Goal: Task Accomplishment & Management: Use online tool/utility

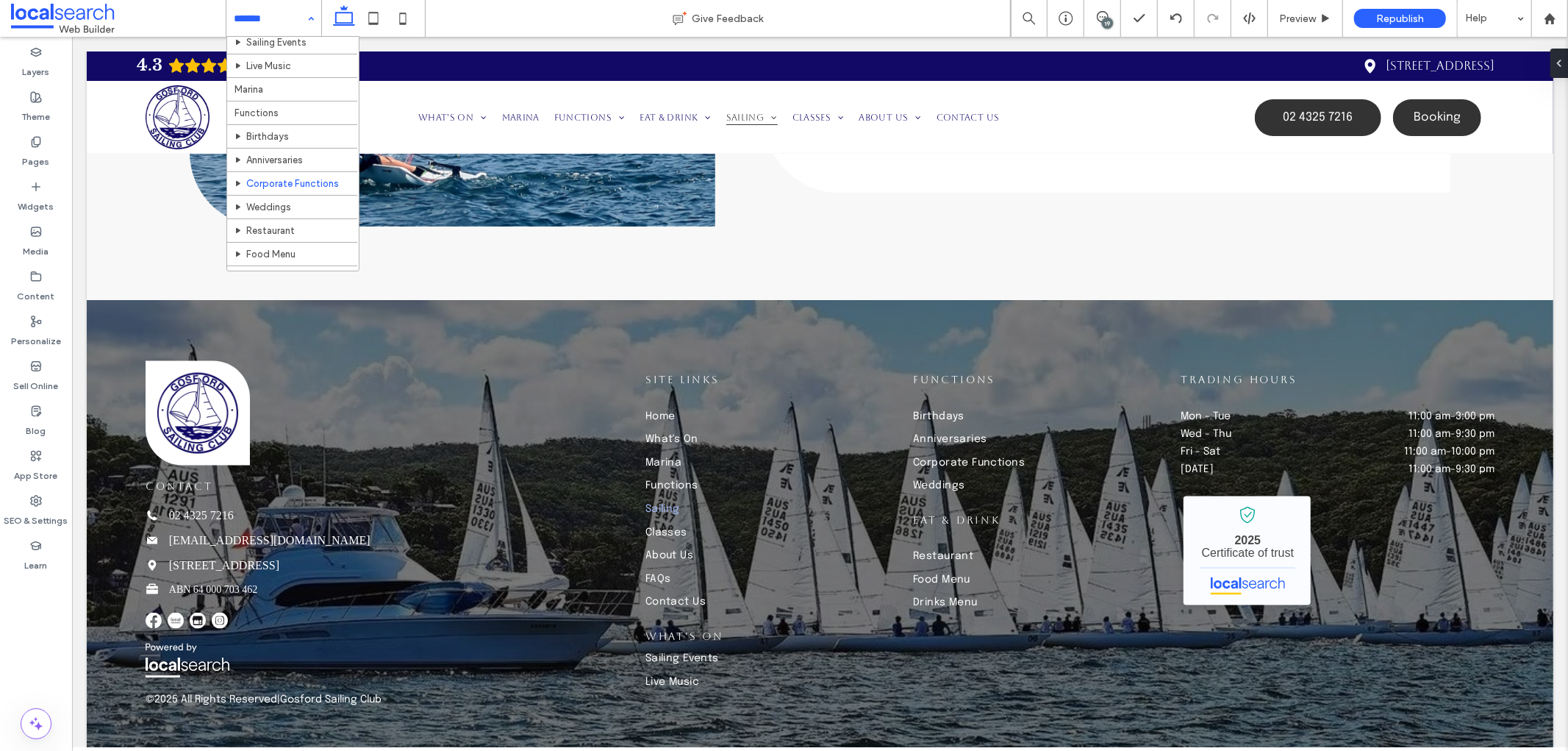
scroll to position [81, 0]
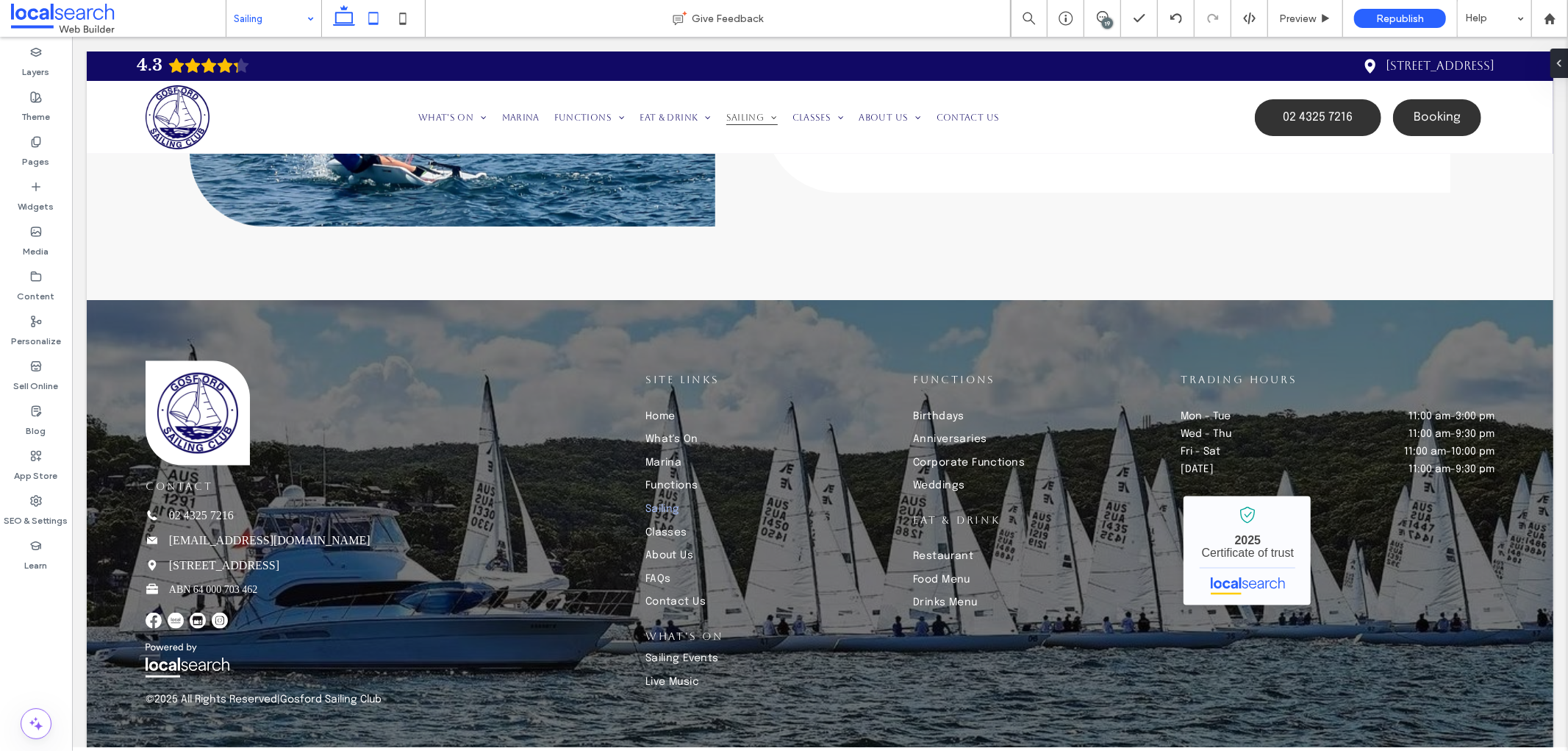
drag, startPoint x: 381, startPoint y: 17, endPoint x: 382, endPoint y: 26, distance: 9.1
click at [381, 17] on icon at bounding box center [373, 18] width 29 height 29
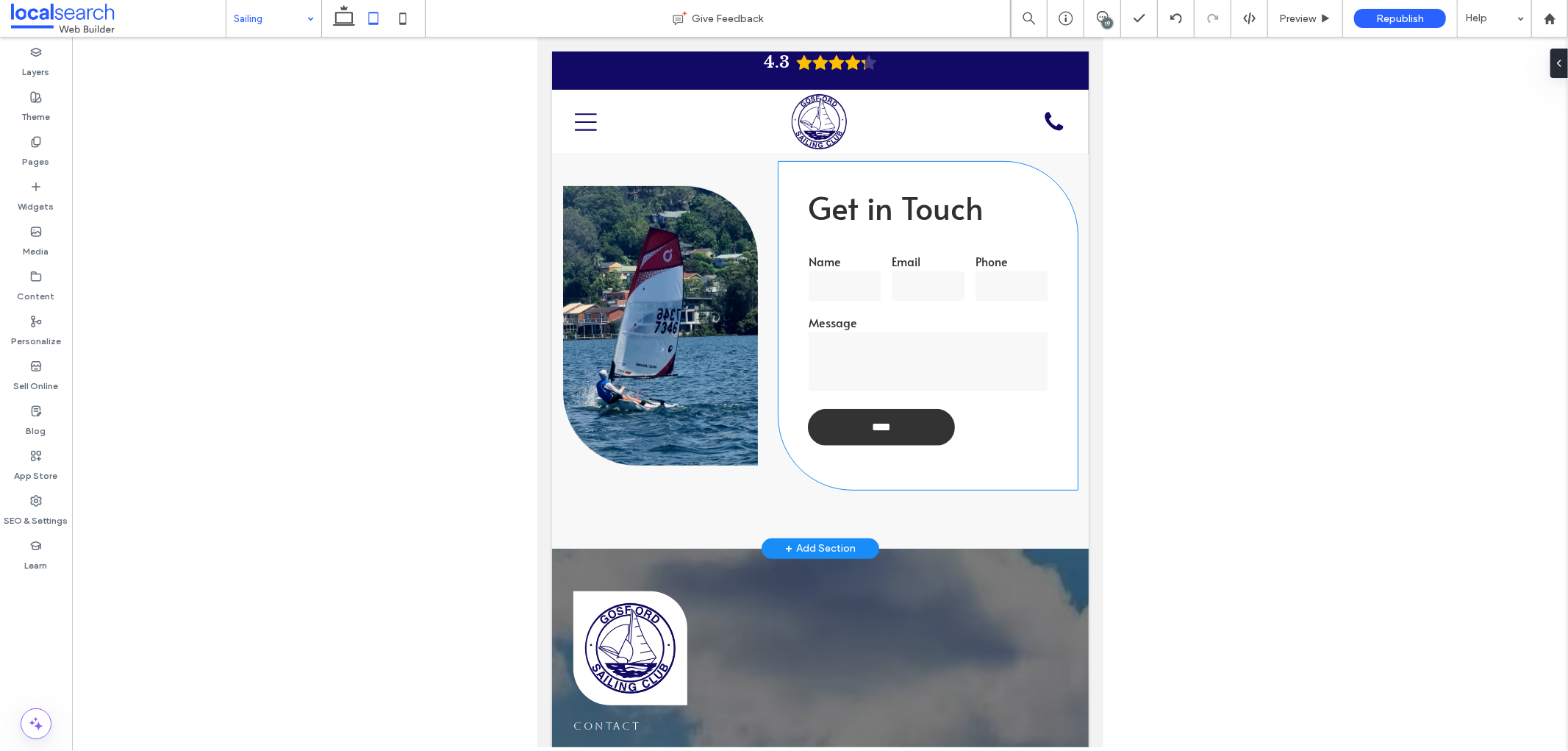
scroll to position [5033, 0]
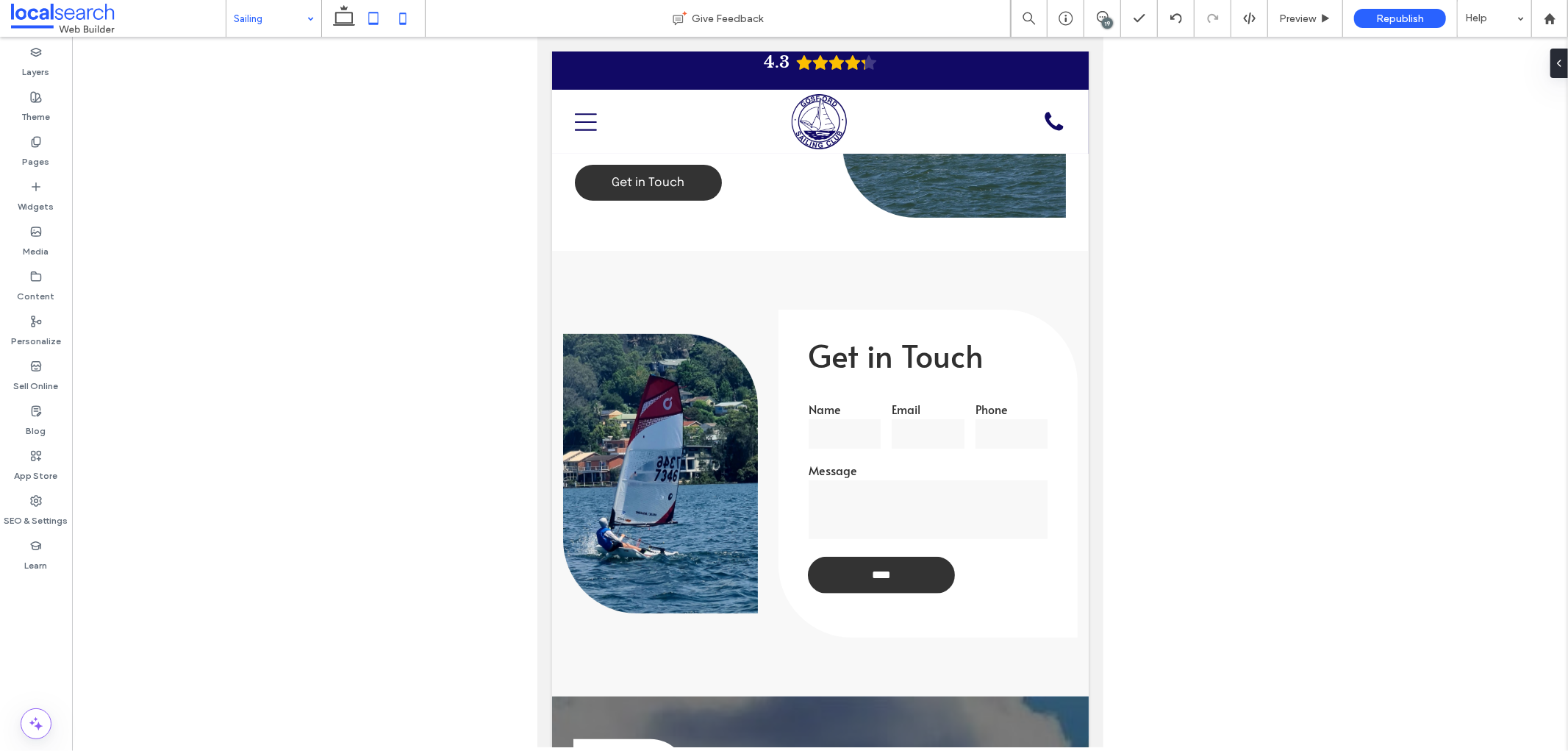
click at [400, 14] on use at bounding box center [403, 19] width 7 height 12
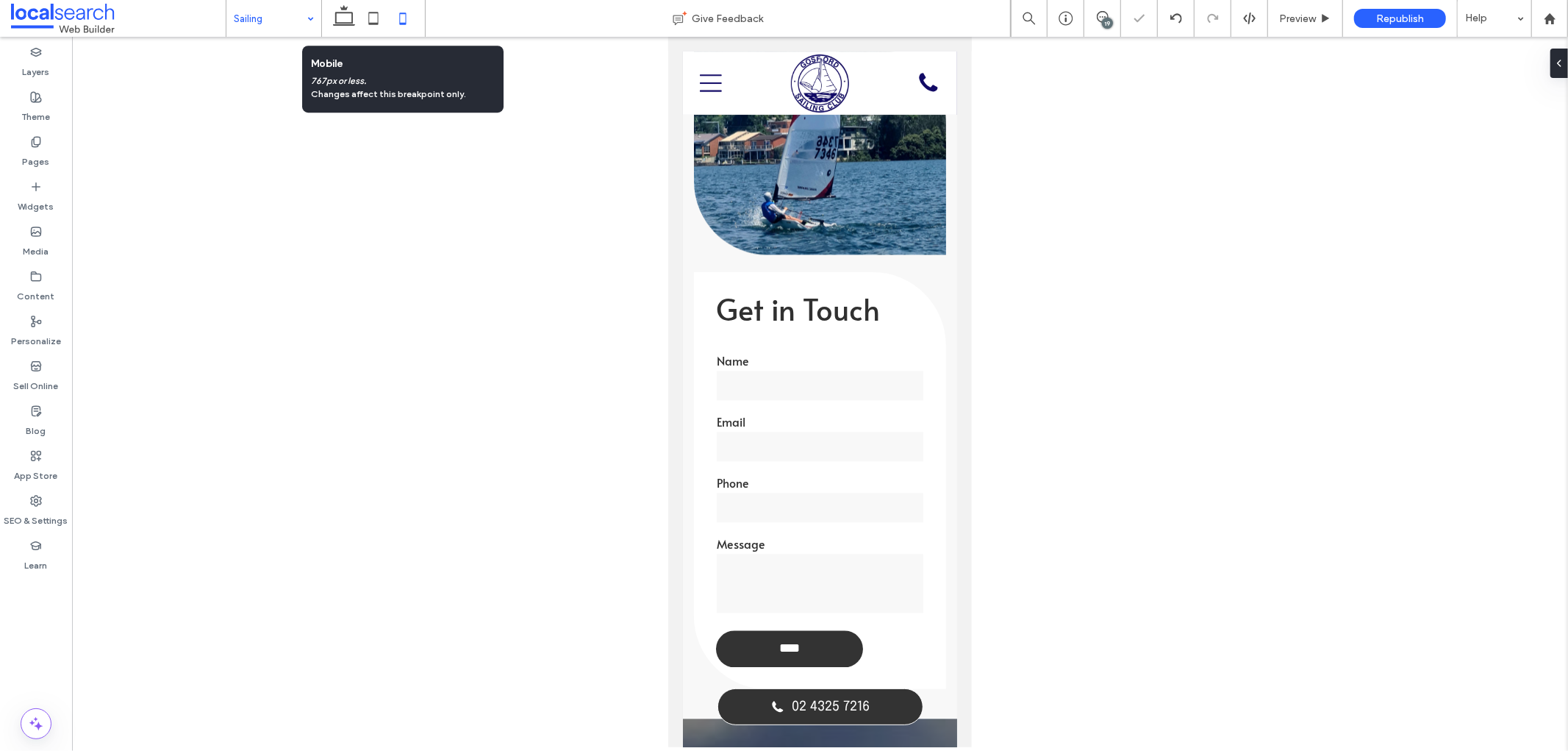
scroll to position [0, 0]
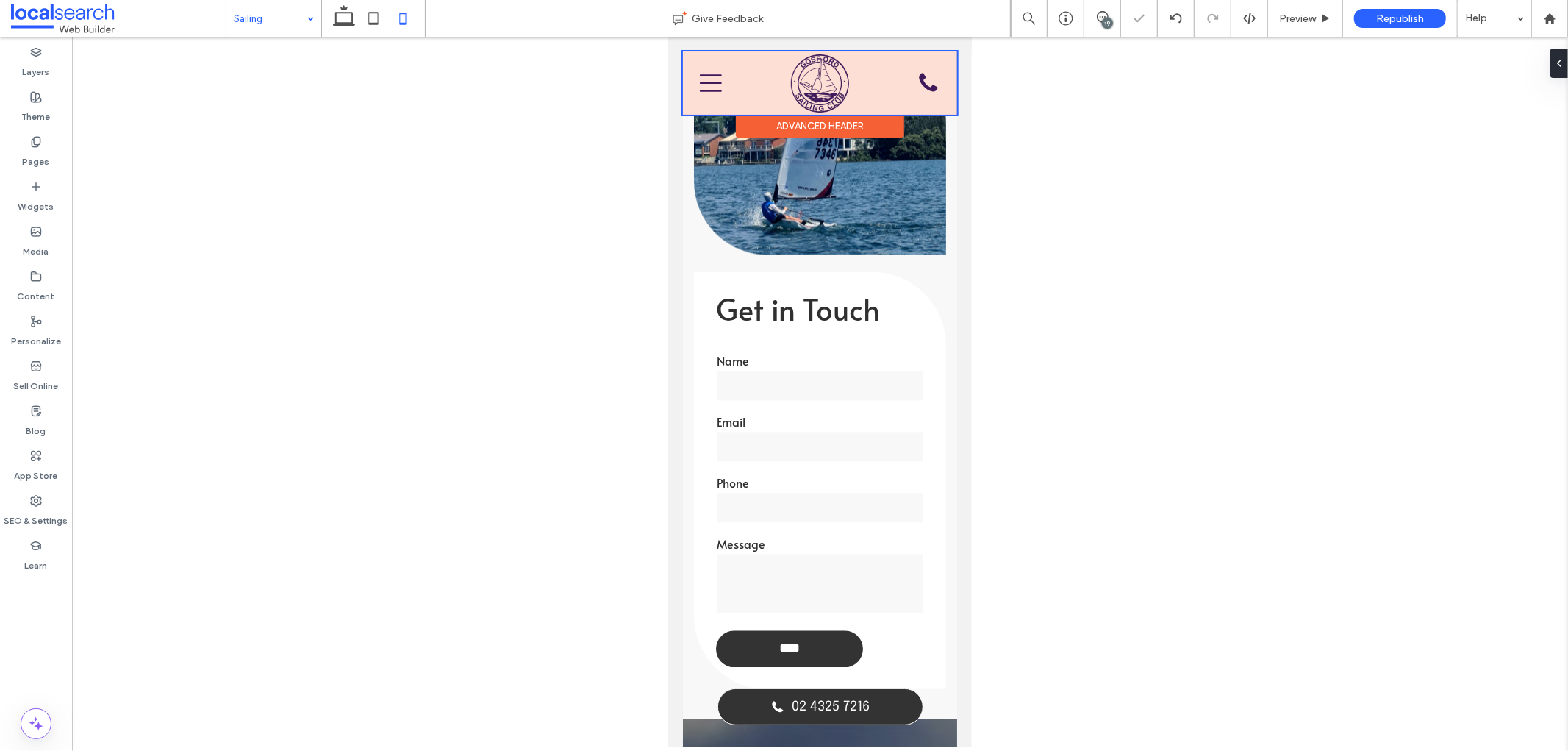
click at [917, 93] on div at bounding box center [819, 82] width 274 height 63
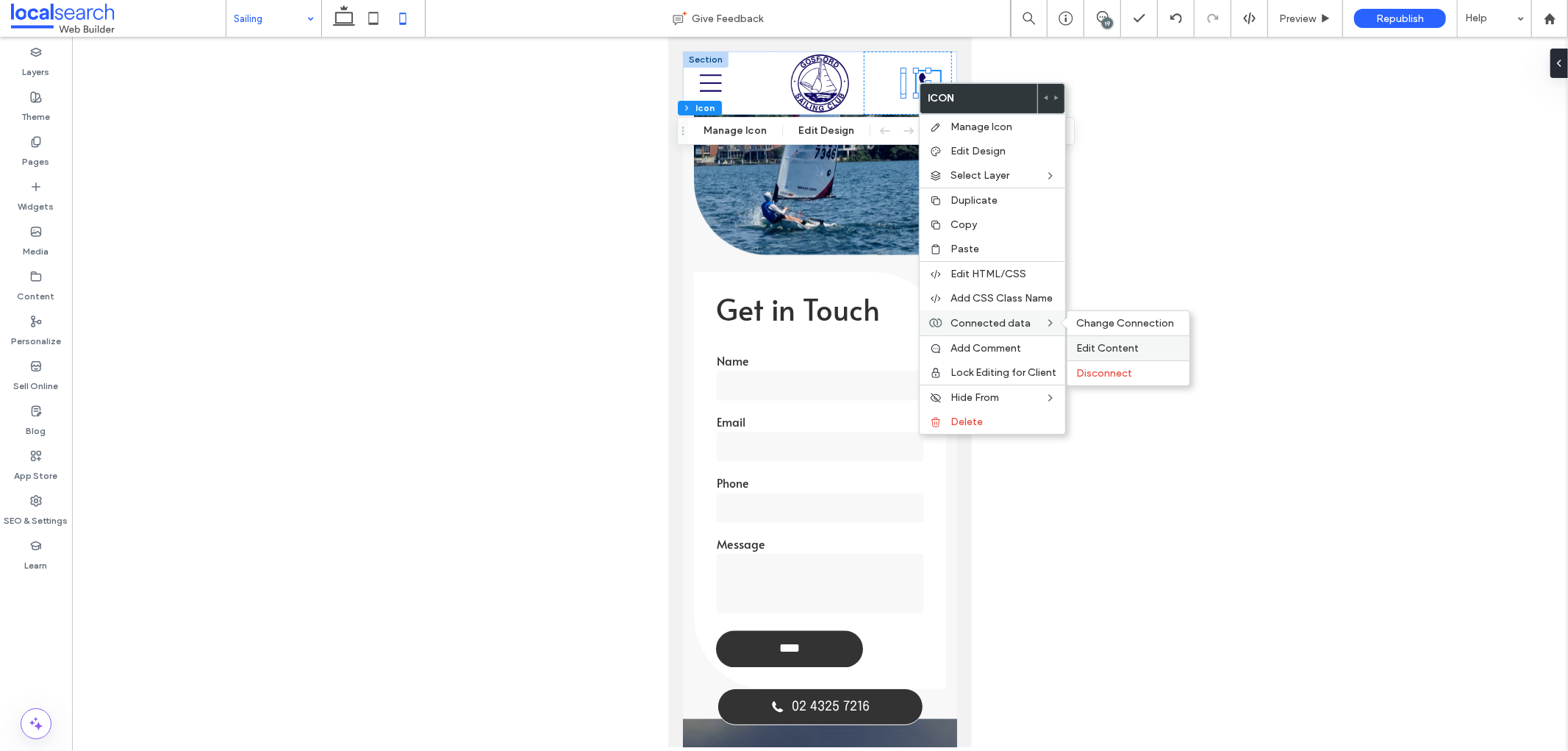
click at [1157, 351] on label "Edit Content" at bounding box center [1129, 348] width 104 height 13
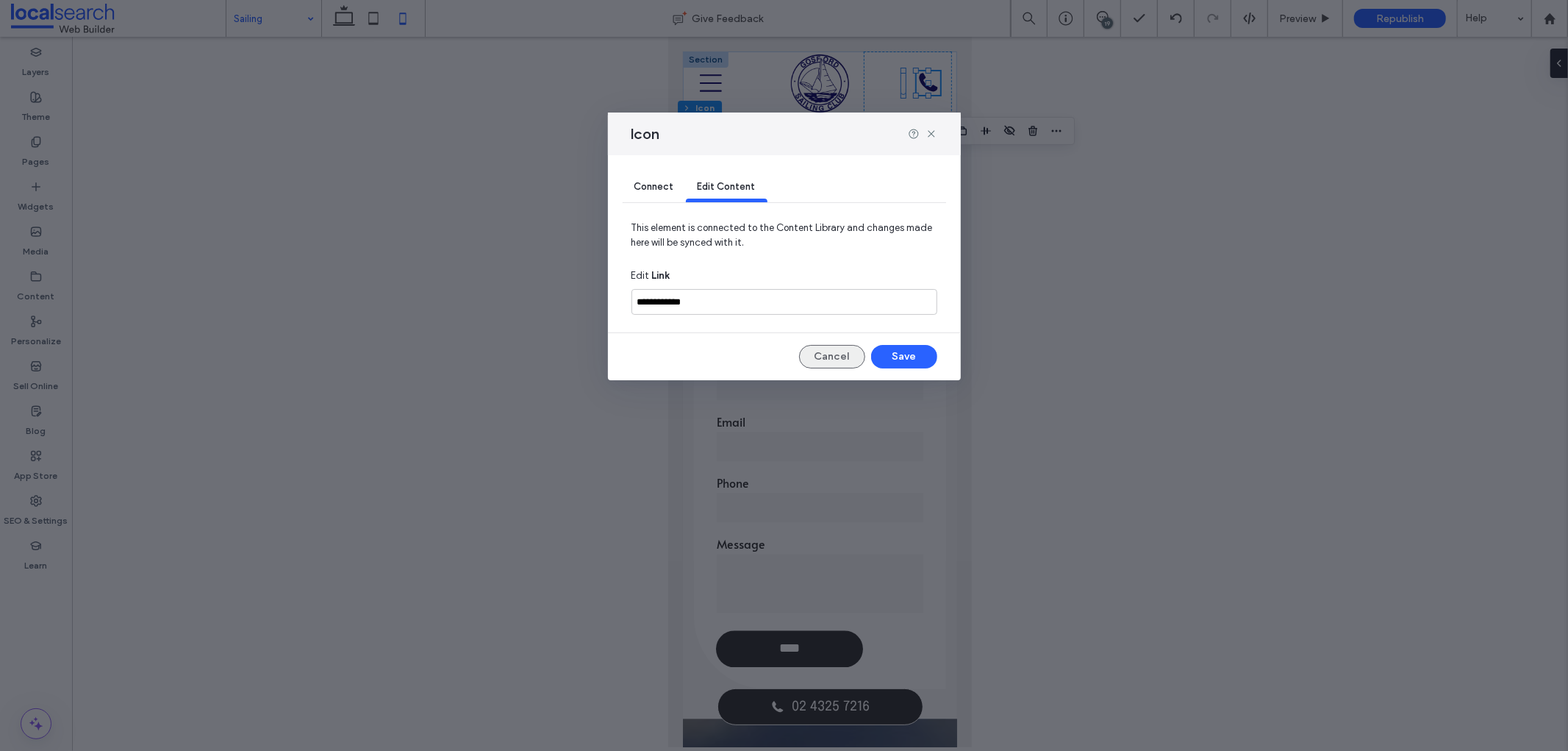
click at [822, 354] on button "Cancel" at bounding box center [832, 356] width 66 height 23
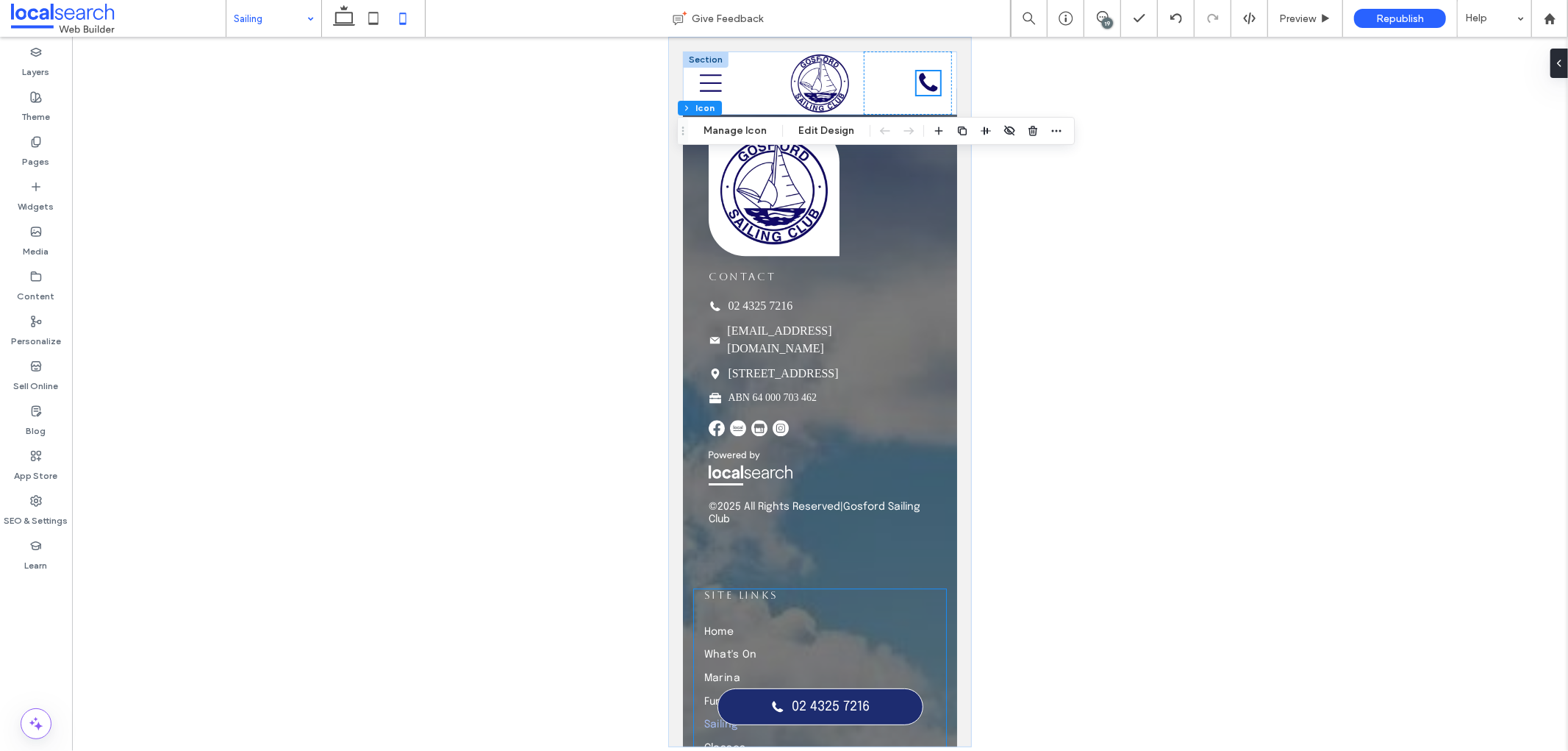
scroll to position [7901, 0]
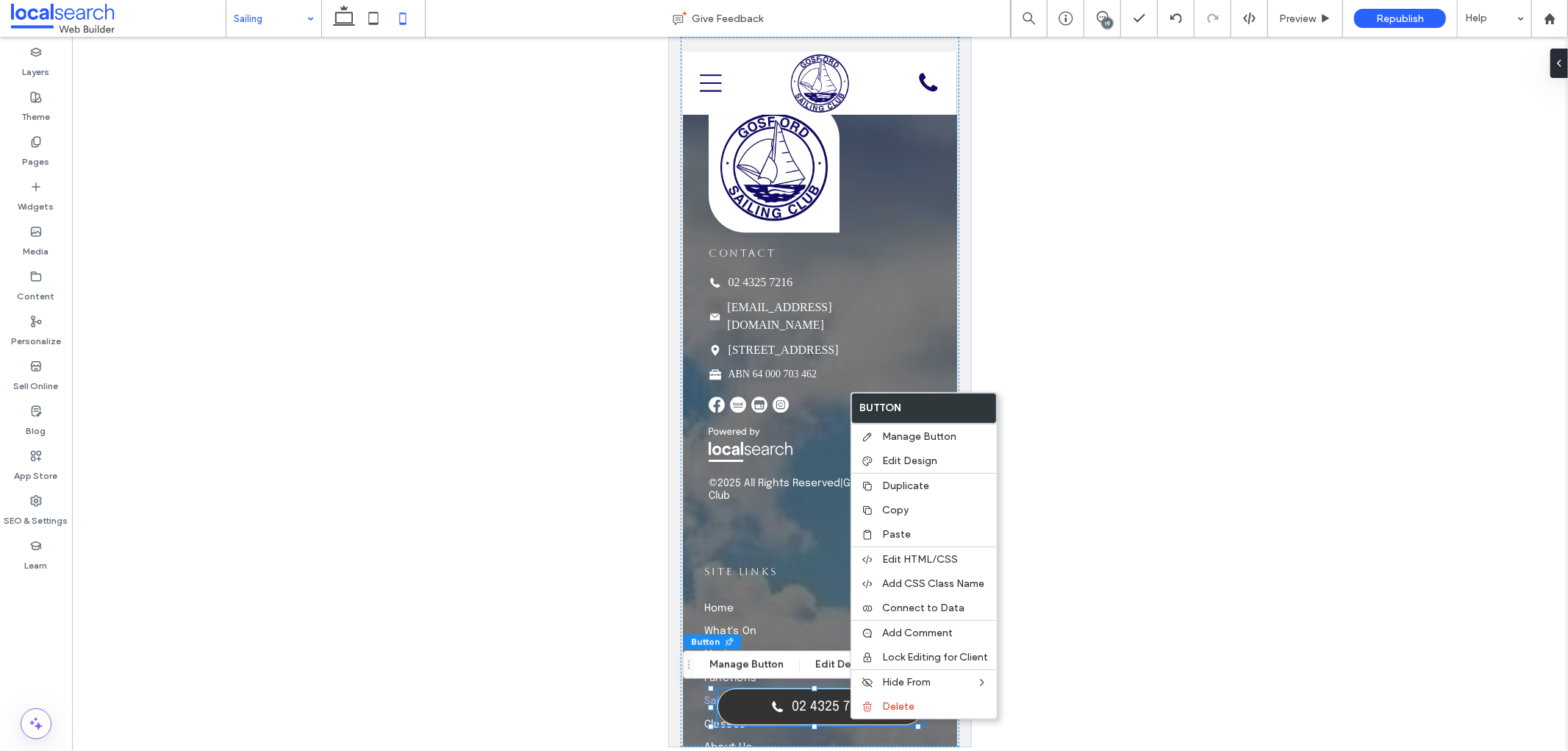
type input "**"
click at [928, 605] on span "Connect to Data" at bounding box center [923, 608] width 82 height 13
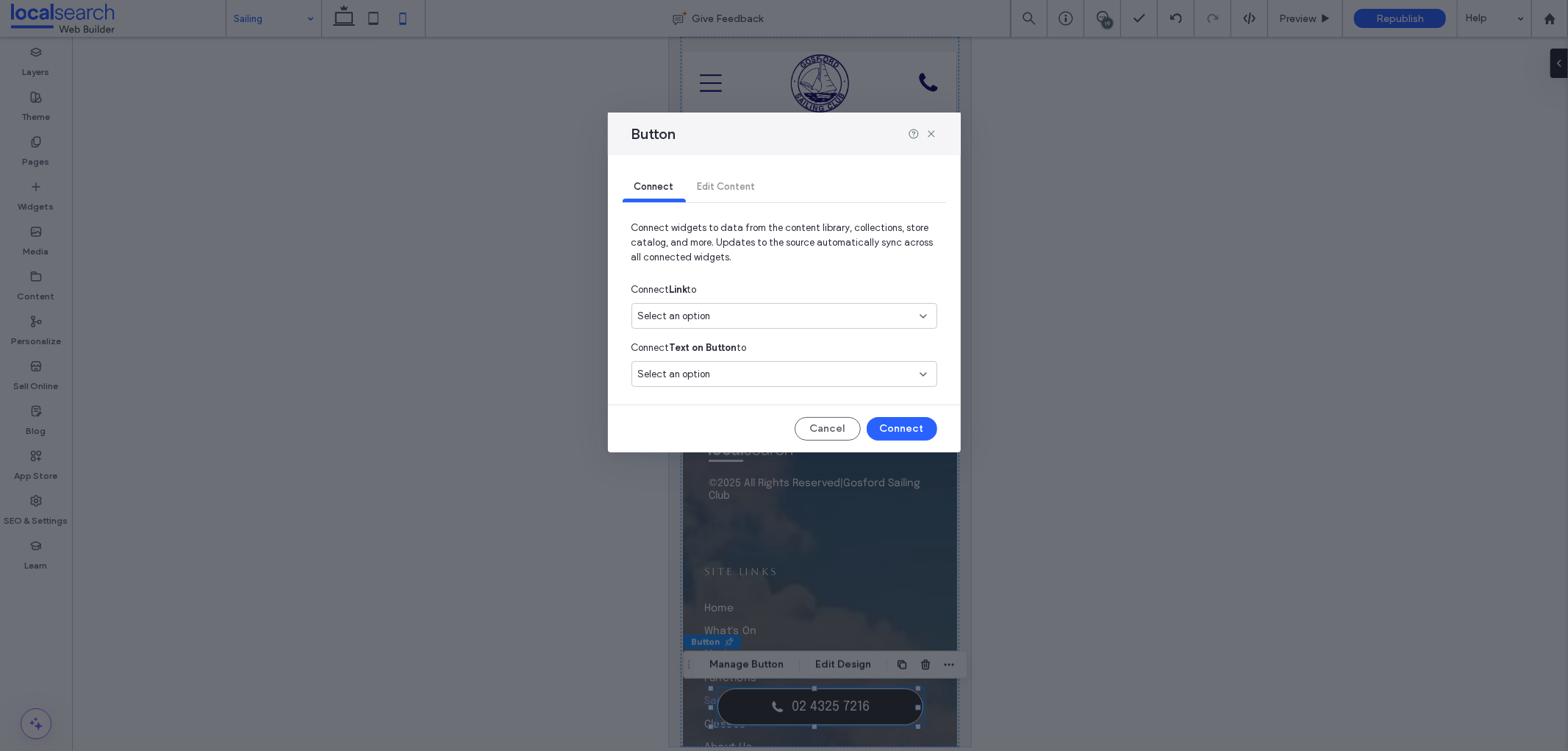
click at [709, 305] on div "Select an option" at bounding box center [785, 316] width 306 height 26
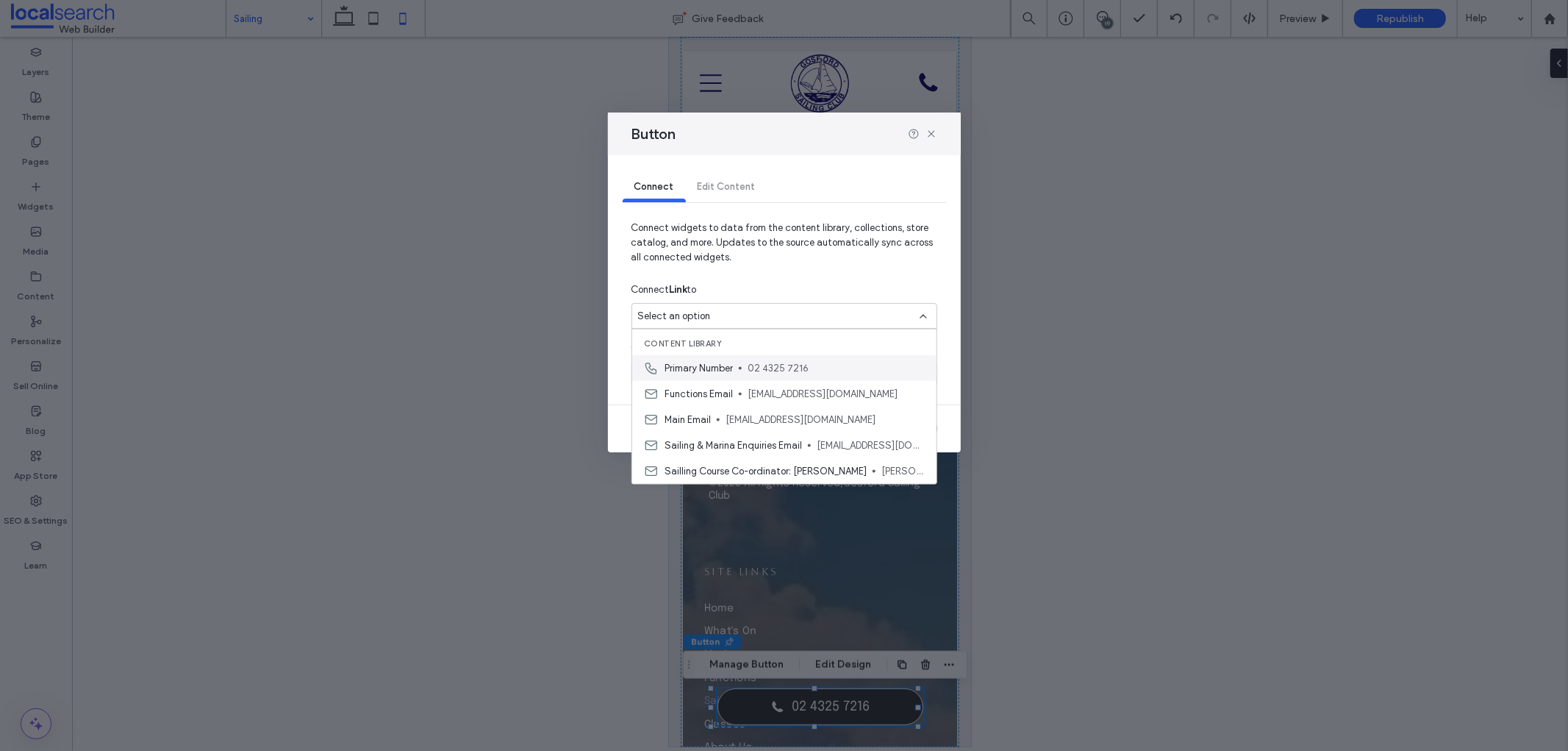
click at [731, 365] on span "Primary Number" at bounding box center [699, 368] width 69 height 15
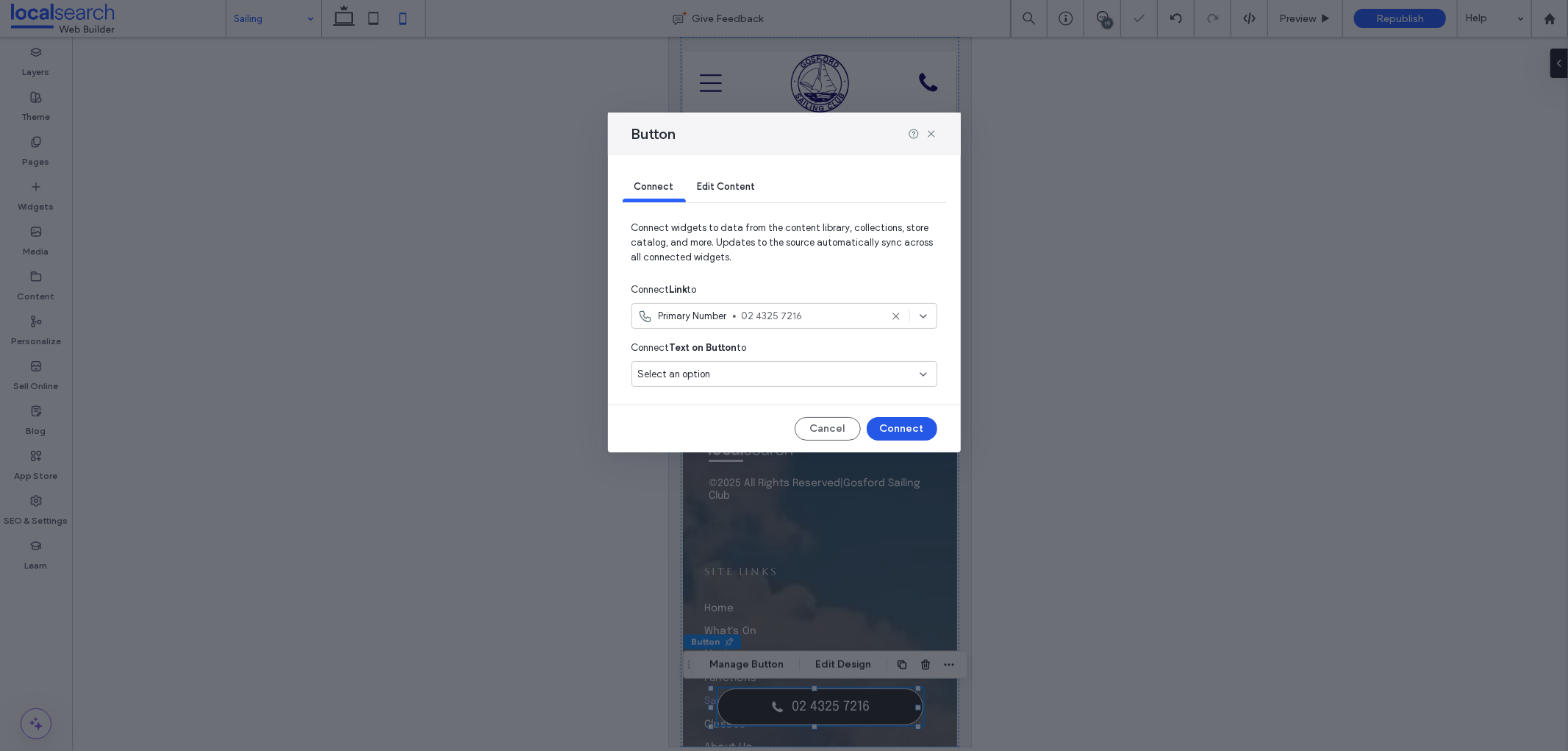
click at [902, 423] on button "Connect" at bounding box center [902, 428] width 71 height 23
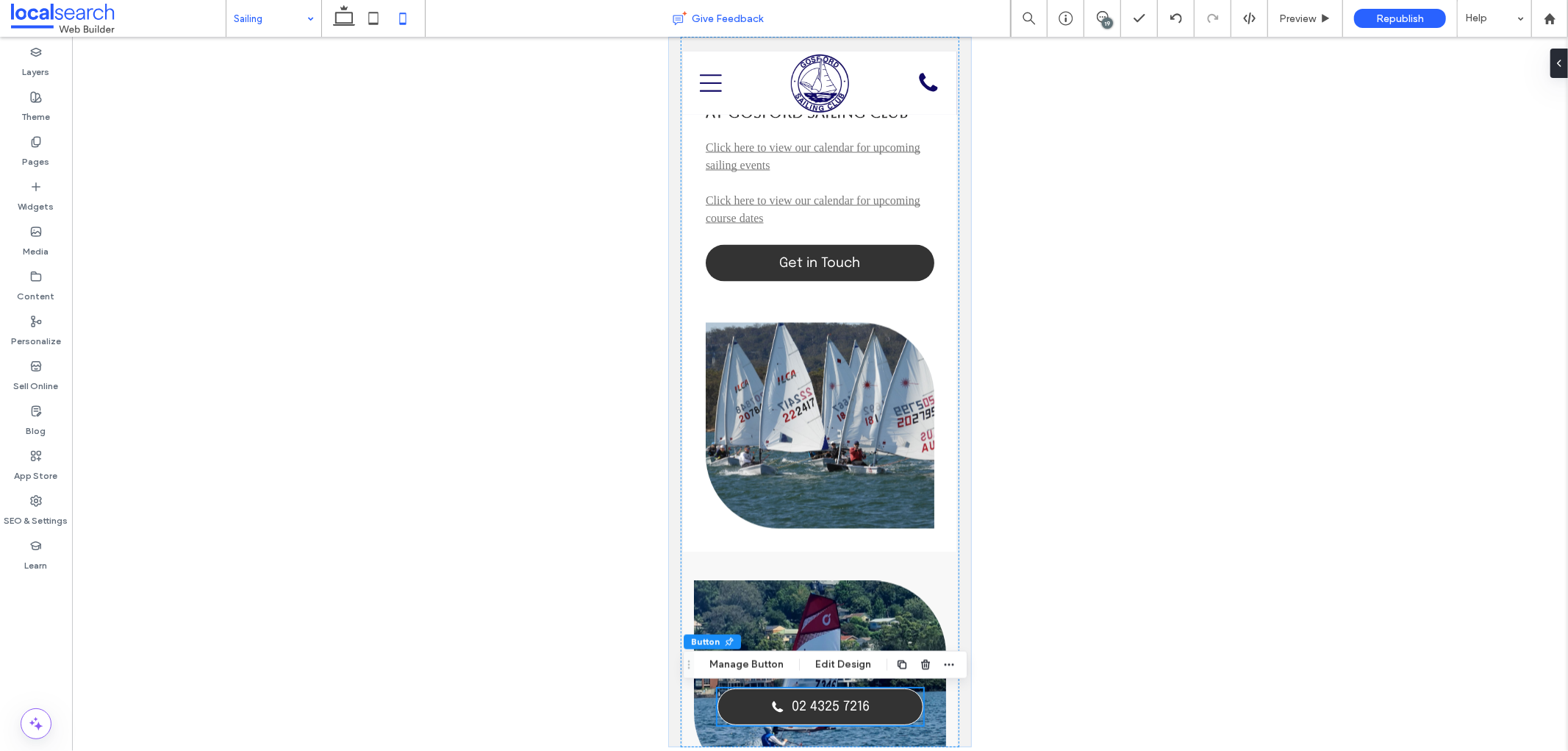
scroll to position [6594, 0]
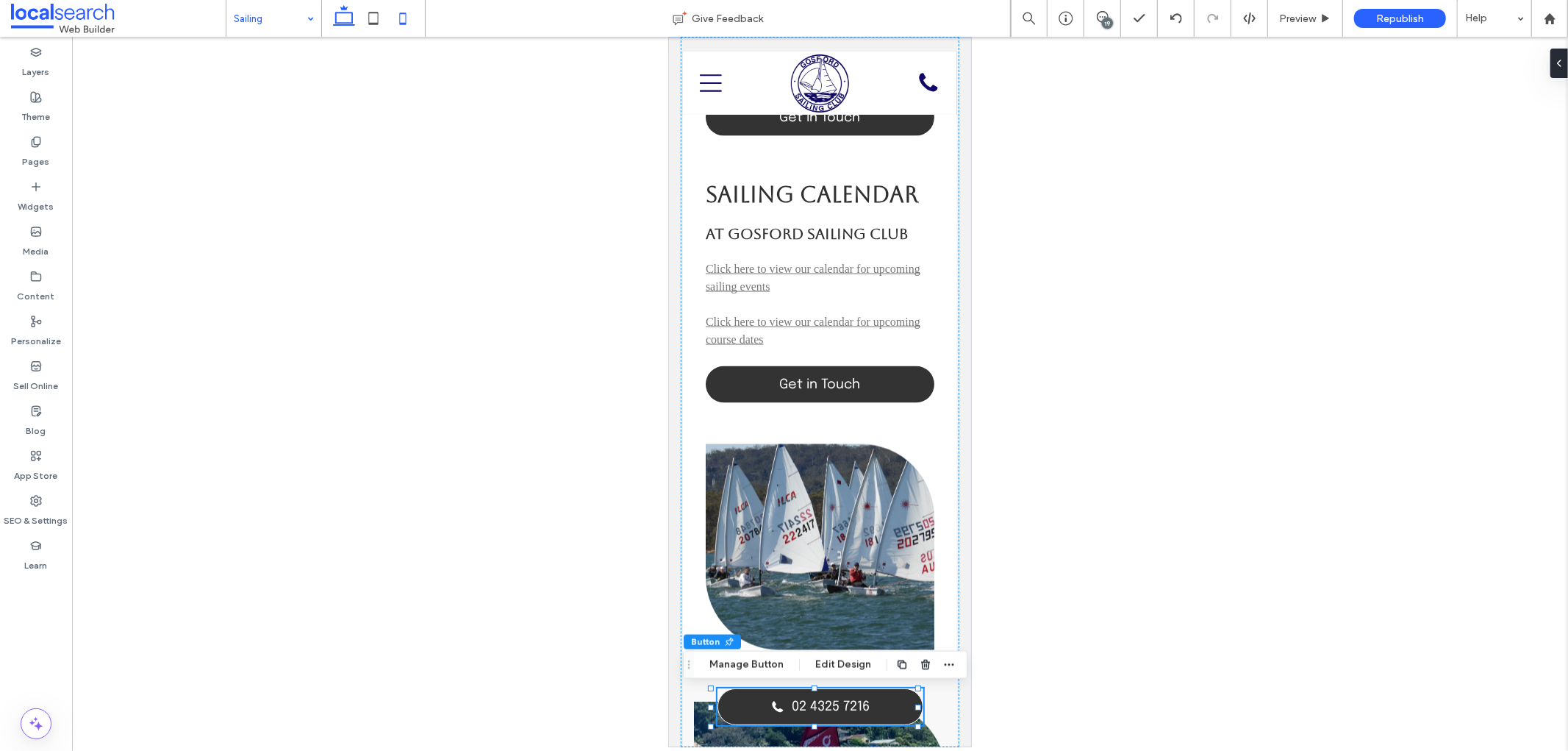
click at [351, 19] on use at bounding box center [344, 15] width 22 height 20
type input "*"
type input "**"
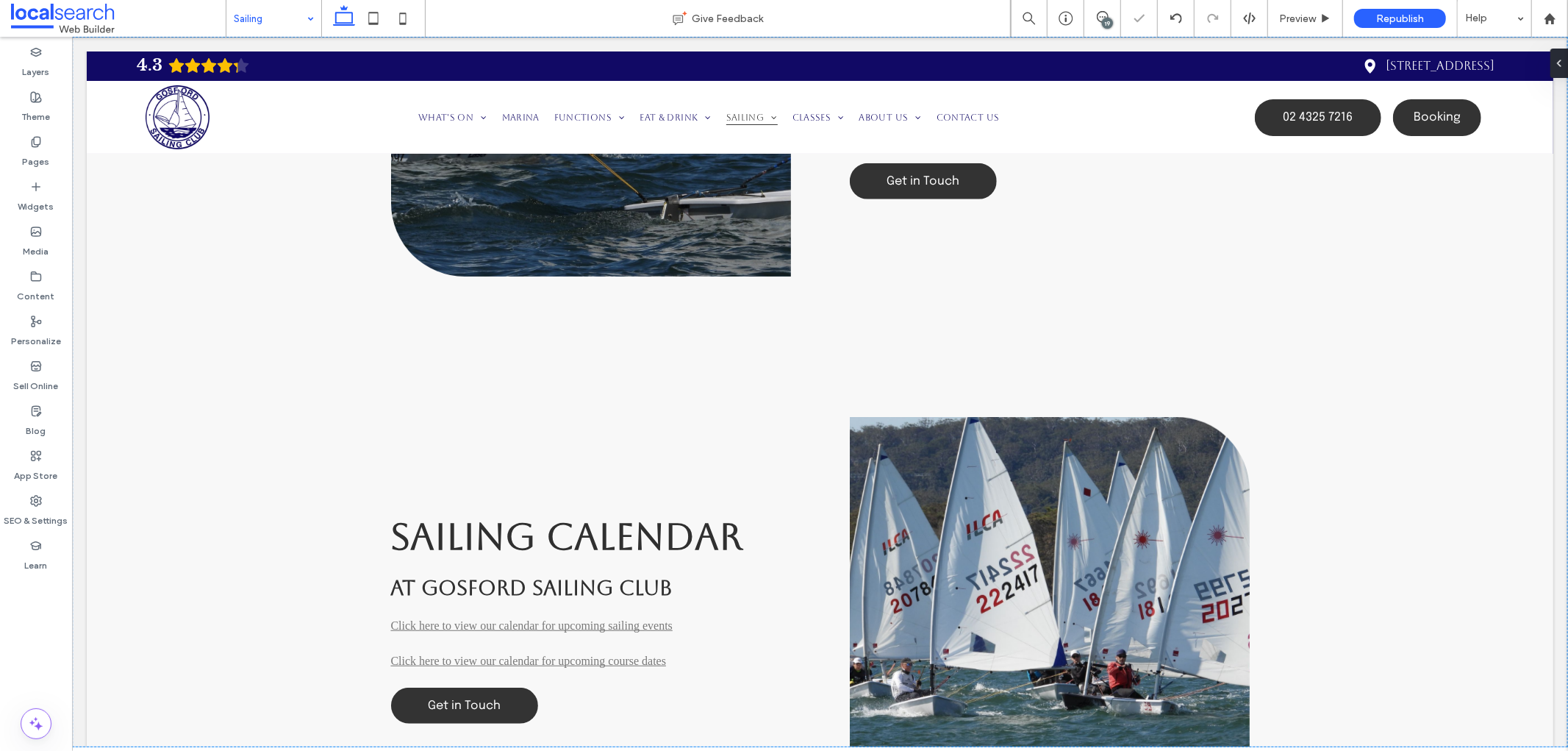
type input "*"
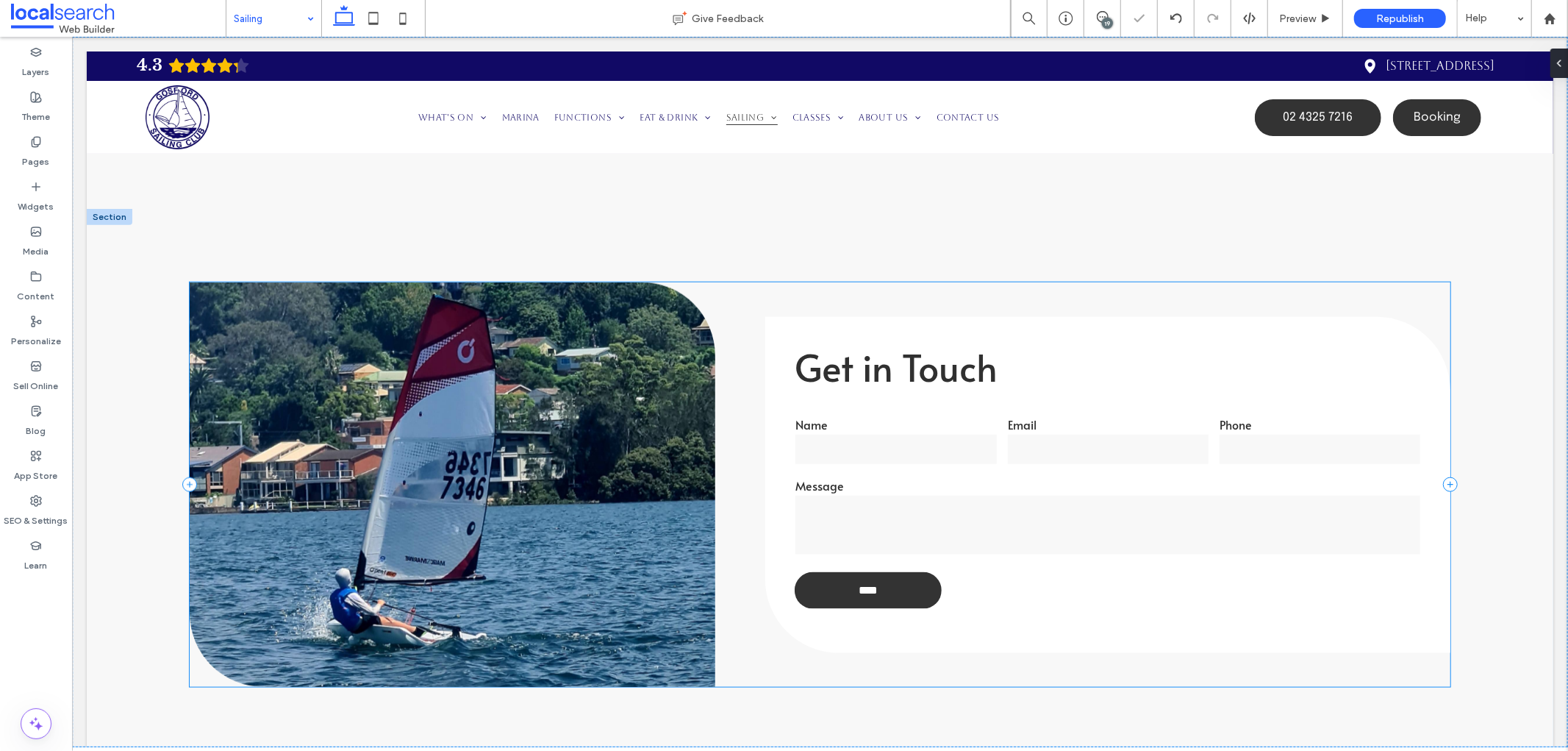
scroll to position [6209, 0]
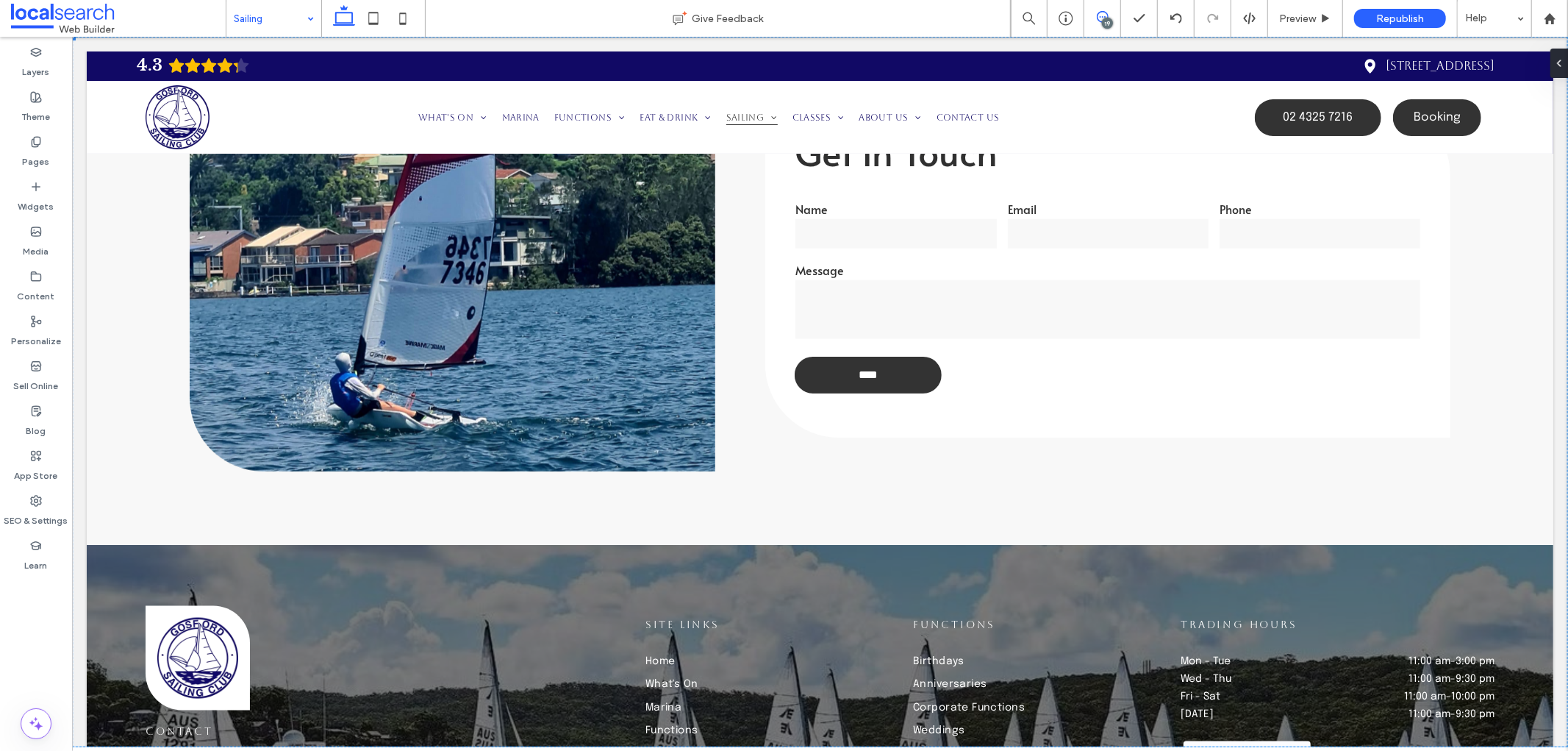
click at [1092, 15] on span at bounding box center [1102, 17] width 36 height 12
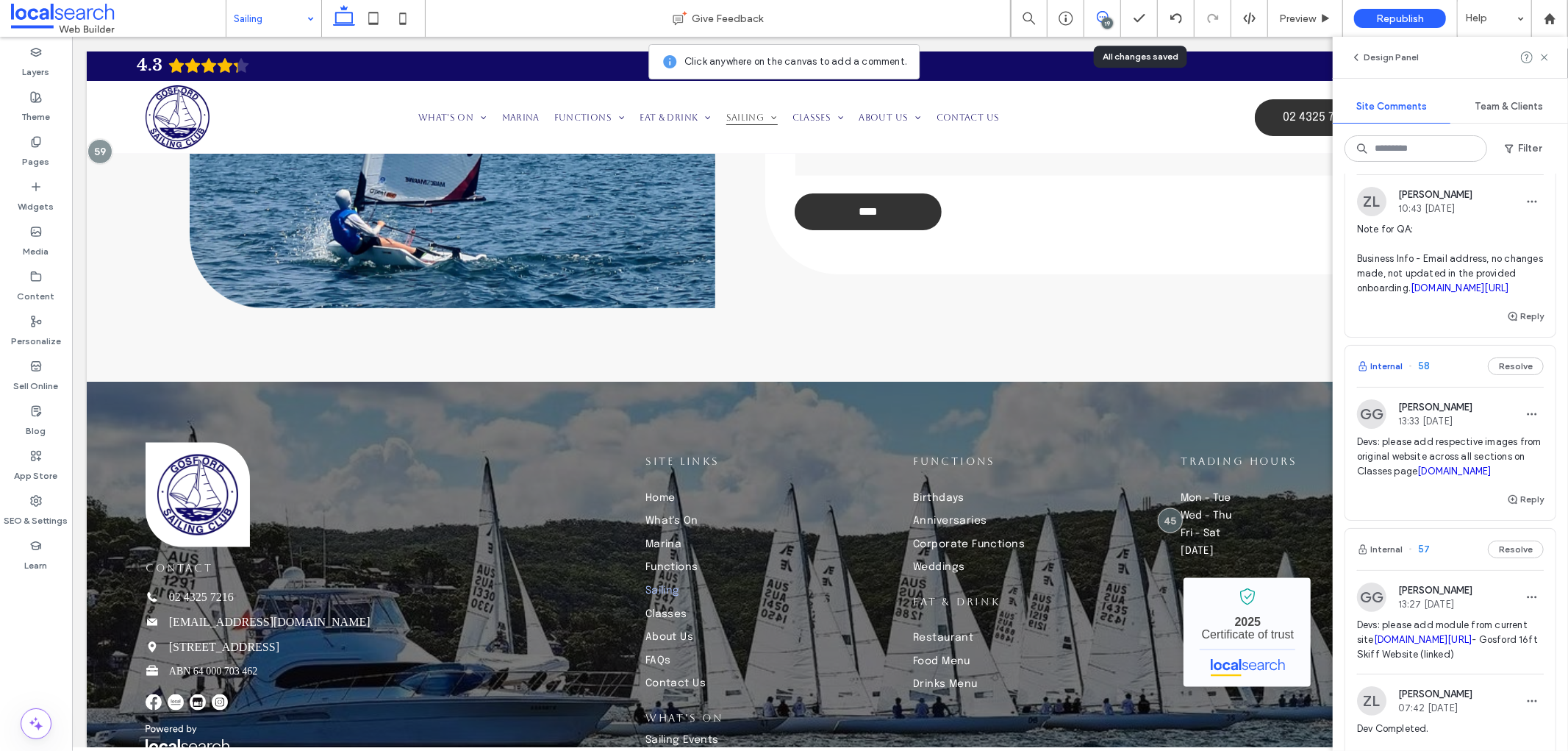
scroll to position [81, 0]
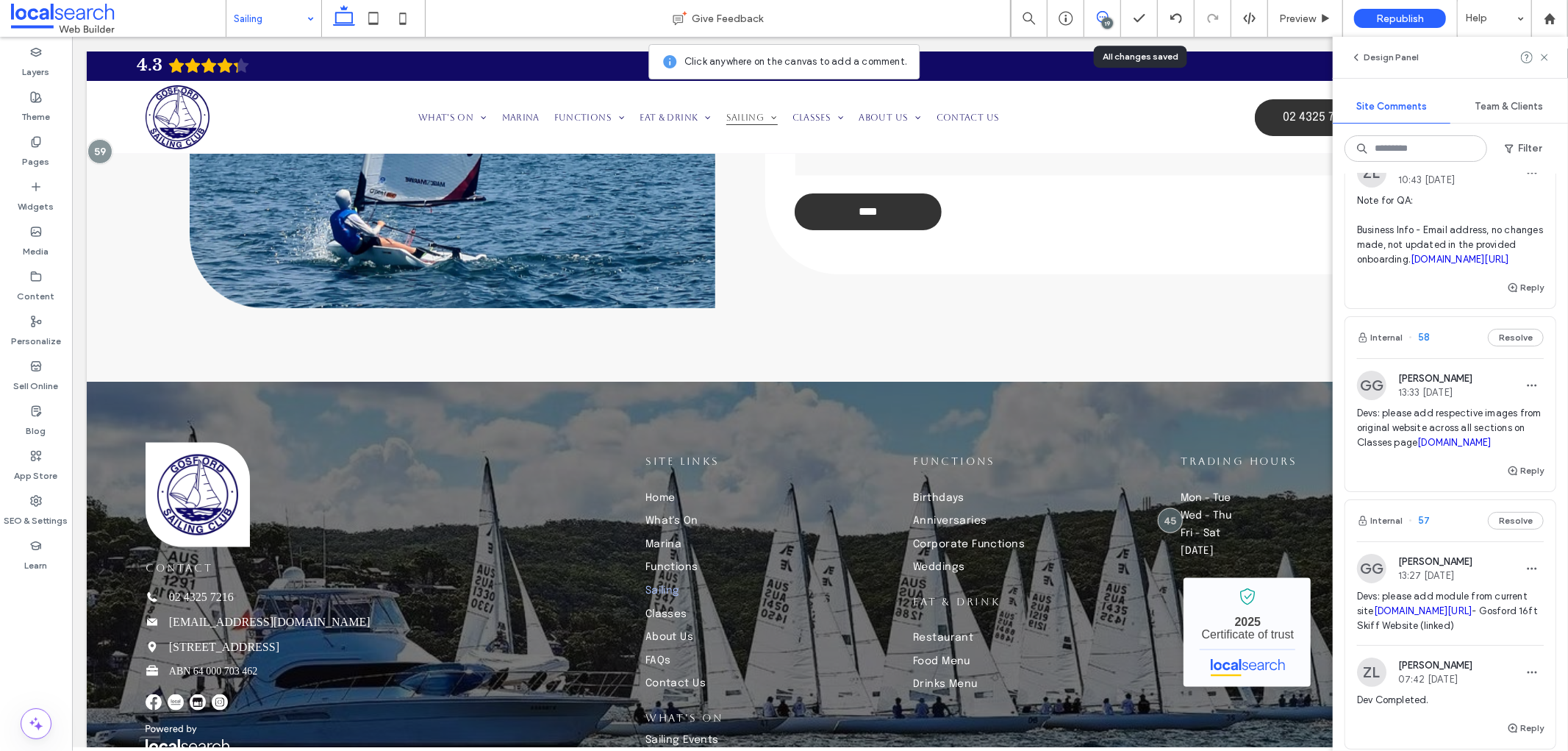
click at [1429, 461] on div "Devs: please add respective images from original website across all sections on…" at bounding box center [1450, 434] width 187 height 56
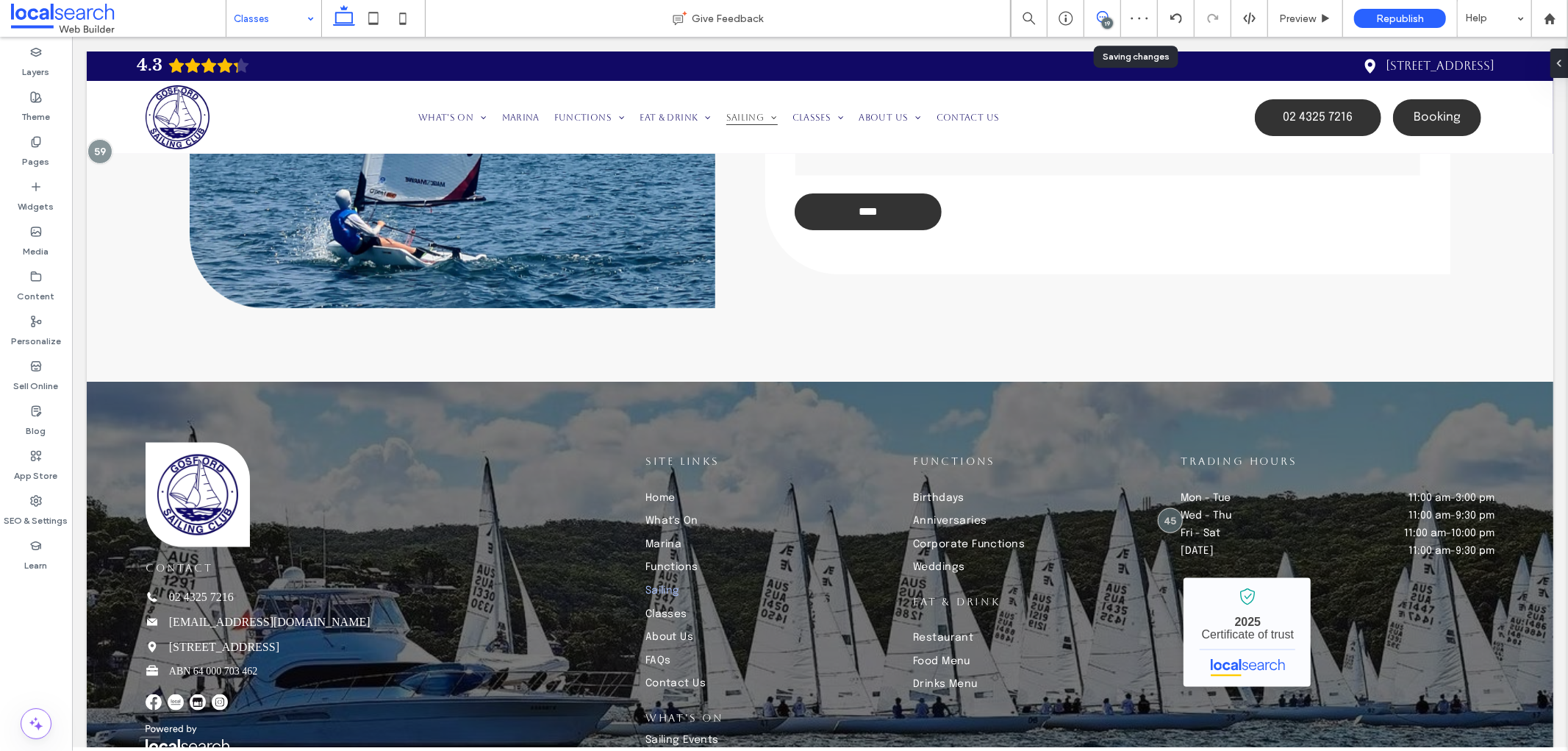
click at [1101, 17] on use at bounding box center [1103, 17] width 12 height 12
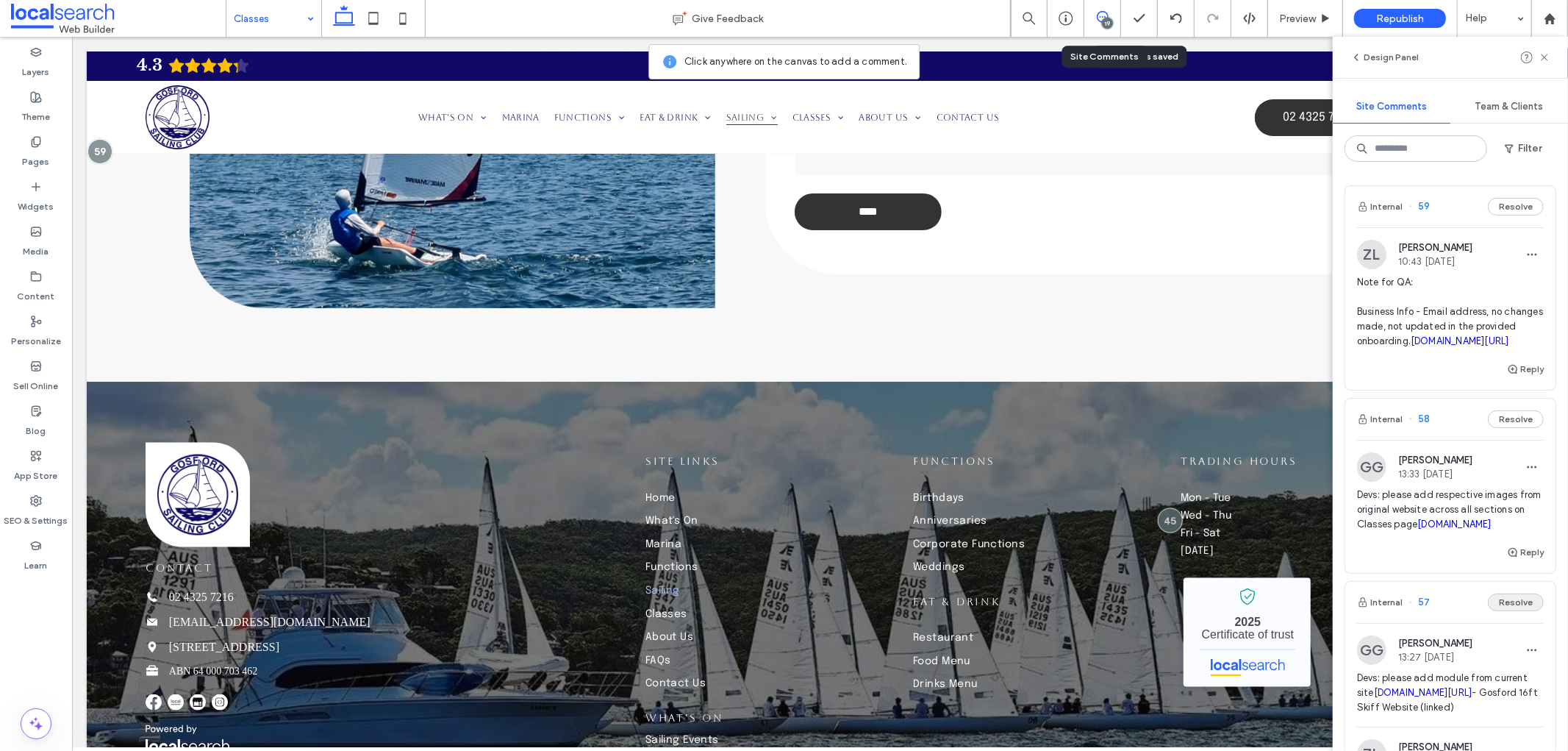
scroll to position [163, 0]
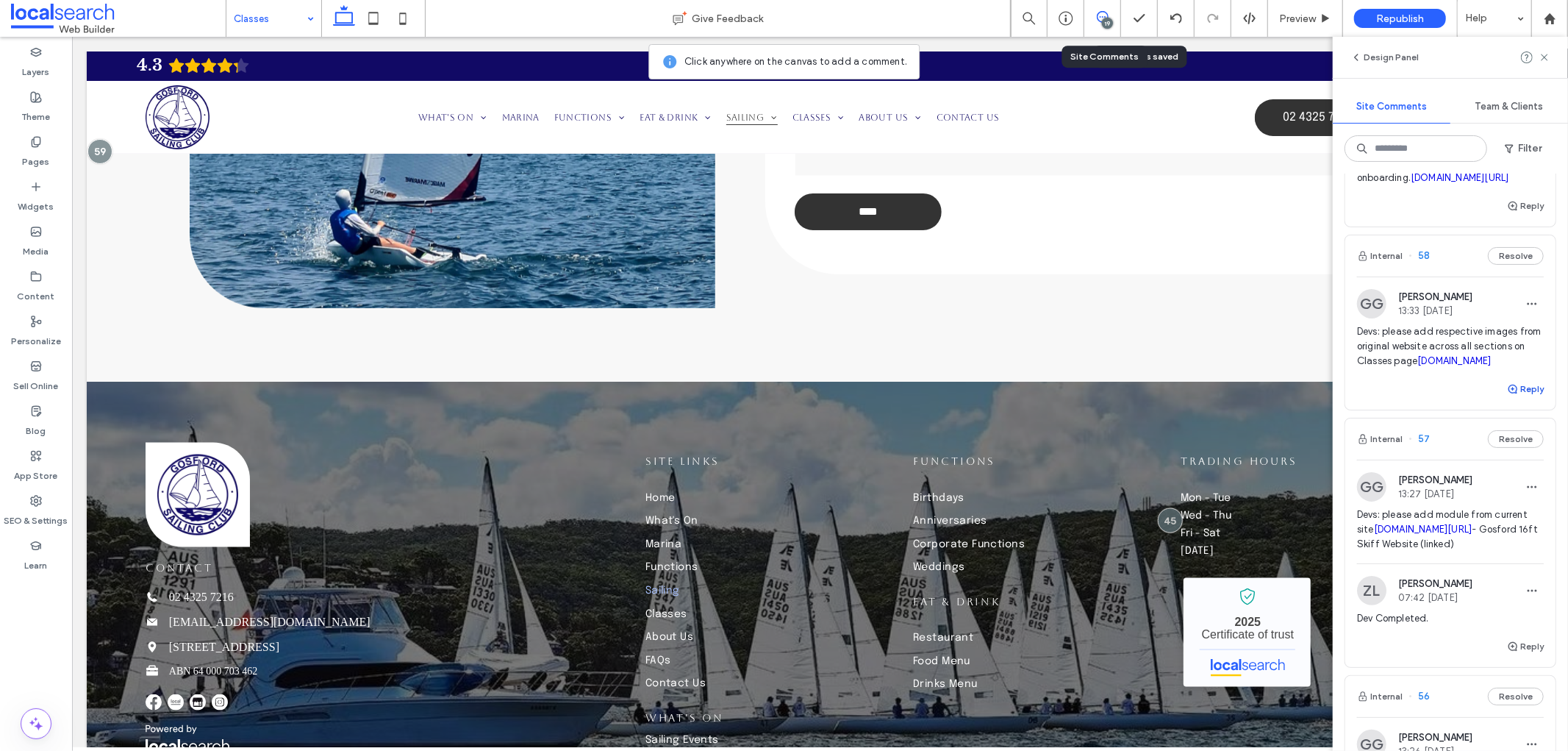
click at [1523, 398] on button "Reply" at bounding box center [1525, 388] width 37 height 17
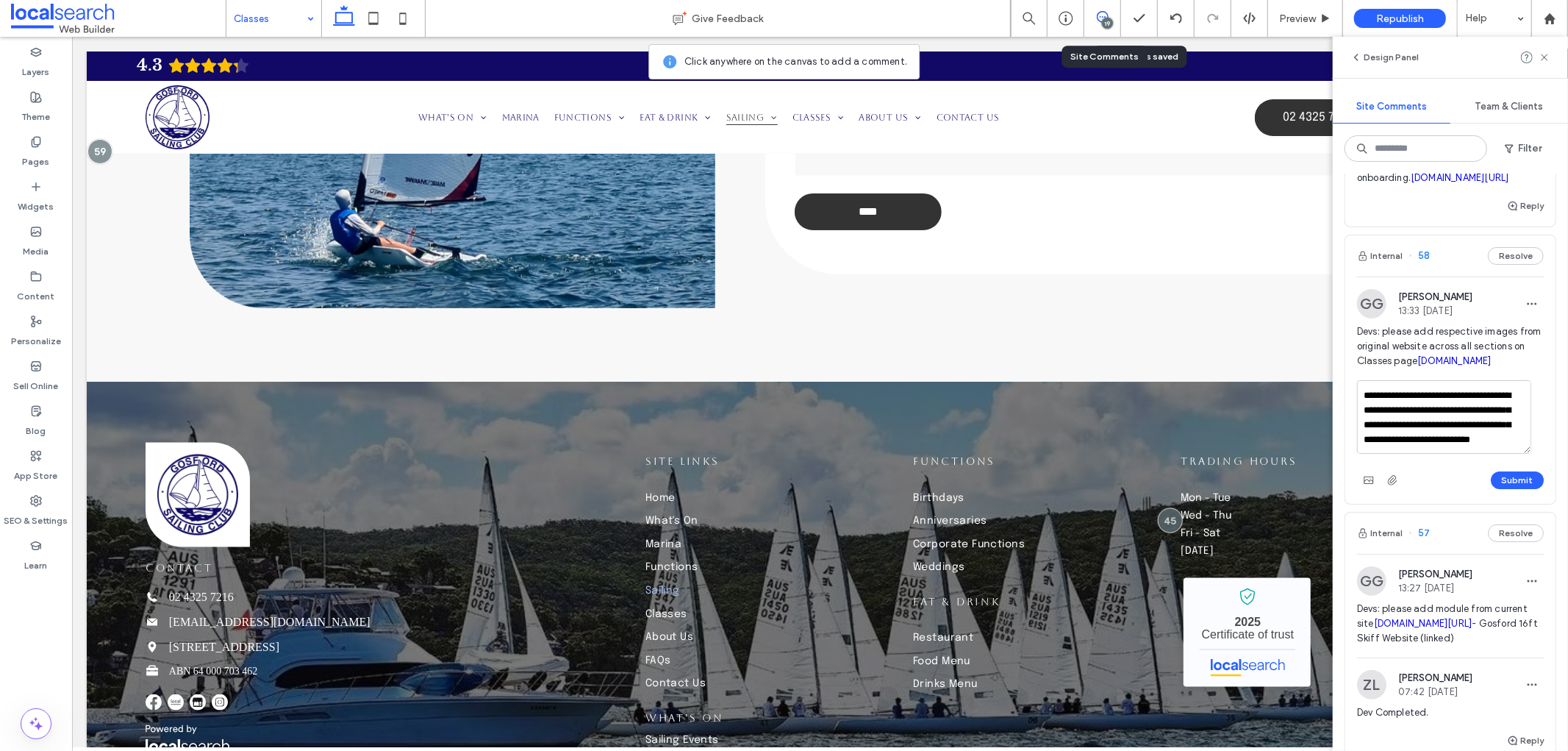
scroll to position [0, 0]
drag, startPoint x: 1478, startPoint y: 547, endPoint x: 1352, endPoint y: 492, distance: 137.5
click at [1352, 492] on div "**********" at bounding box center [1450, 442] width 210 height 124
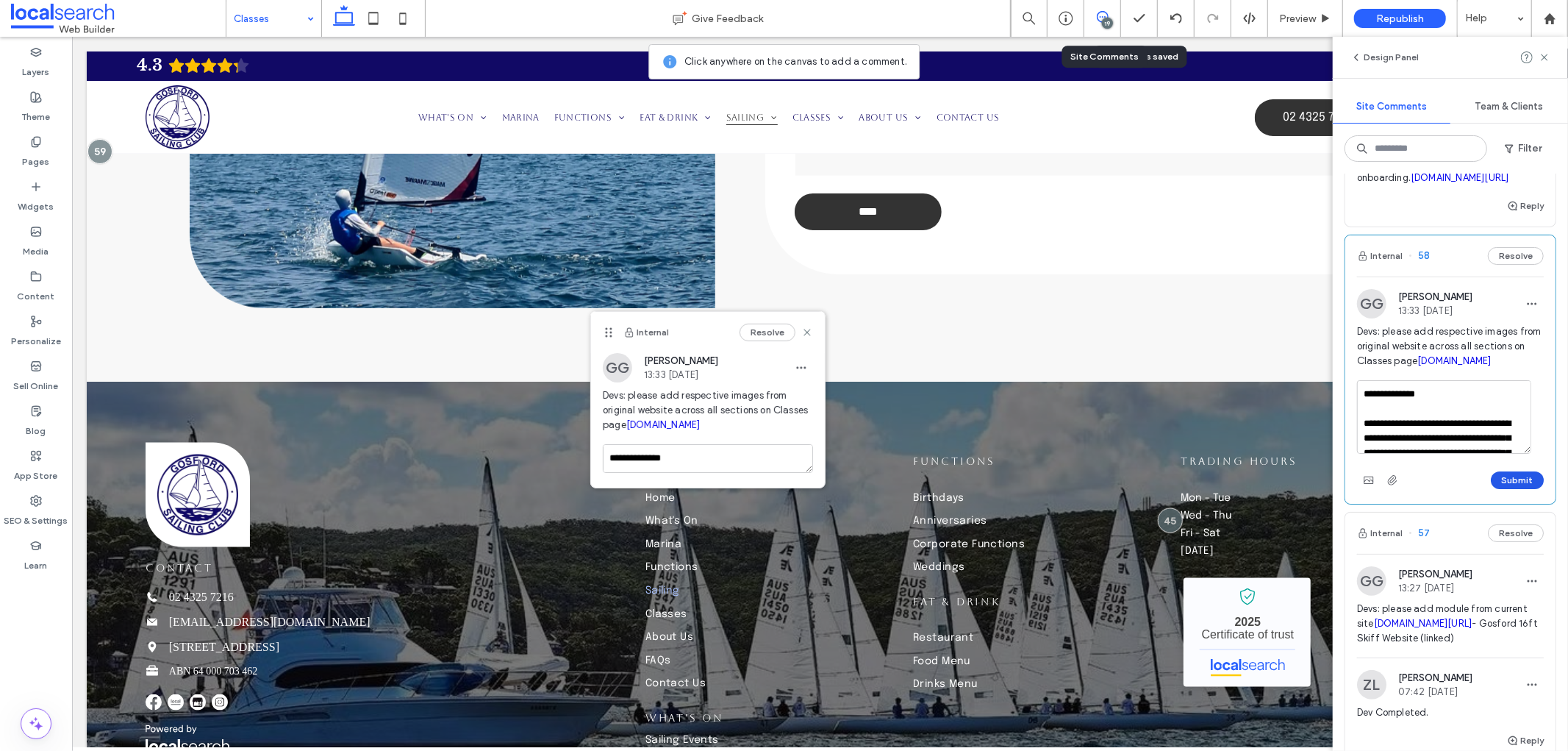
type textarea "**********"
click at [1491, 489] on button "Submit" at bounding box center [1517, 480] width 53 height 17
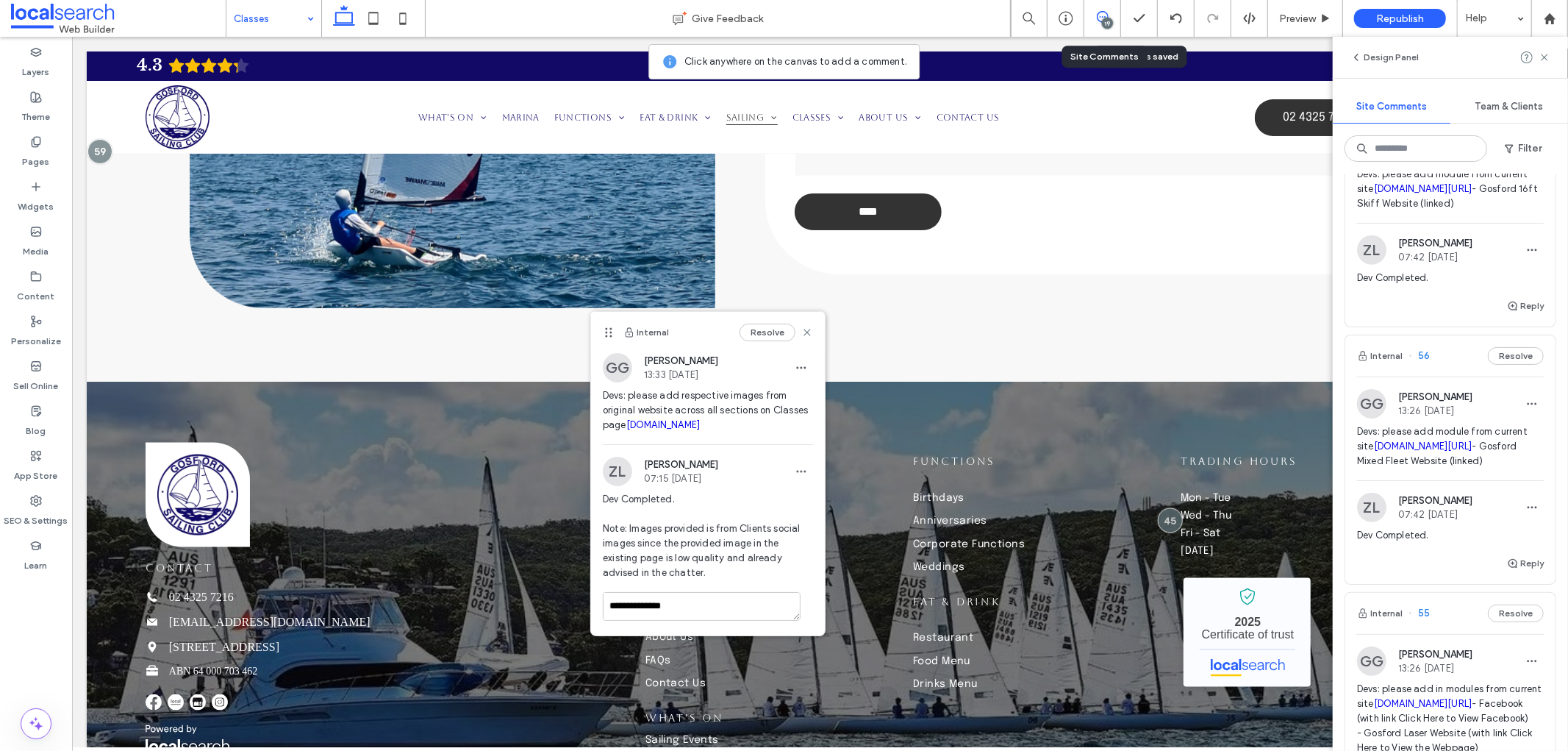
scroll to position [653, 0]
click at [1514, 313] on button "Reply" at bounding box center [1525, 304] width 37 height 17
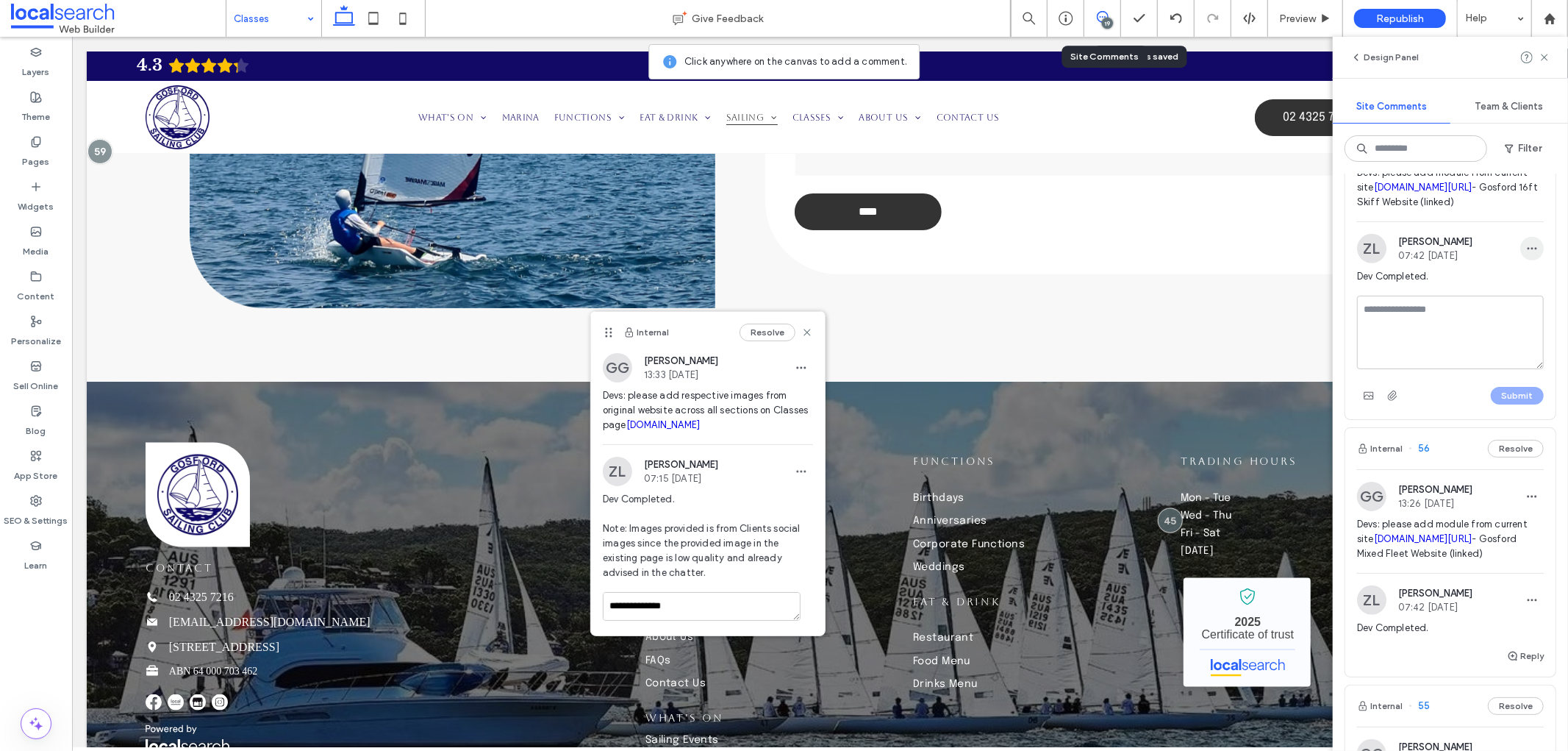
click at [1527, 250] on use "button" at bounding box center [1532, 249] width 10 height 2
click at [1462, 449] on div "Edit" at bounding box center [1466, 448] width 131 height 28
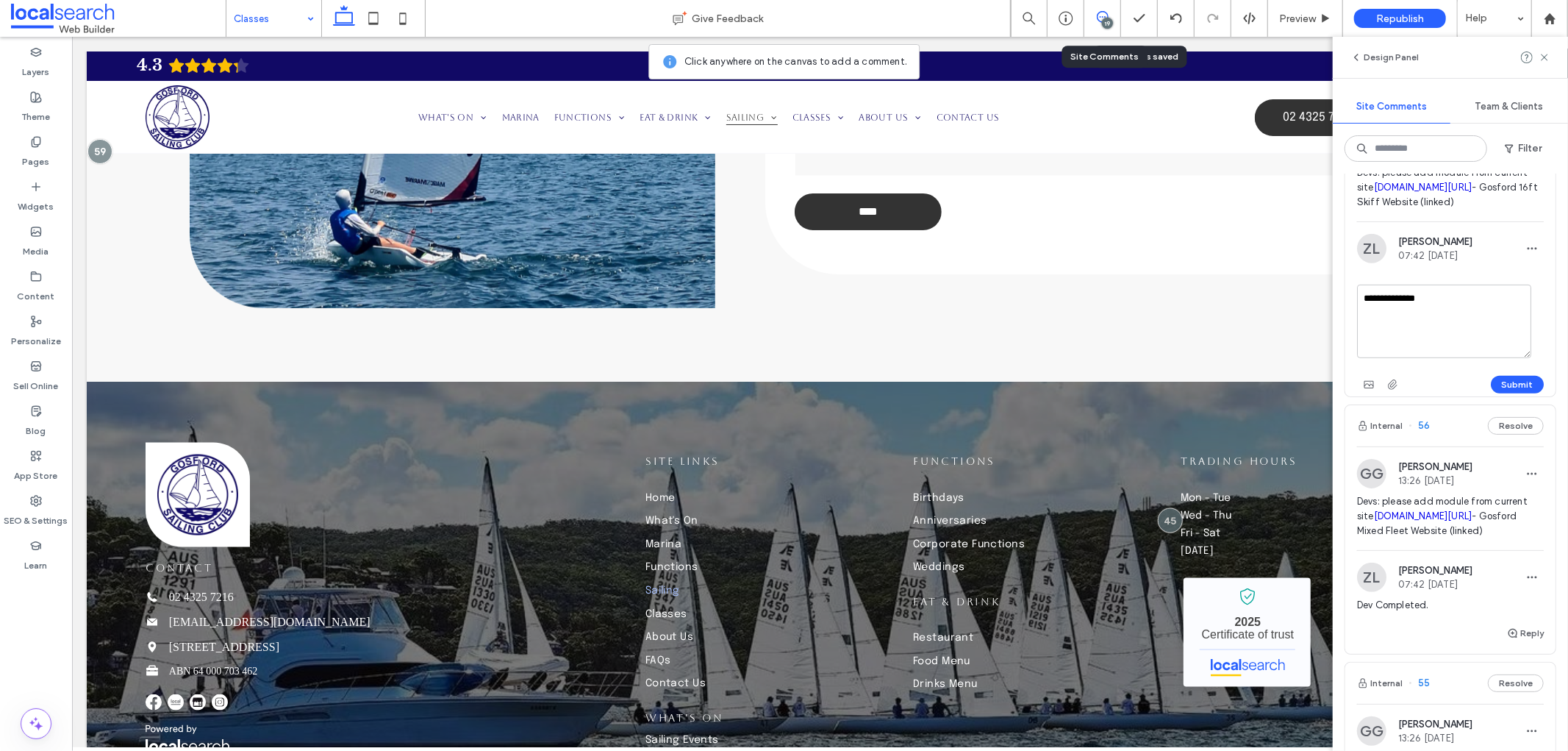
click at [1460, 358] on textarea "**********" at bounding box center [1444, 321] width 174 height 74
click at [1481, 358] on textarea "**********" at bounding box center [1444, 321] width 174 height 74
click at [1494, 358] on textarea "**********" at bounding box center [1444, 321] width 174 height 74
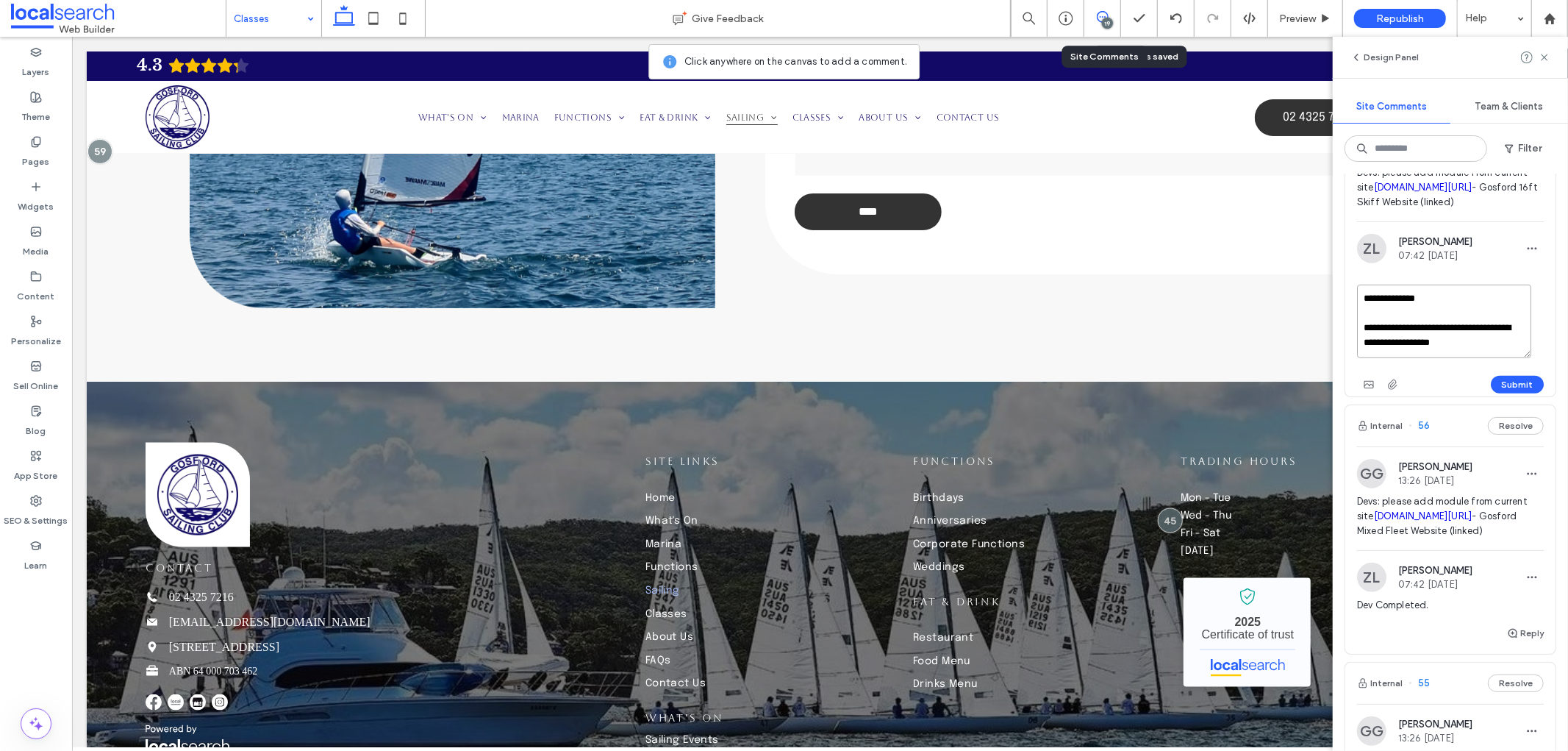
click at [1493, 358] on textarea "**********" at bounding box center [1444, 321] width 174 height 74
click at [1491, 358] on textarea "**********" at bounding box center [1444, 321] width 174 height 74
drag, startPoint x: 1508, startPoint y: 504, endPoint x: 1334, endPoint y: 458, distance: 180.0
click at [1334, 458] on div "**********" at bounding box center [1450, 461] width 235 height 577
click at [1496, 358] on textarea "**********" at bounding box center [1444, 321] width 174 height 74
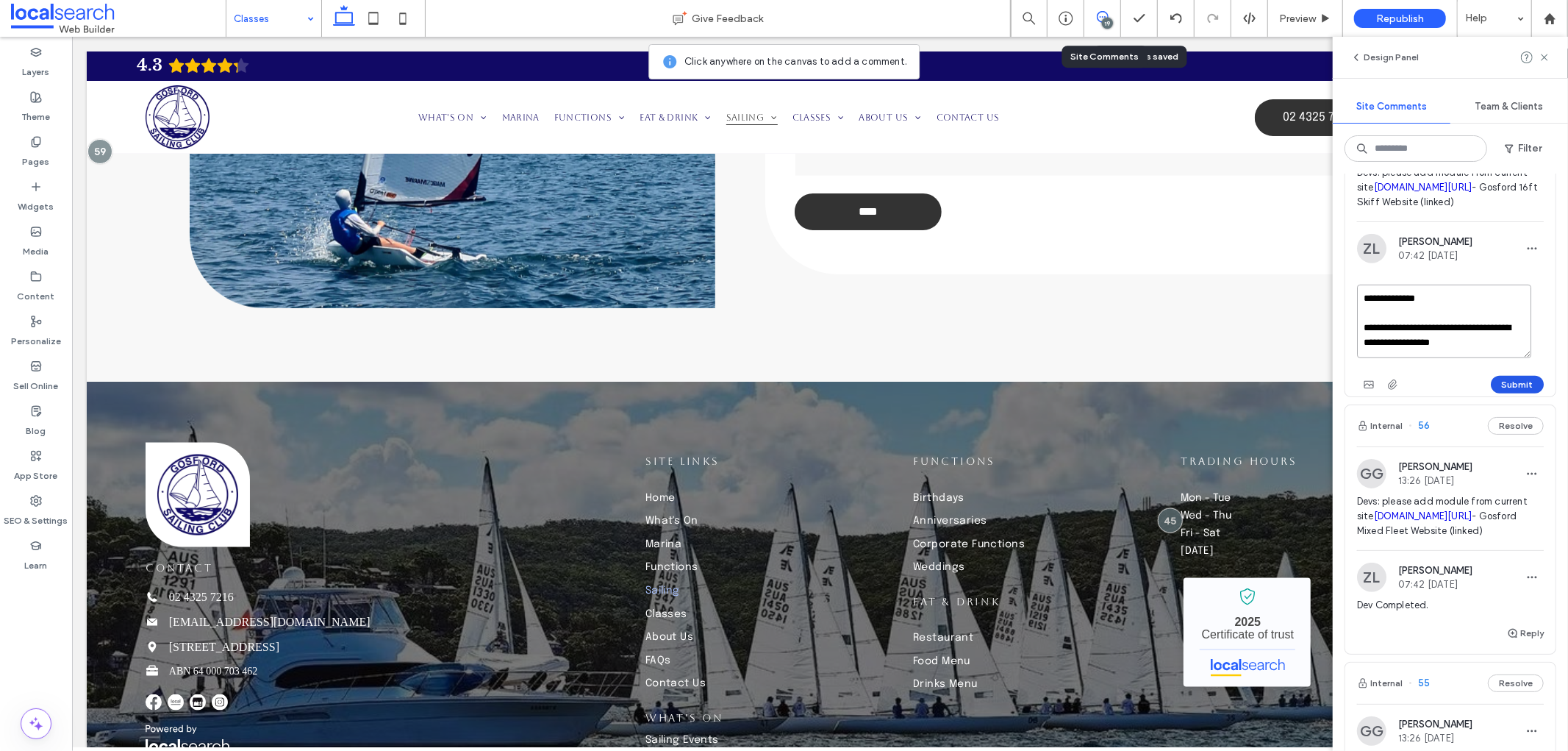
type textarea "**********"
click at [1505, 394] on button "Submit" at bounding box center [1517, 384] width 53 height 17
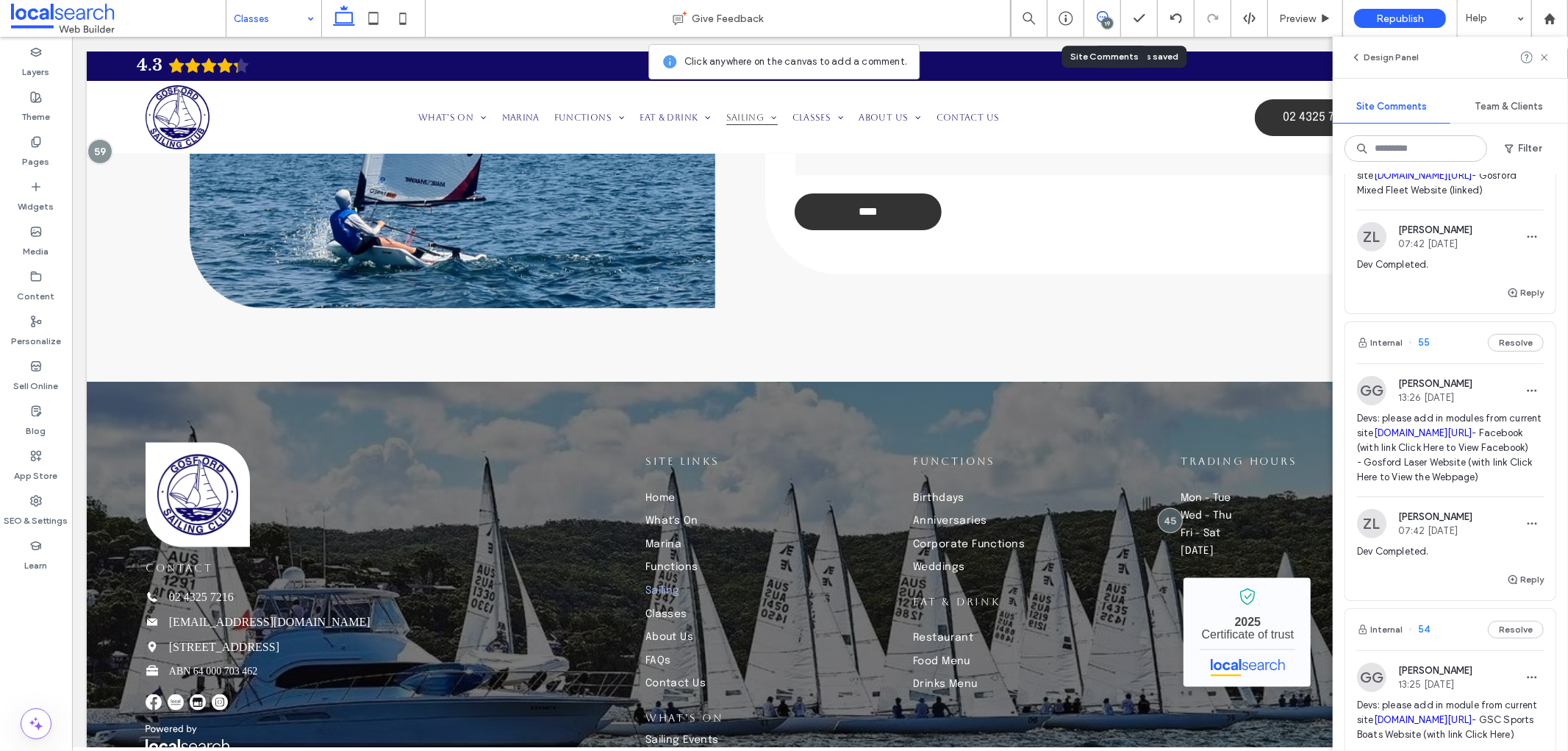
scroll to position [1062, 0]
click at [1526, 241] on icon "button" at bounding box center [1532, 235] width 12 height 12
click at [1479, 478] on div "Edit" at bounding box center [1466, 479] width 131 height 28
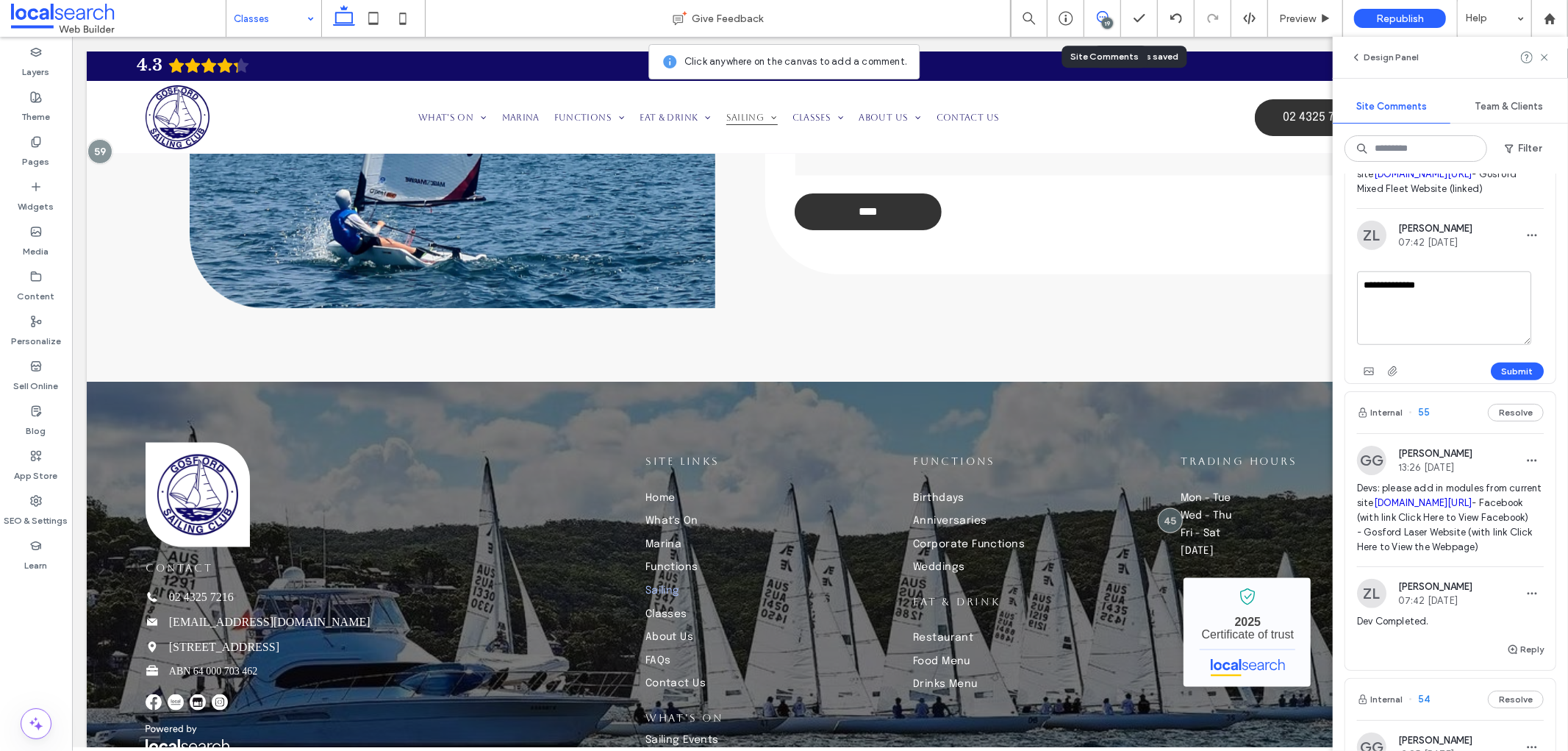
click at [1463, 345] on textarea "**********" at bounding box center [1444, 308] width 174 height 74
click at [1461, 345] on textarea "**********" at bounding box center [1444, 308] width 174 height 74
type textarea "**********"
click at [1495, 380] on button "Submit" at bounding box center [1517, 371] width 53 height 17
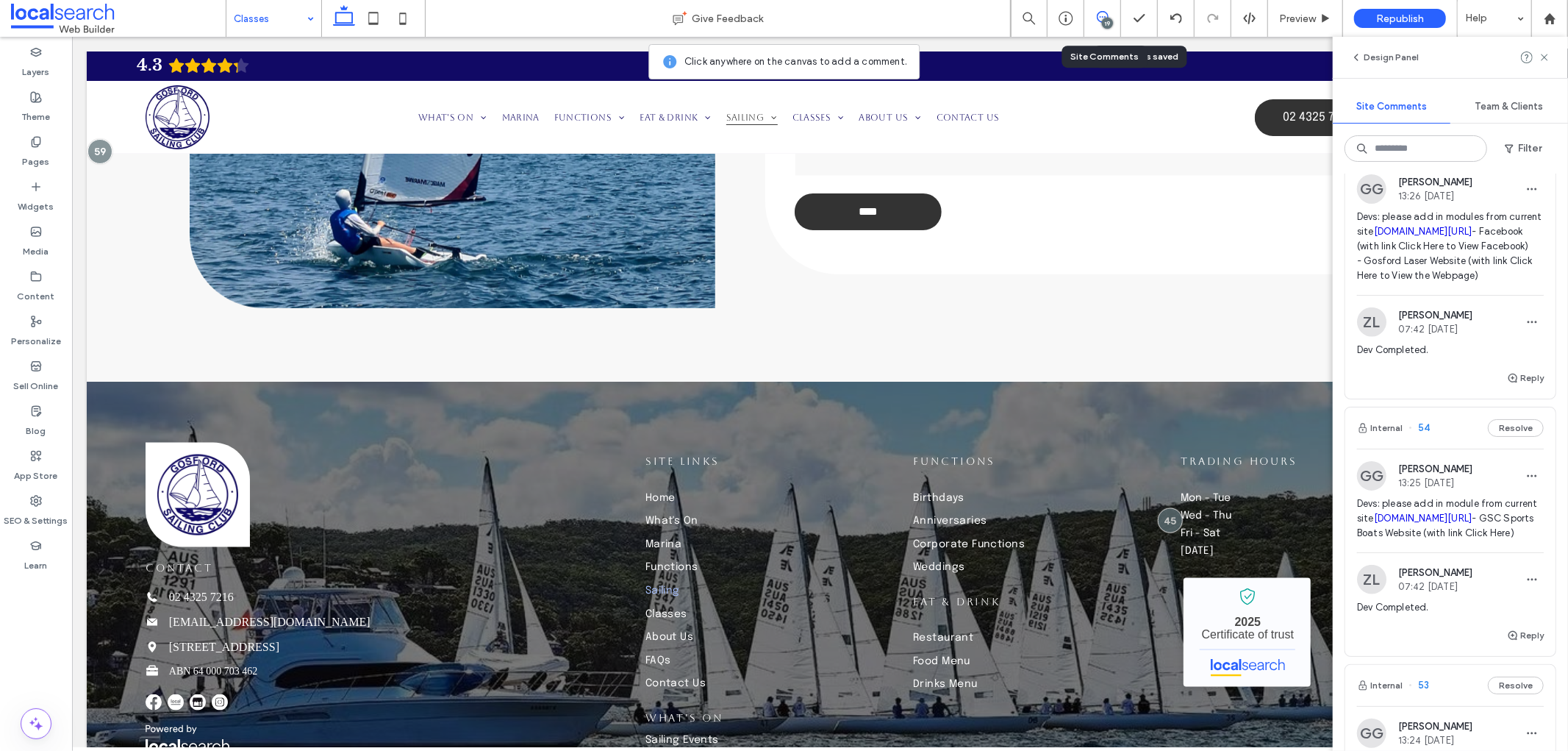
scroll to position [1307, 0]
click at [1526, 327] on icon "button" at bounding box center [1532, 321] width 12 height 12
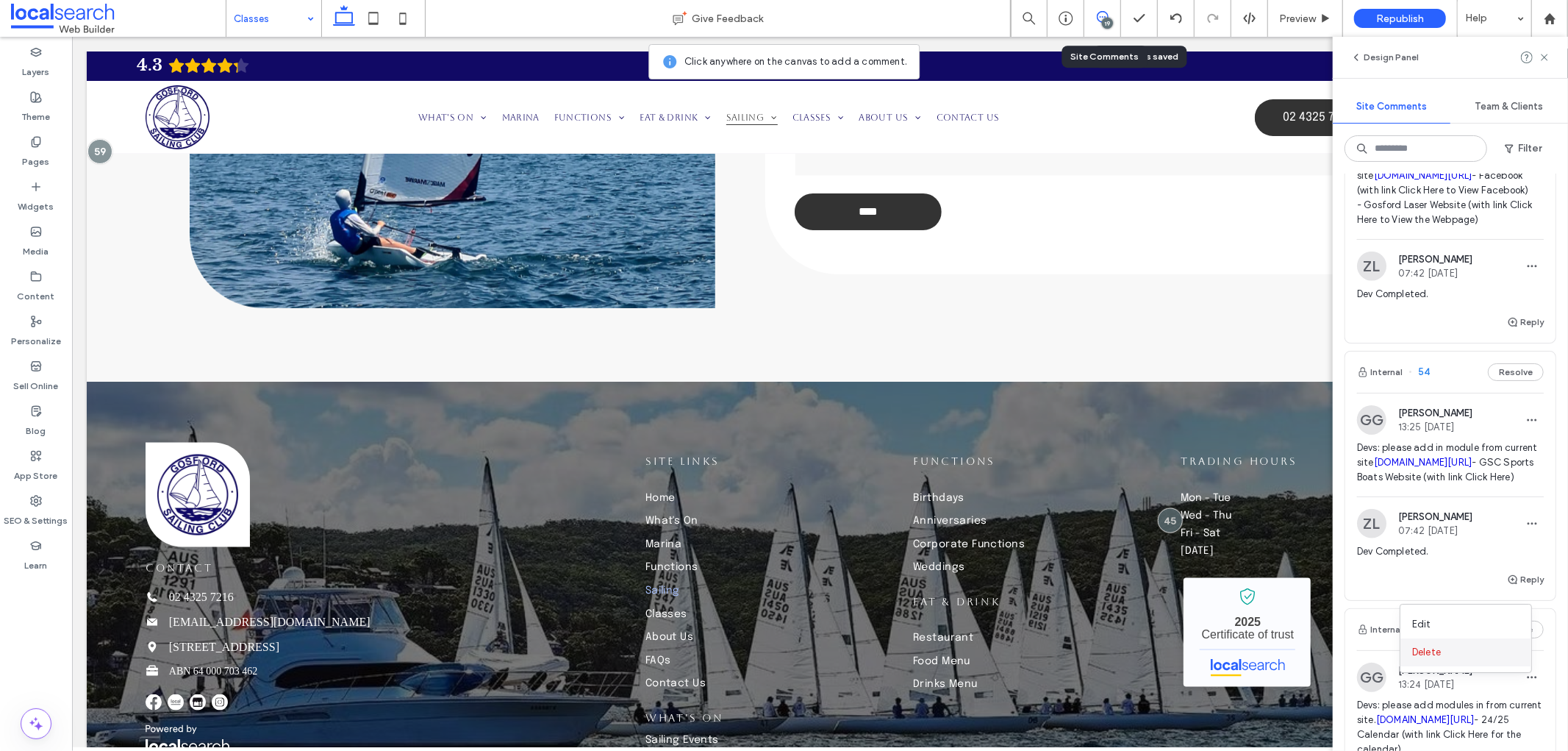
scroll to position [1388, 0]
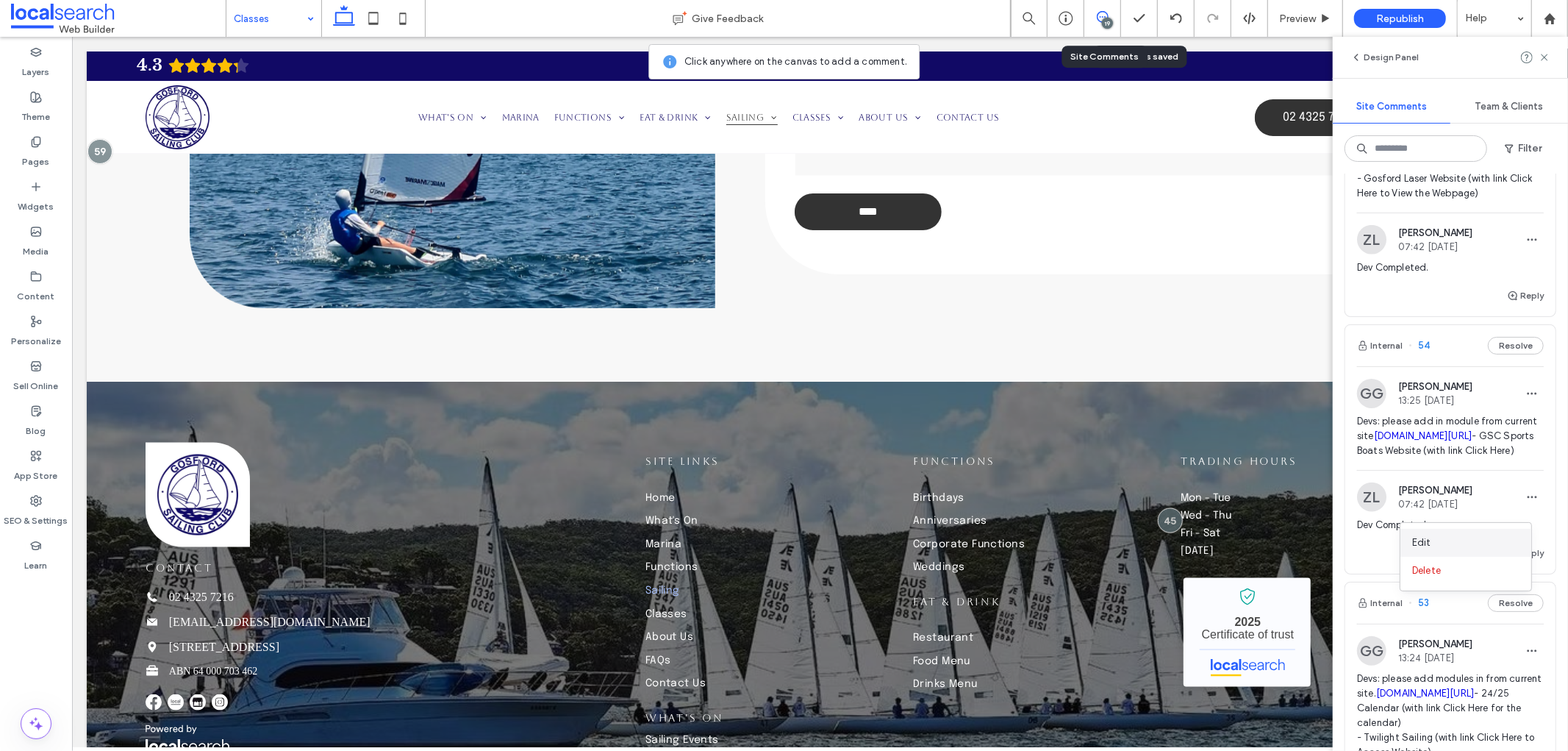
click at [1467, 540] on div "Edit" at bounding box center [1466, 542] width 131 height 28
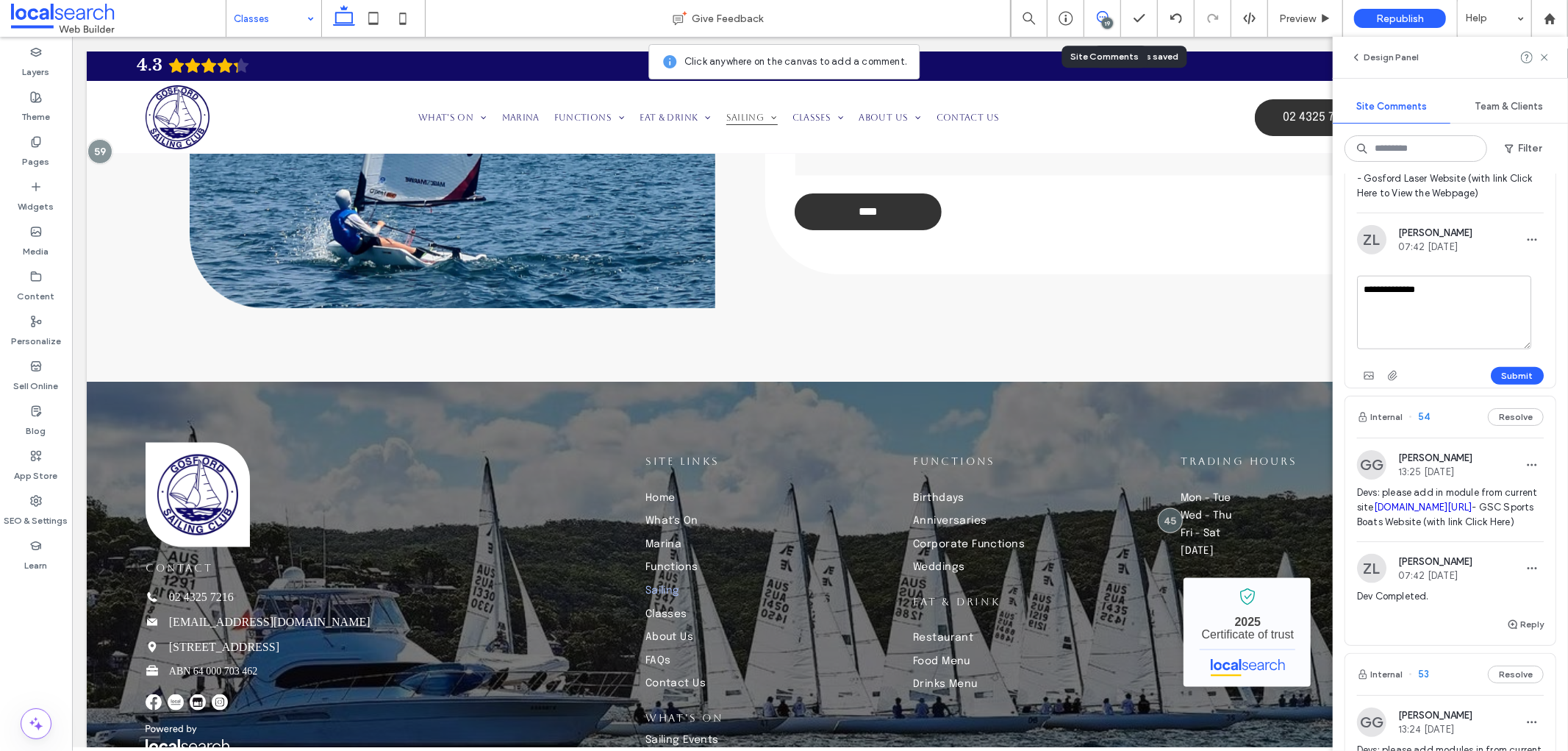
click at [1463, 349] on textarea "**********" at bounding box center [1444, 313] width 174 height 74
click at [1462, 349] on textarea "**********" at bounding box center [1444, 313] width 174 height 74
type textarea "**********"
click at [1511, 385] on button "Submit" at bounding box center [1517, 376] width 53 height 17
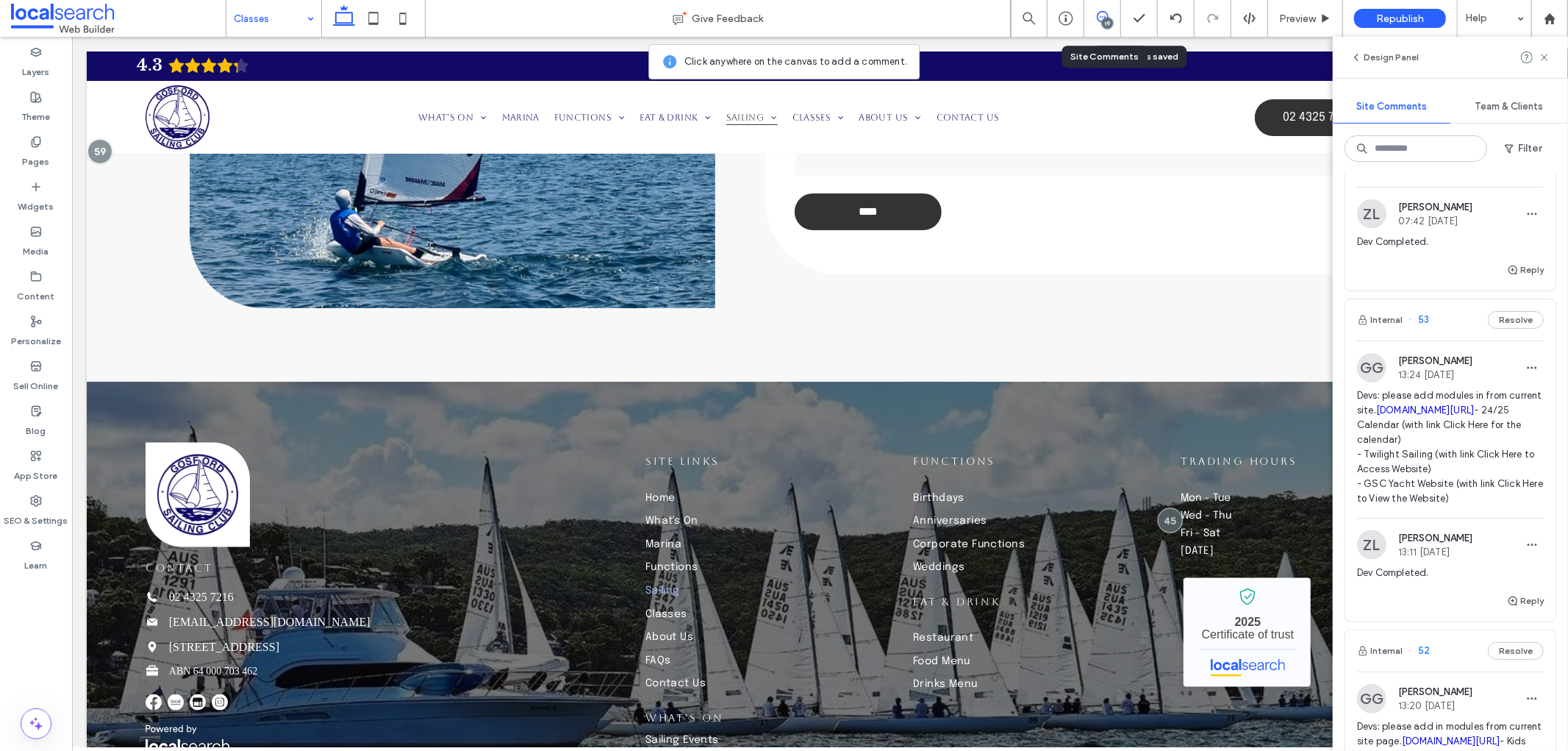
scroll to position [1797, 0]
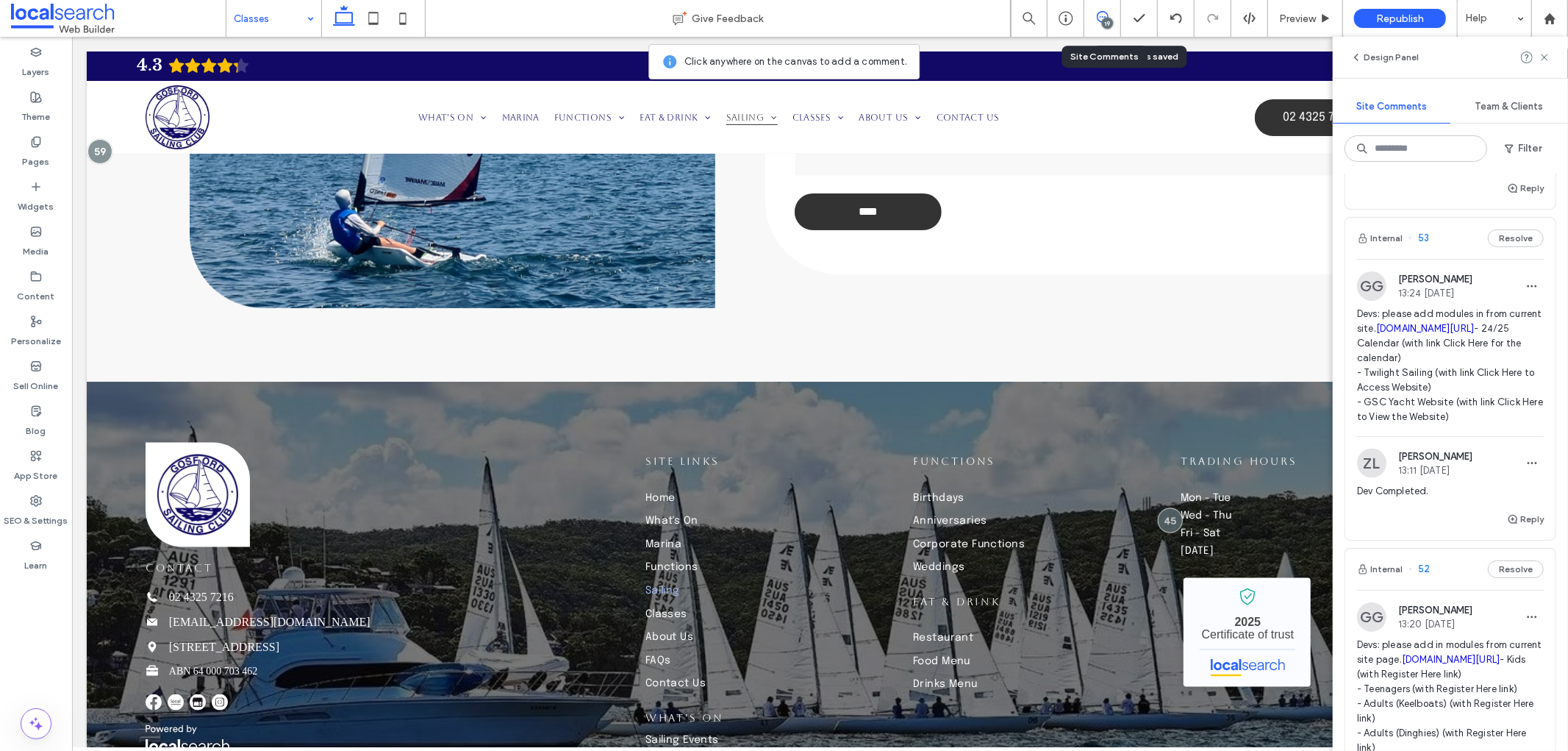
click at [1526, 138] on icon "button" at bounding box center [1532, 133] width 12 height 12
click at [1465, 491] on div "Edit" at bounding box center [1466, 494] width 131 height 28
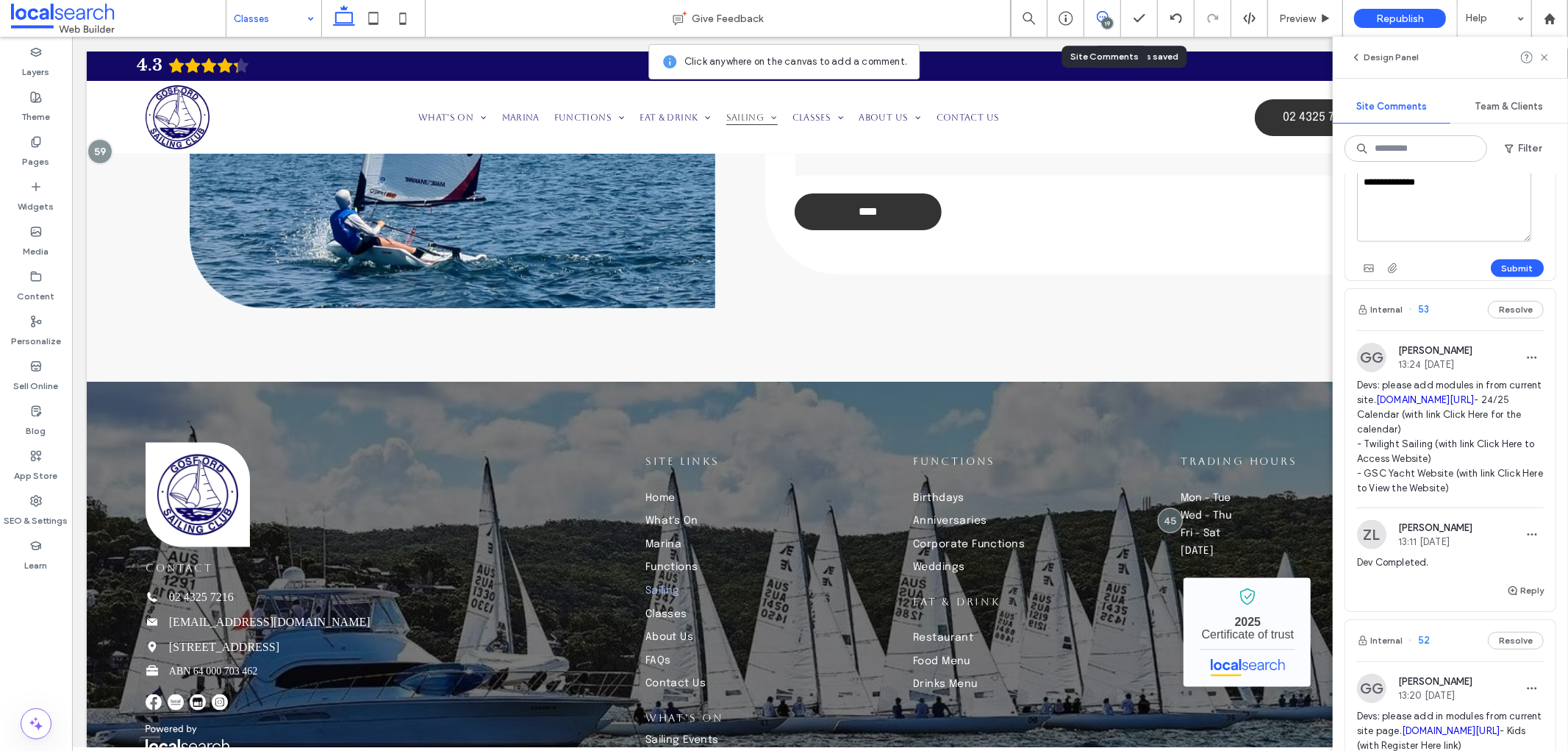
click at [1482, 242] on textarea "**********" at bounding box center [1444, 205] width 174 height 74
type textarea "**********"
drag, startPoint x: 1513, startPoint y: 590, endPoint x: 1505, endPoint y: 578, distance: 14.4
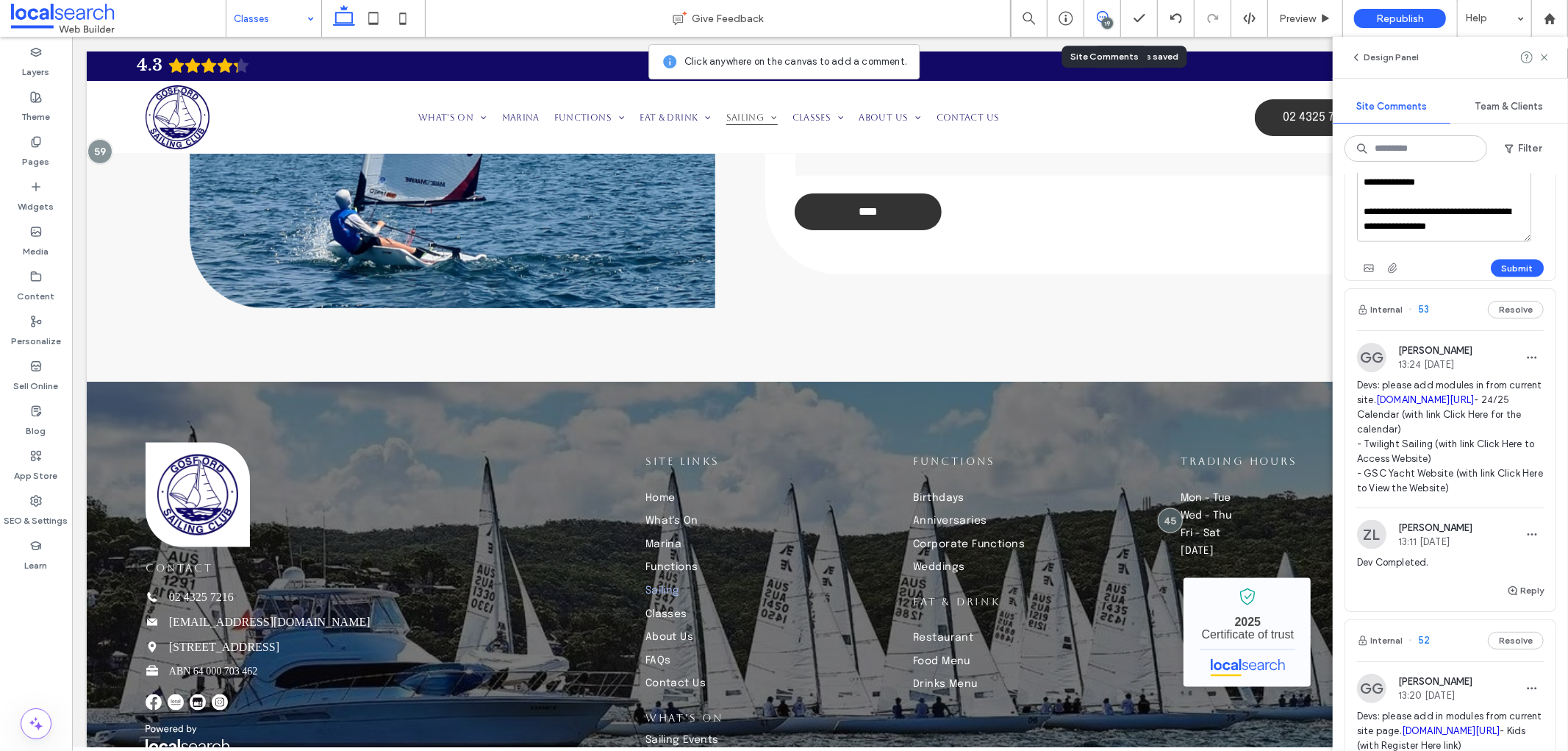
click at [1512, 277] on button "Submit" at bounding box center [1517, 268] width 53 height 17
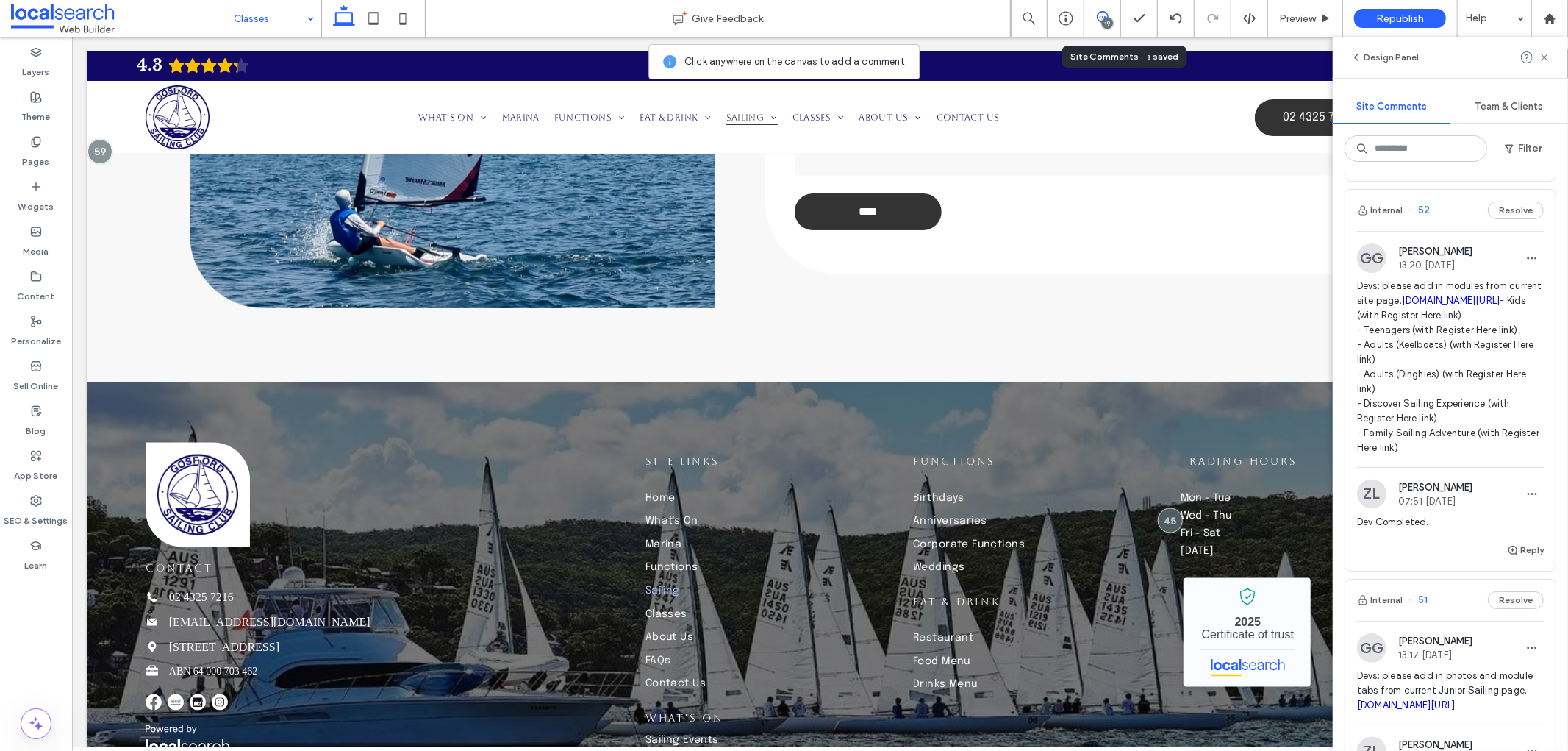
scroll to position [2288, 0]
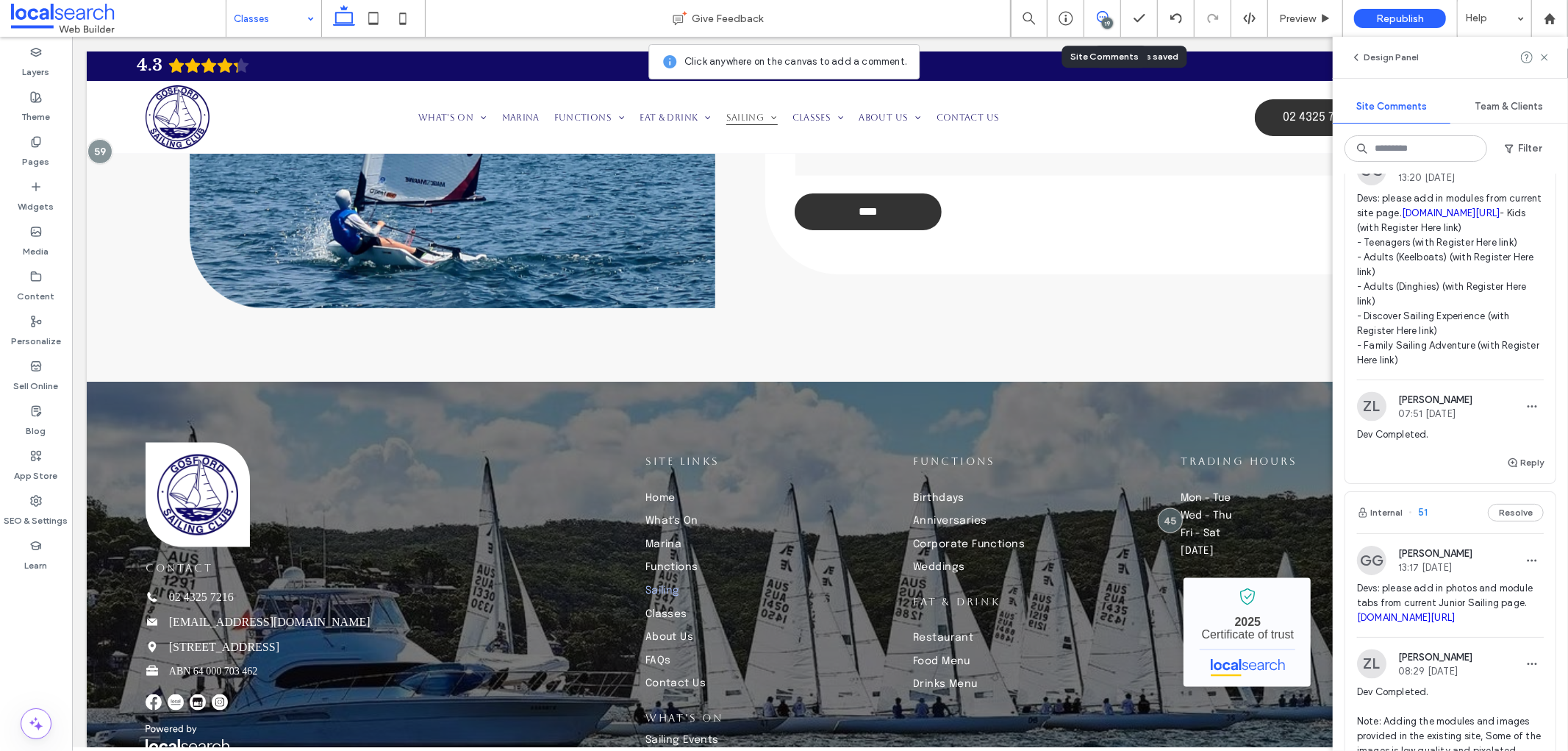
click at [1526, 23] on icon "button" at bounding box center [1532, 17] width 12 height 12
click at [1478, 428] on div "Edit" at bounding box center [1466, 424] width 131 height 28
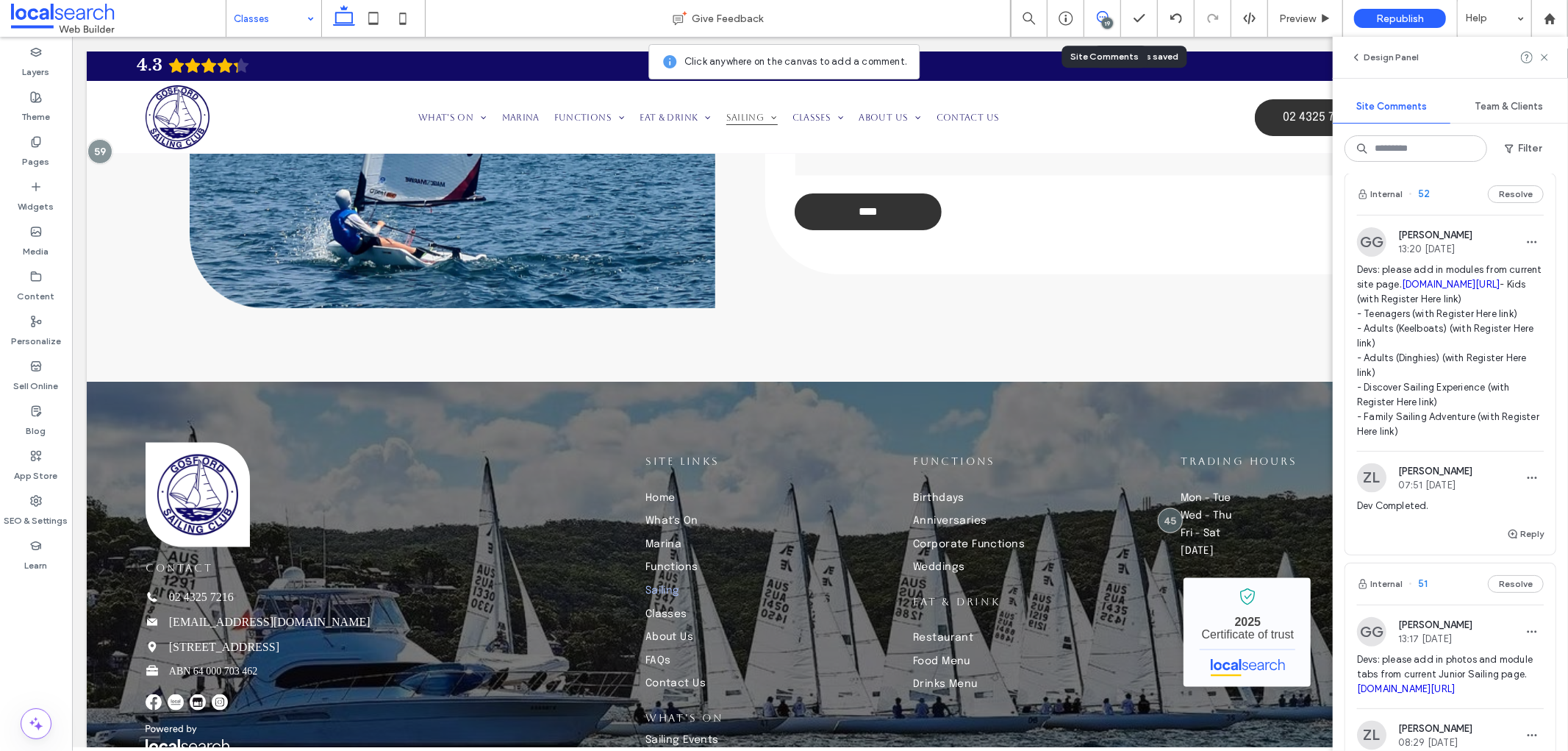
click at [1456, 127] on textarea "**********" at bounding box center [1444, 90] width 174 height 74
type textarea "**********"
click at [1508, 162] on button "Submit" at bounding box center [1517, 152] width 53 height 17
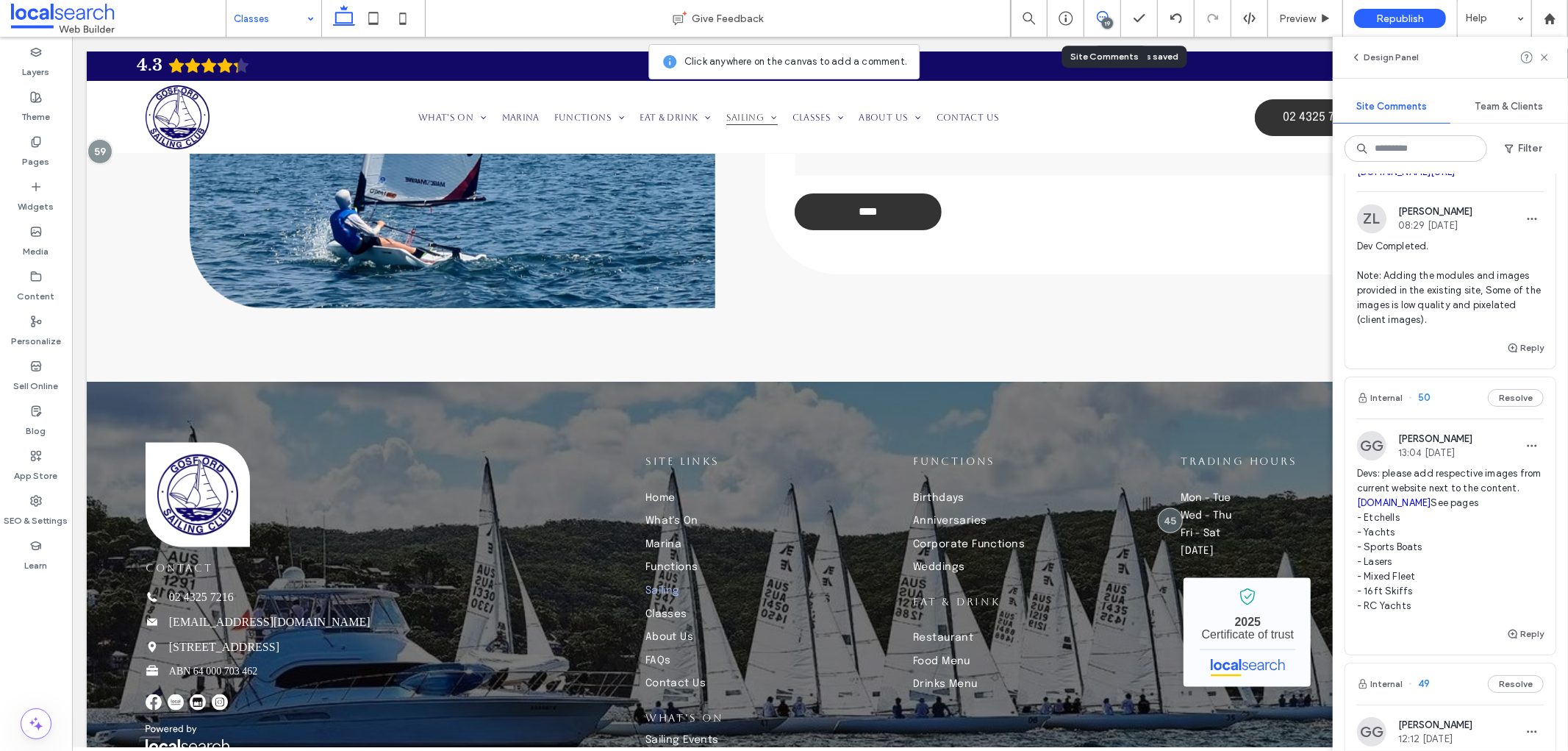
scroll to position [2696, 0]
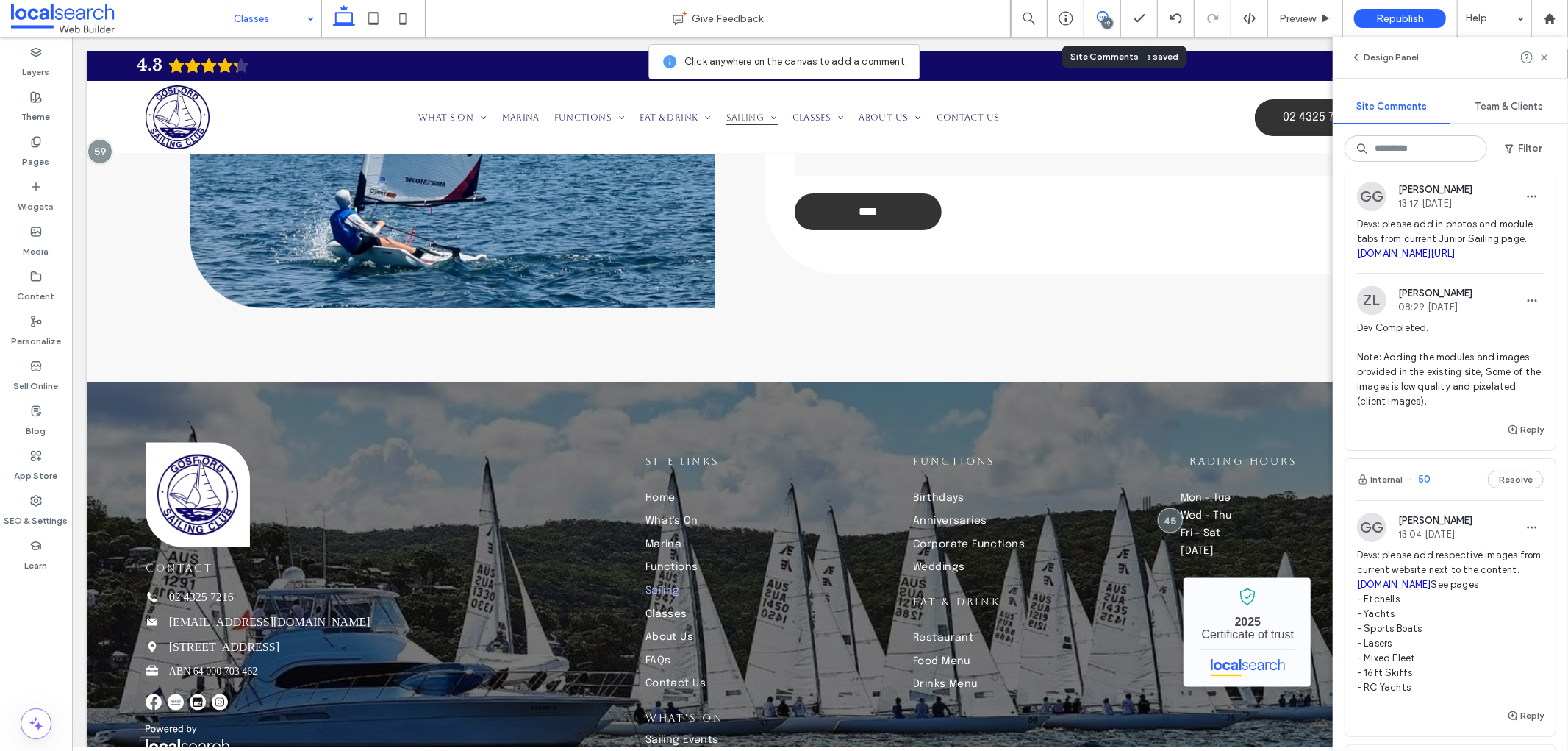
click at [1521, 54] on span "button" at bounding box center [1532, 42] width 23 height 23
click at [1478, 478] on div "Edit Delete" at bounding box center [1466, 507] width 133 height 69
click at [1478, 489] on div "Sailing Give Feedback 19 Preview Republish Help Design Panel Site Comments Team…" at bounding box center [784, 376] width 1568 height 751
click at [1475, 491] on div at bounding box center [784, 376] width 1568 height 751
click at [1521, 54] on span "button" at bounding box center [1532, 42] width 23 height 23
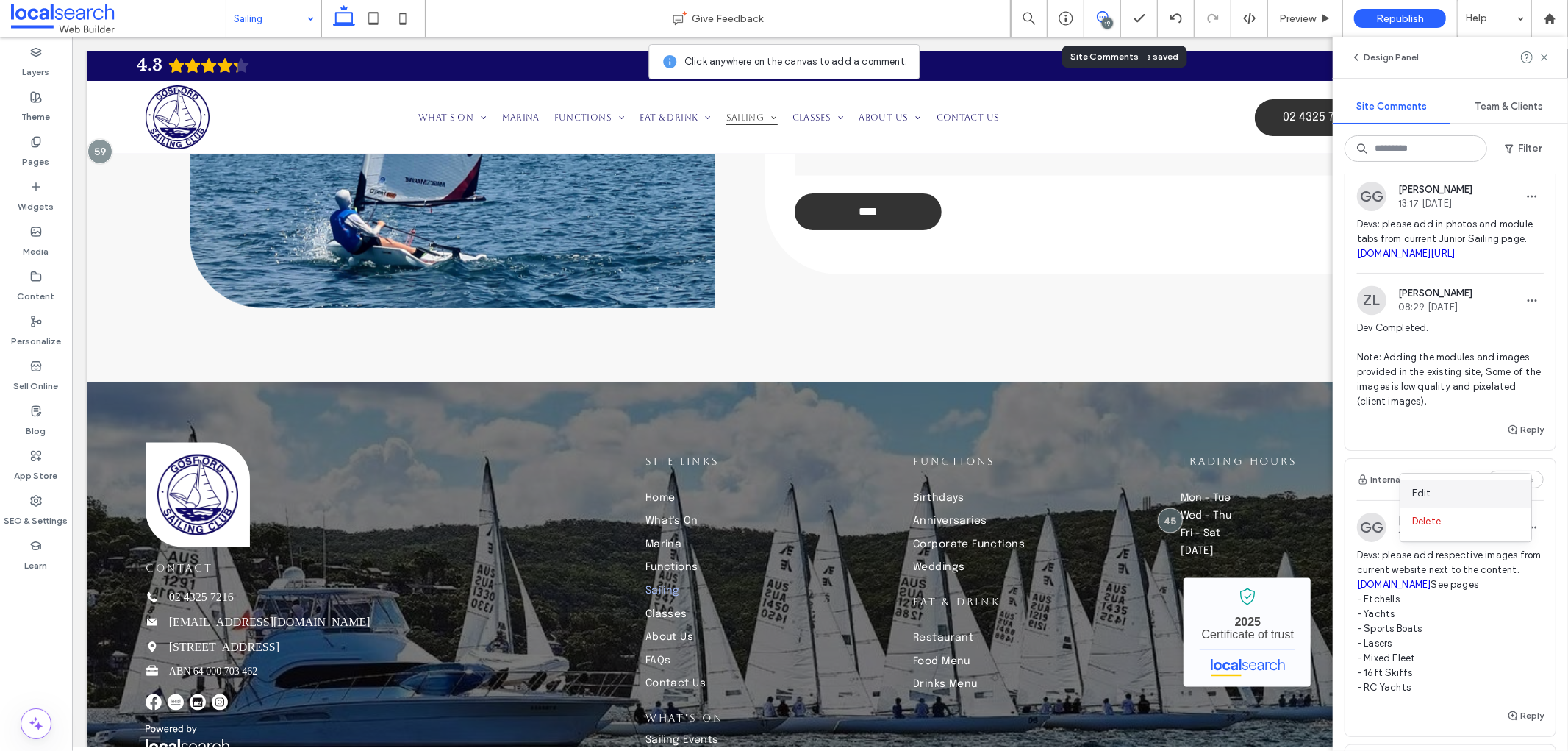
click at [1474, 490] on div "Edit" at bounding box center [1466, 493] width 131 height 28
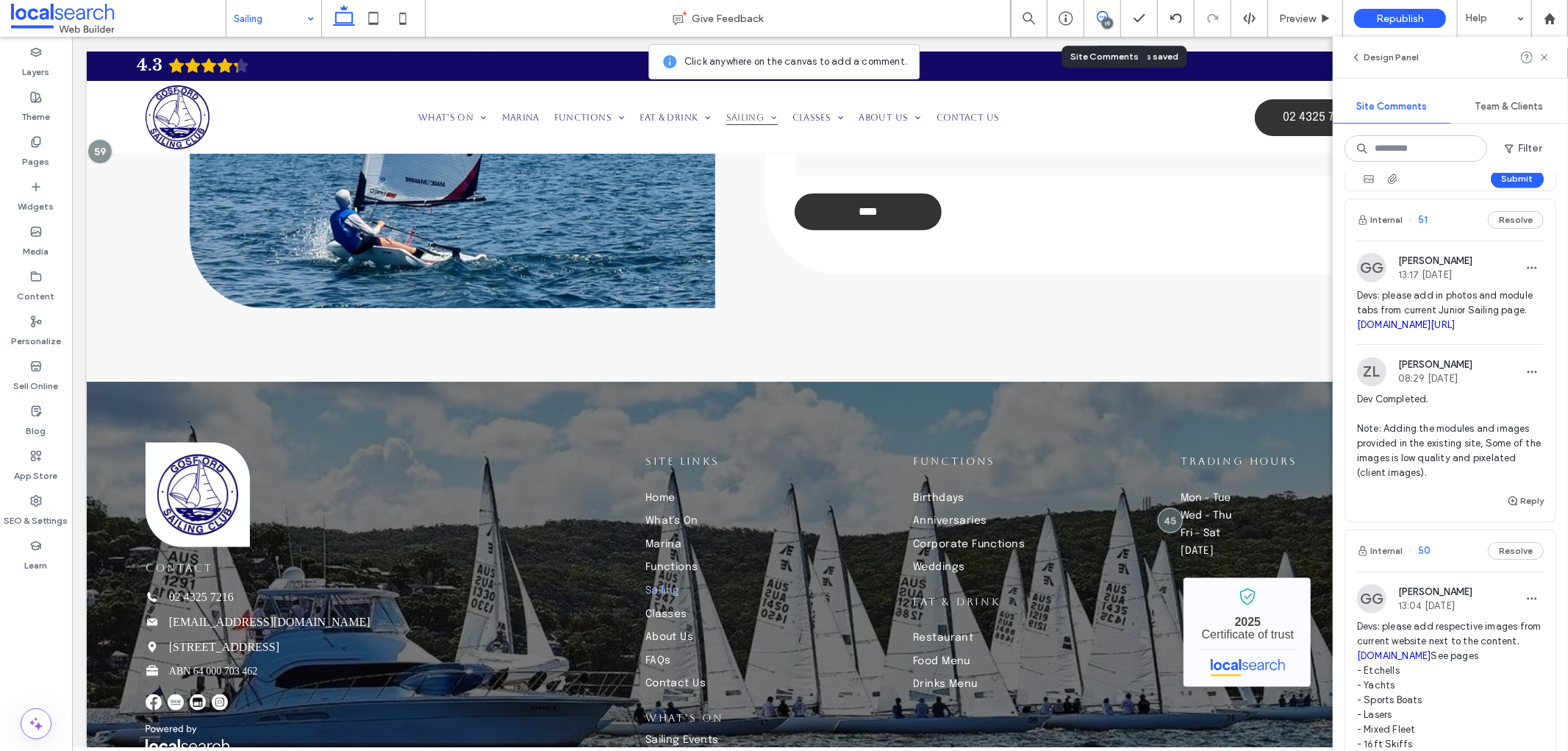
click at [1472, 152] on textarea "**********" at bounding box center [1444, 115] width 174 height 74
click at [1472, 152] on textarea "**********" at bounding box center [1444, 115] width 174 height 74
type textarea "**********"
click at [1515, 188] on button "Submit" at bounding box center [1517, 178] width 53 height 17
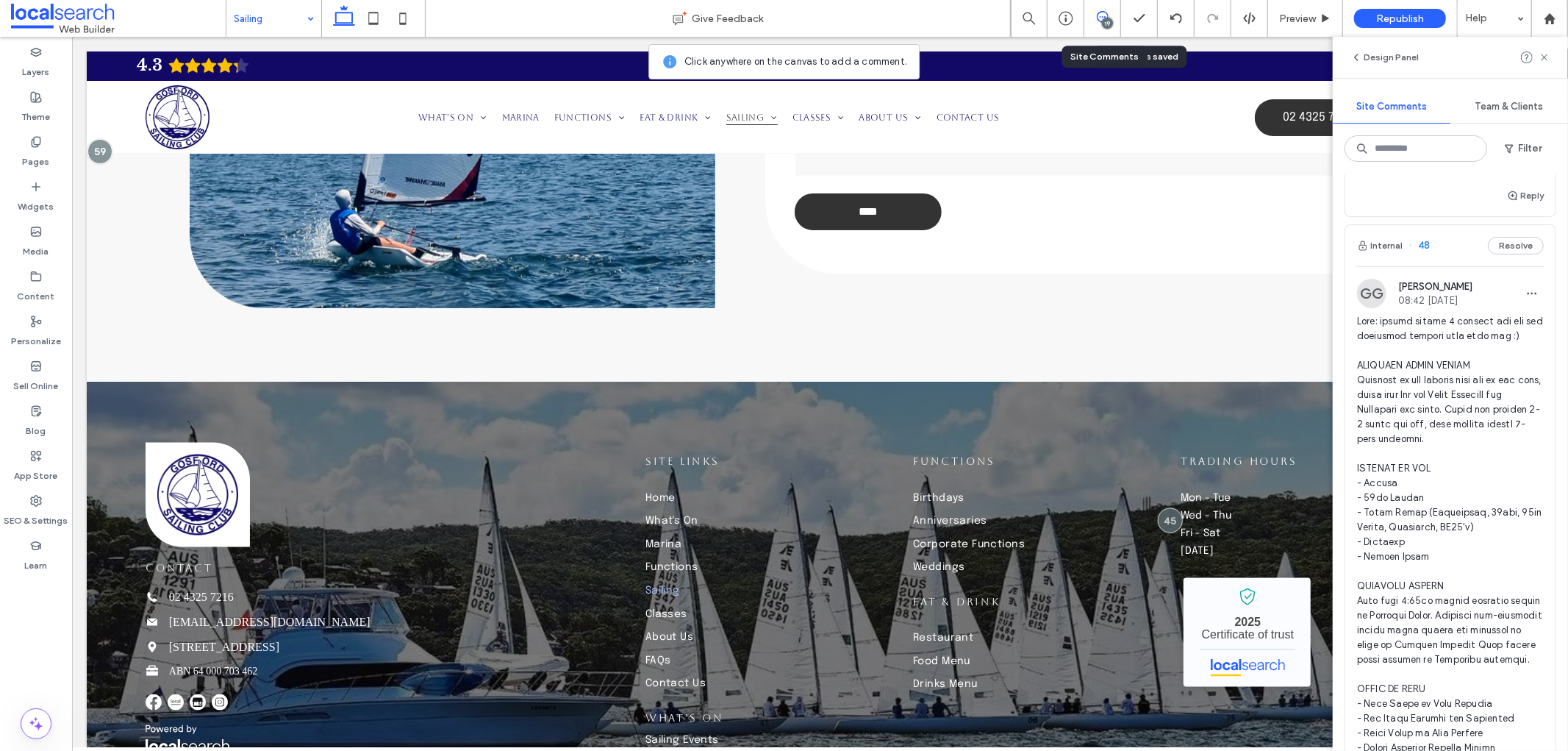
scroll to position [3512, 0]
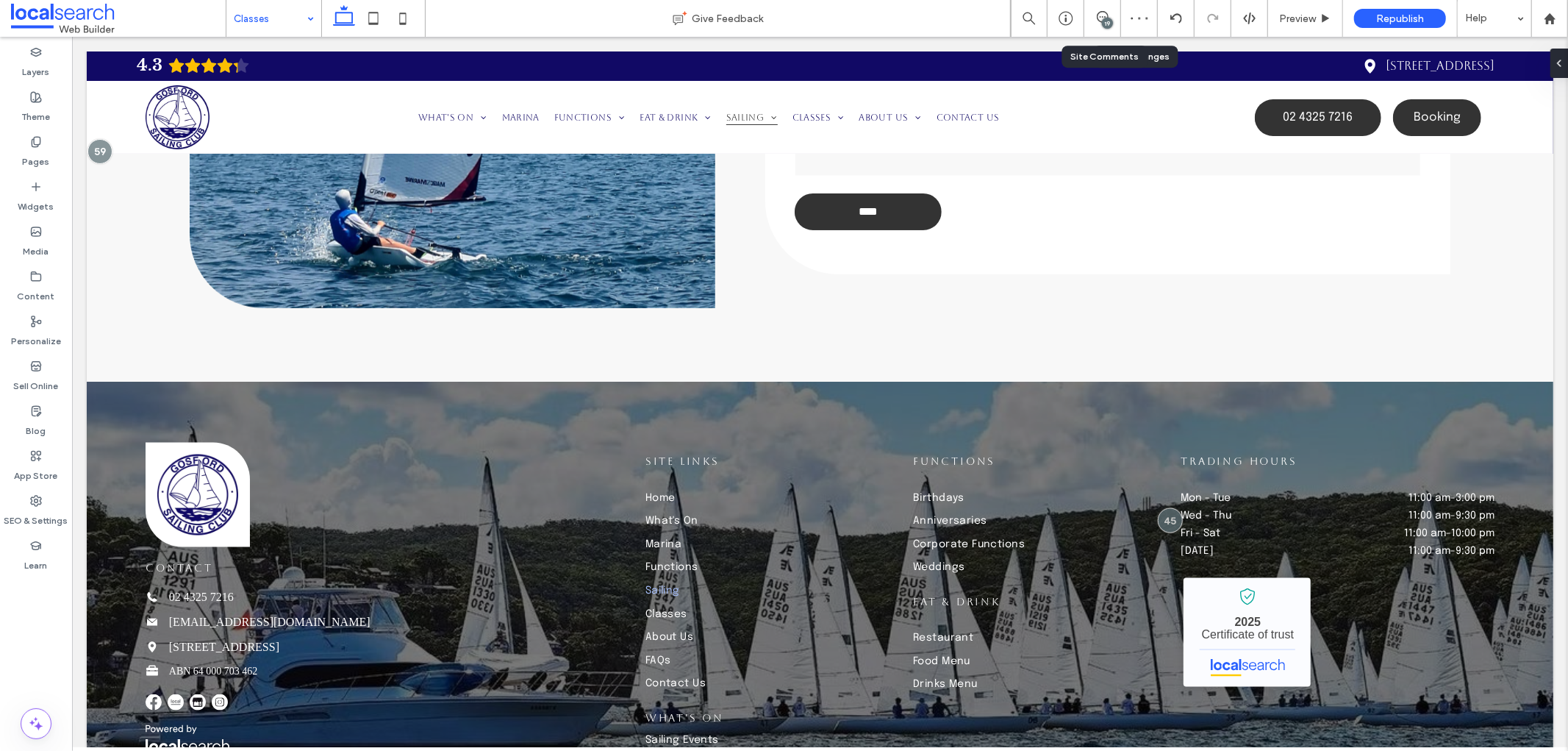
click at [1114, 26] on div "19" at bounding box center [1102, 18] width 37 height 37
click at [1103, 14] on icon at bounding box center [1103, 17] width 12 height 12
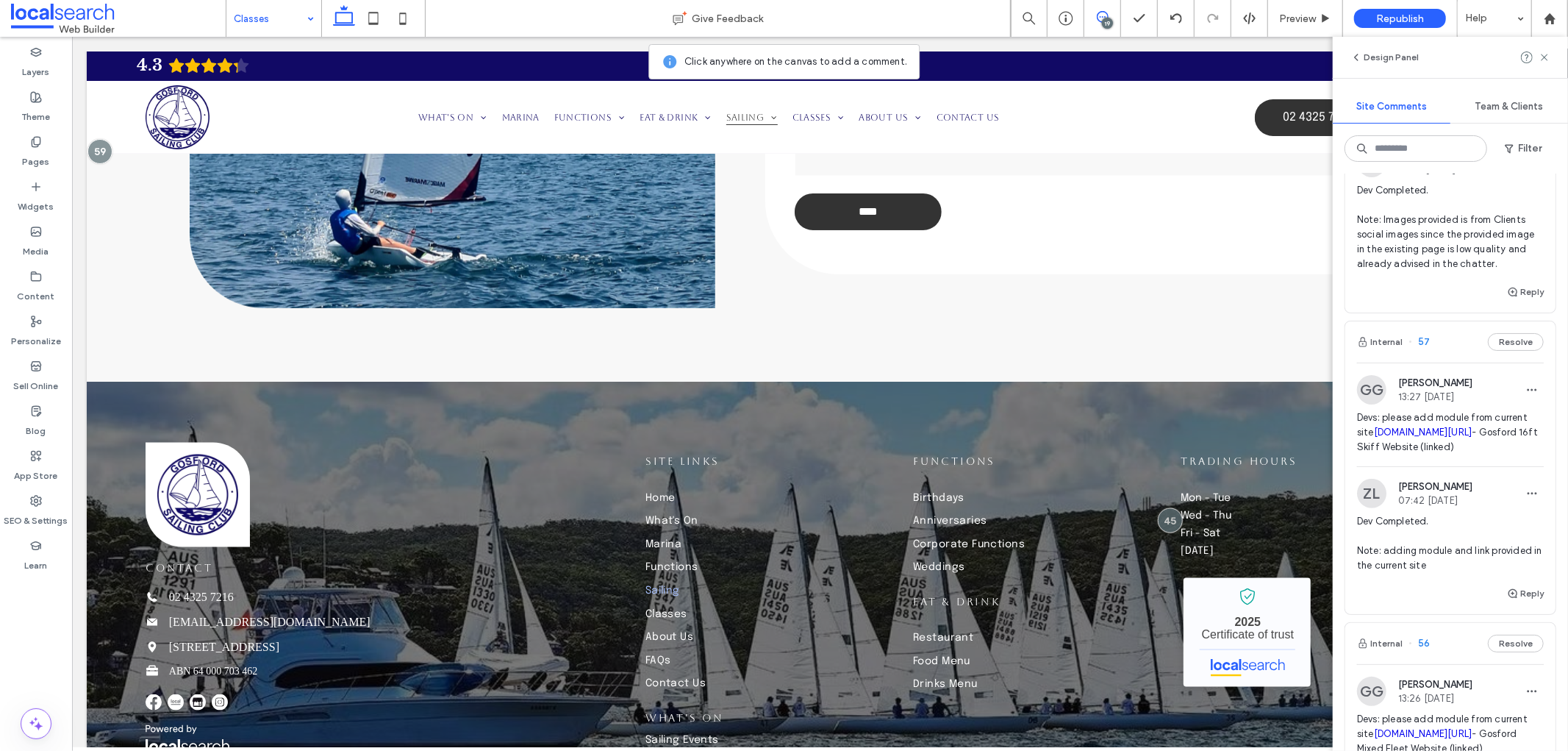
scroll to position [245, 0]
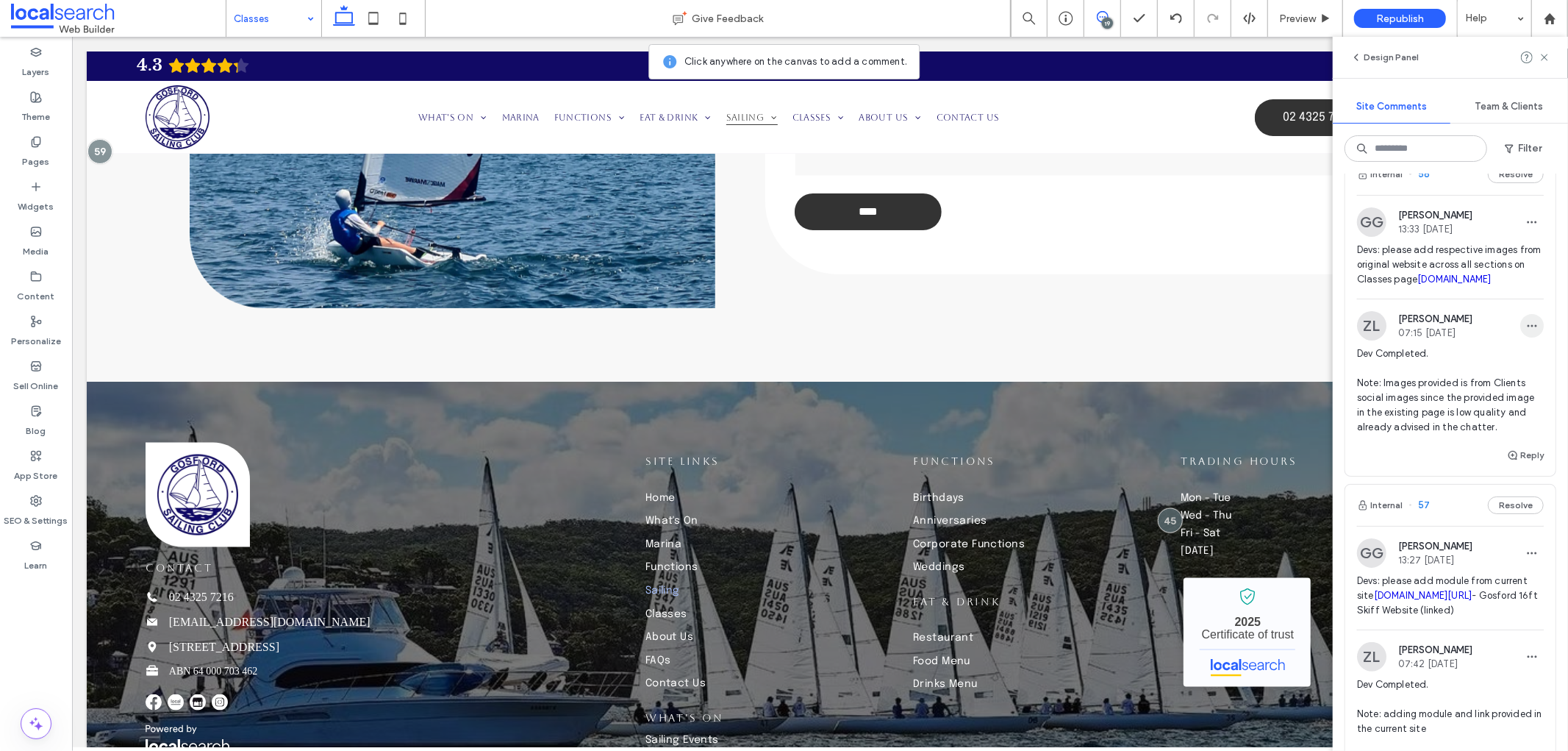
click at [1526, 332] on icon "button" at bounding box center [1532, 326] width 12 height 12
click at [1493, 454] on div "Edit" at bounding box center [1466, 467] width 131 height 28
click at [1435, 435] on textarea "**********" at bounding box center [1444, 399] width 174 height 74
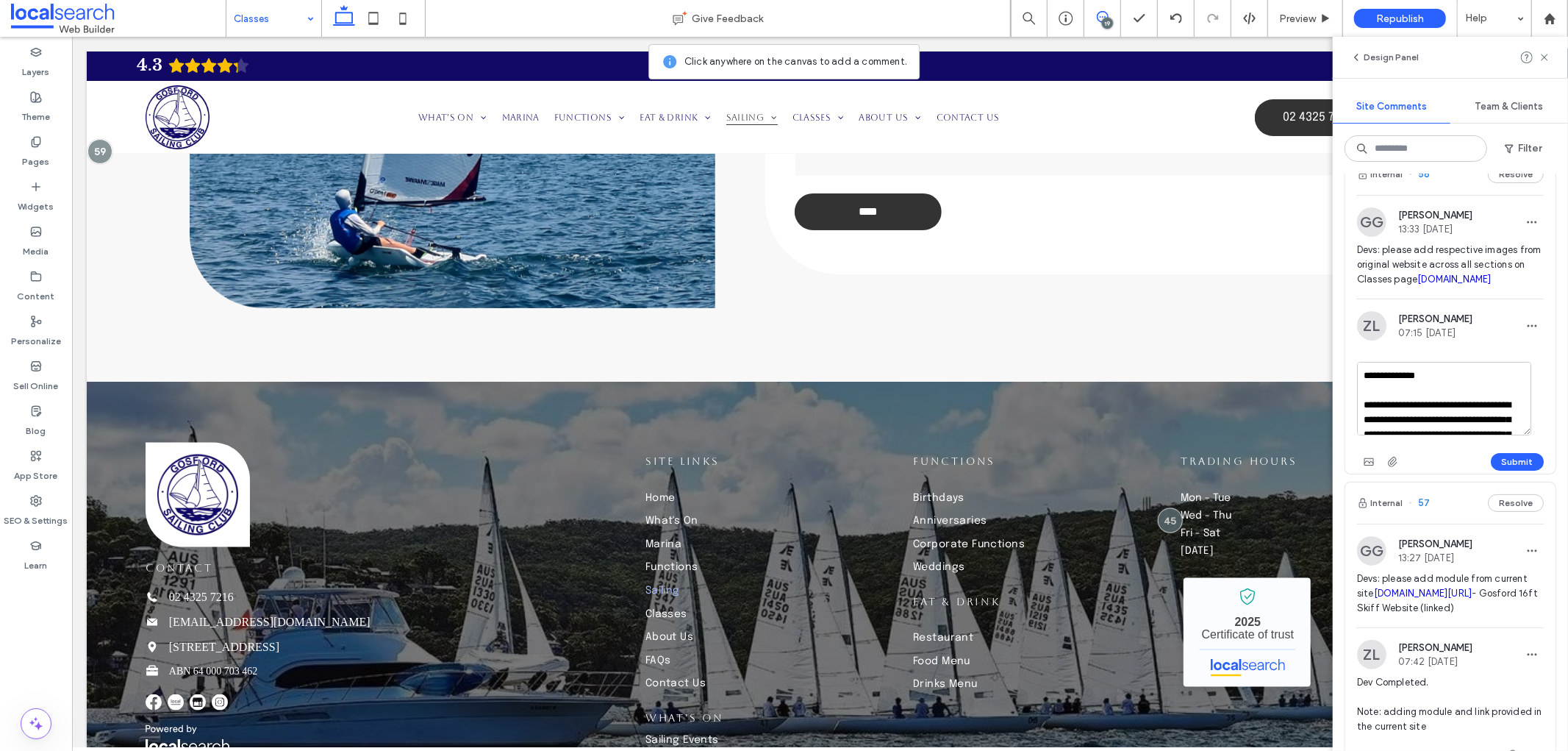
click at [1435, 435] on textarea "**********" at bounding box center [1444, 399] width 174 height 74
click at [1377, 435] on textarea "**********" at bounding box center [1444, 399] width 174 height 74
drag, startPoint x: 1363, startPoint y: 477, endPoint x: 1539, endPoint y: 560, distance: 194.6
click at [1539, 474] on div "**********" at bounding box center [1450, 392] width 210 height 163
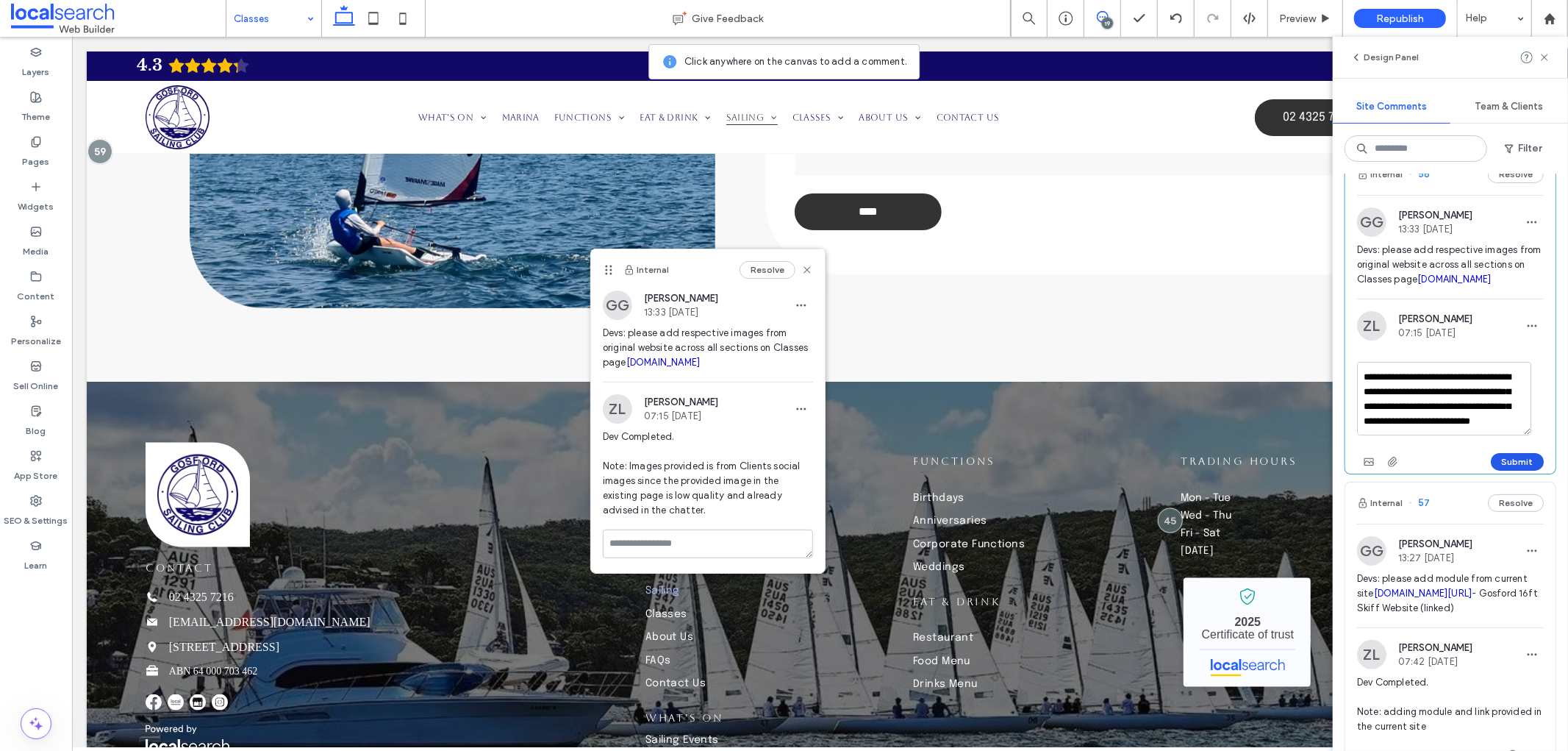
click at [1505, 471] on button "Submit" at bounding box center [1517, 461] width 53 height 17
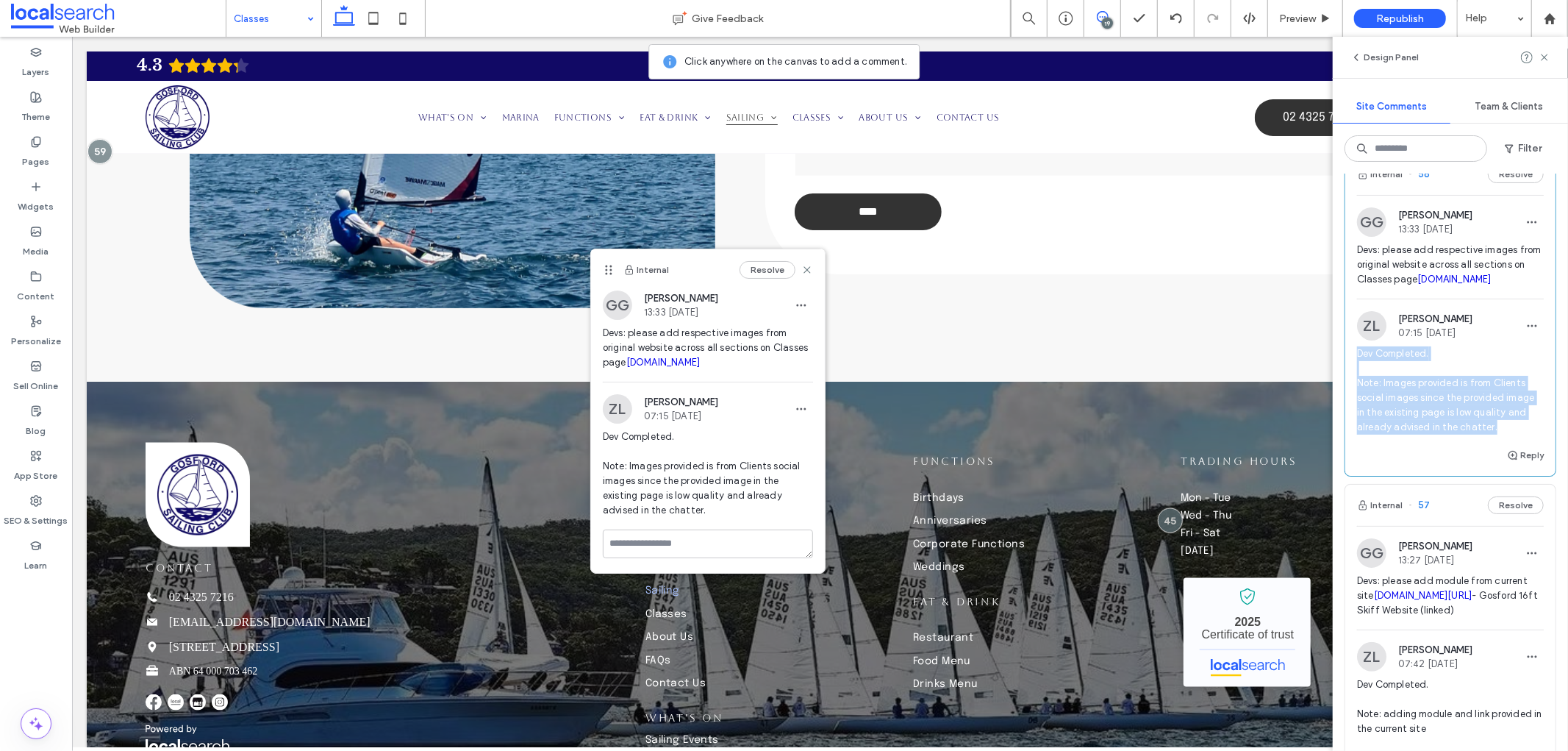
drag, startPoint x: 1398, startPoint y: 547, endPoint x: 1353, endPoint y: 461, distance: 97.1
click at [1353, 446] on div "ZL Zandra Laurente 07:15 Sep 17 2025 Dev Completed. Note: Images provided is fr…" at bounding box center [1450, 378] width 210 height 135
copy span "Dev Completed. Note: Images provided is from Clients social images since the pr…"
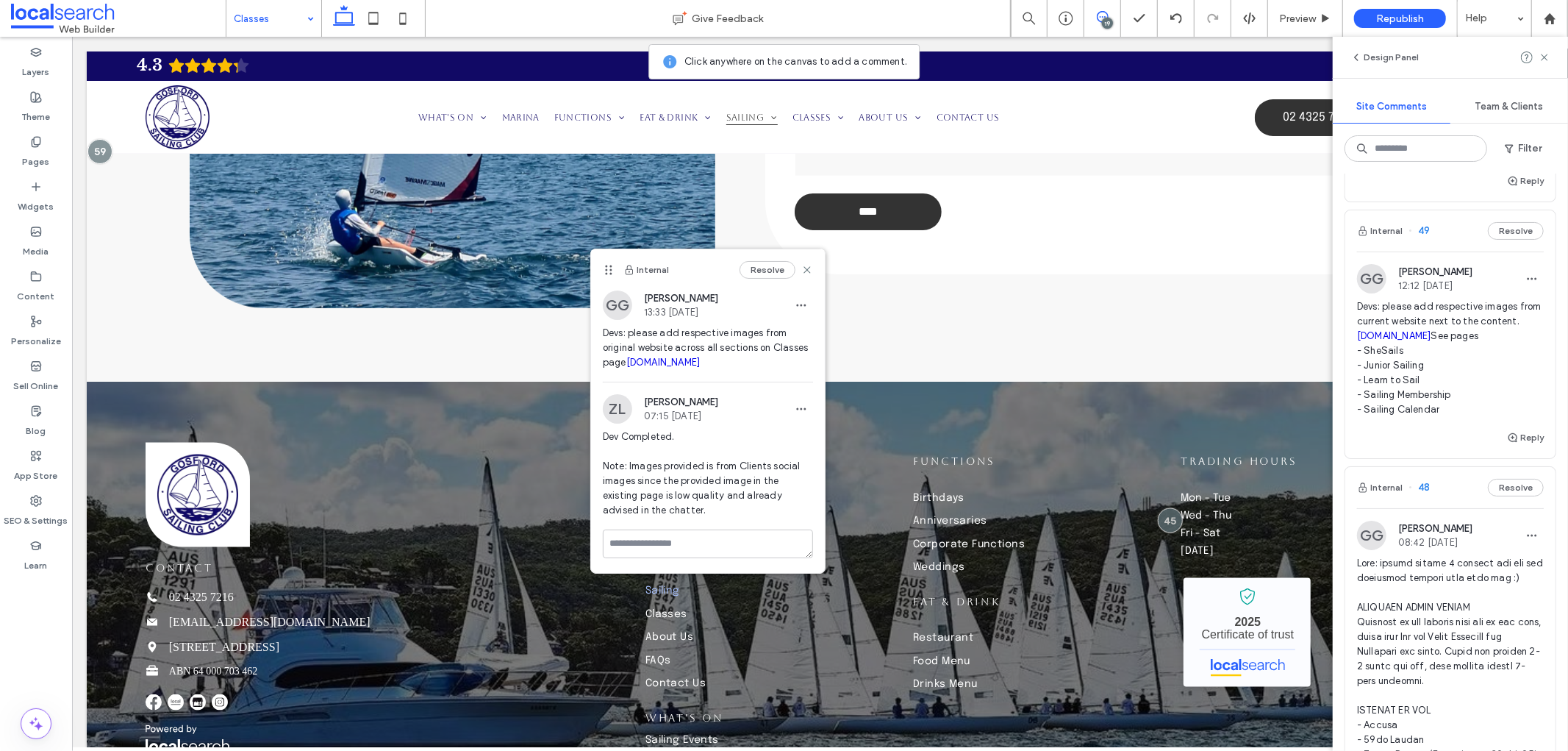
scroll to position [3268, 0]
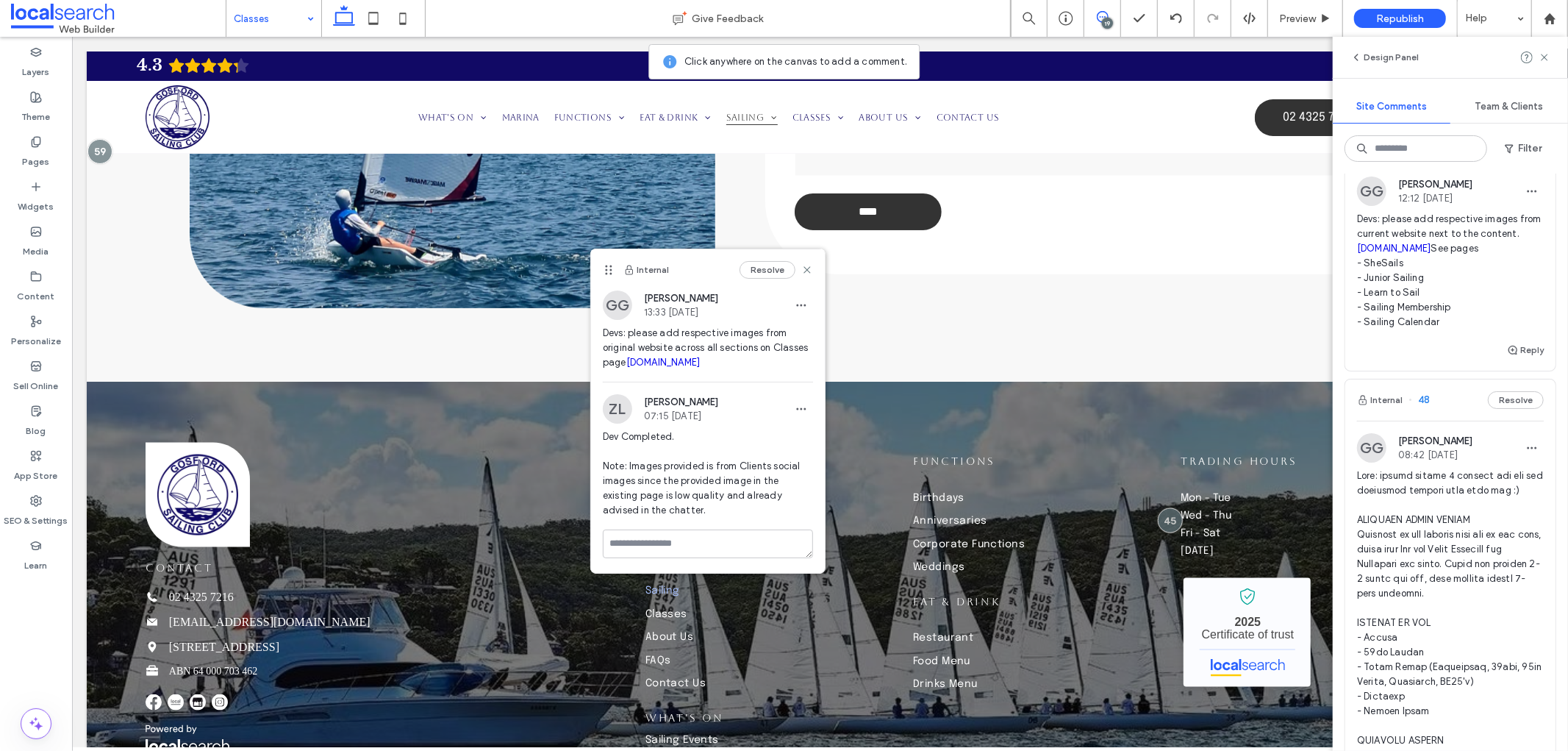
click at [1518, 103] on button "Reply" at bounding box center [1525, 93] width 37 height 17
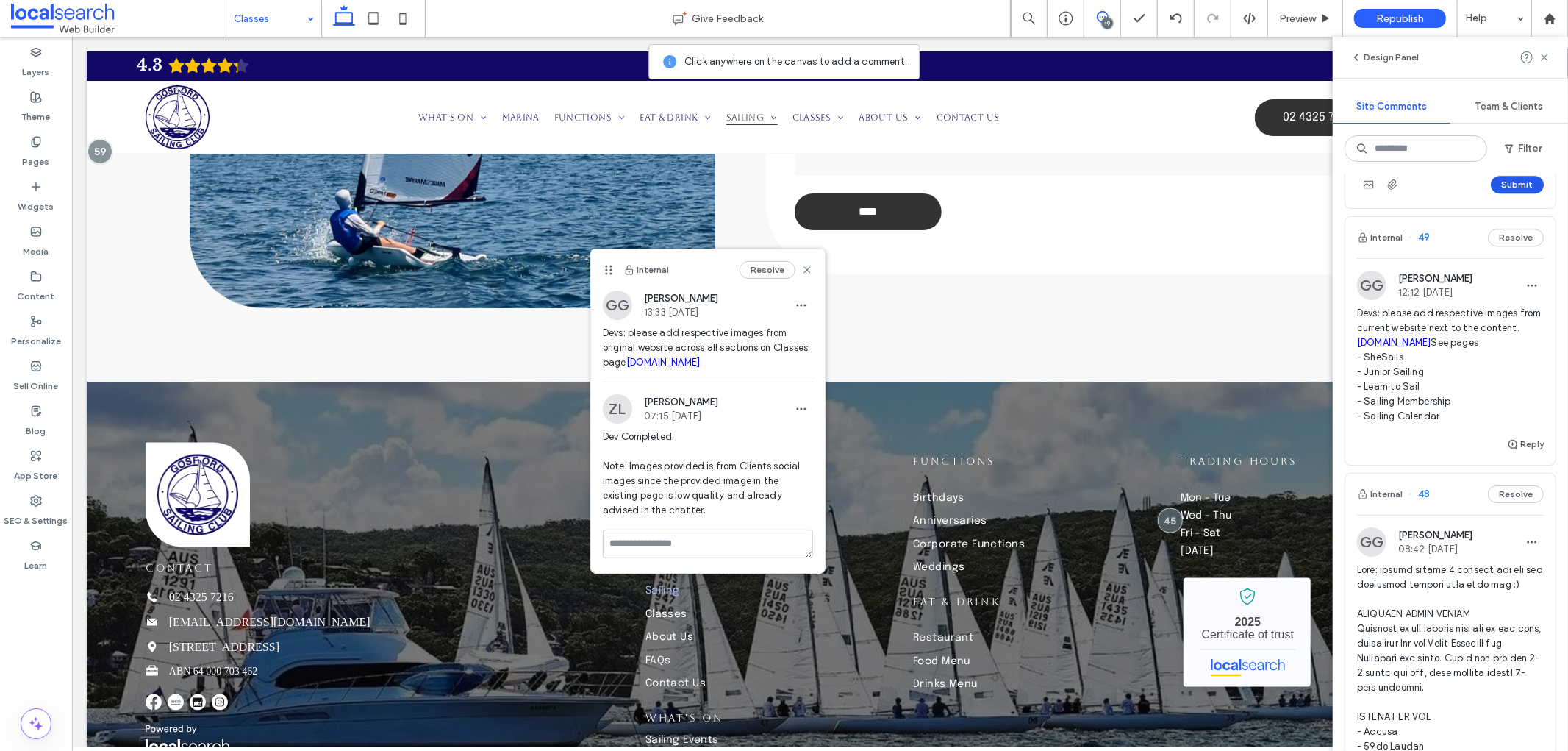
scroll to position [42, 0]
type textarea "**********"
click at [1499, 193] on button "Submit" at bounding box center [1517, 184] width 53 height 17
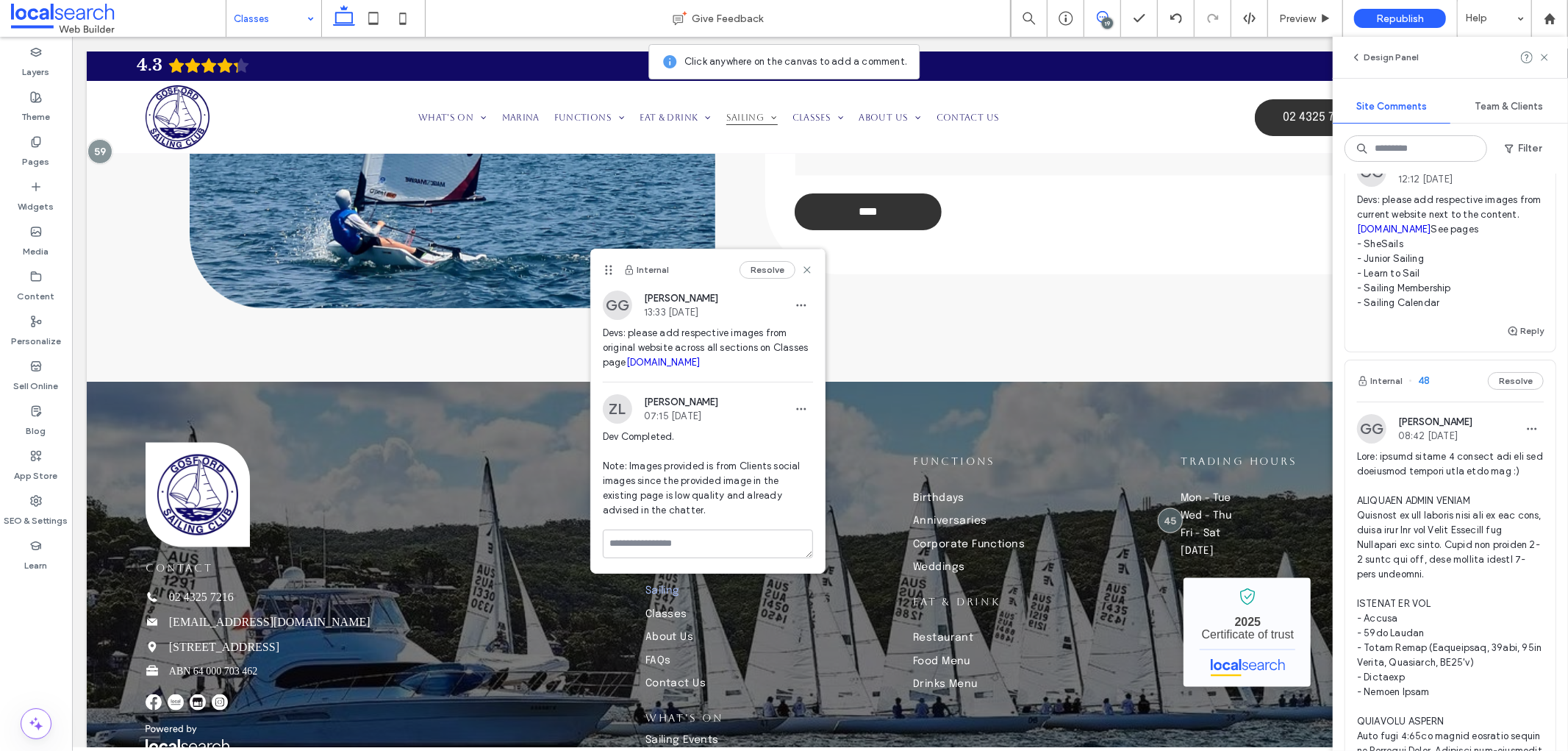
scroll to position [3512, 0]
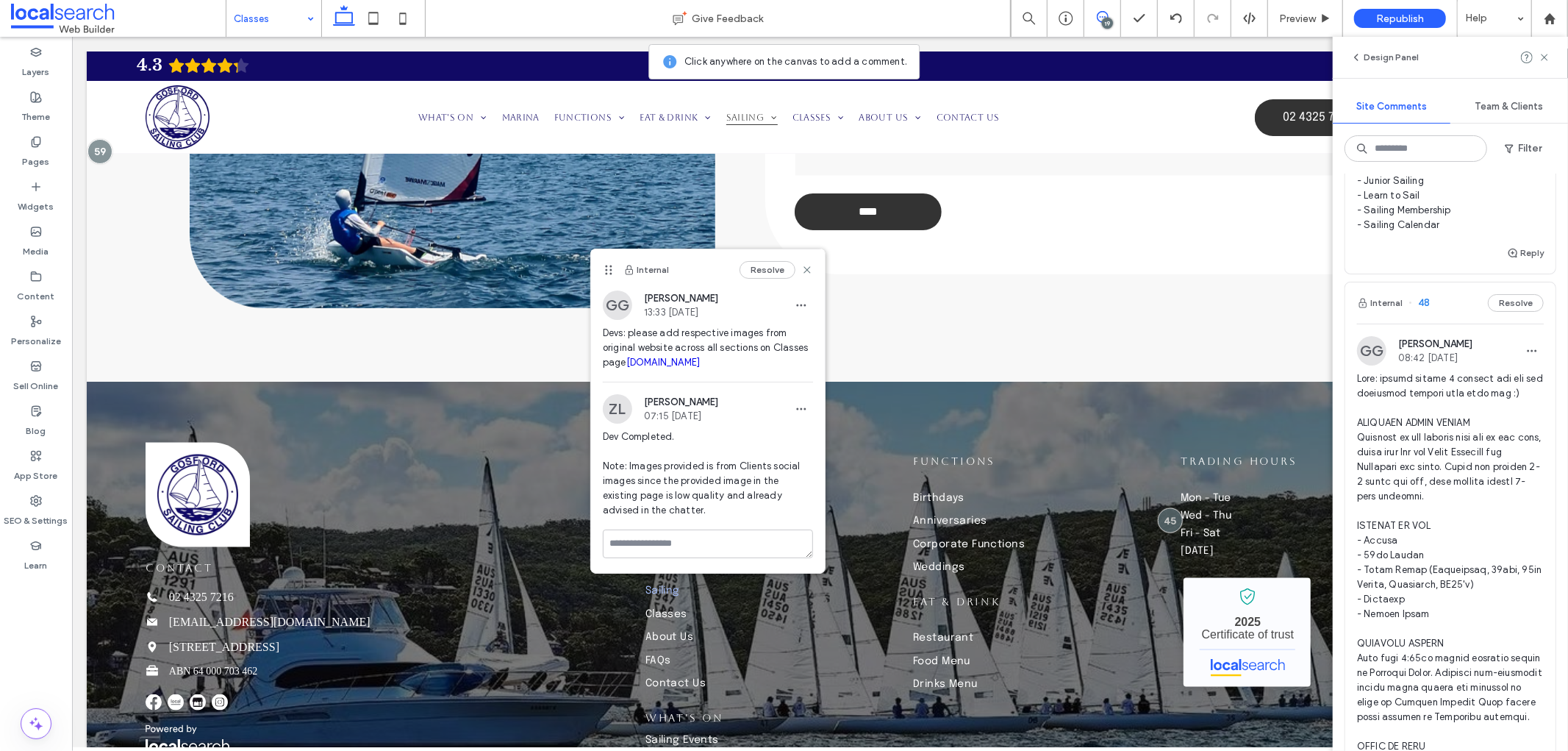
click at [1445, 397] on div "Edit" at bounding box center [1466, 407] width 131 height 28
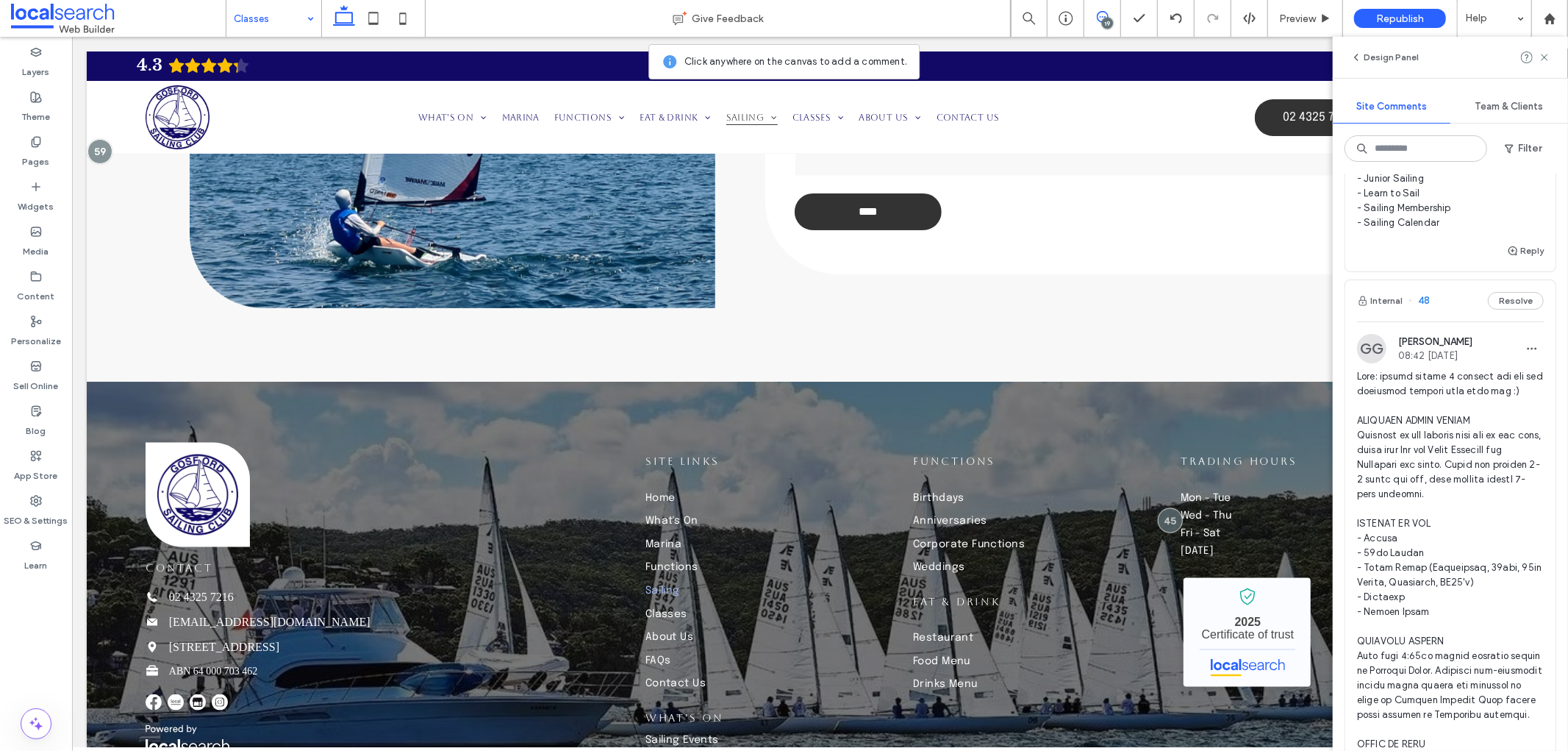
drag, startPoint x: 1360, startPoint y: 449, endPoint x: 1519, endPoint y: 480, distance: 162.0
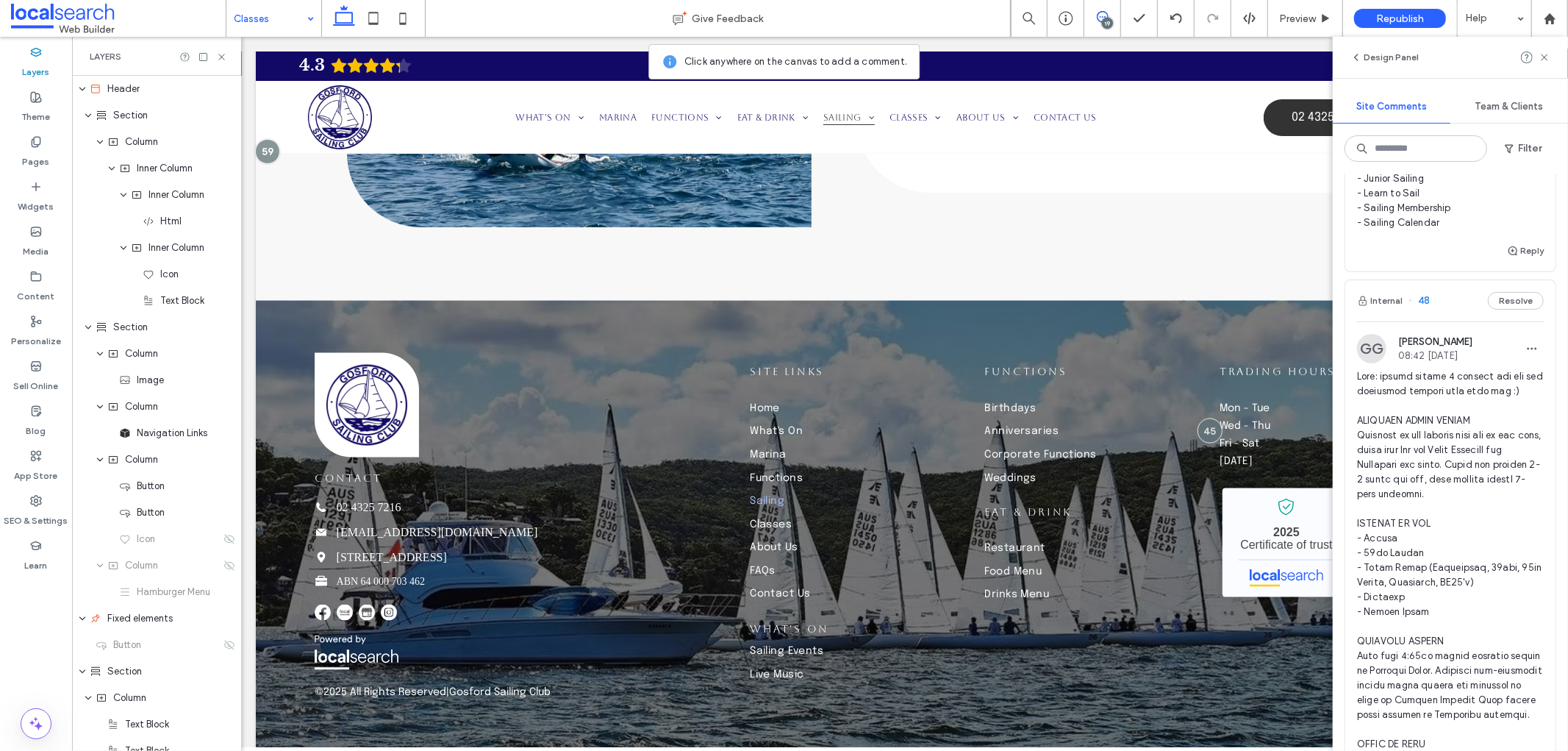
type textarea "**********"
click at [1515, 12] on button "Submit" at bounding box center [1517, 2] width 53 height 17
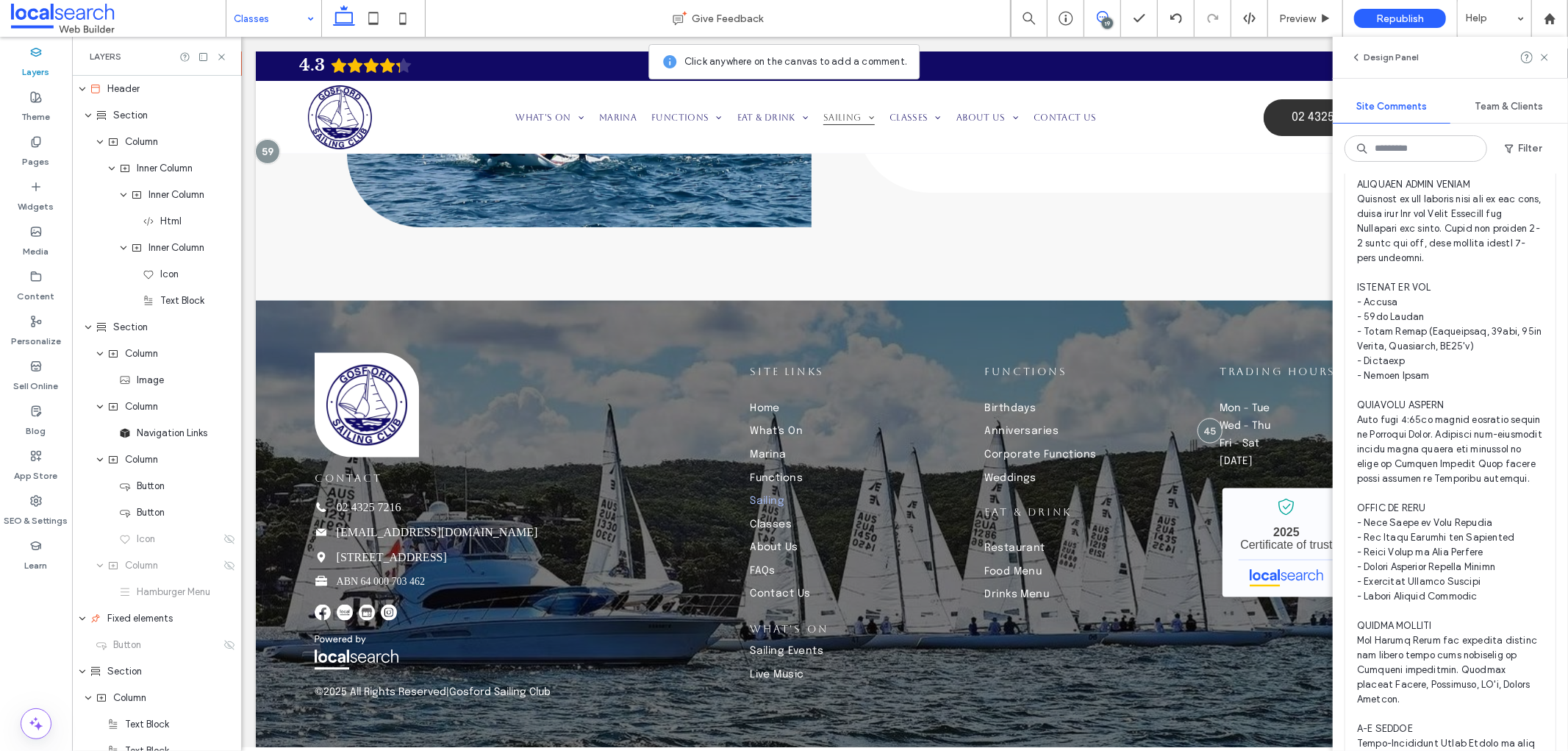
scroll to position [3758, 0]
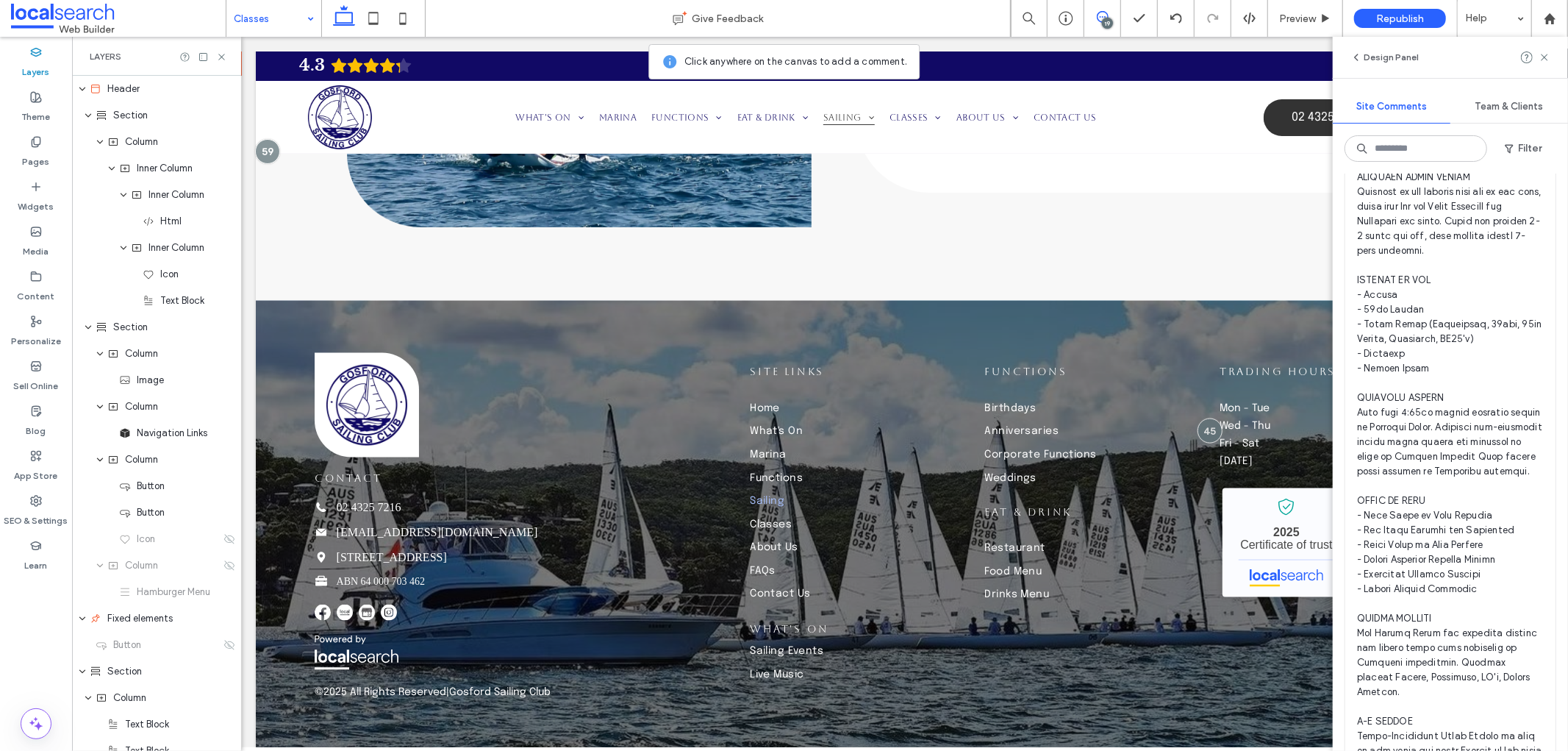
click at [1521, 16] on button "Reply" at bounding box center [1525, 7] width 37 height 17
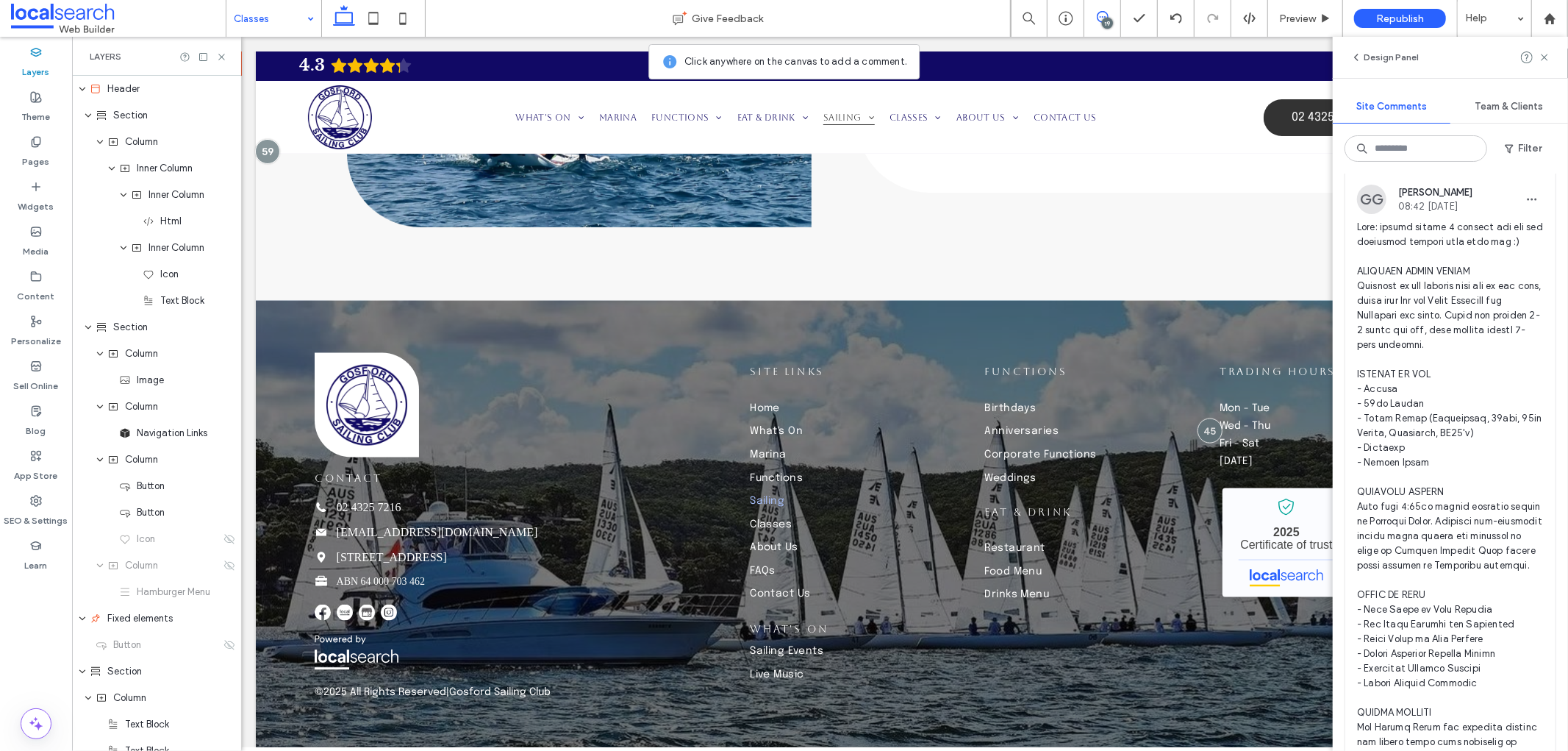
click at [1444, 72] on textarea at bounding box center [1450, 35] width 187 height 74
type textarea "**********"
click at [1512, 107] on button "Submit" at bounding box center [1517, 98] width 53 height 17
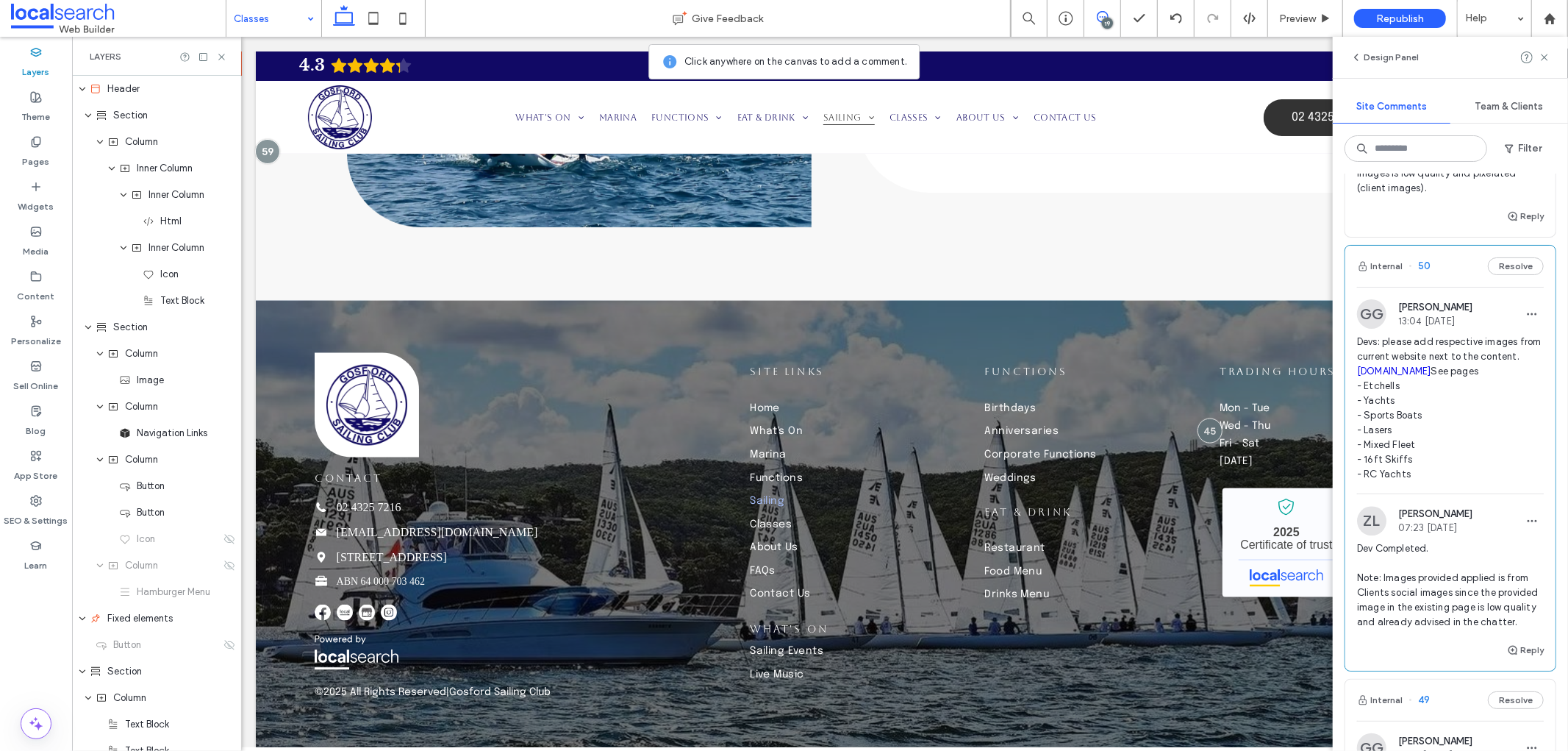
scroll to position [2614, 0]
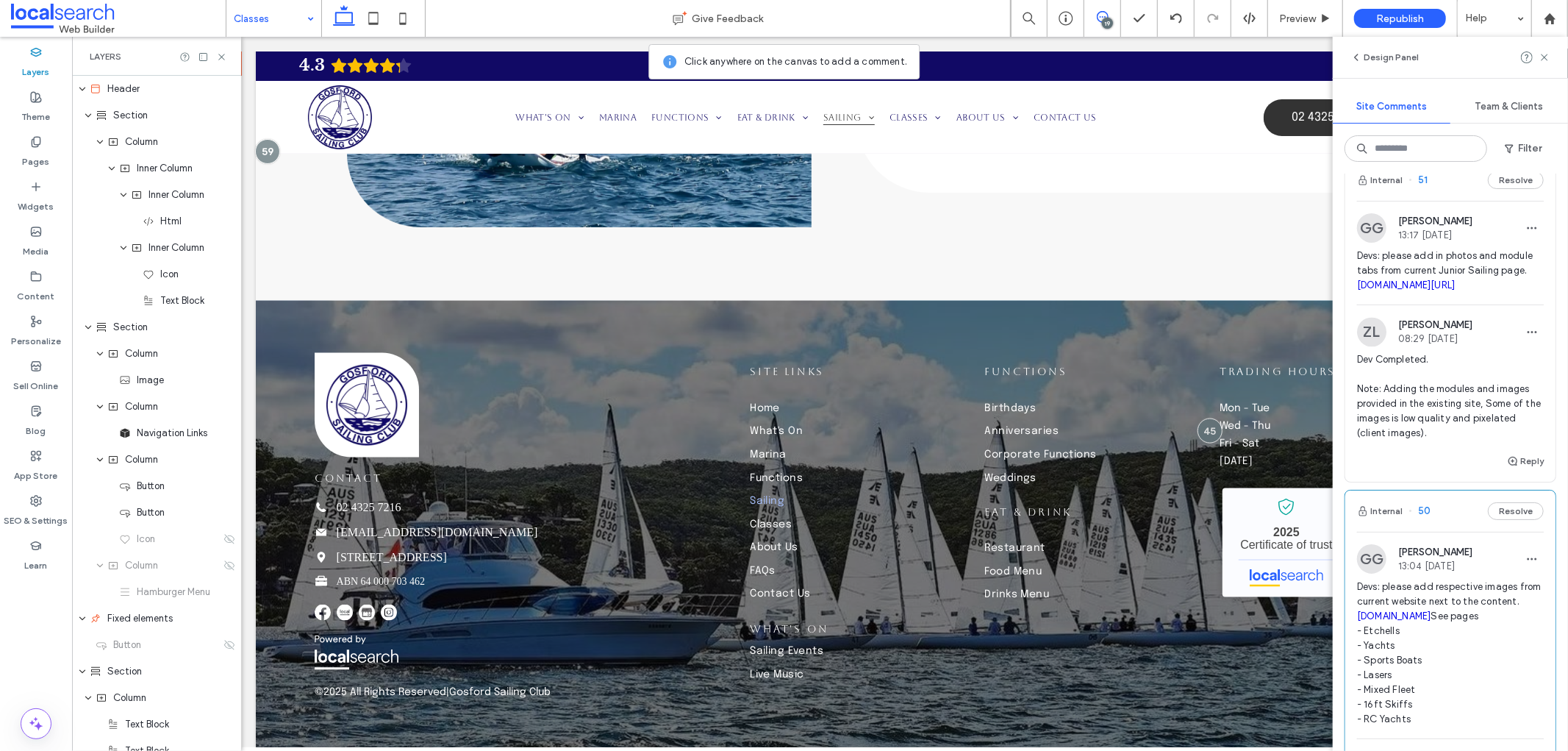
drag, startPoint x: 1435, startPoint y: 519, endPoint x: 1350, endPoint y: 474, distance: 96.2
click at [1350, 121] on div "ZL Zandra Laurente 07:51 Sep 15 2025 Dev Completed. Note: adding module and lin…" at bounding box center [1450, 68] width 210 height 106
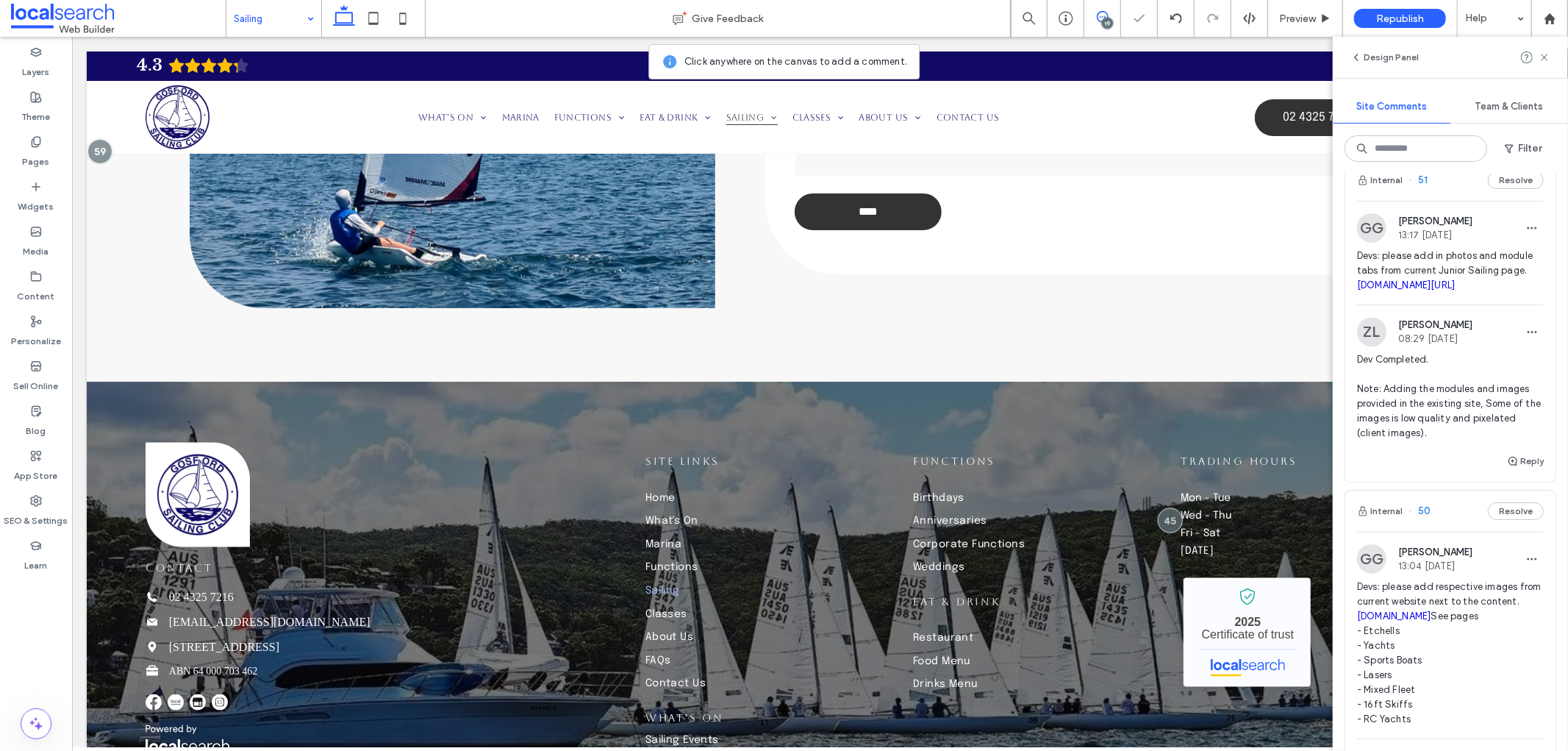
drag, startPoint x: 1399, startPoint y: 520, endPoint x: 1463, endPoint y: 510, distance: 64.8
click at [1463, 109] on span "Dev Completed. Note: adding module and link provided in the current site" at bounding box center [1450, 80] width 187 height 59
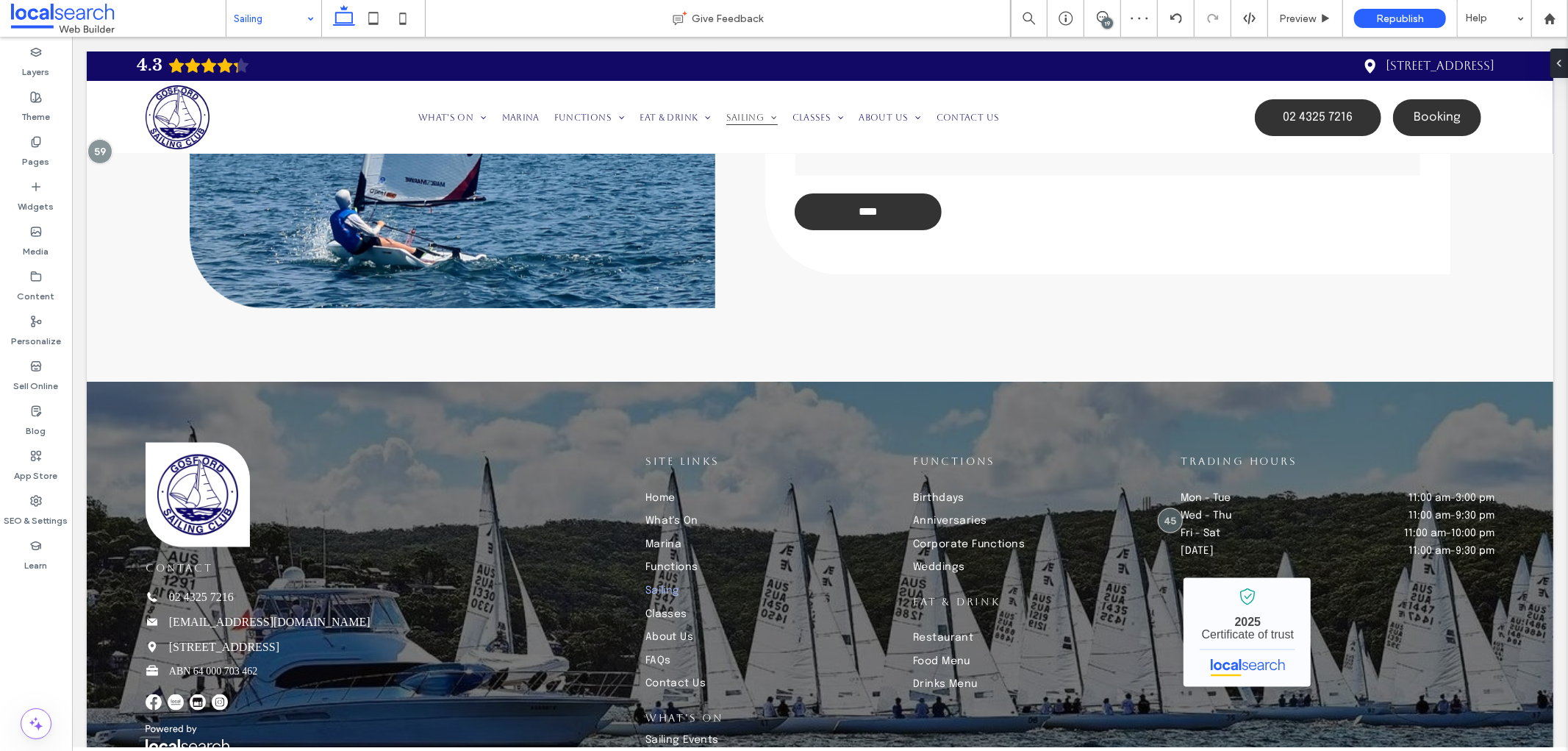
click at [1104, 19] on div "19" at bounding box center [1107, 23] width 11 height 11
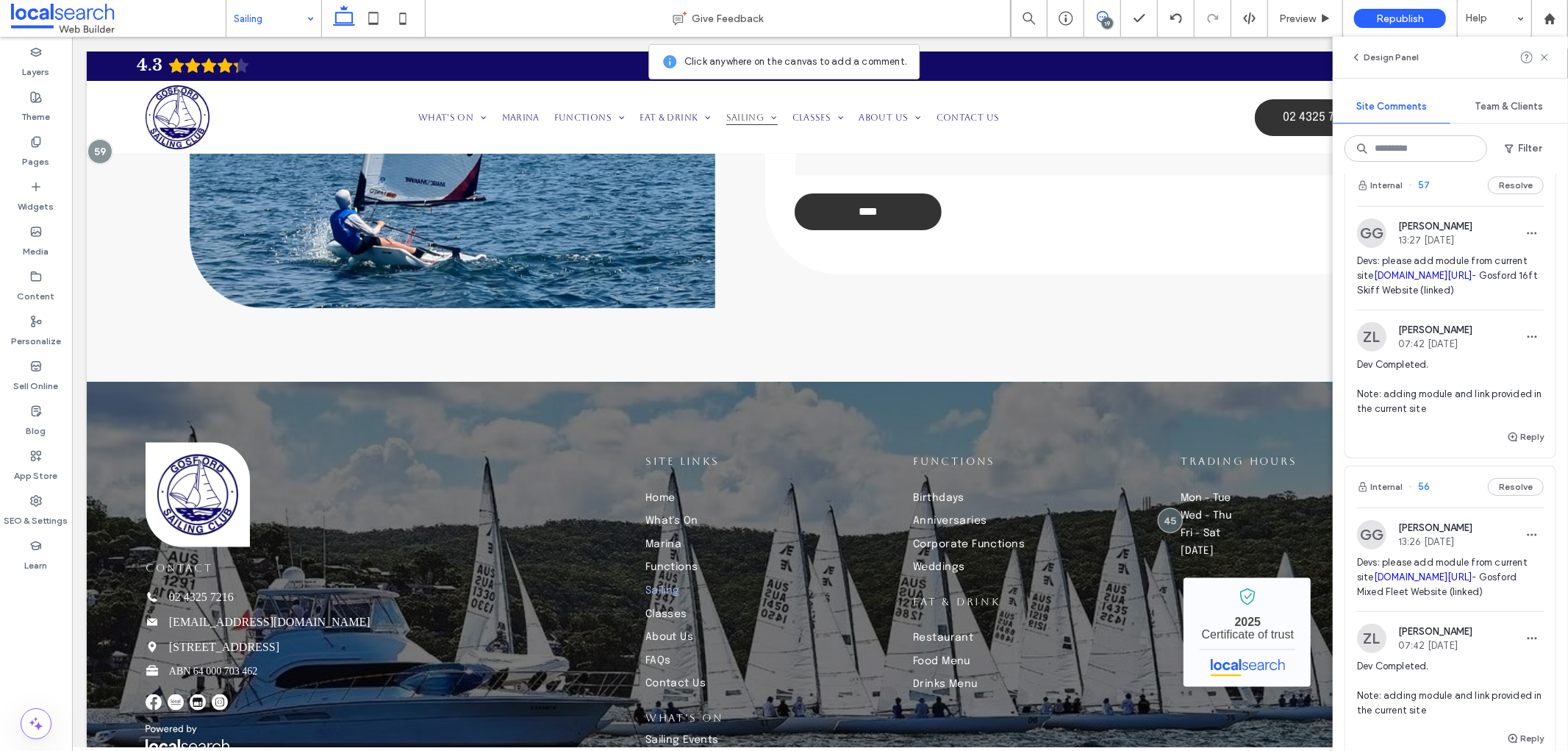
scroll to position [572, 0]
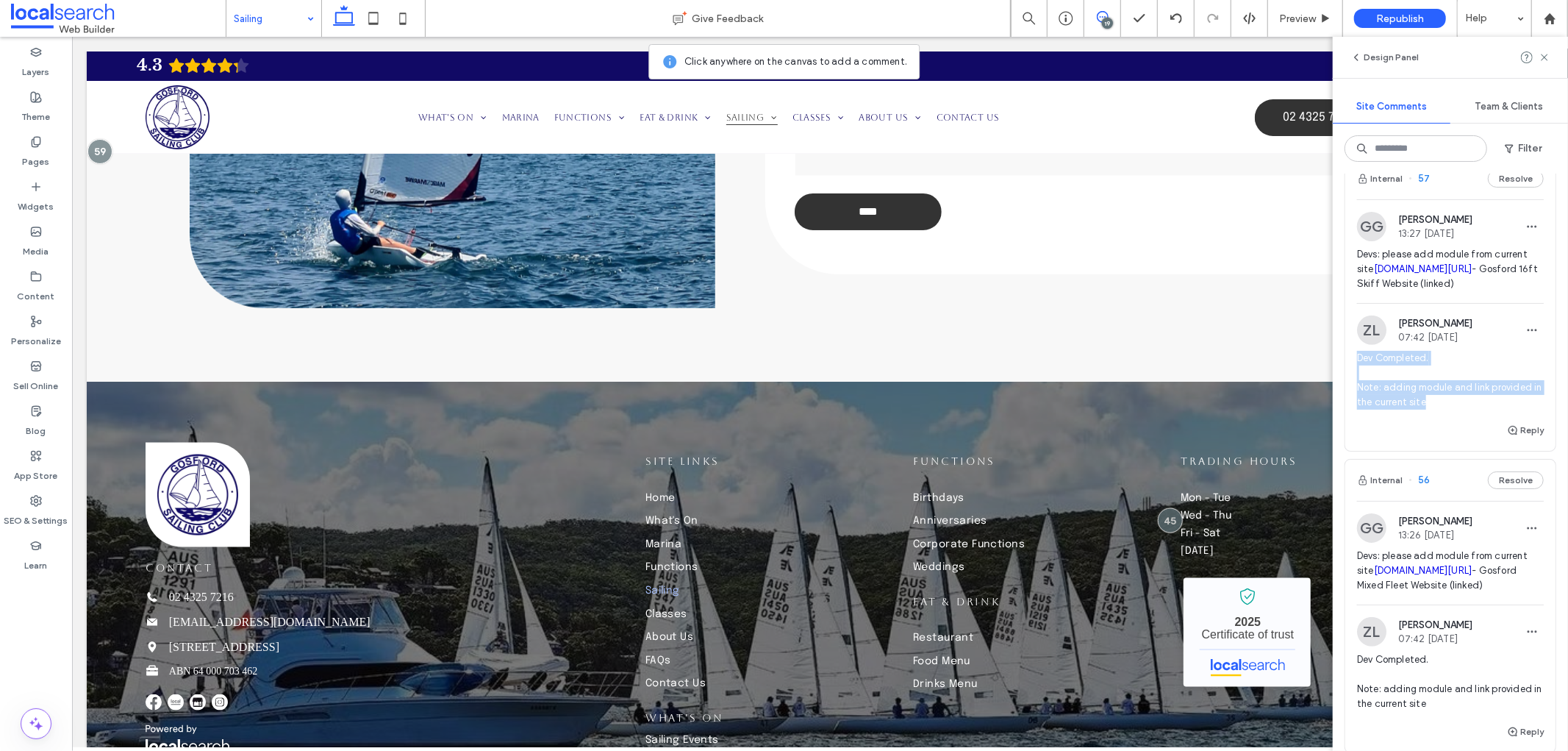
drag, startPoint x: 1452, startPoint y: 563, endPoint x: 1360, endPoint y: 518, distance: 102.4
click at [1360, 409] on span "Dev Completed. Note: adding module and link provided in the current site" at bounding box center [1450, 380] width 187 height 59
drag, startPoint x: 1401, startPoint y: 552, endPoint x: 1448, endPoint y: 562, distance: 48.1
click at [1461, 409] on span "Dev Completed. Note: adding module and link provided in the current site" at bounding box center [1450, 380] width 187 height 59
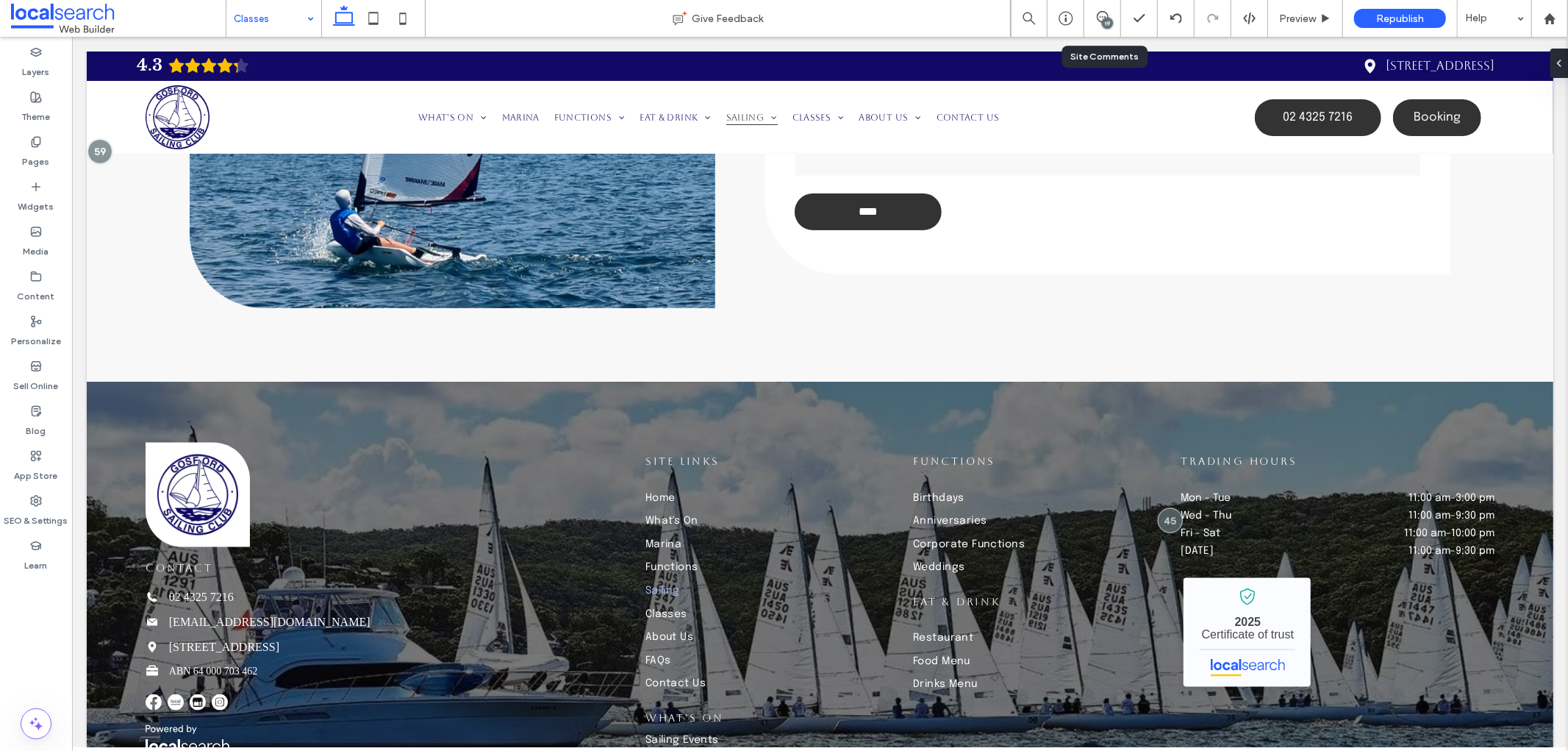
click at [1096, 26] on div "19" at bounding box center [1102, 18] width 37 height 37
click at [1109, 14] on span at bounding box center [1102, 17] width 36 height 12
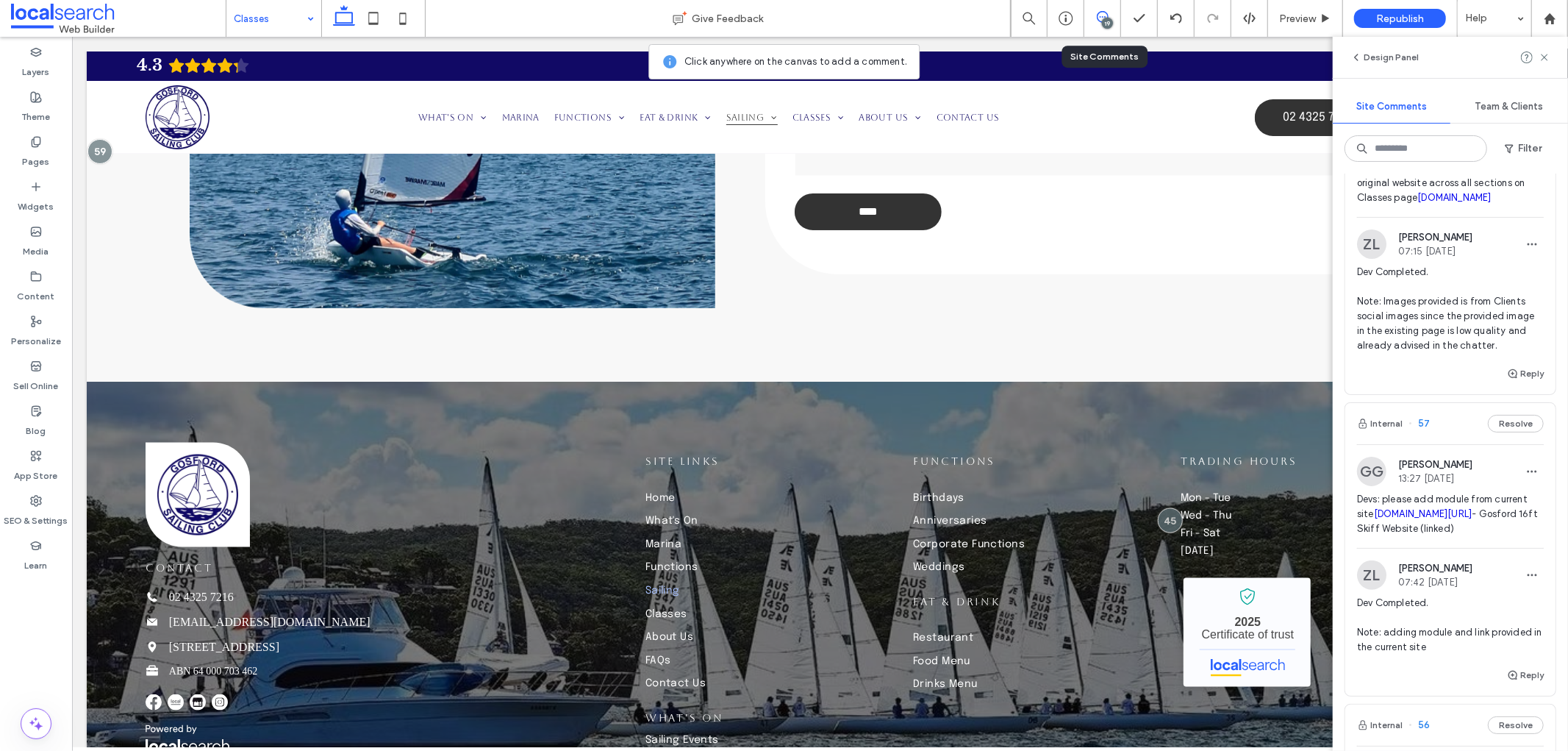
scroll to position [489, 0]
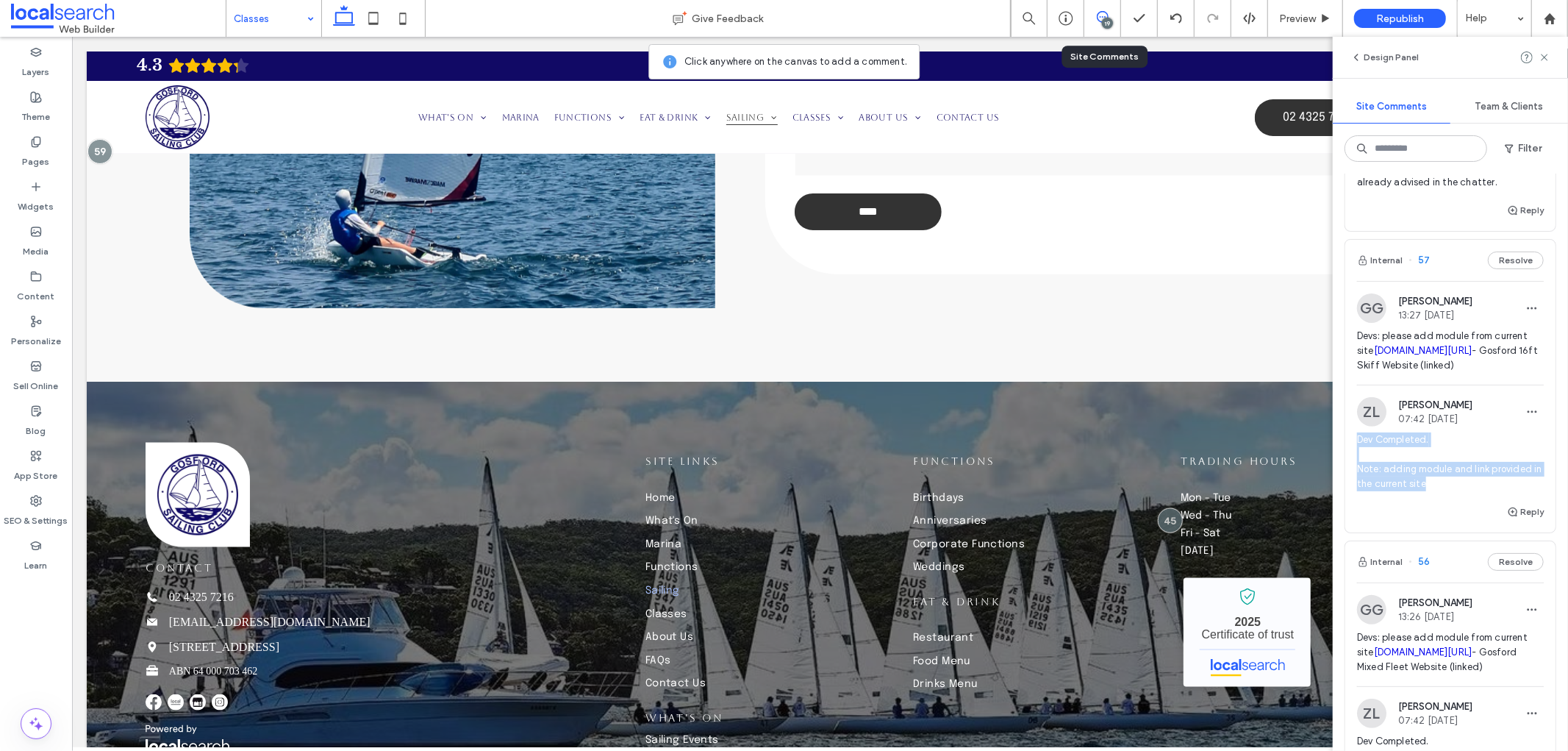
drag, startPoint x: 1423, startPoint y: 640, endPoint x: 1343, endPoint y: 604, distance: 87.7
click at [1343, 604] on div "Internal 59 Resolve ZL Zandra Laurente 10:43 Sep 12 2025 Note for QA: Business …" at bounding box center [1450, 461] width 235 height 577
copy span "Dev Completed. Note: adding module and link provided in the current site"
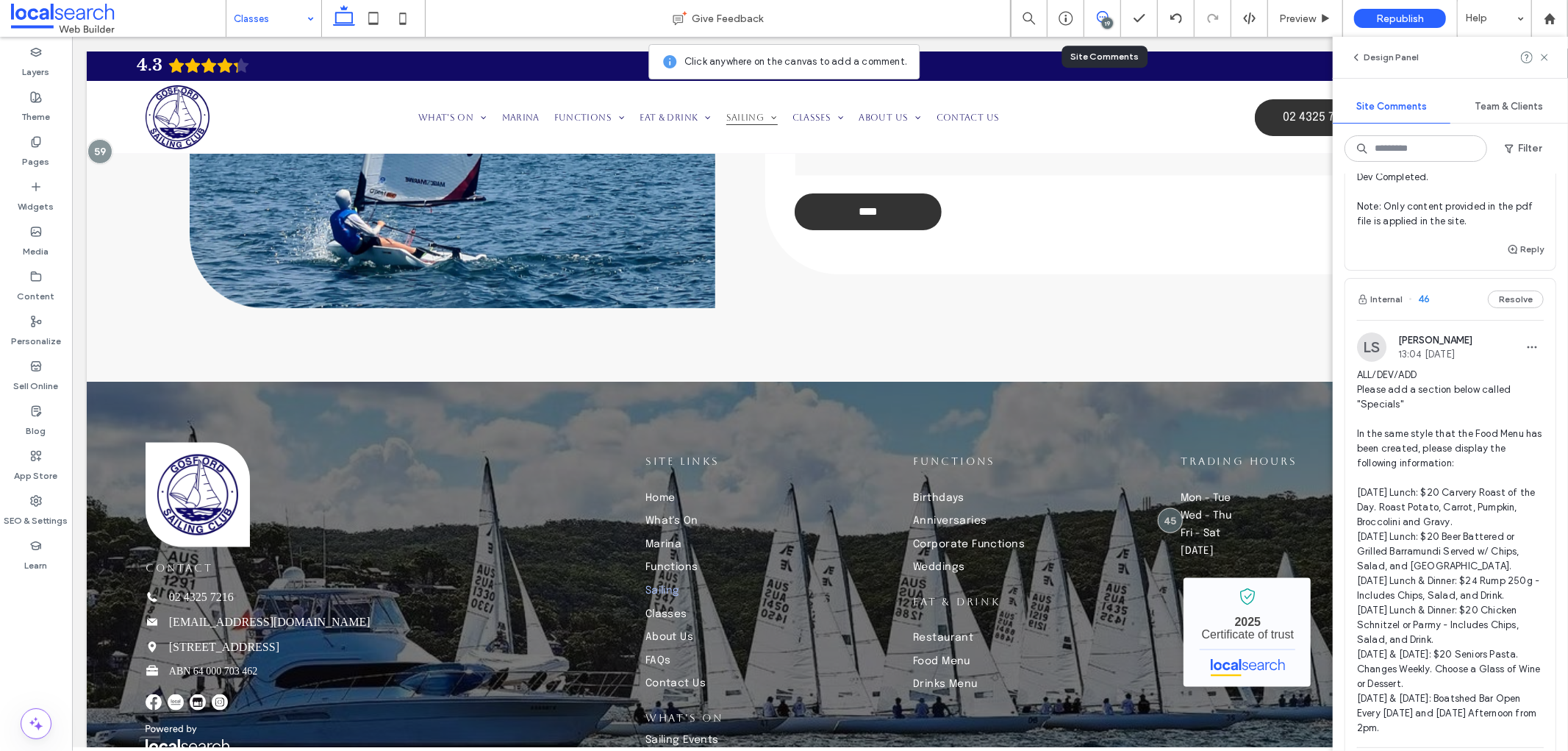
scroll to position [4983, 0]
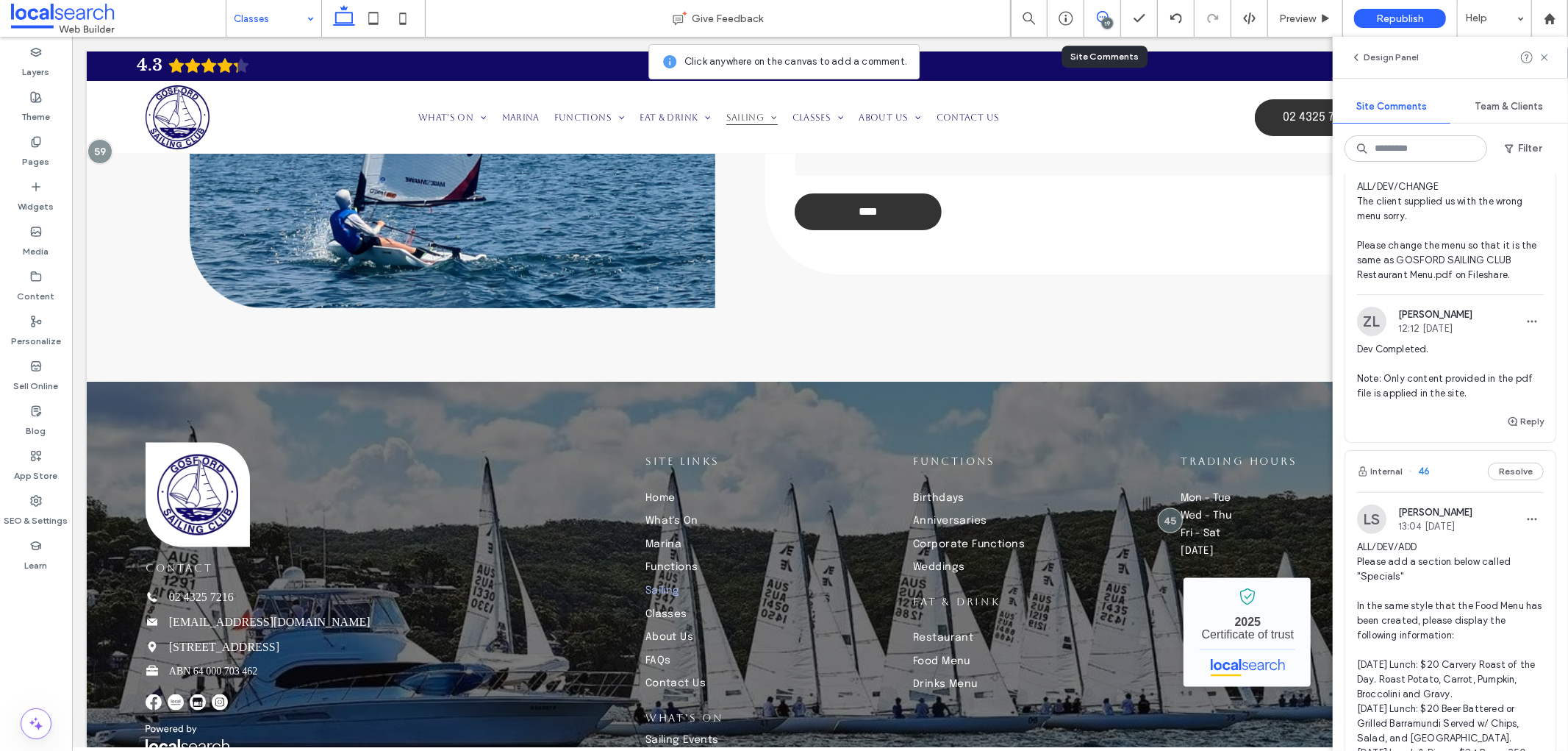
click at [1434, 594] on div "Edit" at bounding box center [1466, 599] width 131 height 28
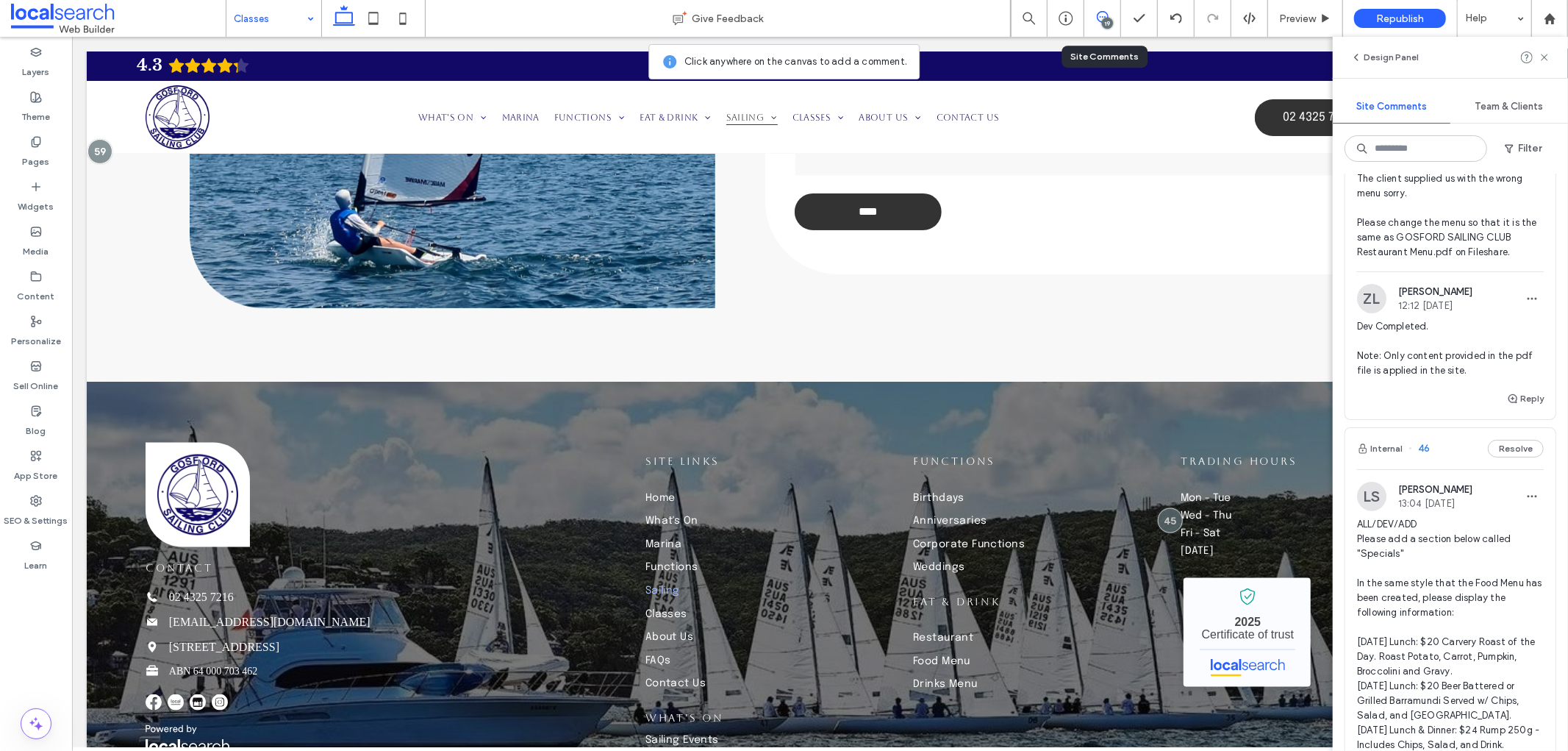
drag, startPoint x: 1417, startPoint y: 627, endPoint x: 1383, endPoint y: 637, distance: 35.4
type textarea "**********"
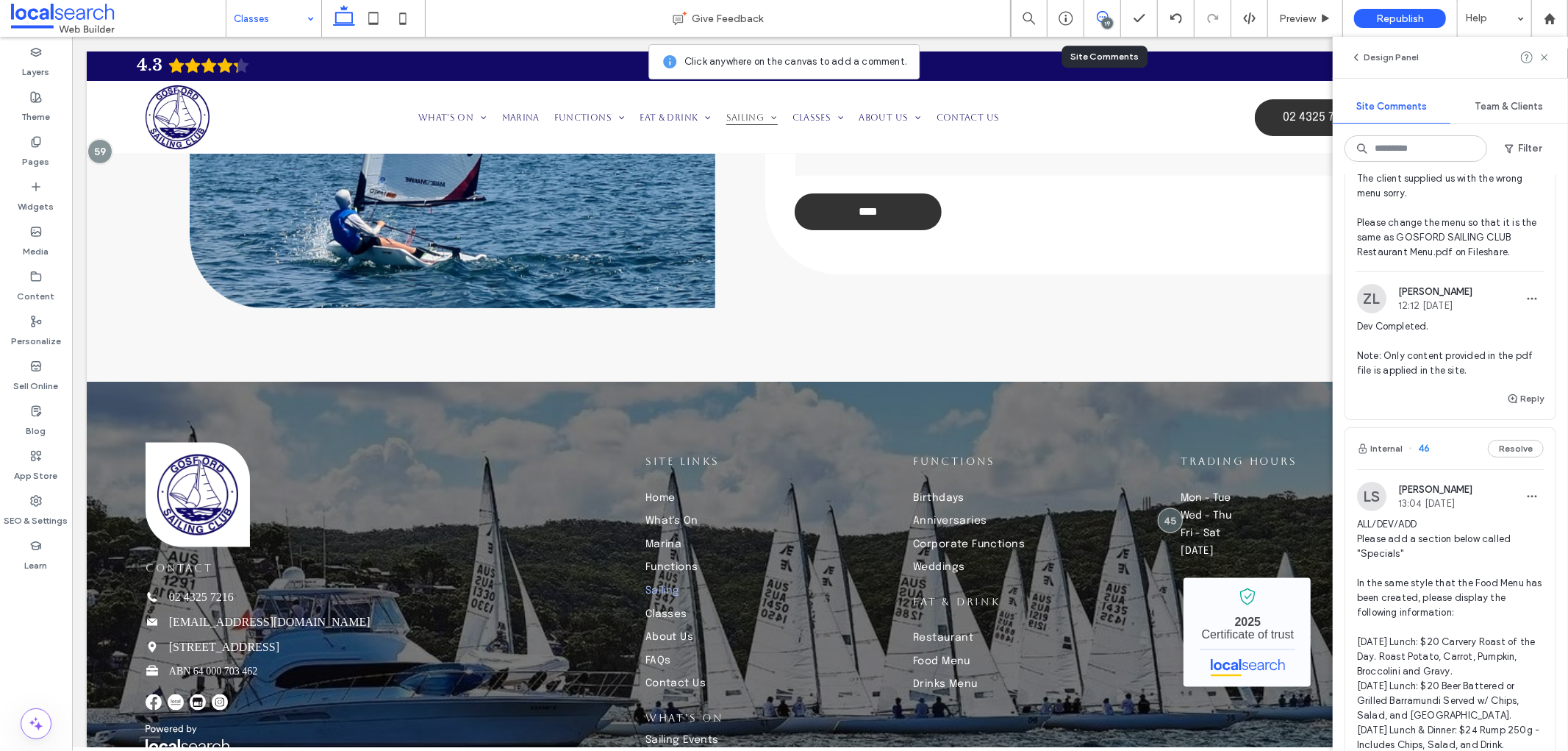
scroll to position [13, 0]
click at [1491, 56] on button "Submit" at bounding box center [1517, 47] width 53 height 17
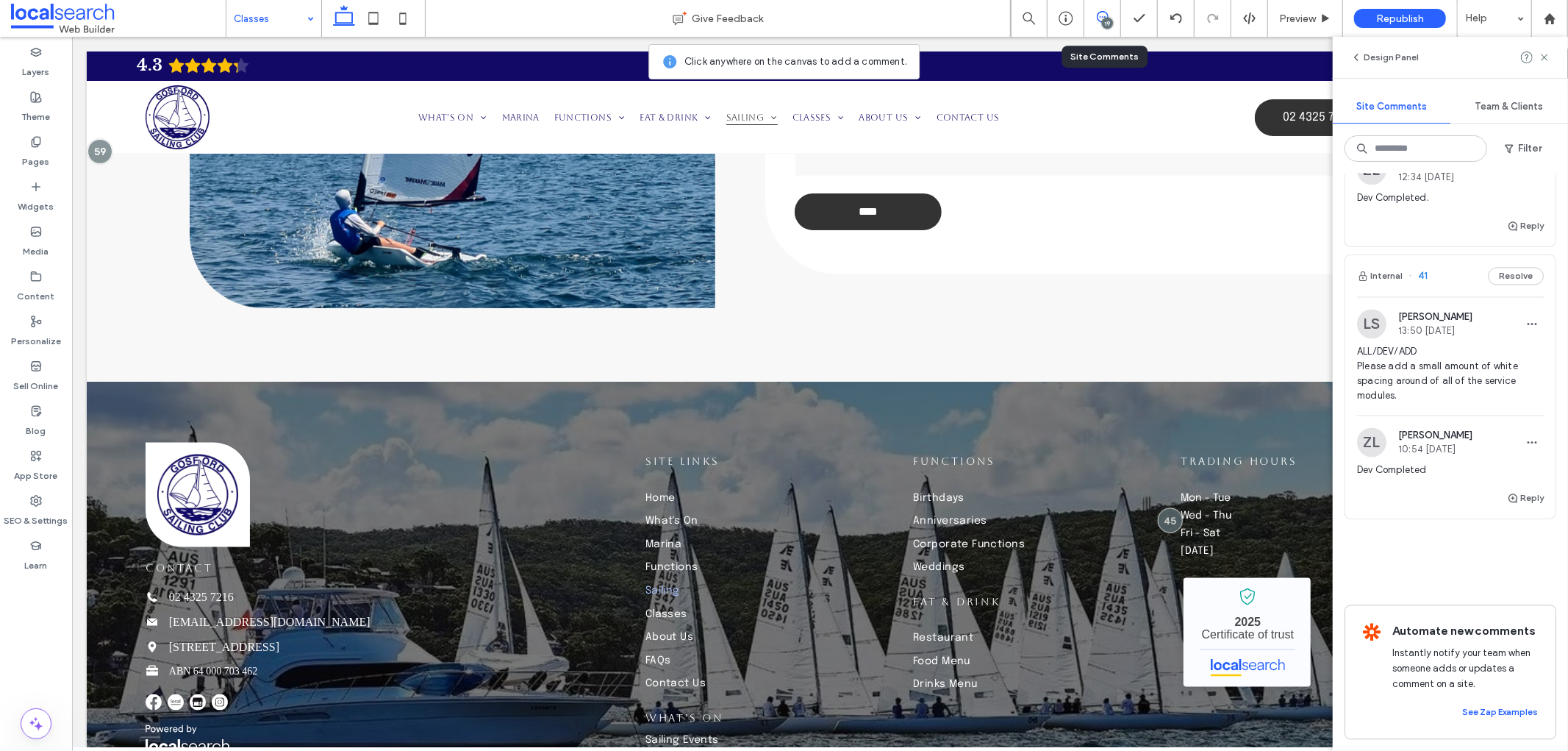
scroll to position [7761, 0]
click at [1526, 176] on icon "button" at bounding box center [1532, 170] width 12 height 12
click at [1444, 424] on div "Edit" at bounding box center [1466, 415] width 131 height 28
click at [1443, 208] on textarea "**********" at bounding box center [1444, 171] width 174 height 74
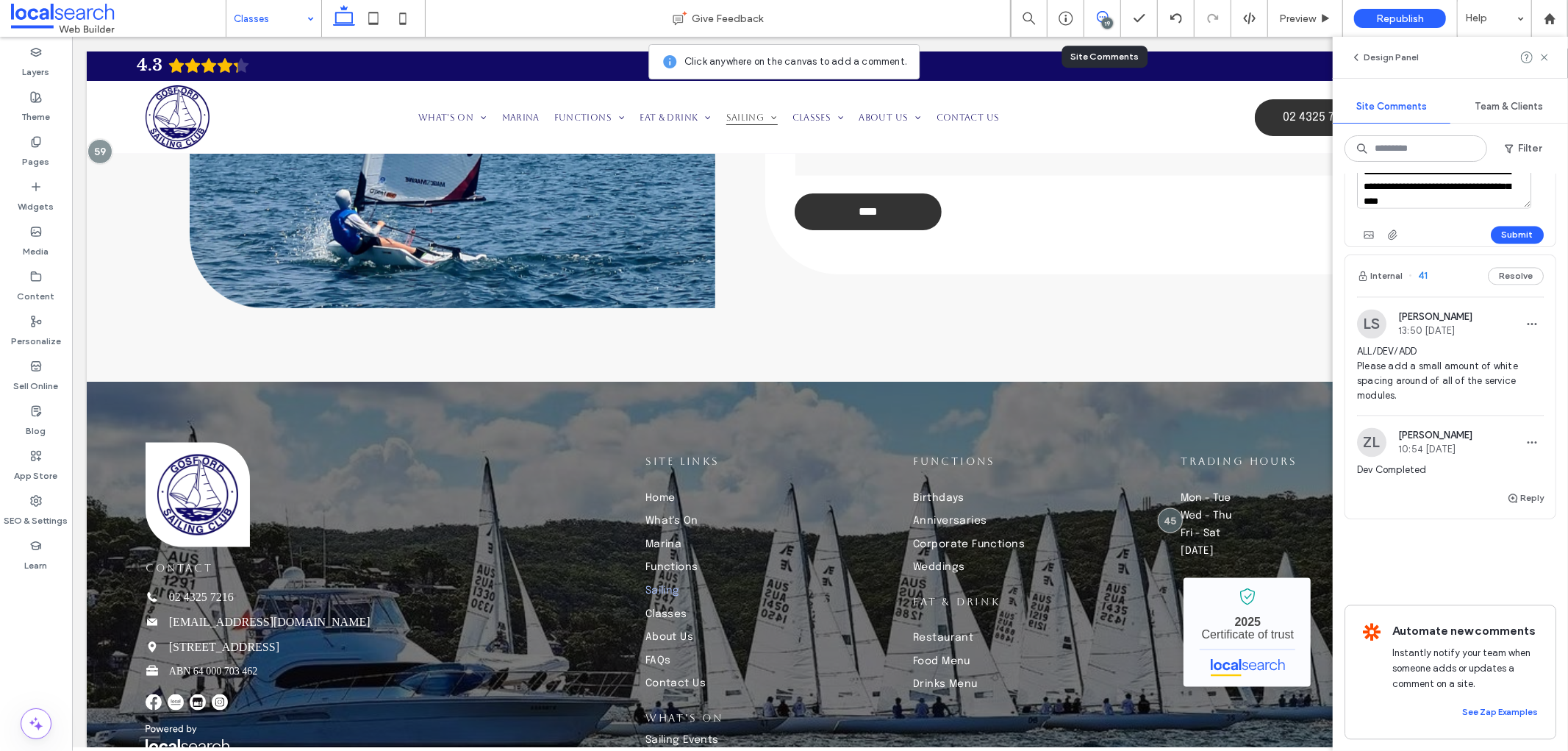
click at [1438, 208] on textarea "**********" at bounding box center [1444, 171] width 174 height 74
click at [1496, 208] on textarea "**********" at bounding box center [1444, 171] width 174 height 74
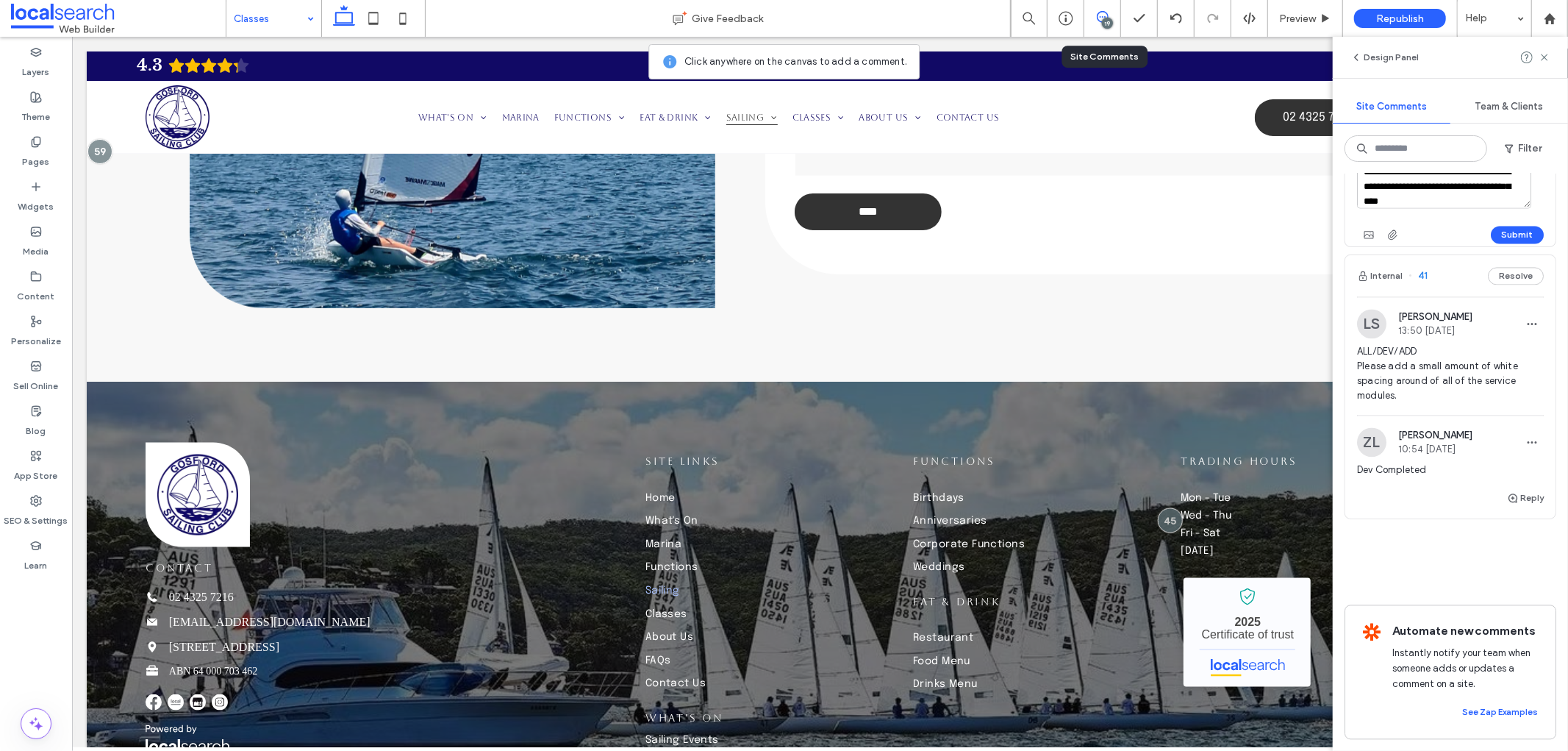
click at [1496, 208] on textarea "**********" at bounding box center [1444, 171] width 174 height 74
type textarea "**********"
click at [1517, 244] on button "Submit" at bounding box center [1517, 234] width 53 height 17
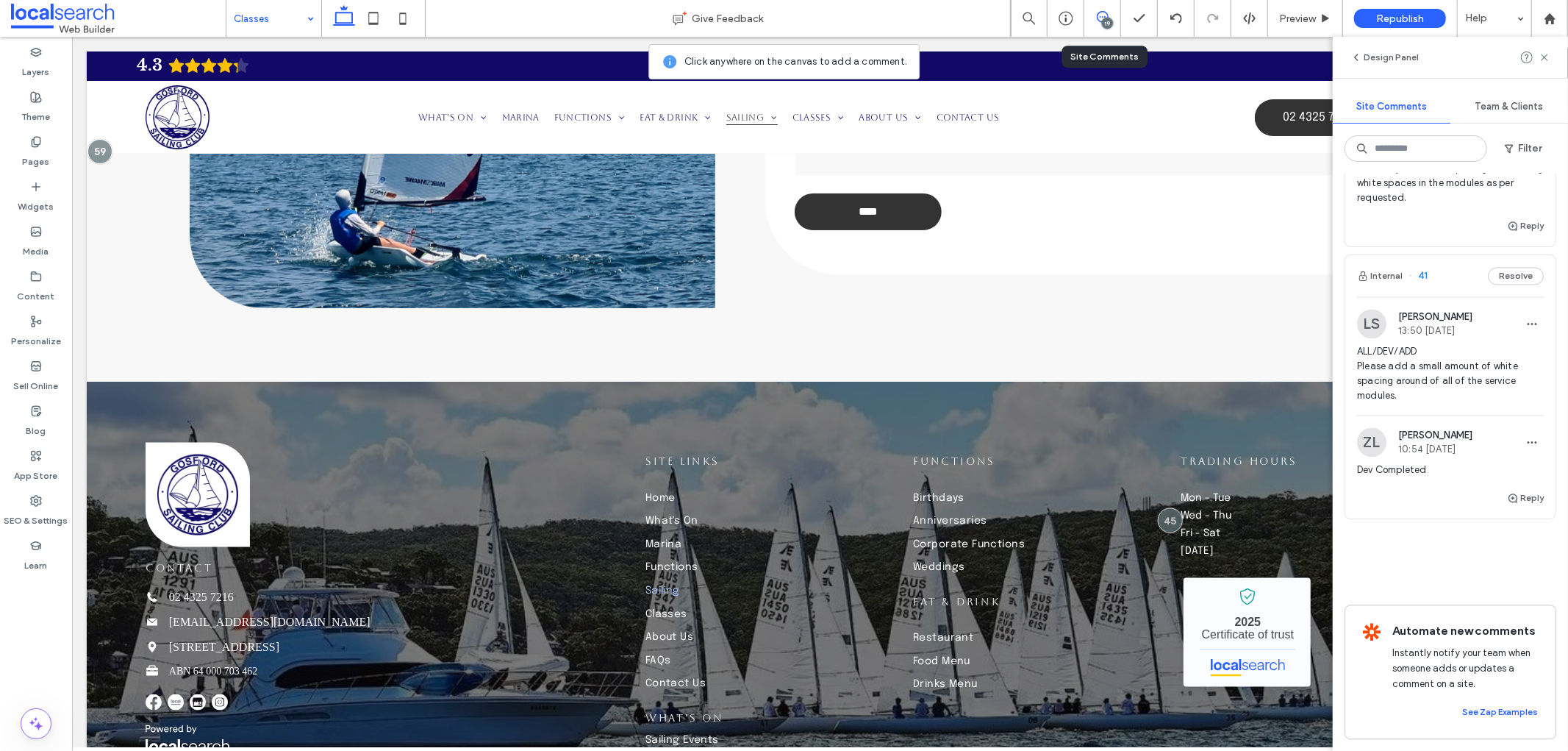
scroll to position [8045, 0]
click at [1507, 492] on icon "button" at bounding box center [1513, 498] width 12 height 12
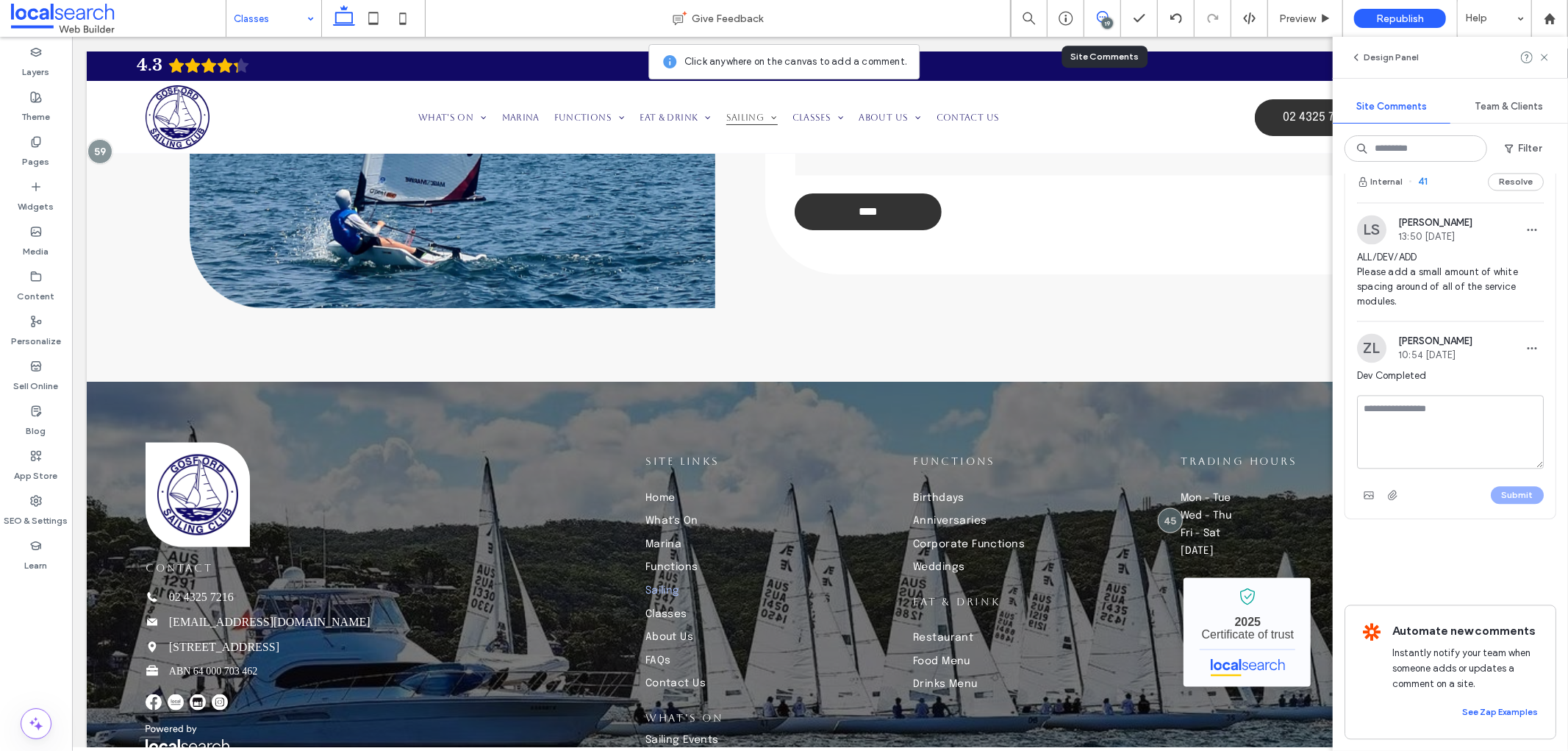
click at [1435, 468] on textarea at bounding box center [1450, 432] width 187 height 74
click at [1508, 363] on div "ZL Zandra Laurente 10:54 Sep 12 2025" at bounding box center [1450, 348] width 187 height 29
click at [1523, 424] on div "Home Give Feedback 19 Preview Republish Help Design Panel Site Comments Team & …" at bounding box center [784, 376] width 1568 height 751
click at [1522, 425] on div "Internal 59 Resolve ZL Zandra Laurente 10:43 Sep 12 2025 Note for QA: Business …" at bounding box center [1450, 461] width 235 height 577
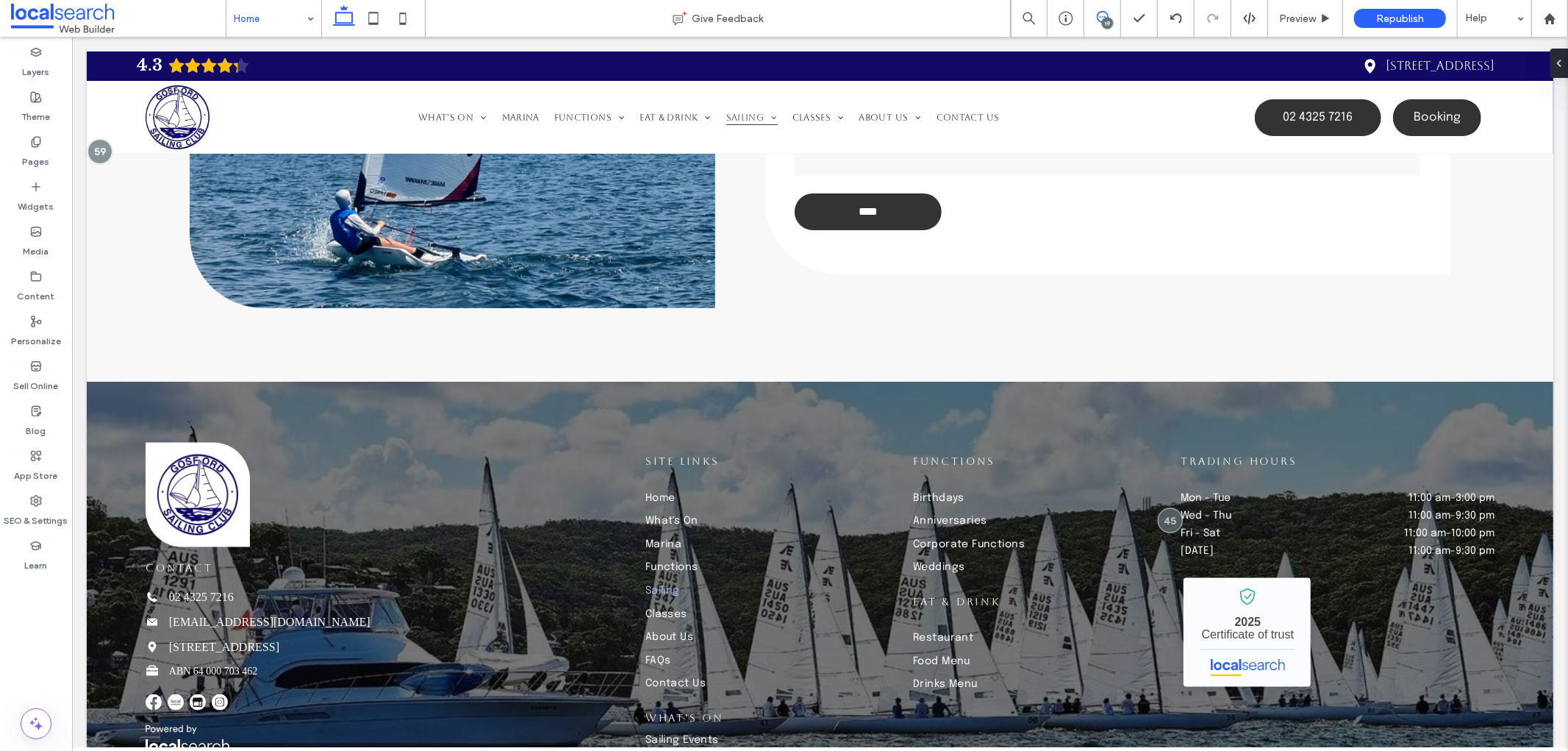
click at [1115, 11] on span at bounding box center [1102, 17] width 36 height 12
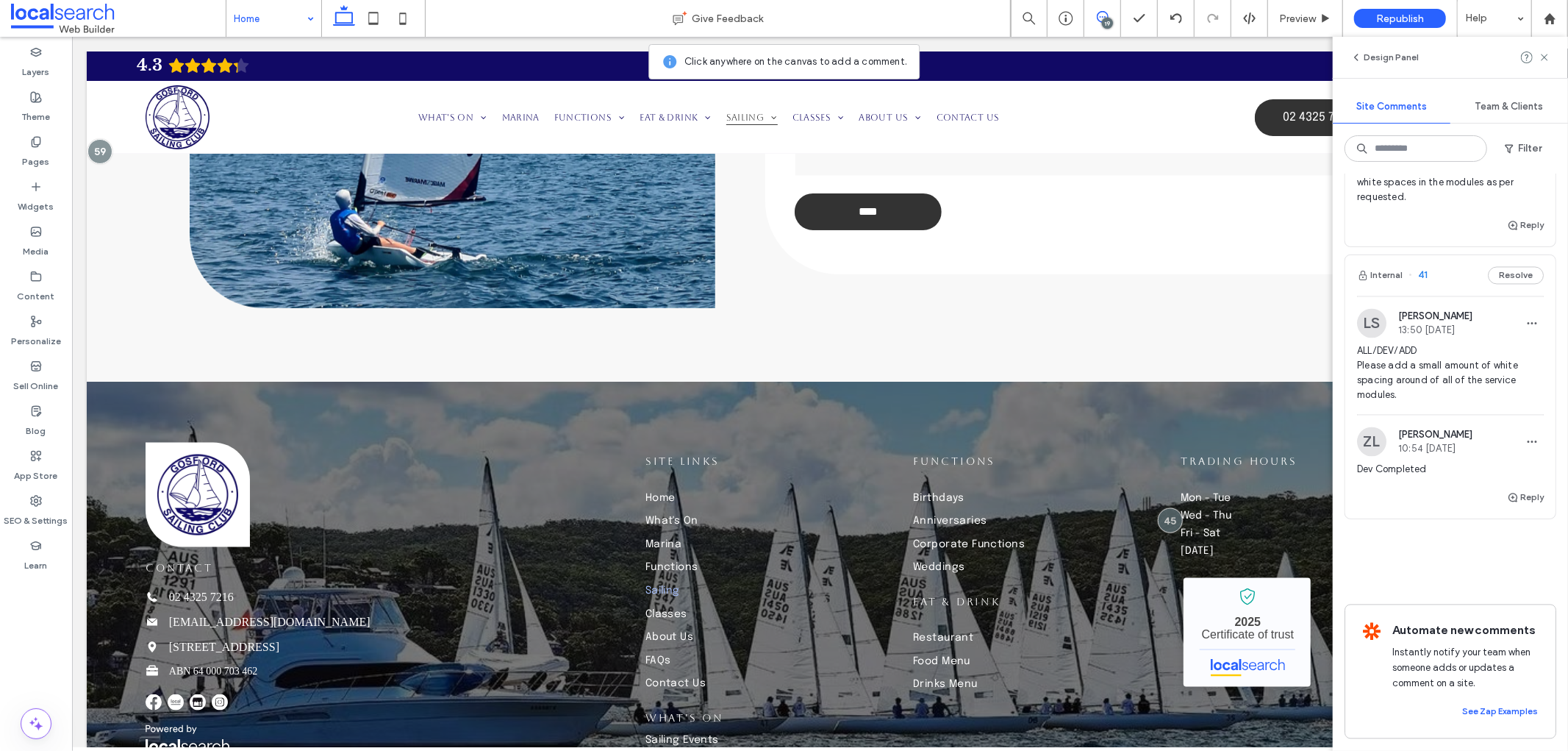
scroll to position [7950, 0]
click at [1526, 430] on span "button" at bounding box center [1532, 441] width 23 height 23
click at [1444, 468] on div "Edit" at bounding box center [1466, 464] width 131 height 28
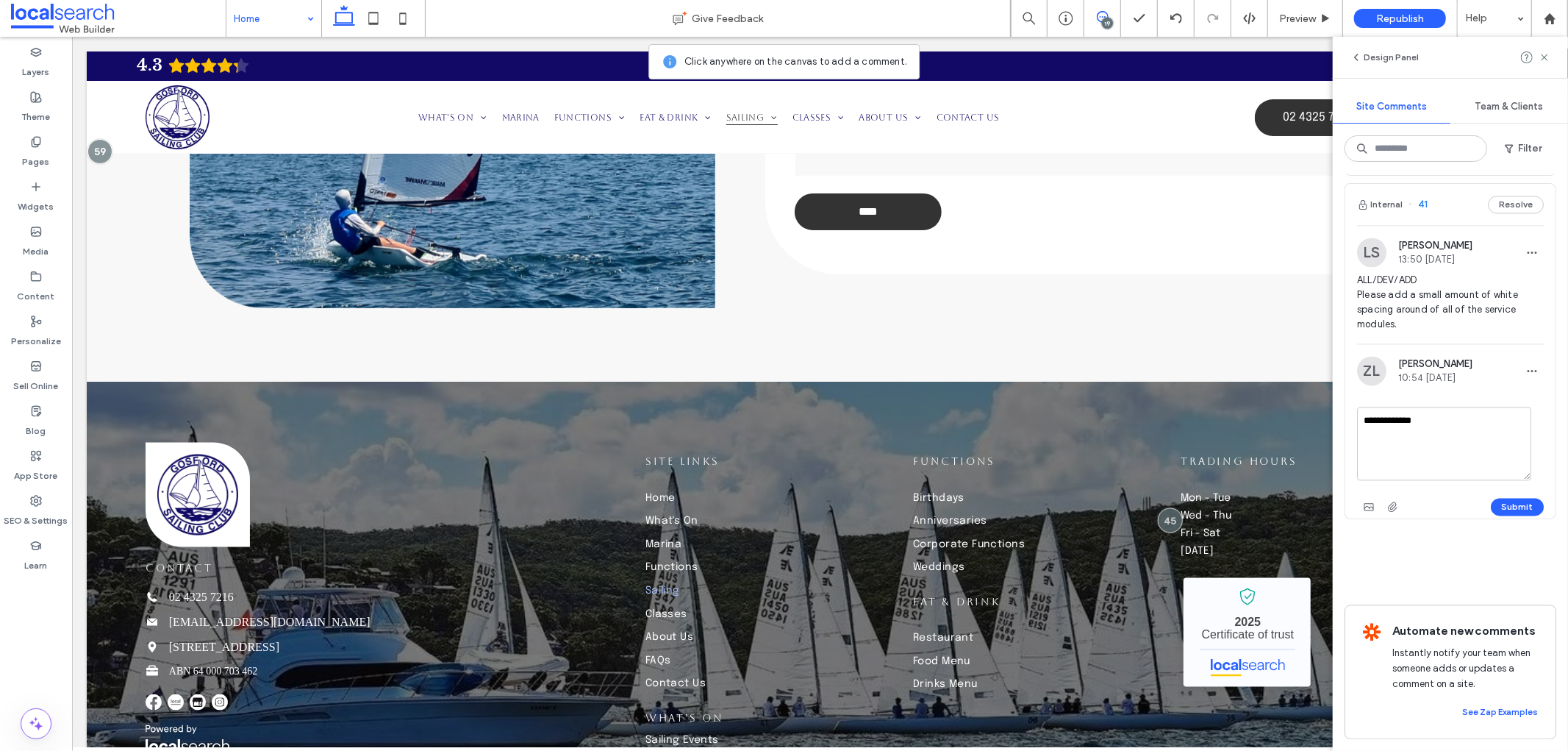
click at [1447, 480] on textarea "**********" at bounding box center [1444, 443] width 174 height 74
click at [1366, 406] on textarea "**********" at bounding box center [1444, 443] width 174 height 74
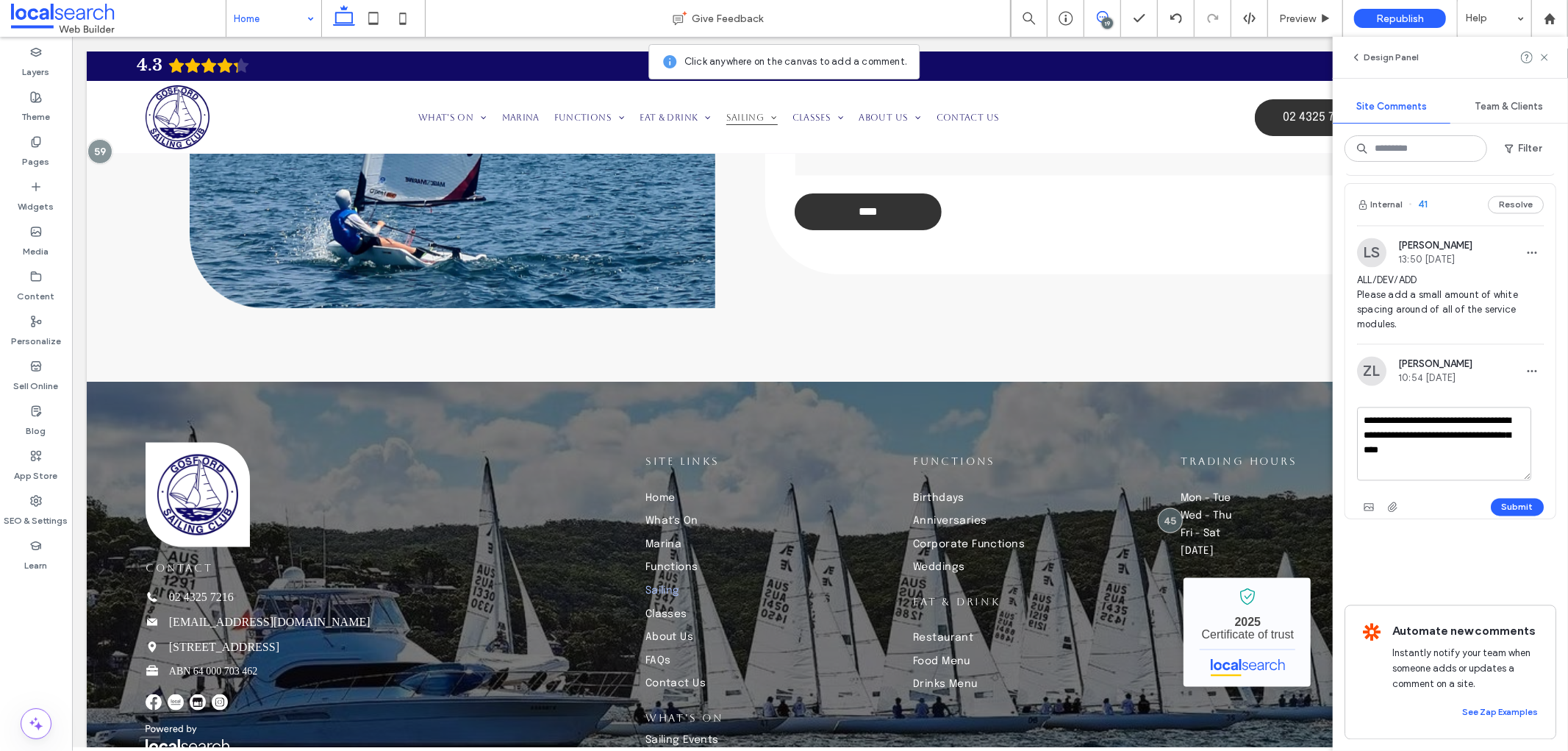
click at [1362, 406] on textarea "**********" at bounding box center [1444, 443] width 174 height 74
type textarea "**********"
click at [1491, 498] on button "Submit" at bounding box center [1517, 506] width 53 height 17
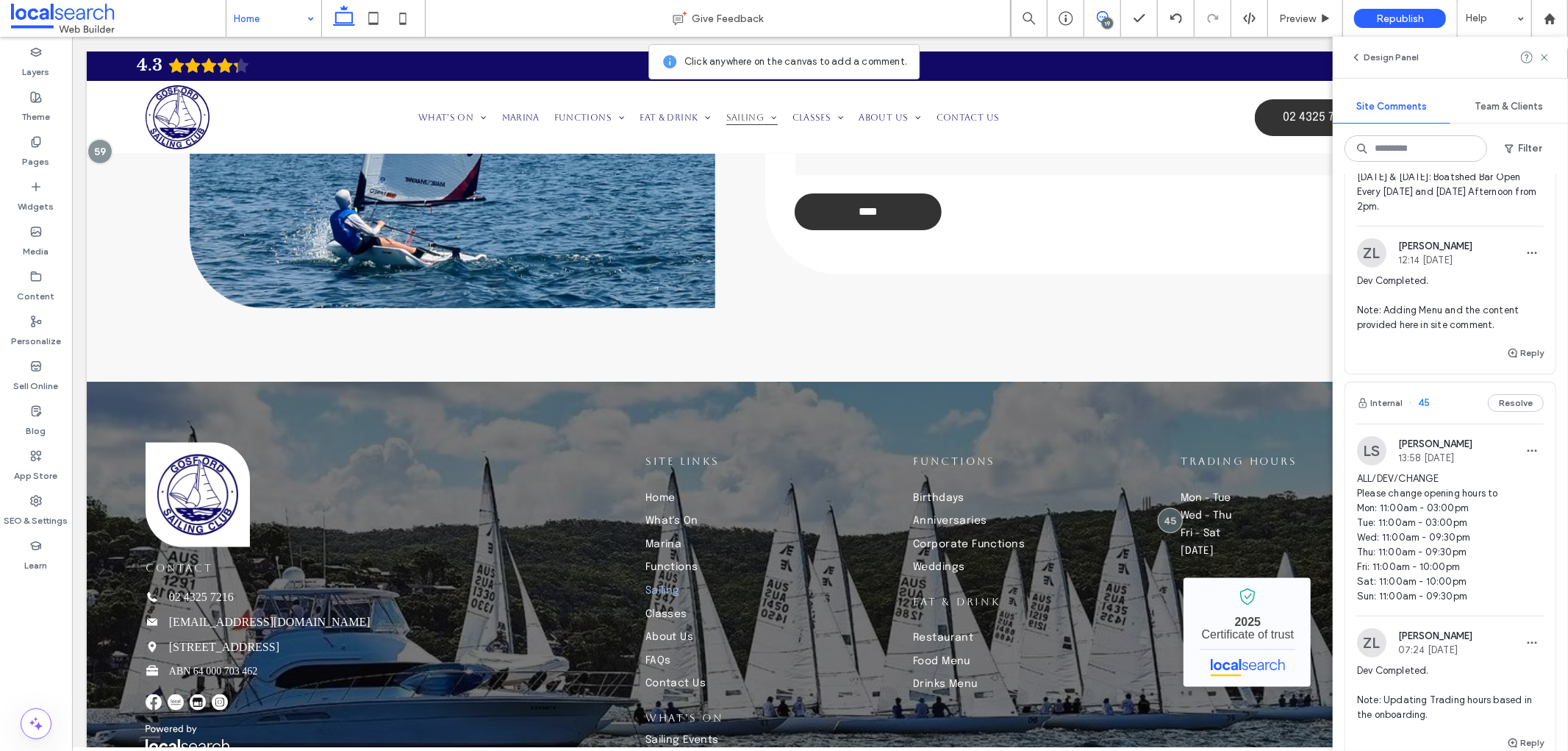
scroll to position [5478, 0]
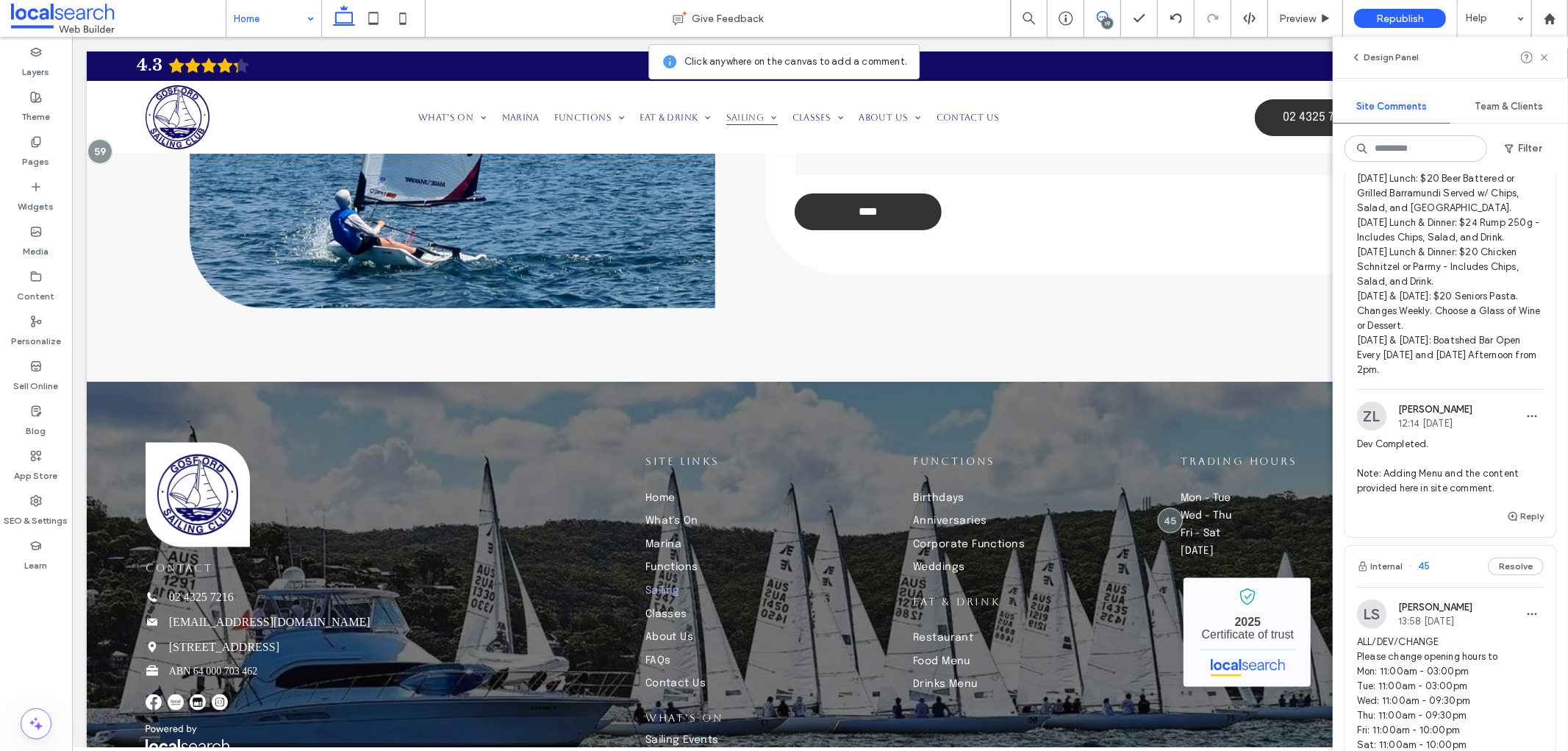
drag, startPoint x: 1470, startPoint y: 520, endPoint x: 1355, endPoint y: 496, distance: 117.5
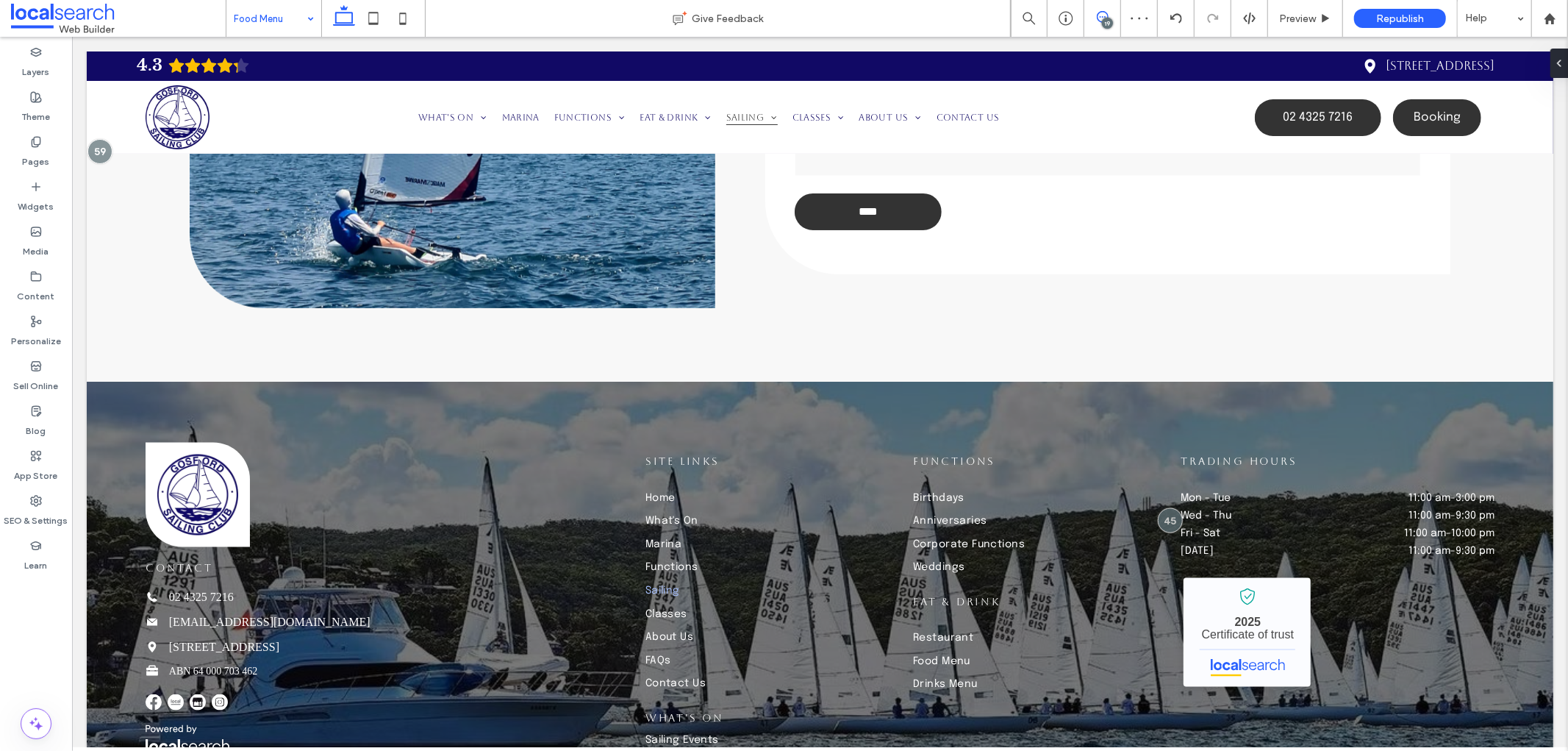
click at [1098, 12] on icon at bounding box center [1103, 17] width 12 height 12
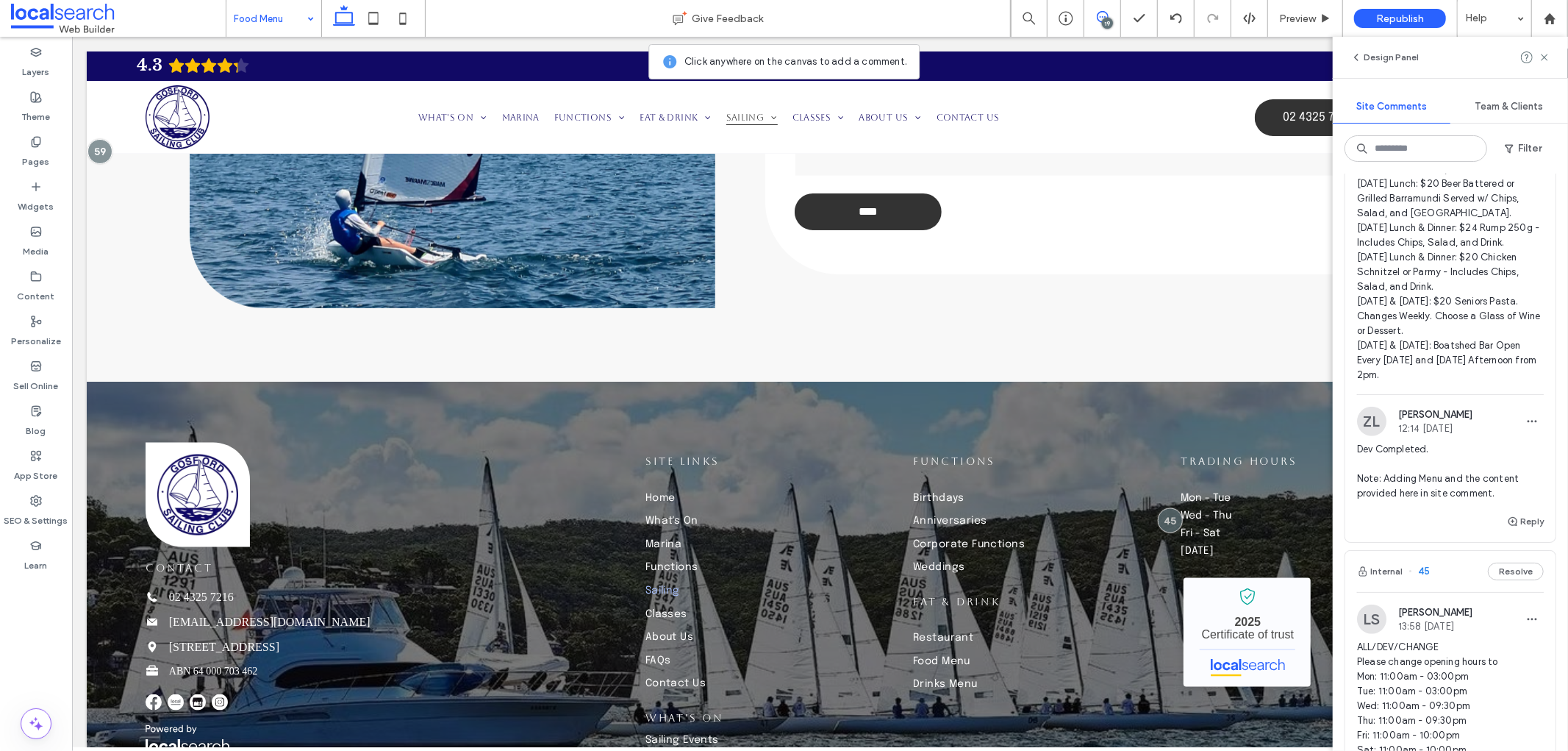
scroll to position [5473, 0]
drag, startPoint x: 1468, startPoint y: 525, endPoint x: 1352, endPoint y: 501, distance: 118.5
copy span "Note: Only content provided in the pdf file is applied in the site."
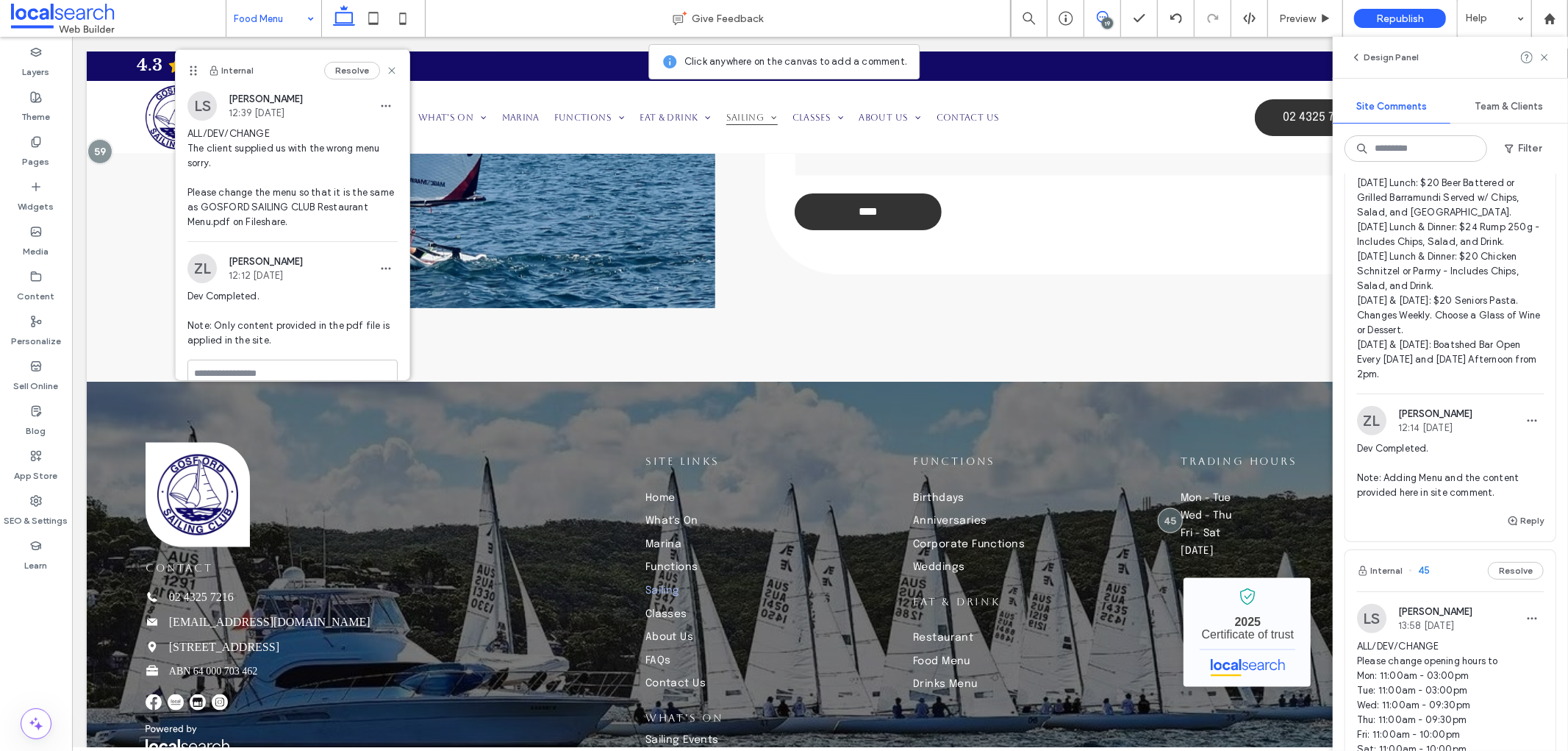
drag, startPoint x: 1510, startPoint y: 400, endPoint x: 1355, endPoint y: 376, distance: 156.8
copy span "Please change the menu so that it is the same as GOSFORD SAILING CLUB Restauran…"
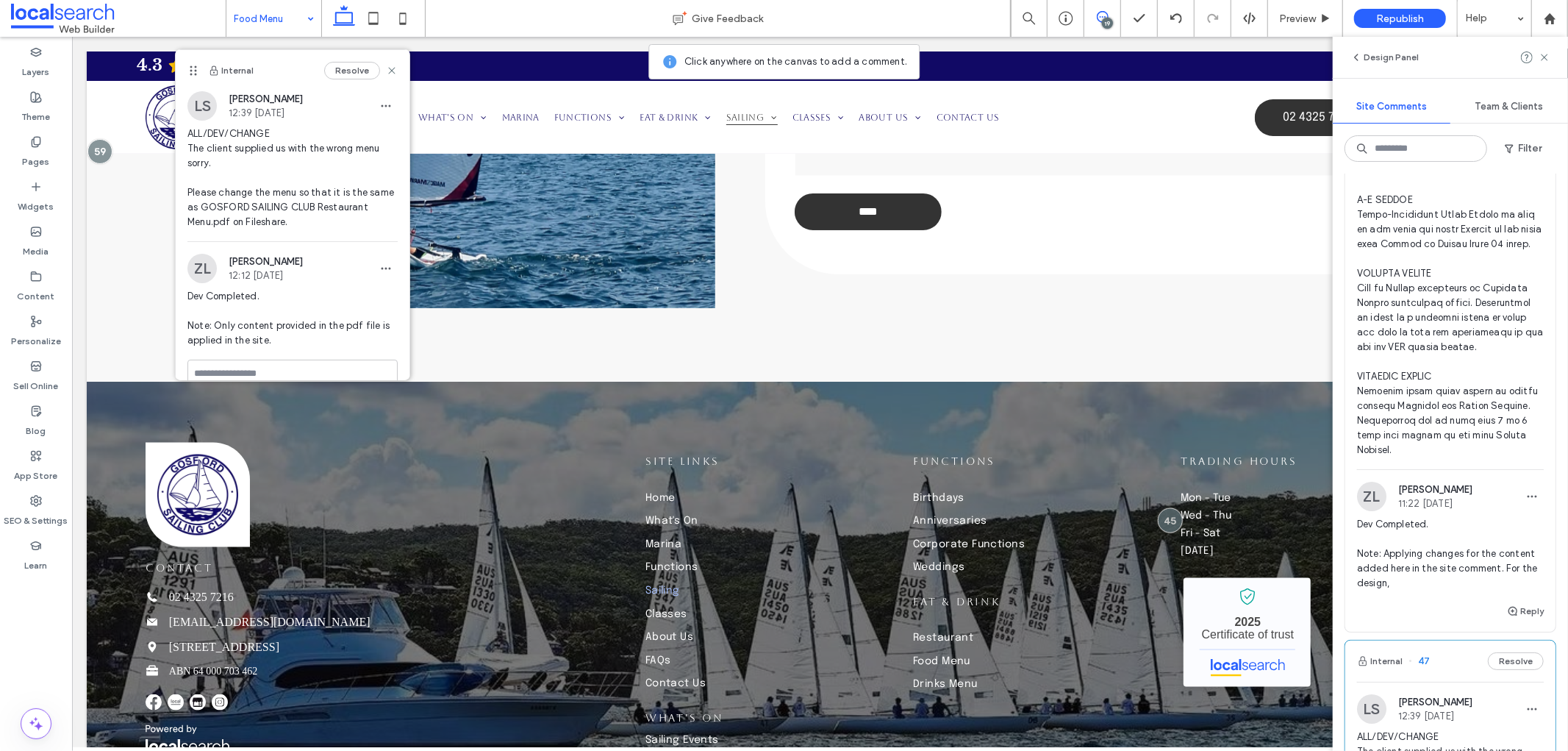
scroll to position [4247, 0]
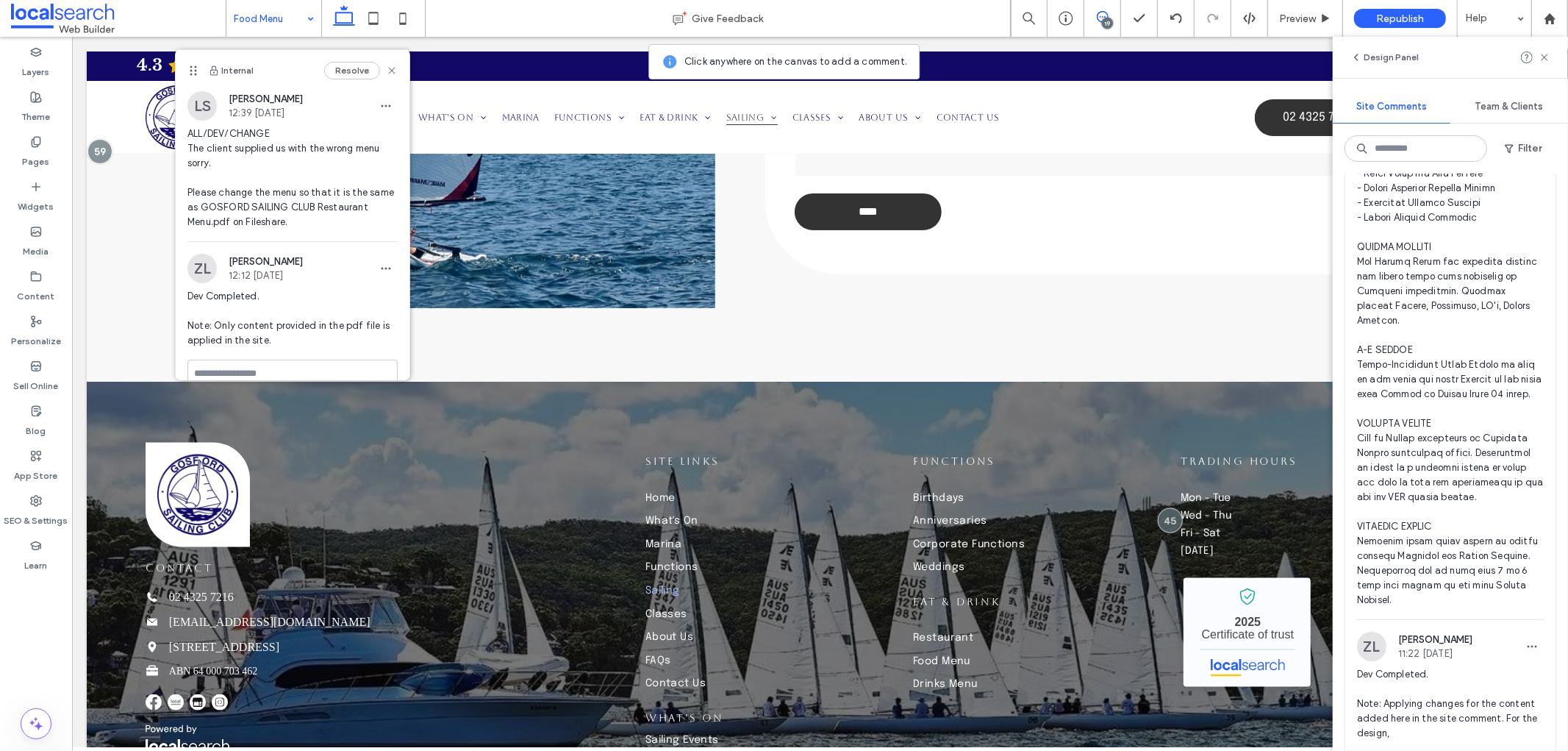
drag, startPoint x: 1395, startPoint y: 380, endPoint x: 1377, endPoint y: 348, distance: 36.7
click at [1377, 348] on span at bounding box center [1450, 180] width 187 height 853
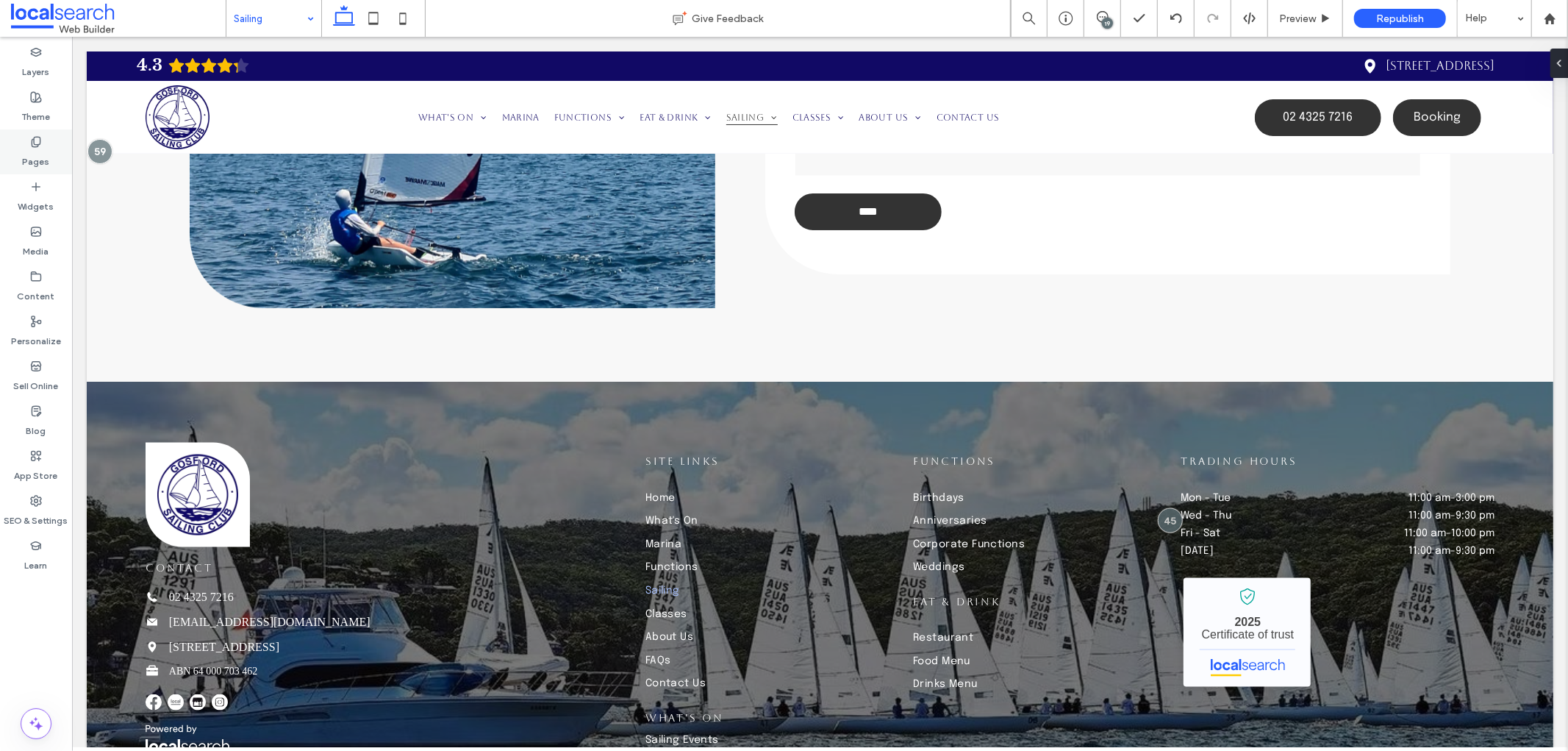
click at [28, 137] on div "Pages" at bounding box center [36, 152] width 72 height 44
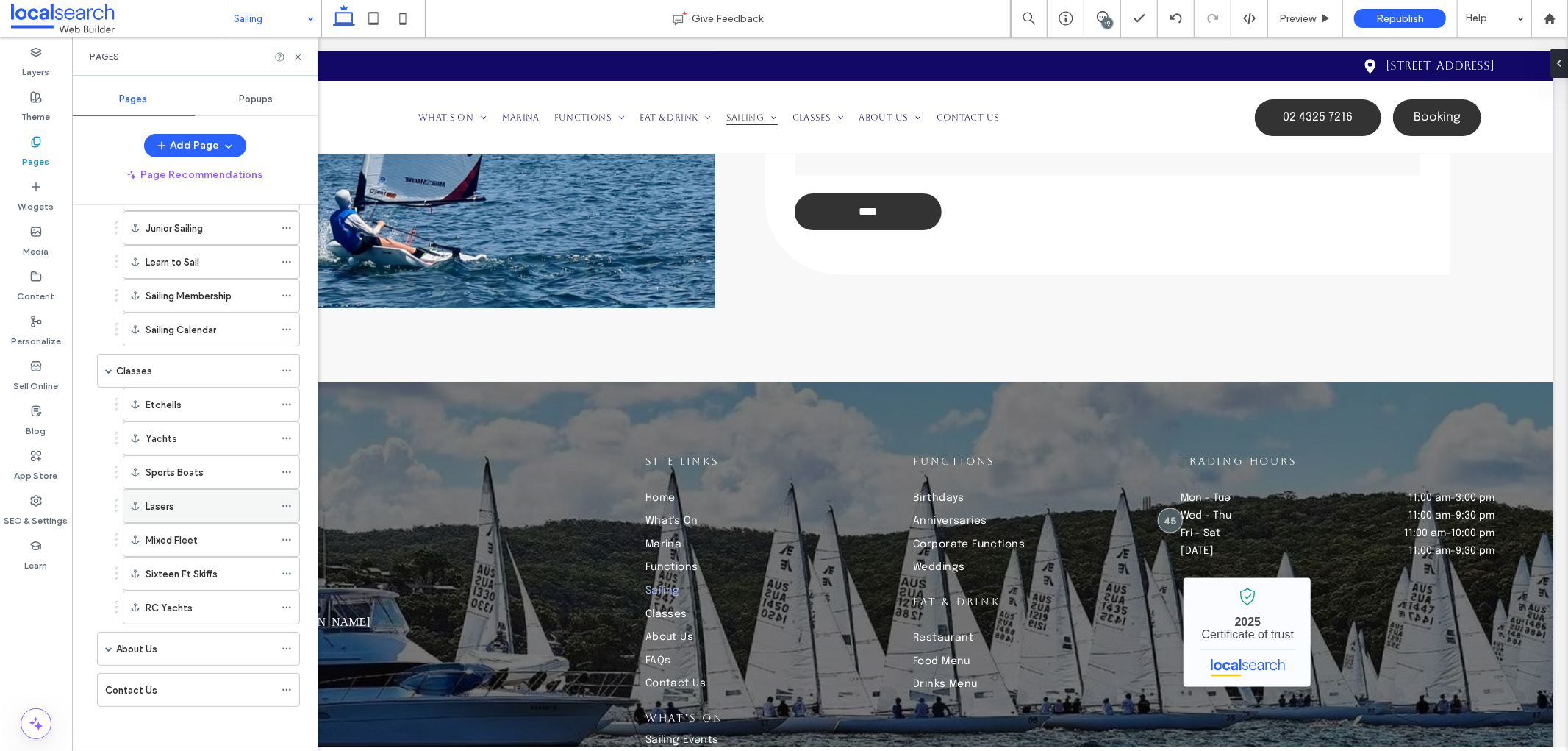
scroll to position [465, 0]
click at [107, 369] on span at bounding box center [109, 371] width 8 height 8
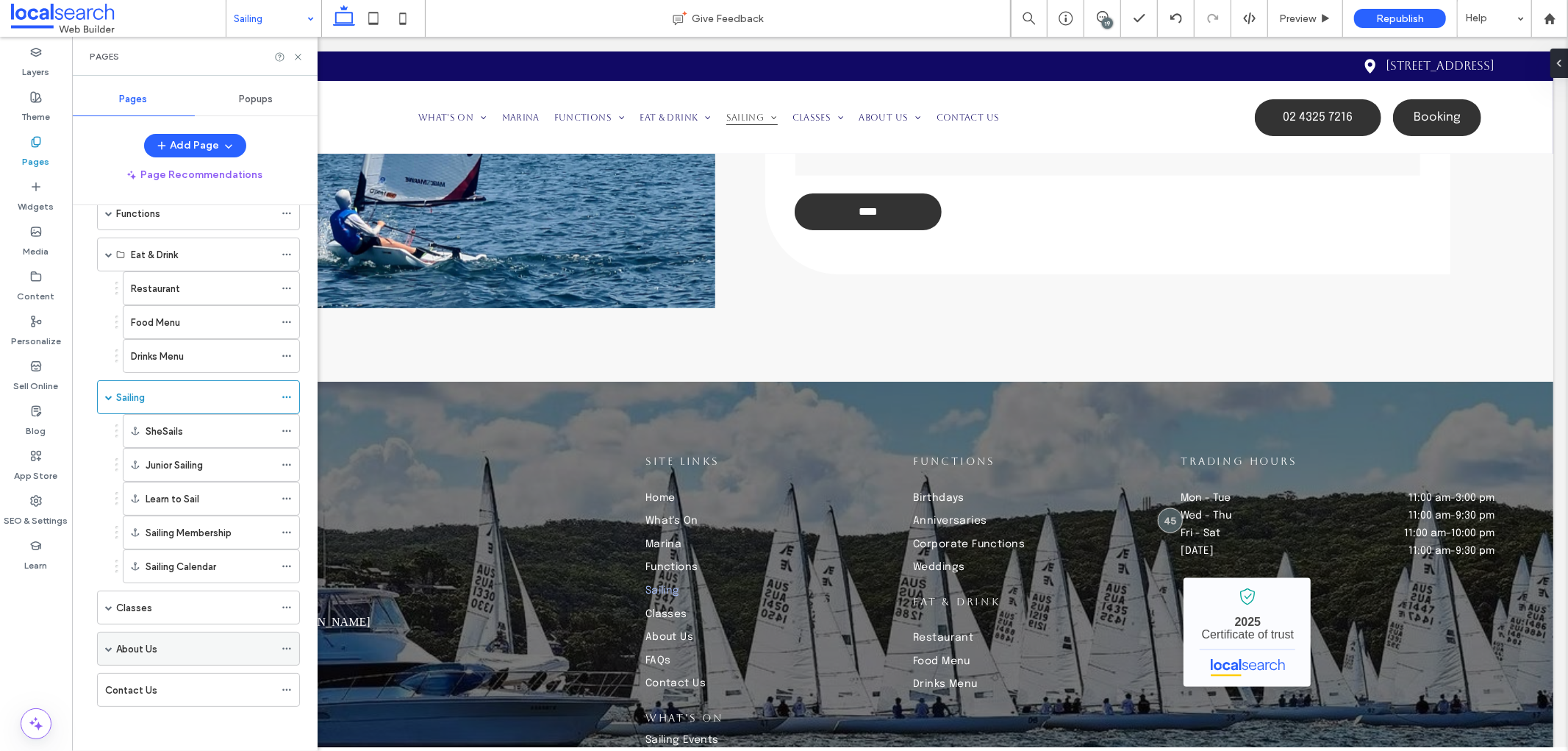
click at [109, 648] on span at bounding box center [109, 648] width 8 height 8
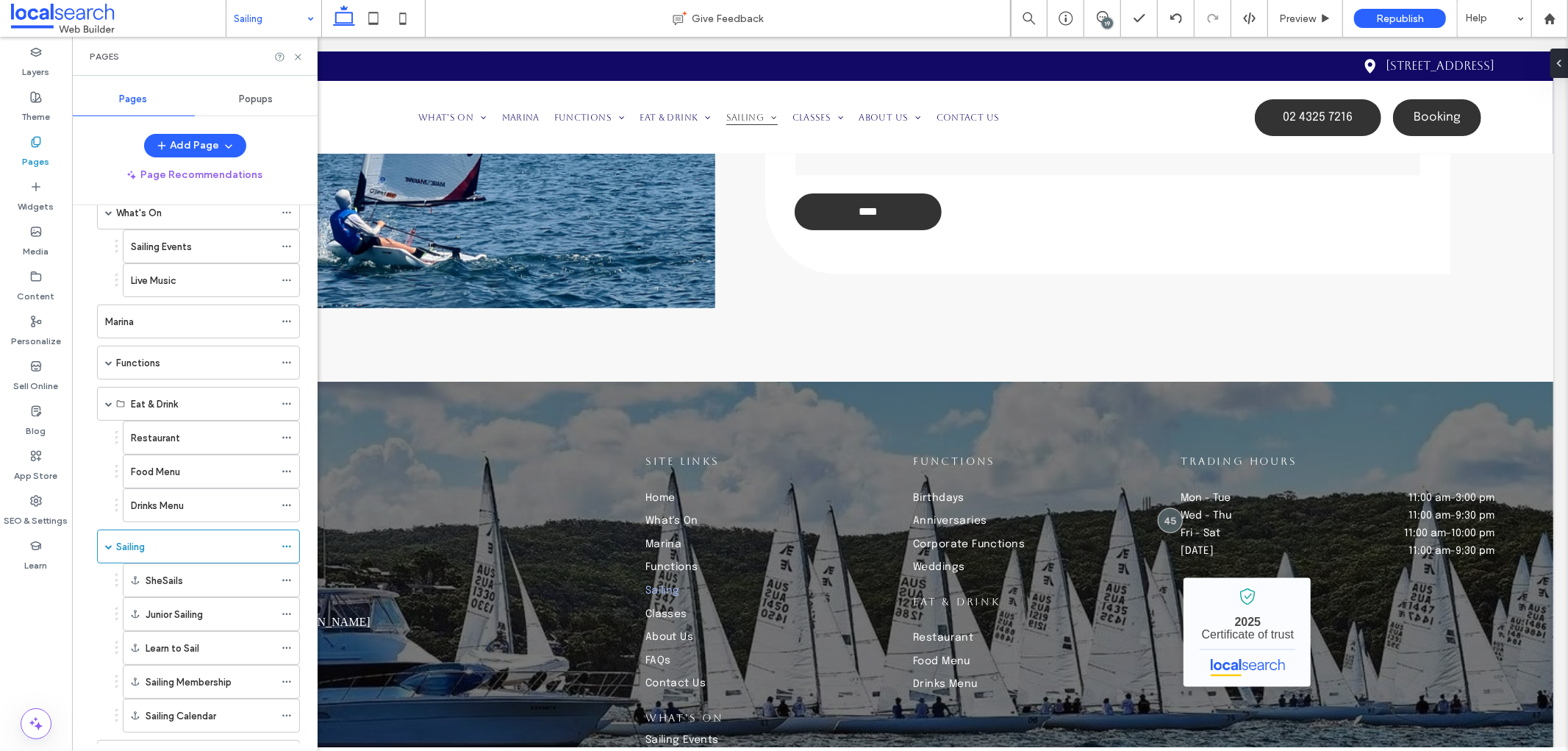
scroll to position [0, 0]
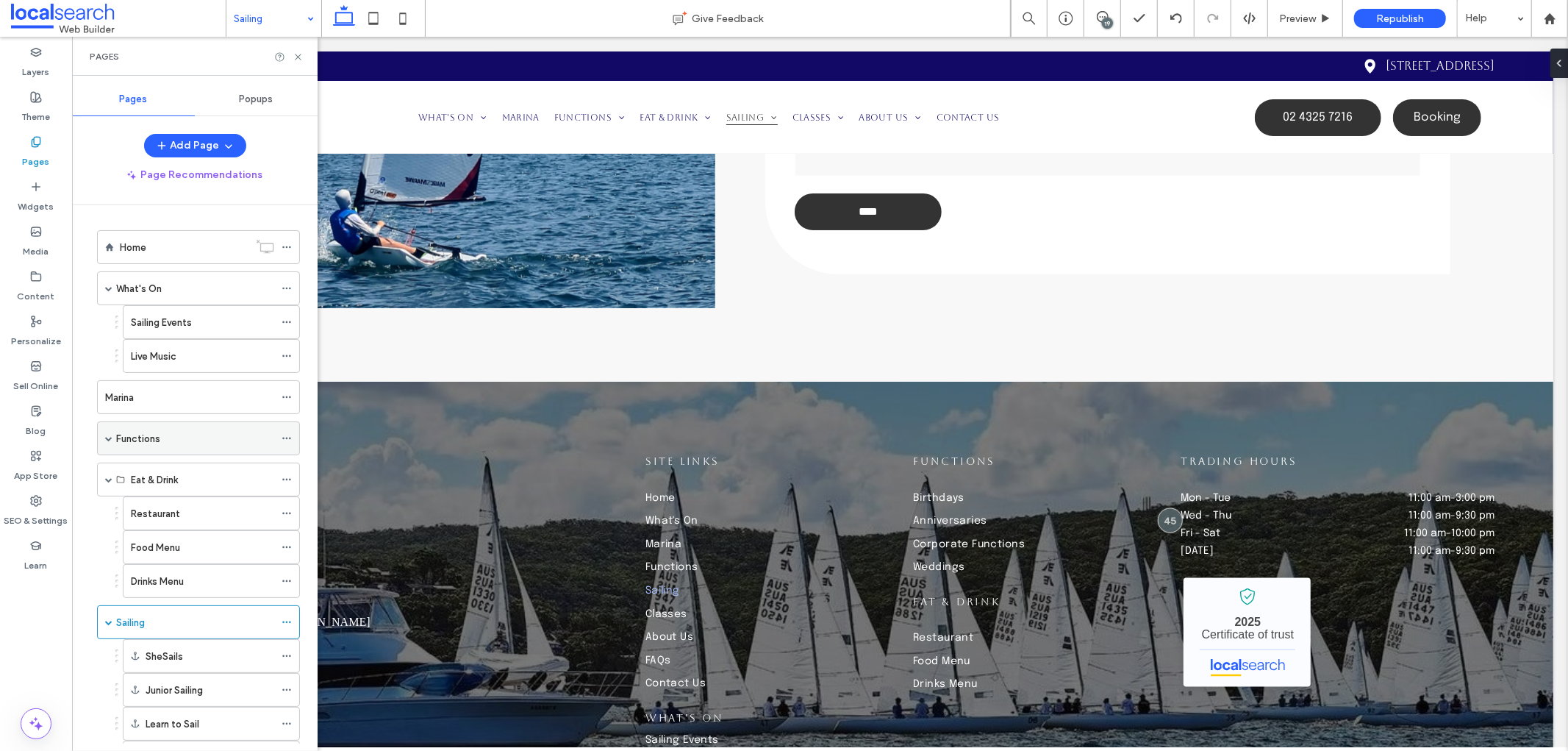
click at [106, 436] on span at bounding box center [109, 438] width 8 height 8
click at [103, 436] on div "Functions" at bounding box center [198, 438] width 203 height 34
click at [111, 287] on span at bounding box center [109, 288] width 8 height 8
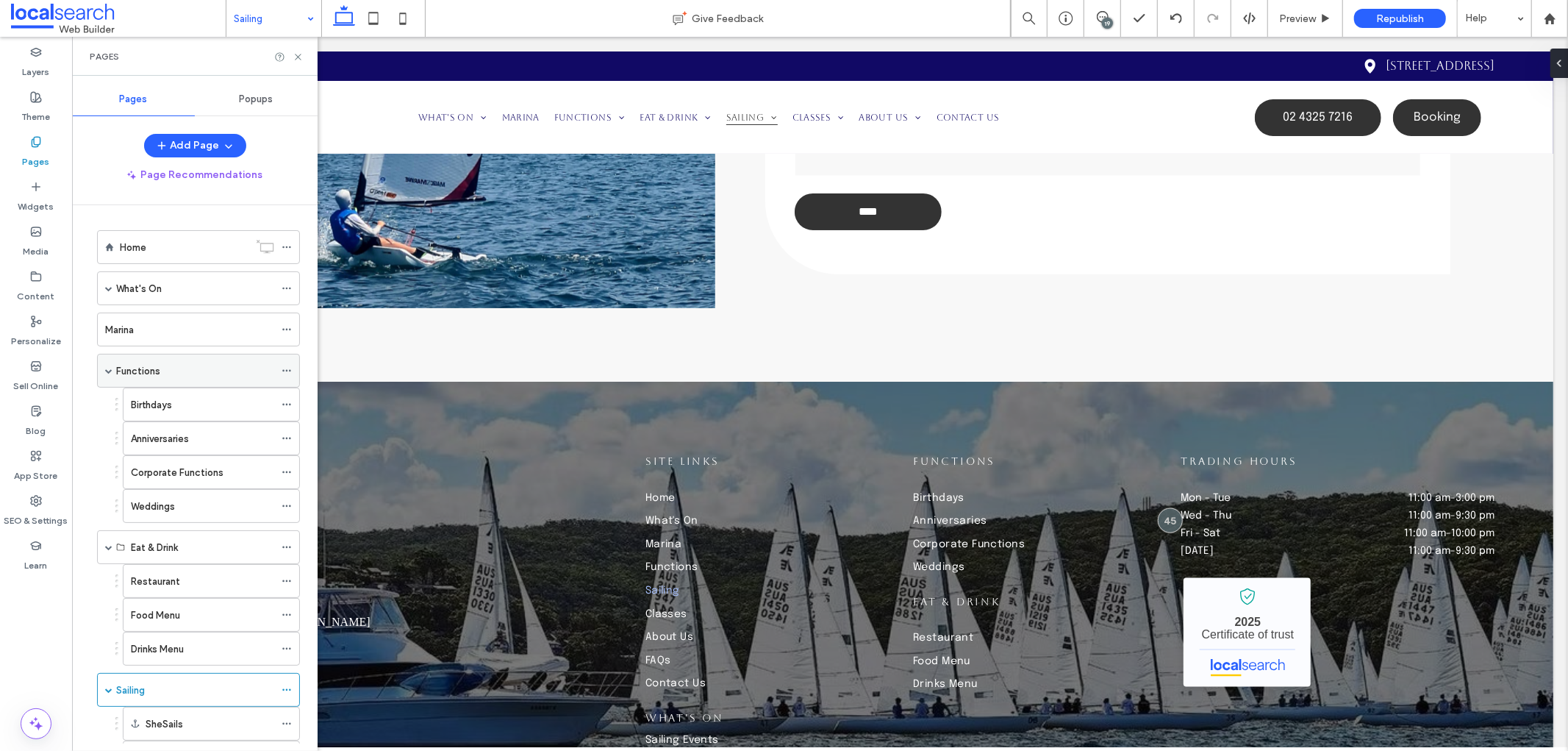
click at [103, 369] on div "Functions" at bounding box center [198, 370] width 203 height 34
click at [105, 285] on span at bounding box center [109, 288] width 8 height 8
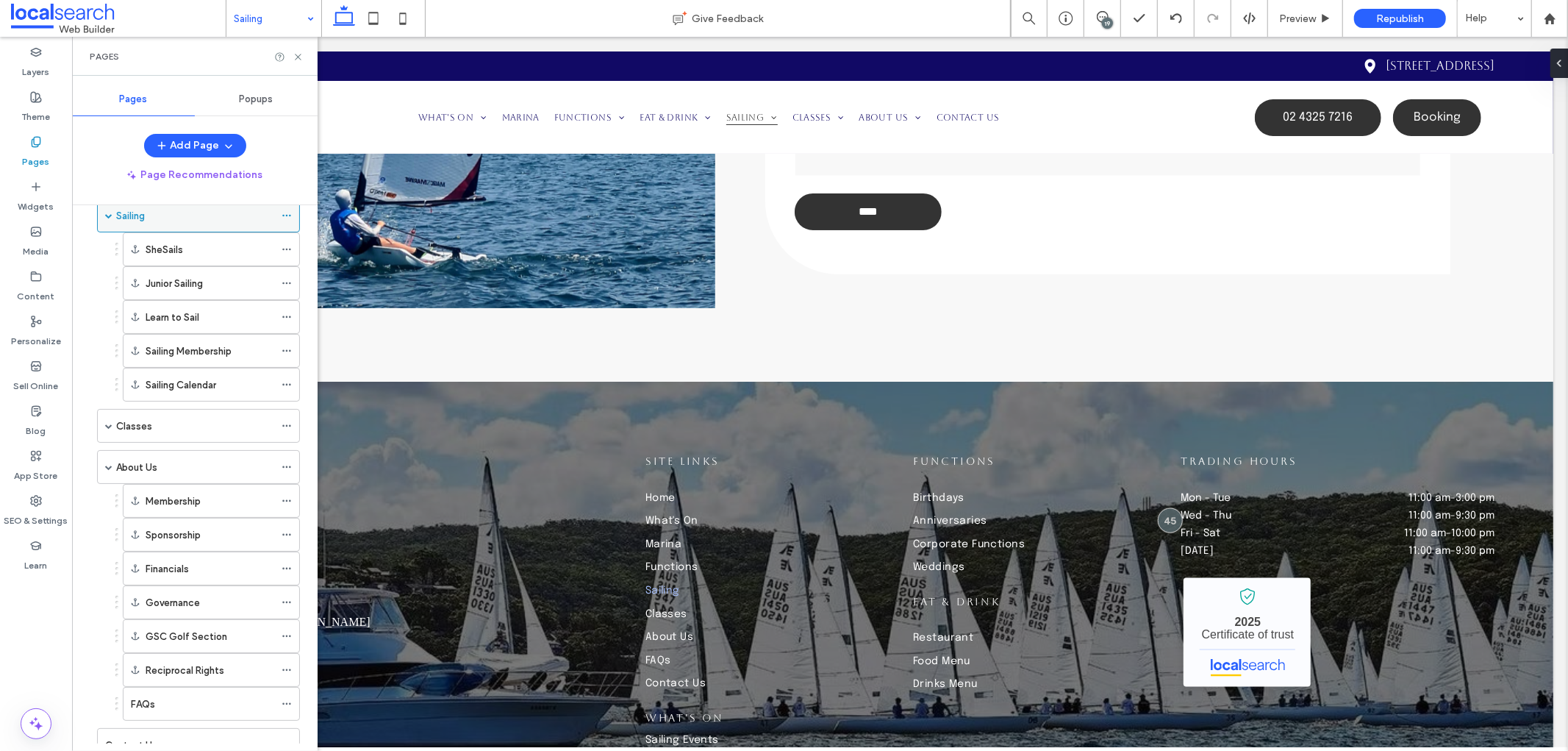
scroll to position [601, 0]
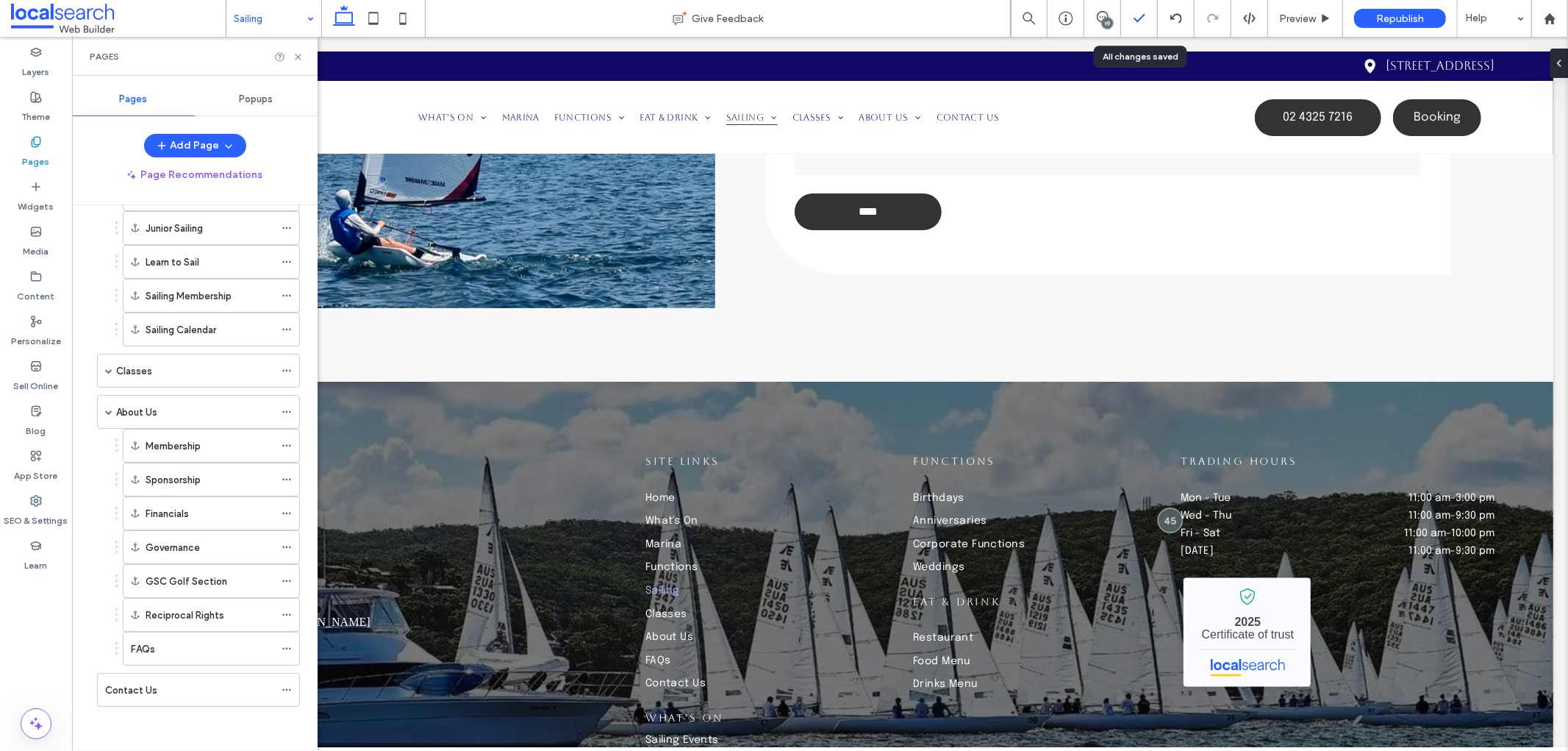
click at [1121, 27] on div at bounding box center [1139, 18] width 37 height 37
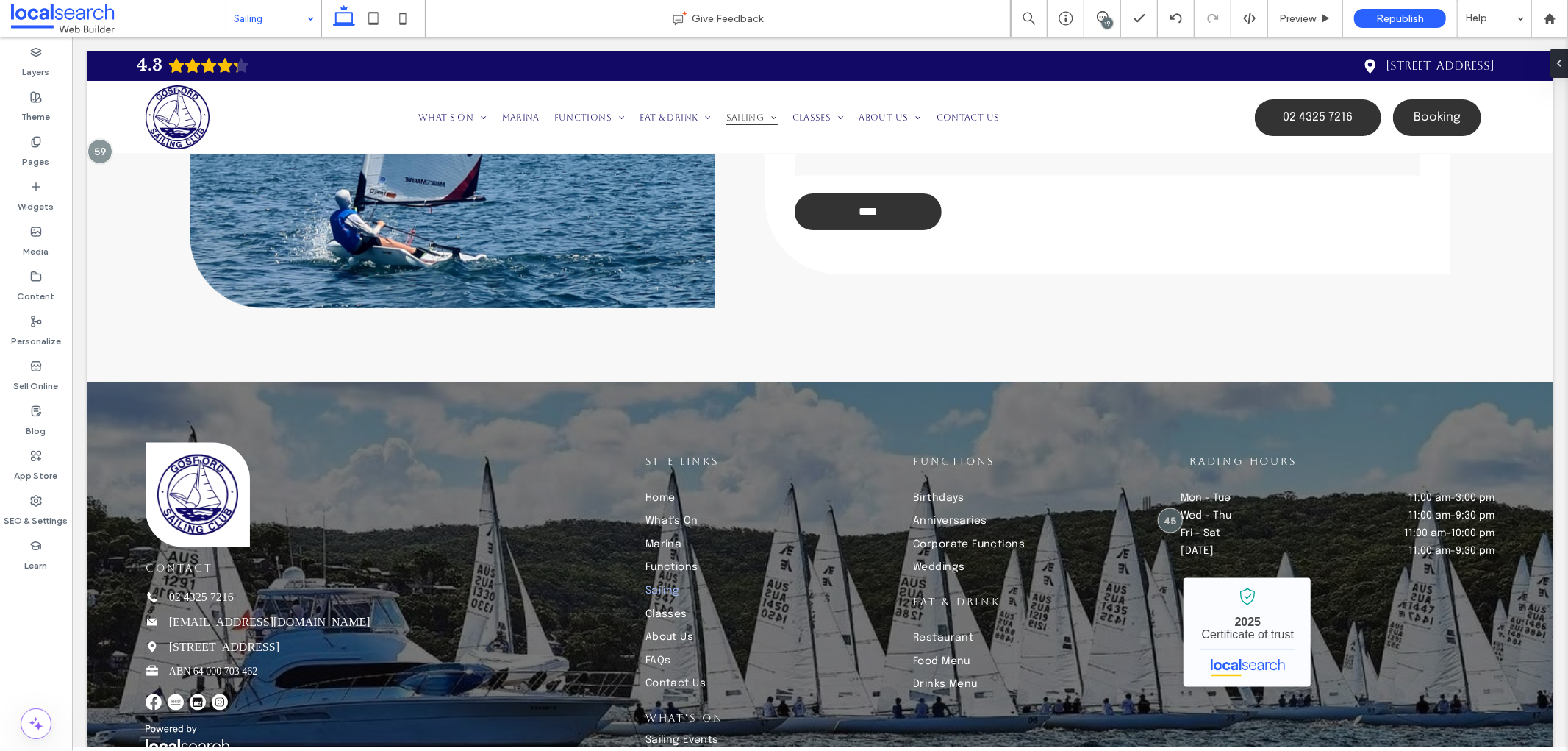
click at [1107, 27] on div "19" at bounding box center [1107, 23] width 11 height 11
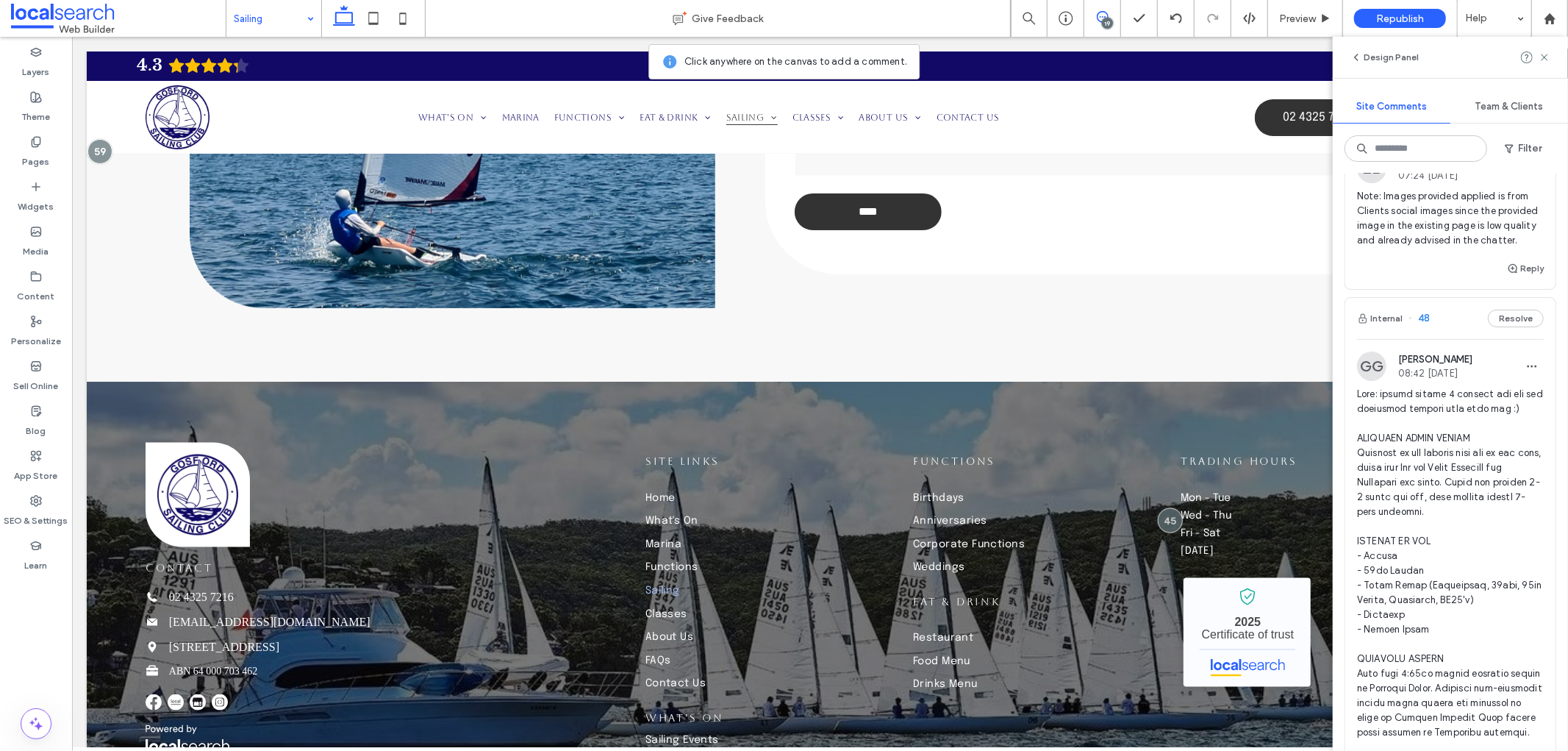
scroll to position [3758, 0]
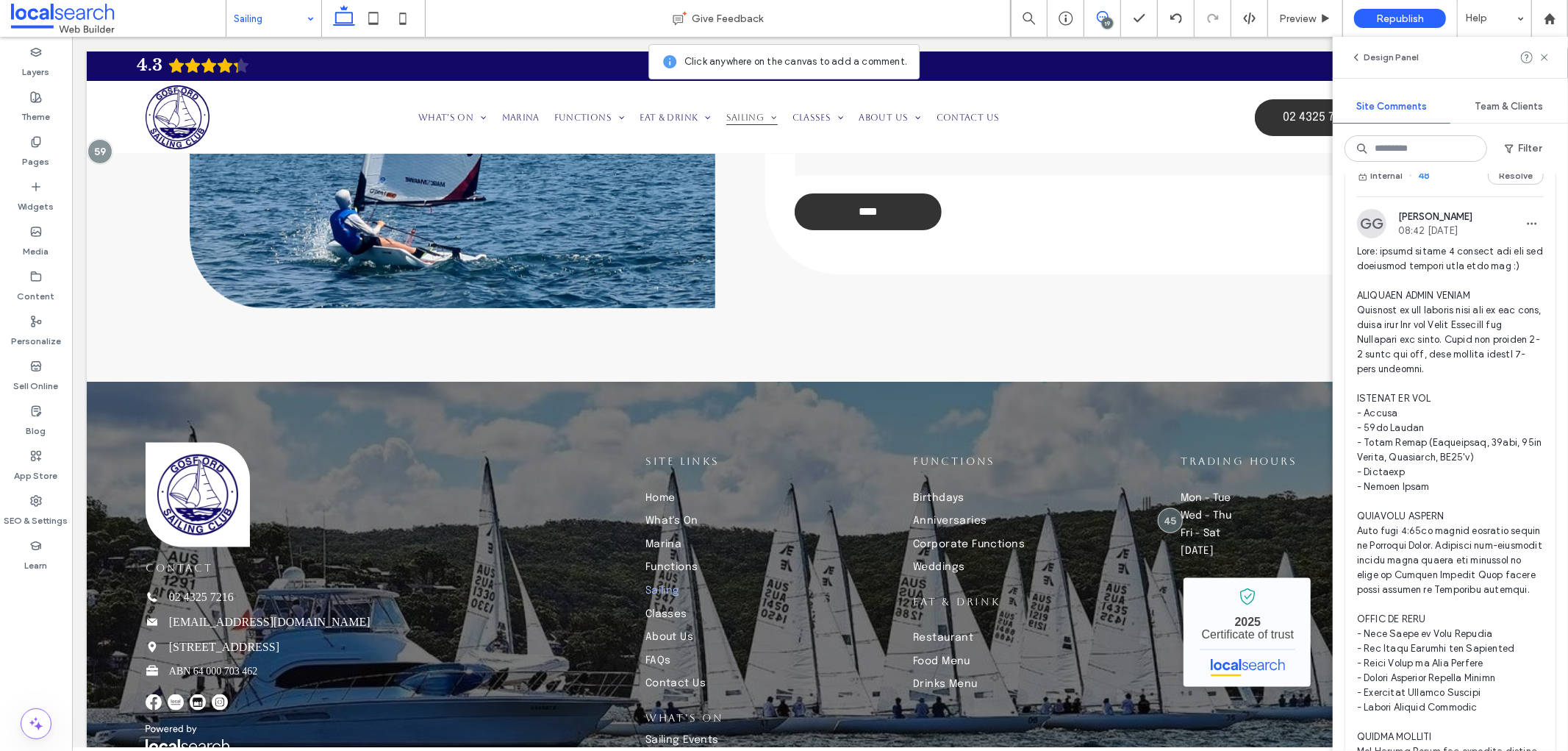
drag, startPoint x: 1413, startPoint y: 422, endPoint x: 1382, endPoint y: 395, distance: 41.1
copy span "please add respective images from current website next to the content."
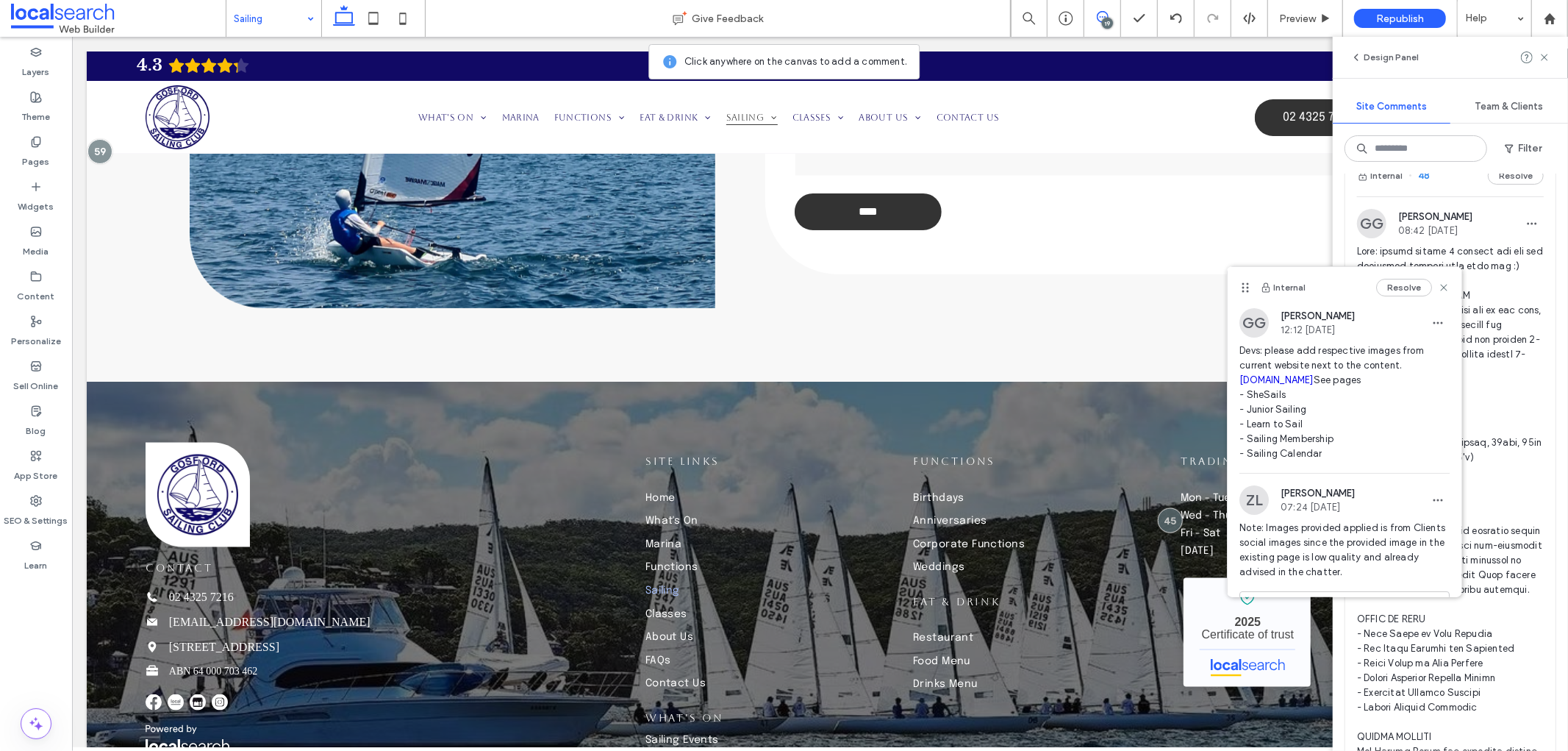
click at [1438, 284] on icon at bounding box center [1444, 287] width 12 height 12
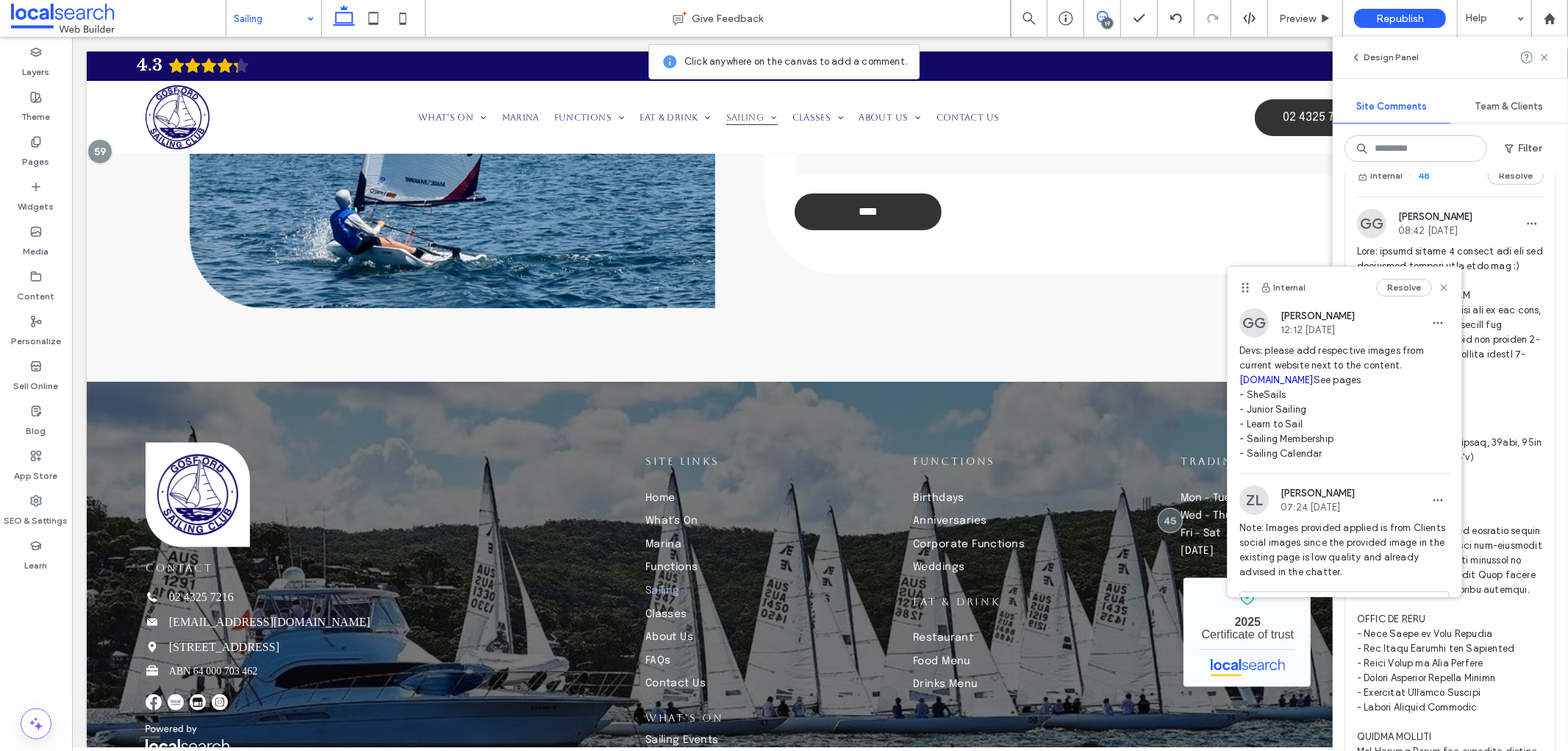
drag, startPoint x: 1449, startPoint y: 559, endPoint x: 1429, endPoint y: 423, distance: 137.5
click at [1429, 423] on div "Design Panel Site Comments Team & Clients Filter Internal 59 Resolve ZL Zandra …" at bounding box center [1450, 394] width 235 height 714
click at [1365, 461] on span "Devs: please add respective images from current website next to the content. go…" at bounding box center [1344, 402] width 210 height 118
drag, startPoint x: 1348, startPoint y: 491, endPoint x: 1236, endPoint y: 354, distance: 177.0
click at [1236, 354] on div "GG Grace Greedy 12:12 Sep 9 2025 Devs: please add respective images from curren…" at bounding box center [1344, 391] width 234 height 164
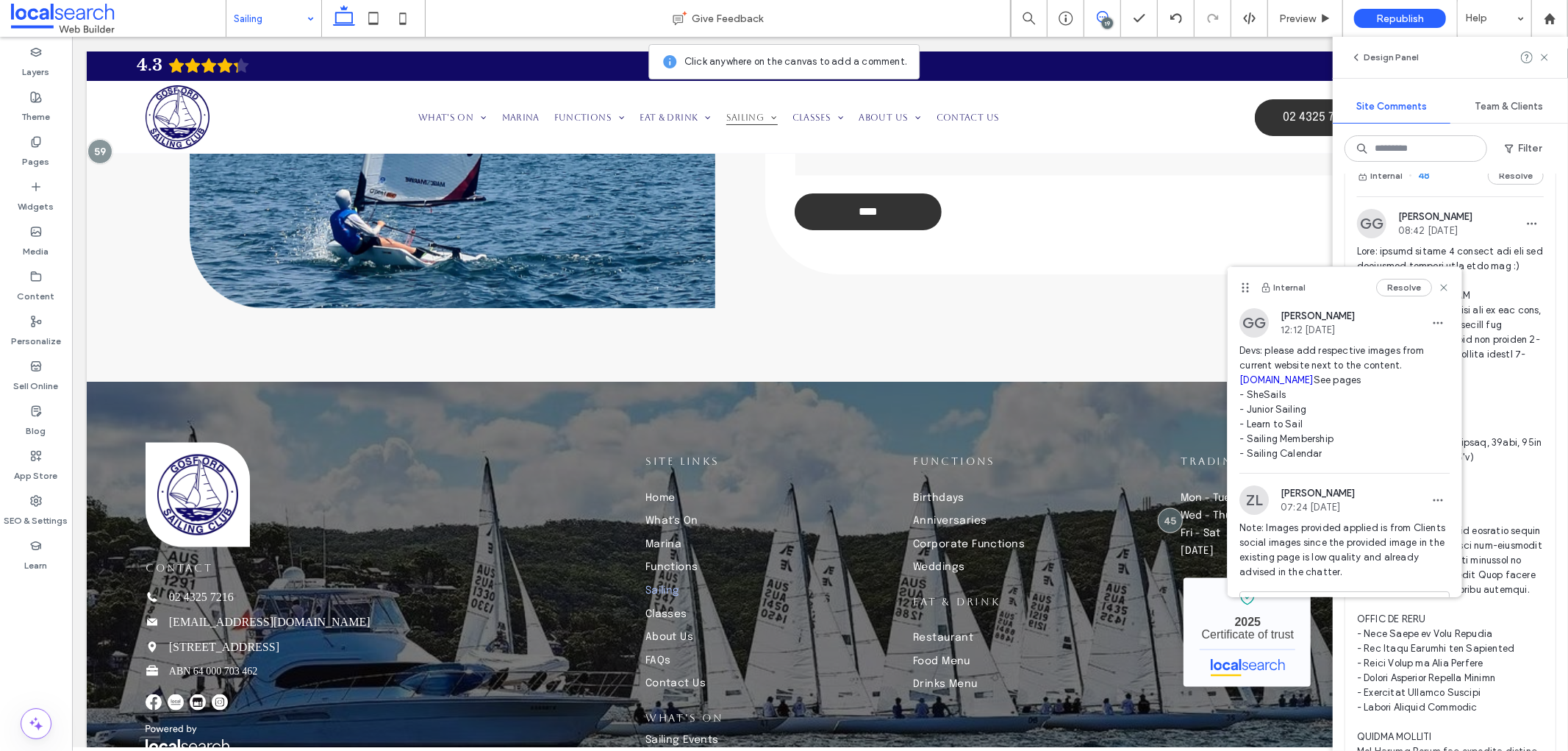
copy span "Devs: please add respective images from current website next to the content. go…"
click at [1438, 287] on icon at bounding box center [1444, 287] width 12 height 12
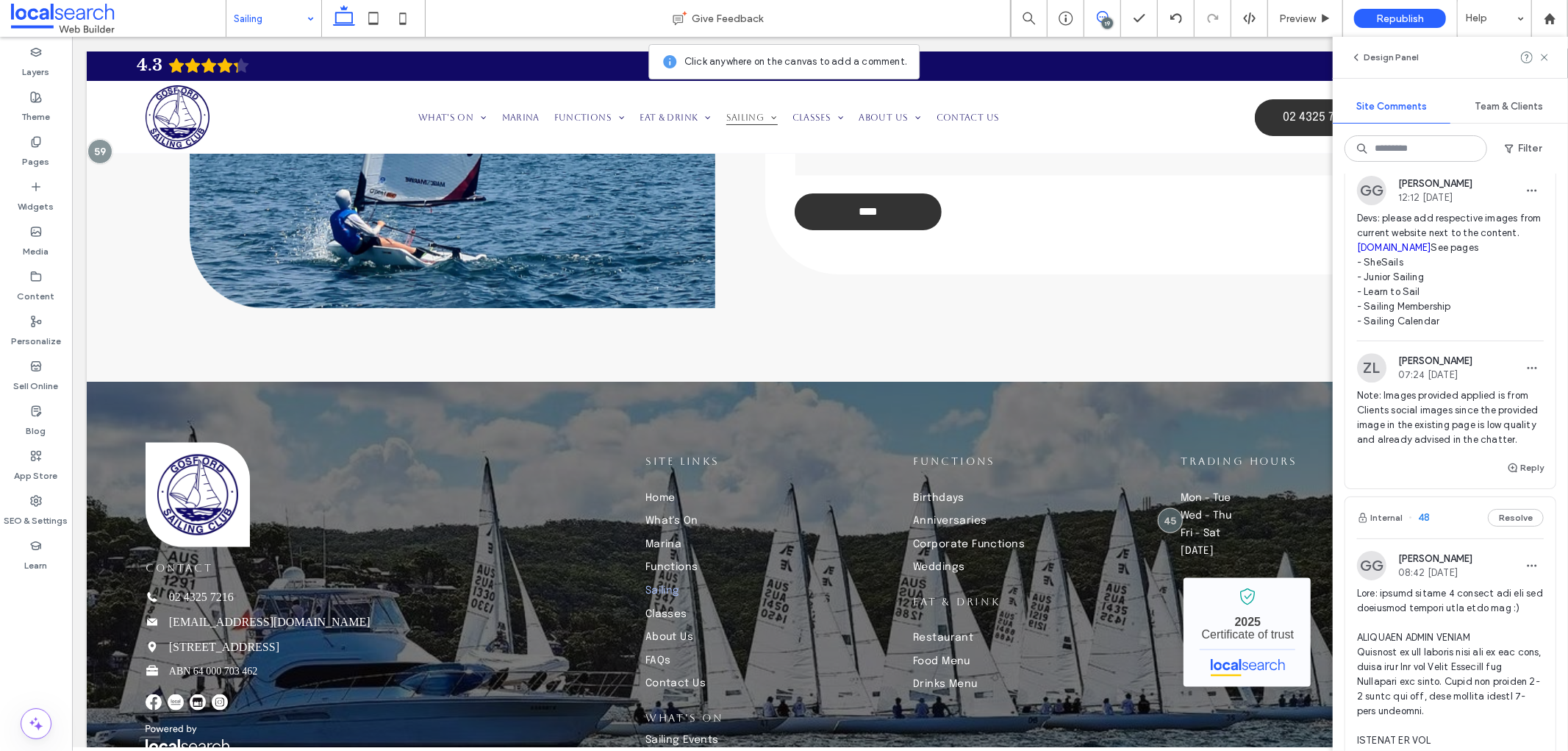
scroll to position [3268, 0]
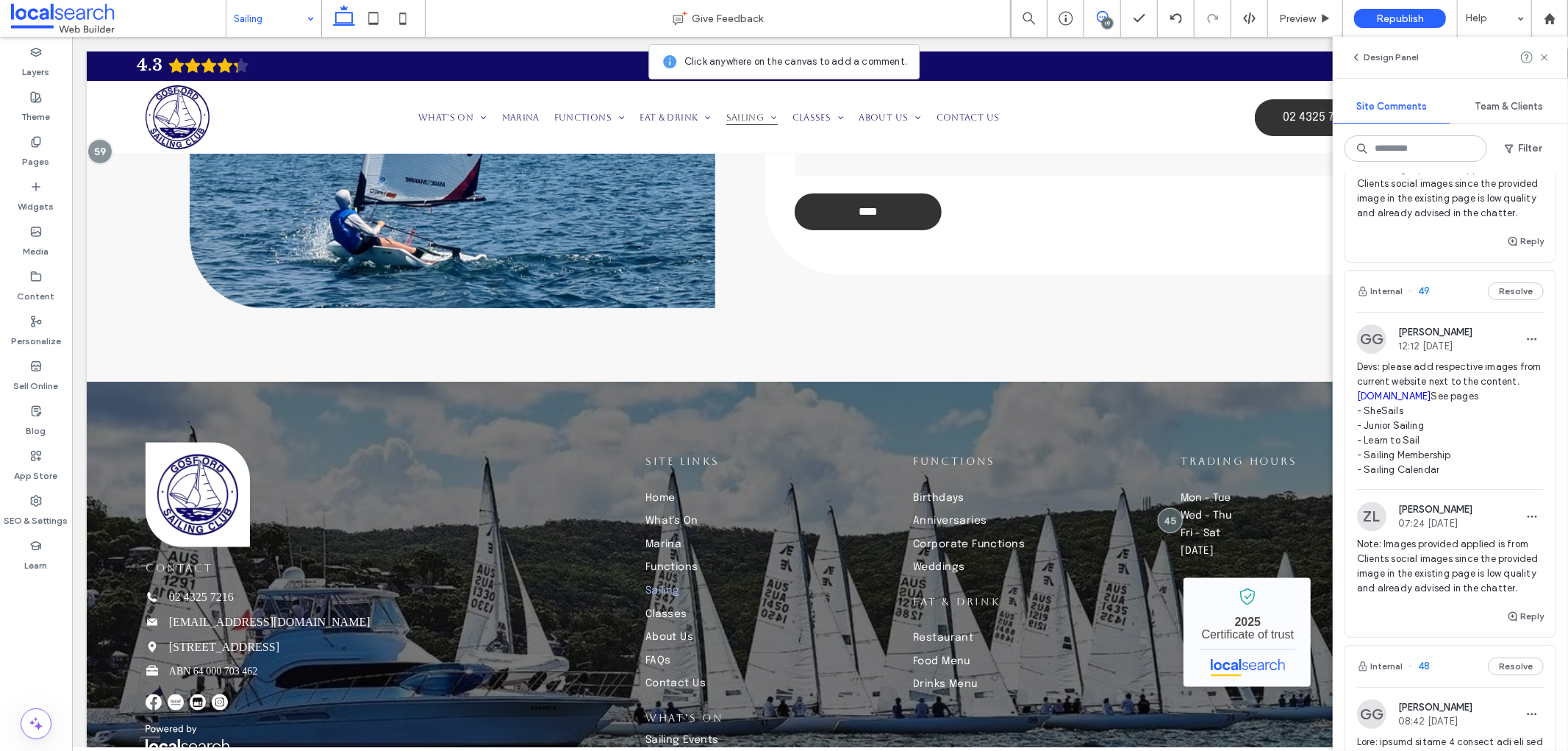
drag, startPoint x: 1426, startPoint y: 575, endPoint x: 1358, endPoint y: 379, distance: 207.5
drag, startPoint x: 1377, startPoint y: 385, endPoint x: 1438, endPoint y: 530, distance: 157.3
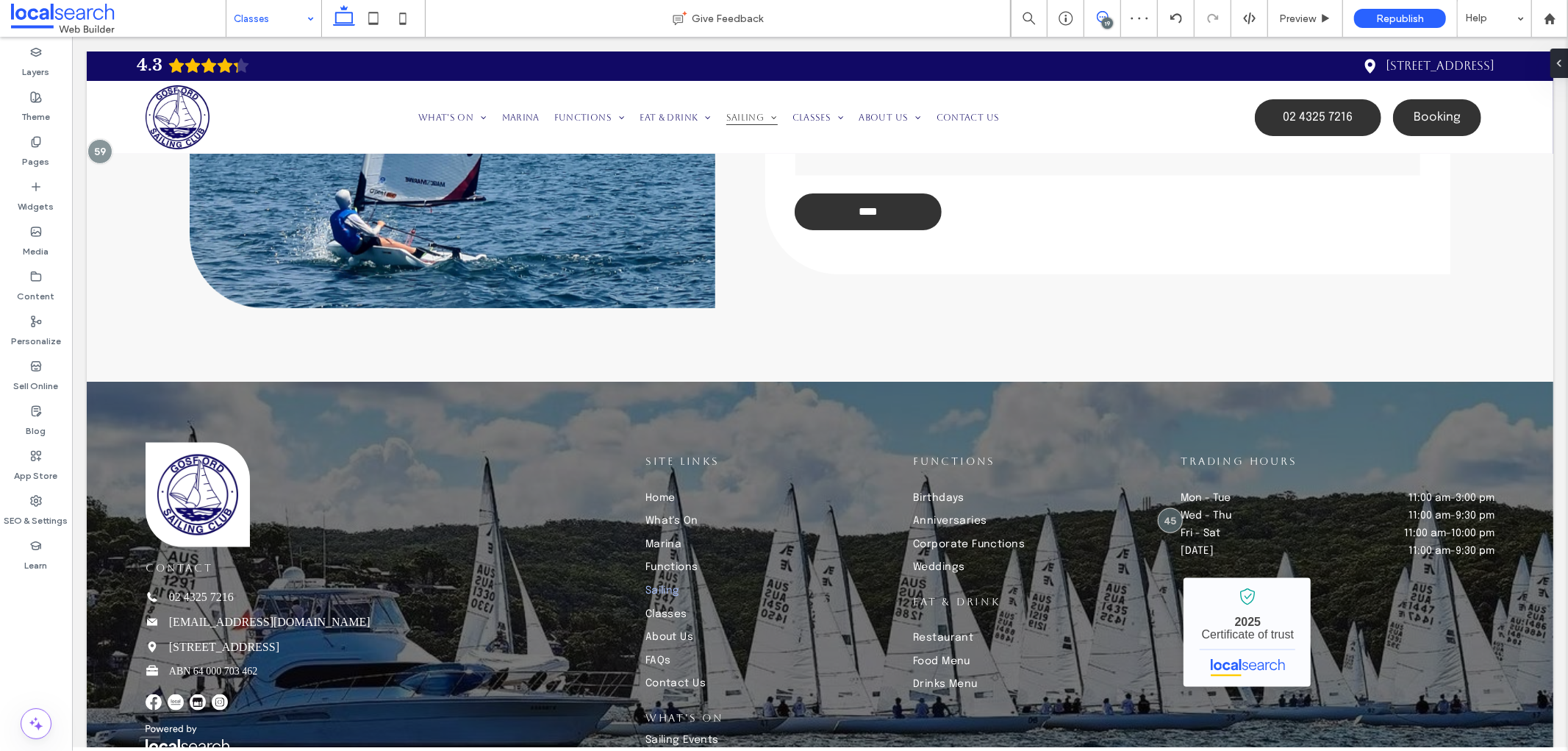
click at [1113, 15] on span at bounding box center [1102, 17] width 36 height 12
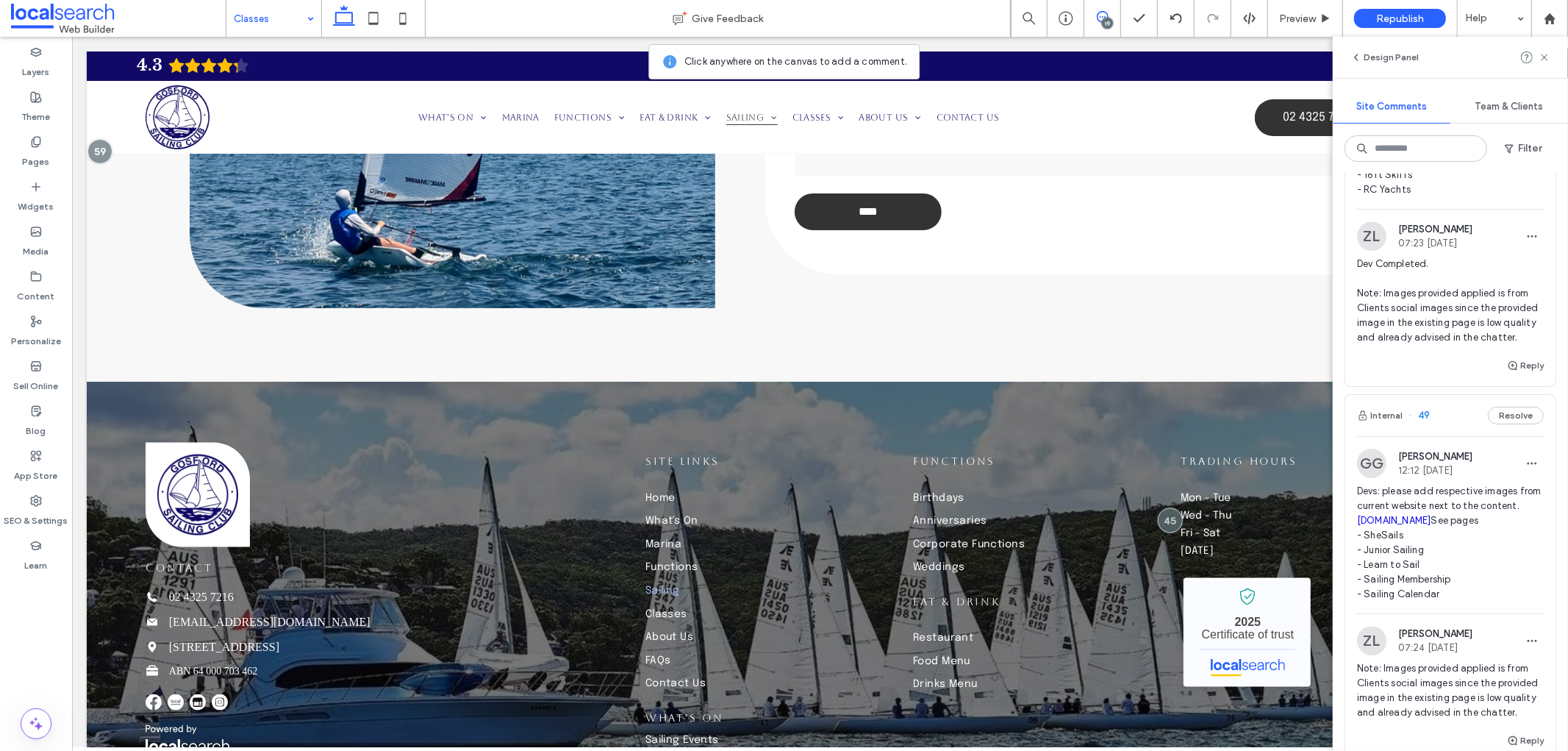
scroll to position [3349, 0]
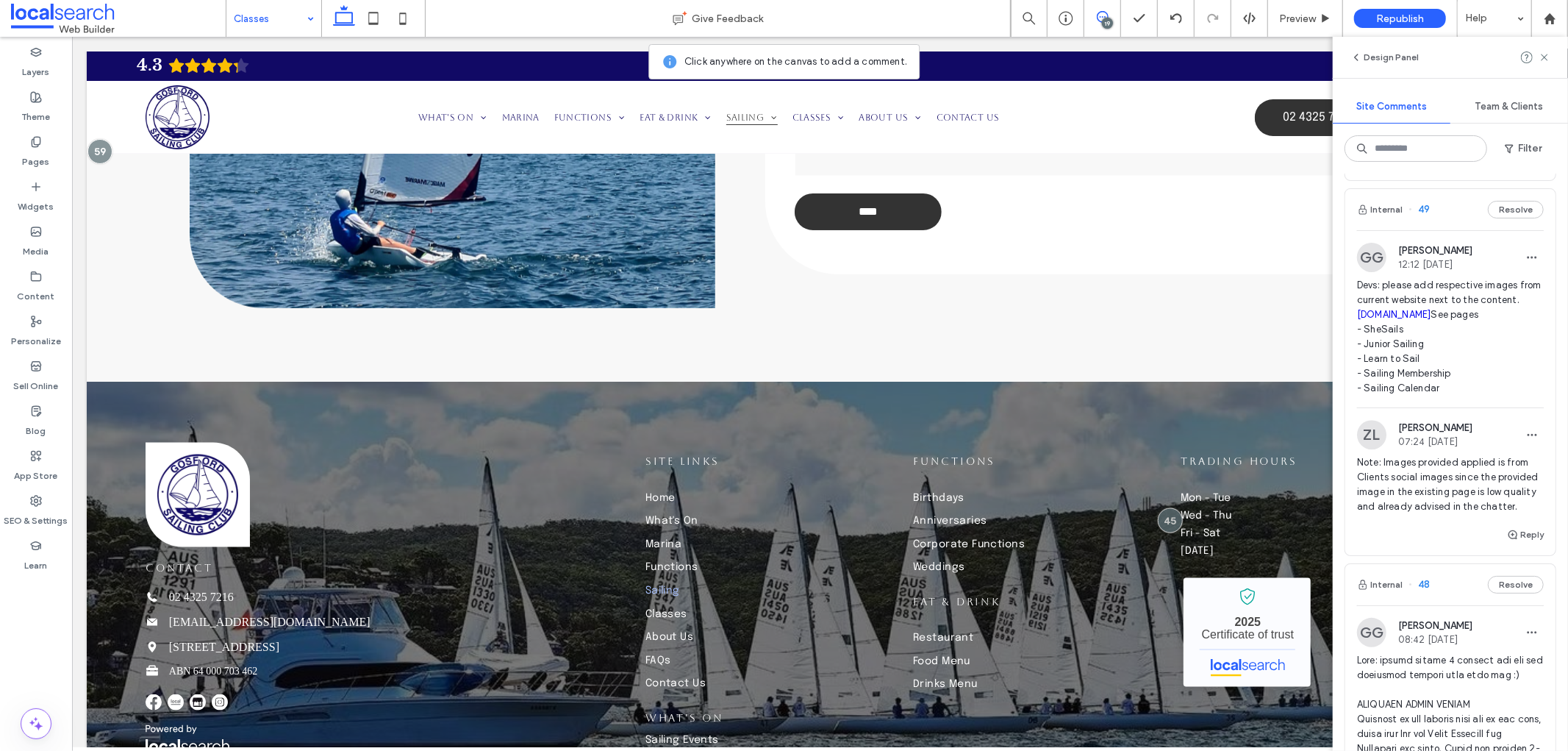
drag, startPoint x: 1419, startPoint y: 490, endPoint x: 1342, endPoint y: 296, distance: 208.7
click at [1342, 296] on div "Internal 59 Resolve ZL Zandra Laurente 10:43 Sep 12 2025 Note for QA: Business …" at bounding box center [1450, 461] width 235 height 577
copy span "Devs: please add respective images from current website next to the content. go…"
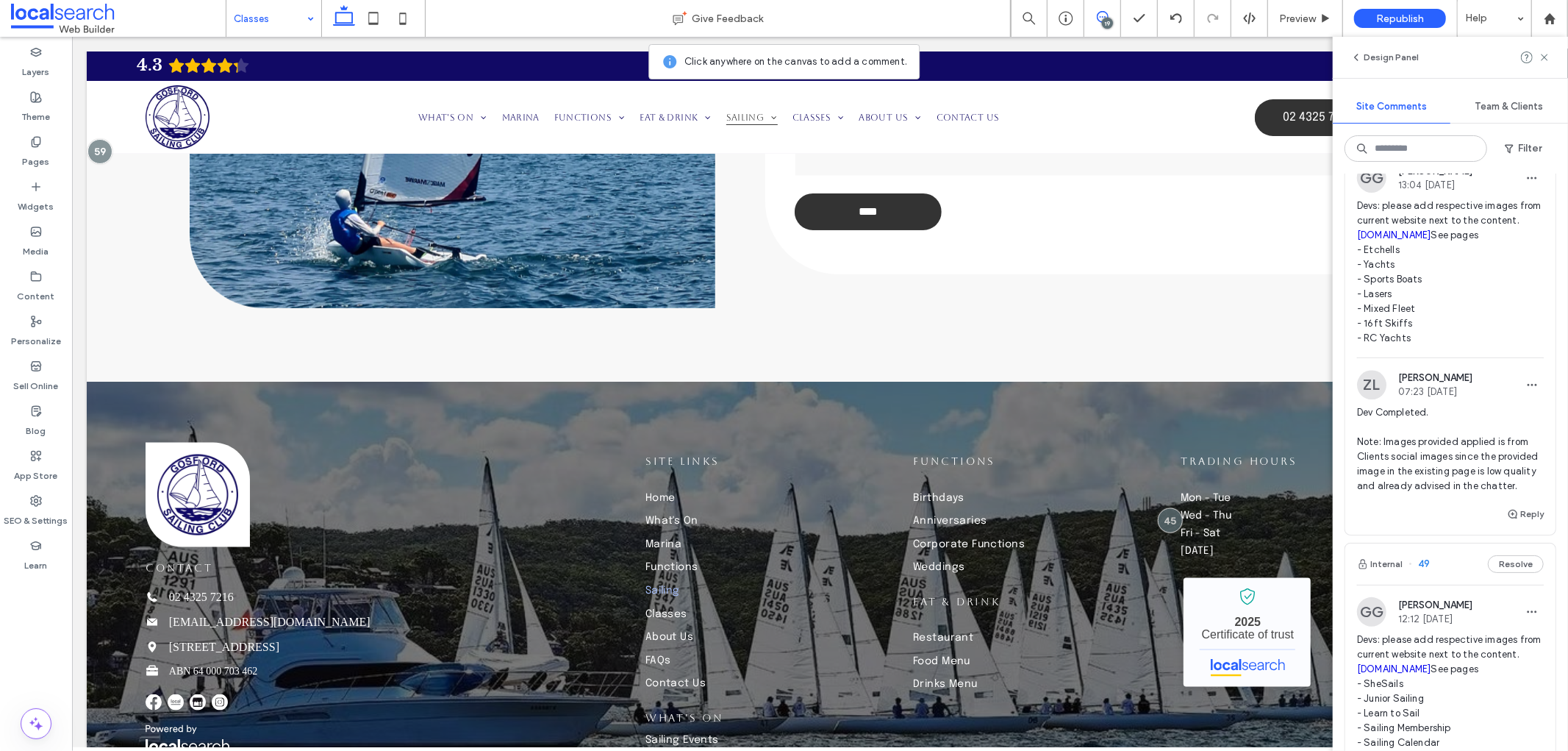
scroll to position [2858, 0]
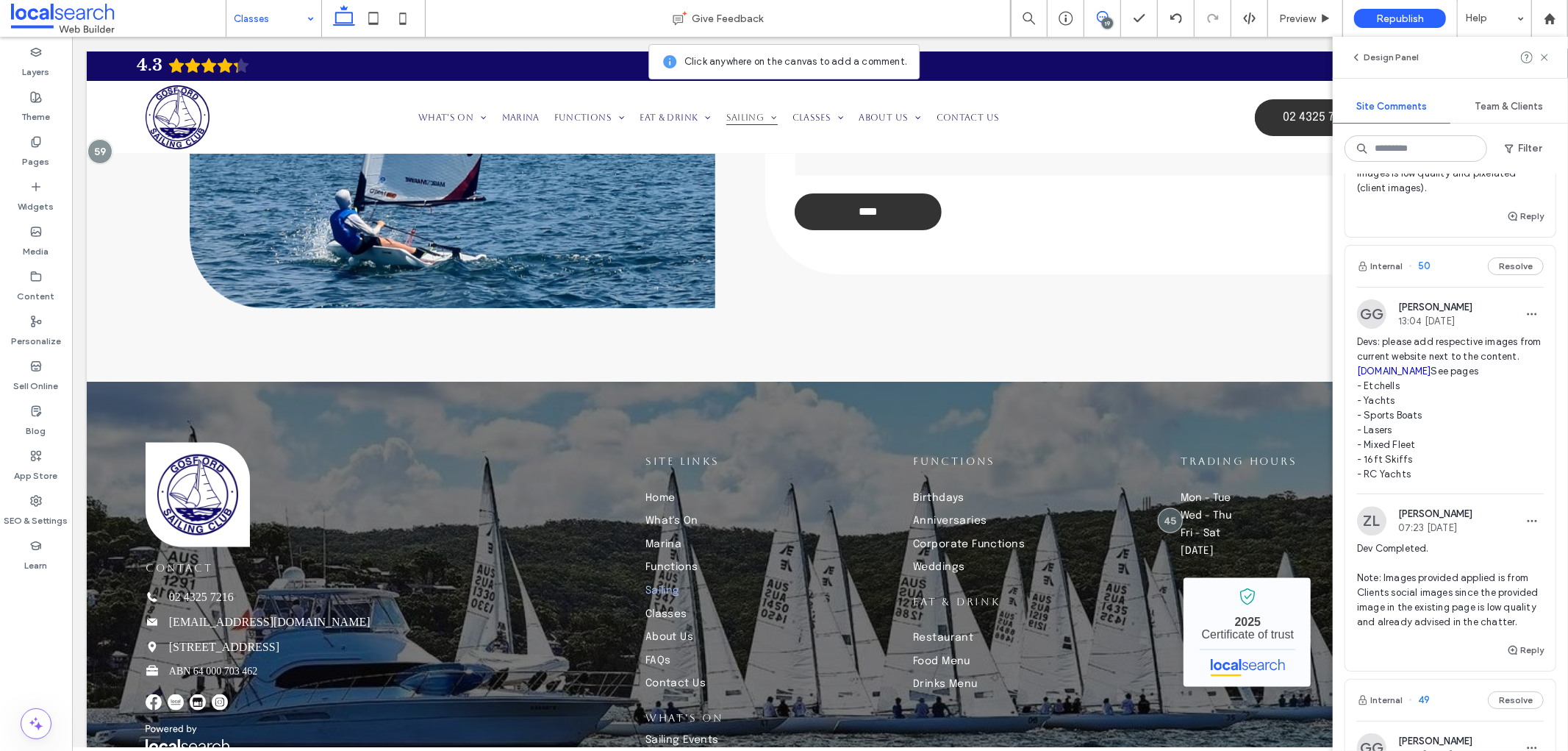
drag, startPoint x: 1421, startPoint y: 457, endPoint x: 1383, endPoint y: 429, distance: 47.2
click at [1378, 48] on span "Devs: please add in photos and module tabs from current Junior Sailing page. go…" at bounding box center [1450, 26] width 187 height 44
drag, startPoint x: 1505, startPoint y: 483, endPoint x: 1443, endPoint y: 450, distance: 70.2
click at [1443, 450] on div at bounding box center [784, 376] width 1568 height 751
drag, startPoint x: 1516, startPoint y: 486, endPoint x: 1417, endPoint y: 429, distance: 114.2
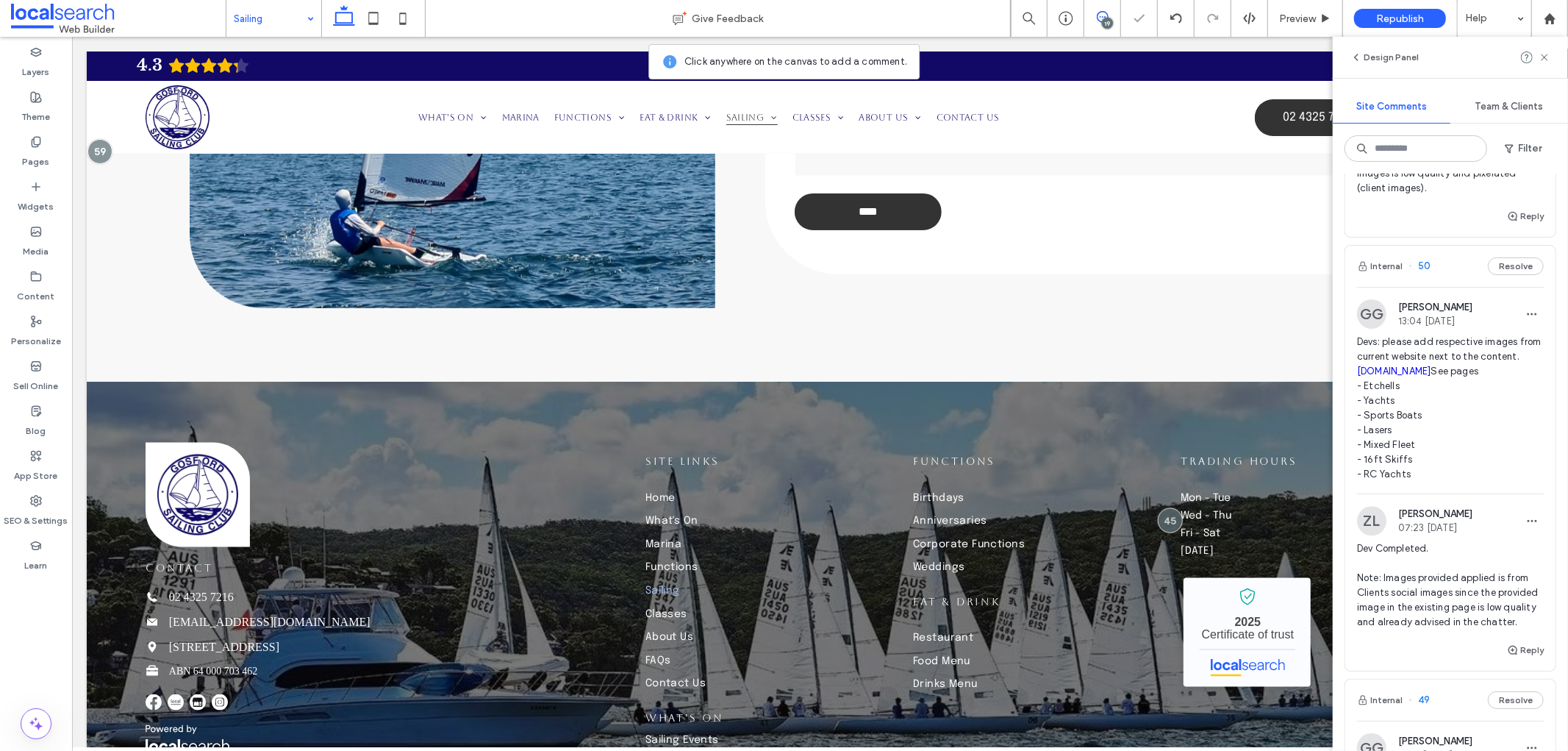
click at [1417, 48] on span "Devs: please add in photos and module tabs from current Junior Sailing page. go…" at bounding box center [1450, 26] width 187 height 44
click at [1519, 48] on span "Devs: please add in photos and module tabs from current Junior Sailing page. go…" at bounding box center [1450, 26] width 187 height 44
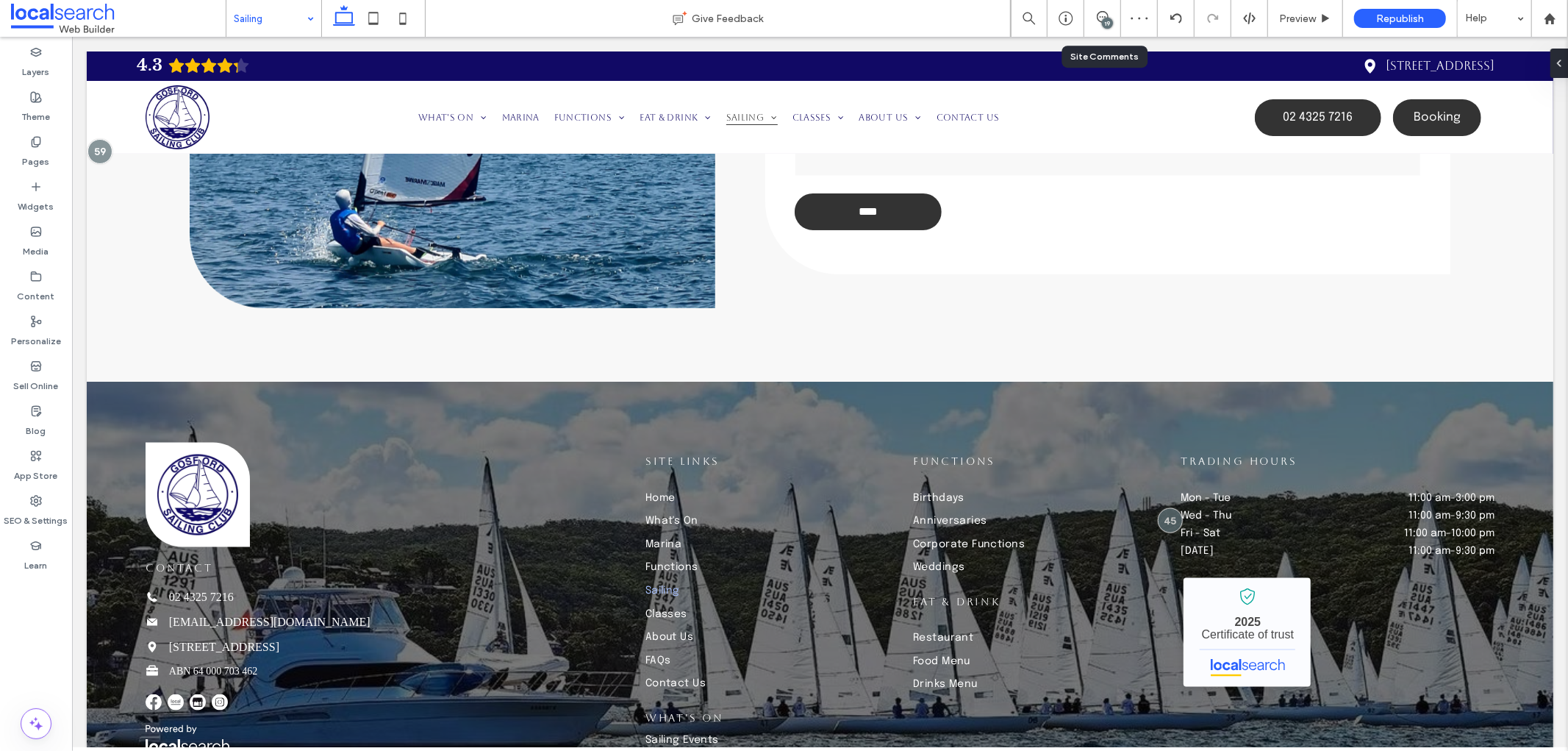
click at [1096, 35] on div "19" at bounding box center [1102, 18] width 37 height 37
click at [1097, 23] on icon at bounding box center [1103, 17] width 12 height 12
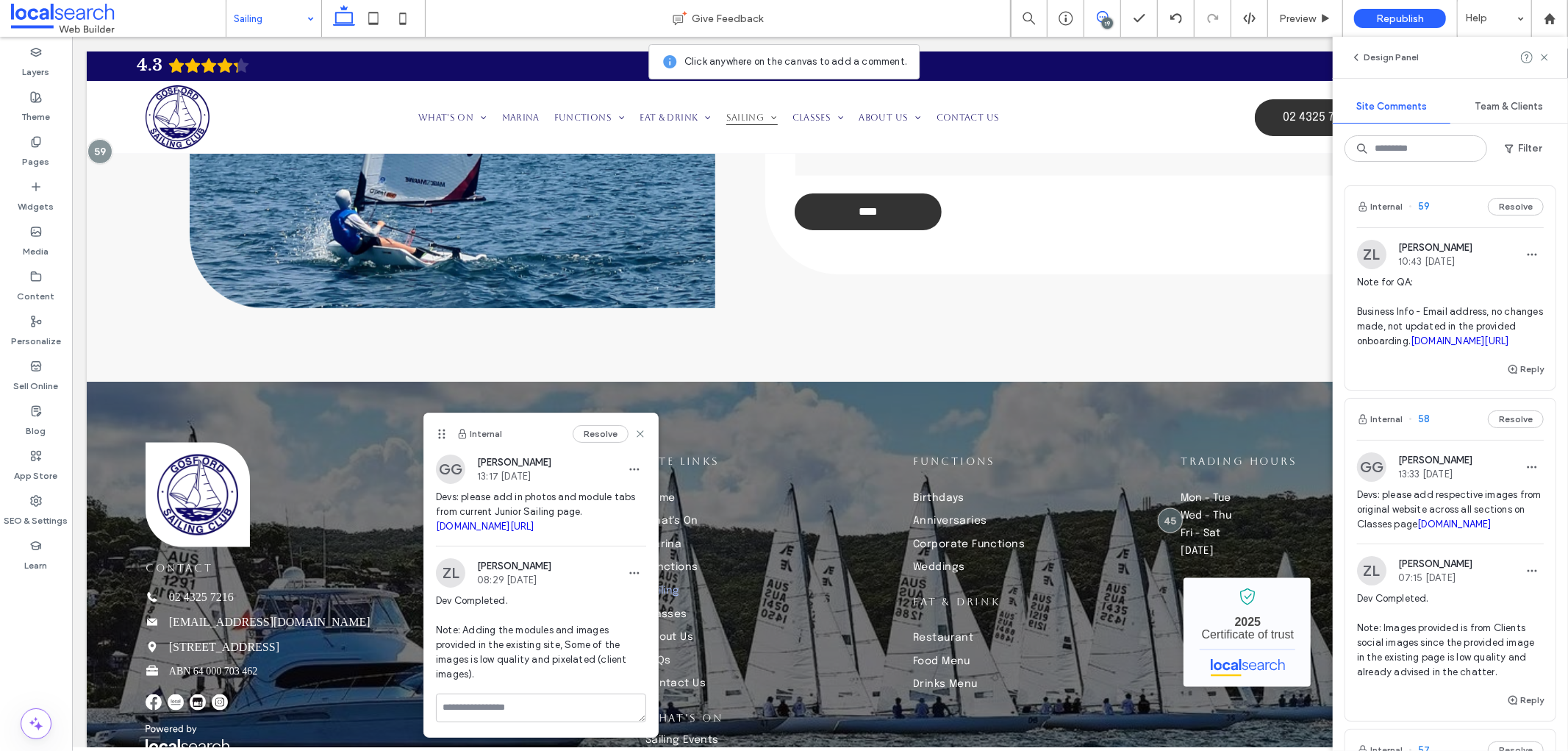
drag, startPoint x: 589, startPoint y: 541, endPoint x: 434, endPoint y: 495, distance: 161.7
click at [434, 495] on div "GG Grace Greedy 13:17 Sep 9 2025 Devs: please add in photos and module tabs fro…" at bounding box center [541, 500] width 234 height 91
copy span "Devs: please add in photos and module tabs from current Junior Sailing page. go…"
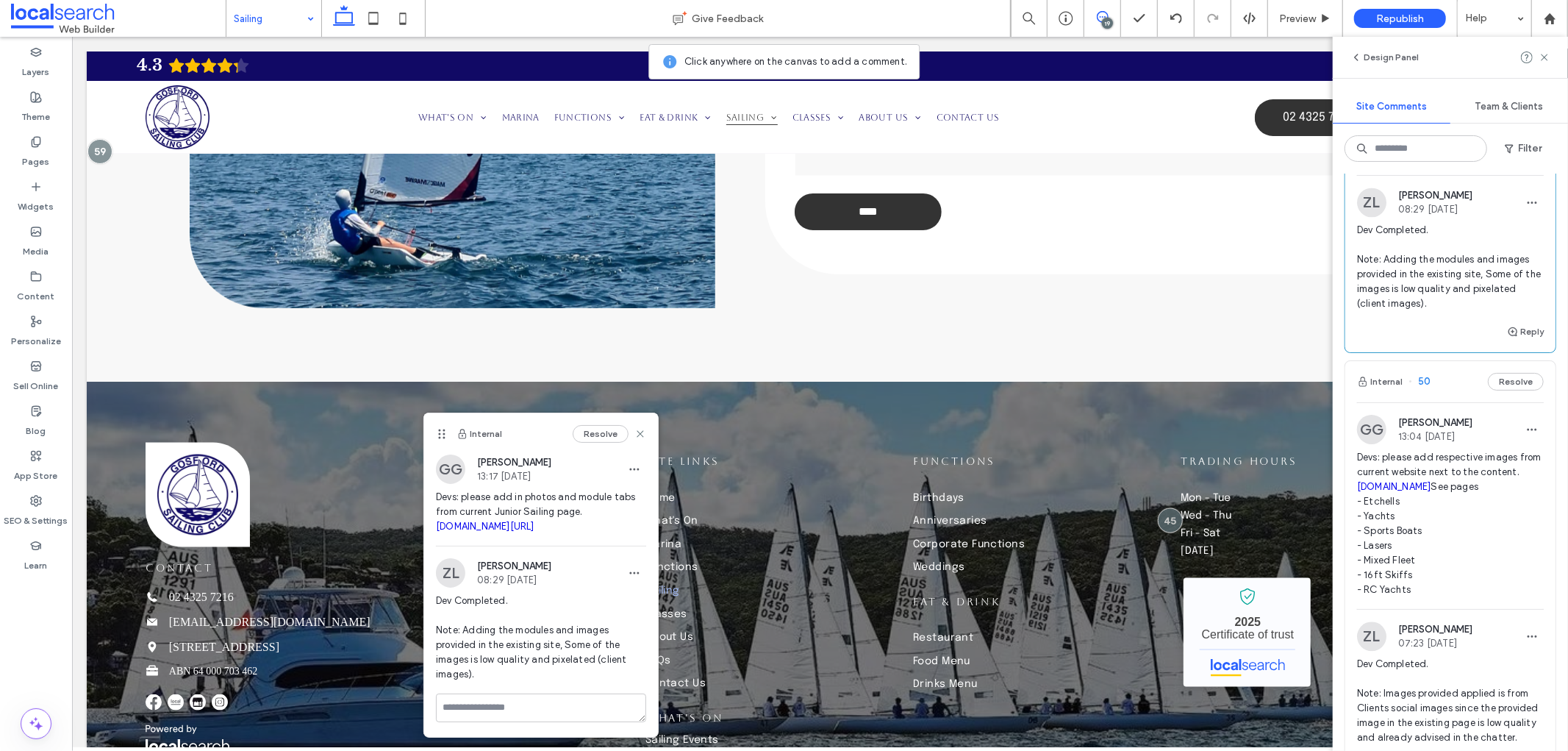
scroll to position [2777, 0]
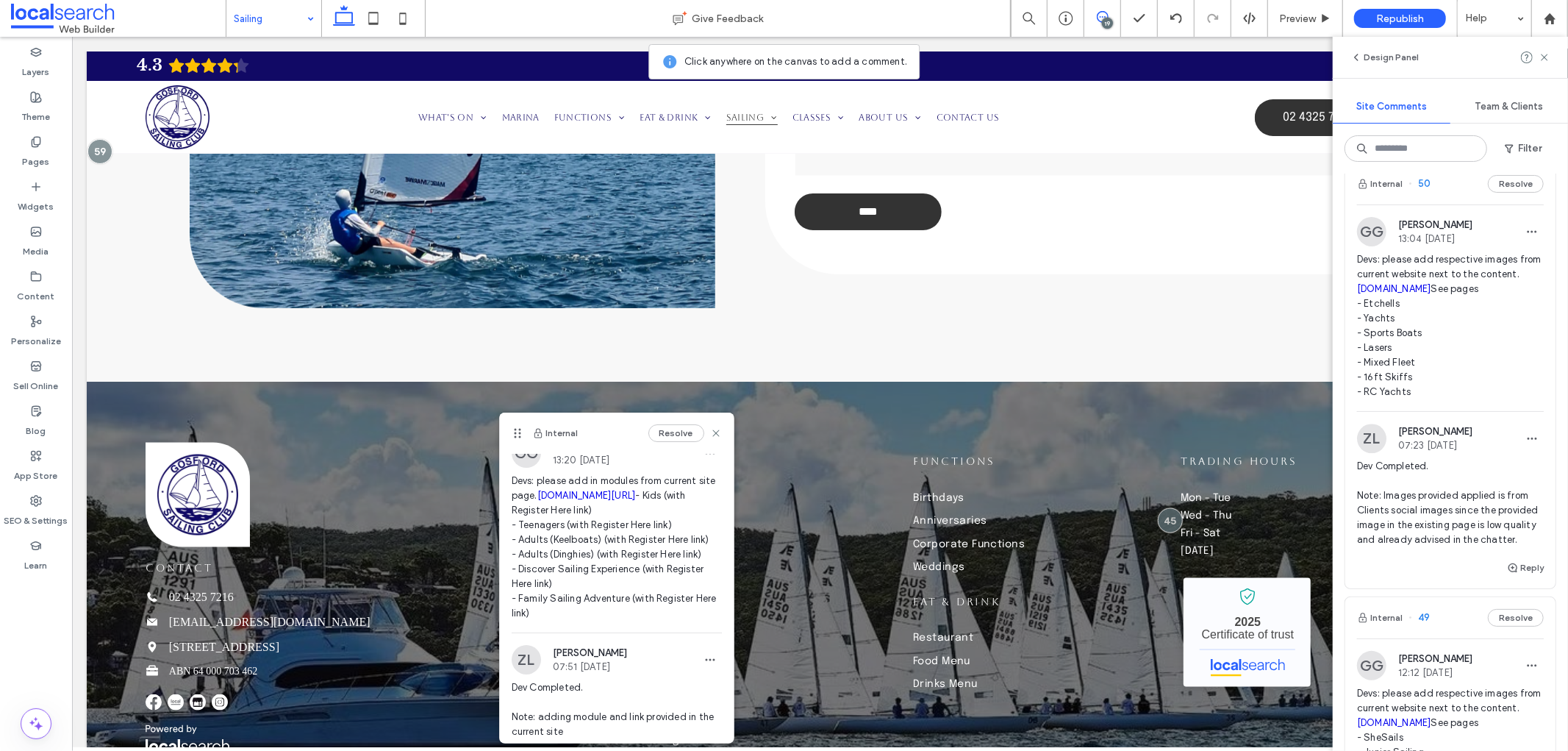
scroll to position [0, 0]
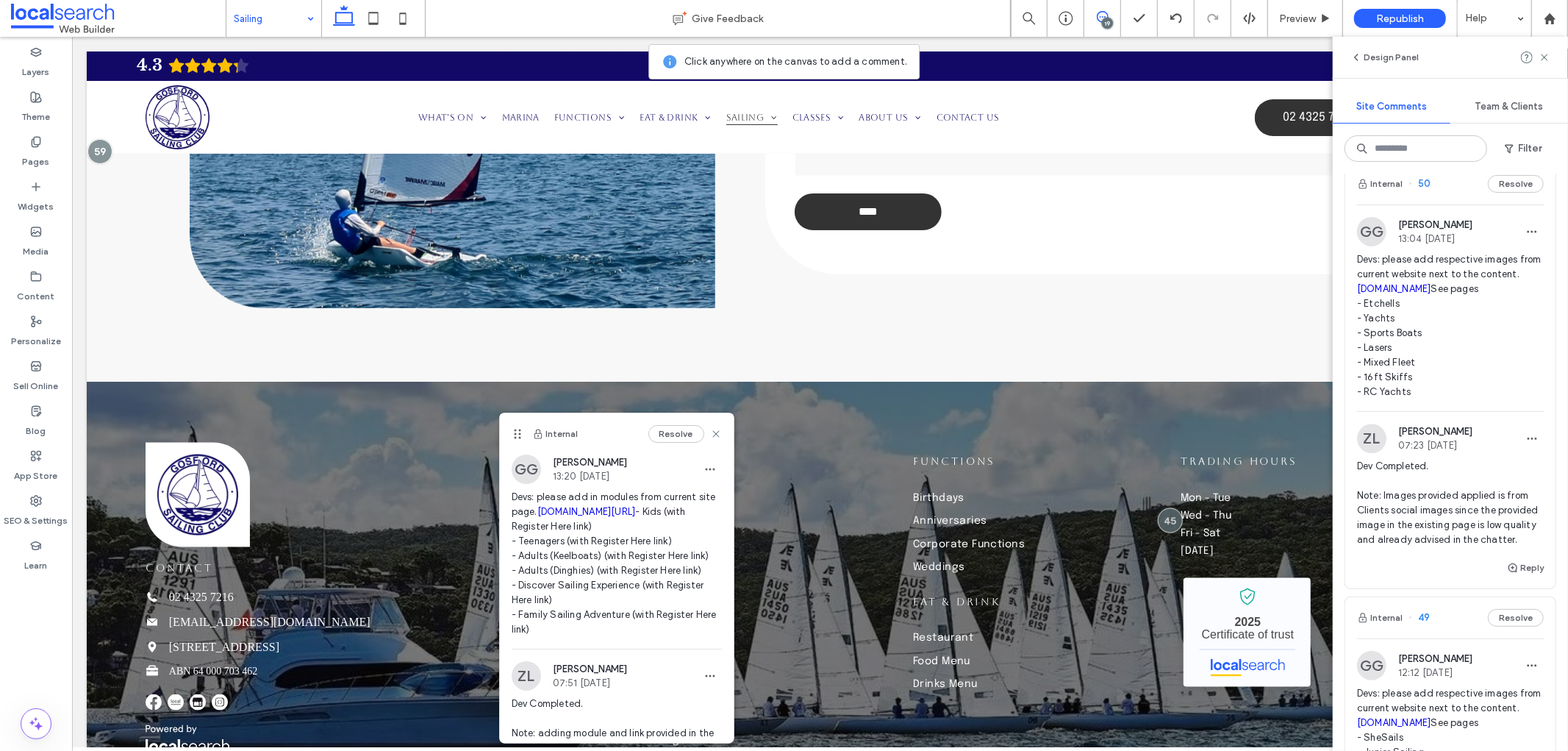
drag, startPoint x: 571, startPoint y: 568, endPoint x: 512, endPoint y: 497, distance: 92.3
click at [512, 497] on span "Devs: please add in modules from current site page. gosfordsailingclub.com/lear…" at bounding box center [617, 562] width 210 height 147
copy span "Devs: please add in modules from current site page. gosfordsailingclub.com/lear…"
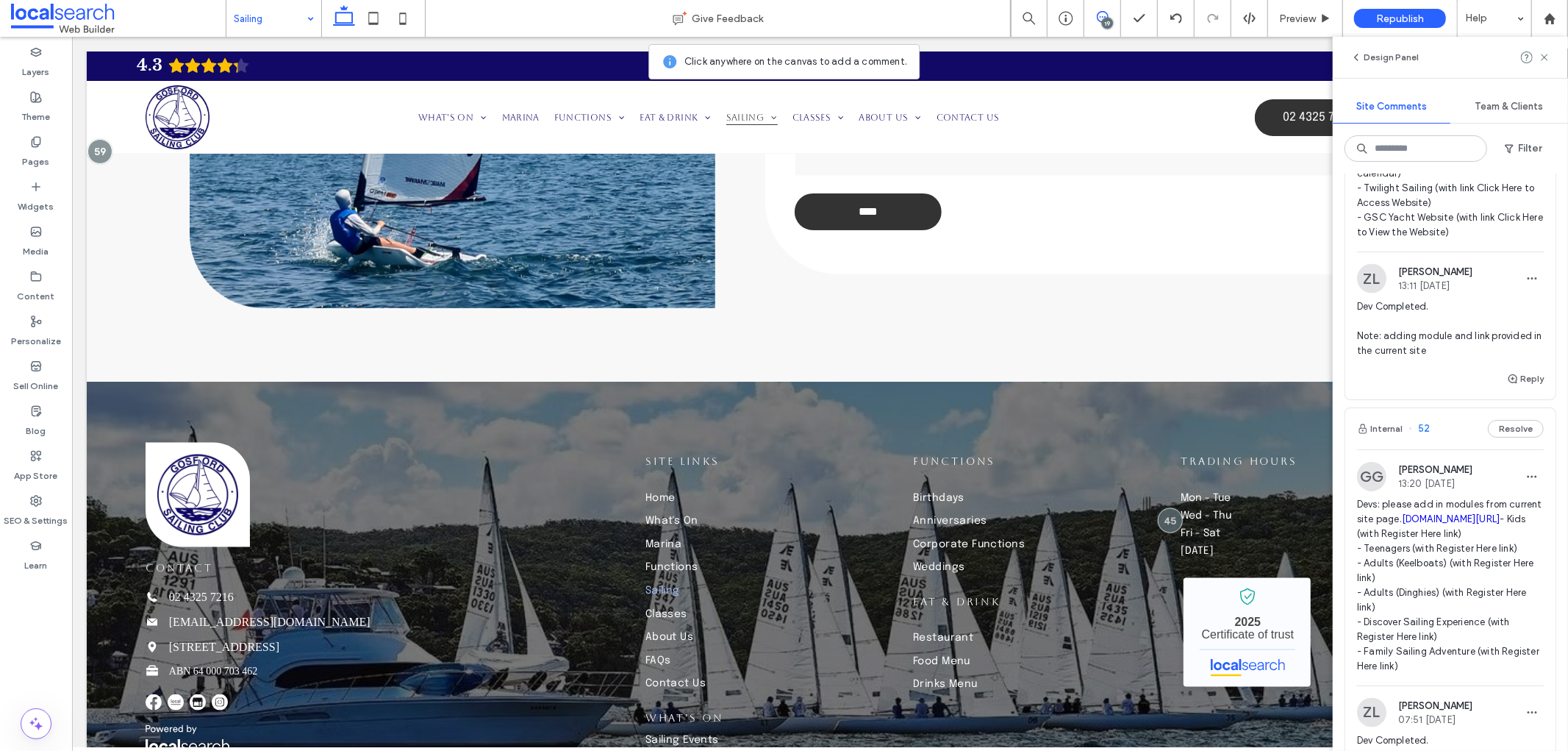
scroll to position [1960, 0]
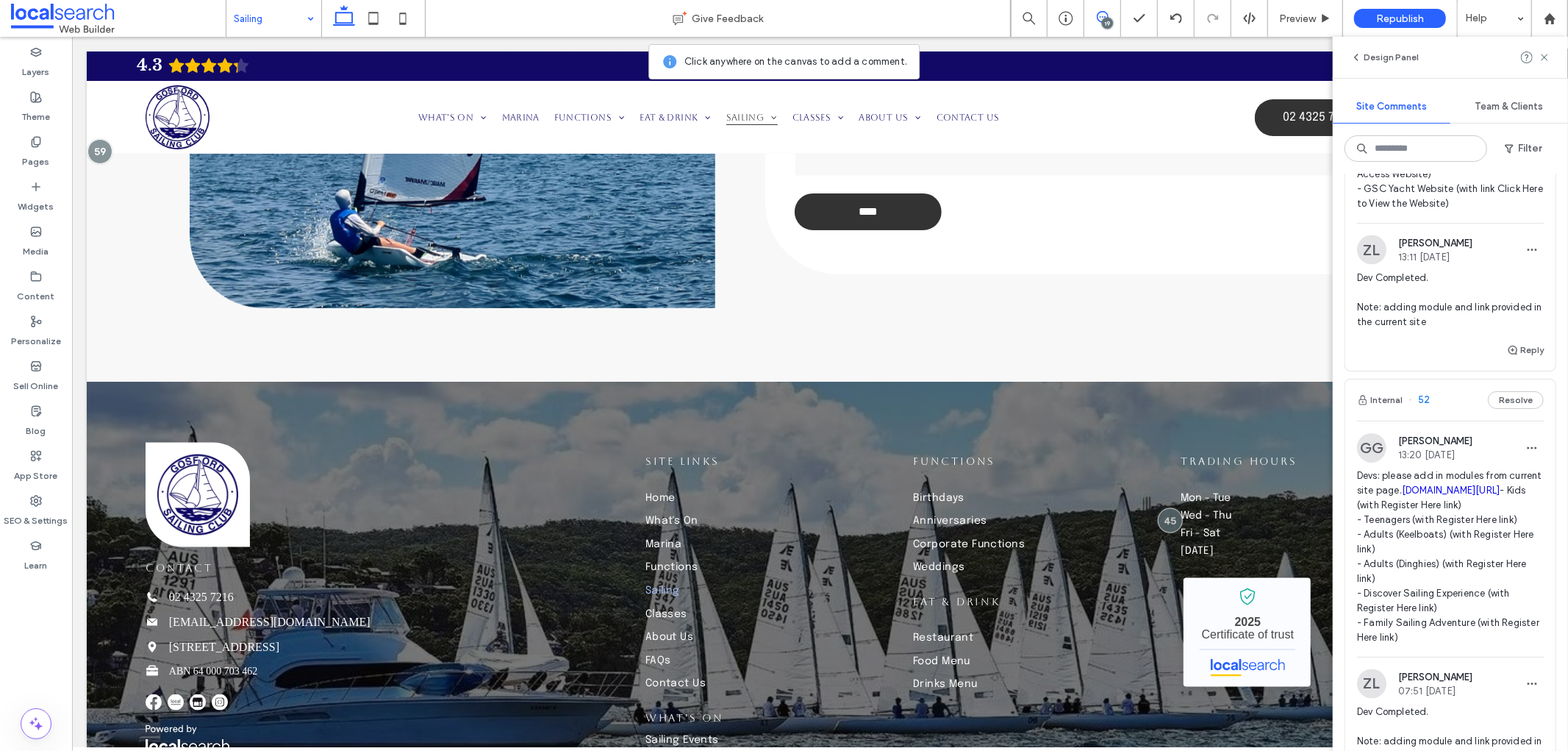
drag, startPoint x: 1501, startPoint y: 577, endPoint x: 1360, endPoint y: 428, distance: 205.1
click at [1360, 211] on span "Devs: please add modules in from current site. gosfordsailingclub.com/yachts - …" at bounding box center [1450, 152] width 187 height 118
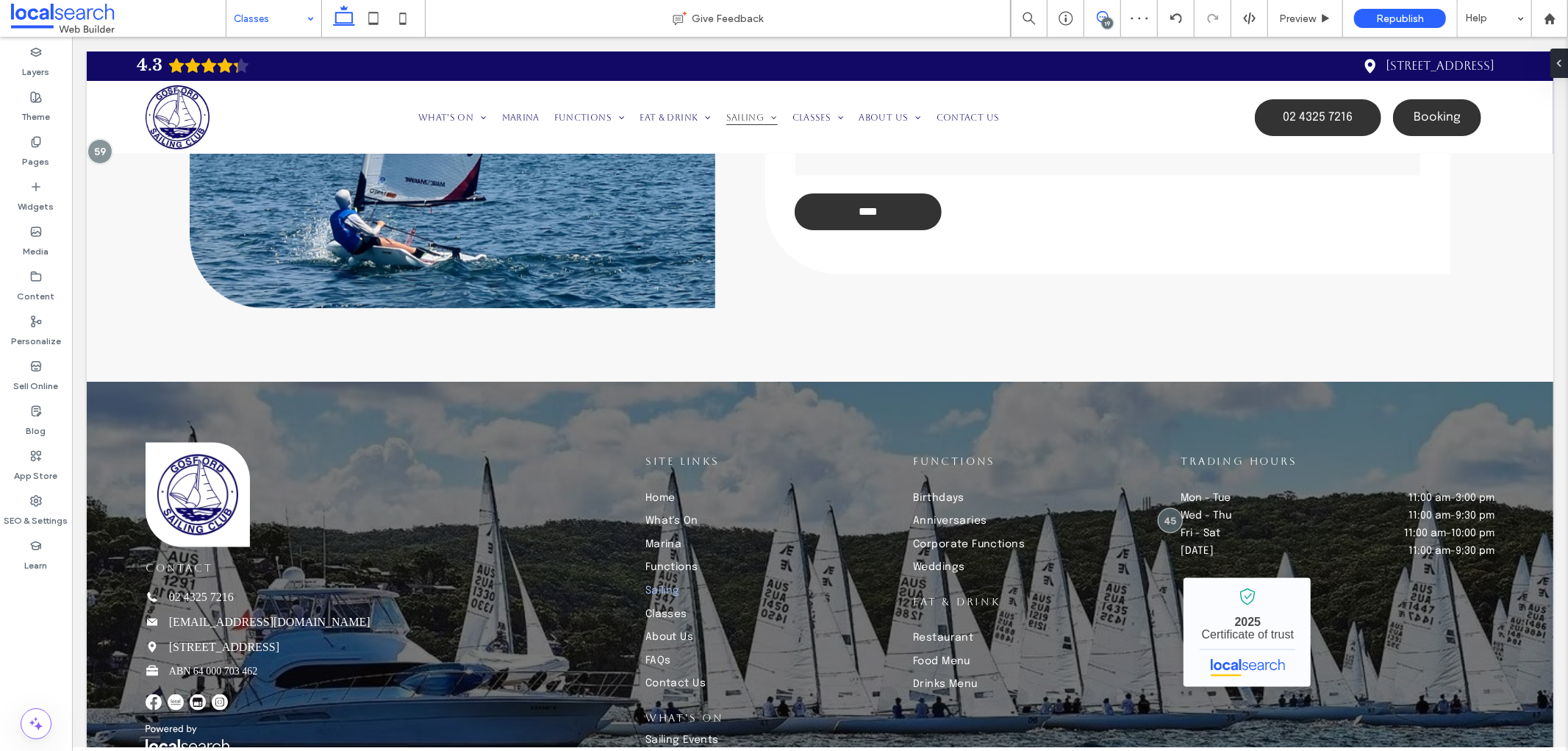
drag, startPoint x: 1360, startPoint y: 428, endPoint x: 1094, endPoint y: 17, distance: 489.6
click at [1094, 17] on span at bounding box center [1102, 17] width 36 height 12
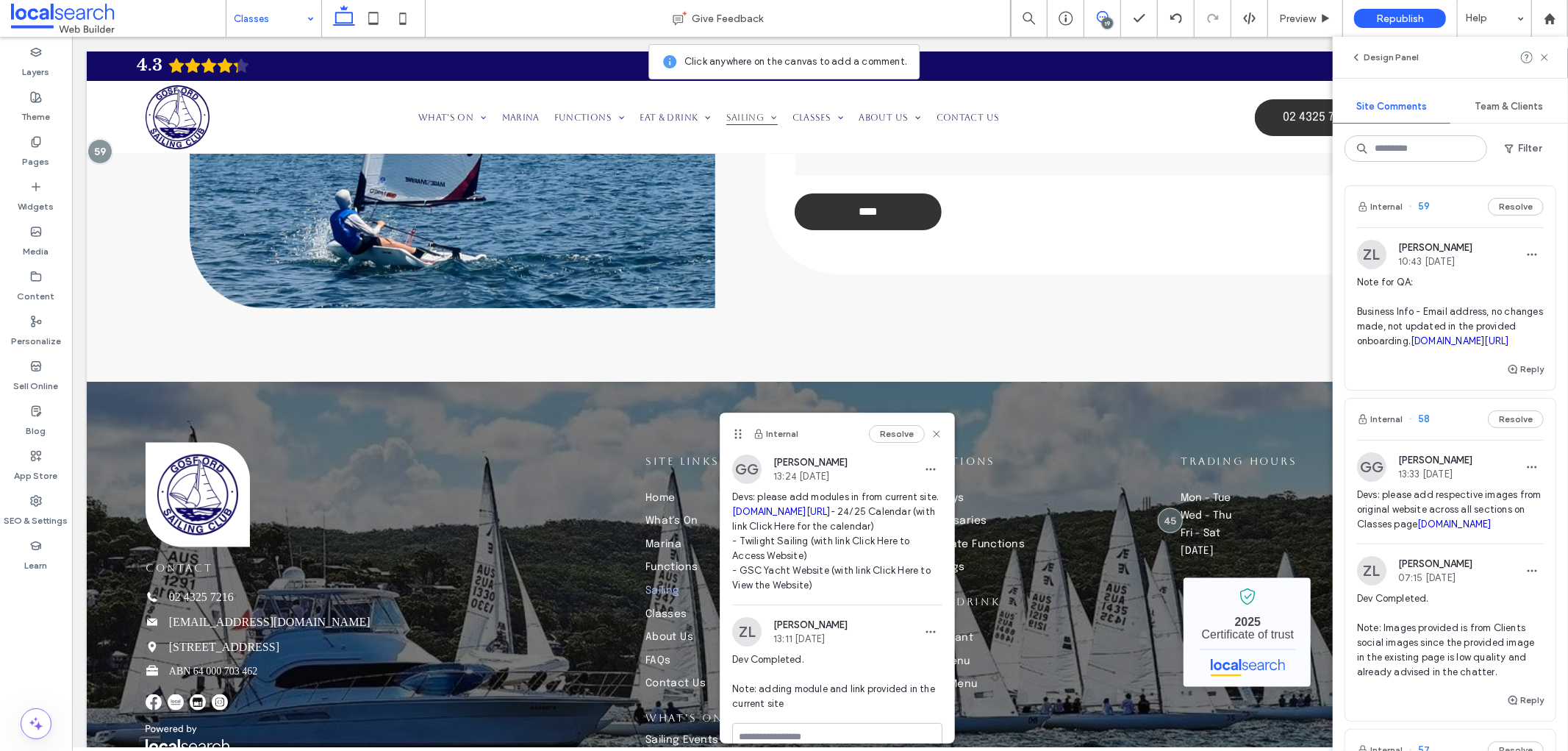
drag, startPoint x: 828, startPoint y: 645, endPoint x: 730, endPoint y: 495, distance: 179.2
click at [730, 495] on div "GG Grace Greedy 13:24 Sep 9 2025 Devs: please add modules in from current site.…" at bounding box center [838, 529] width 234 height 150
copy span "Devs: please add modules in from current site. gosfordsailingclub.com/yachts - …"
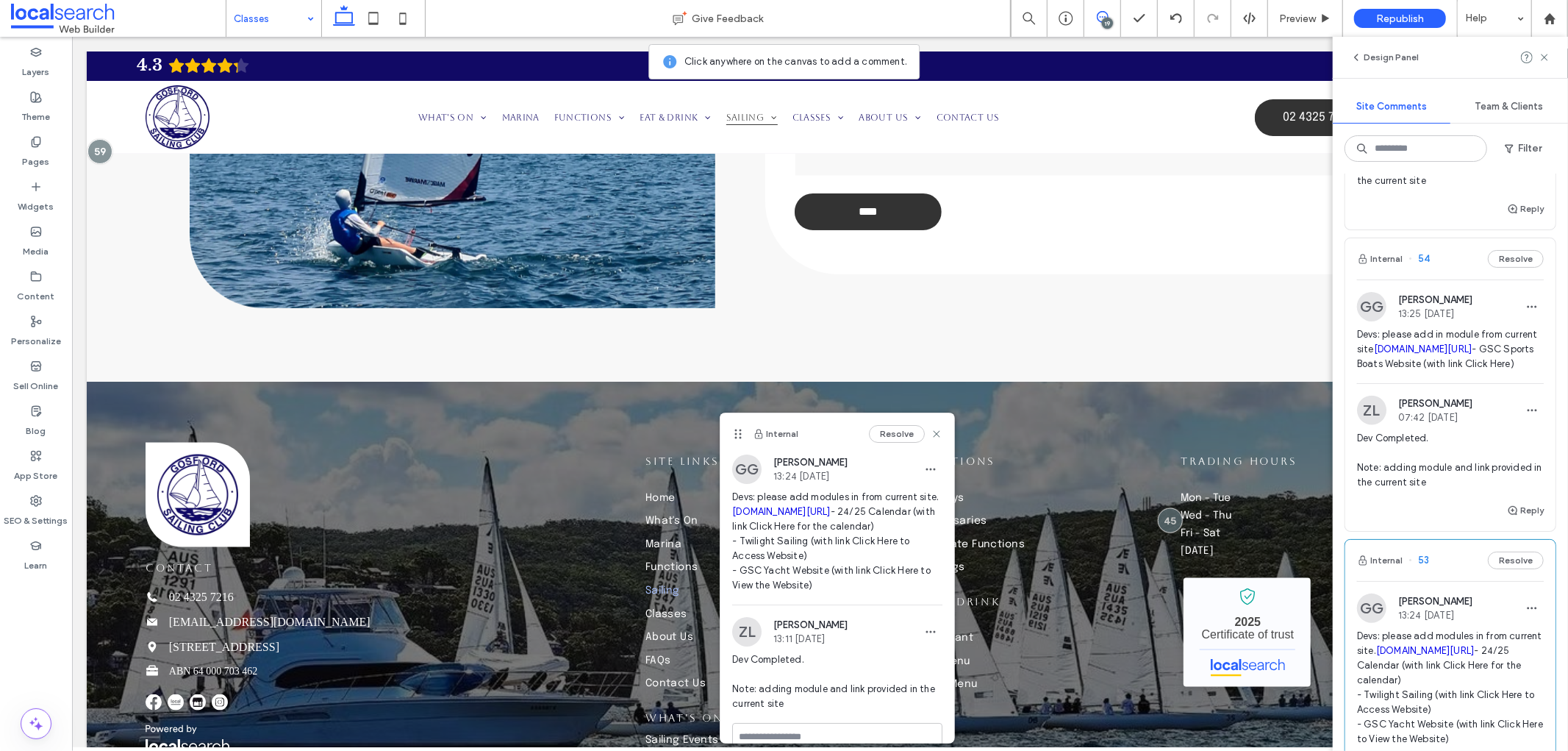
scroll to position [1634, 0]
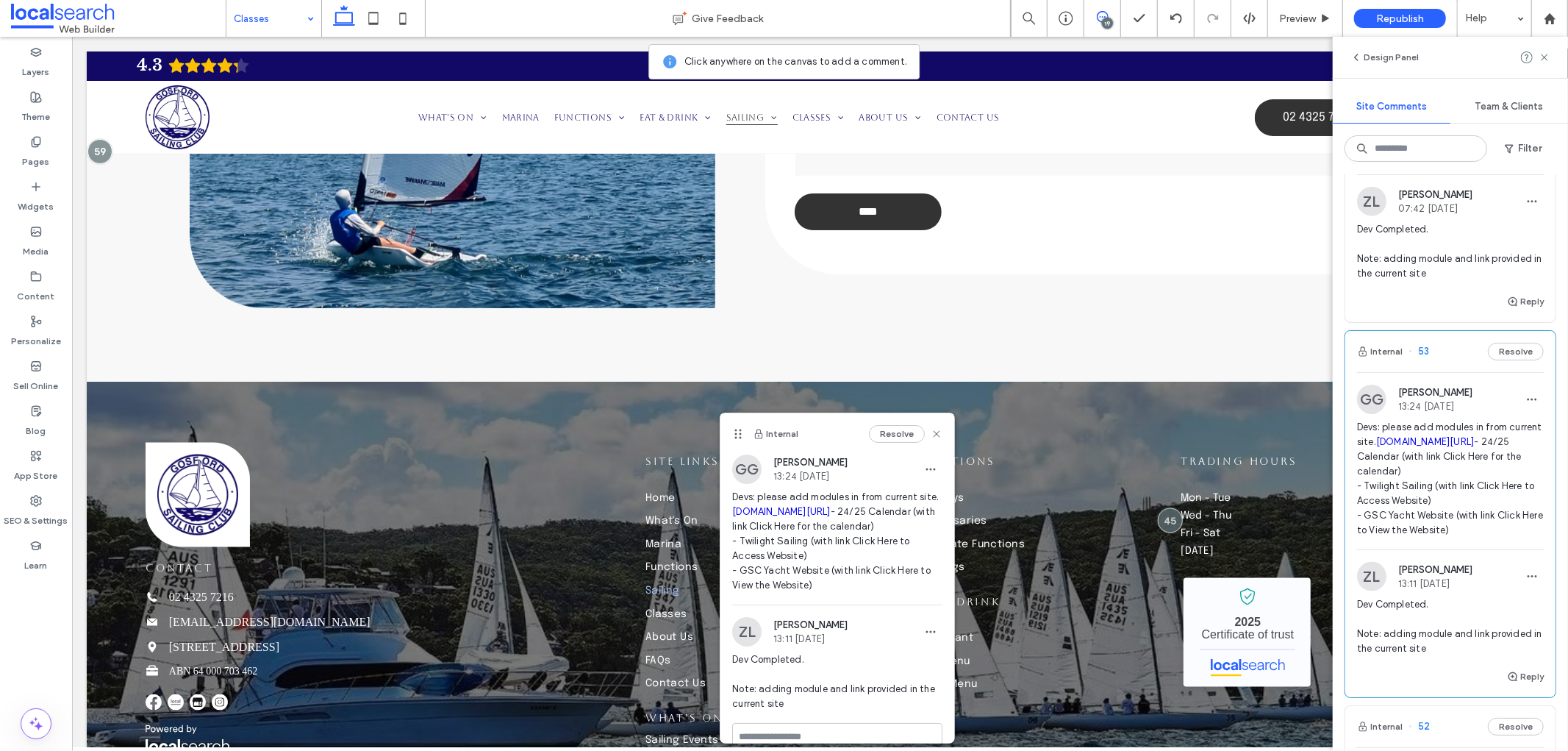
drag, startPoint x: 1430, startPoint y: 488, endPoint x: 1360, endPoint y: 393, distance: 118.0
click at [1360, 174] on div "Devs: please add in module from current site gosfordsailingclub.com/sportsboats…" at bounding box center [1450, 146] width 187 height 56
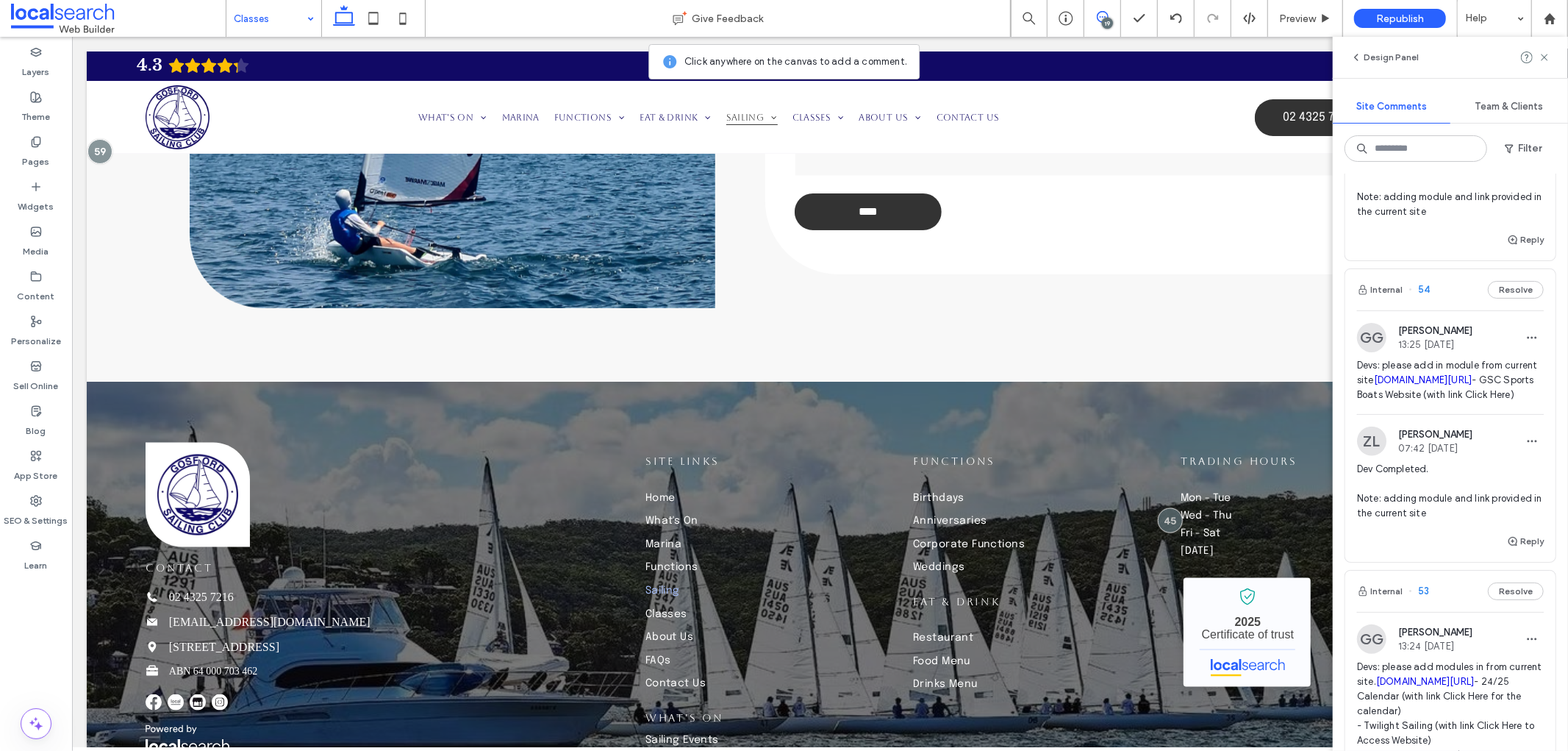
scroll to position [1388, 0]
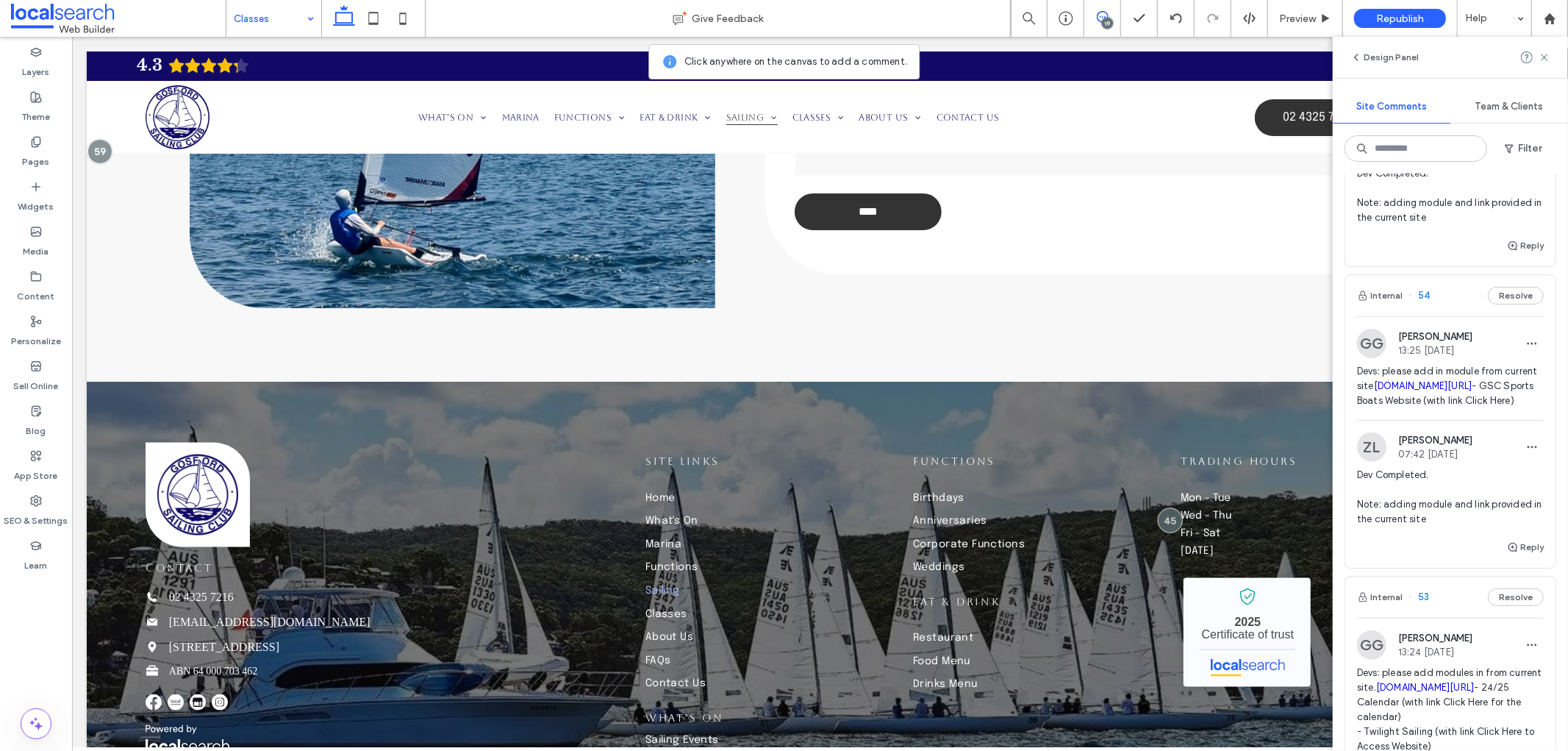
drag, startPoint x: 1511, startPoint y: 369, endPoint x: 1358, endPoint y: 241, distance: 199.5
click at [1358, 106] on span "Devs: please add in modules from current site gosfordsailingclub.com/lasers - F…" at bounding box center [1450, 70] width 187 height 74
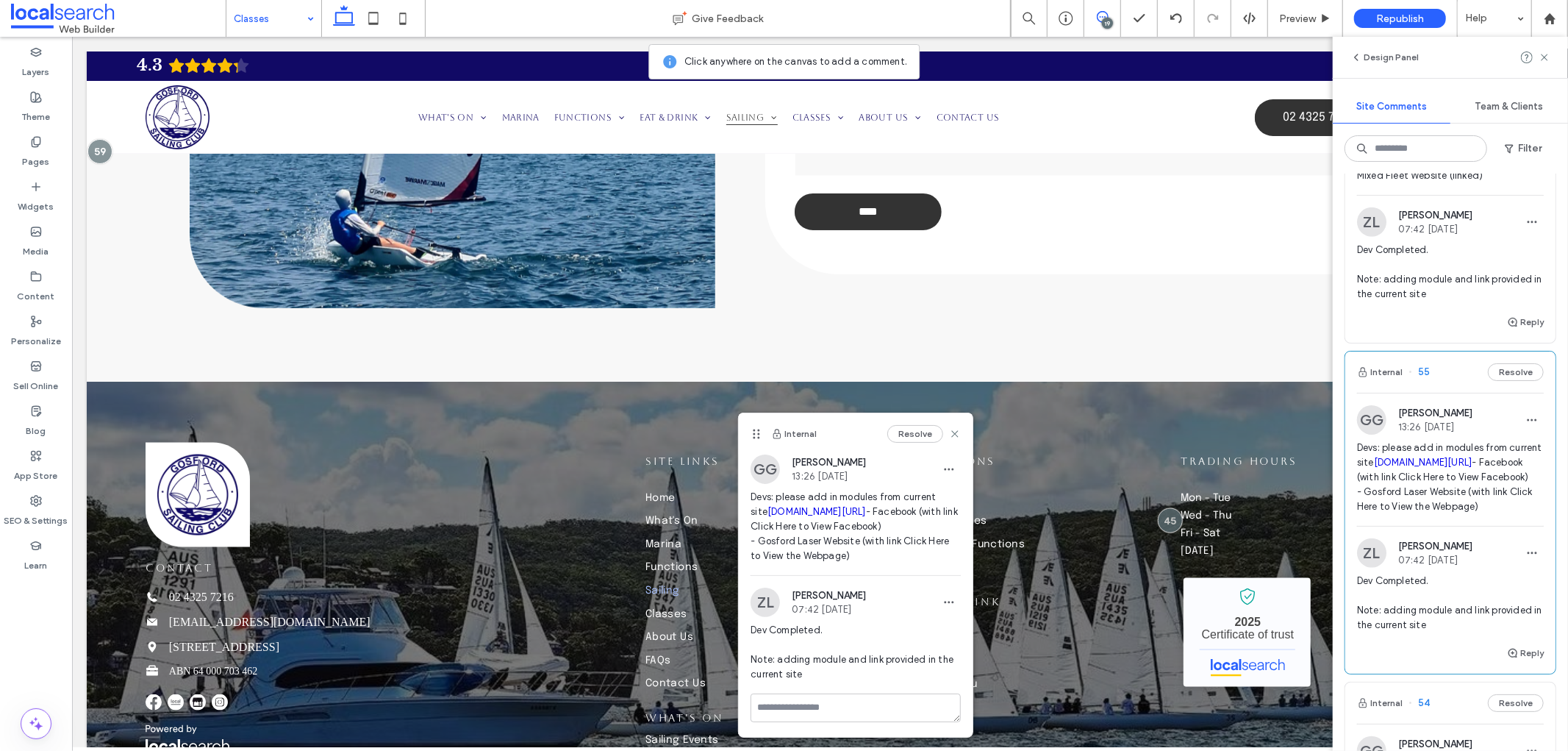
scroll to position [980, 0]
drag, startPoint x: 1535, startPoint y: 383, endPoint x: 1358, endPoint y: 311, distance: 191.1
click at [1358, 195] on div "GG Grace Greedy 13:26 Sep 9 2025 Devs: please add module from current site gosf…" at bounding box center [1450, 149] width 210 height 91
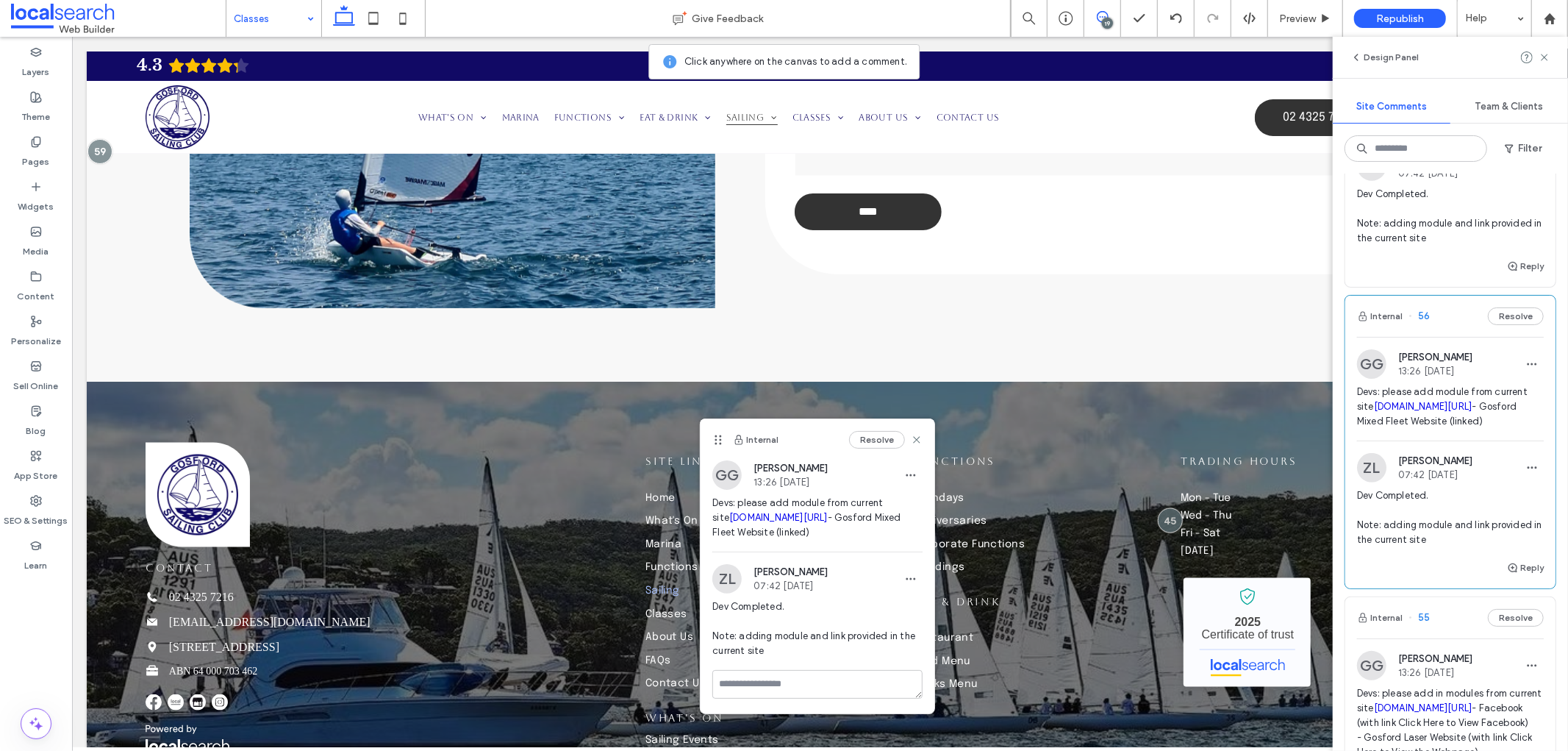
scroll to position [572, 0]
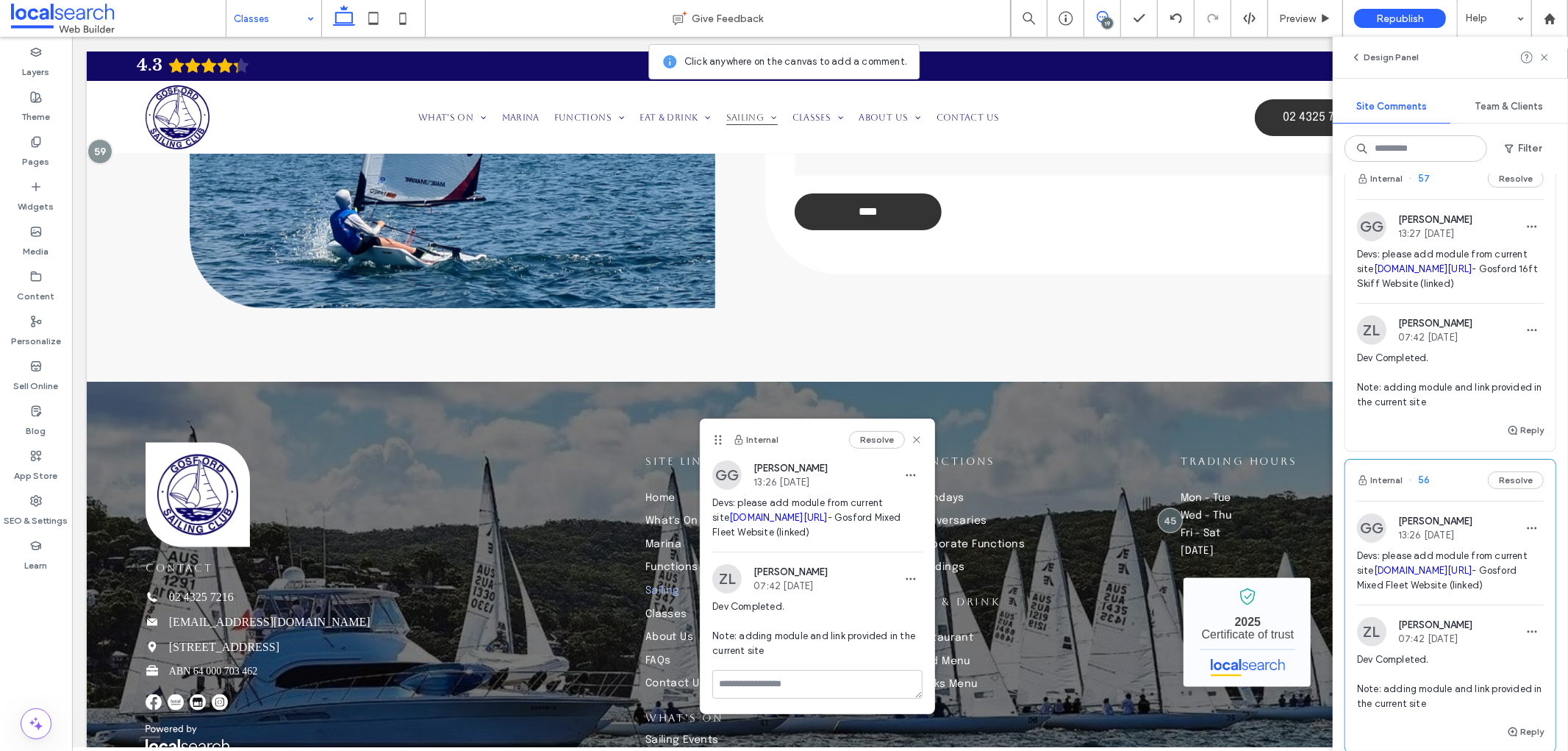
drag, startPoint x: 1518, startPoint y: 452, endPoint x: 1356, endPoint y: 369, distance: 182.0
click at [1357, 291] on span "Devs: please add module from current site gosfordsailingclub.com/16ftskiffs - G…" at bounding box center [1450, 269] width 187 height 44
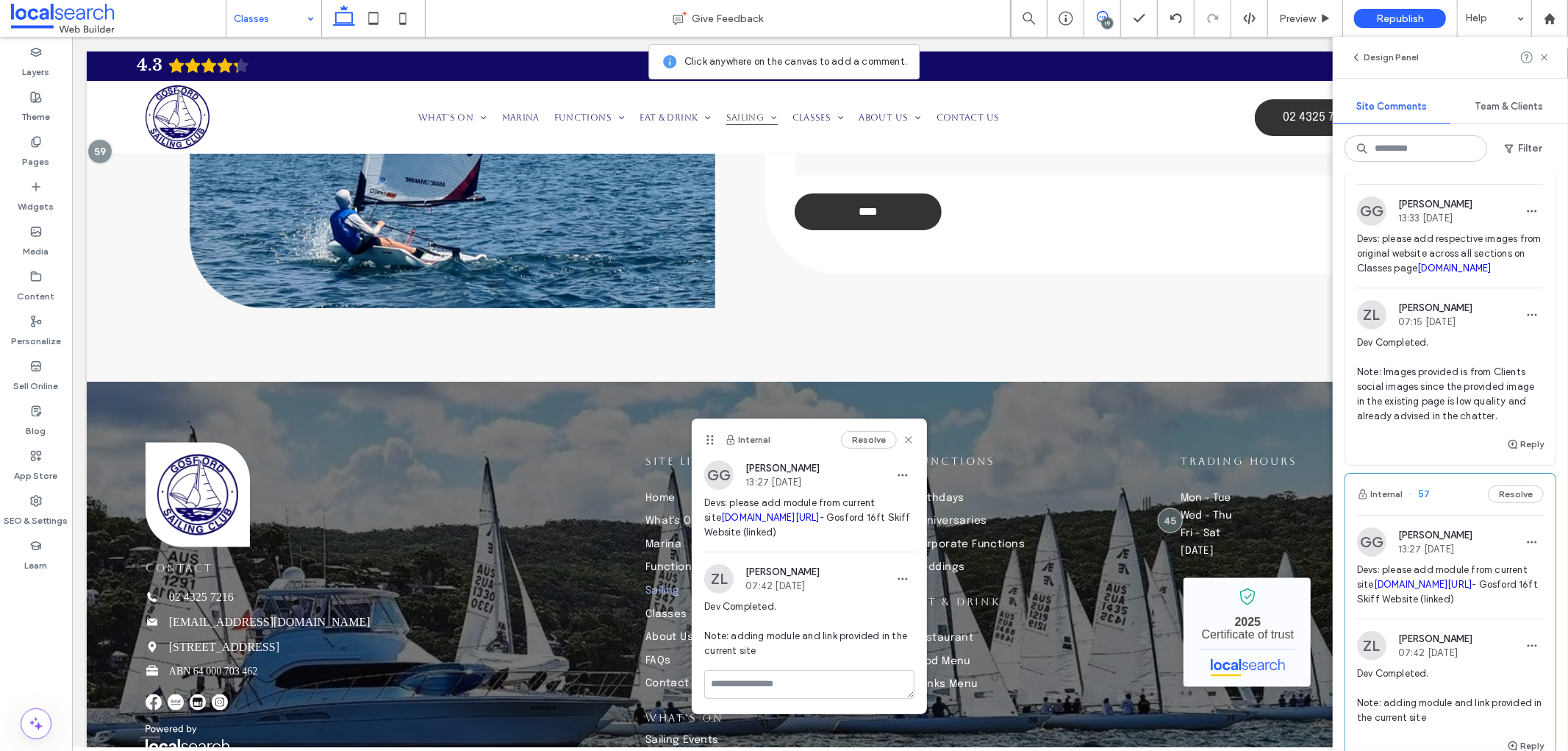
scroll to position [245, 0]
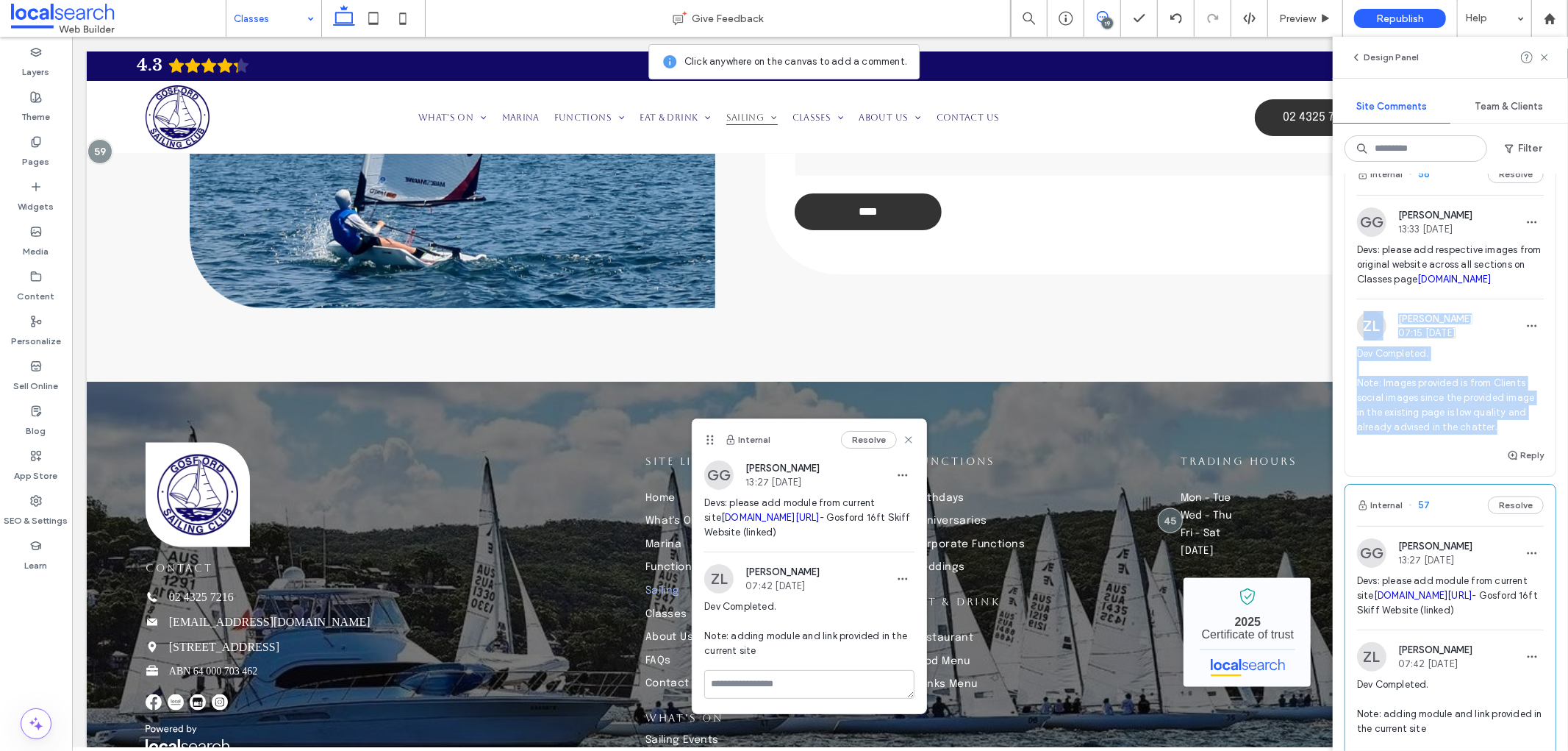
drag, startPoint x: 1395, startPoint y: 547, endPoint x: 1344, endPoint y: 440, distance: 118.5
click at [1345, 440] on div "Internal 58 Resolve GG Grace Greedy 13:33 Sep 9 2025 Devs: please add respectiv…" at bounding box center [1450, 314] width 212 height 323
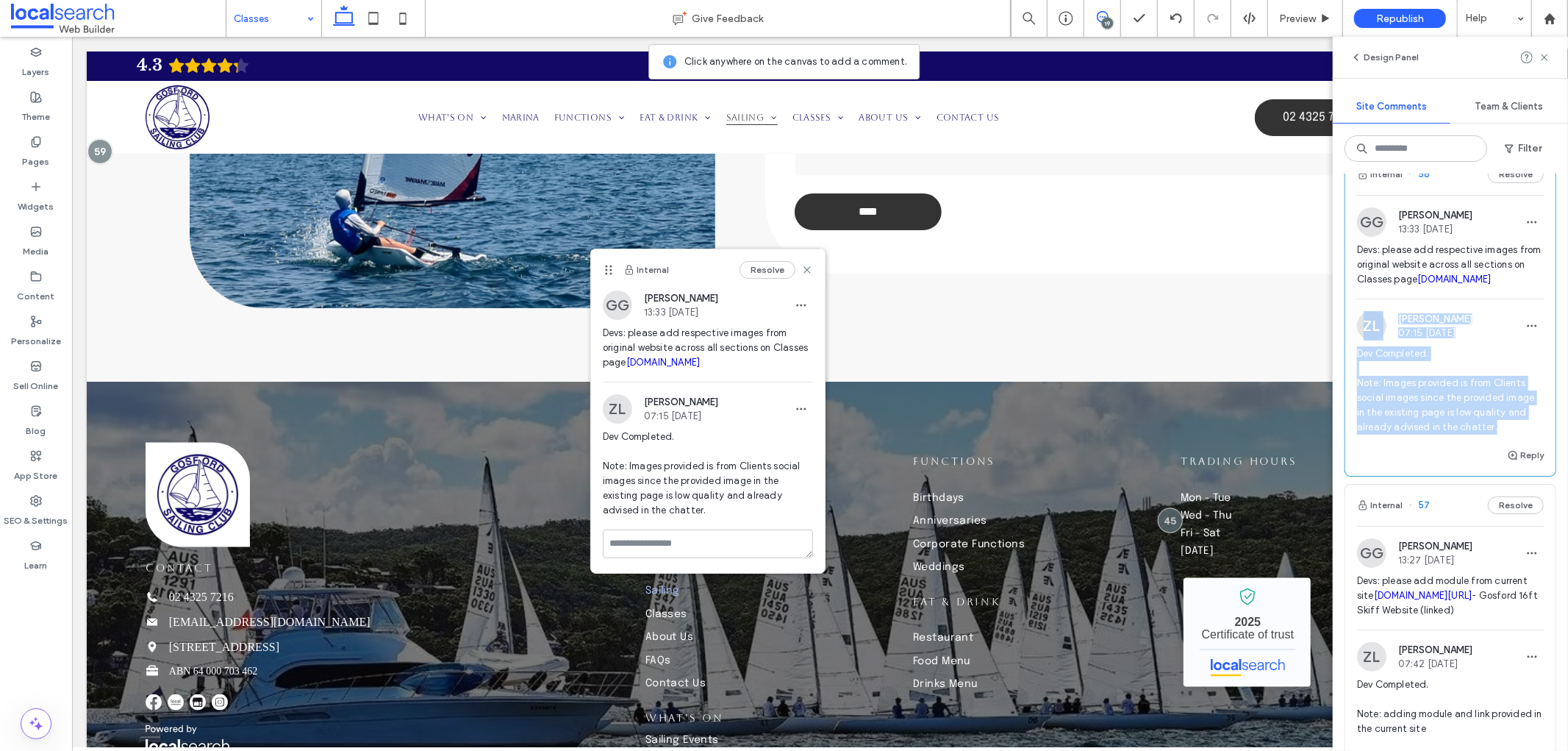
drag, startPoint x: 1482, startPoint y: 385, endPoint x: 1356, endPoint y: 317, distance: 143.2
click at [1357, 287] on span "Devs: please add respective images from original website across all sections on…" at bounding box center [1450, 265] width 187 height 44
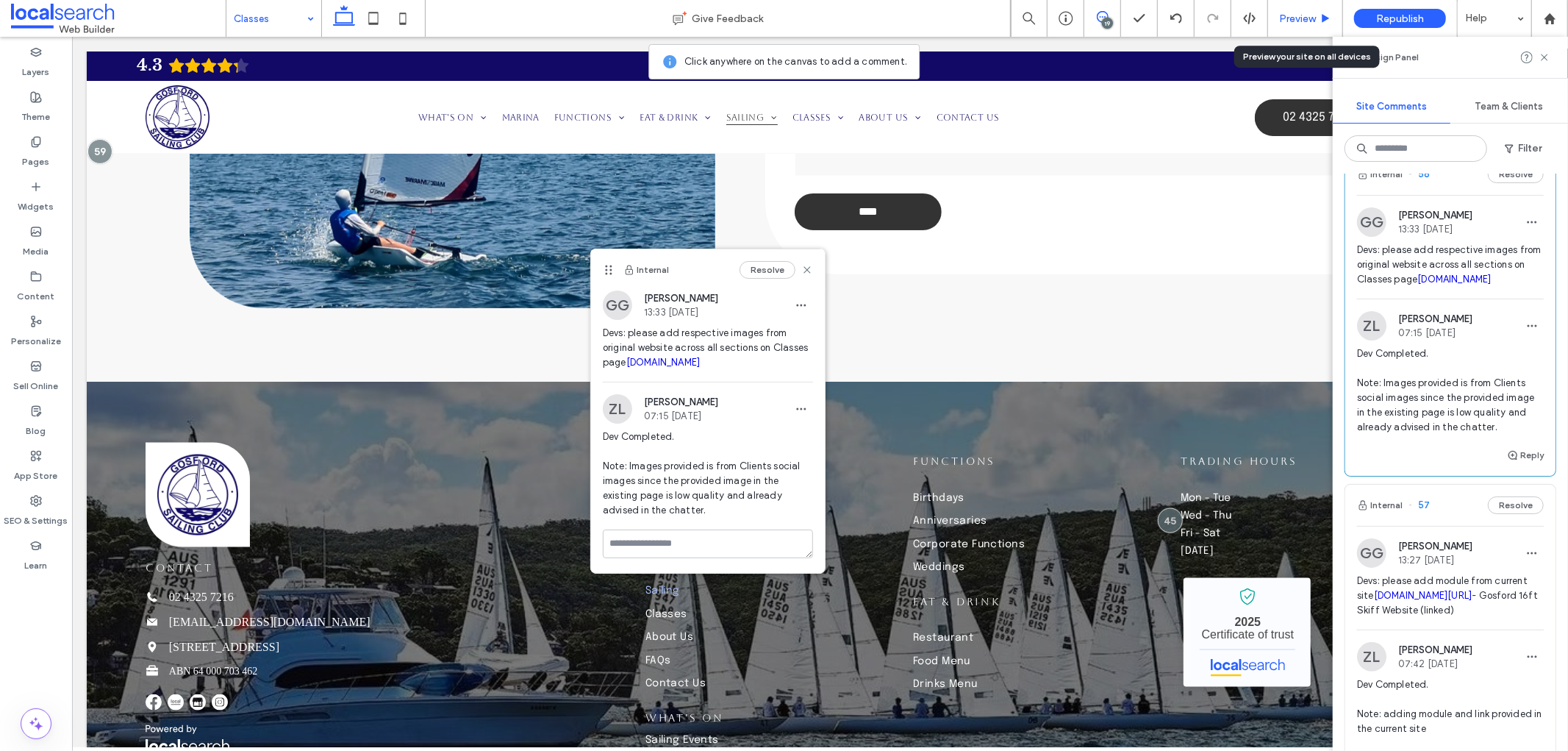
click at [1285, 16] on span "Preview" at bounding box center [1297, 19] width 37 height 13
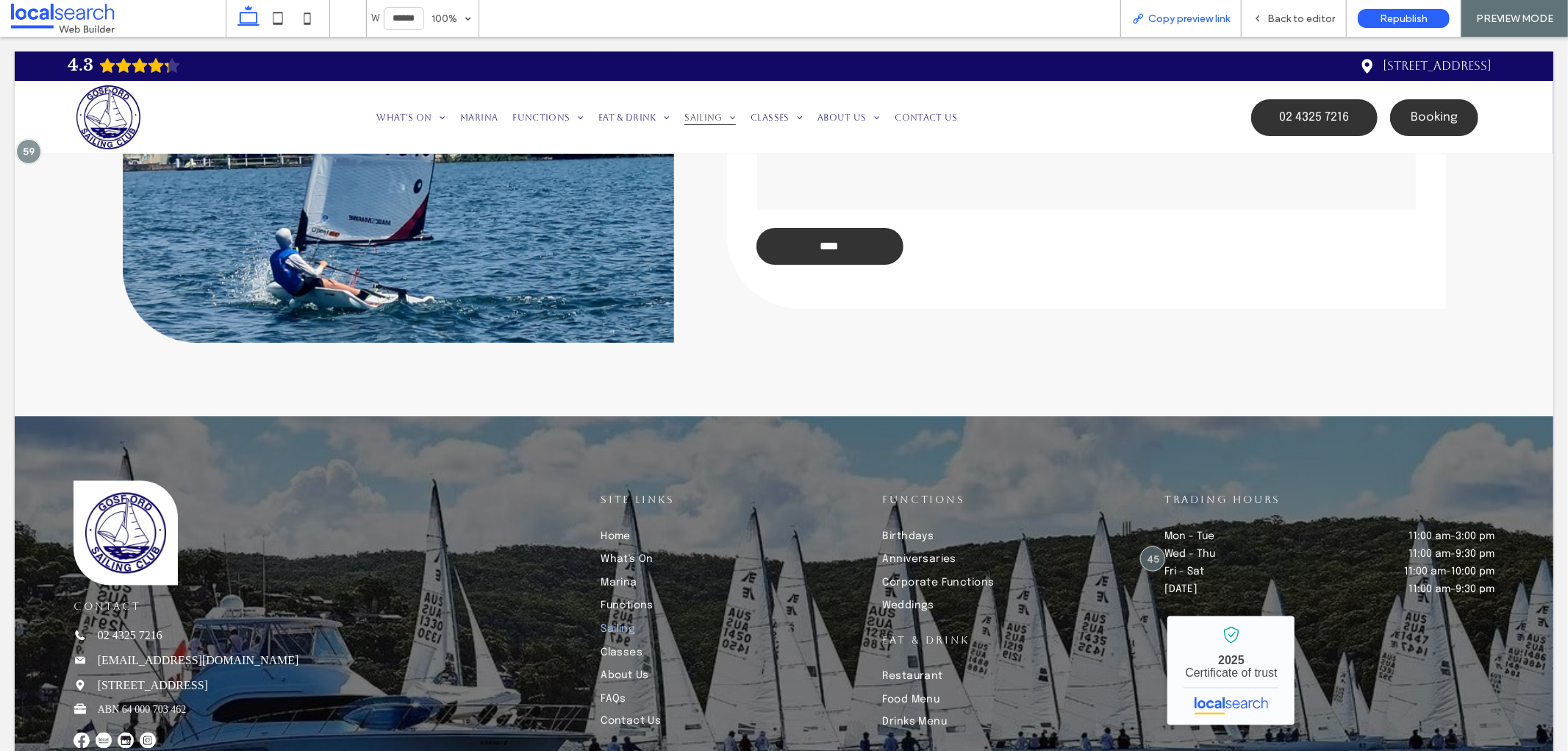
click at [1217, 20] on span "Copy preview link" at bounding box center [1189, 19] width 81 height 13
click at [1208, 19] on span "Copy preview link" at bounding box center [1189, 19] width 81 height 13
click at [1274, 19] on span "Back to editor" at bounding box center [1301, 19] width 68 height 13
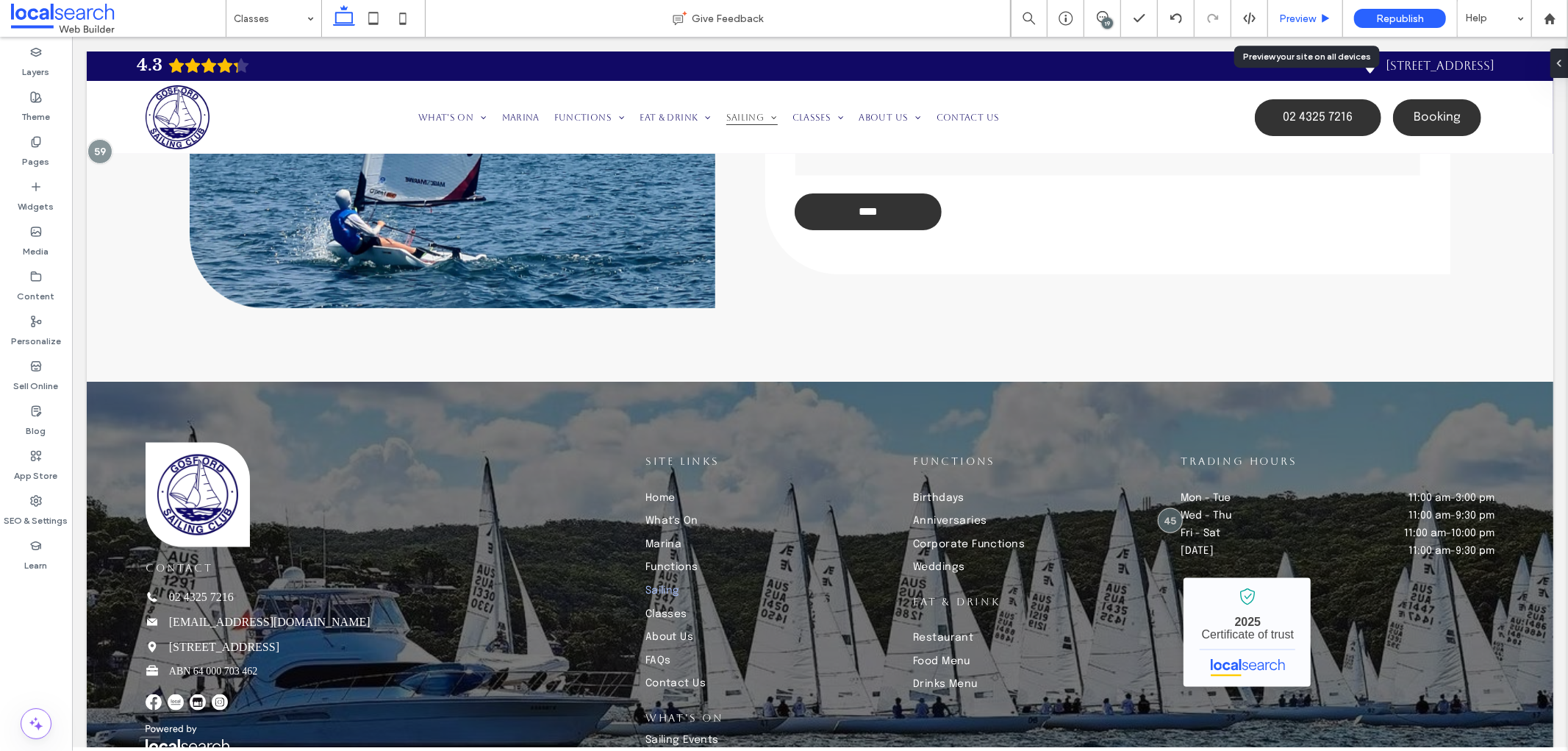
click at [1303, 17] on span "Preview" at bounding box center [1297, 19] width 37 height 13
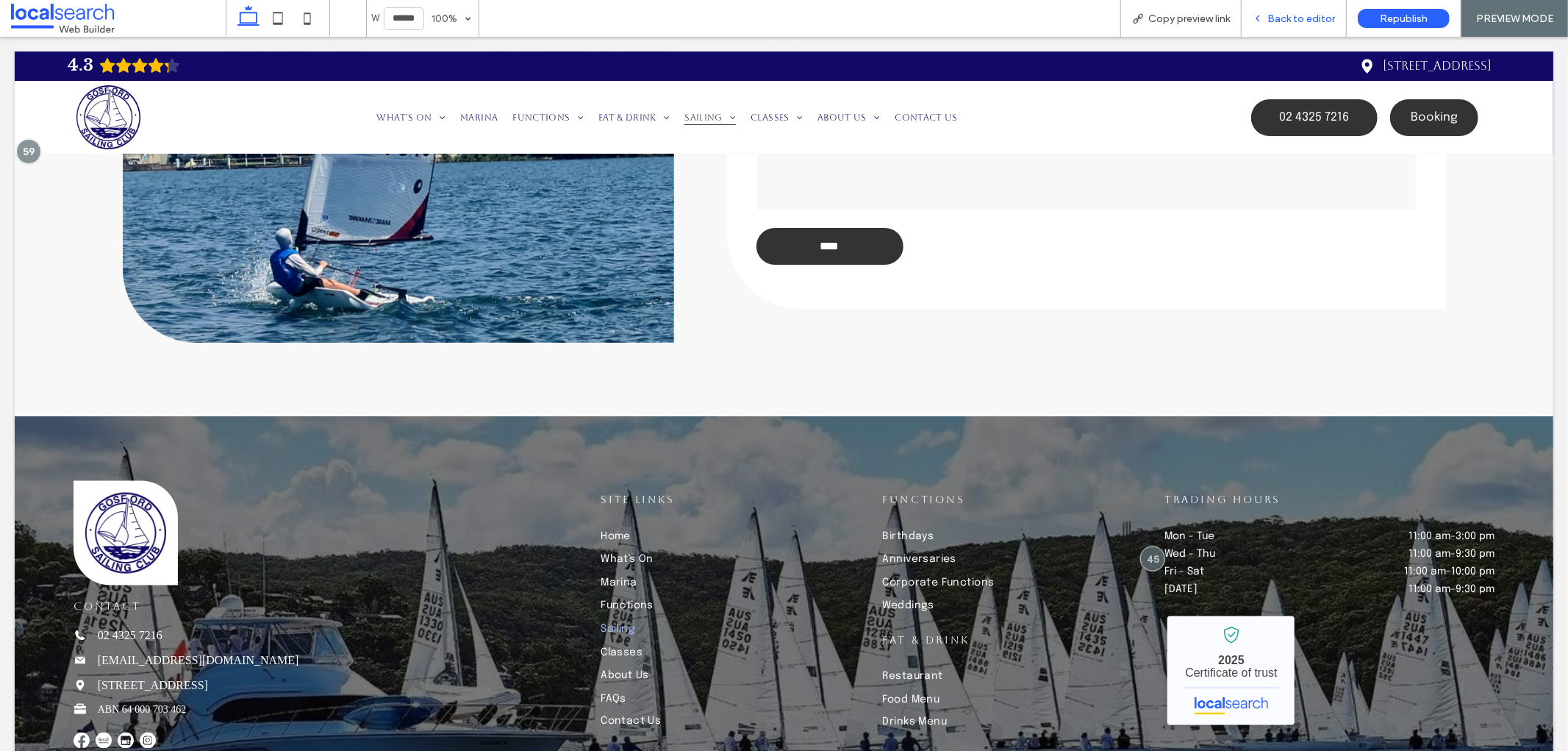
click at [1261, 18] on icon at bounding box center [1258, 19] width 11 height 11
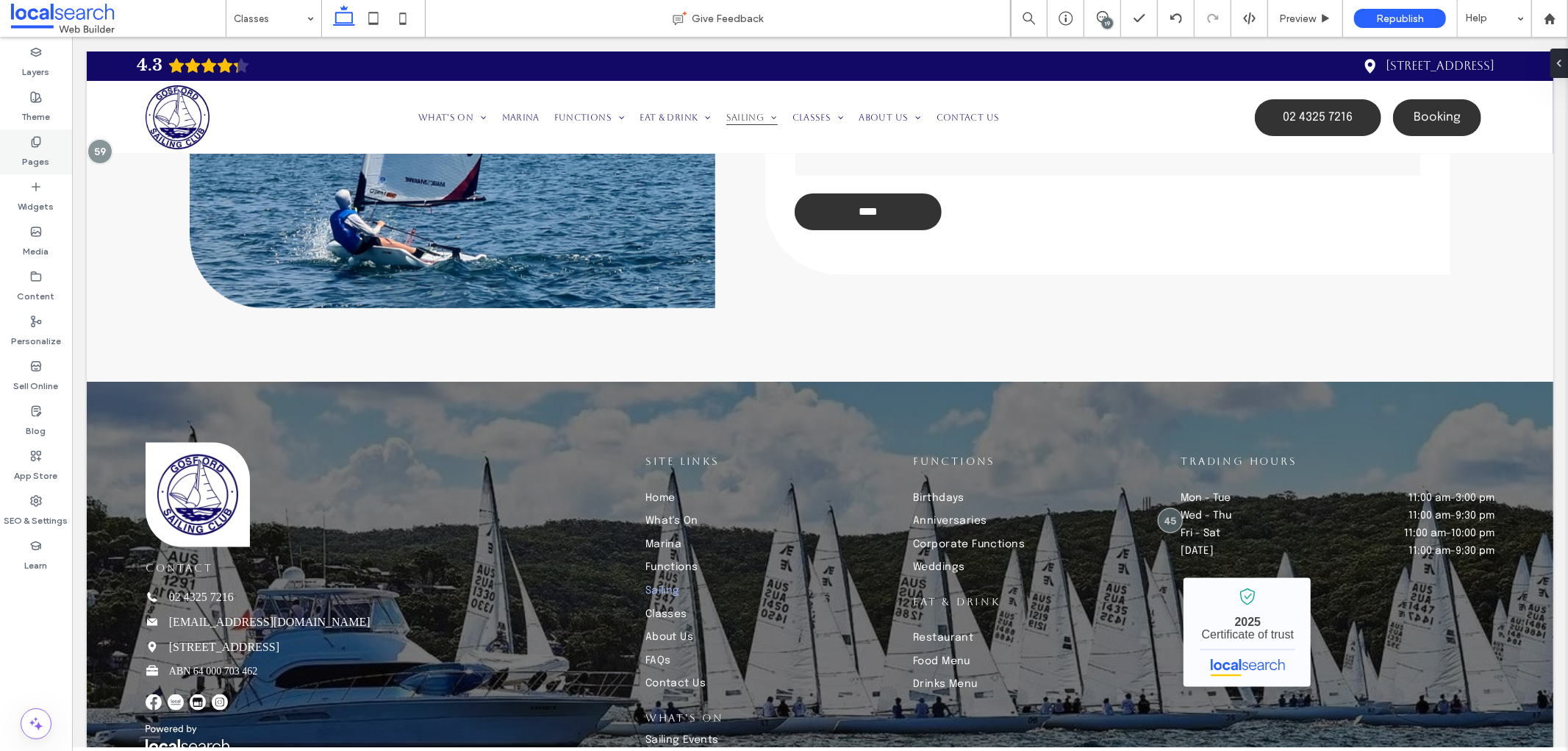
click at [35, 153] on label "Pages" at bounding box center [36, 158] width 27 height 20
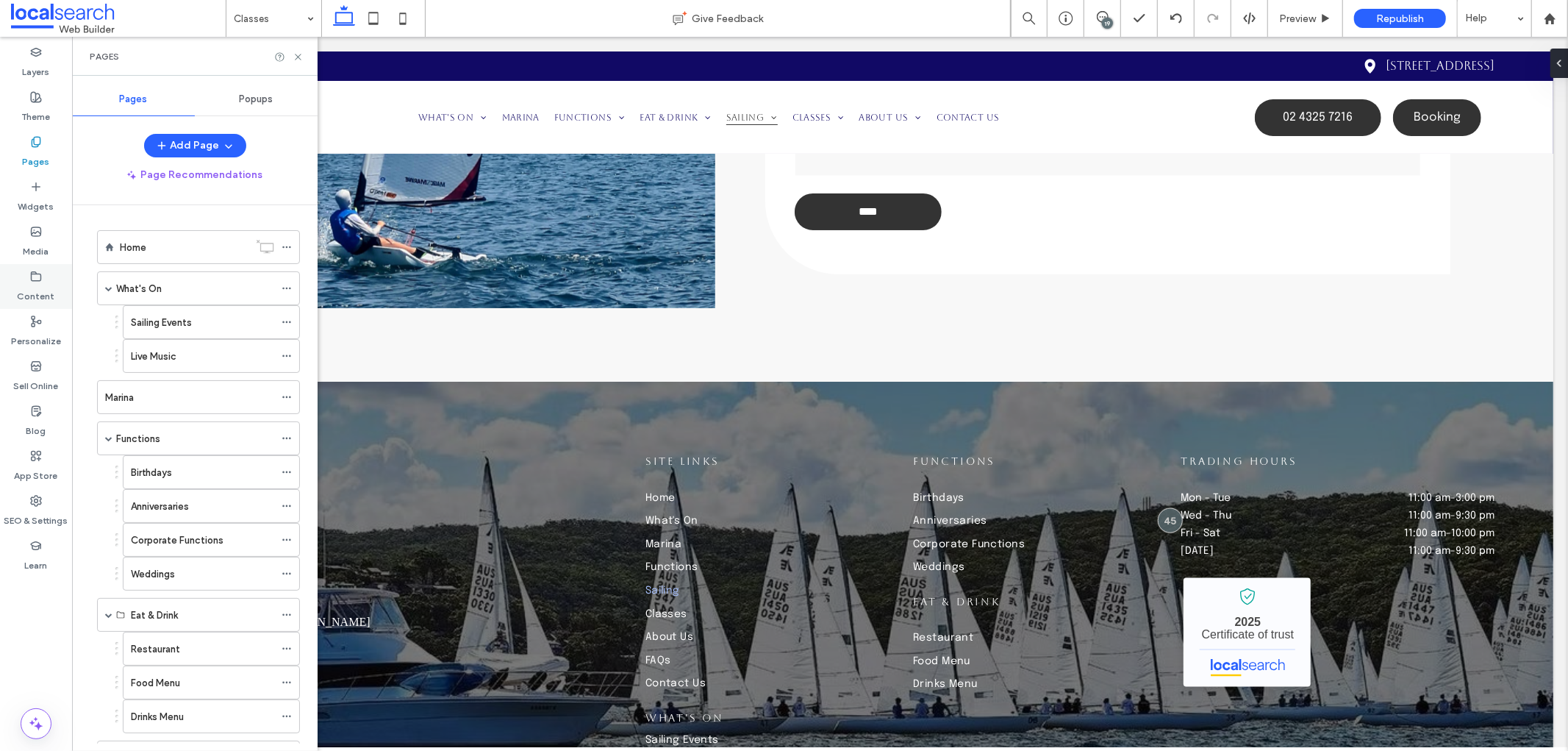
click at [35, 293] on label "Content" at bounding box center [36, 292] width 38 height 20
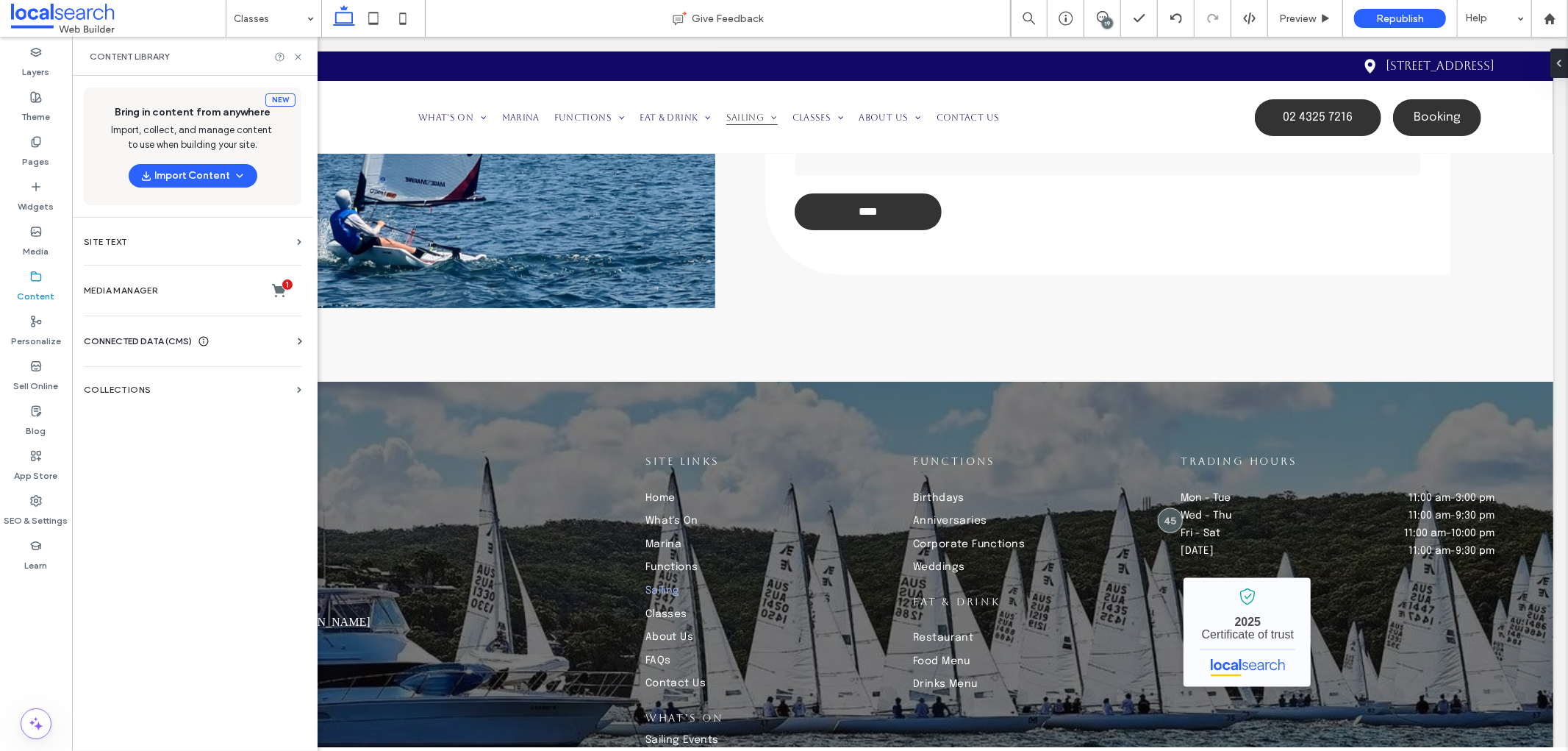
click at [194, 337] on div "CONNECTED DATA (CMS)" at bounding box center [146, 342] width 126 height 15
click at [223, 381] on label "Business Info" at bounding box center [195, 377] width 200 height 11
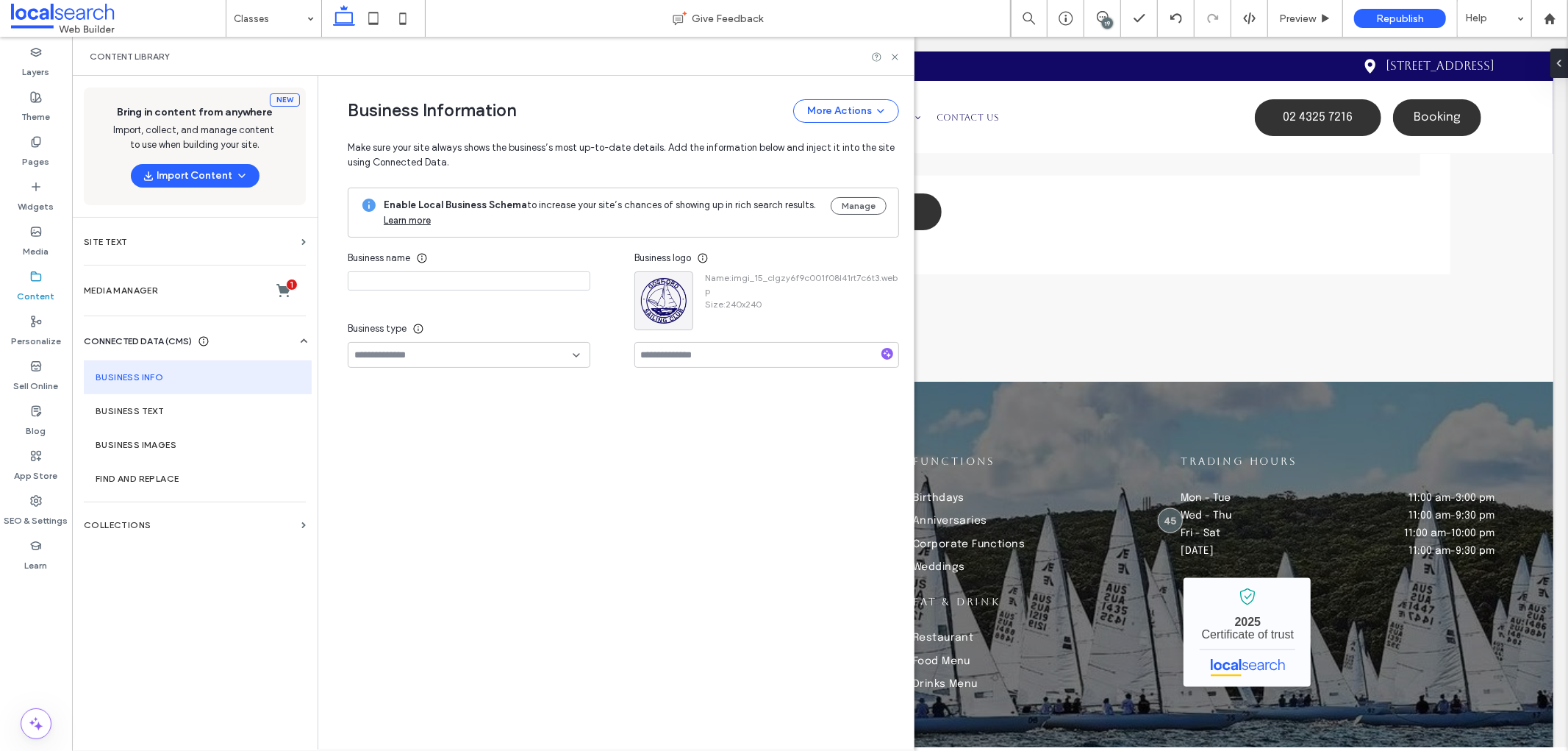
type input "**********"
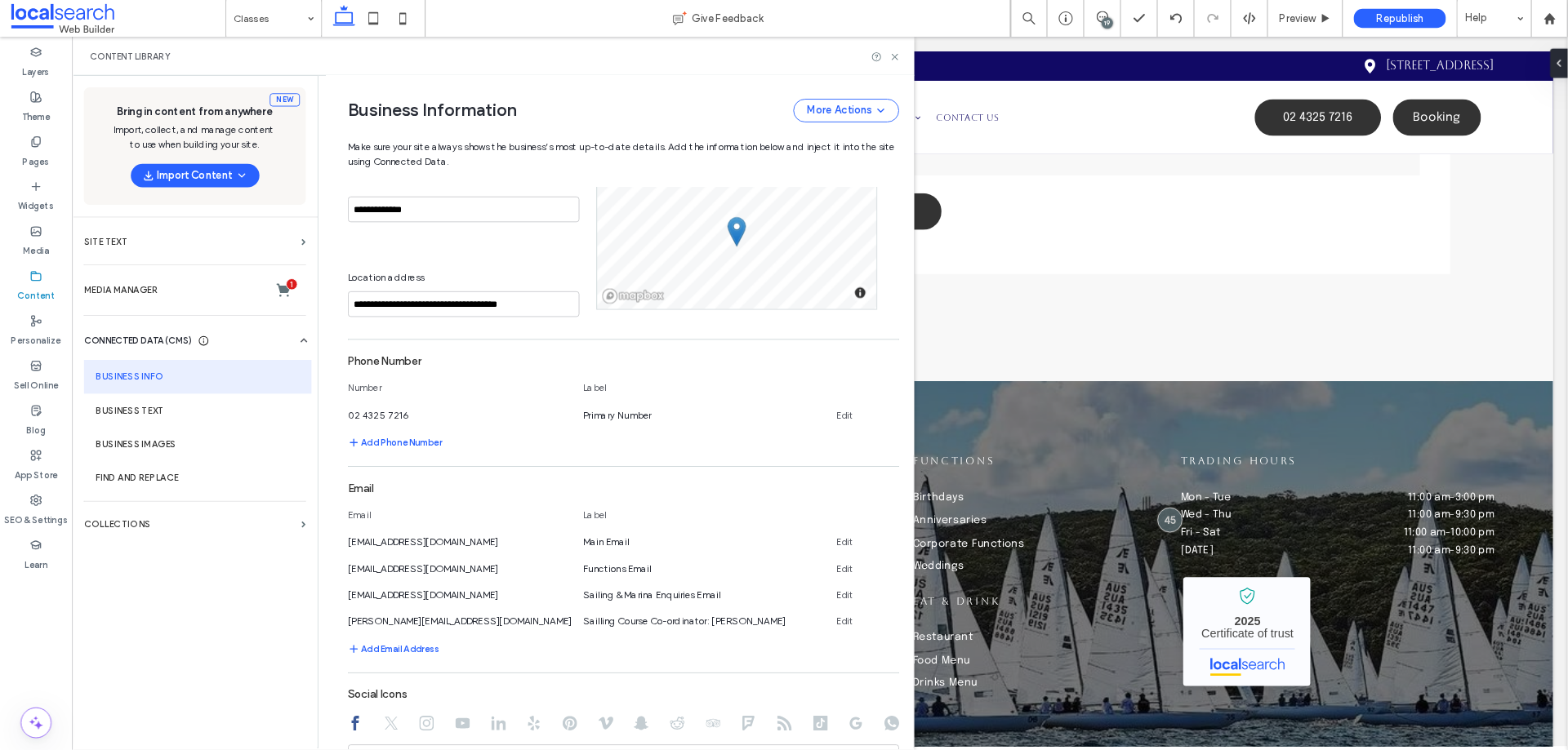
scroll to position [326, 0]
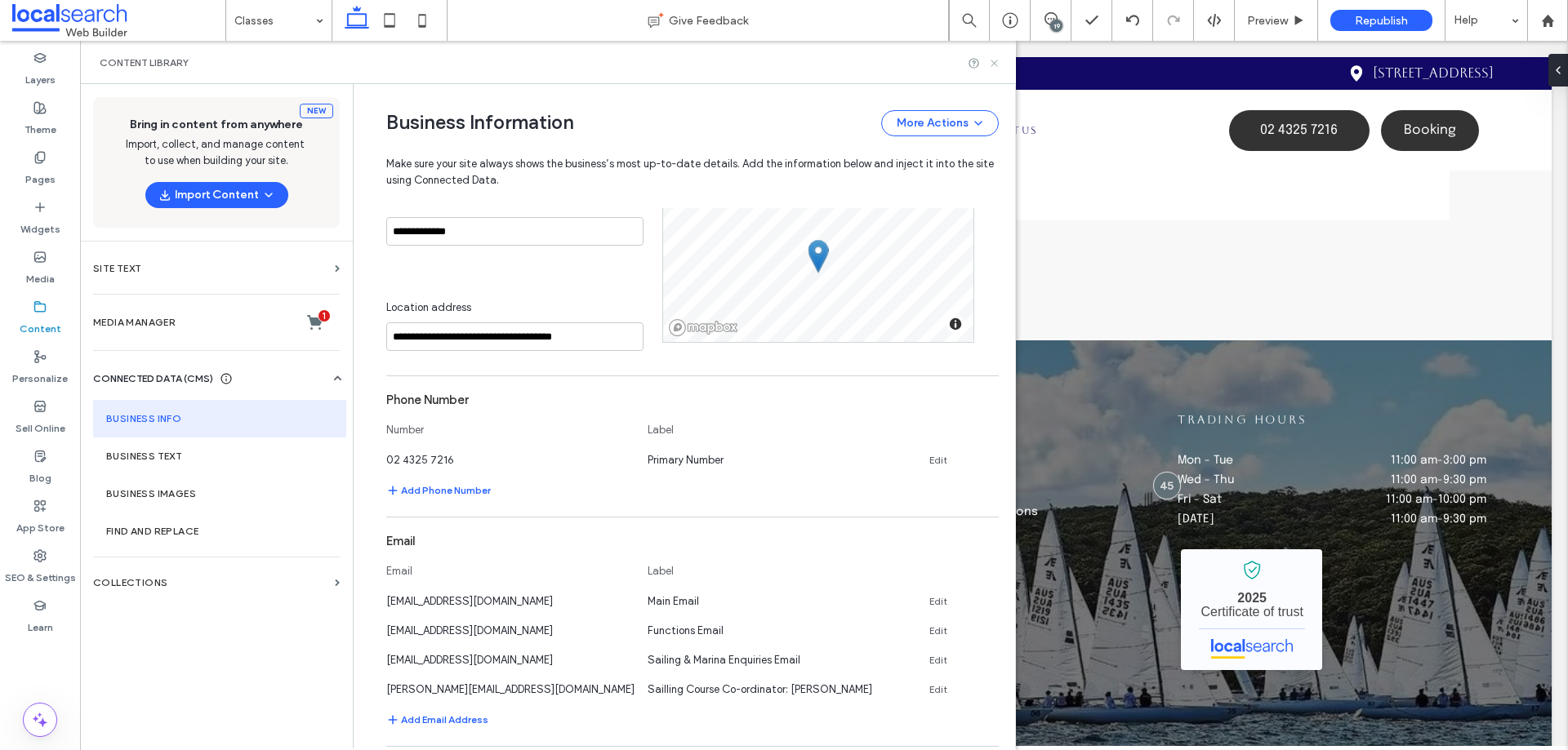
click at [993, 64] on use at bounding box center [994, 63] width 7 height 7
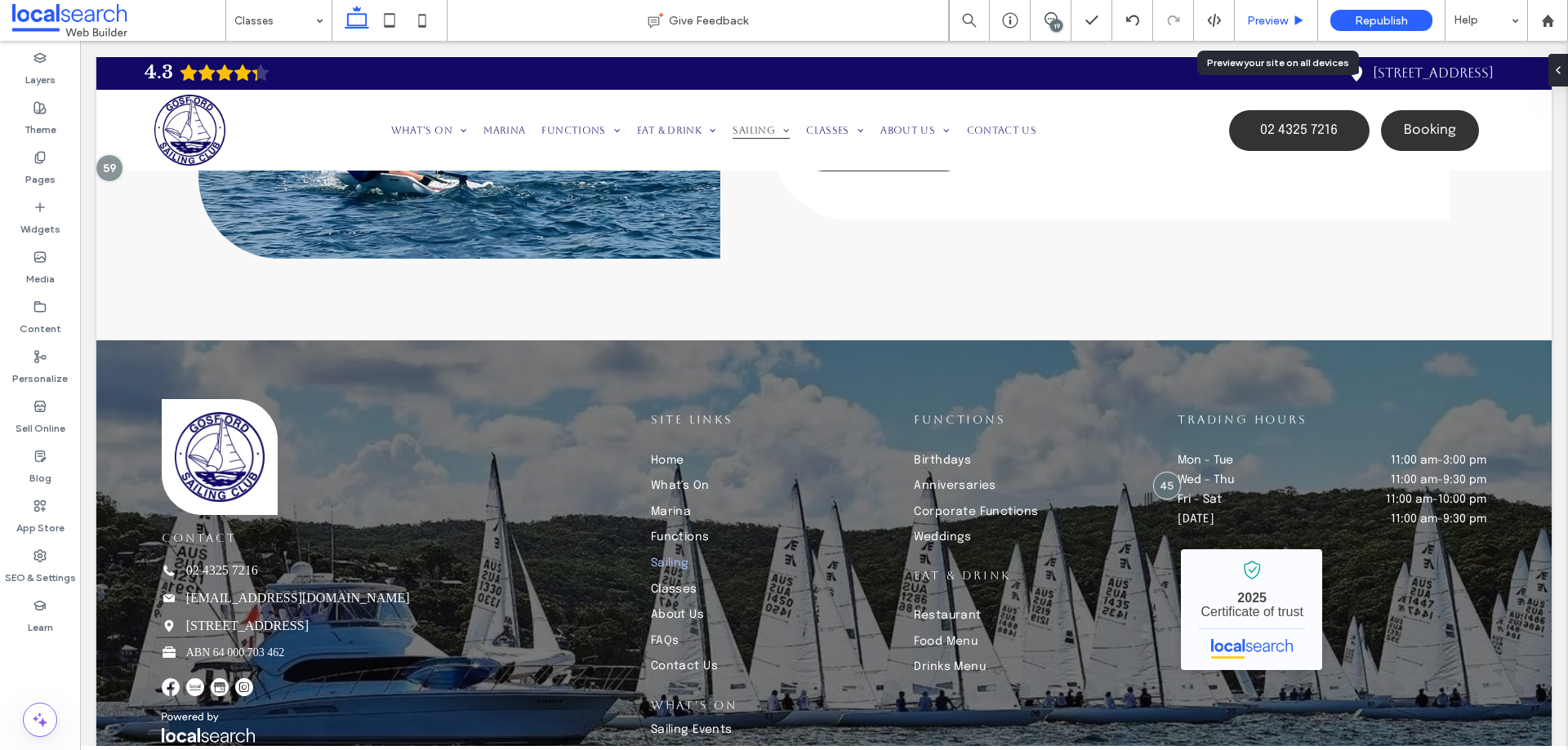
click at [1266, 24] on span "Preview" at bounding box center [1267, 21] width 41 height 14
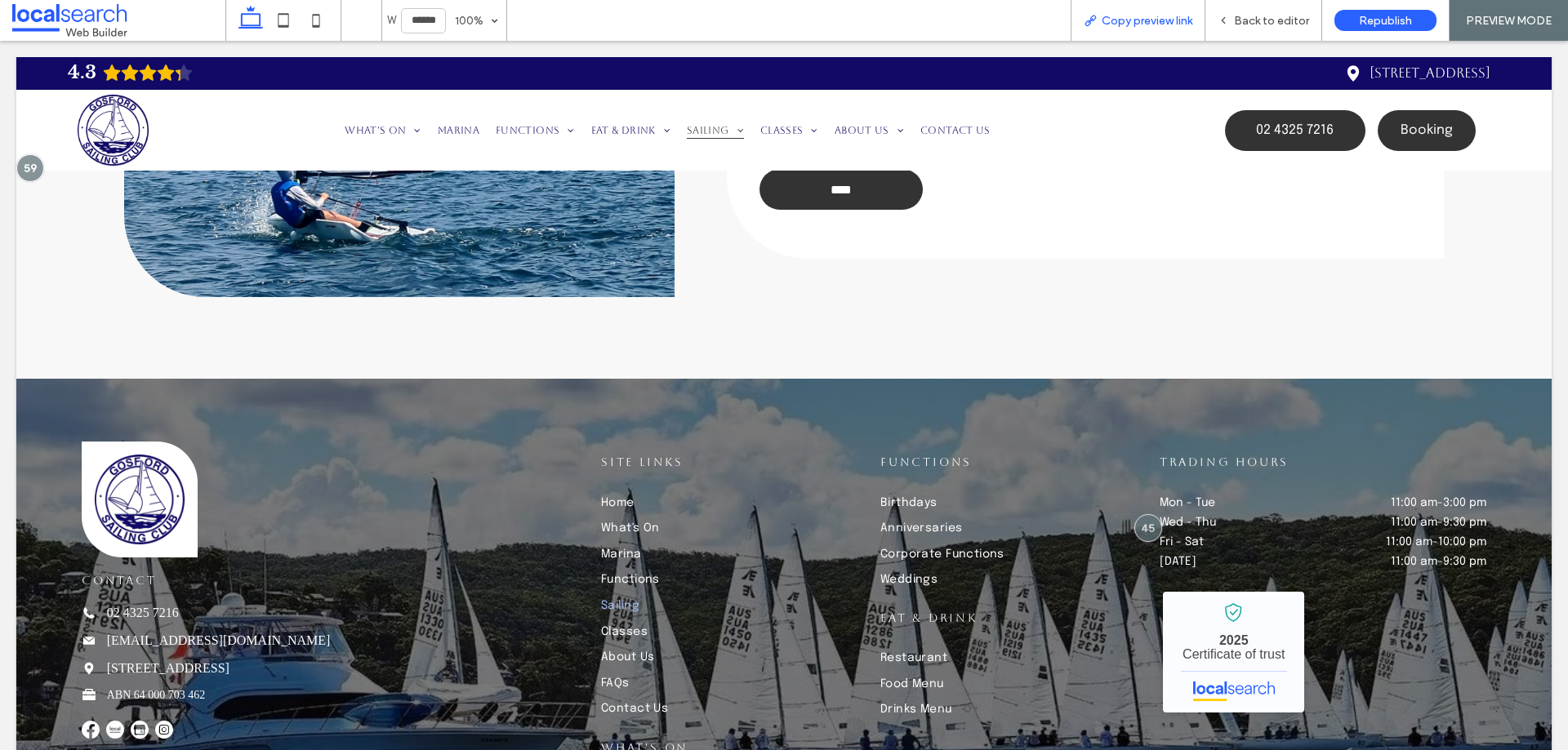
click at [1117, 17] on span "Copy preview link" at bounding box center [1147, 21] width 90 height 14
click at [1253, 17] on span "Back to editor" at bounding box center [1271, 21] width 75 height 14
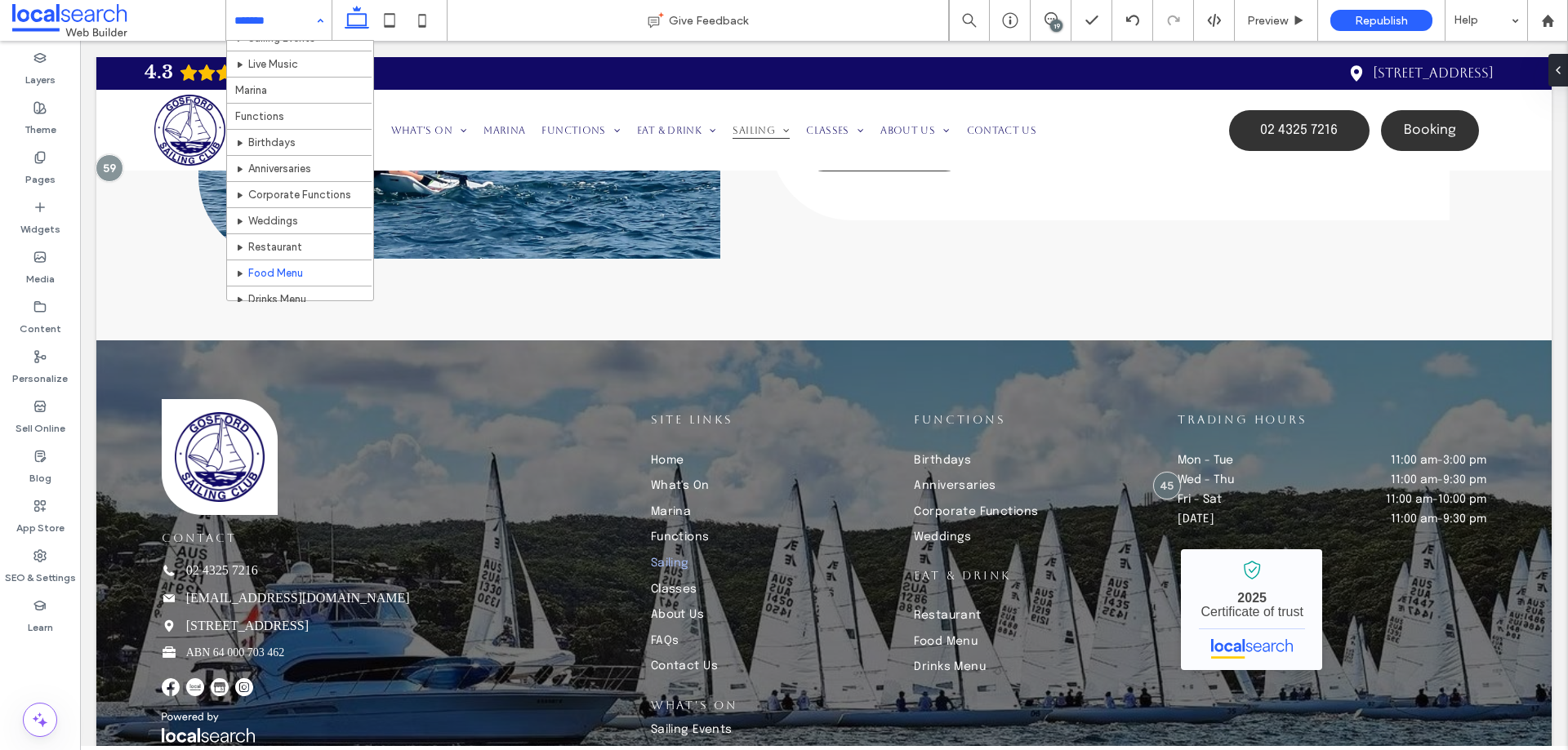
scroll to position [163, 0]
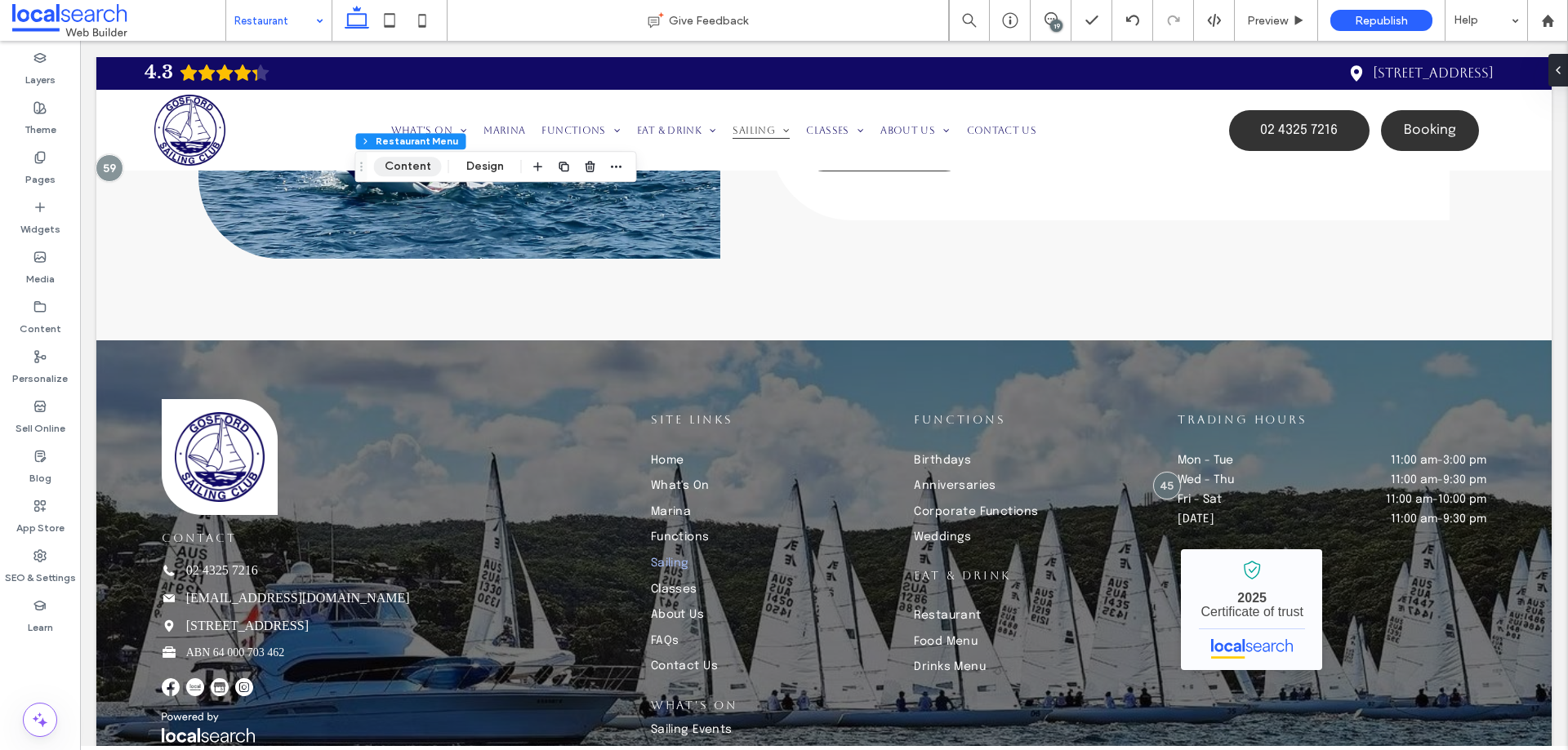
click at [410, 165] on button "Content" at bounding box center [408, 166] width 68 height 19
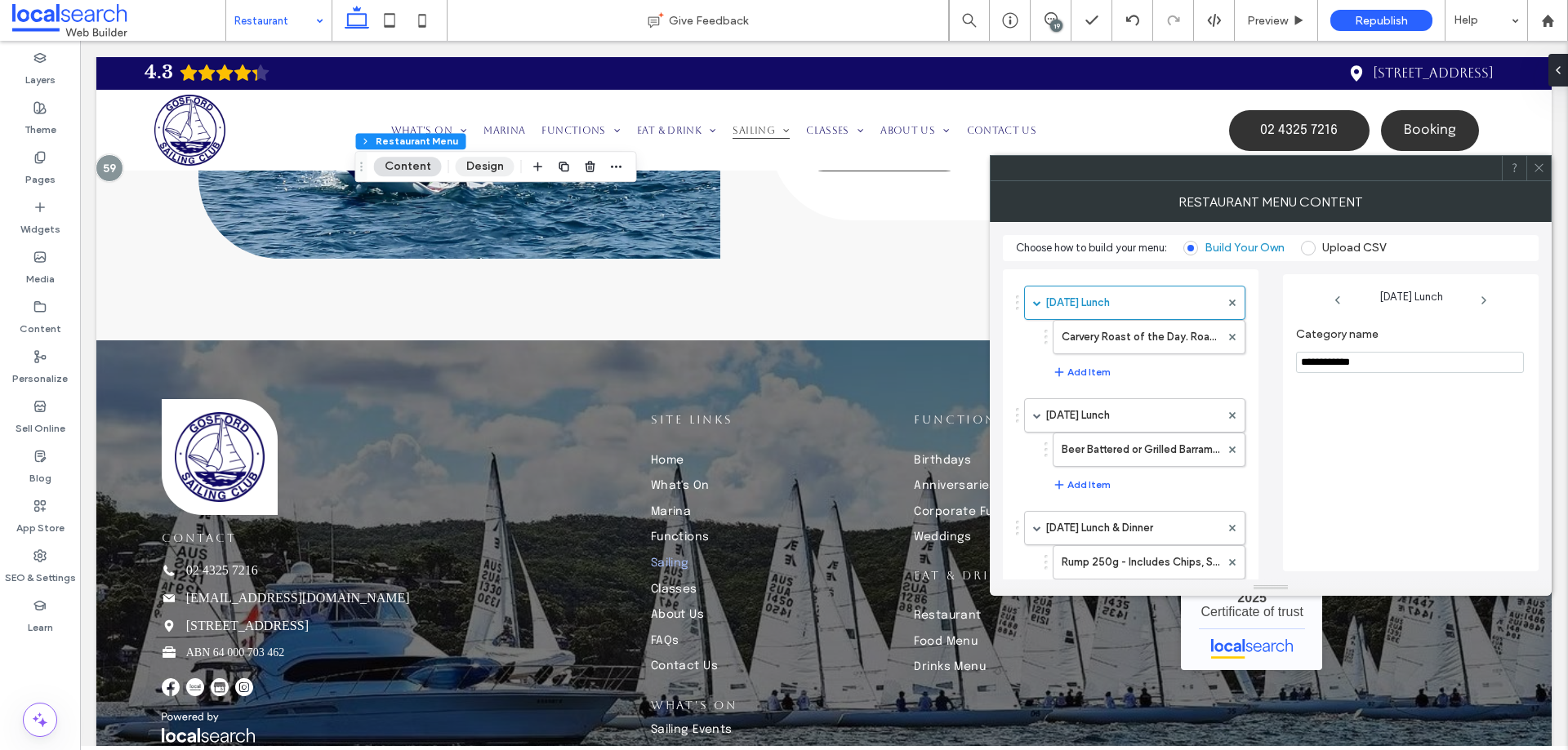
click at [473, 162] on button "Design" at bounding box center [485, 166] width 59 height 19
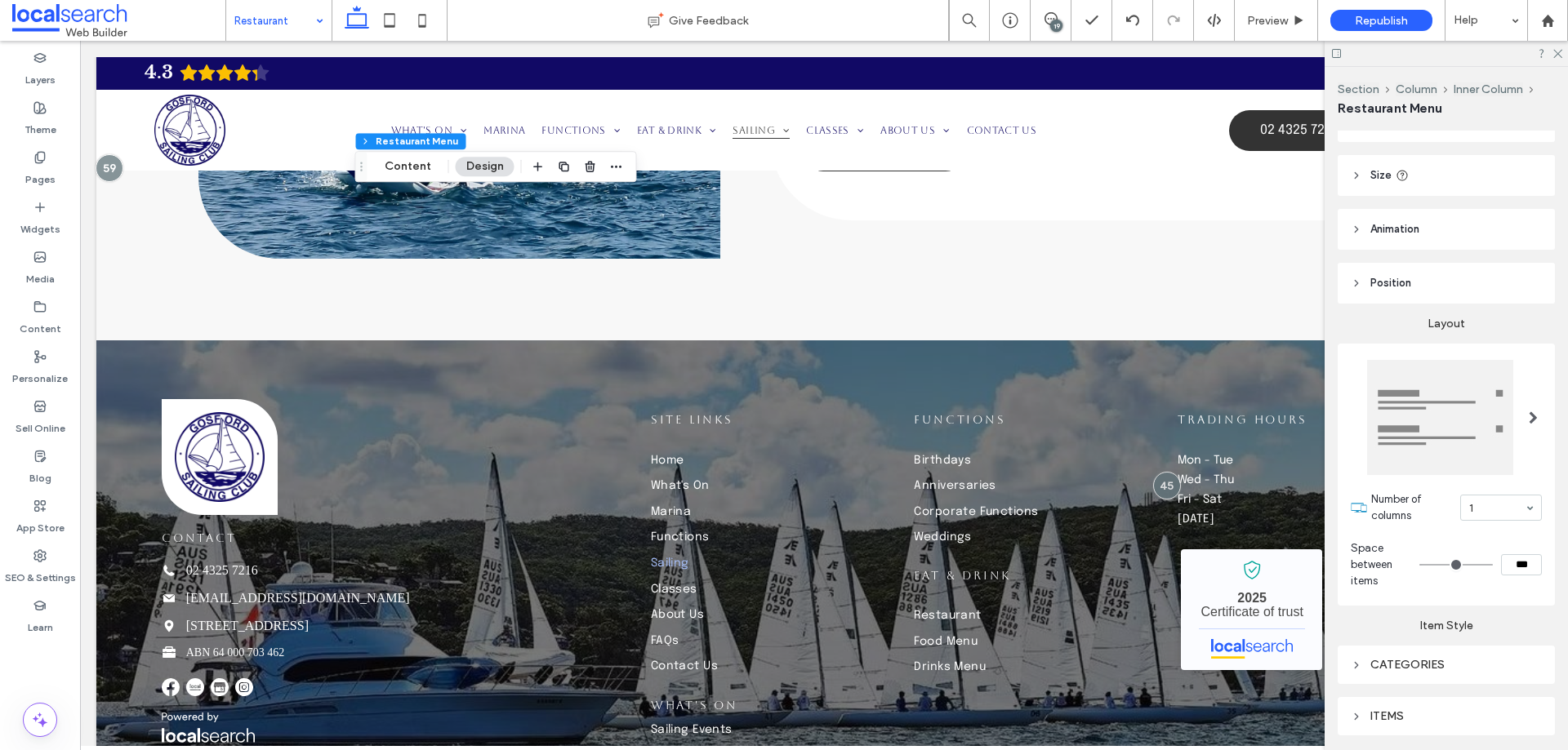
scroll to position [163, 0]
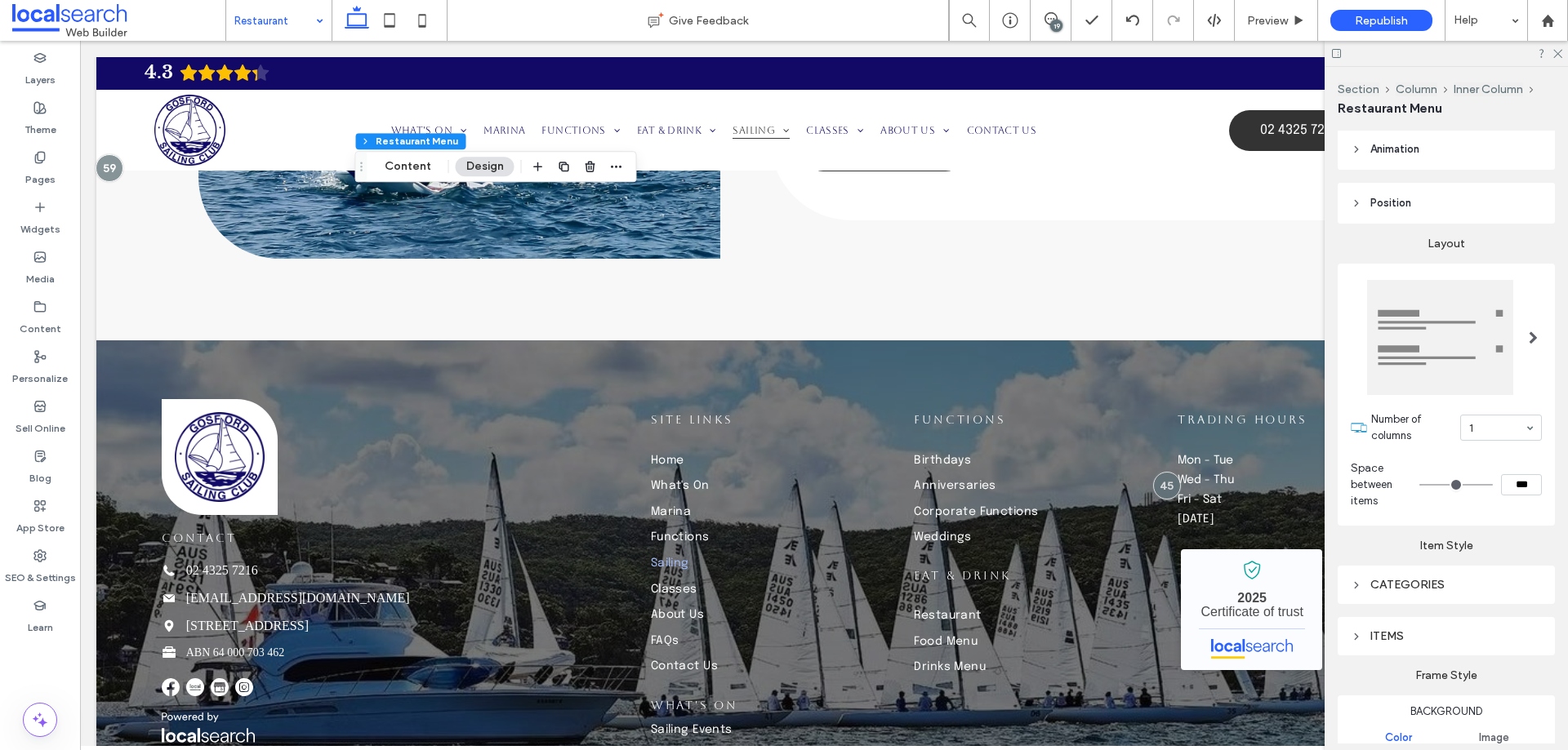
type input "*"
type input "***"
type input "**"
type input "****"
type input "**"
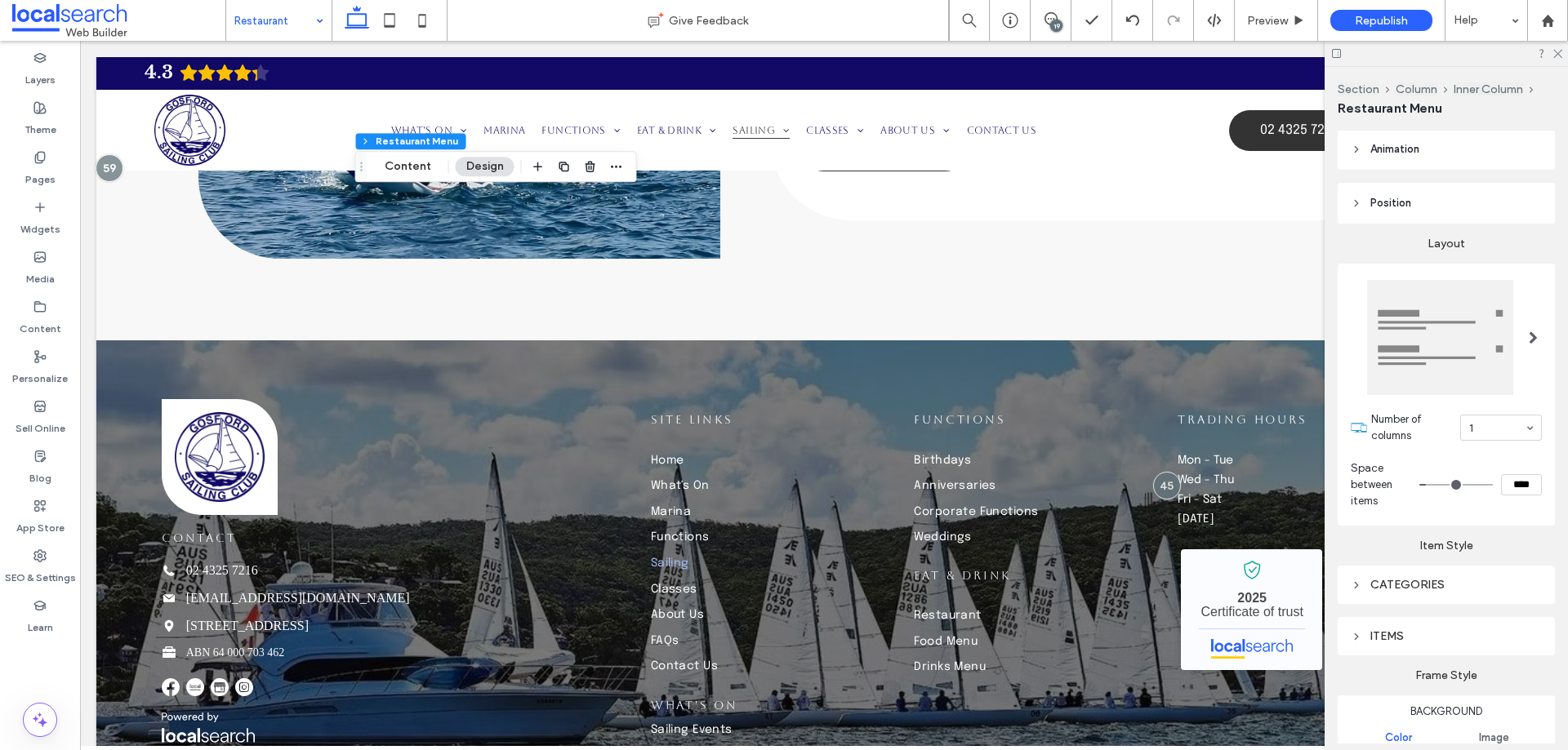
type input "****"
click at [1426, 485] on input "range" at bounding box center [1457, 485] width 74 height 2
type input "*"
type input "***"
drag, startPoint x: 1426, startPoint y: 485, endPoint x: 1373, endPoint y: 485, distance: 53.0
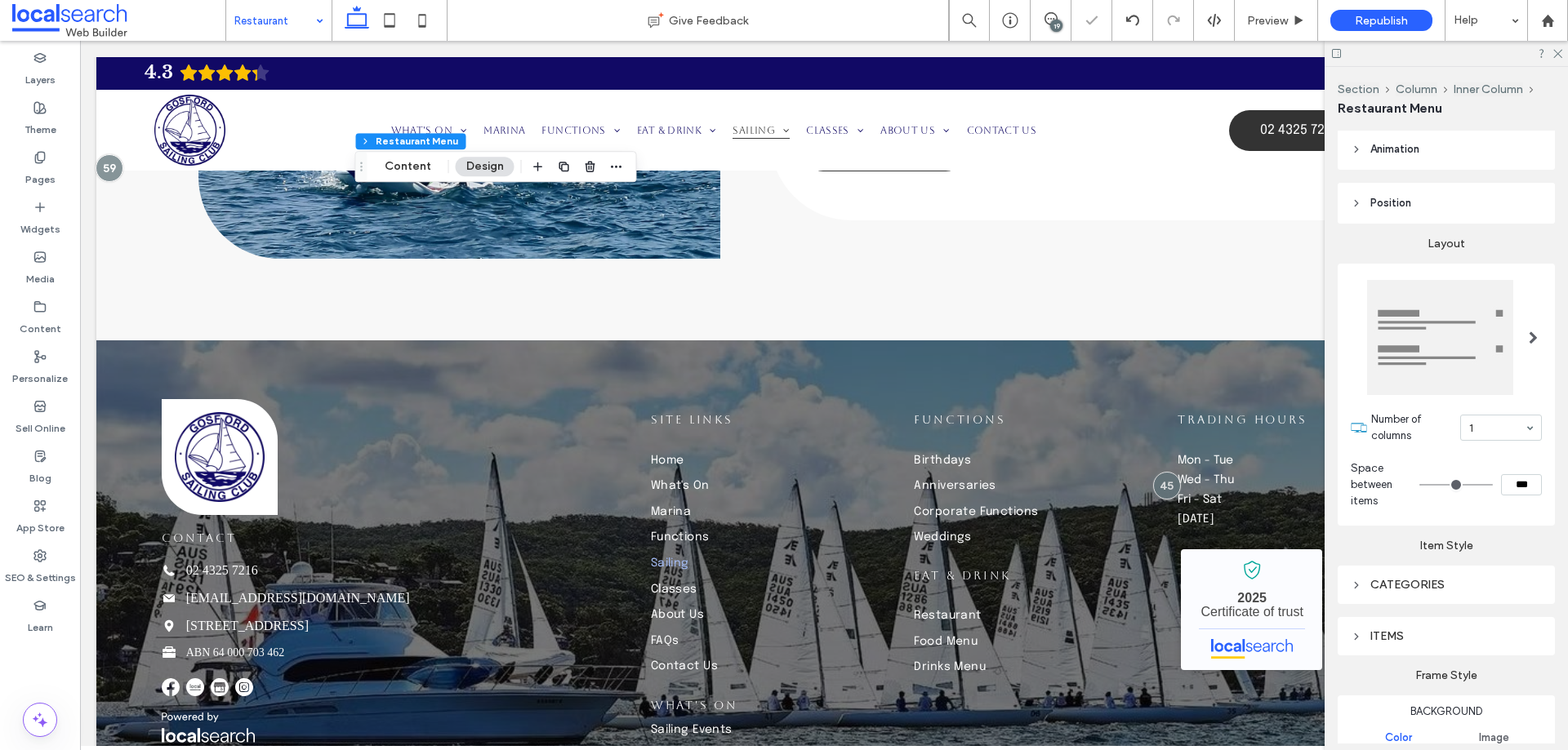
type input "*"
click at [1420, 485] on input "range" at bounding box center [1457, 485] width 74 height 2
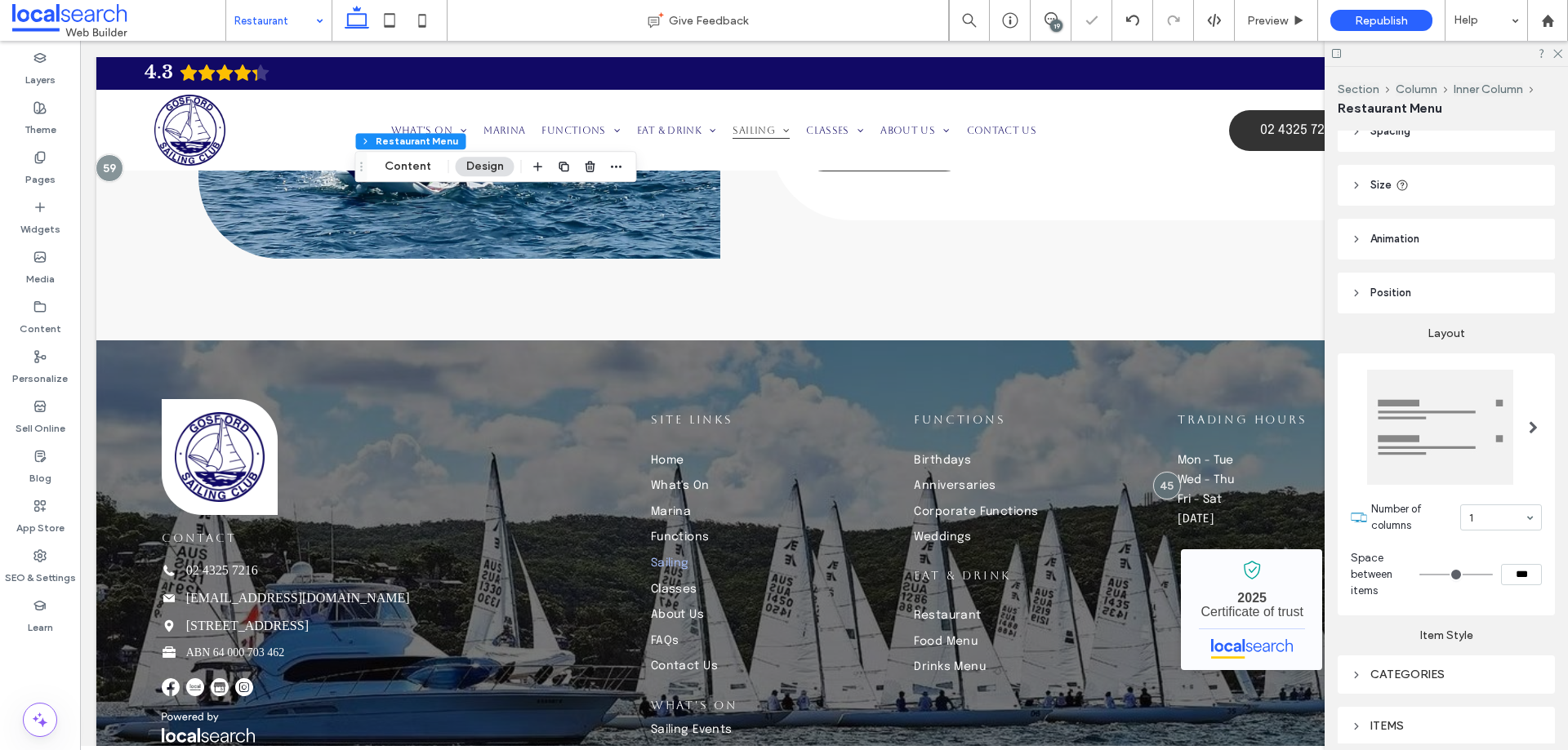
scroll to position [0, 0]
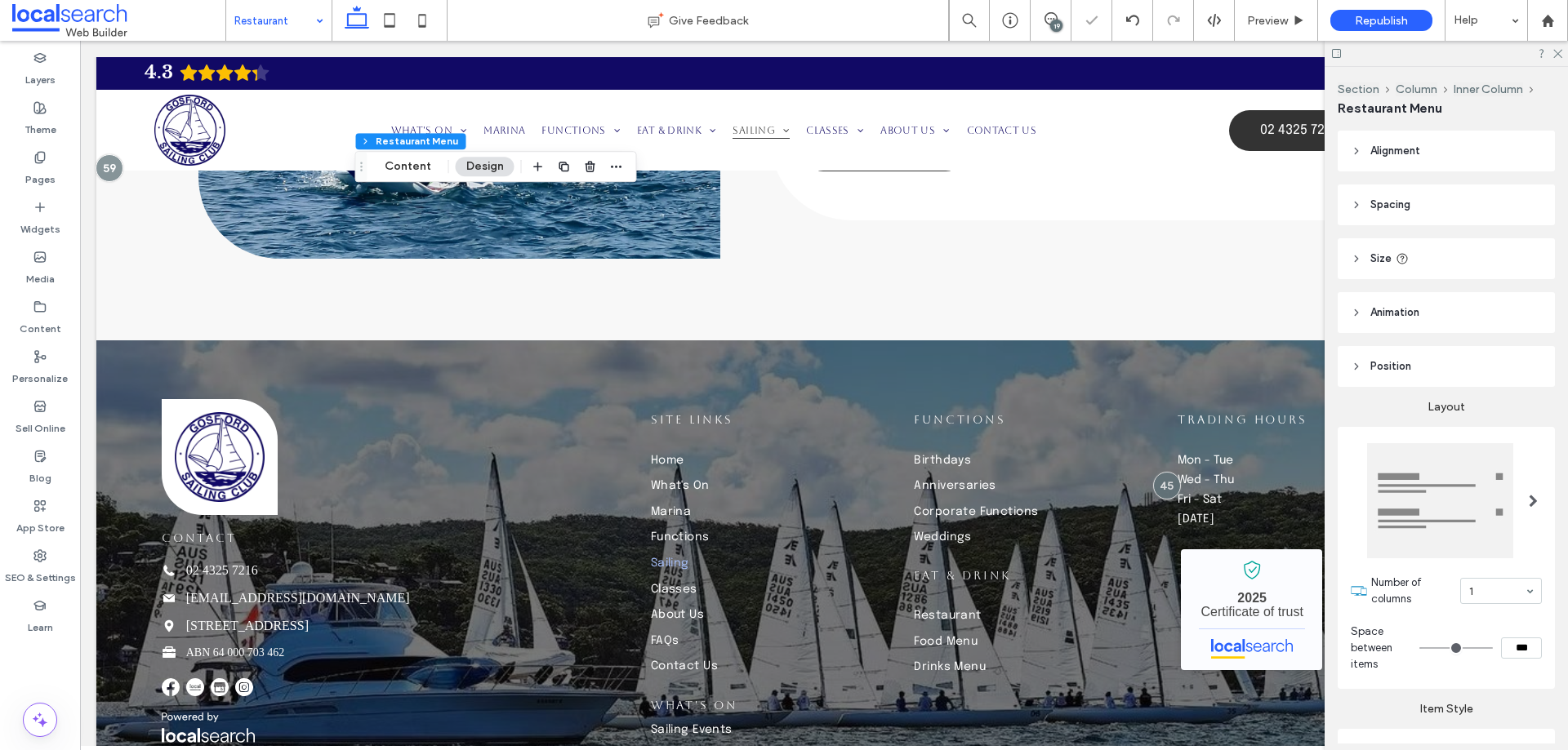
click at [1473, 233] on div "Alignment Spacing Padding (inner spacing) 0px 0% 0px 0% * px 0px * px 0px Size …" at bounding box center [1452, 437] width 228 height 613
click at [1466, 221] on header "Spacing" at bounding box center [1446, 204] width 217 height 41
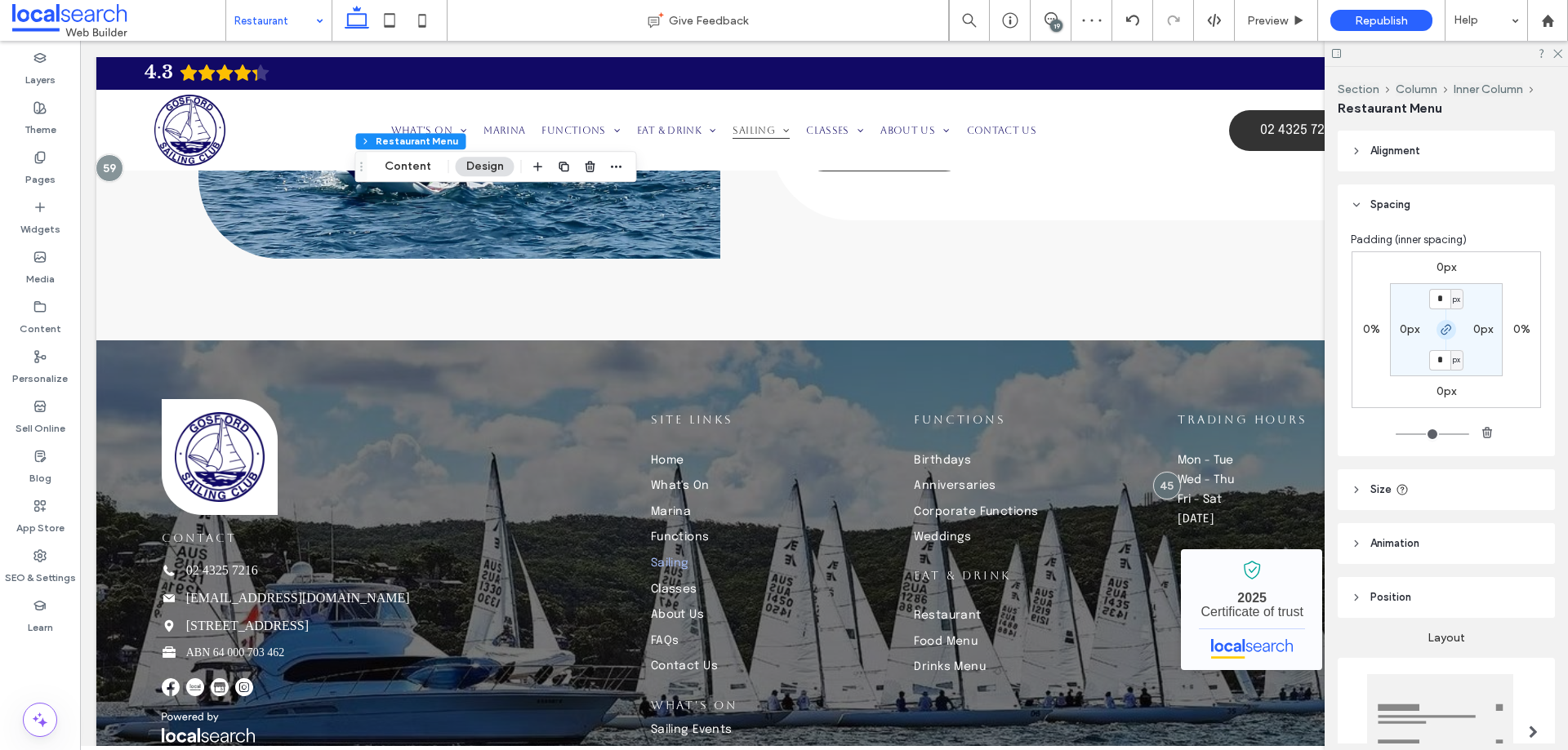
click at [1439, 321] on span "button" at bounding box center [1446, 329] width 19 height 19
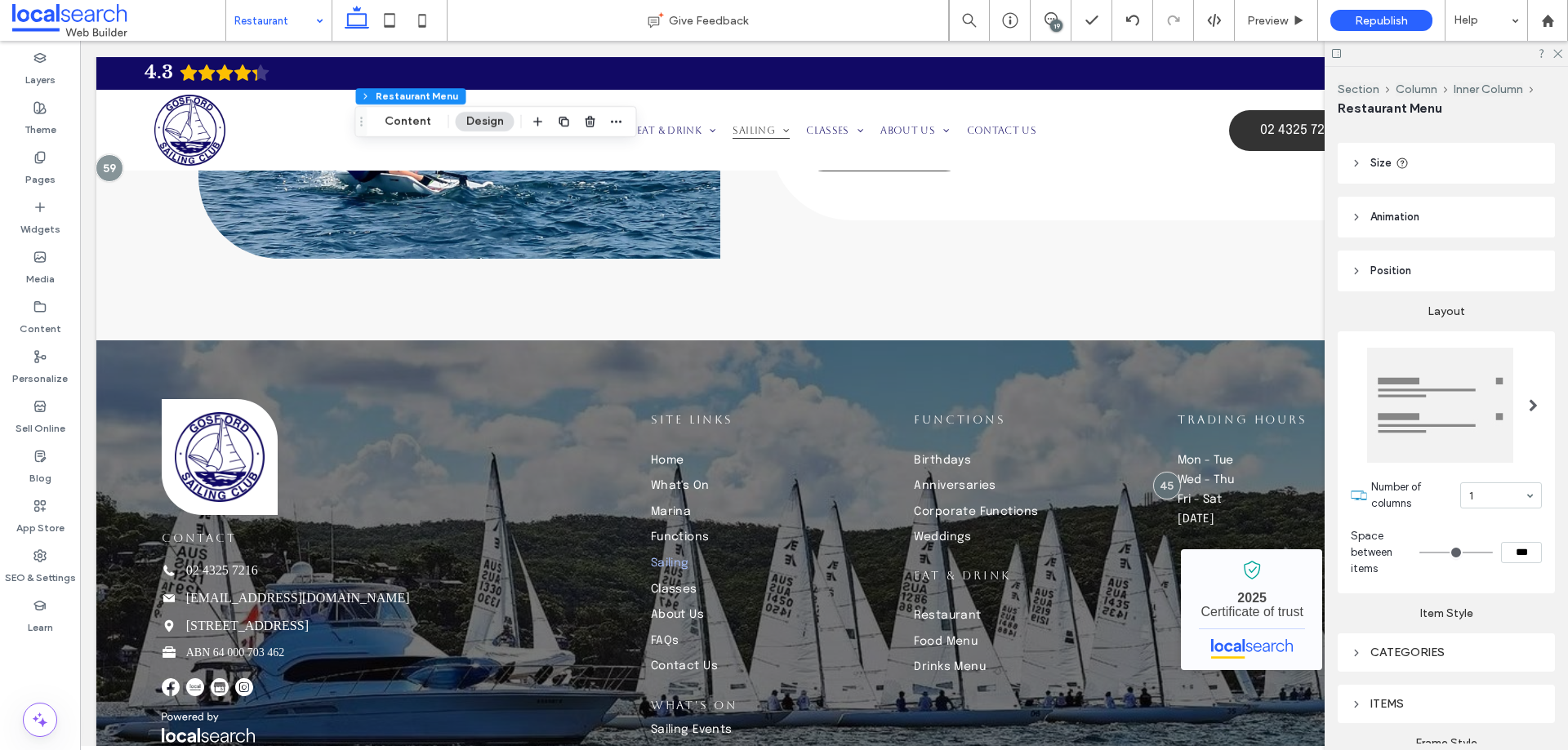
scroll to position [163, 0]
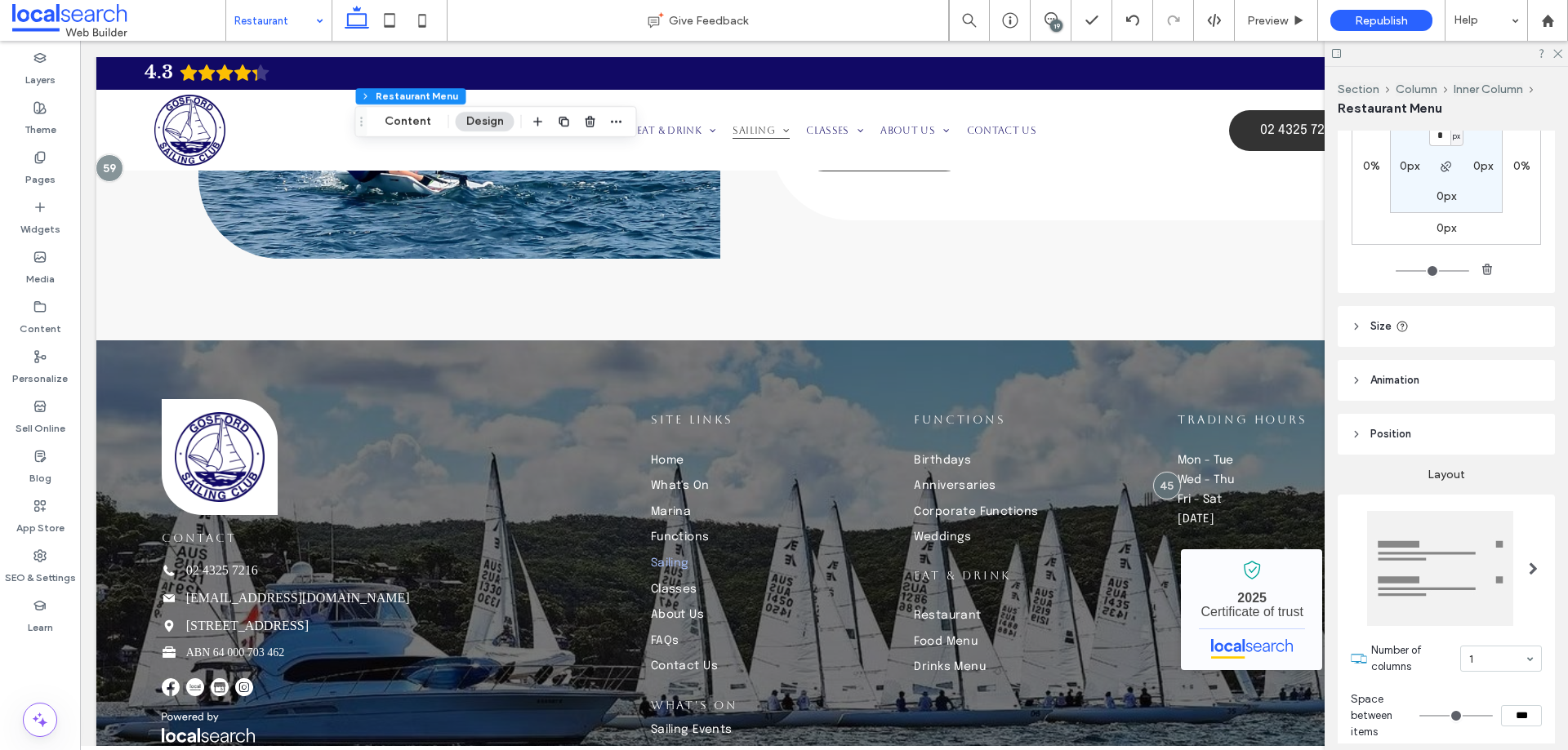
click at [1372, 316] on header "Size" at bounding box center [1446, 326] width 217 height 41
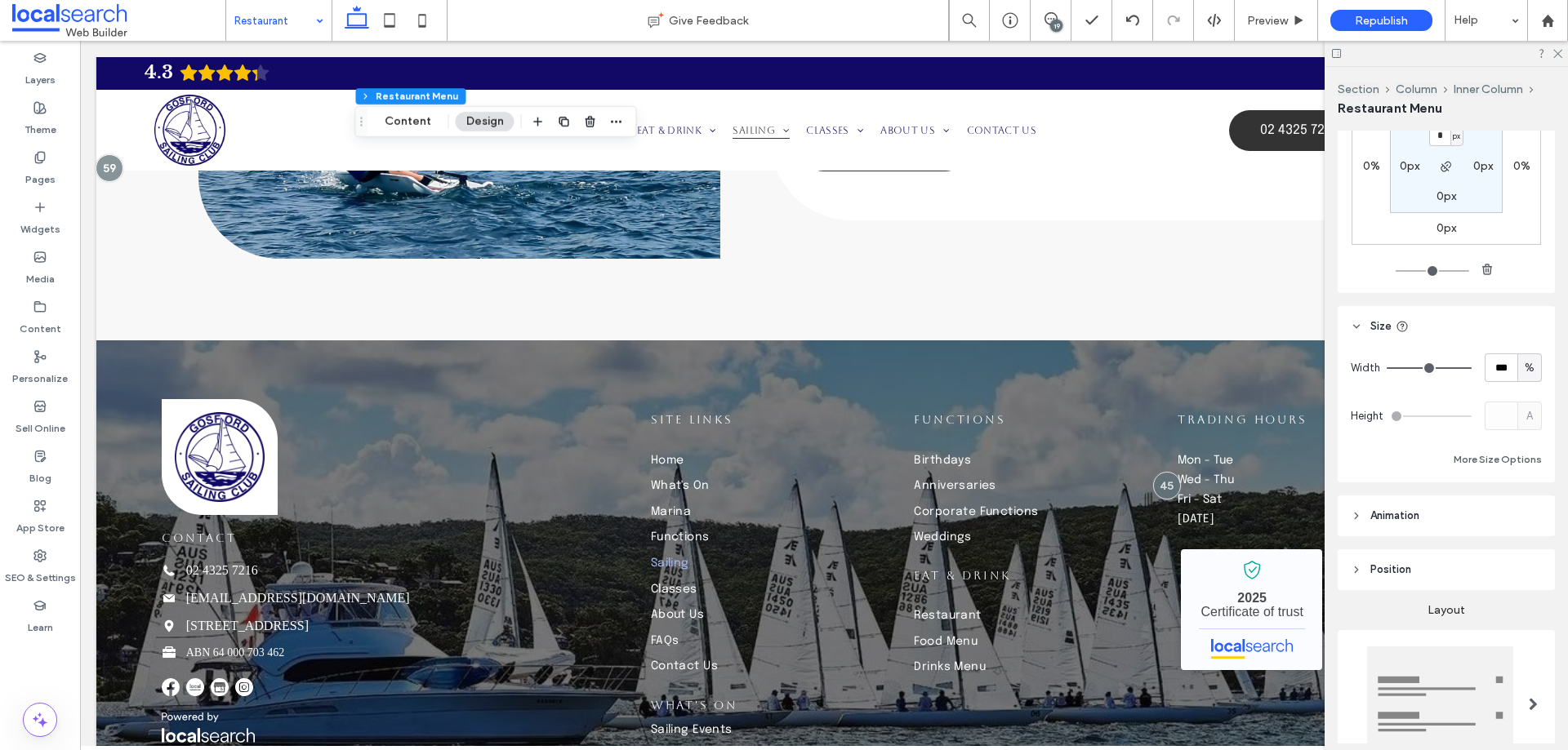
type input "**"
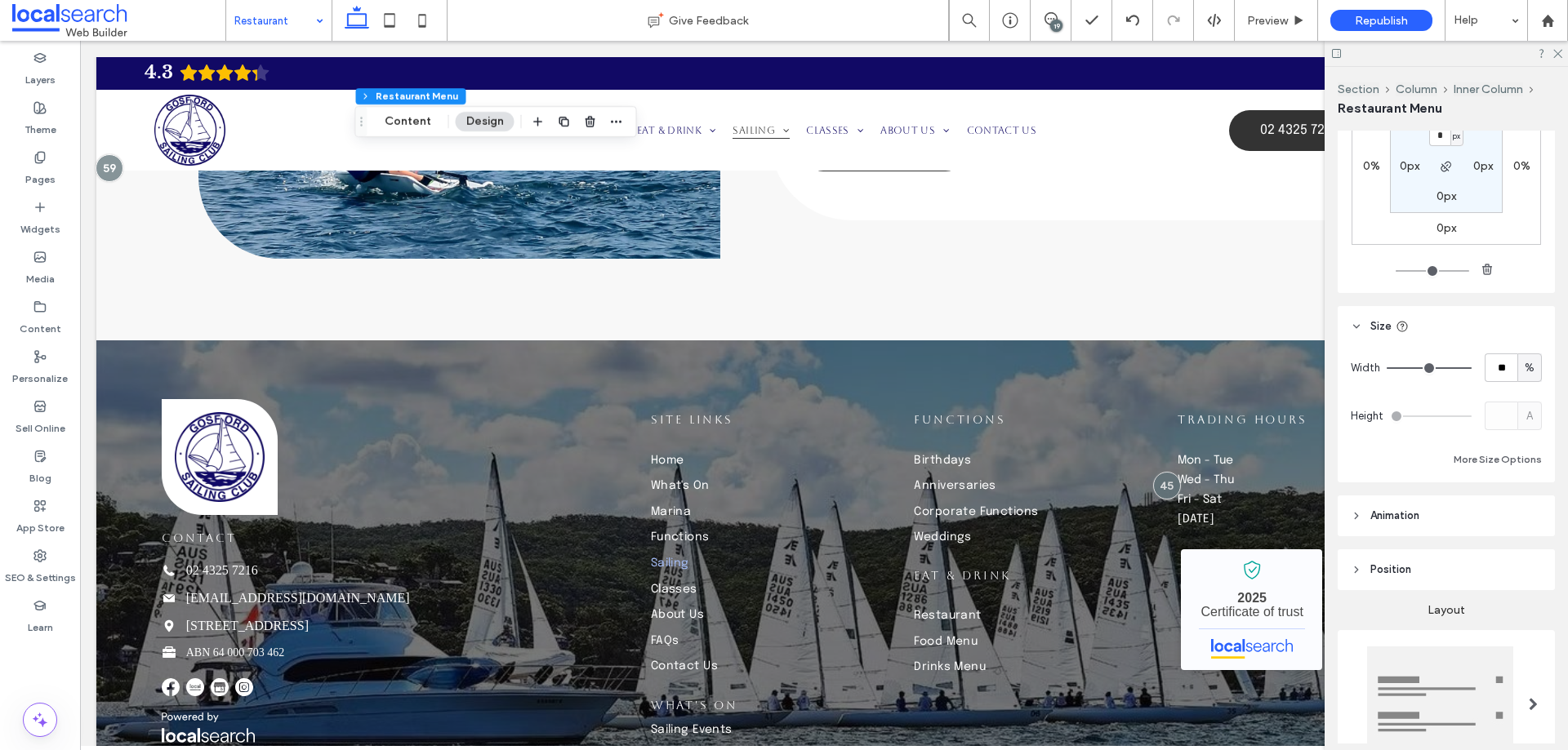
type input "**"
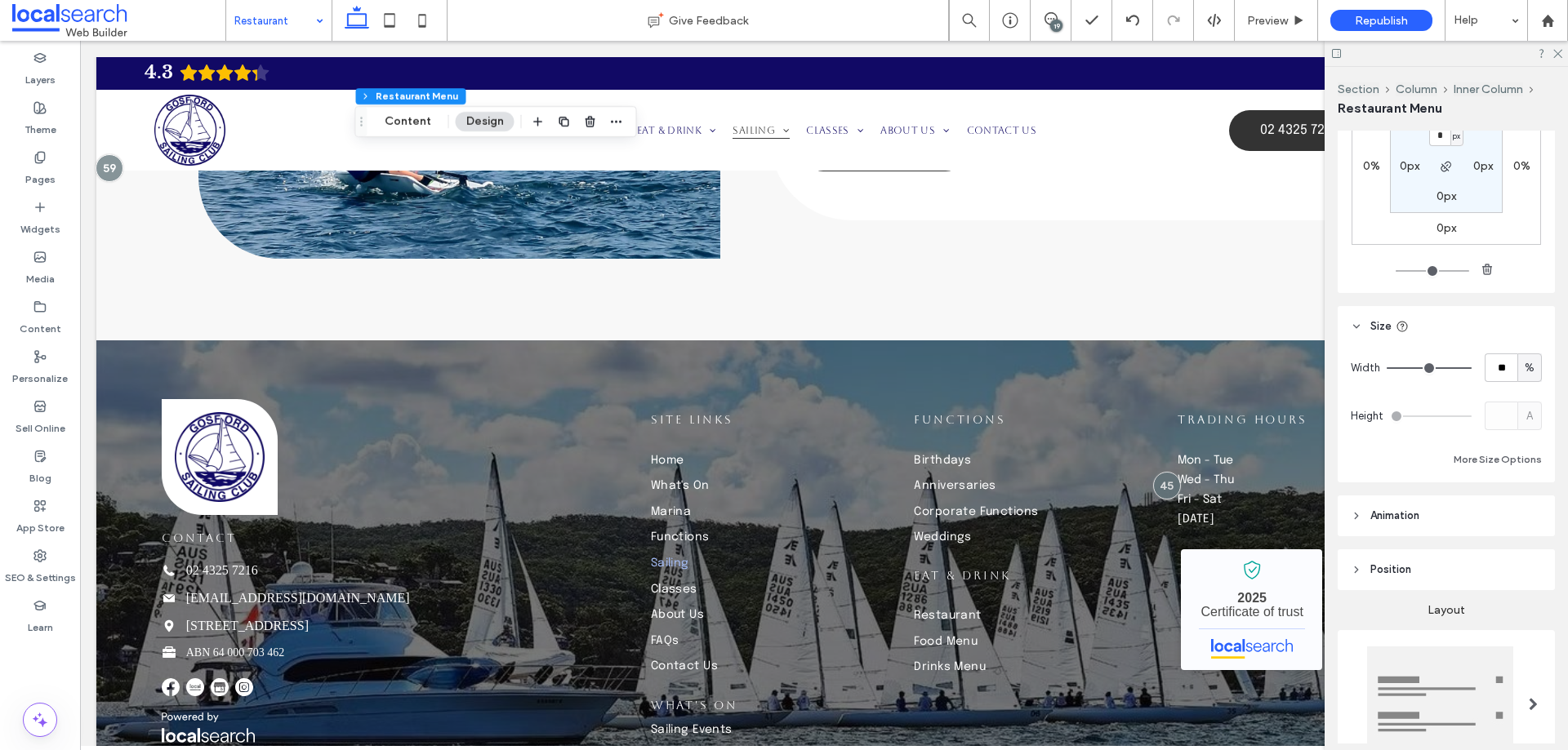
type input "**"
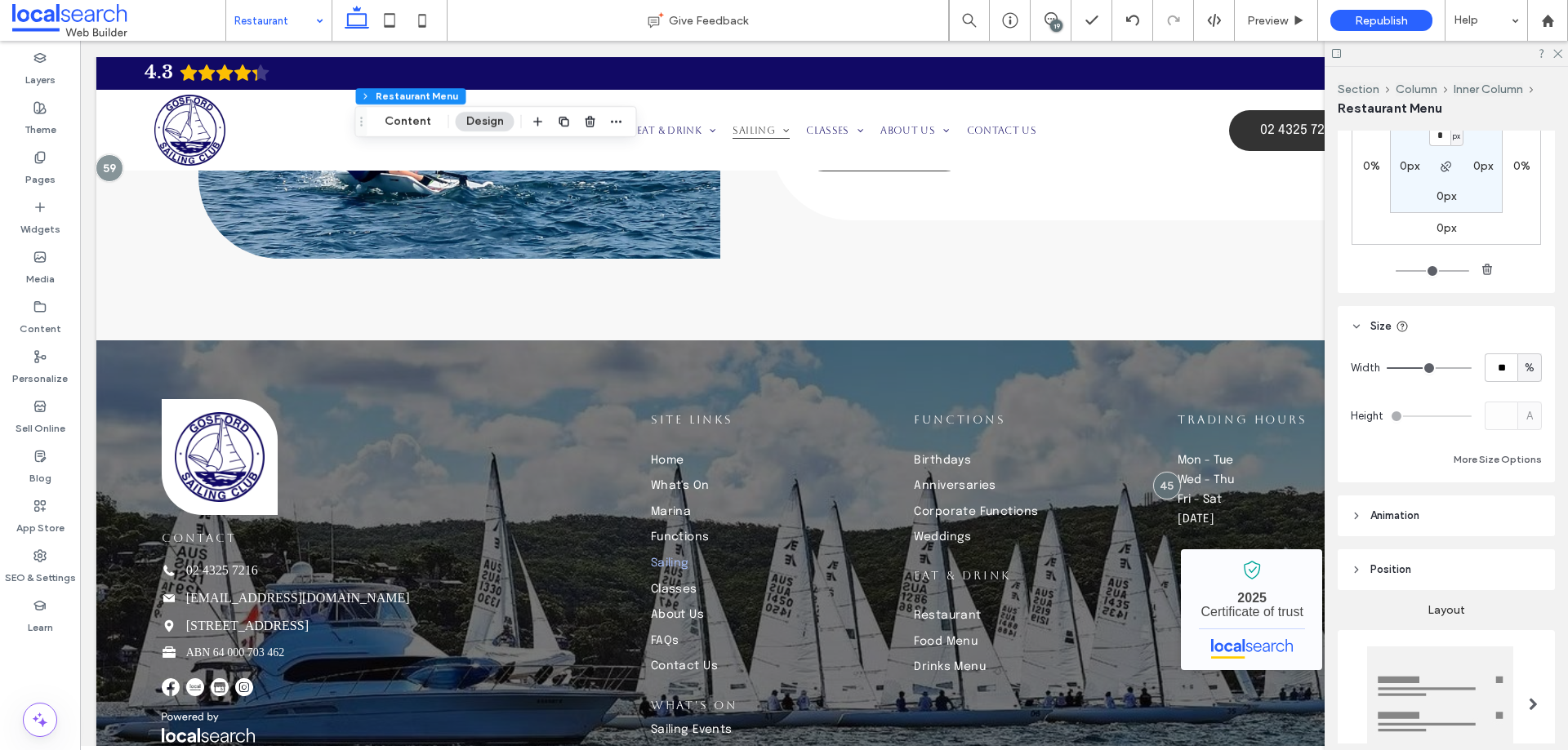
type input "**"
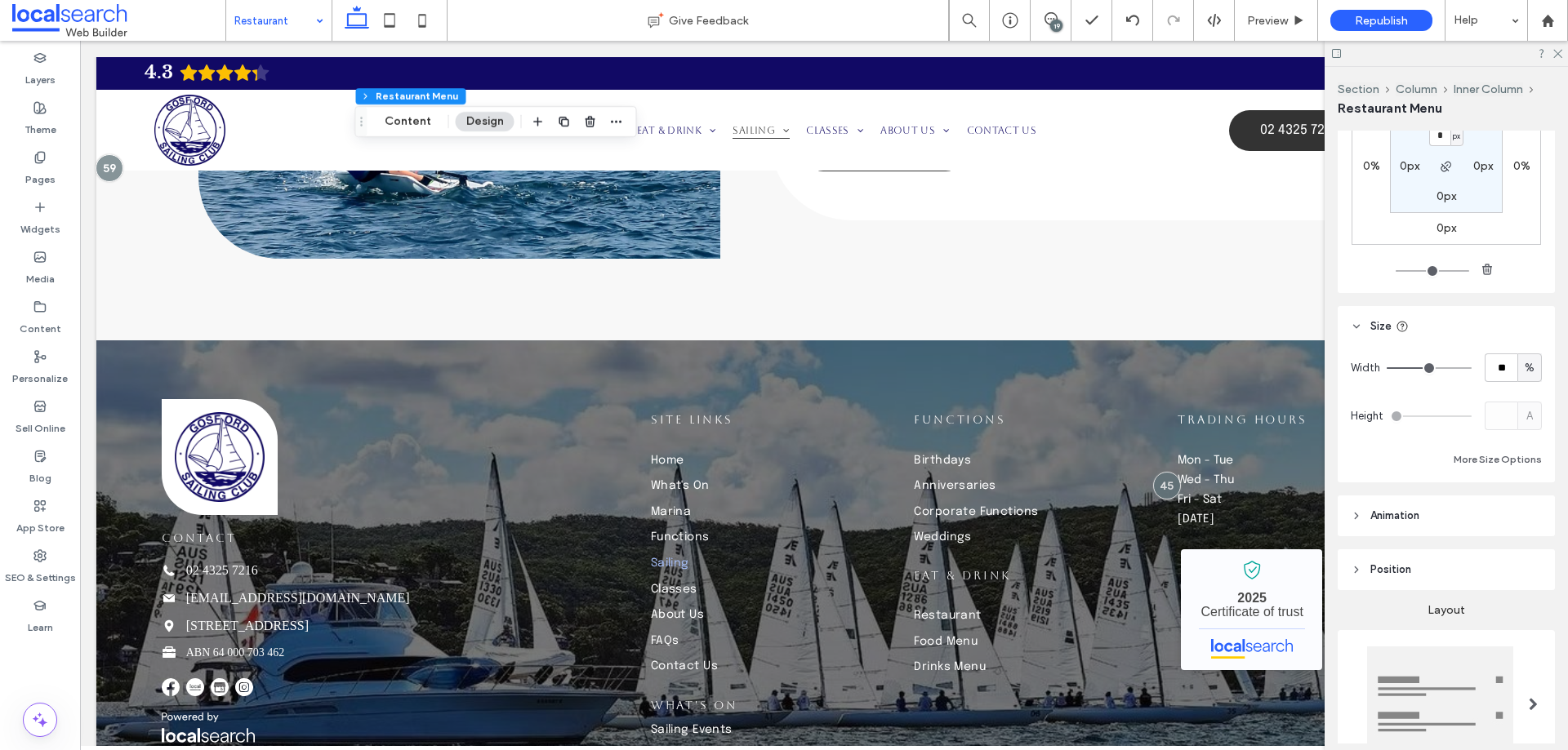
type input "**"
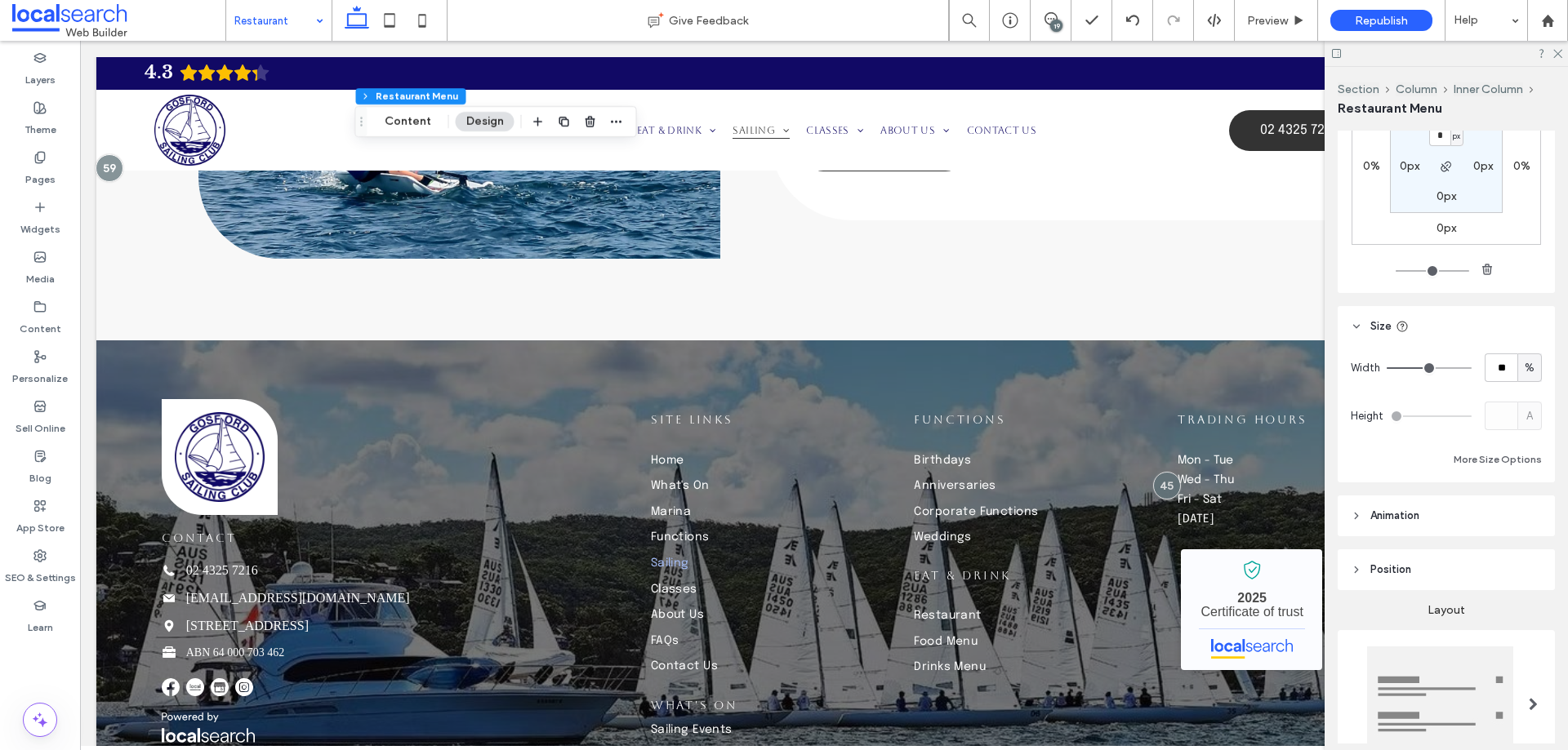
type input "**"
drag, startPoint x: 1460, startPoint y: 365, endPoint x: 1420, endPoint y: 369, distance: 40.2
type input "**"
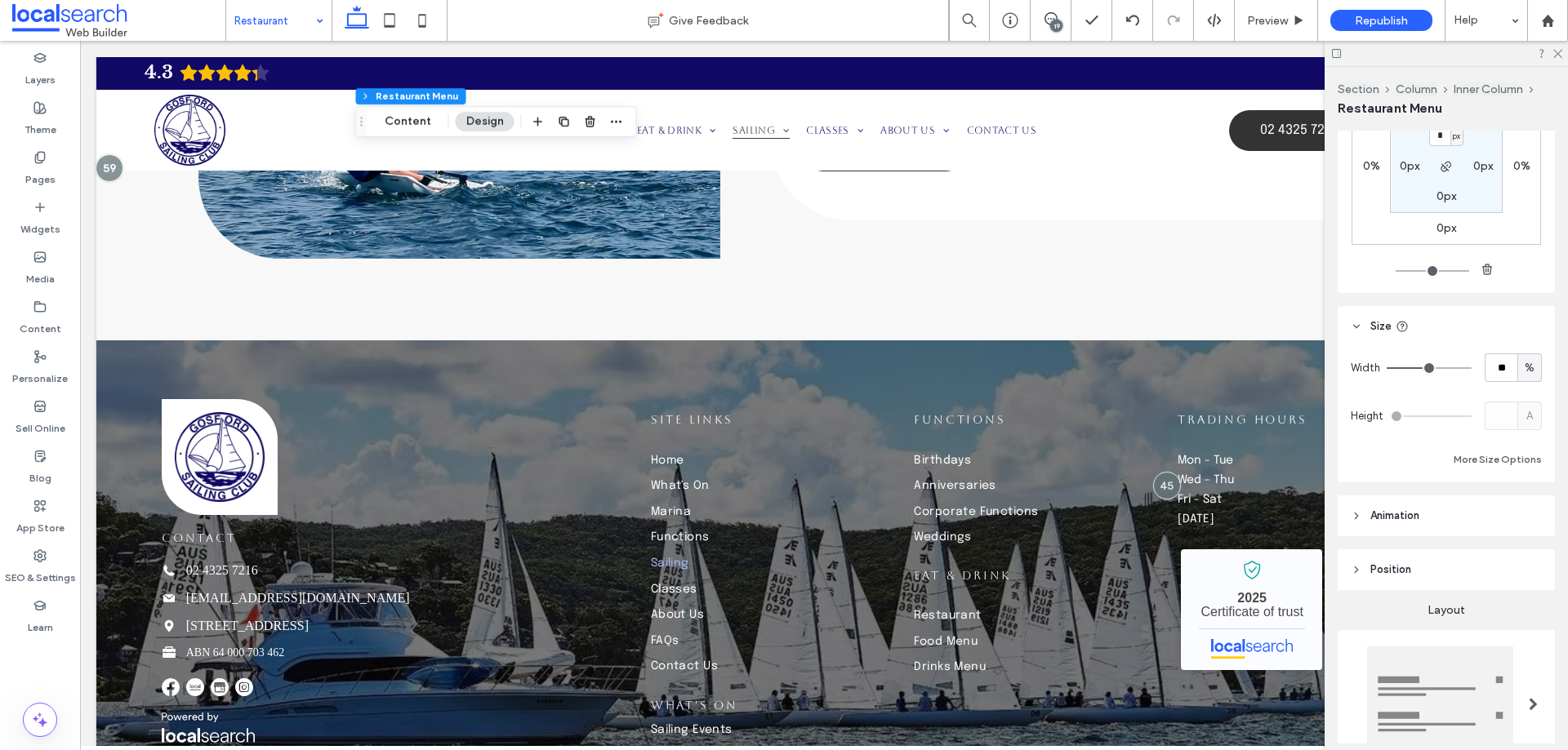
click at [1420, 369] on input "range" at bounding box center [1429, 368] width 85 height 2
type input "**"
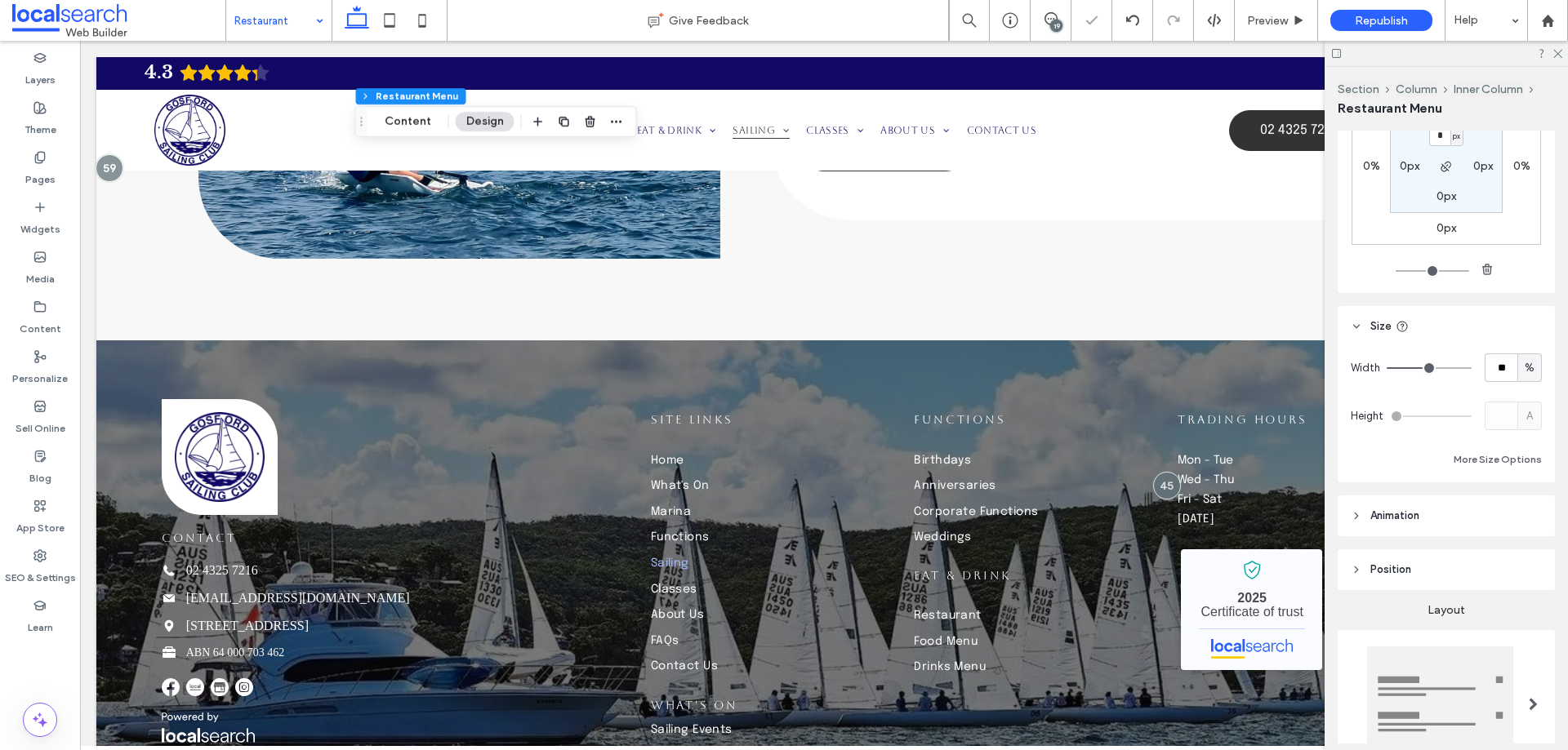
type input "**"
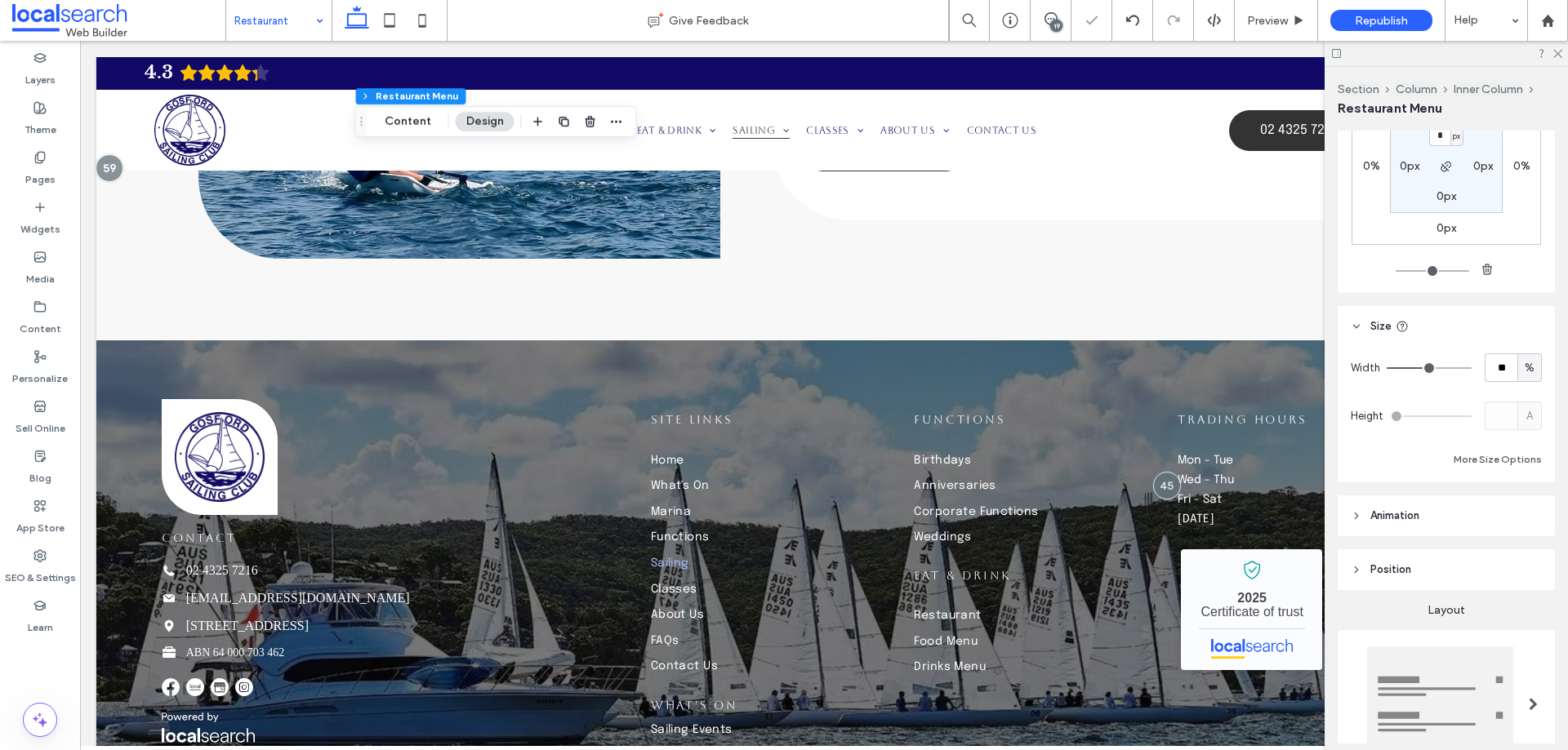
type input "**"
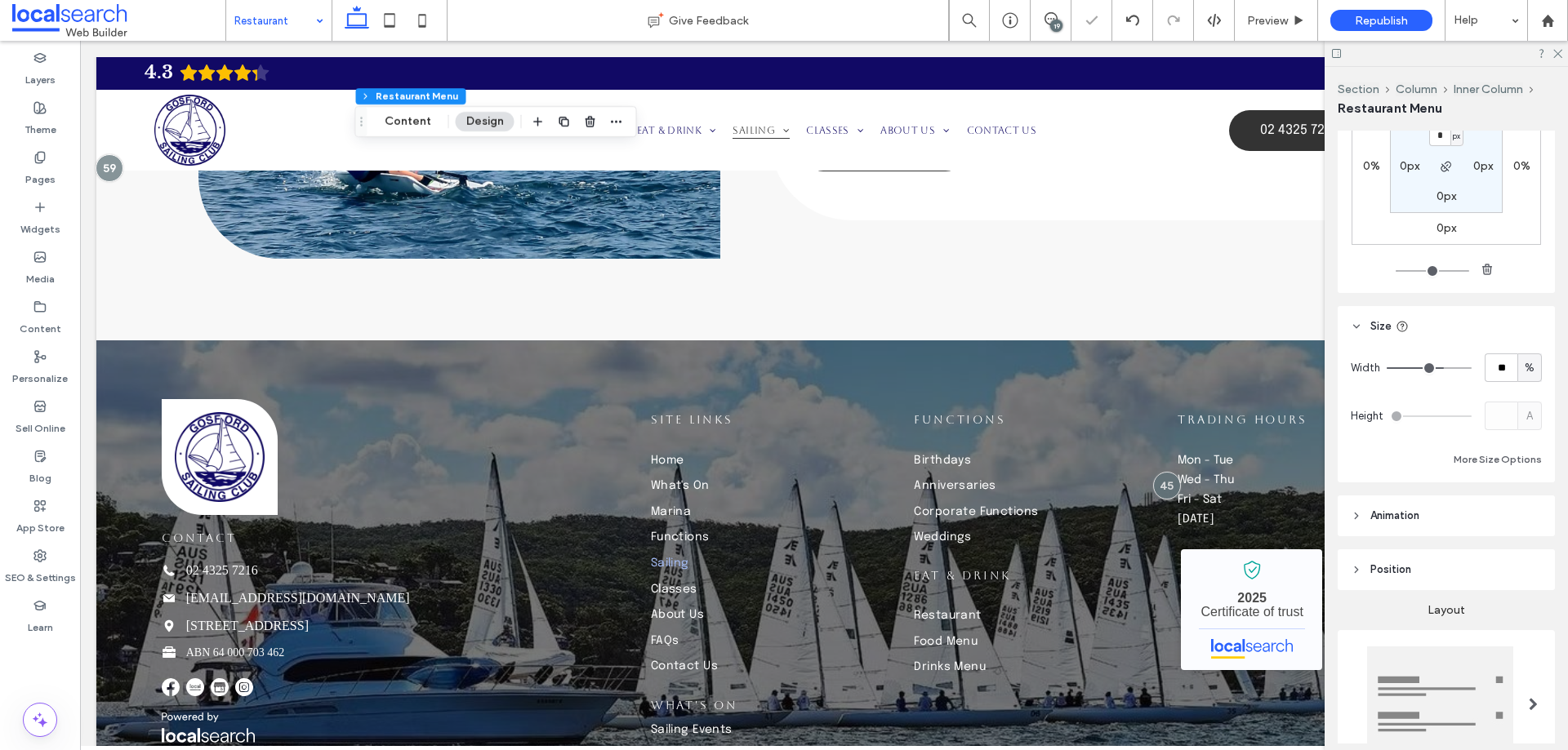
type input "**"
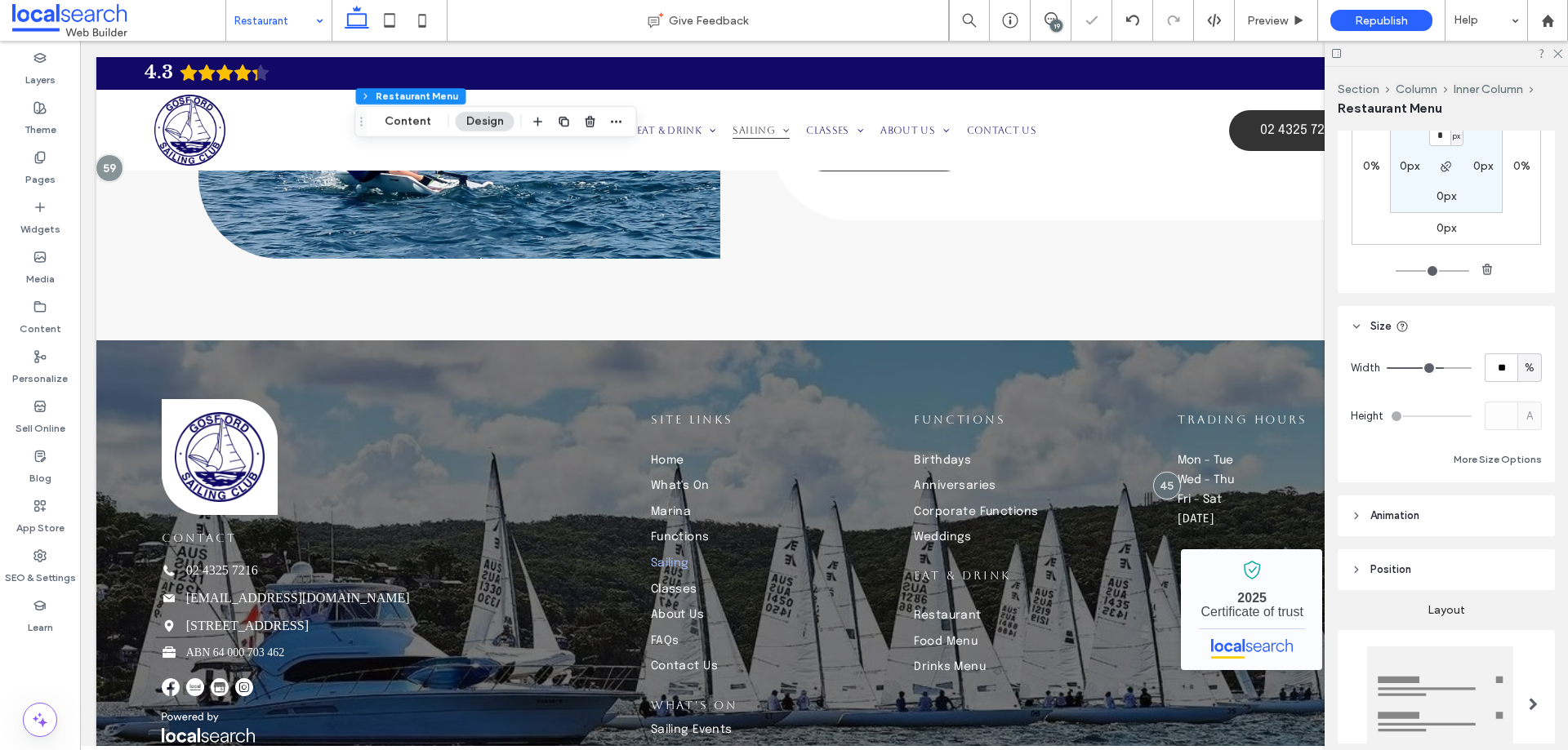
type input "**"
type input "***"
drag, startPoint x: 1420, startPoint y: 364, endPoint x: 1494, endPoint y: 373, distance: 74.5
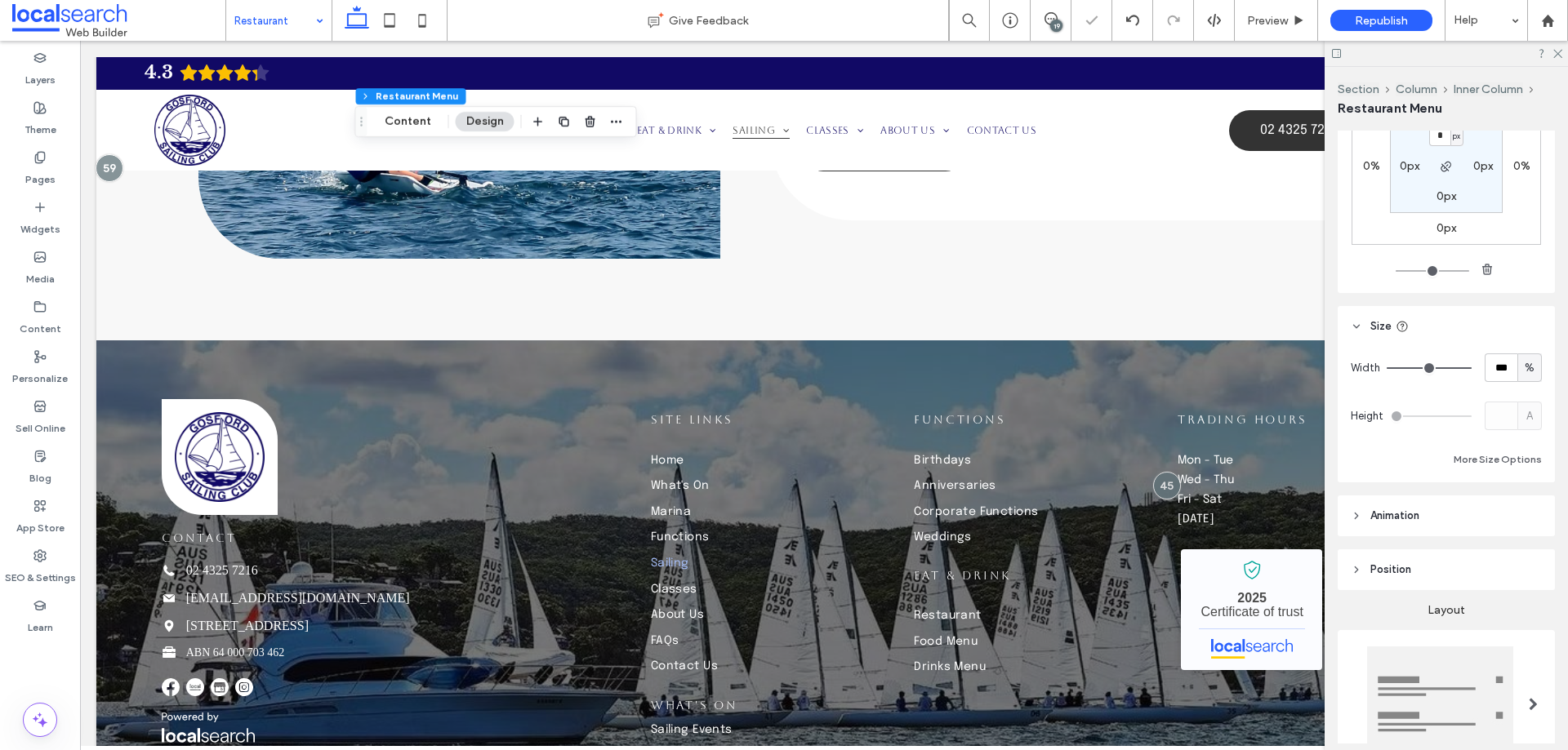
click at [1472, 369] on input "range" at bounding box center [1429, 368] width 85 height 2
type input "**"
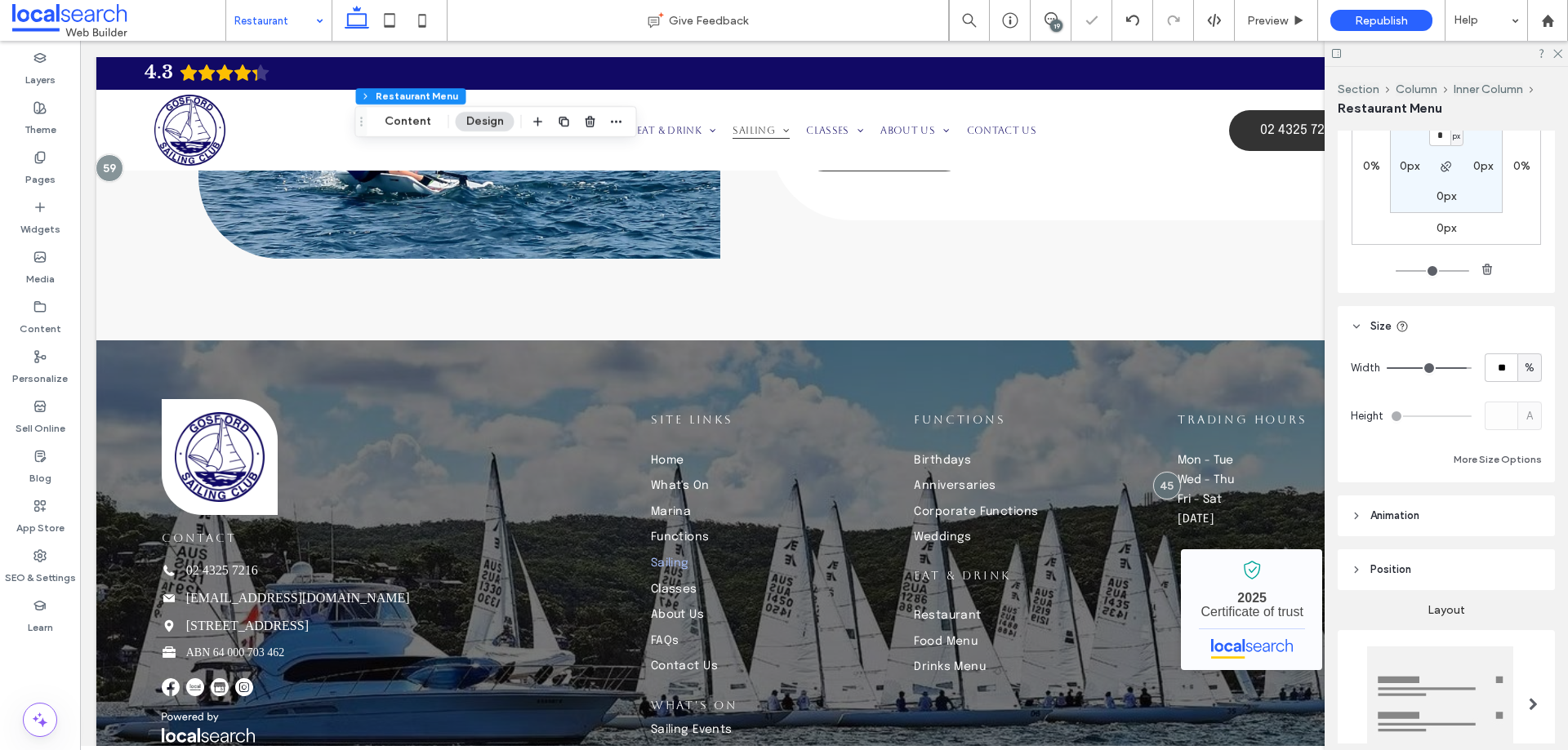
type input "**"
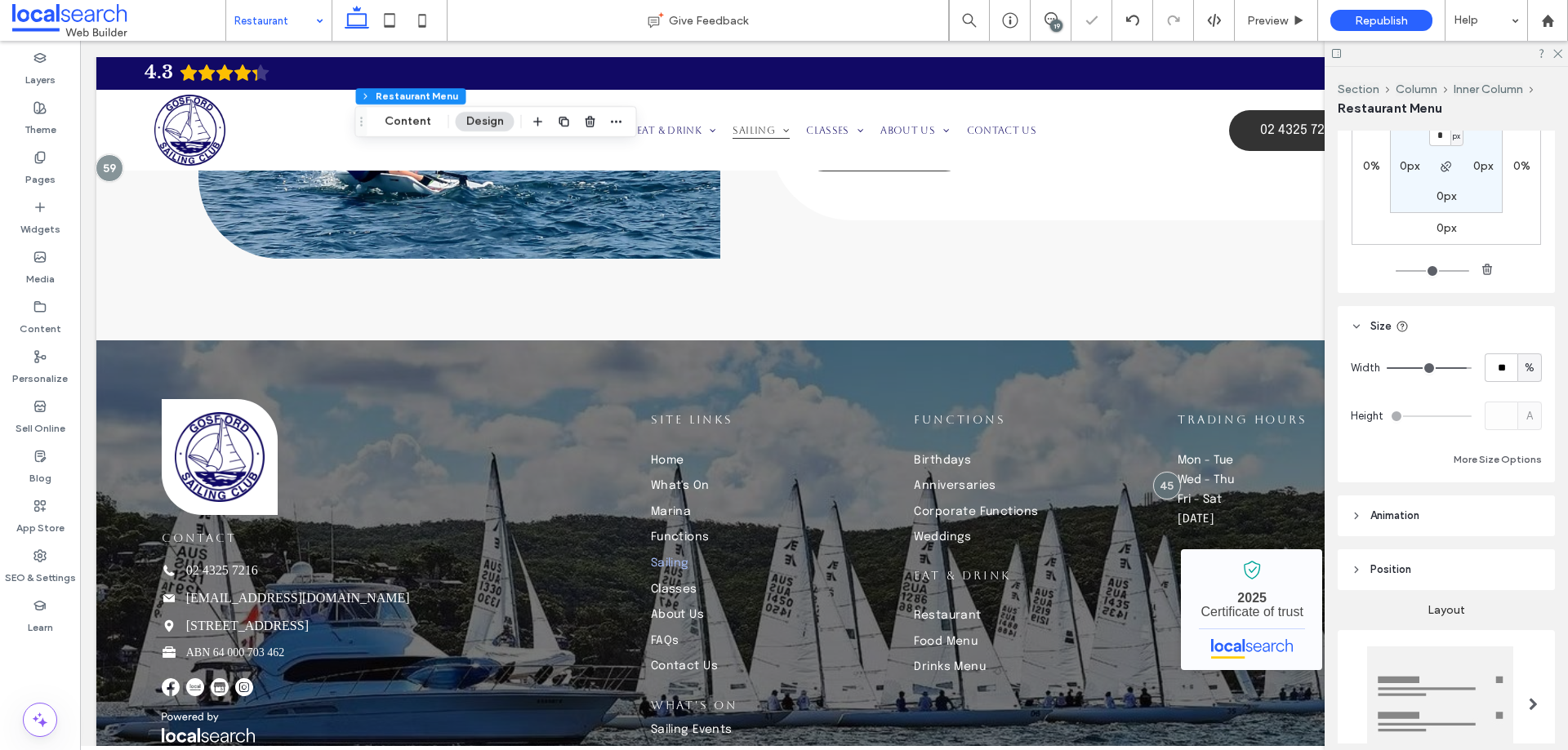
type input "**"
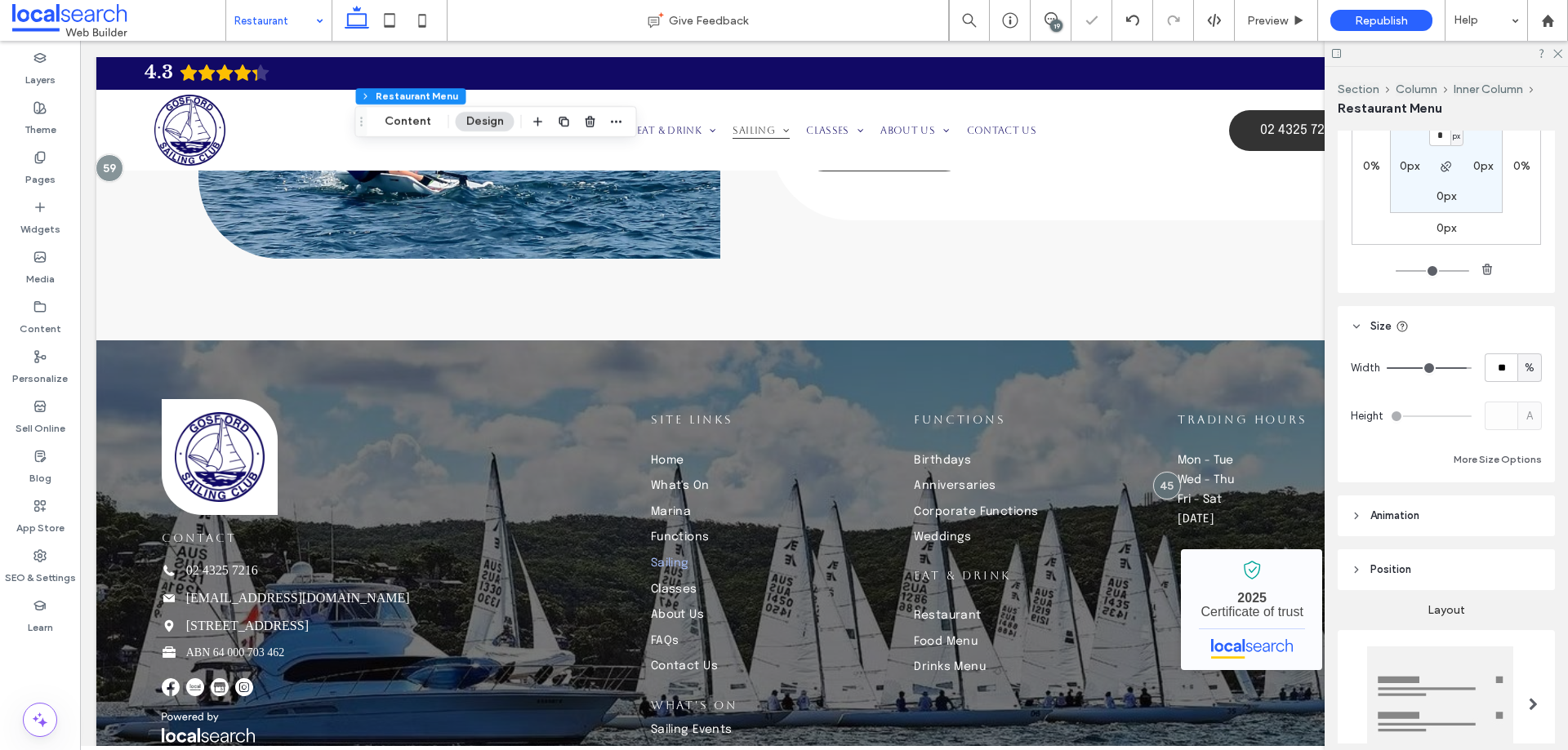
type input "**"
drag, startPoint x: 1454, startPoint y: 368, endPoint x: 1446, endPoint y: 369, distance: 8.1
click at [1446, 369] on input "range" at bounding box center [1429, 368] width 85 height 2
type input "**"
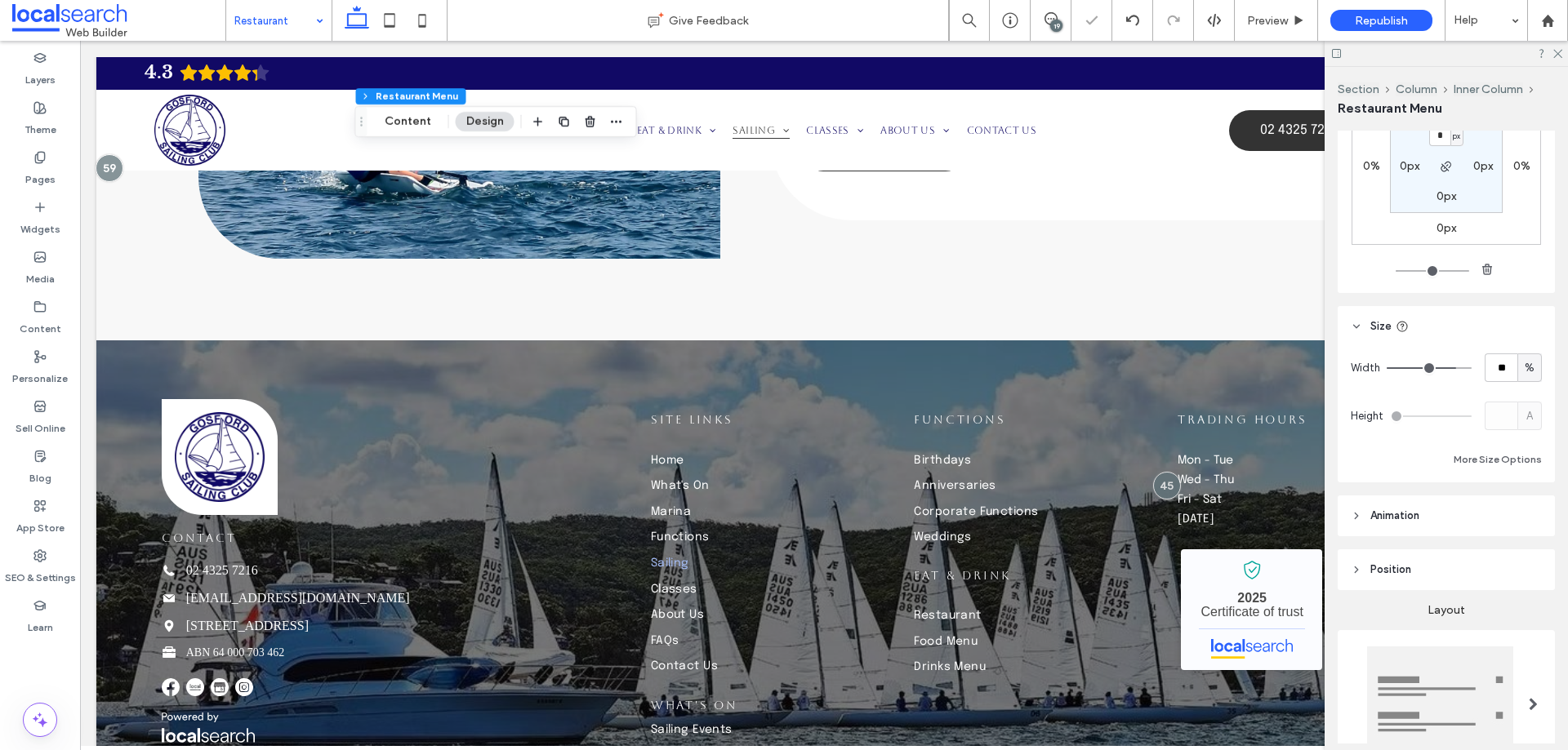
type input "**"
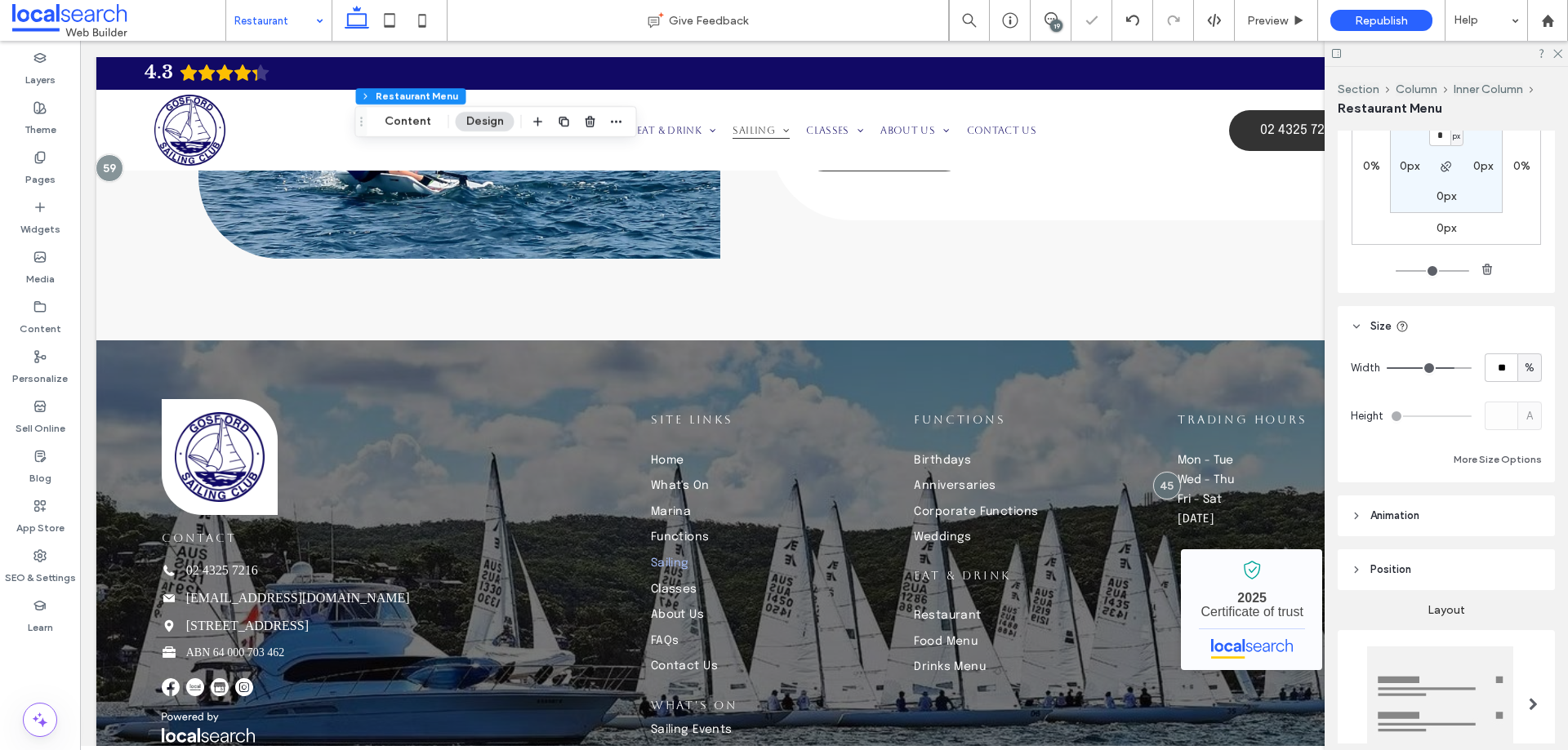
type input "**"
type input "***"
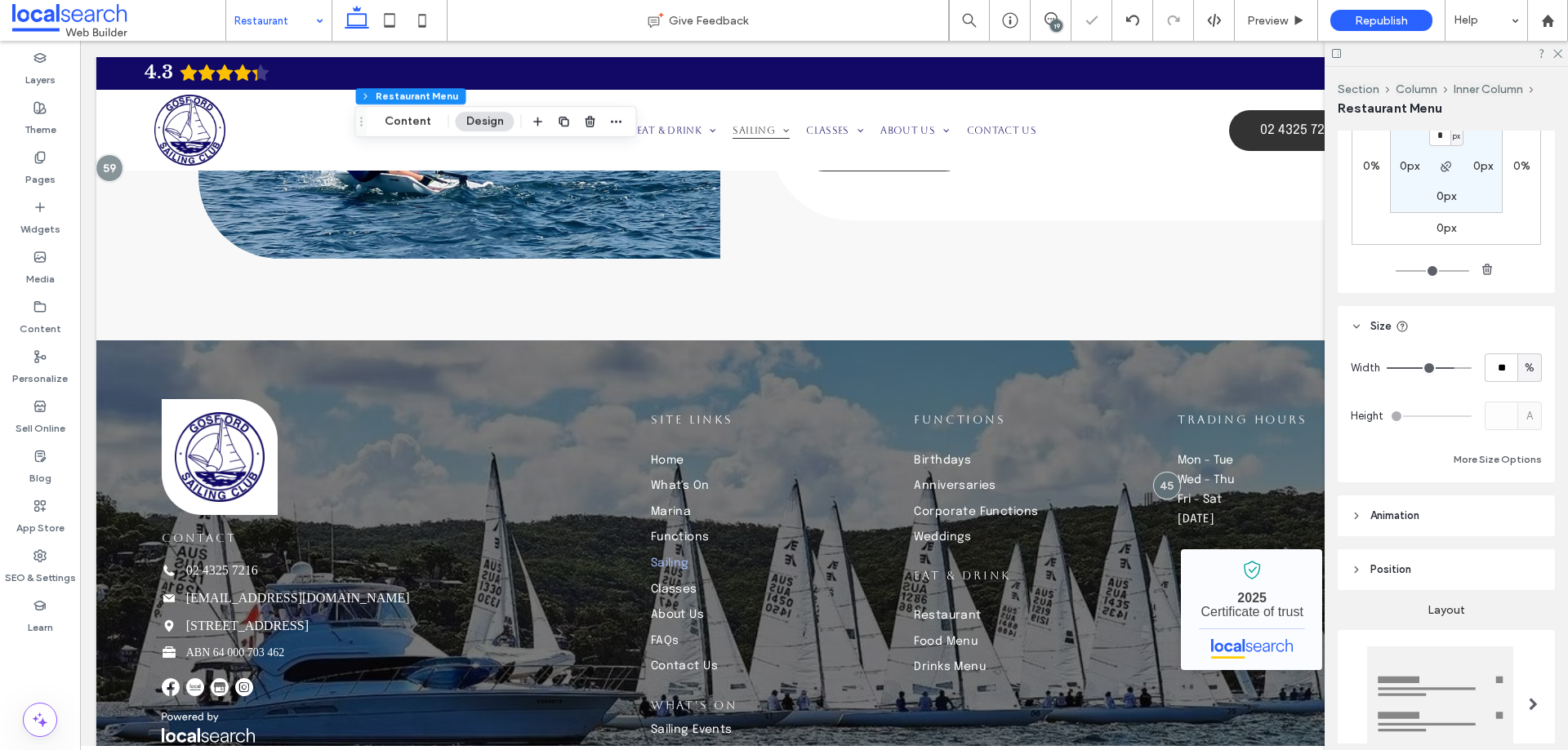
type input "***"
drag, startPoint x: 1445, startPoint y: 369, endPoint x: 1491, endPoint y: 369, distance: 46.0
type input "***"
click at [1472, 369] on input "range" at bounding box center [1429, 368] width 85 height 2
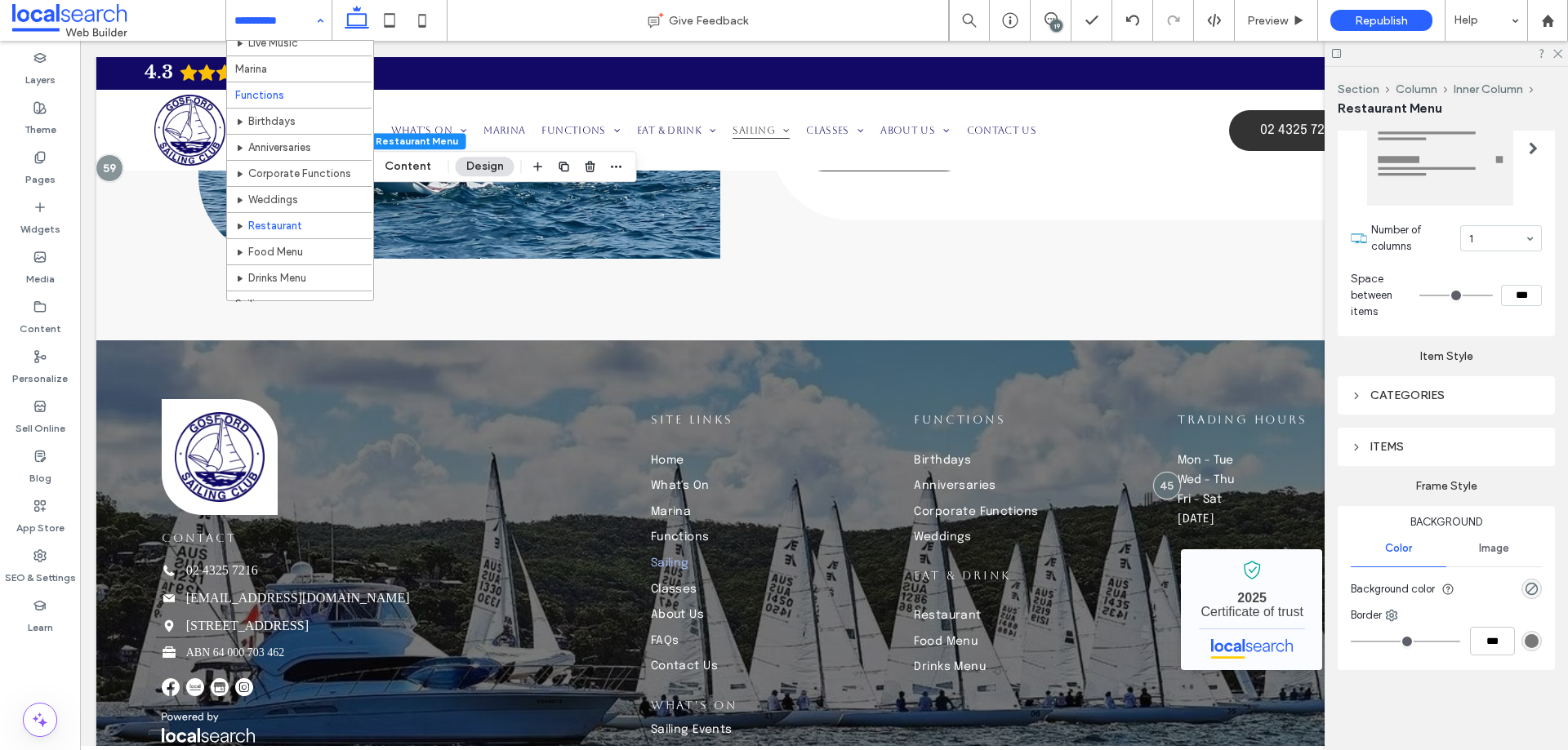
scroll to position [45, 0]
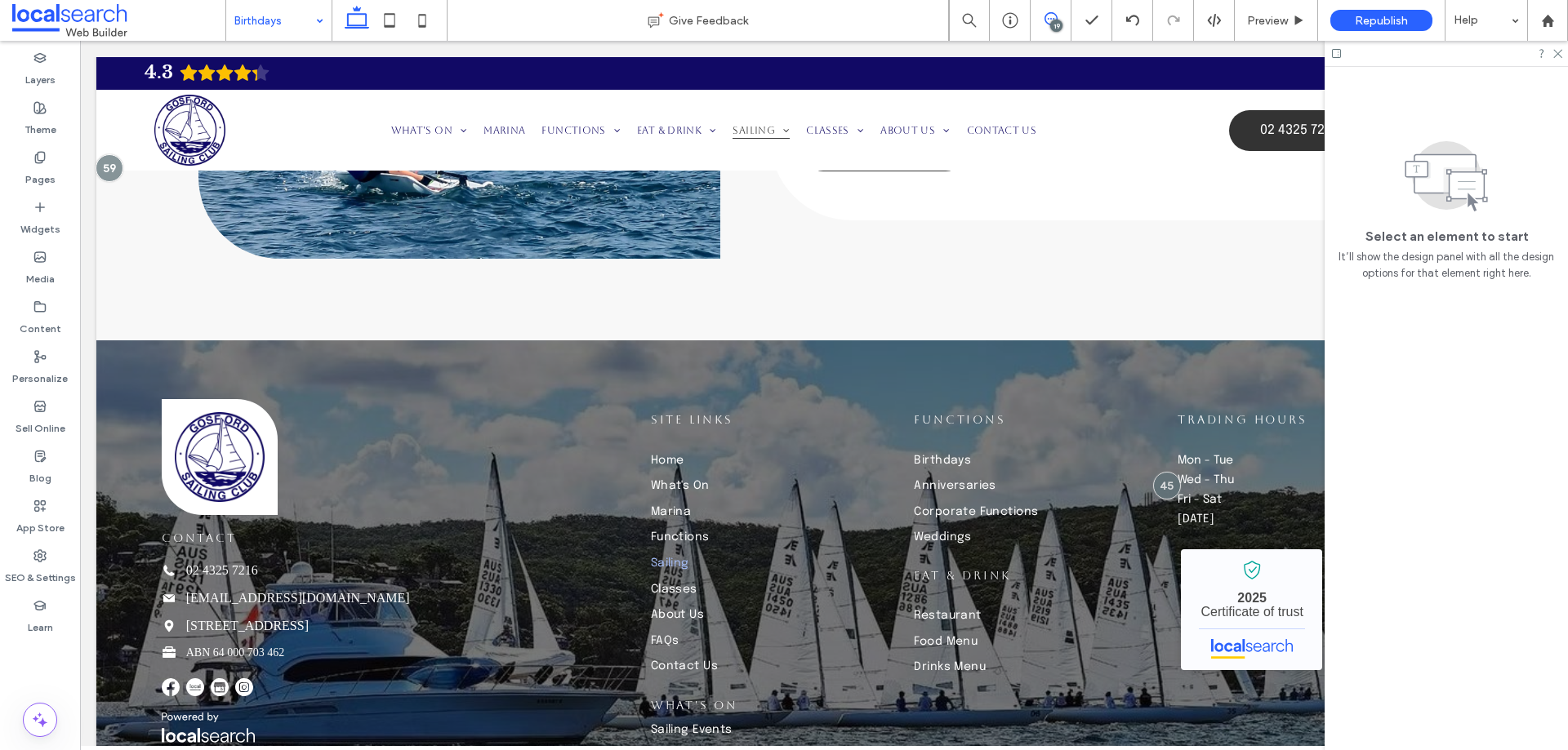
click at [1046, 23] on icon at bounding box center [1051, 19] width 13 height 13
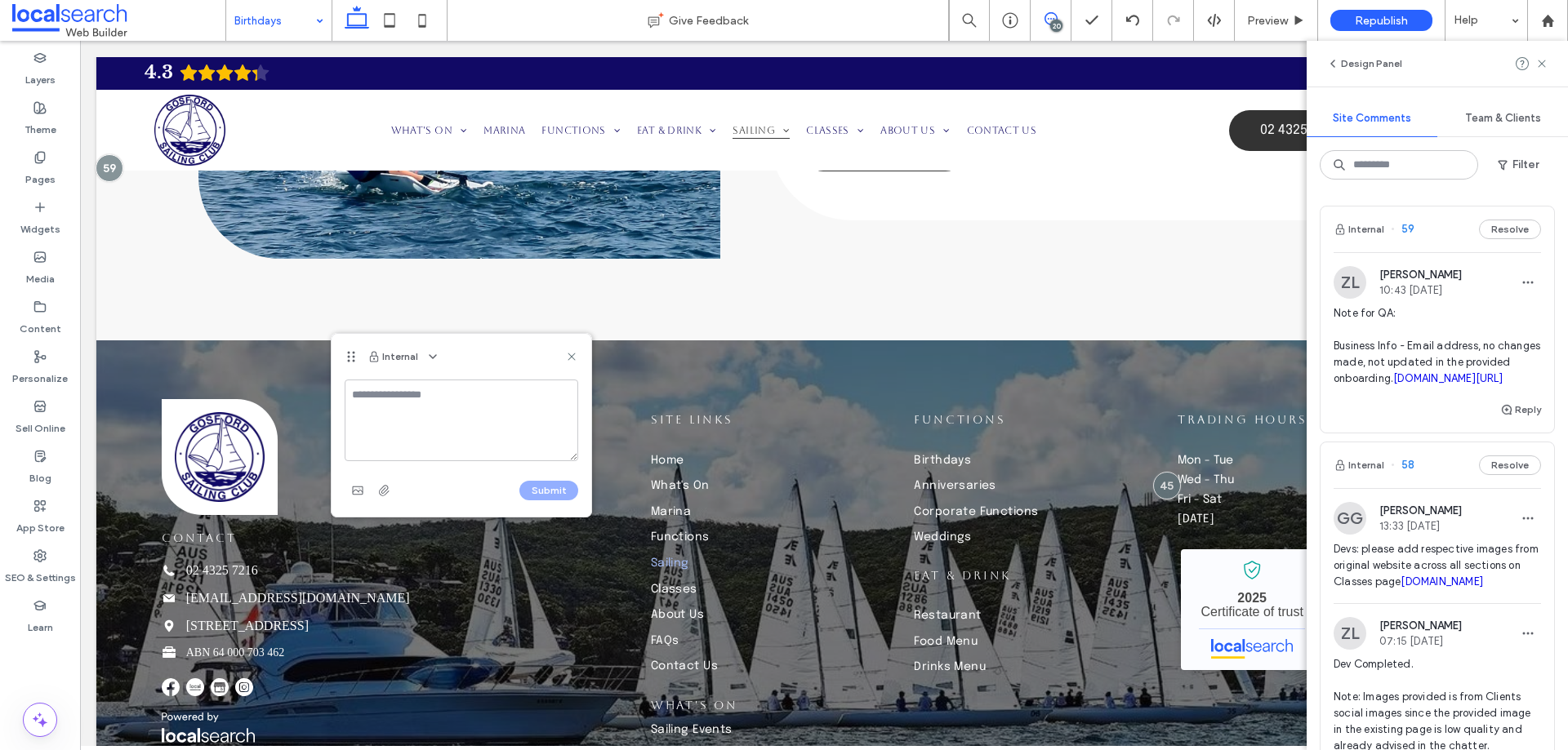
click at [356, 401] on textarea at bounding box center [462, 420] width 234 height 82
click at [413, 389] on textarea "**********" at bounding box center [462, 420] width 234 height 82
click at [493, 398] on textarea "**********" at bounding box center [462, 420] width 234 height 82
drag, startPoint x: 520, startPoint y: 434, endPoint x: 416, endPoint y: 392, distance: 112.2
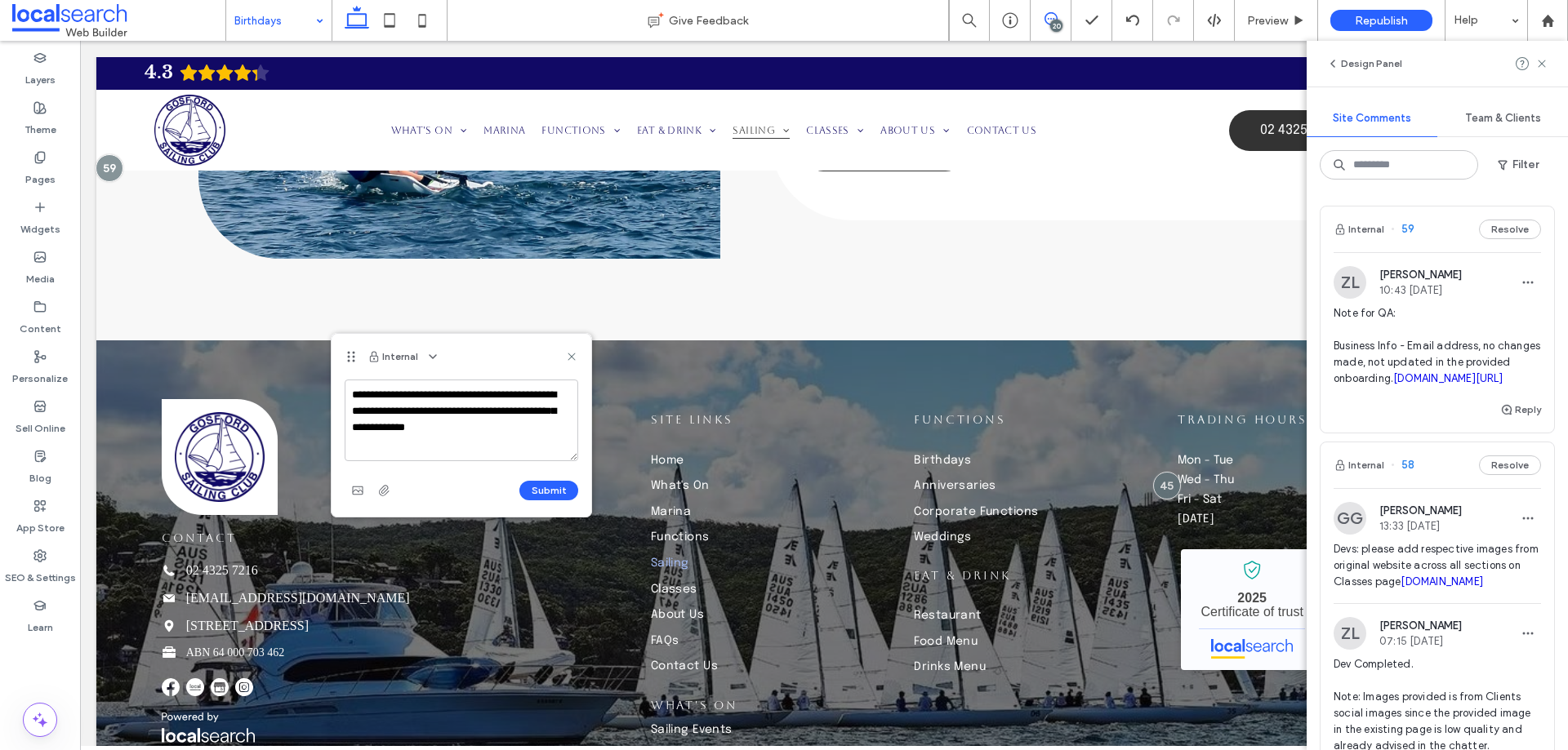
click at [416, 392] on textarea "**********" at bounding box center [462, 420] width 234 height 82
click at [529, 439] on textarea "**********" at bounding box center [462, 420] width 234 height 82
drag, startPoint x: 432, startPoint y: 412, endPoint x: 552, endPoint y: 388, distance: 122.4
click at [552, 388] on textarea "**********" at bounding box center [462, 420] width 234 height 82
click at [367, 410] on textarea "**********" at bounding box center [462, 420] width 234 height 82
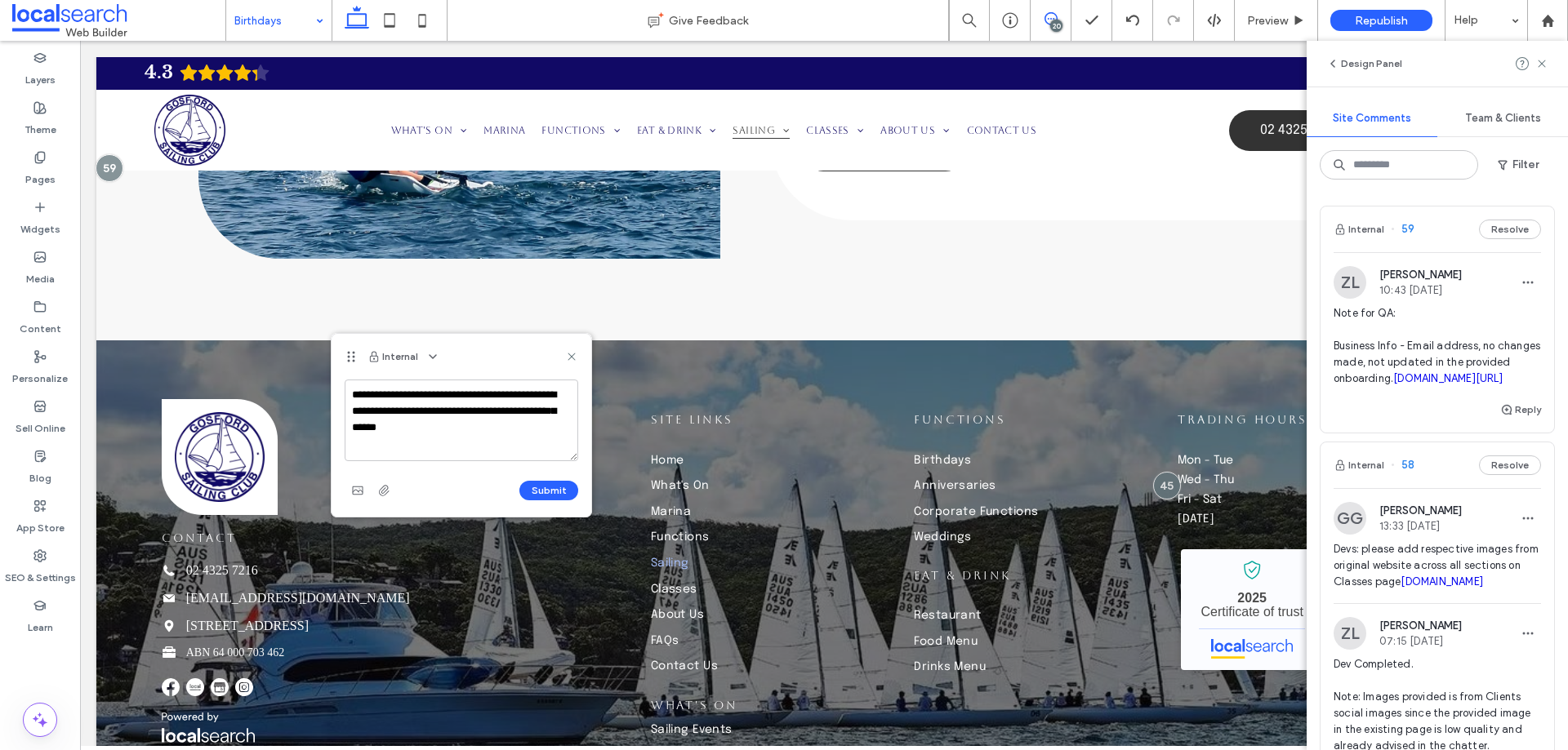
click at [533, 425] on textarea "**********" at bounding box center [462, 420] width 234 height 82
type textarea "**********"
click at [380, 484] on icon "button" at bounding box center [384, 491] width 13 height 13
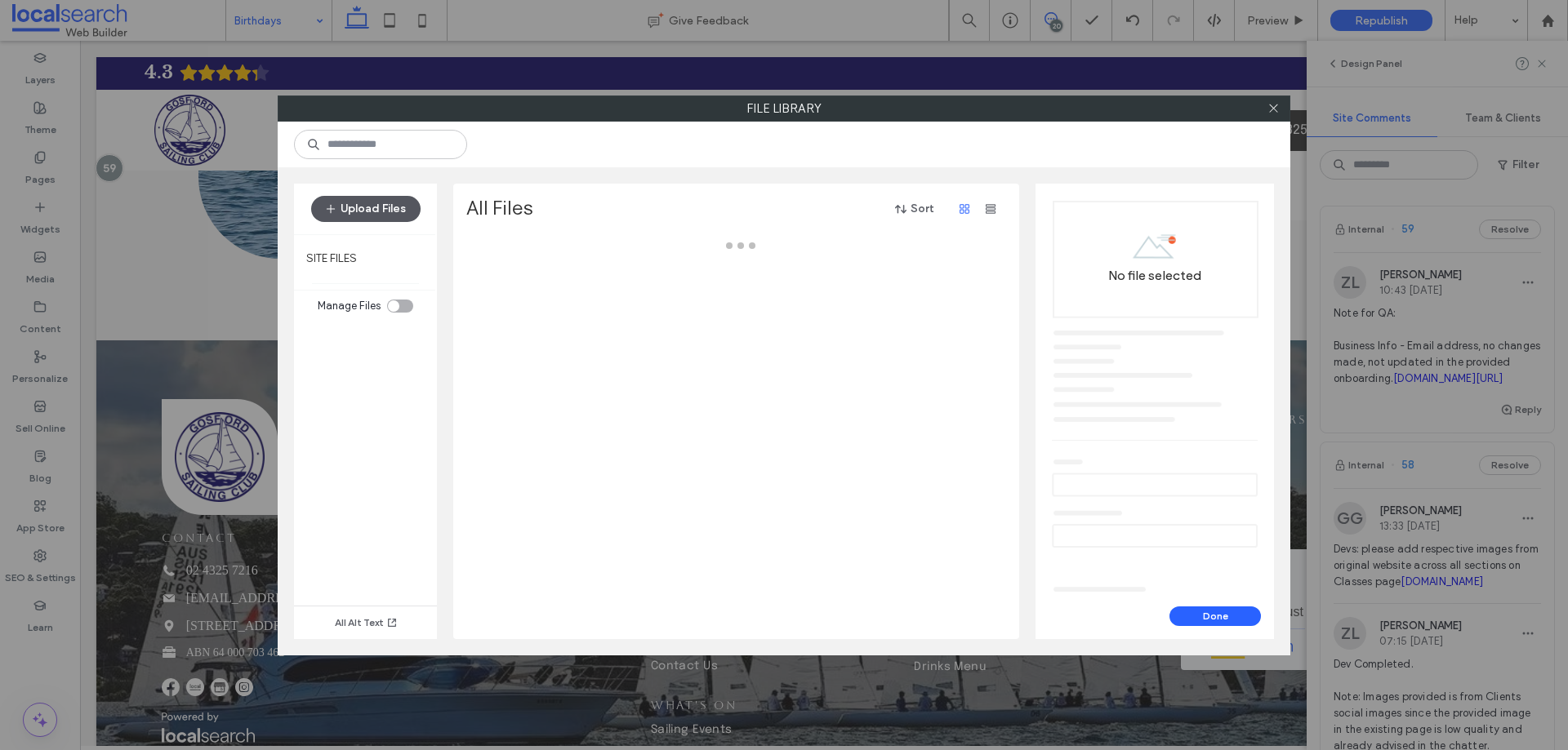
click at [358, 206] on button "Upload Files" at bounding box center [366, 208] width 110 height 26
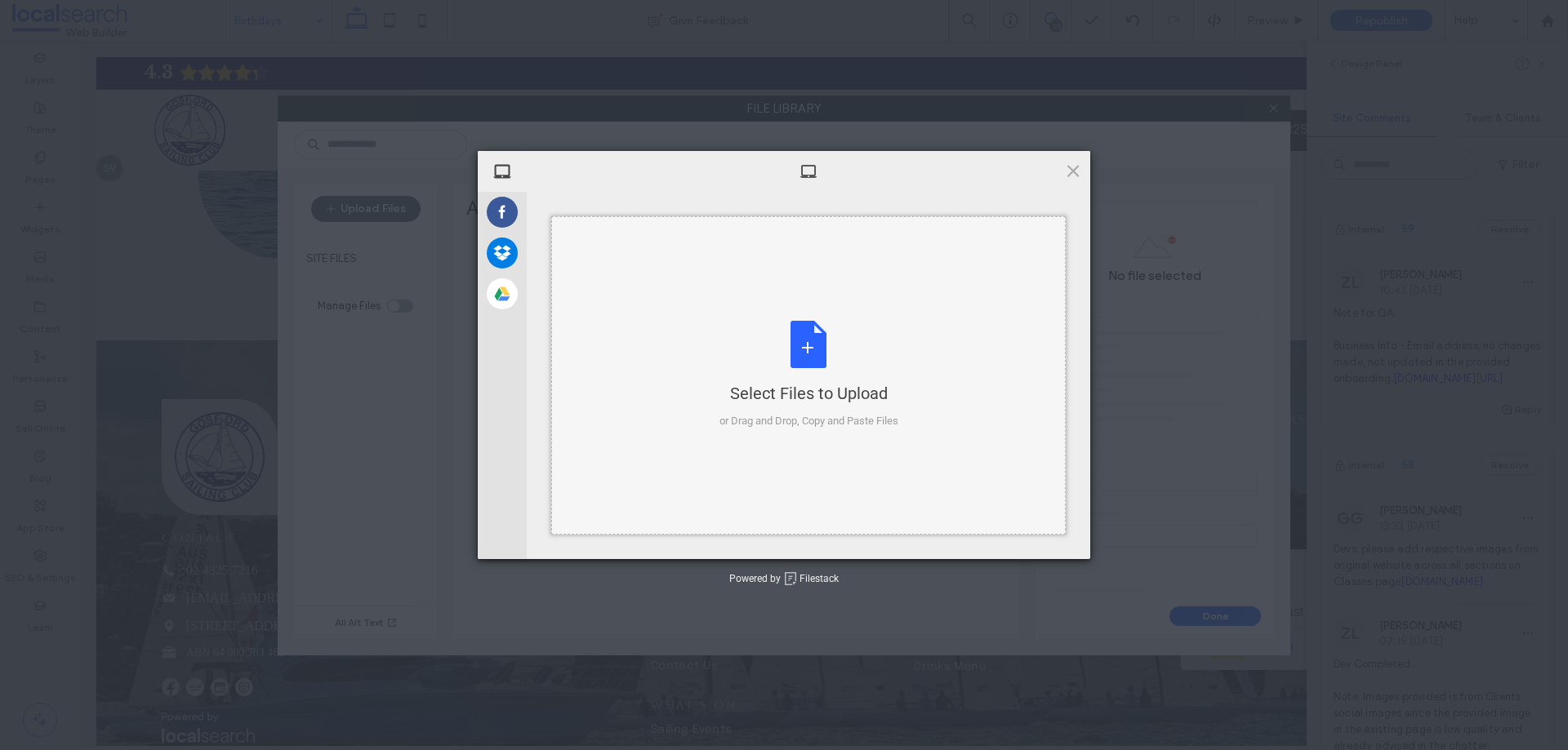
click at [812, 354] on div "Select Files to Upload or Drag and Drop, Copy and Paste Files" at bounding box center [809, 375] width 179 height 109
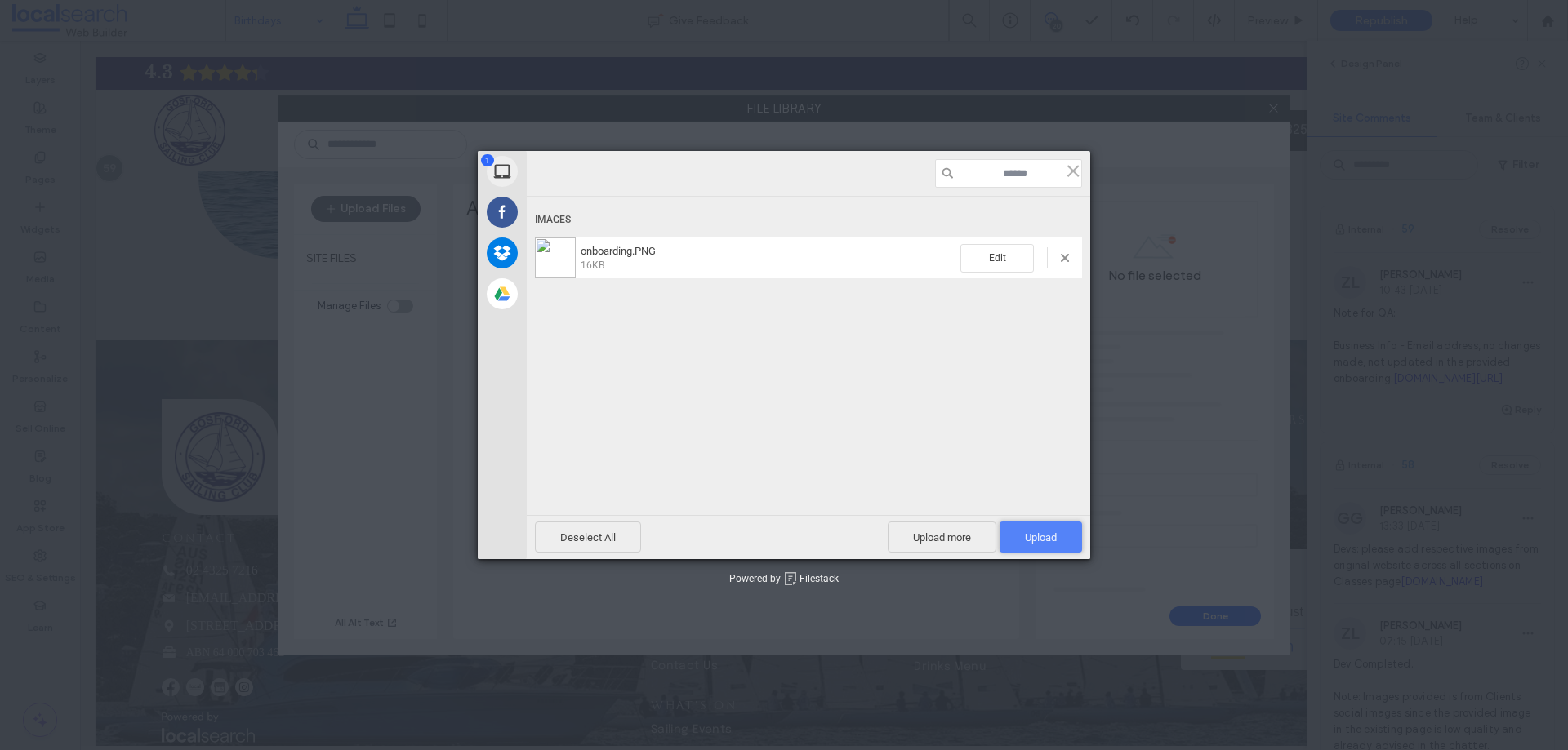
click at [1039, 531] on span "Upload 1" at bounding box center [1041, 537] width 82 height 31
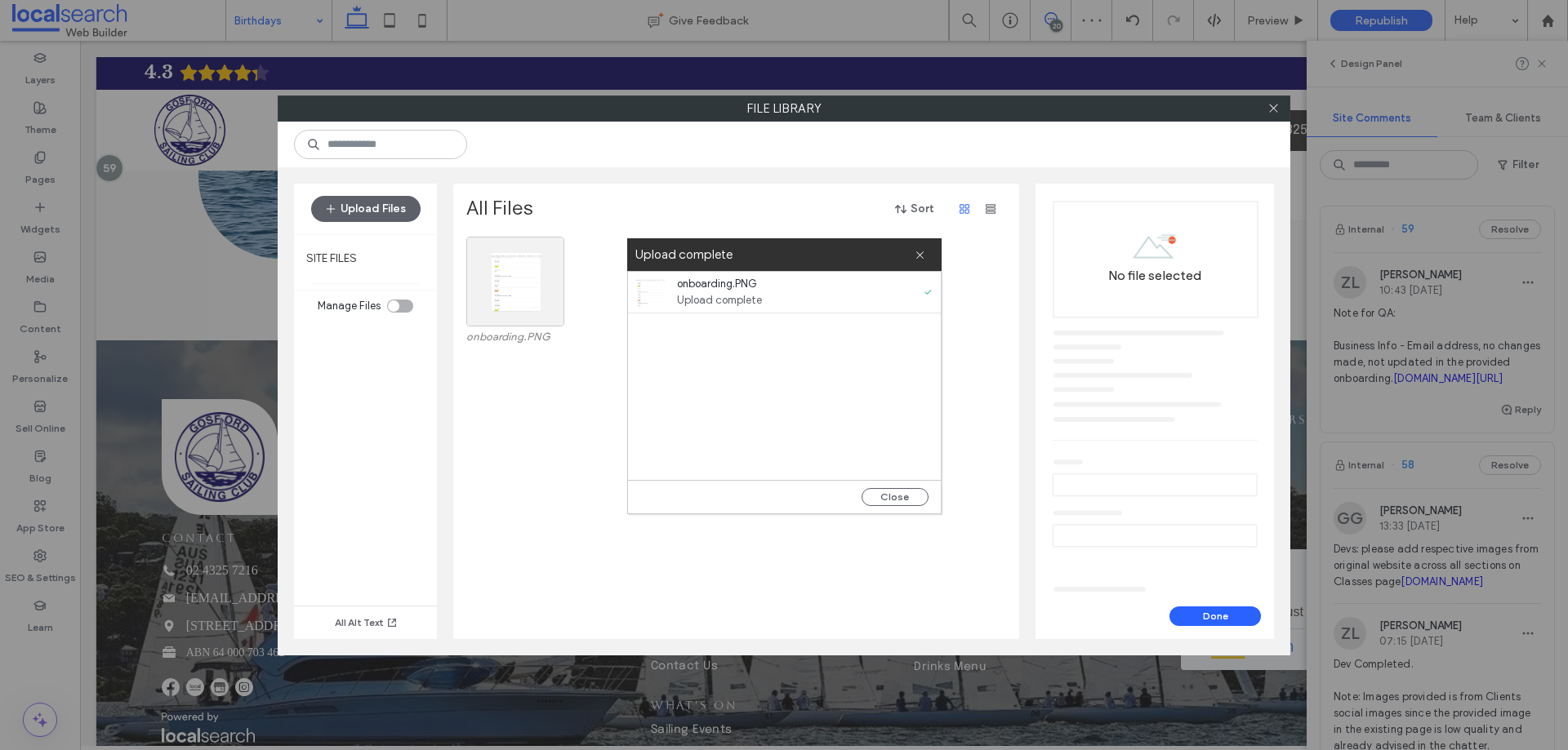
drag, startPoint x: 1205, startPoint y: 614, endPoint x: 524, endPoint y: 449, distance: 700.7
click at [560, 483] on div "Upload Files SITE FILES Manage Files All Alt Text All Files Sort onboarding.PNG…" at bounding box center [784, 411] width 1013 height 488
click at [513, 326] on div "Select onboarding.PNG" at bounding box center [515, 291] width 98 height 110
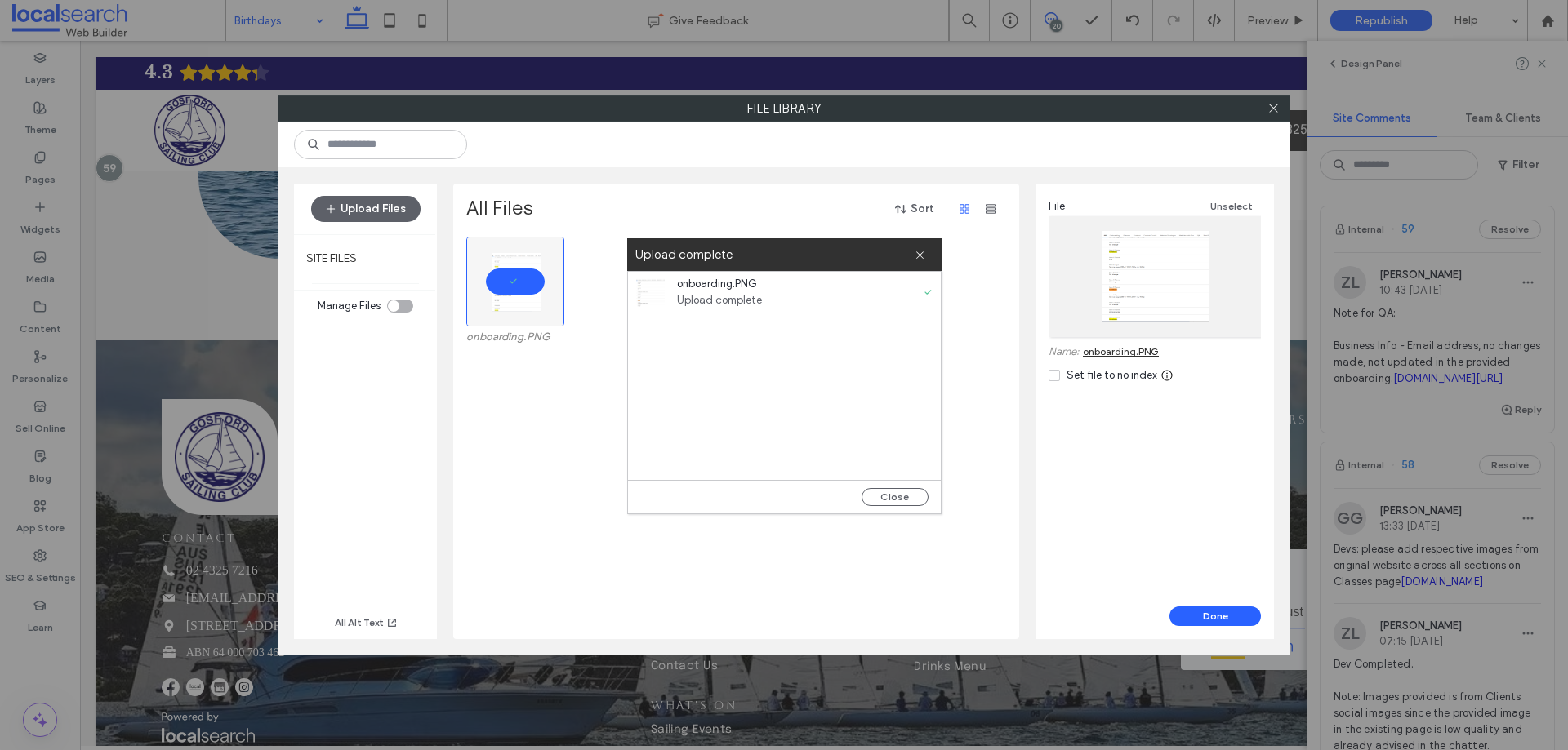
click at [1219, 628] on div "Done" at bounding box center [1154, 623] width 239 height 33
click at [1219, 619] on button "Done" at bounding box center [1215, 616] width 91 height 19
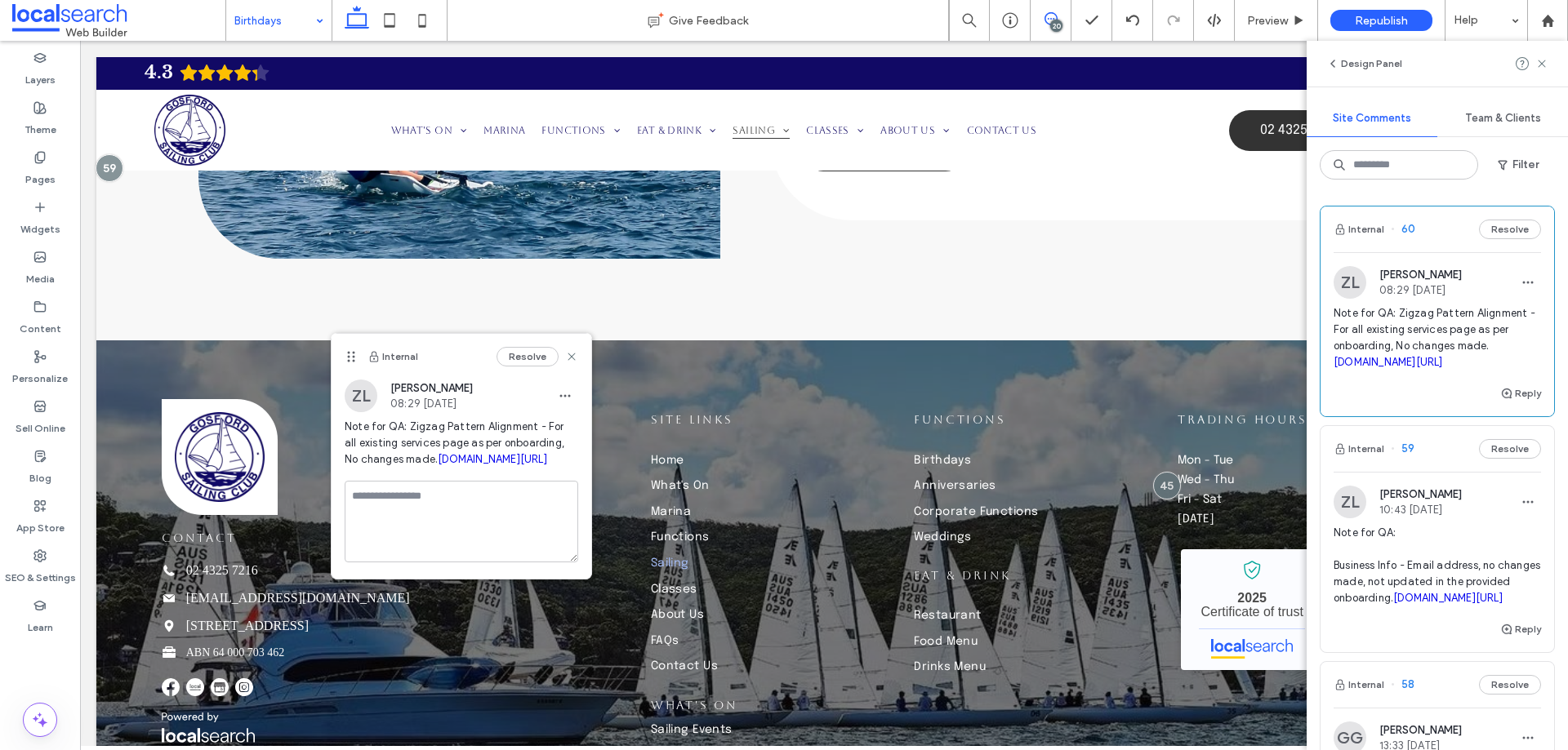
scroll to position [0, 0]
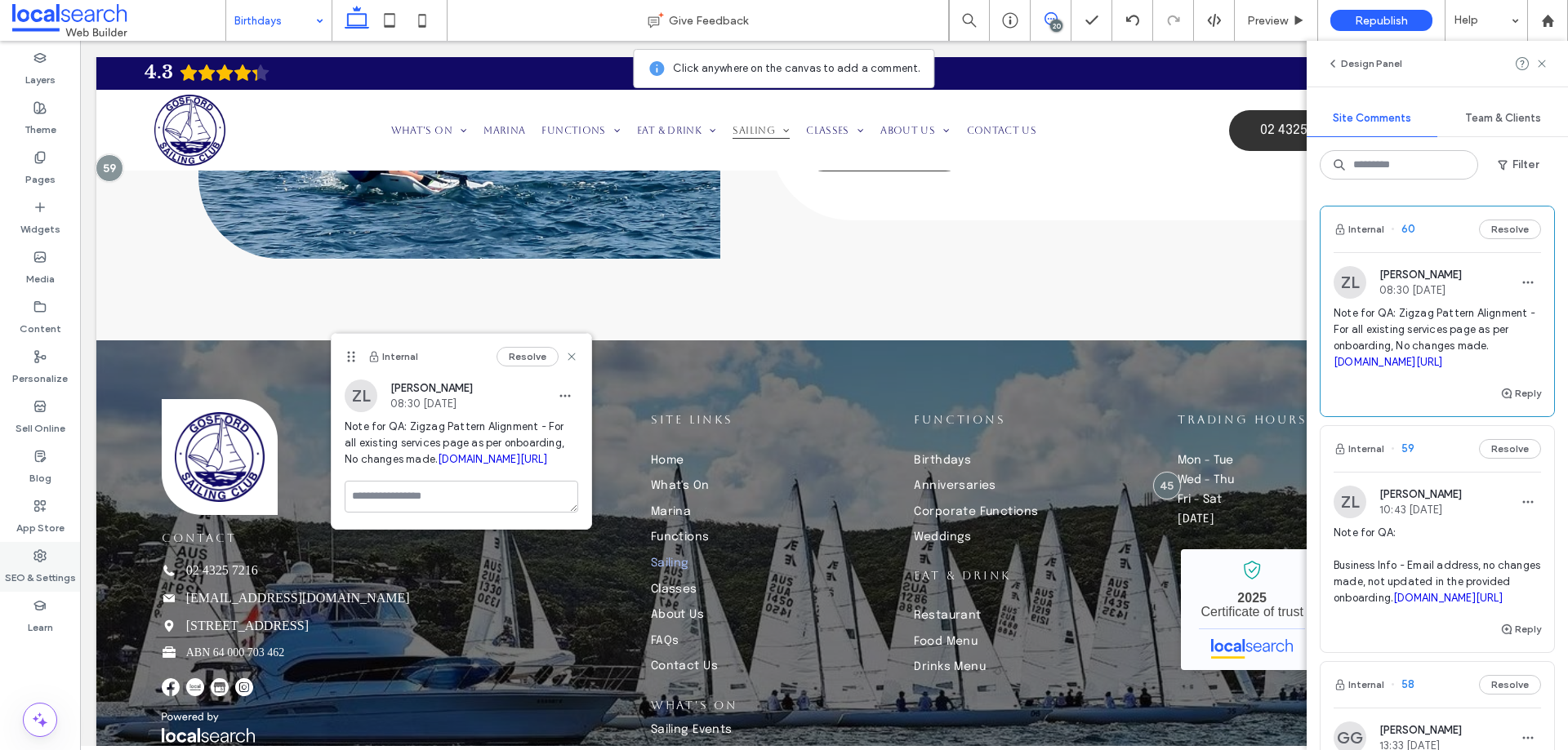
click at [49, 568] on label "SEO & Settings" at bounding box center [40, 573] width 71 height 23
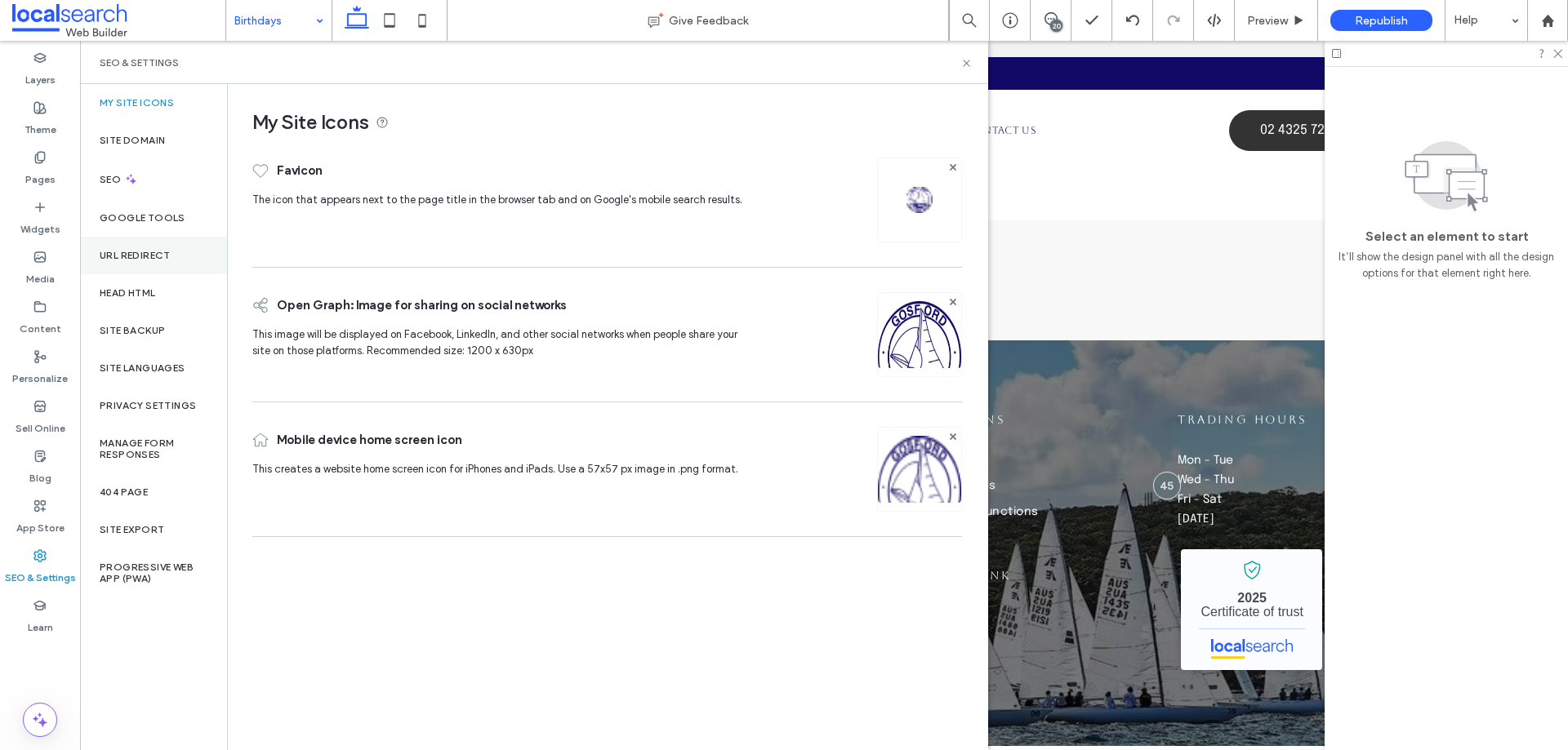
click at [157, 254] on label "URL Redirect" at bounding box center [135, 255] width 71 height 12
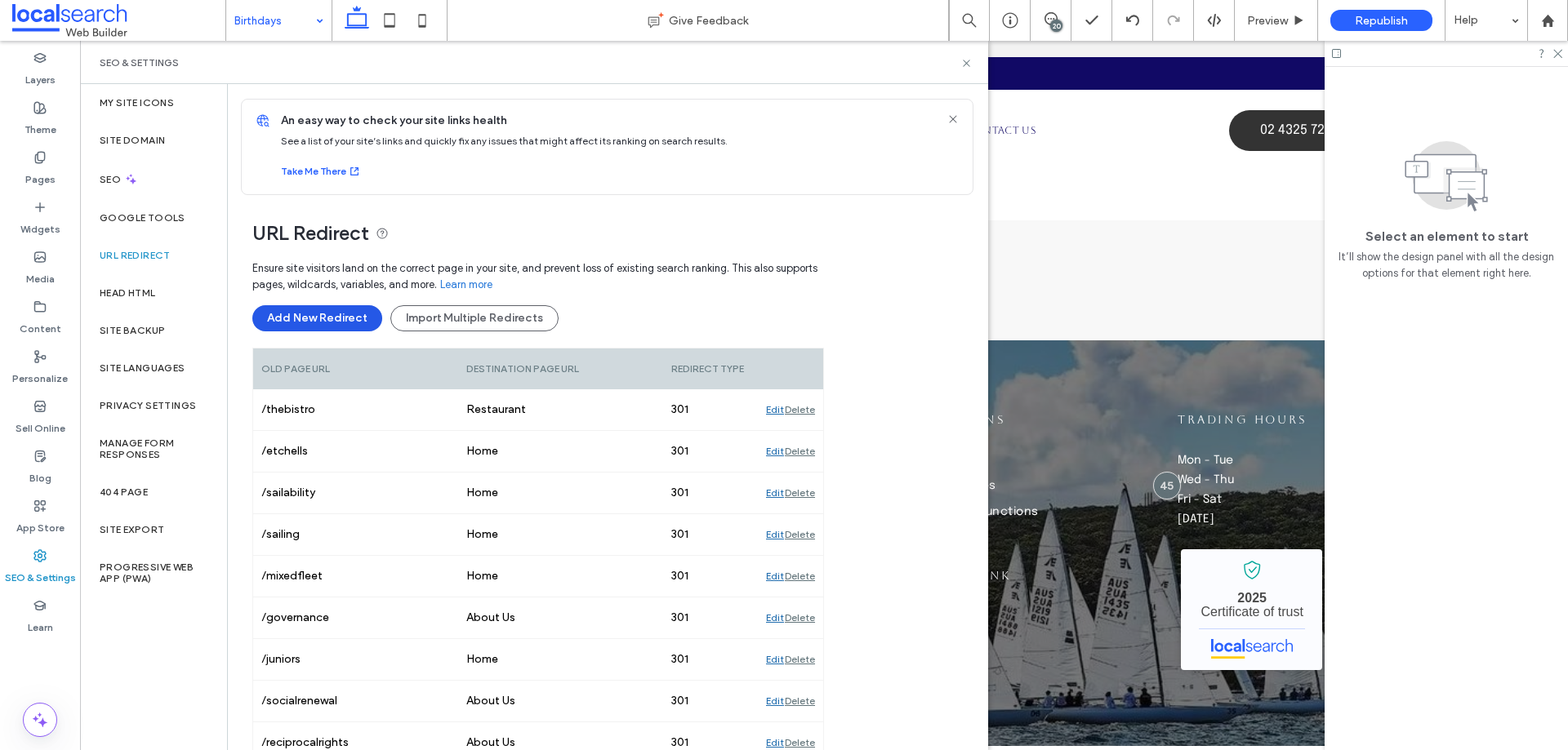
click at [338, 312] on button "Add New Redirect" at bounding box center [317, 318] width 130 height 26
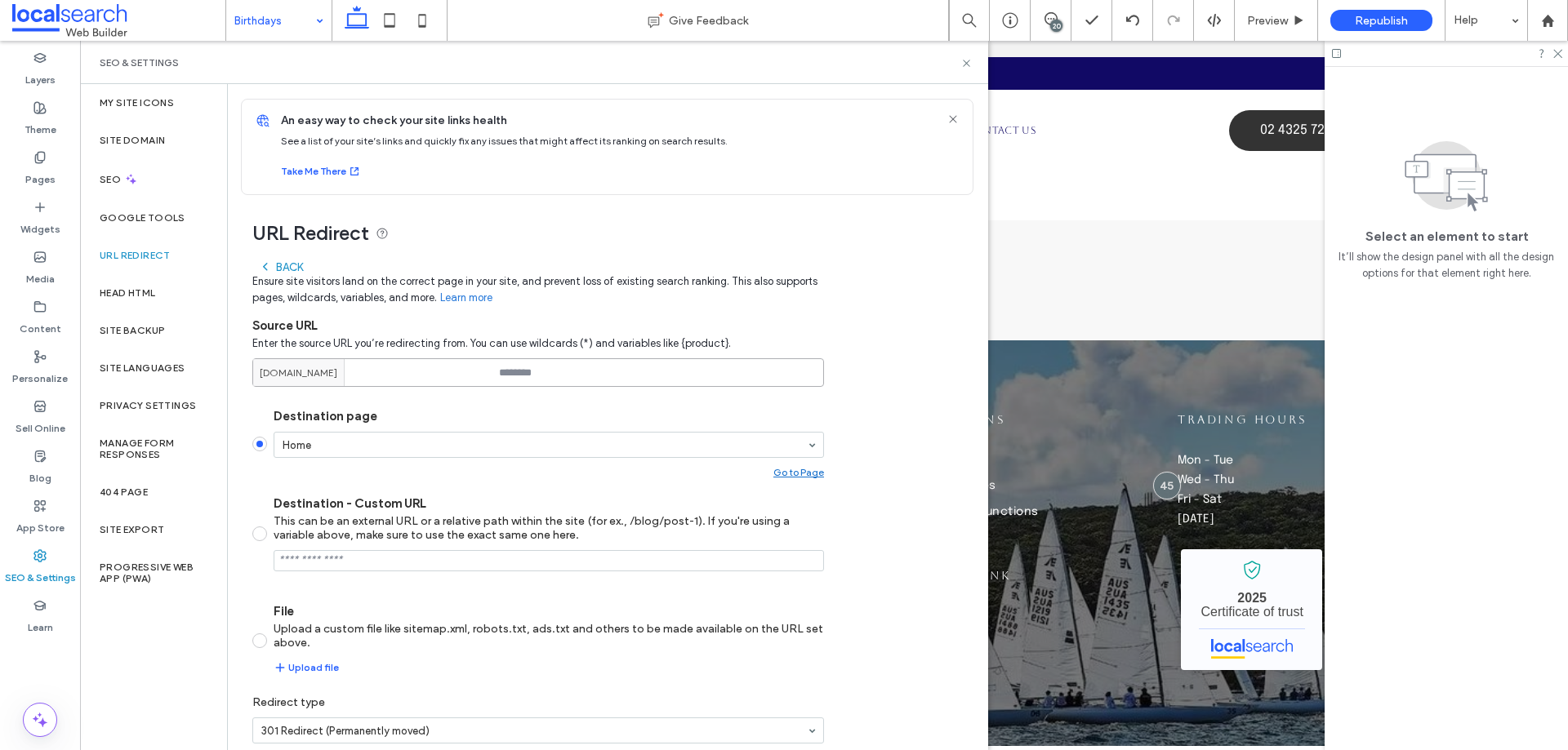
click at [606, 362] on input at bounding box center [538, 372] width 572 height 28
paste input "**********"
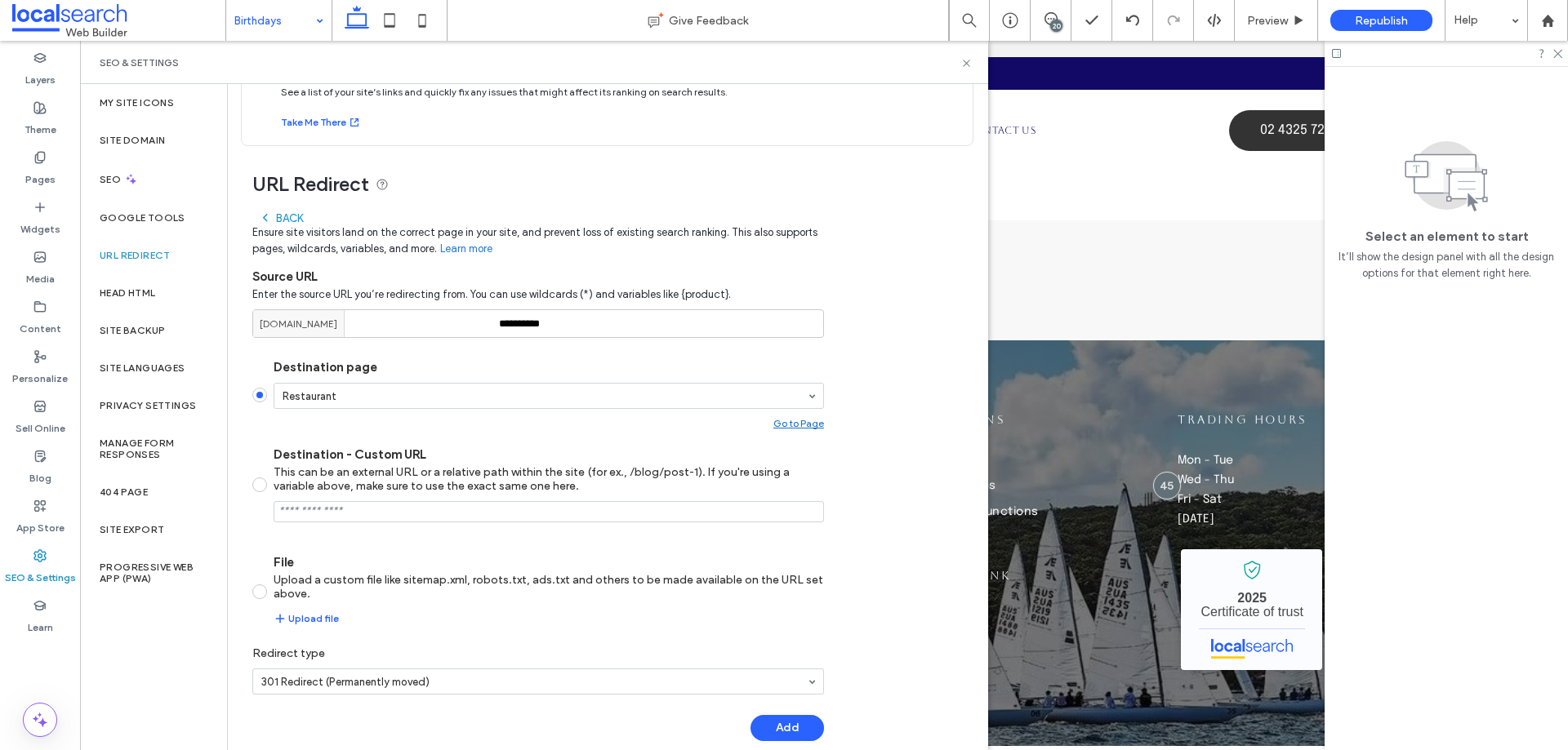
scroll to position [72, 0]
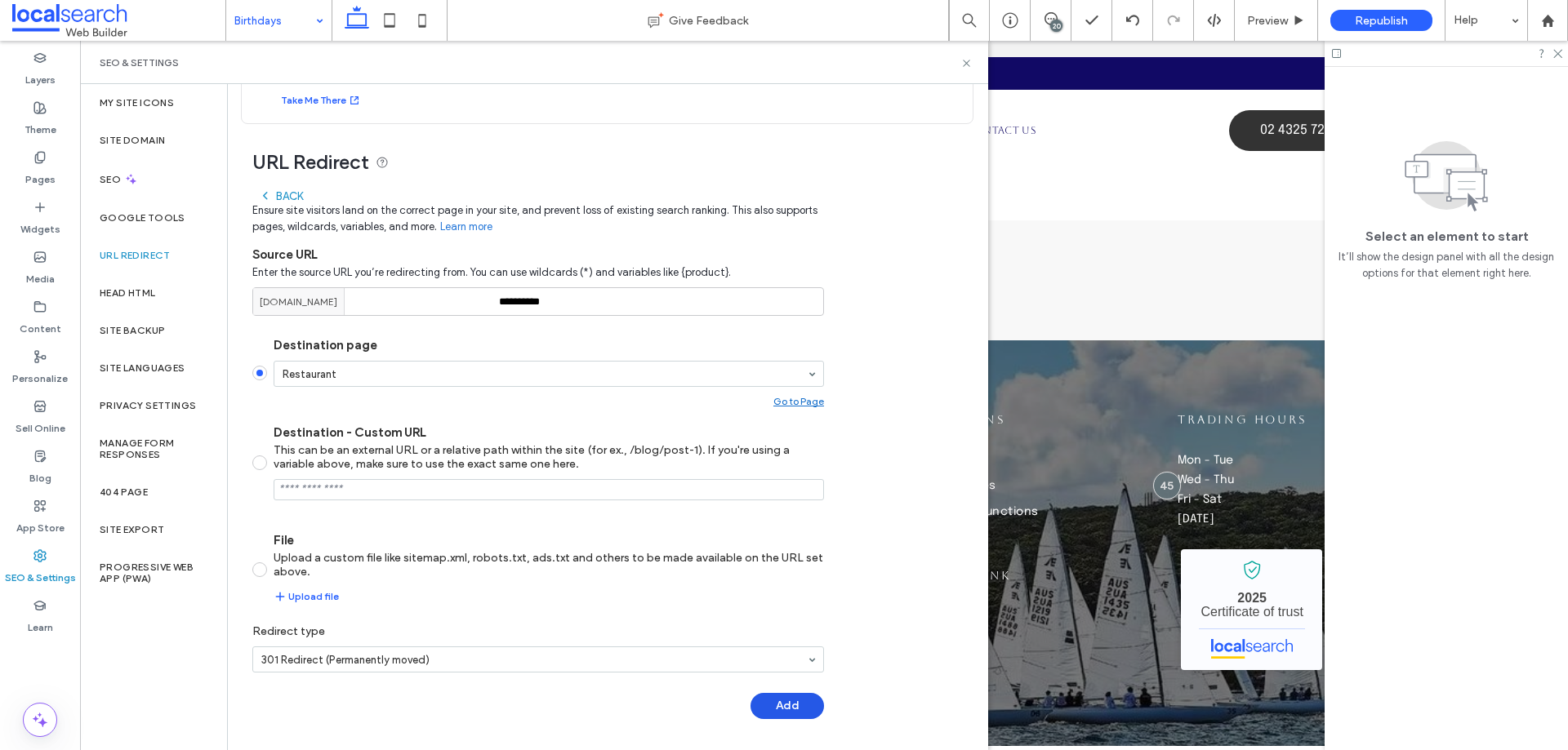
click at [783, 711] on button "Add" at bounding box center [787, 706] width 74 height 26
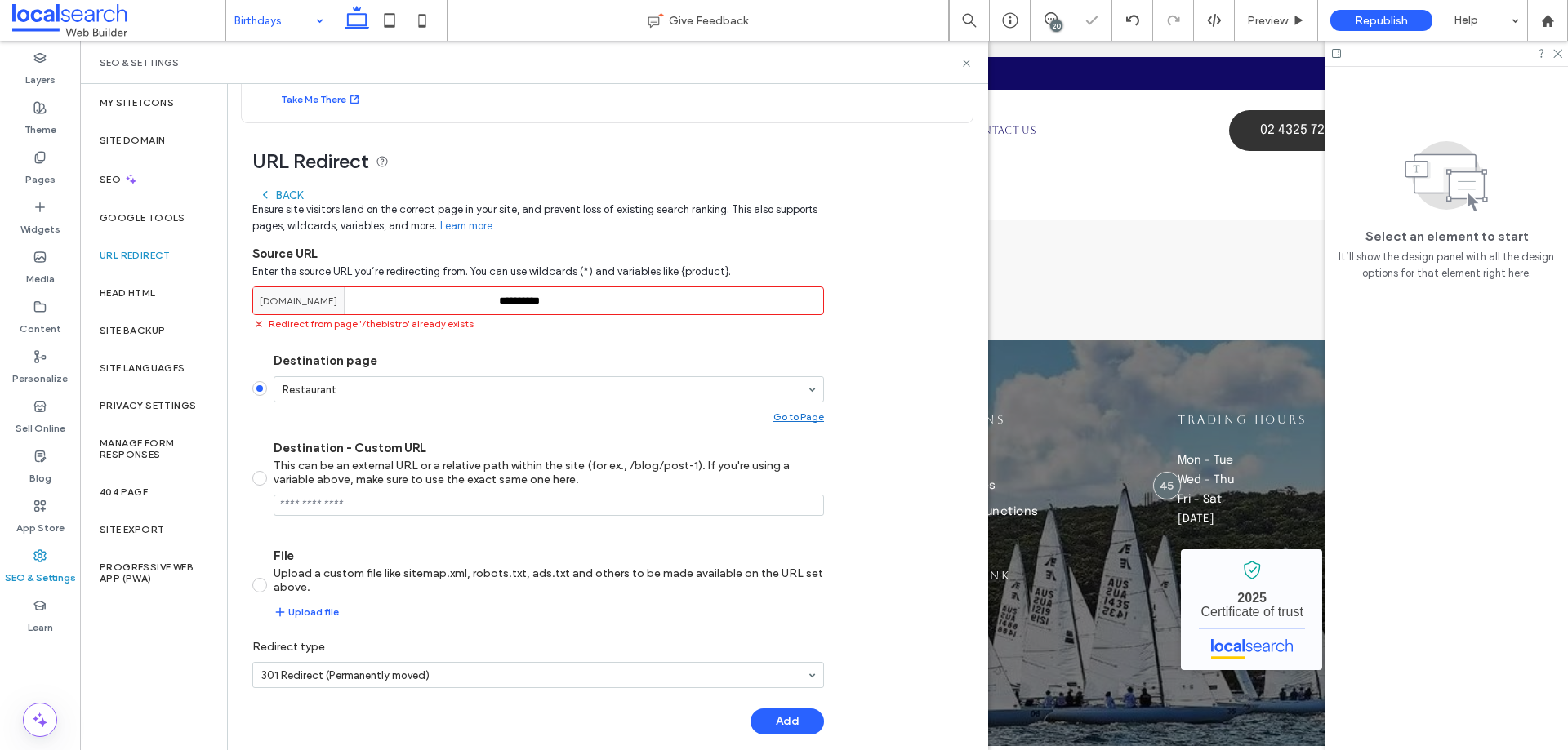
click at [591, 302] on input "**********" at bounding box center [538, 301] width 572 height 28
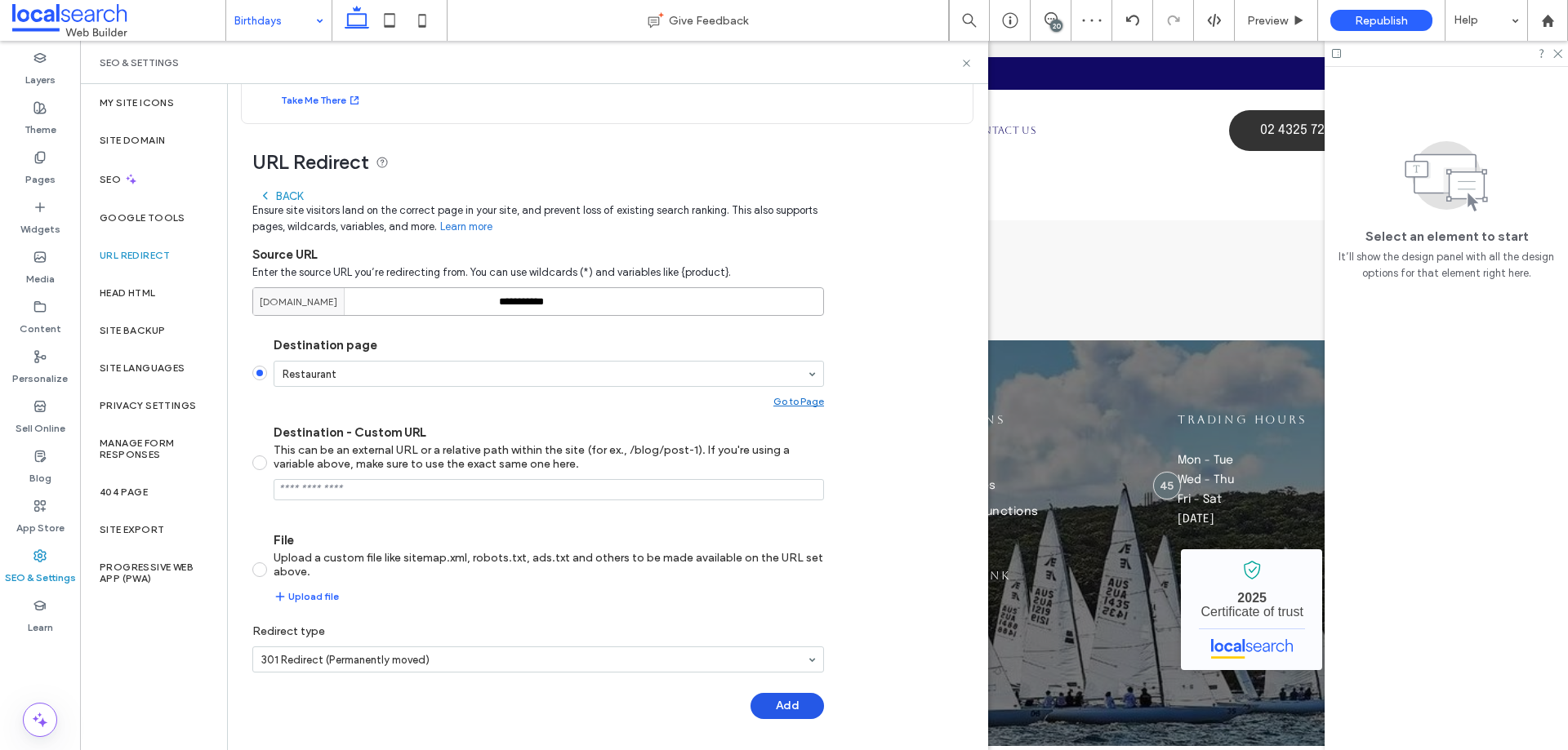
type input "**********"
click at [792, 711] on button "Add" at bounding box center [787, 706] width 74 height 26
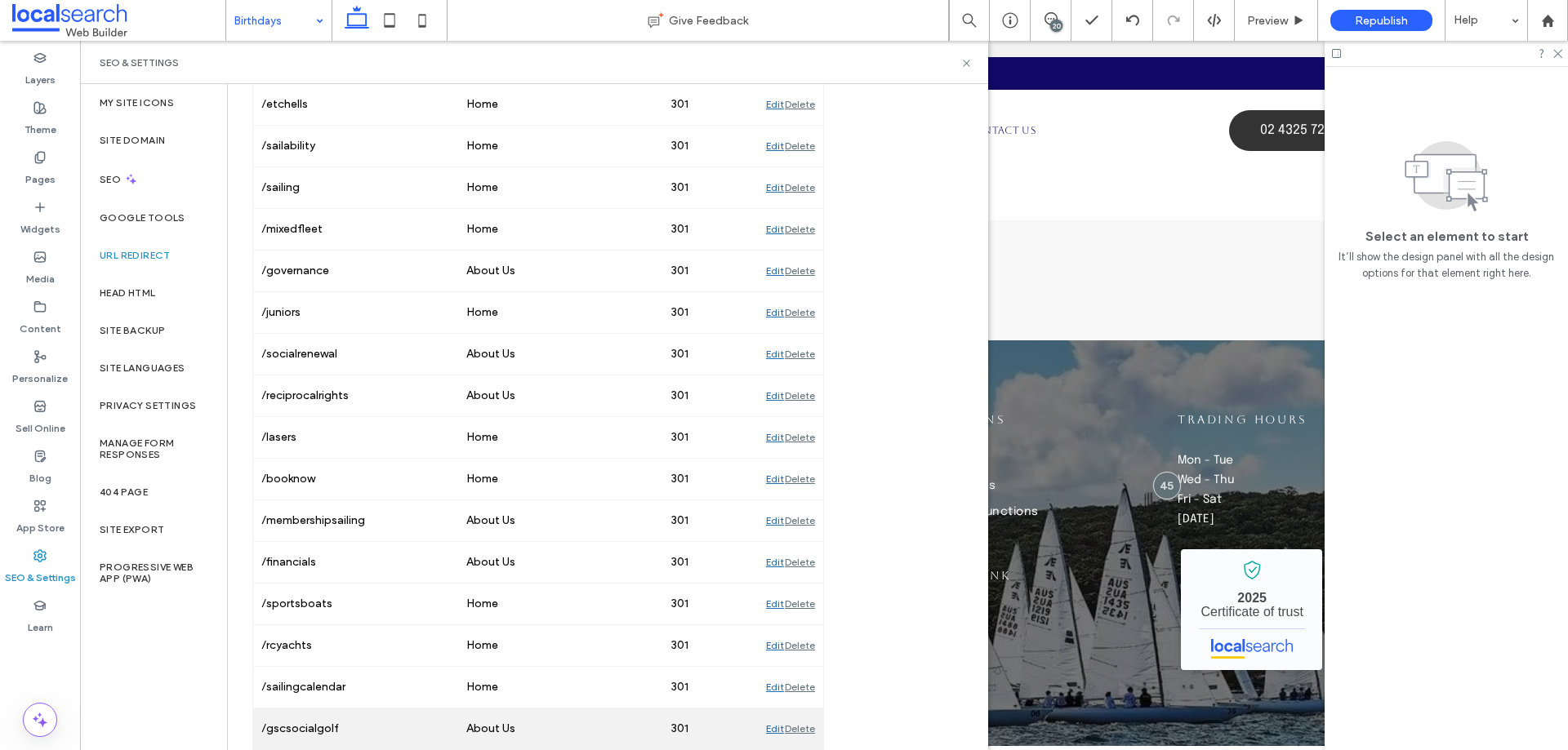
scroll to position [205, 0]
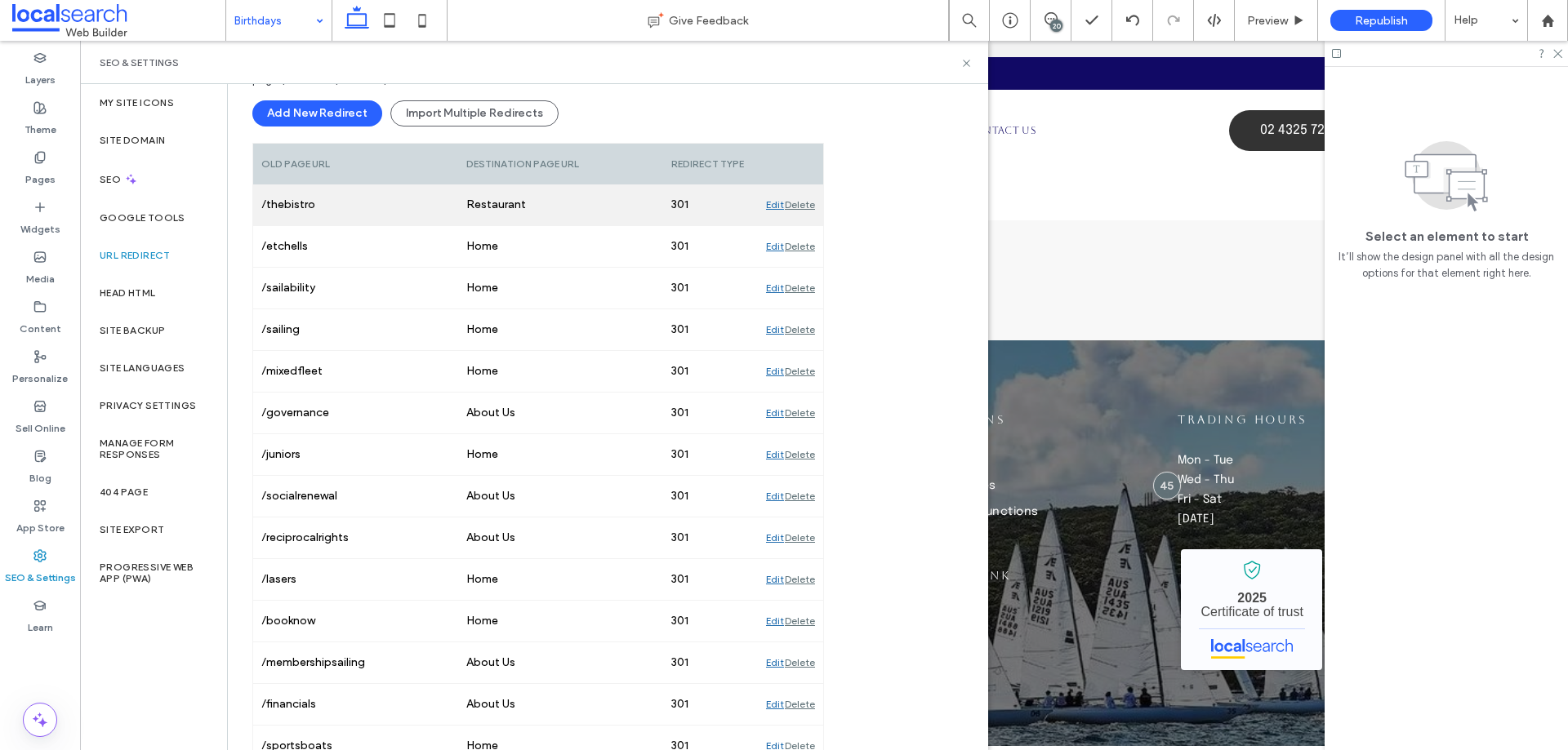
click at [807, 205] on div "Delete" at bounding box center [800, 204] width 30 height 41
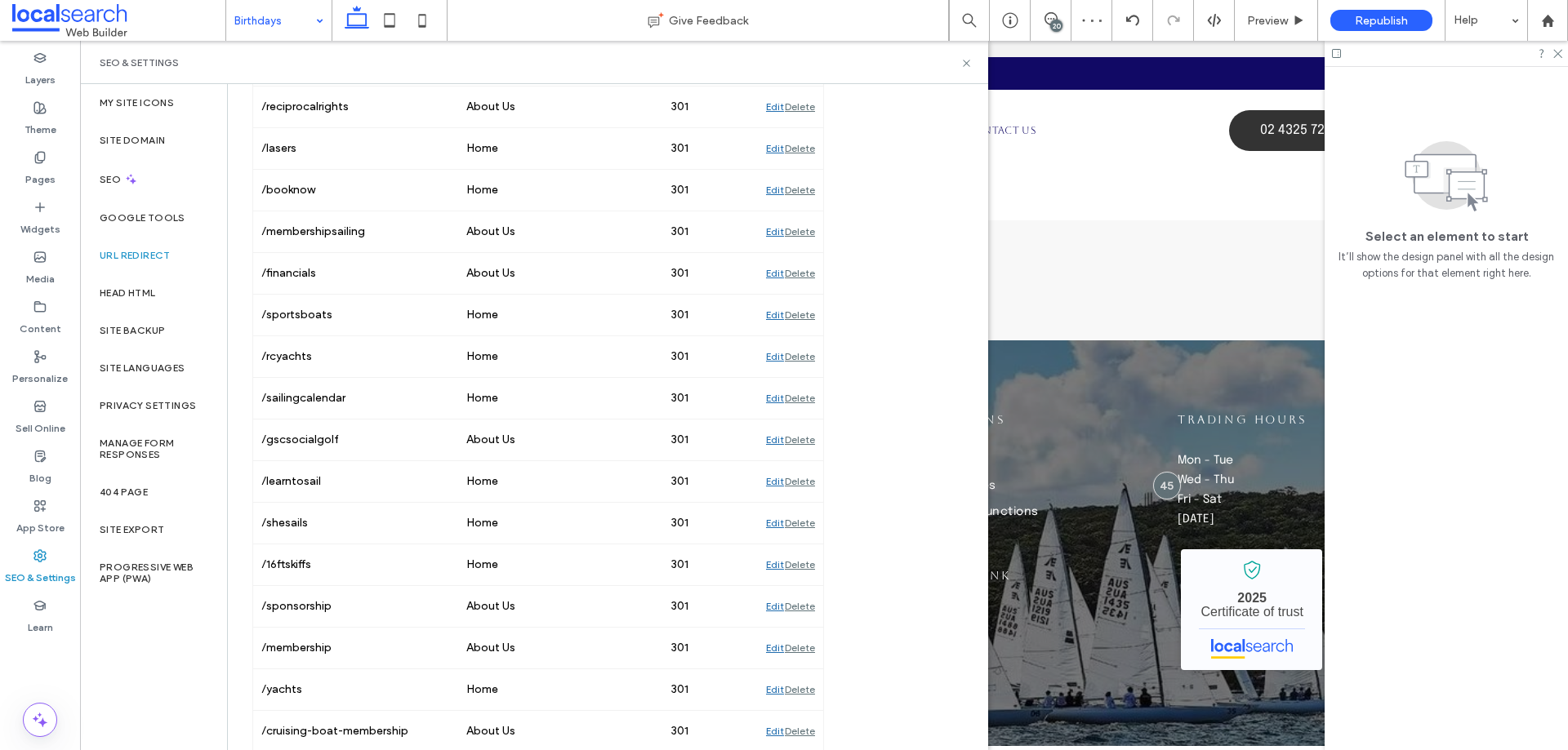
scroll to position [653, 0]
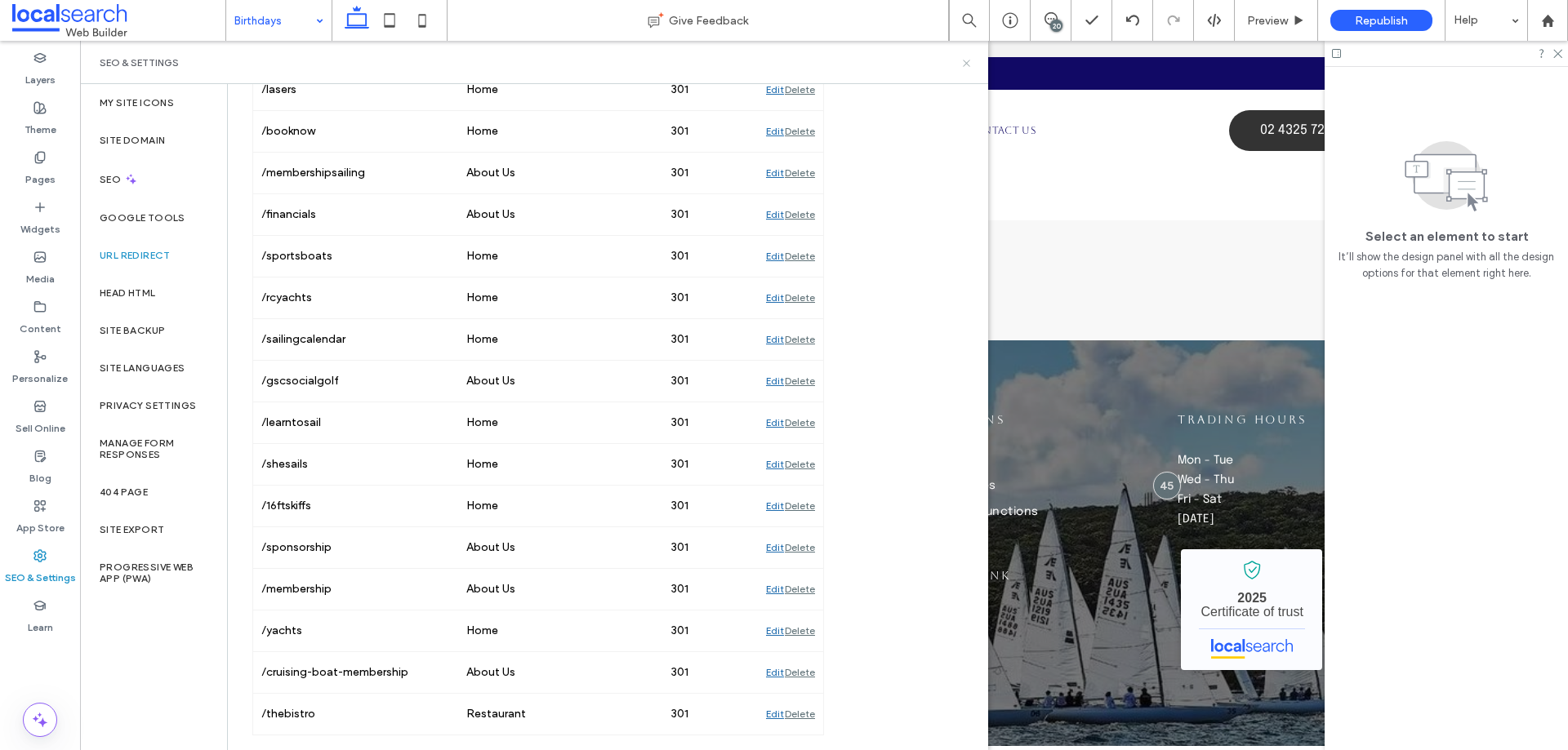
click at [967, 66] on icon at bounding box center [967, 63] width 13 height 13
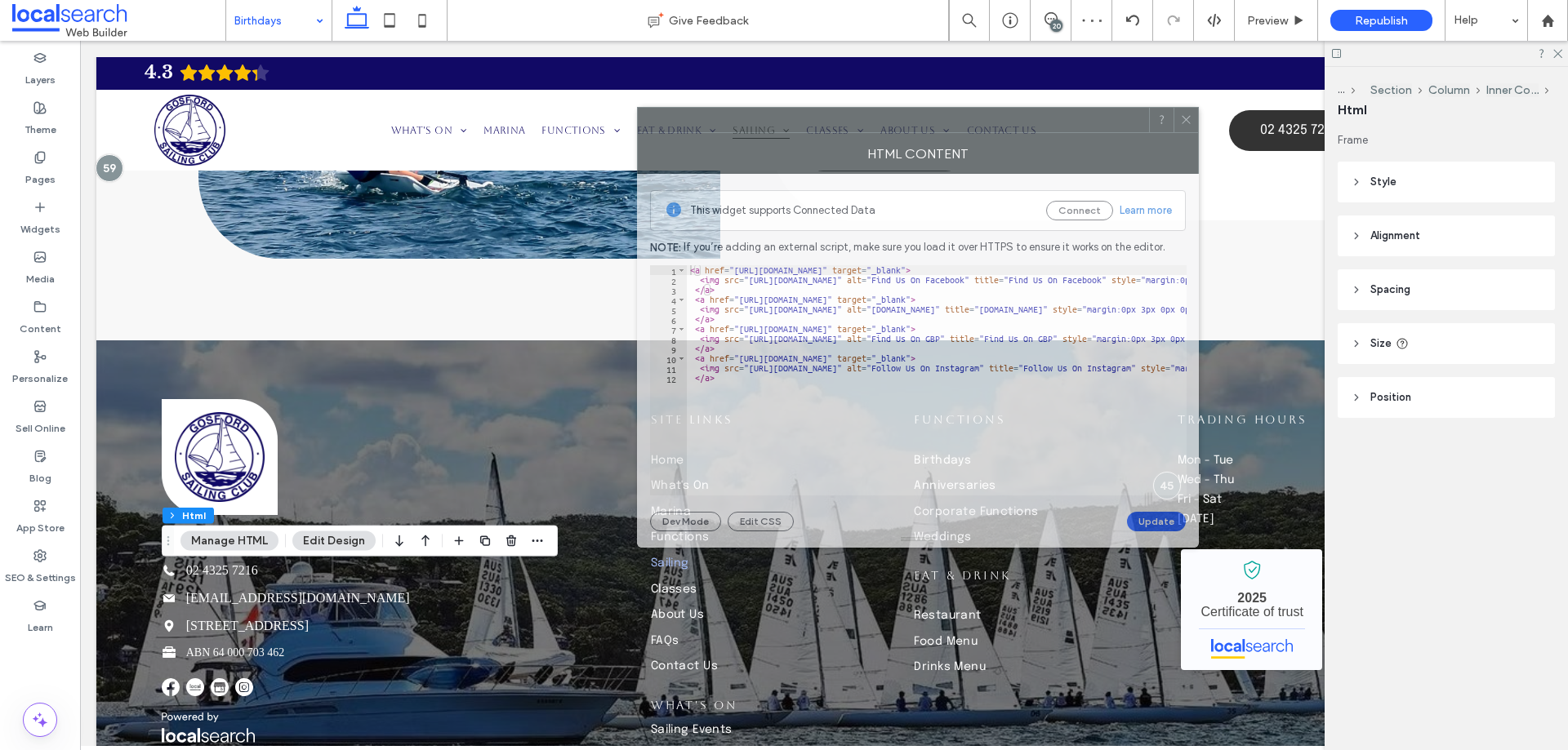
drag, startPoint x: 1065, startPoint y: 175, endPoint x: 743, endPoint y: 121, distance: 326.5
click at [743, 121] on div at bounding box center [894, 120] width 511 height 24
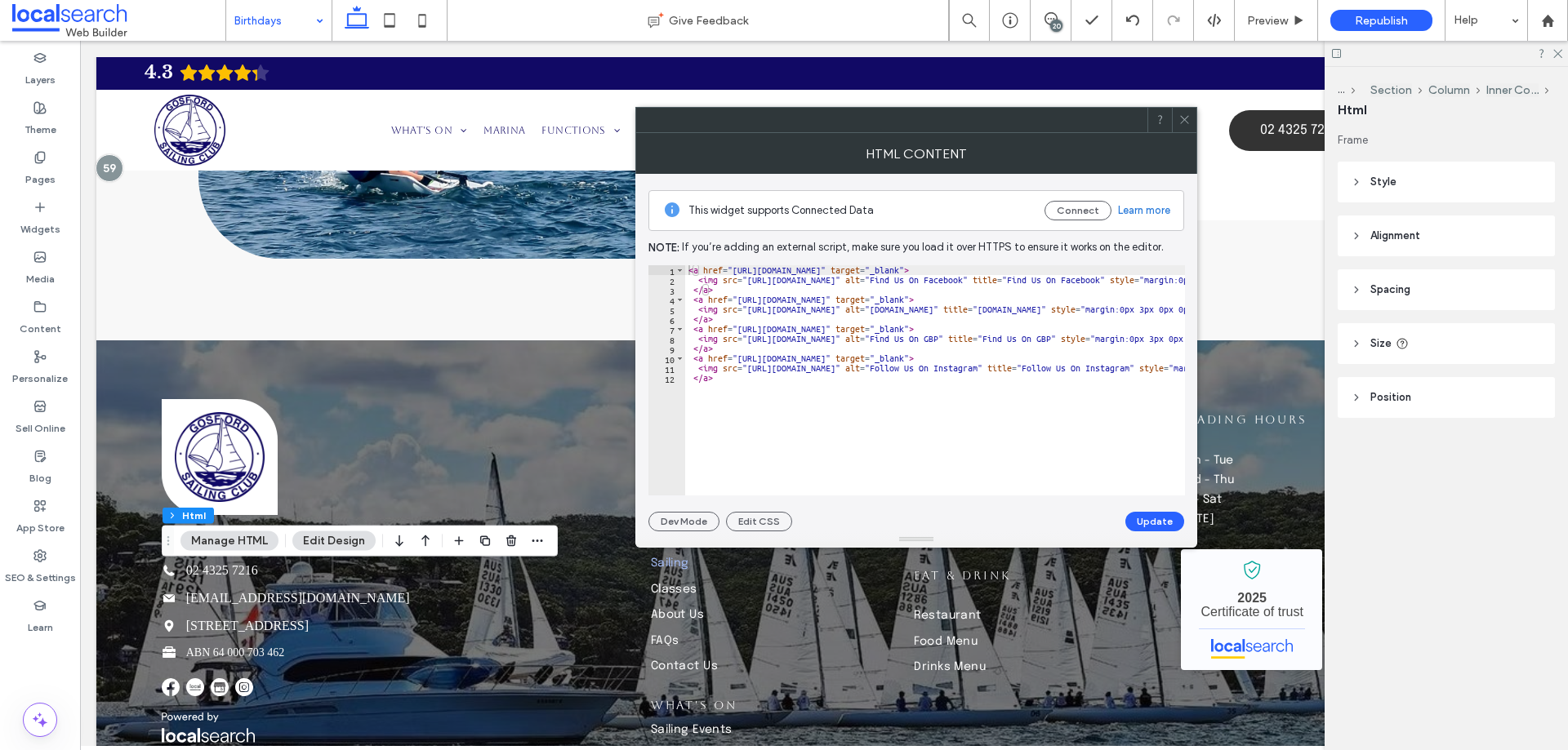
click at [1186, 122] on icon at bounding box center [1184, 120] width 13 height 13
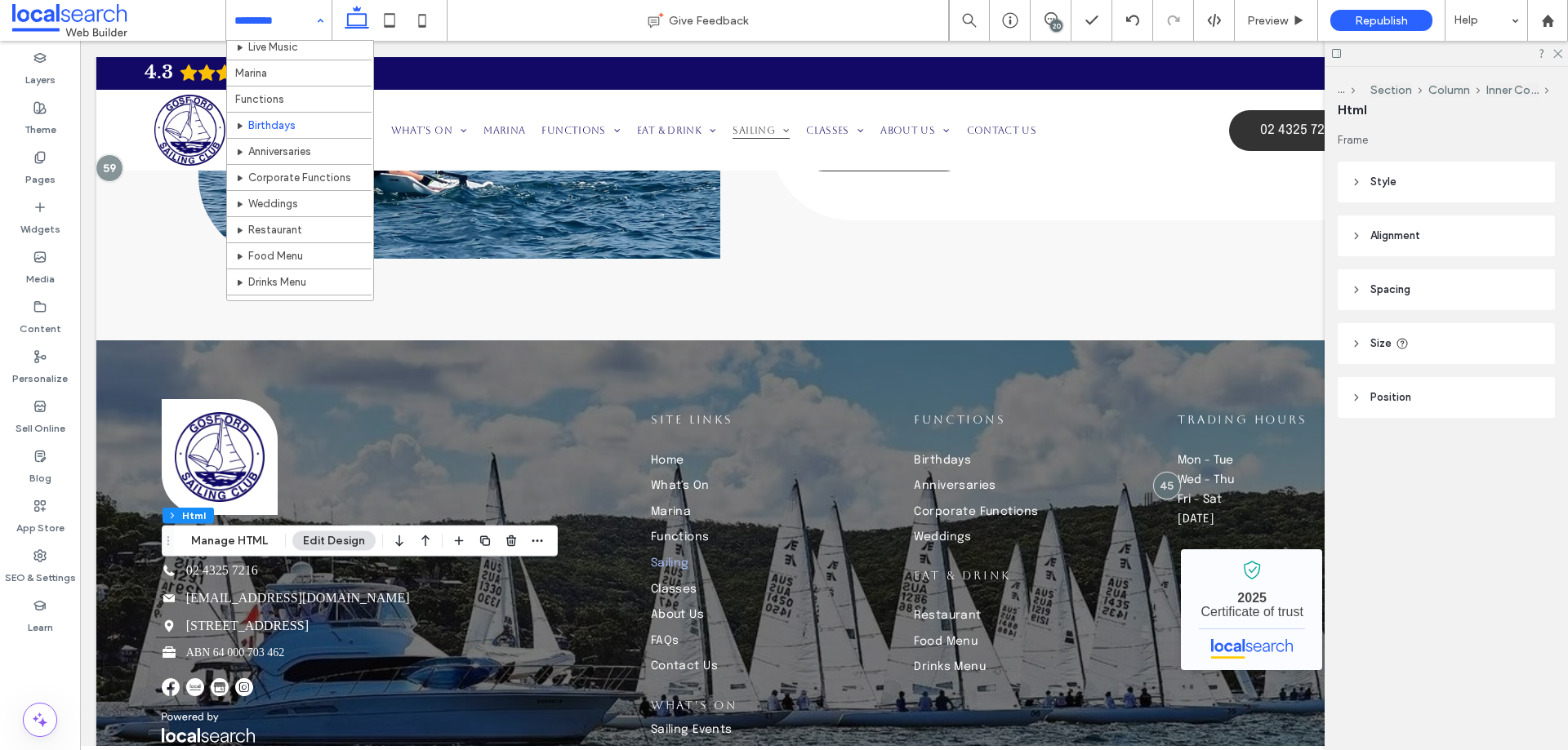
scroll to position [163, 0]
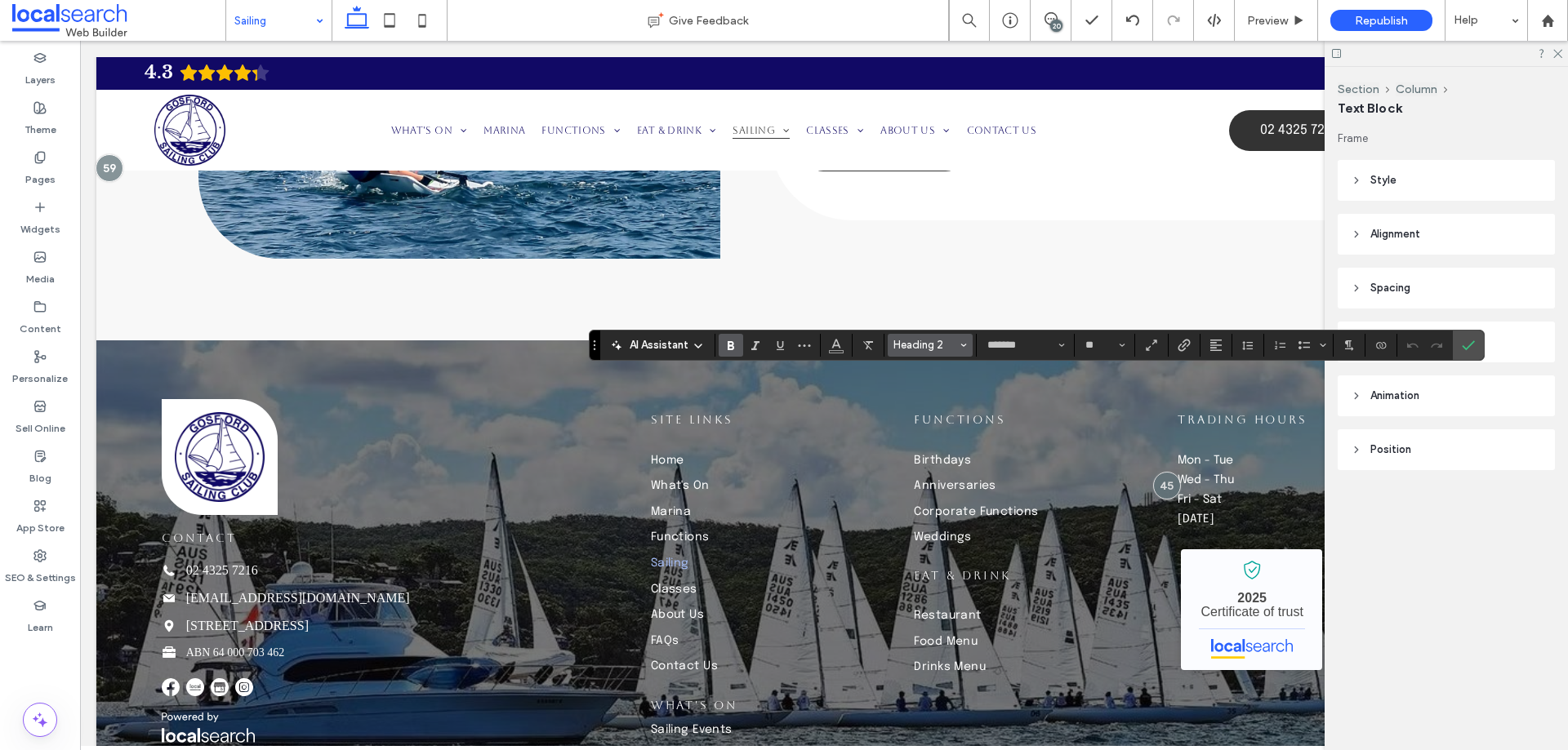
click at [964, 341] on span "Styles" at bounding box center [964, 345] width 7 height 21
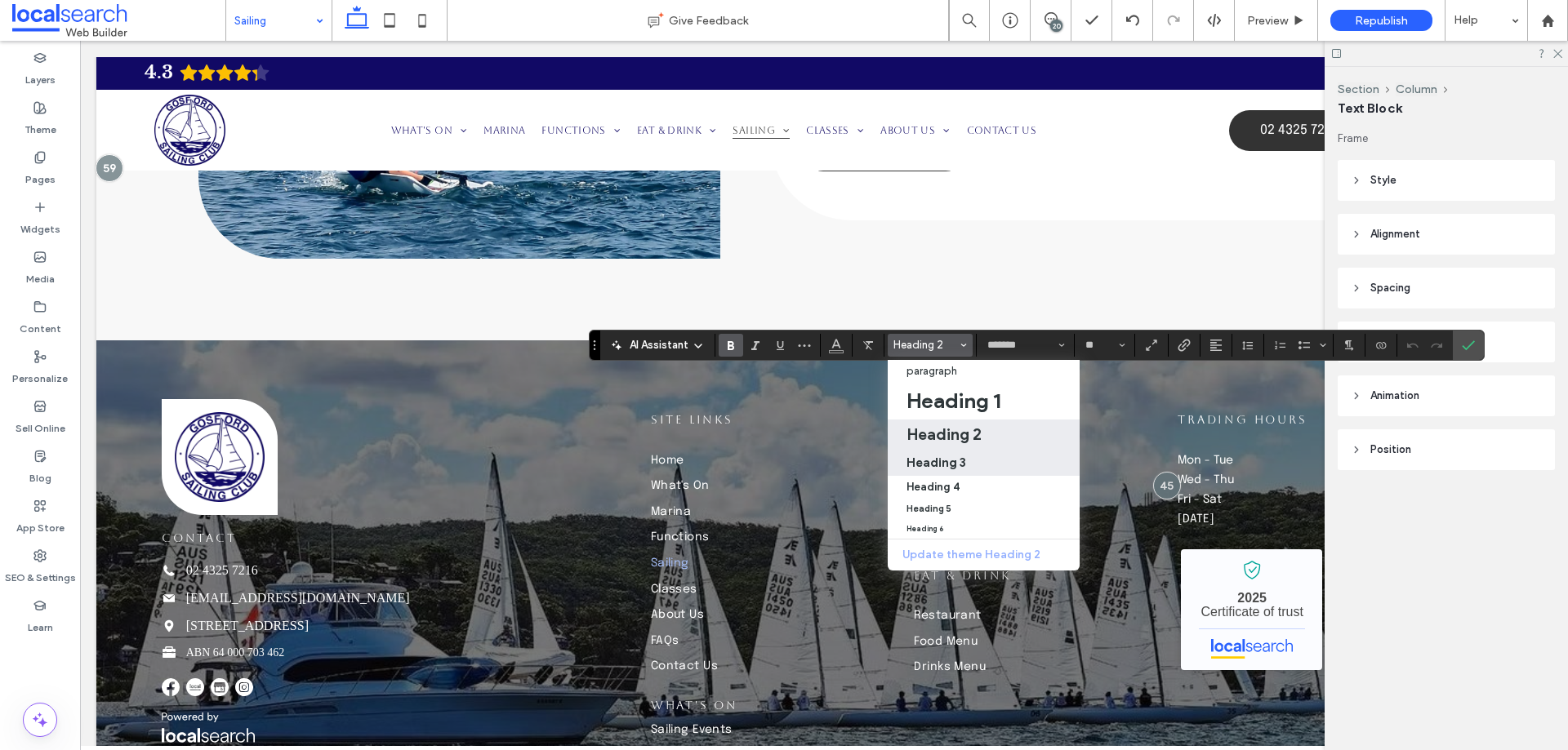
click at [968, 468] on div "Heading 3" at bounding box center [984, 462] width 156 height 16
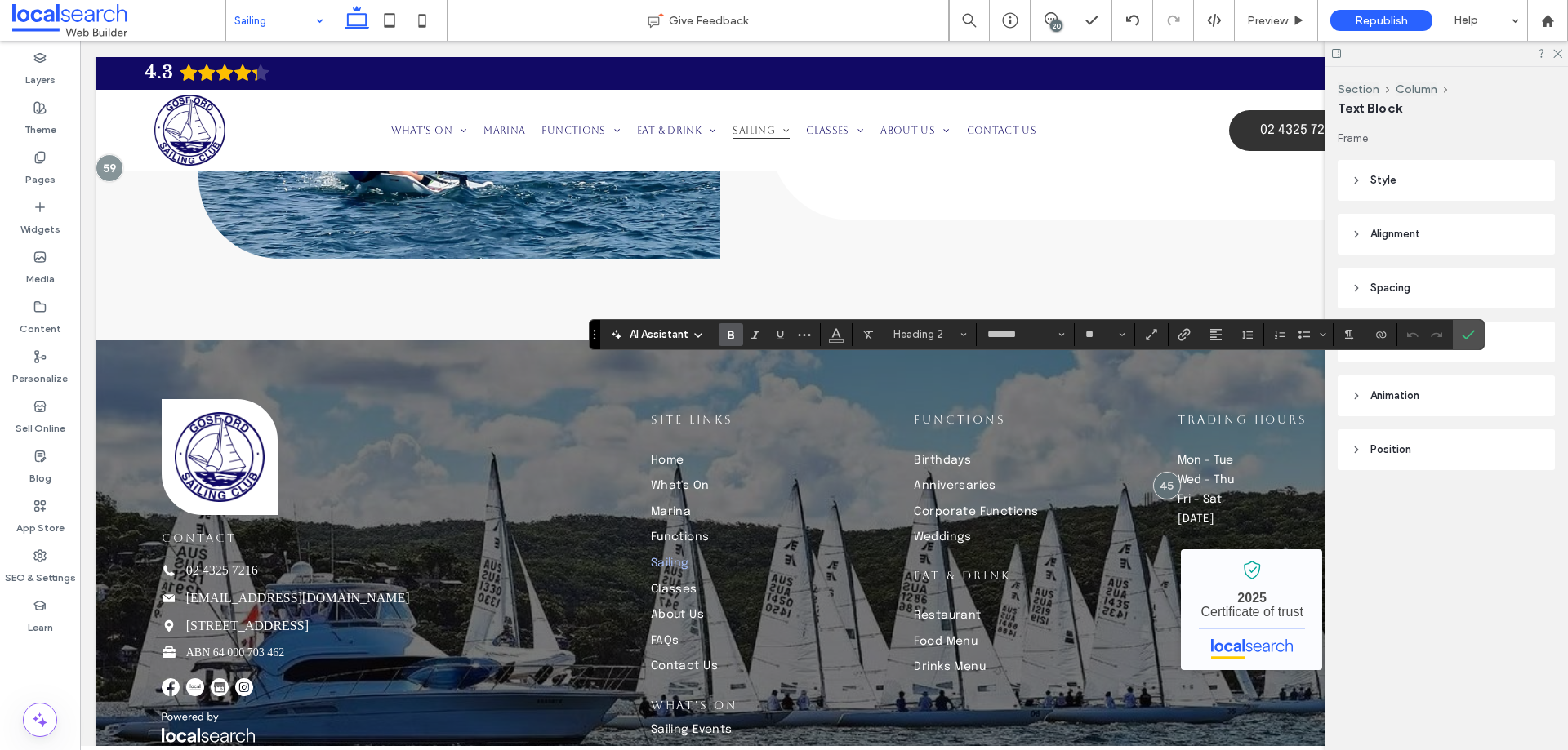
type input "**"
click at [1101, 328] on input "**" at bounding box center [1100, 335] width 32 height 13
type input "**"
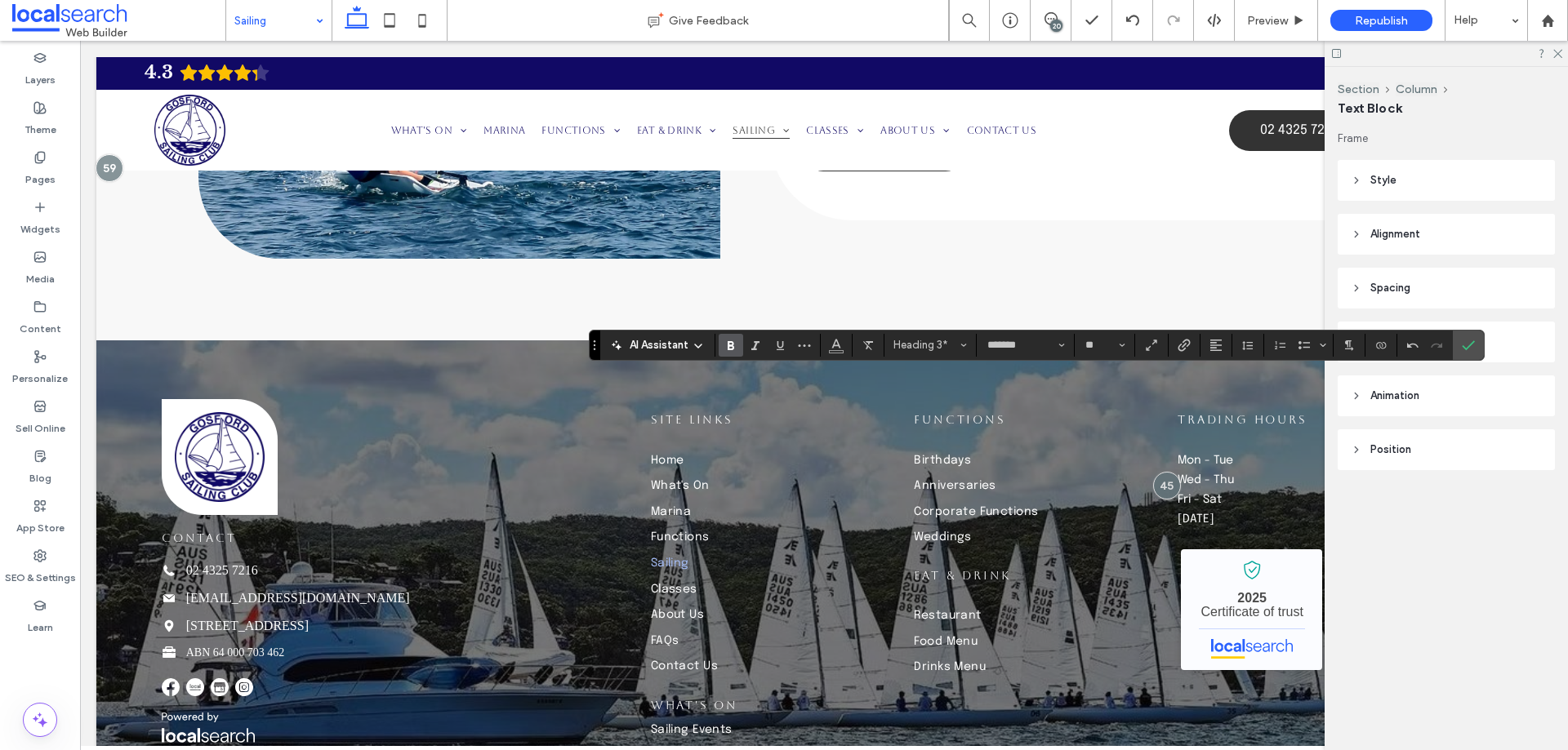
click at [1478, 341] on label "Confirm" at bounding box center [1468, 345] width 24 height 29
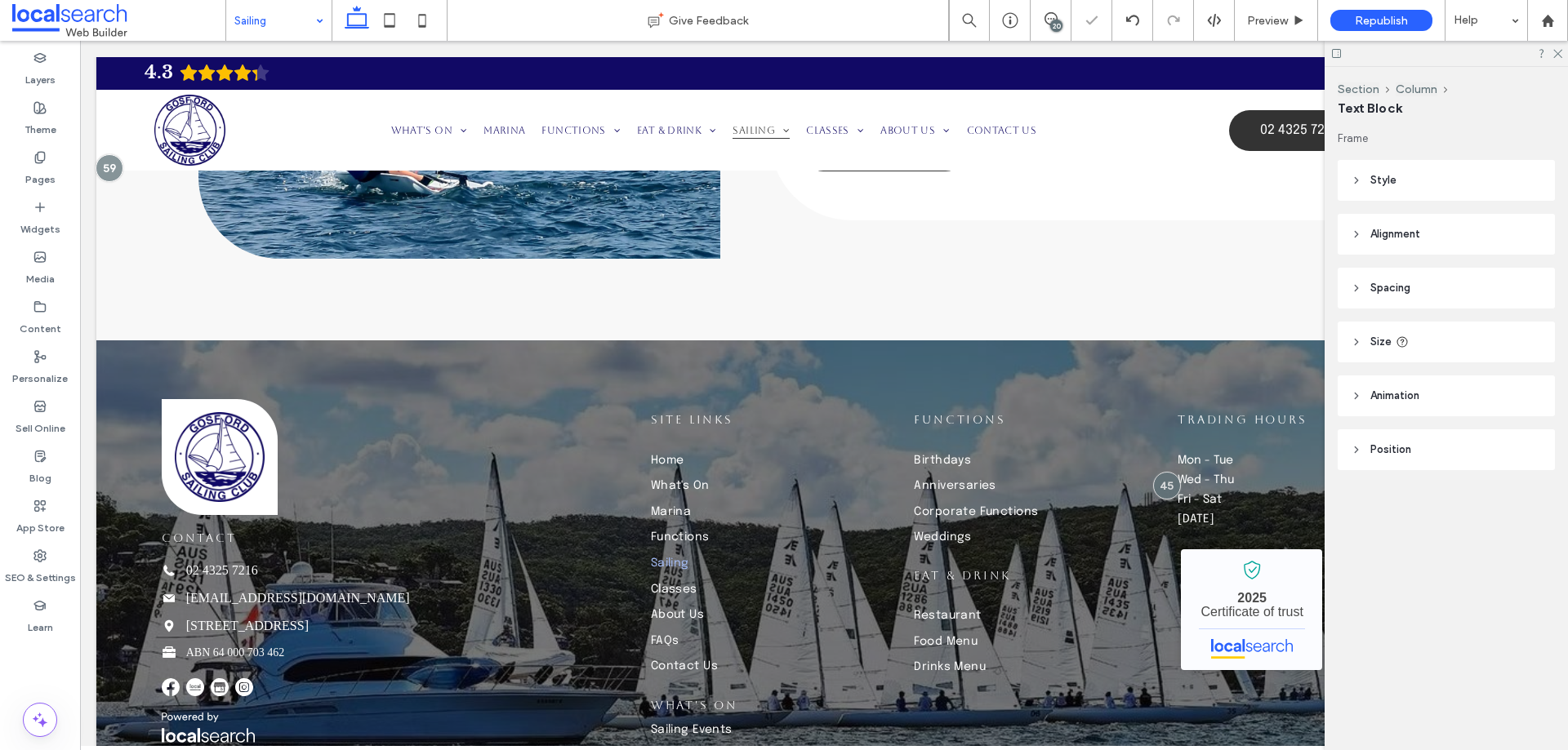
type input "*******"
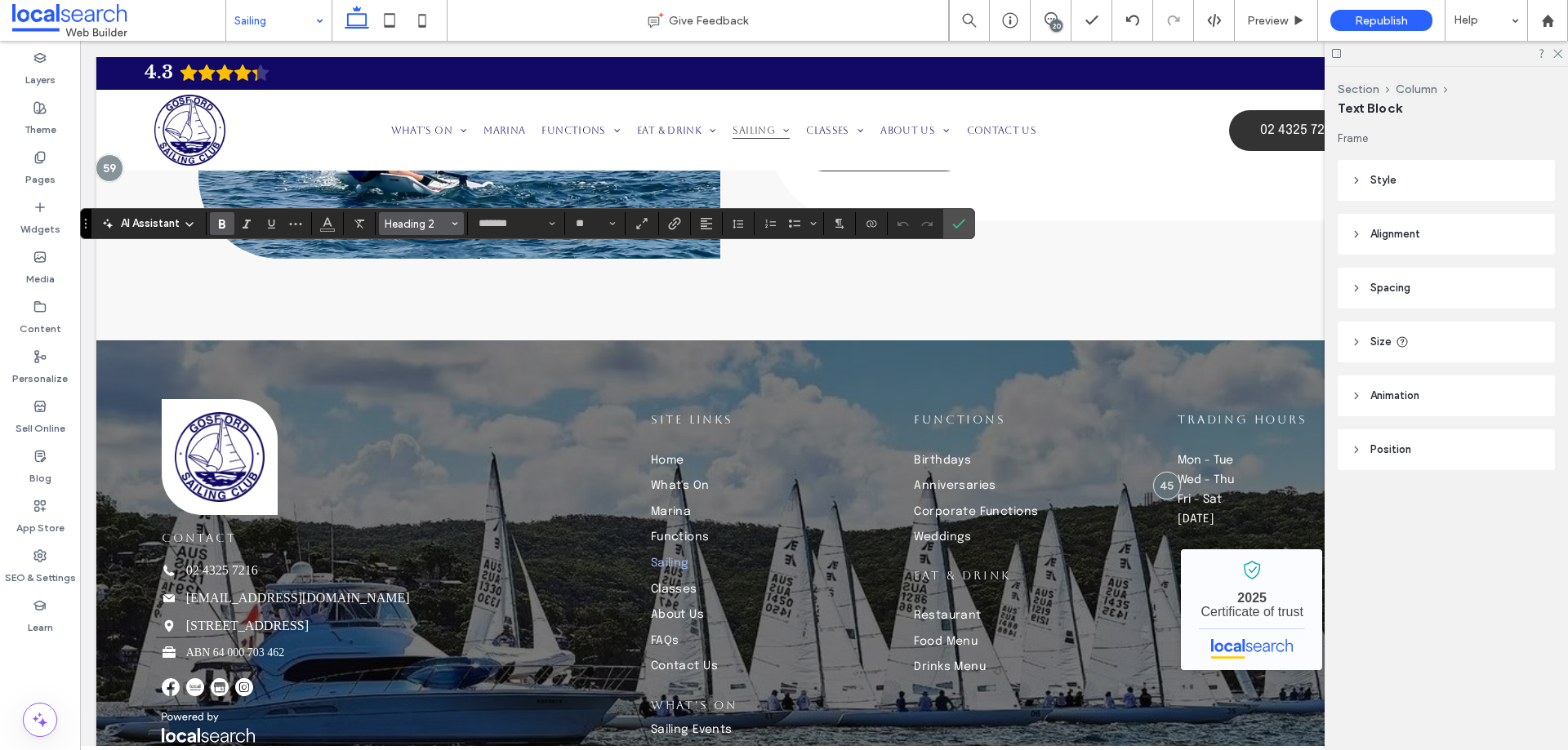
click at [458, 225] on button "Heading 2" at bounding box center [420, 223] width 85 height 23
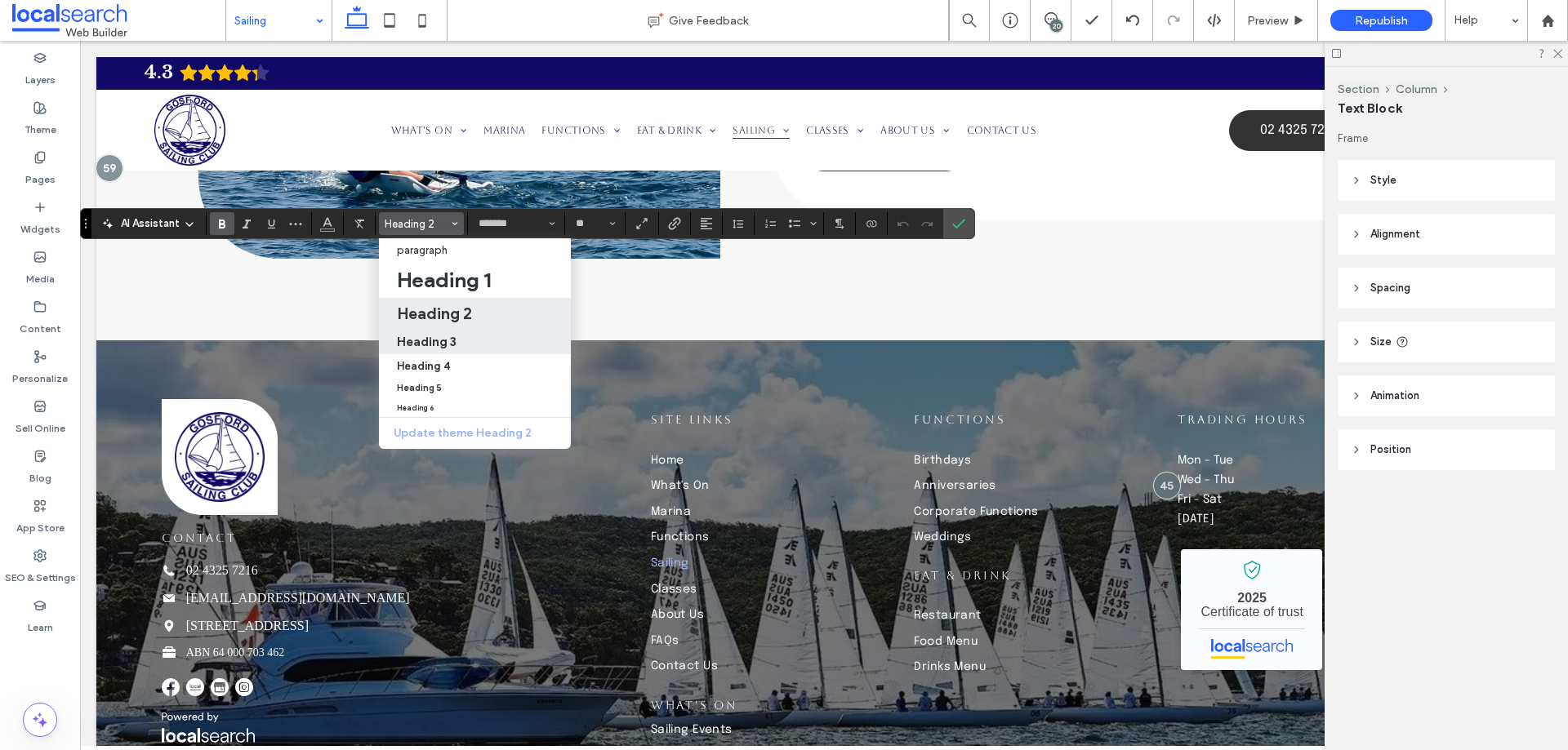
click at [460, 341] on div "Heading 3" at bounding box center [475, 342] width 156 height 16
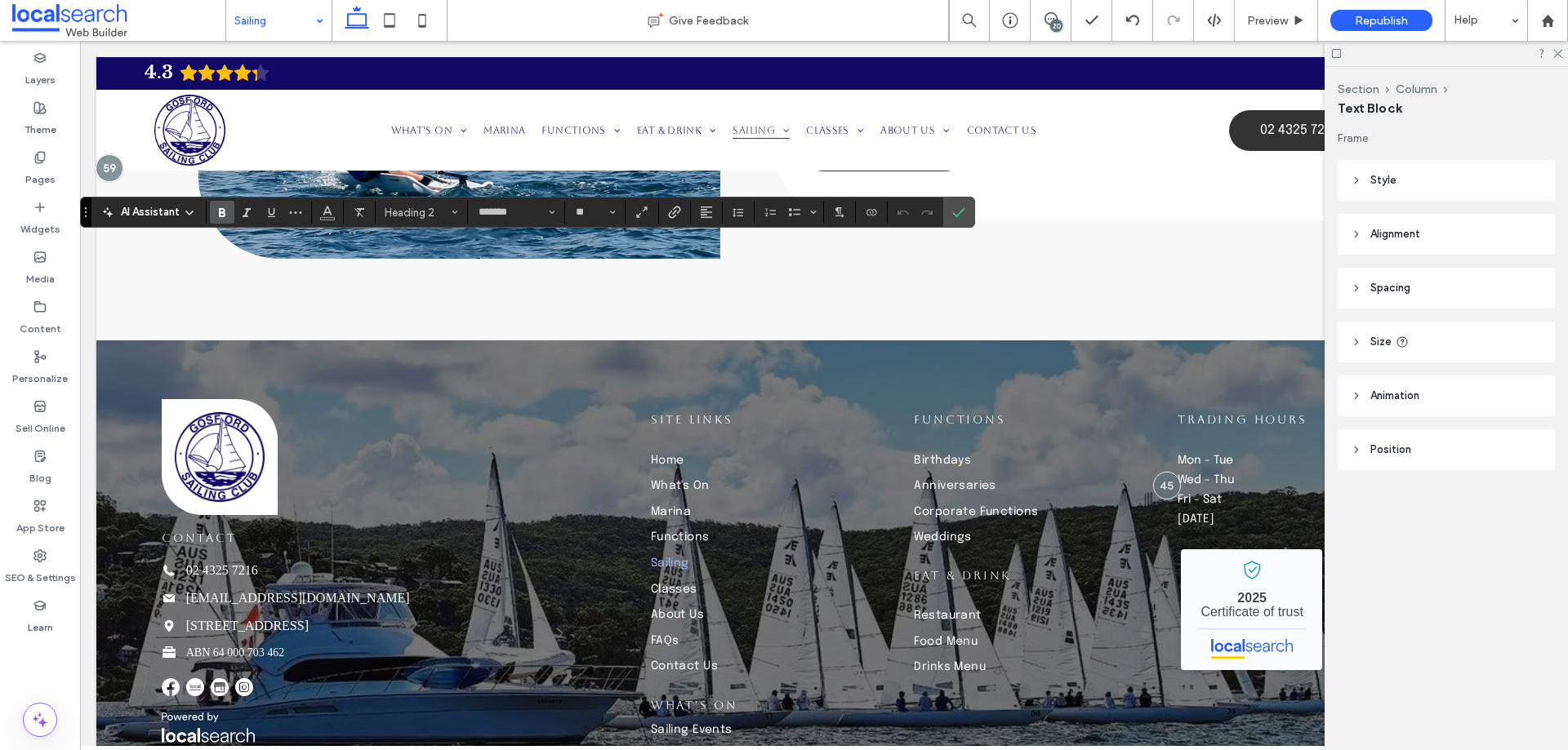
type input "**"
click at [602, 210] on input "**" at bounding box center [591, 213] width 32 height 13
type input "**"
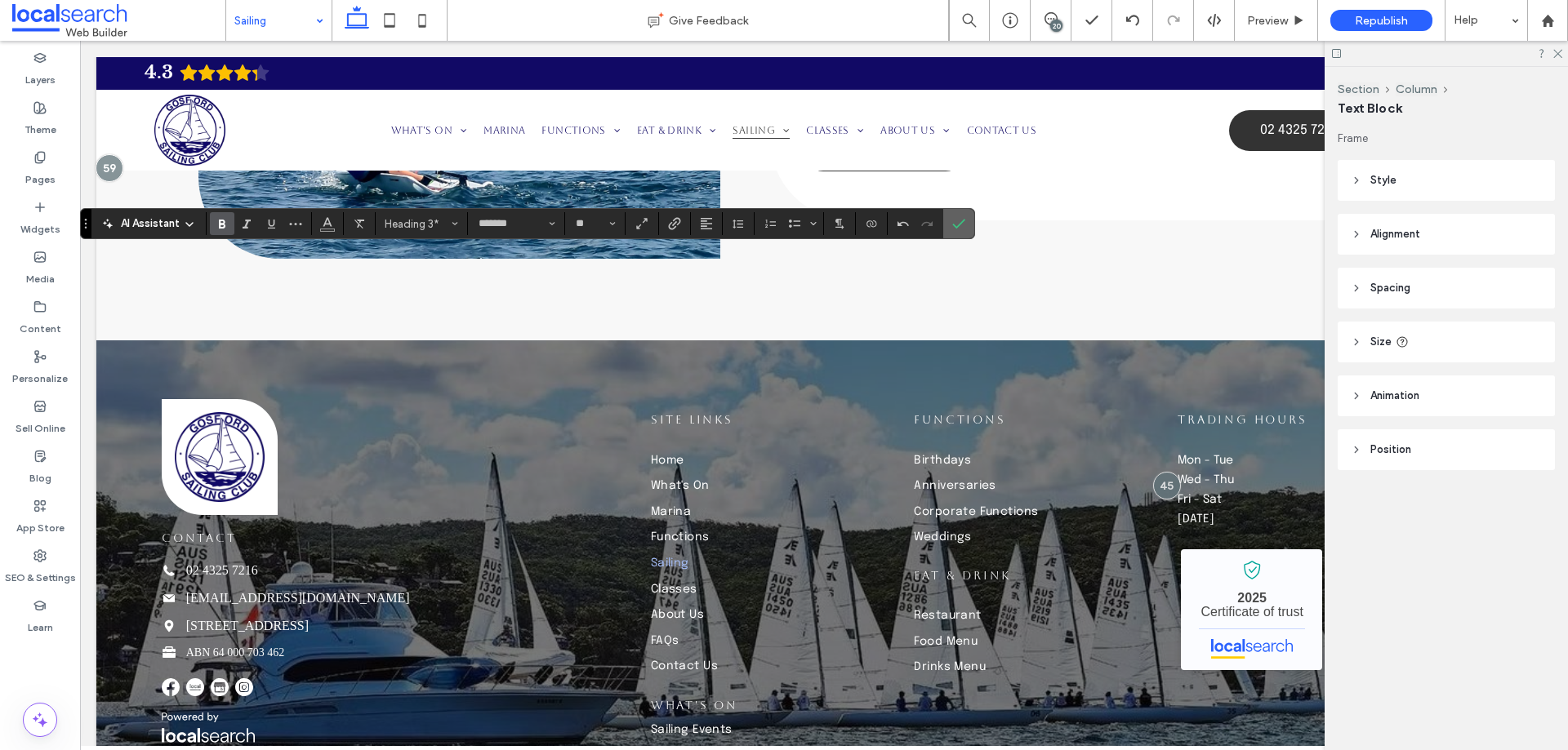
click at [957, 229] on use "Confirm" at bounding box center [960, 223] width 13 height 10
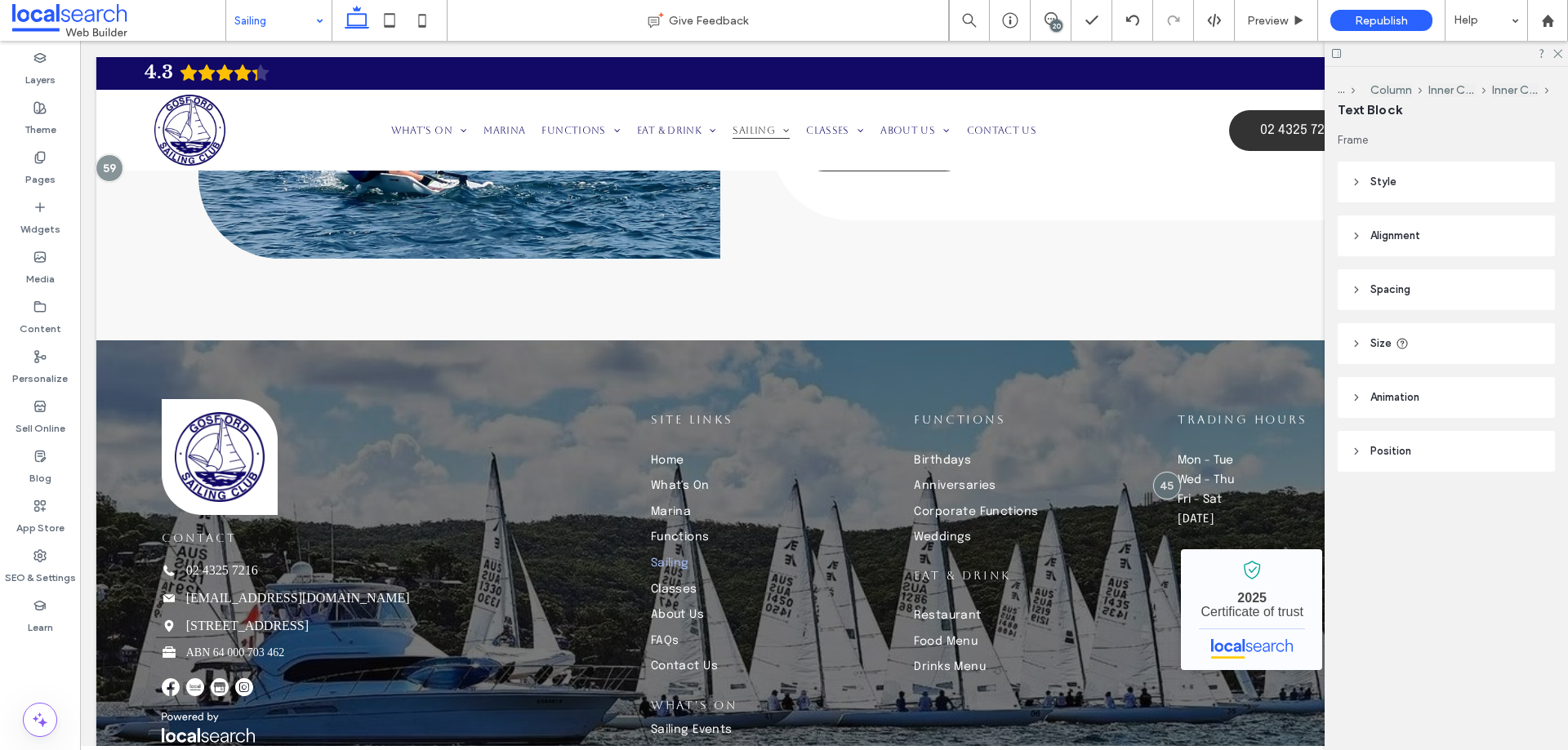
type input "*******"
type input "**"
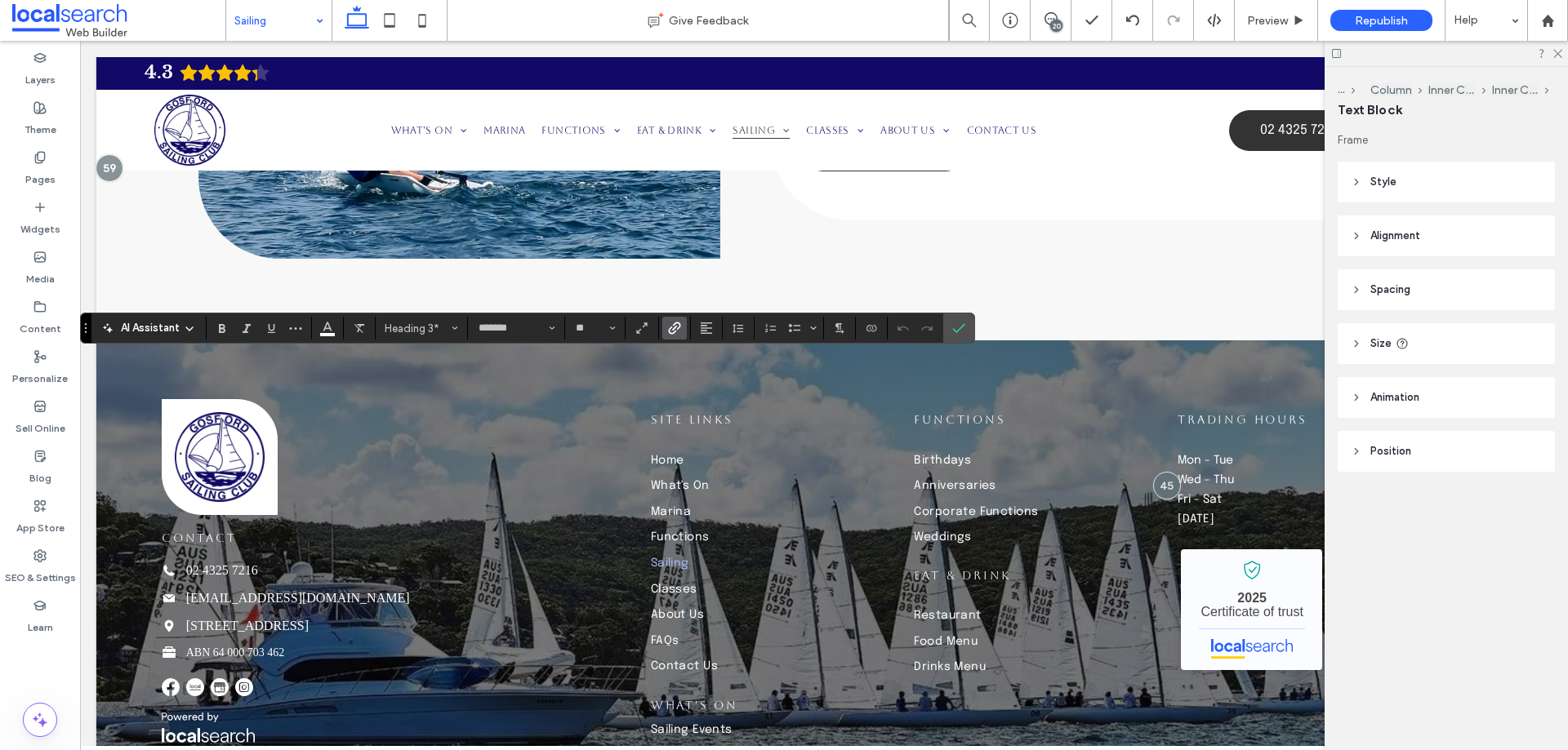
click at [681, 329] on label "Link" at bounding box center [674, 327] width 24 height 23
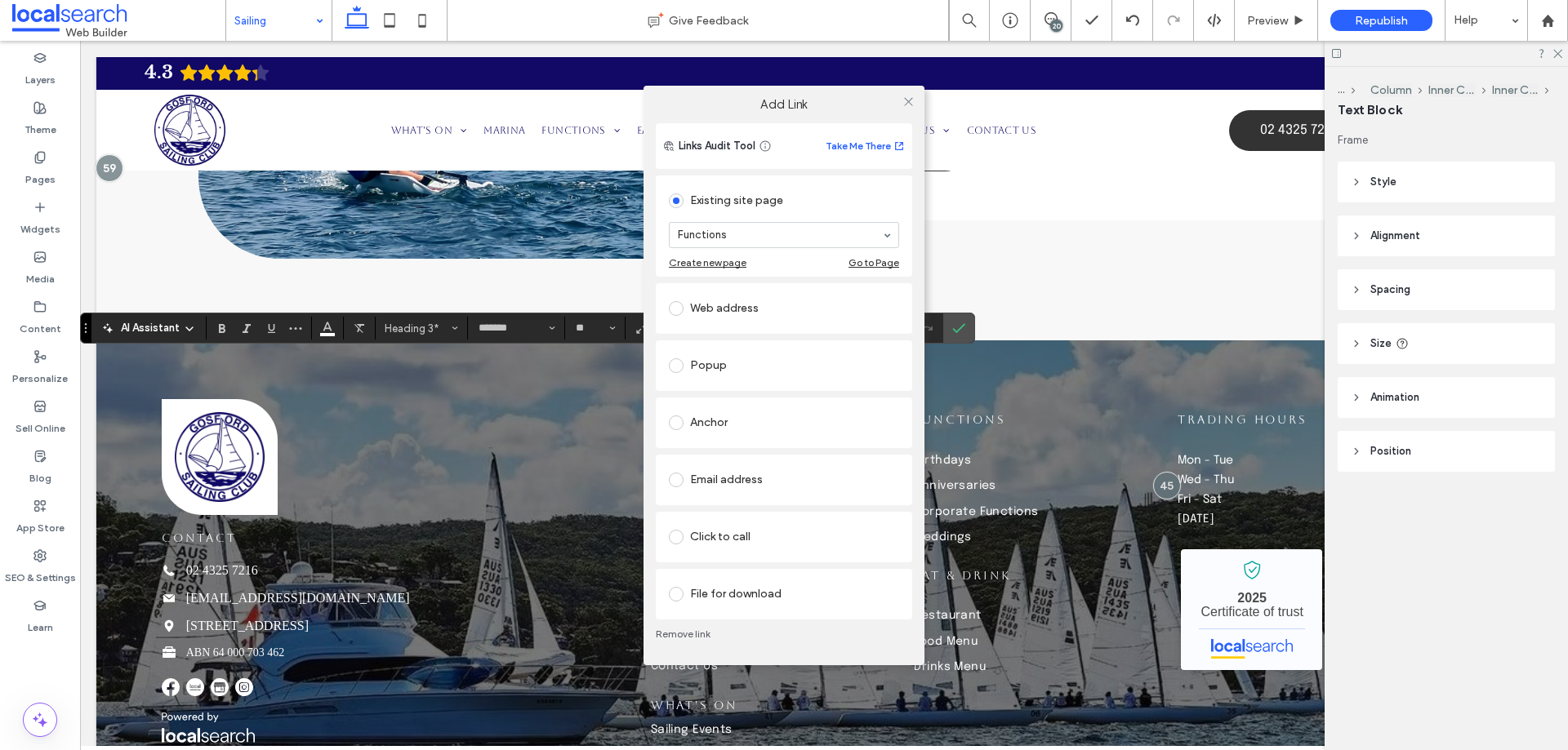
click at [689, 634] on link "Remove link" at bounding box center [784, 634] width 256 height 13
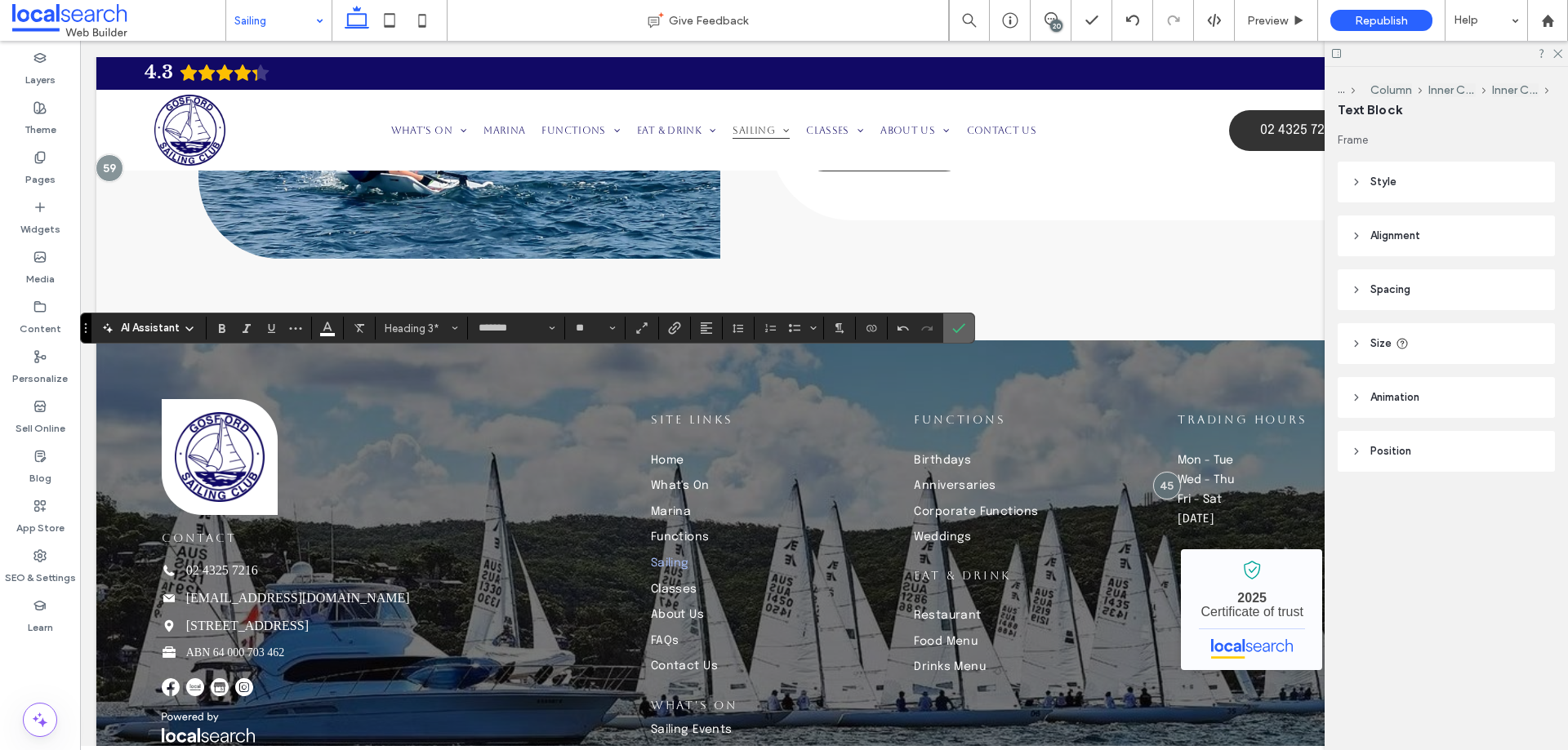
click at [955, 331] on use "Confirm" at bounding box center [960, 328] width 13 height 10
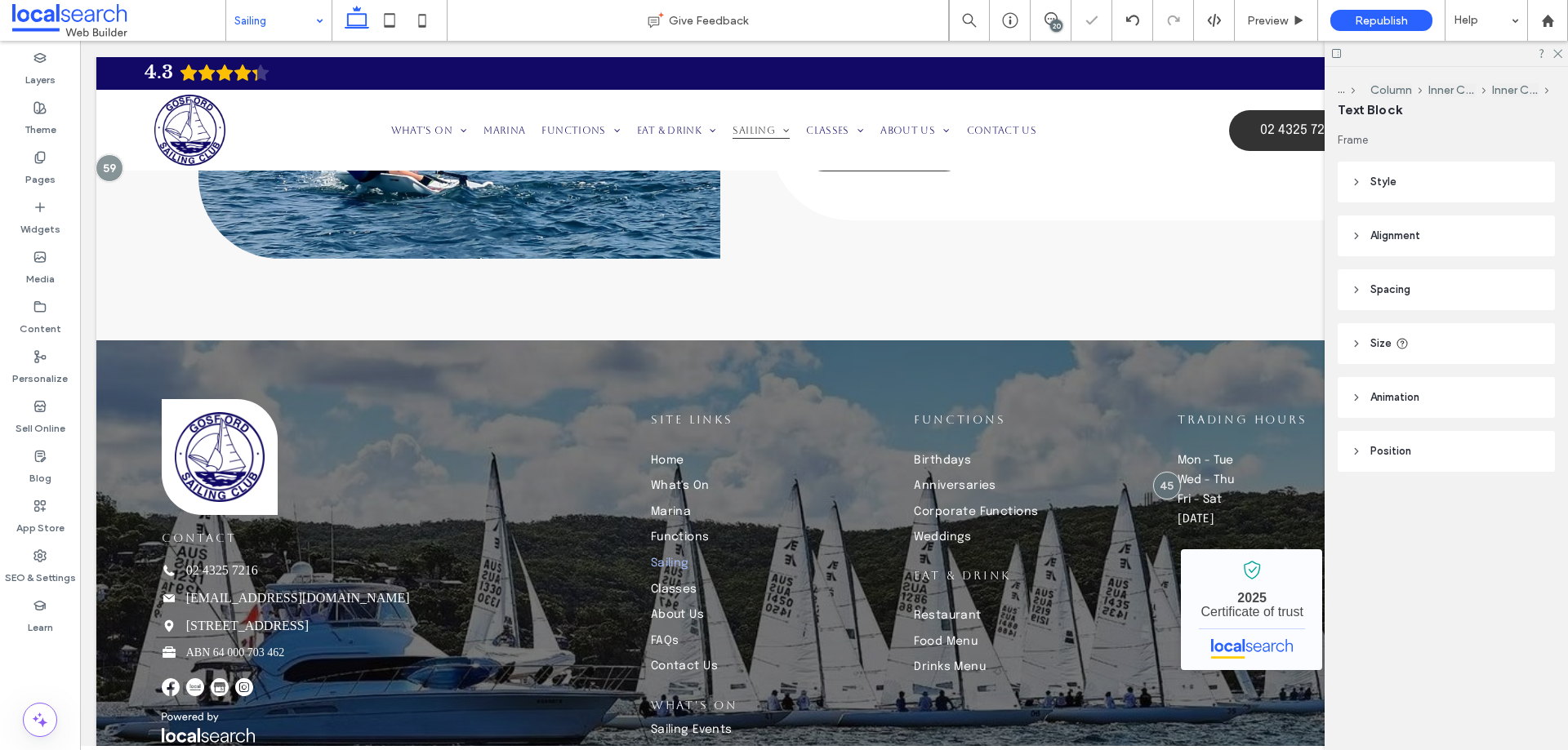
type input "*******"
type input "**"
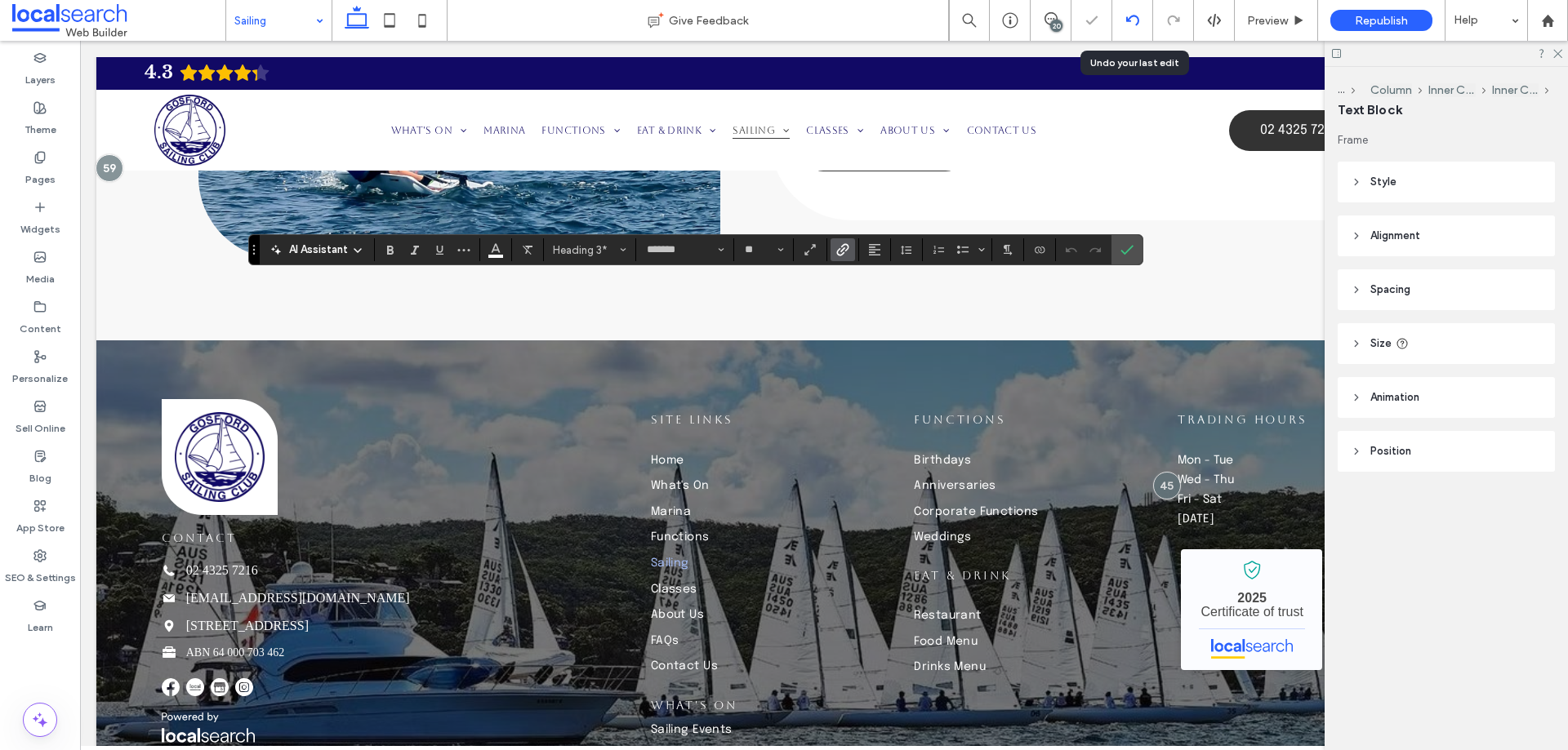
click at [1129, 28] on div at bounding box center [1132, 20] width 41 height 41
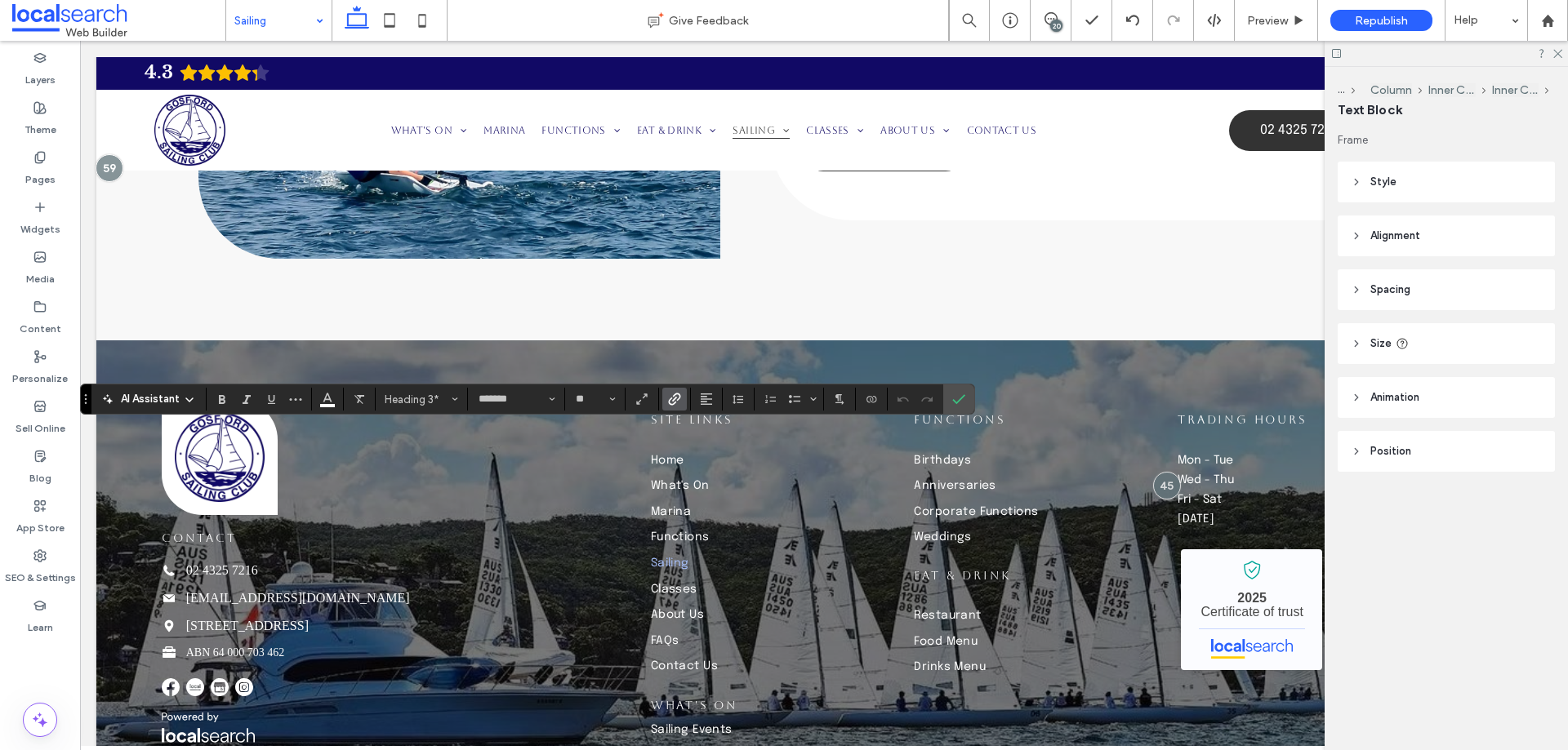
click at [668, 397] on icon "Link" at bounding box center [675, 399] width 13 height 13
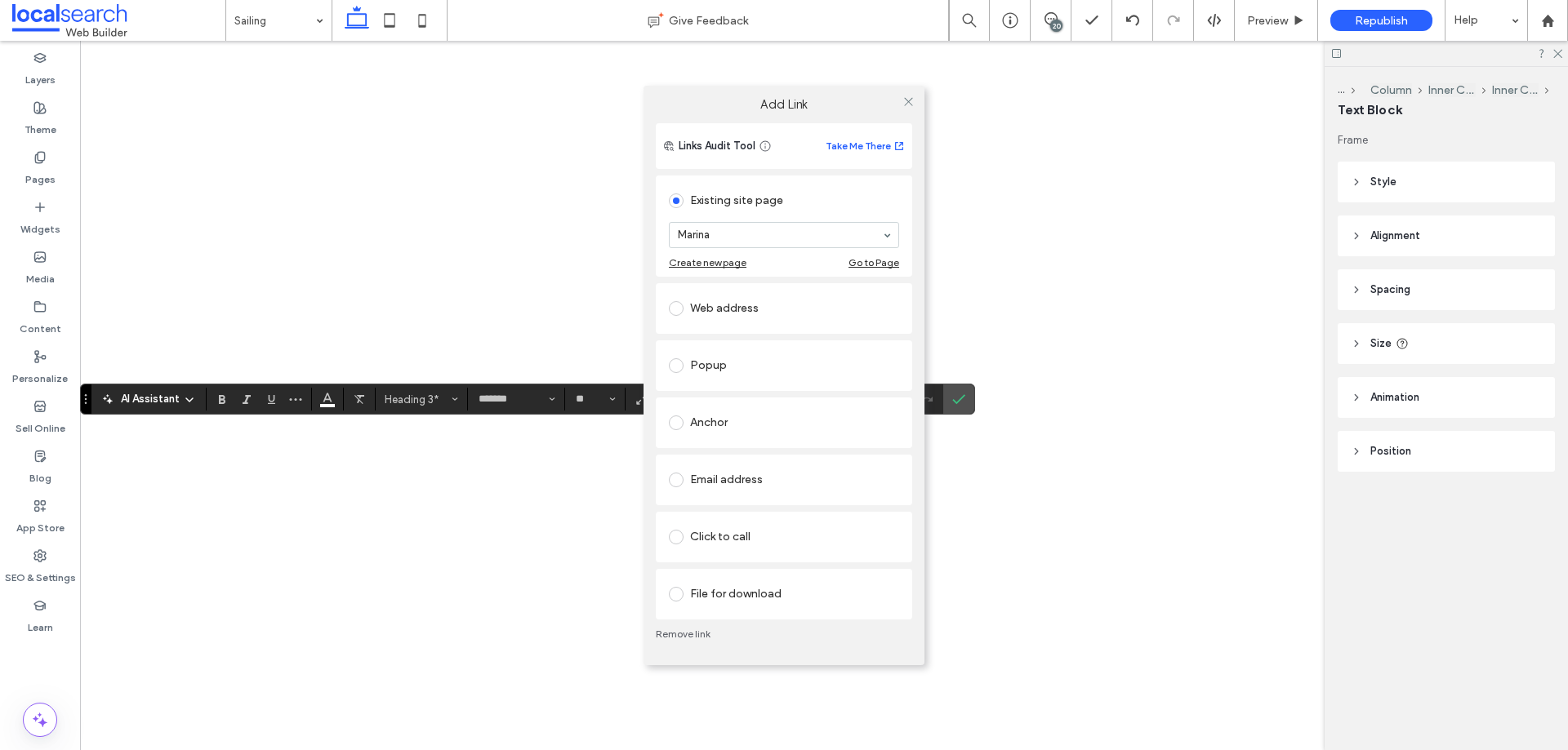
click at [673, 636] on link "Remove link" at bounding box center [784, 634] width 256 height 13
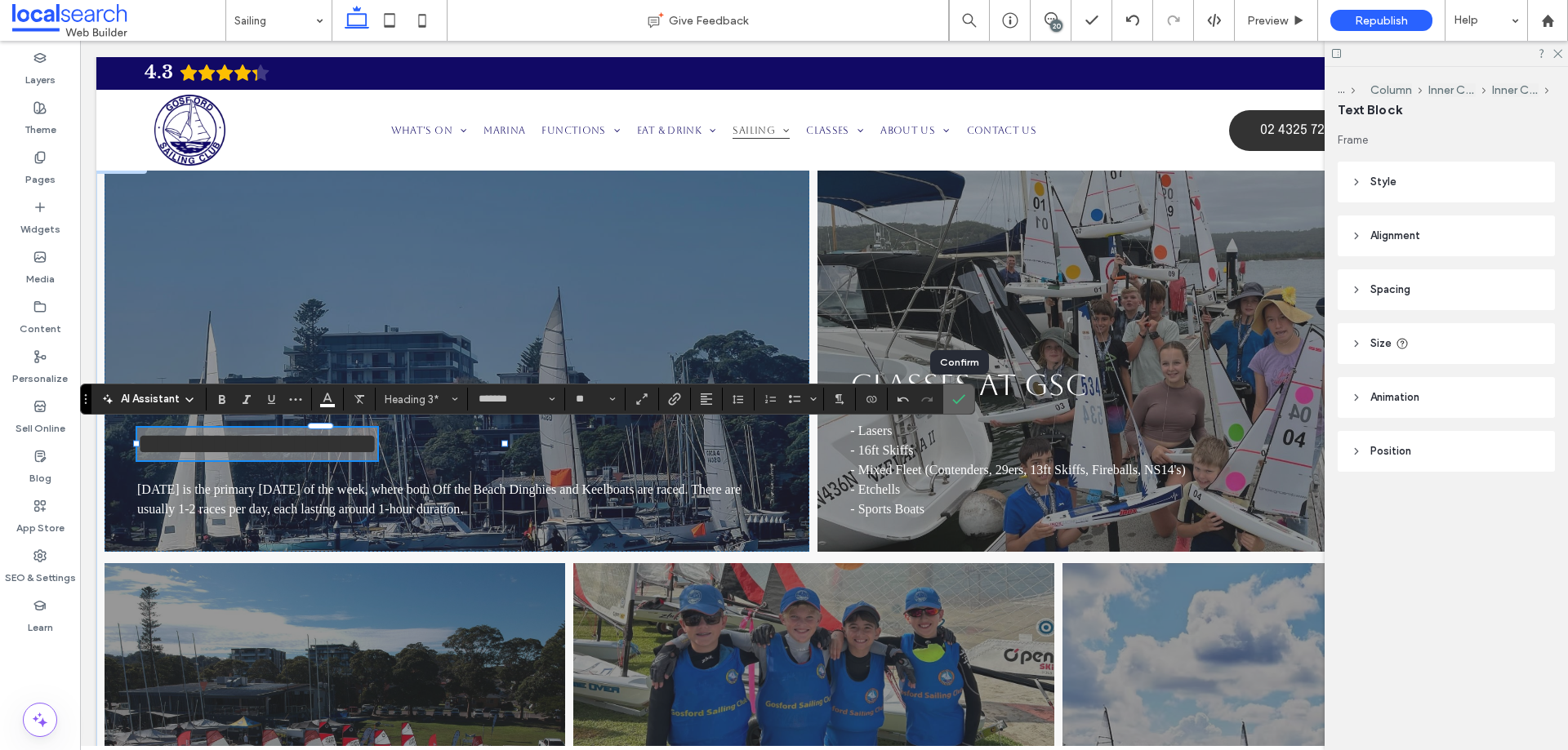
drag, startPoint x: 960, startPoint y: 393, endPoint x: 879, endPoint y: 352, distance: 90.8
click at [960, 393] on icon "Confirm" at bounding box center [959, 399] width 13 height 13
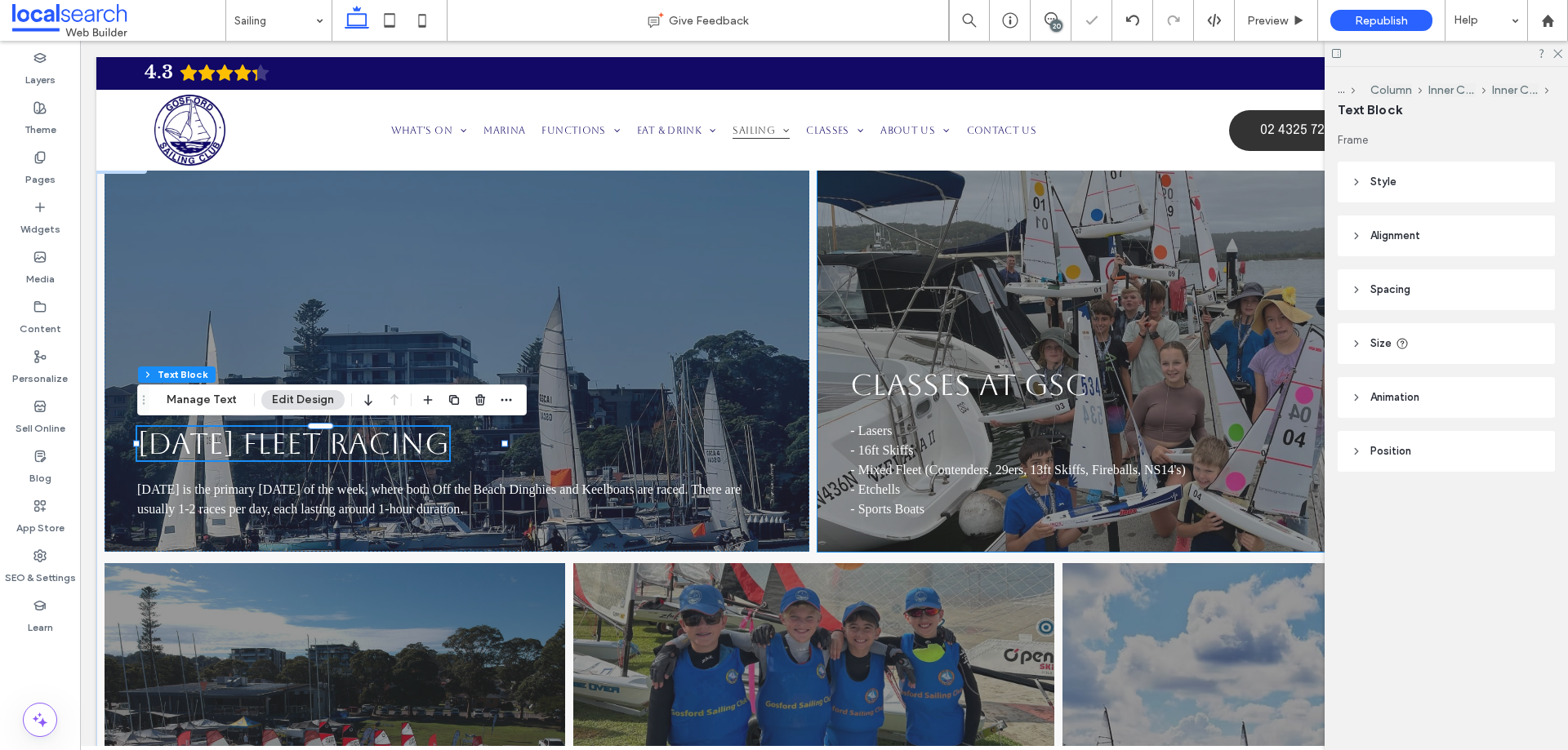
click at [1012, 379] on link "CLASSES AT GSC" at bounding box center [968, 385] width 237 height 33
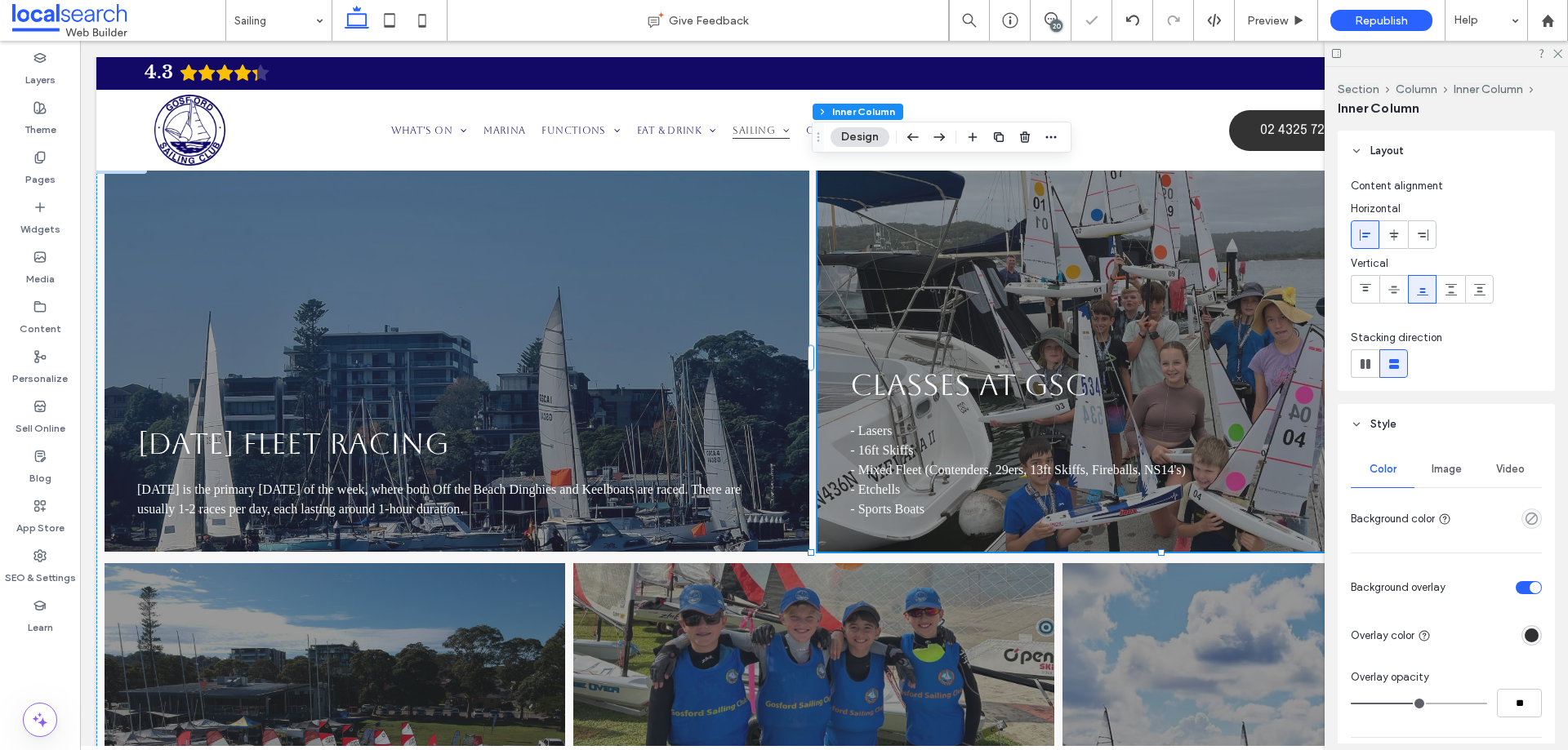
click at [1012, 379] on link "CLASSES AT GSC" at bounding box center [968, 385] width 237 height 33
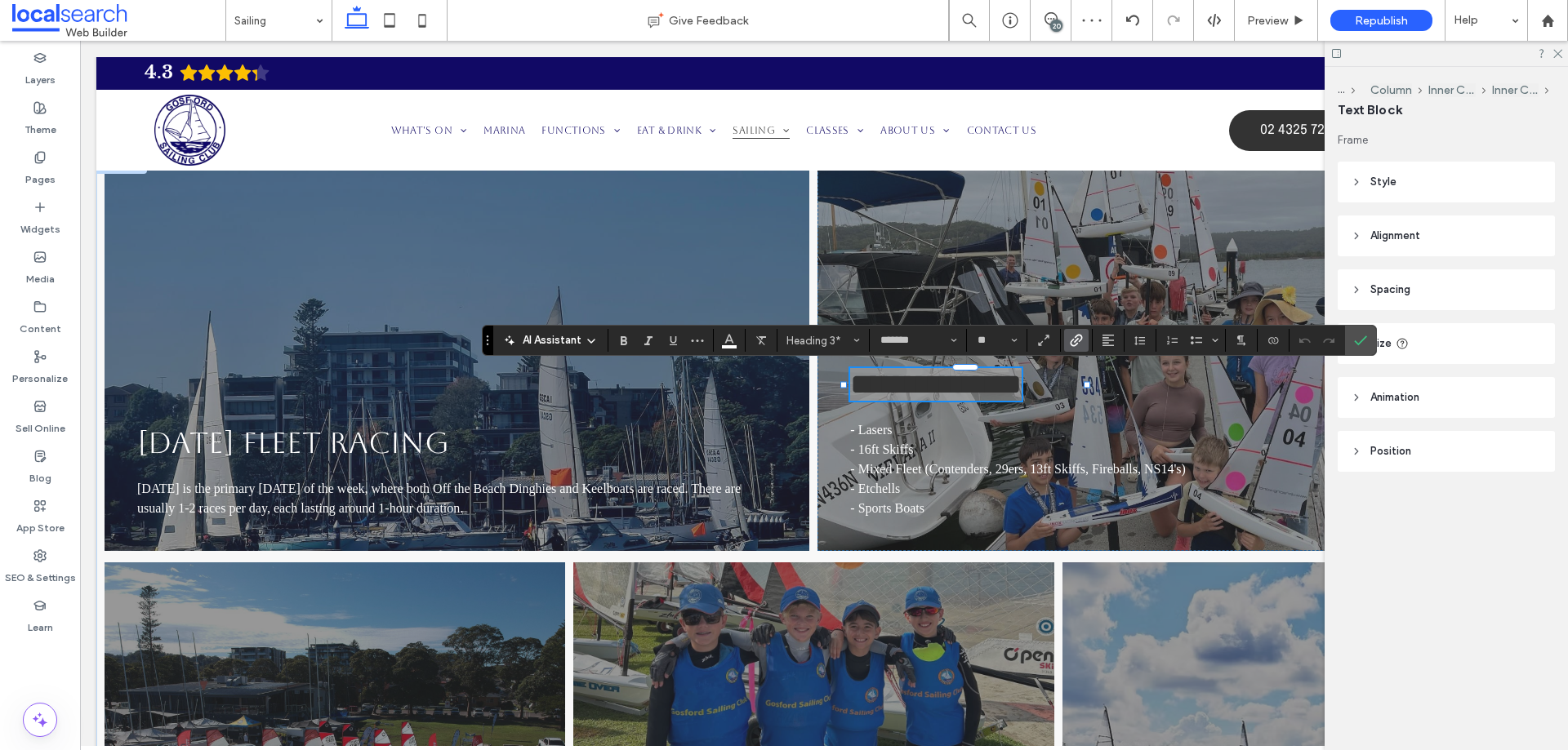
click at [1081, 336] on use "Link" at bounding box center [1076, 340] width 13 height 13
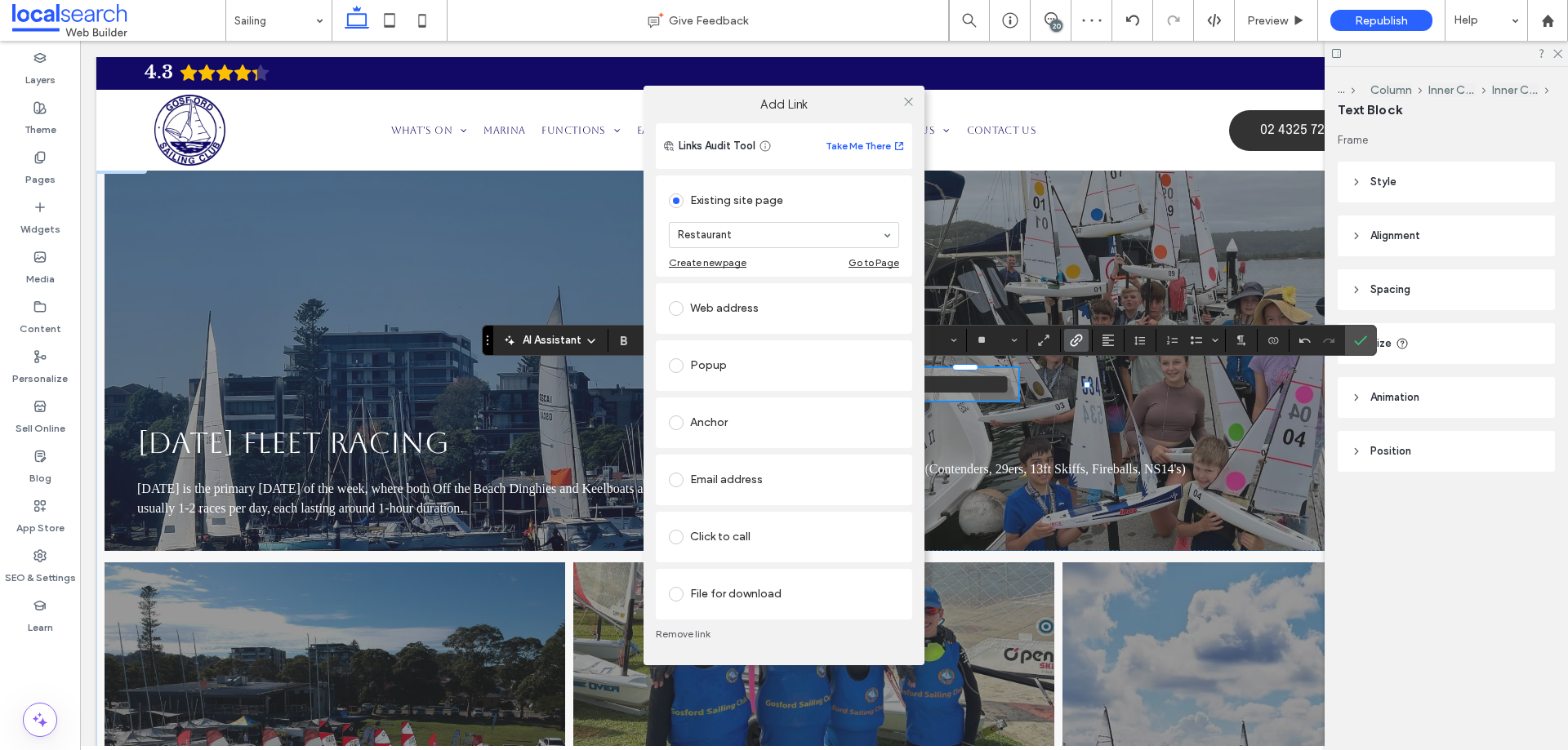
click at [702, 634] on link "Remove link" at bounding box center [784, 634] width 256 height 13
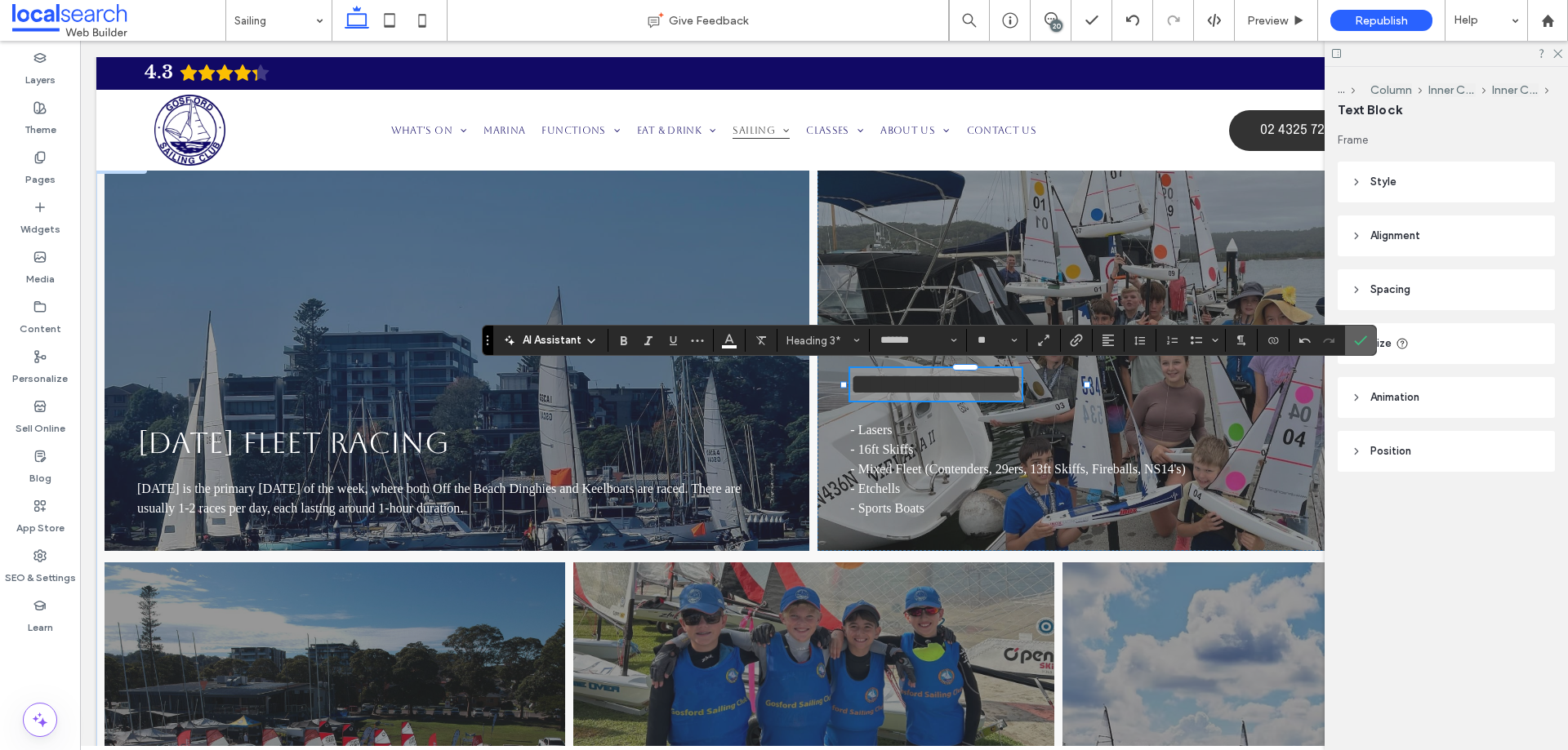
click at [1355, 337] on icon "Confirm" at bounding box center [1361, 341] width 13 height 13
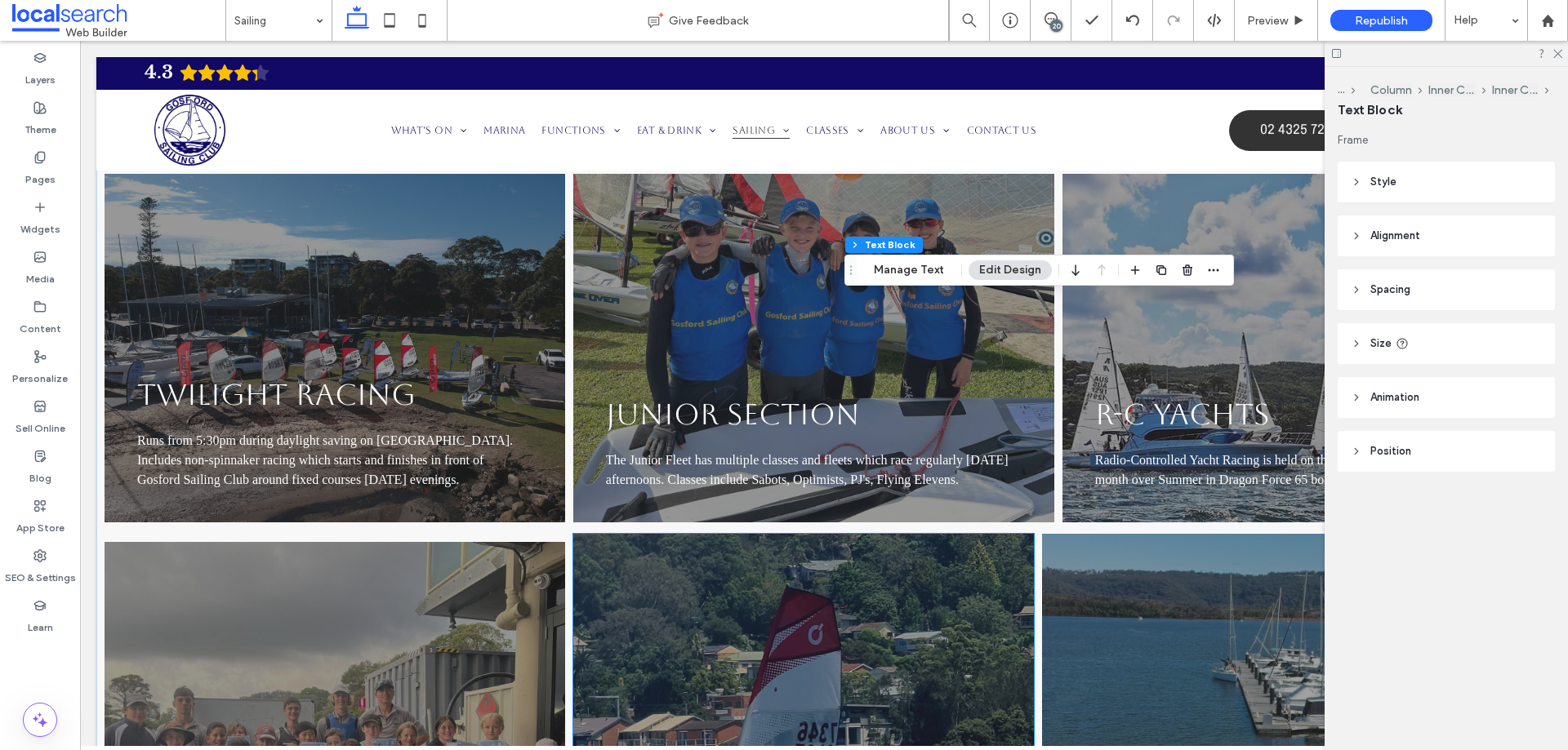
scroll to position [1878, 0]
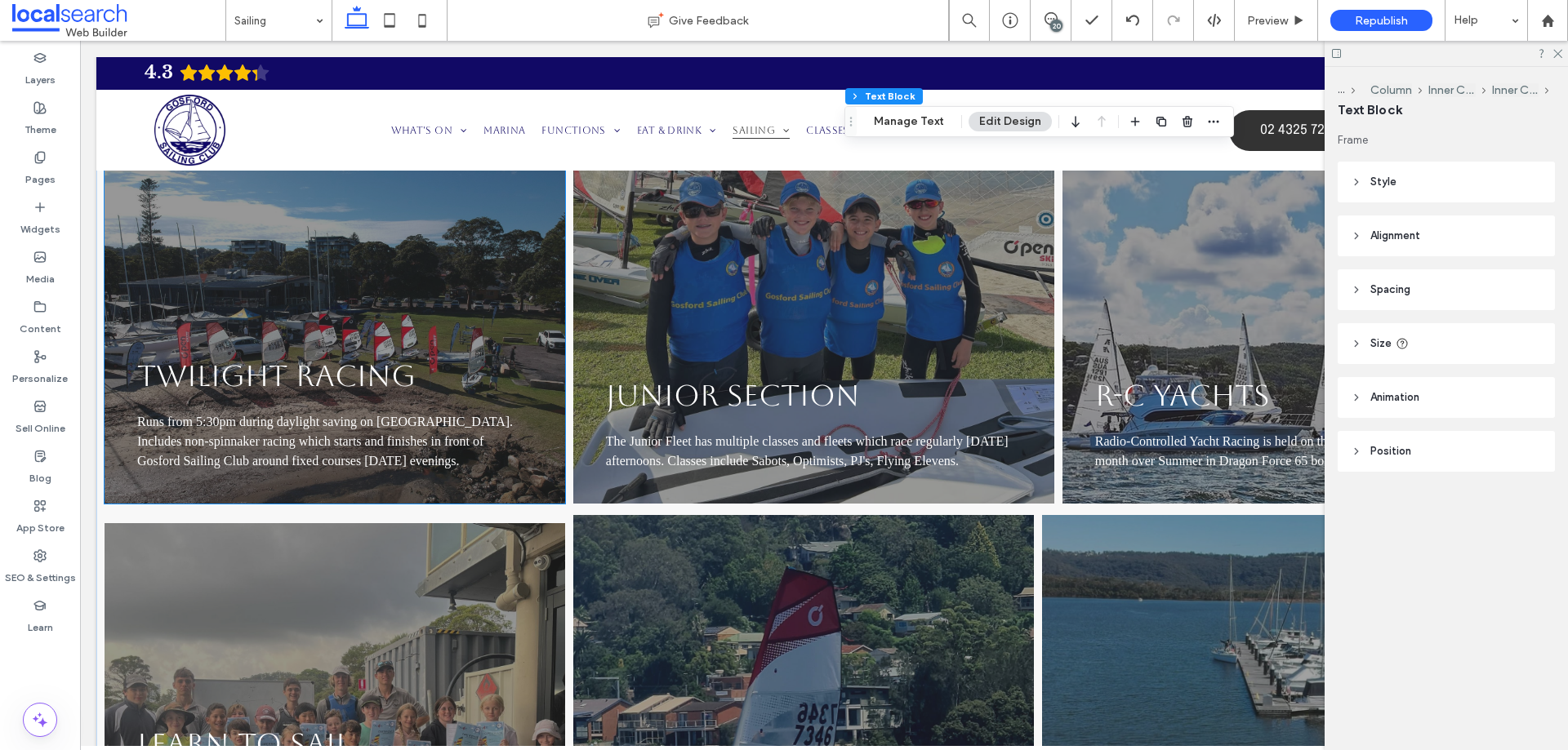
click at [378, 375] on span "TWILIGHT RACING" at bounding box center [276, 376] width 279 height 33
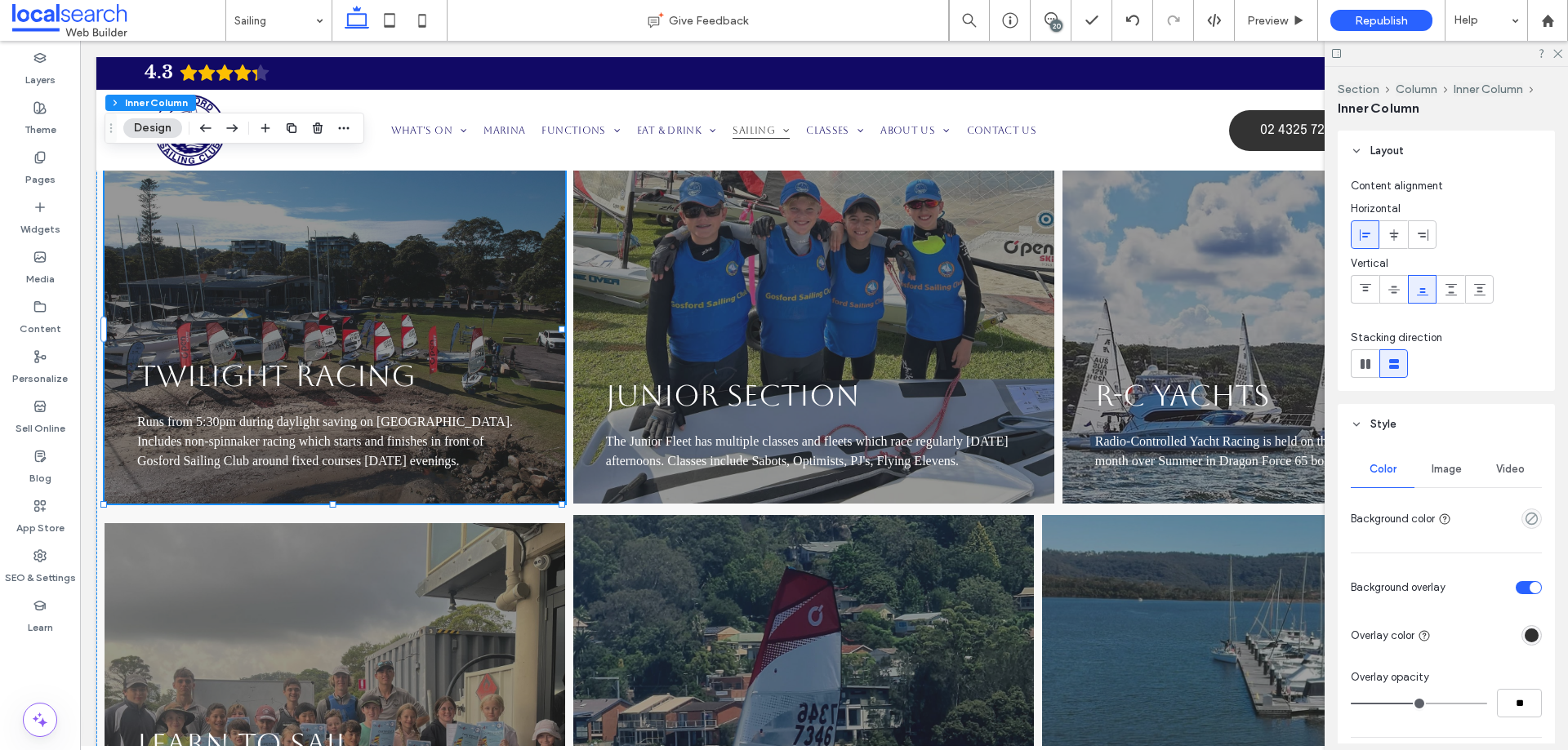
click at [377, 374] on span "TWILIGHT RACING" at bounding box center [276, 376] width 279 height 33
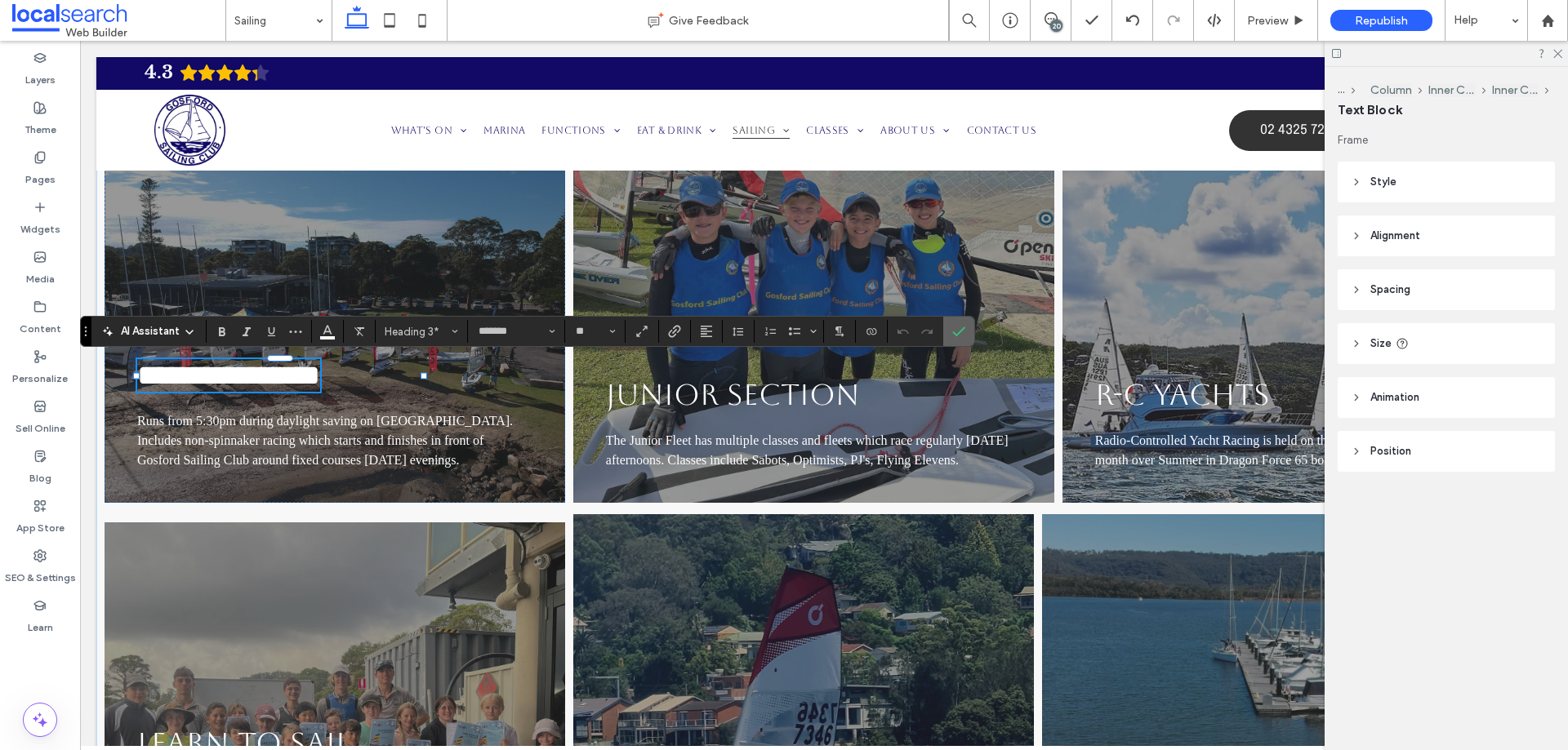
drag, startPoint x: 883, startPoint y: 290, endPoint x: 970, endPoint y: 331, distance: 96.2
click at [970, 331] on label "Confirm" at bounding box center [958, 331] width 24 height 29
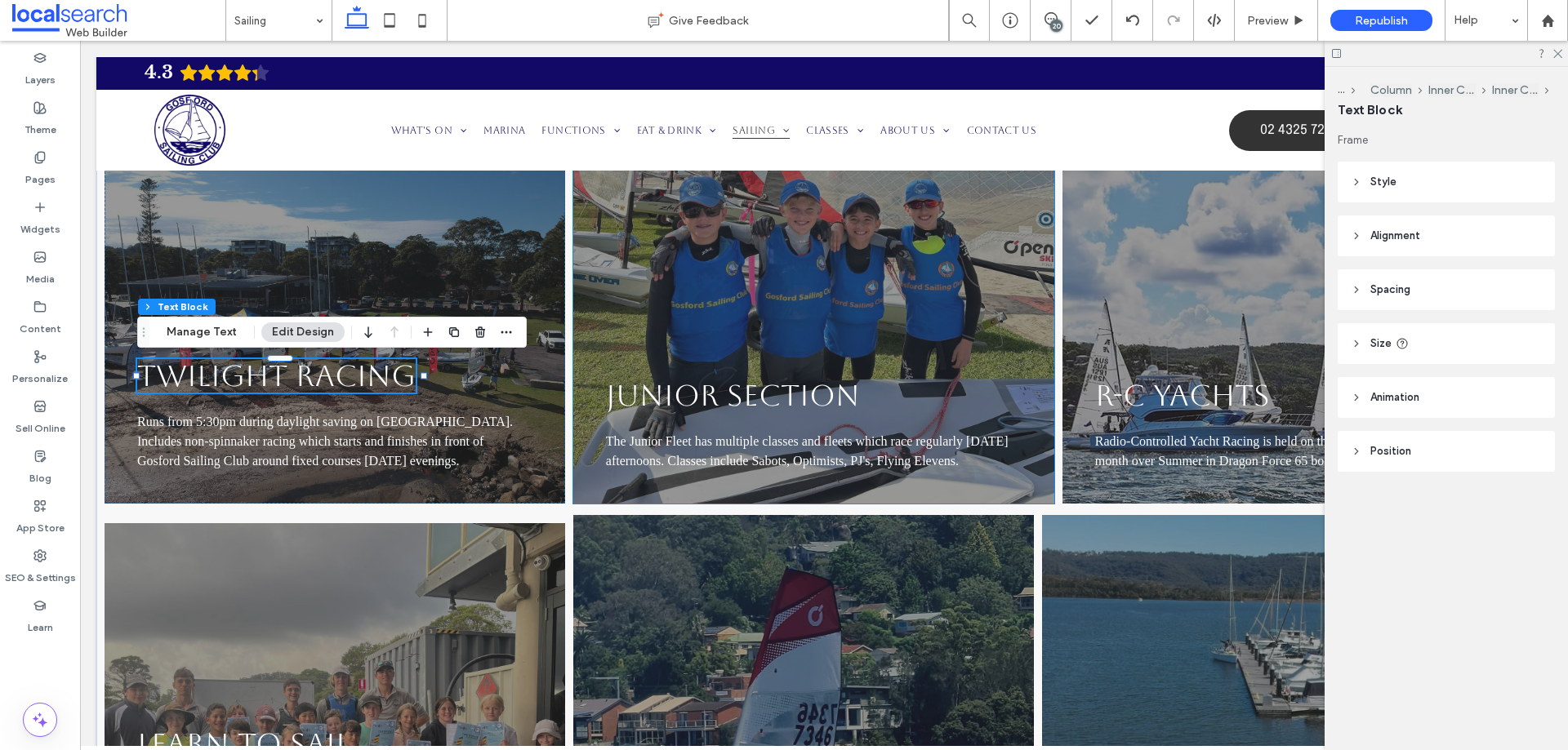
click at [804, 378] on link "JUNIOR SECTION" at bounding box center [733, 395] width 254 height 33
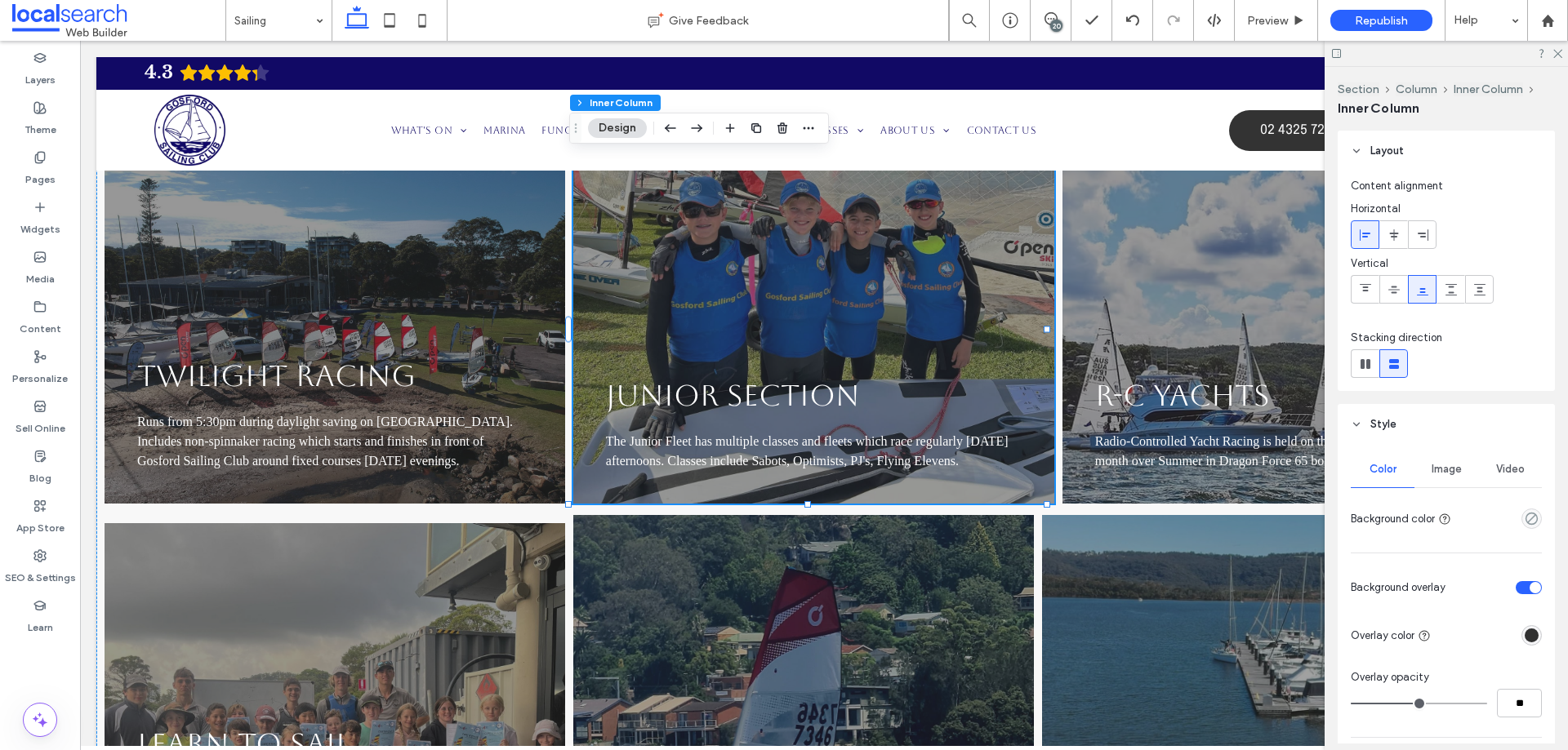
click at [804, 378] on link "JUNIOR SECTION" at bounding box center [733, 395] width 254 height 33
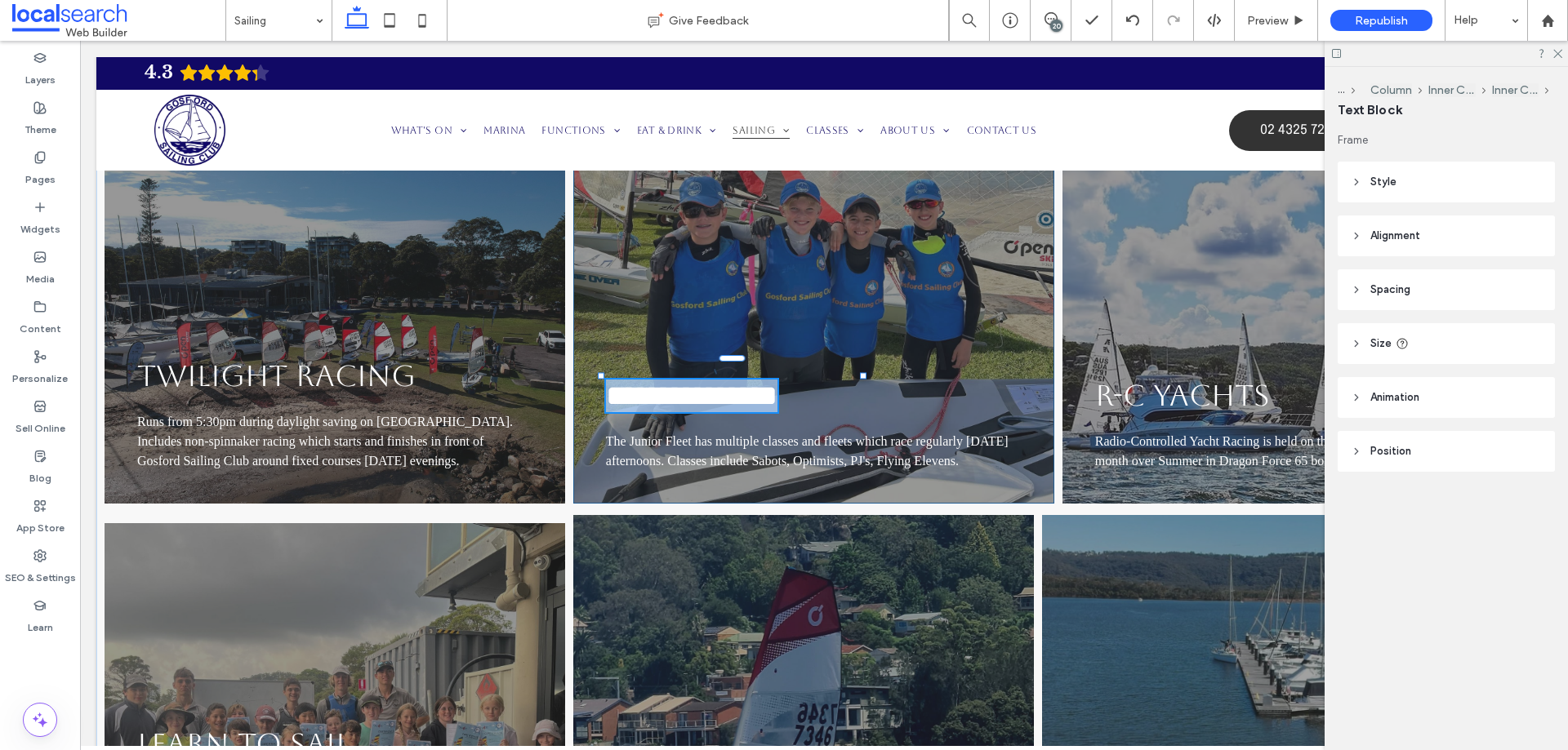
type input "*******"
type input "**"
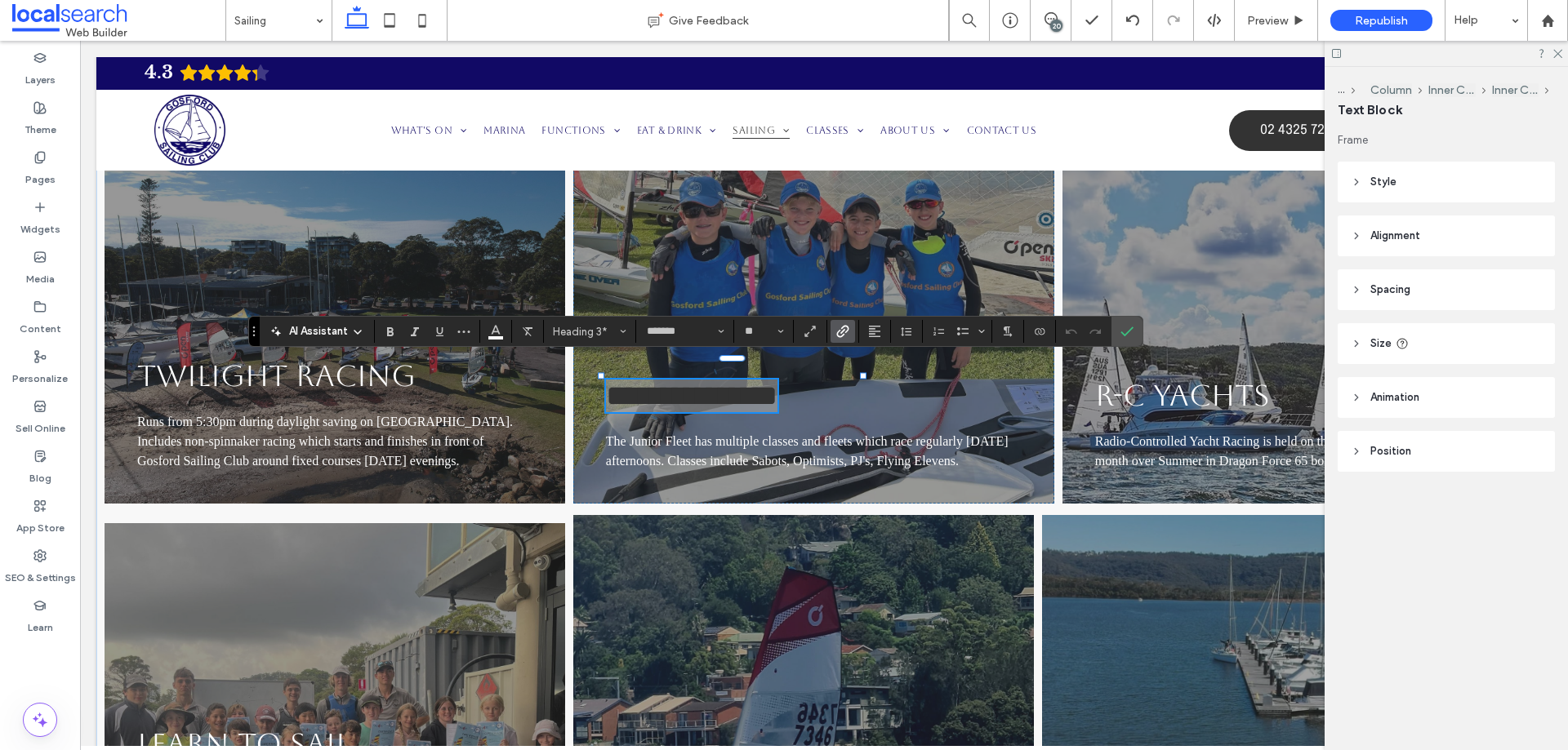
click at [842, 326] on icon "Link" at bounding box center [843, 331] width 13 height 13
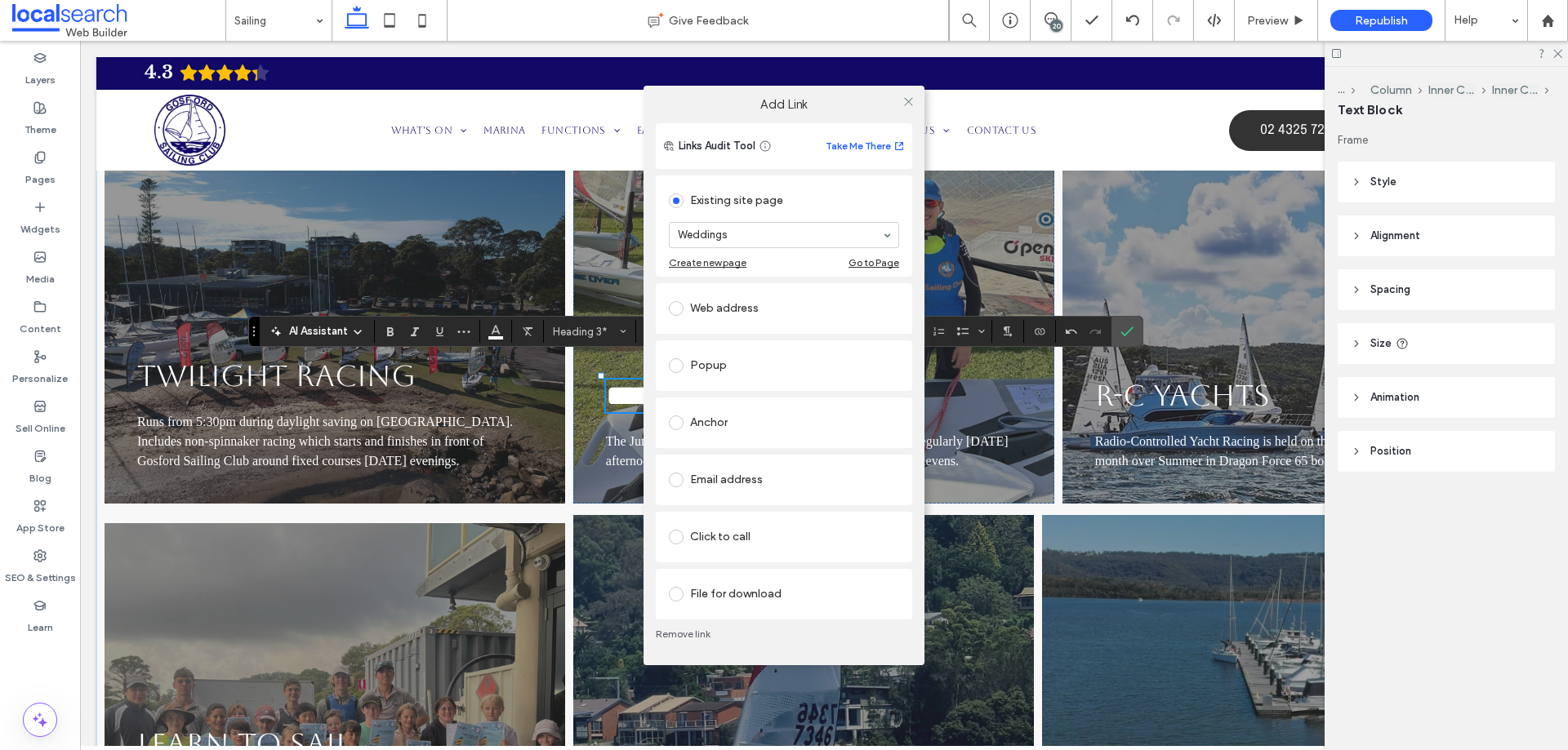
click at [699, 635] on link "Remove link" at bounding box center [784, 634] width 256 height 13
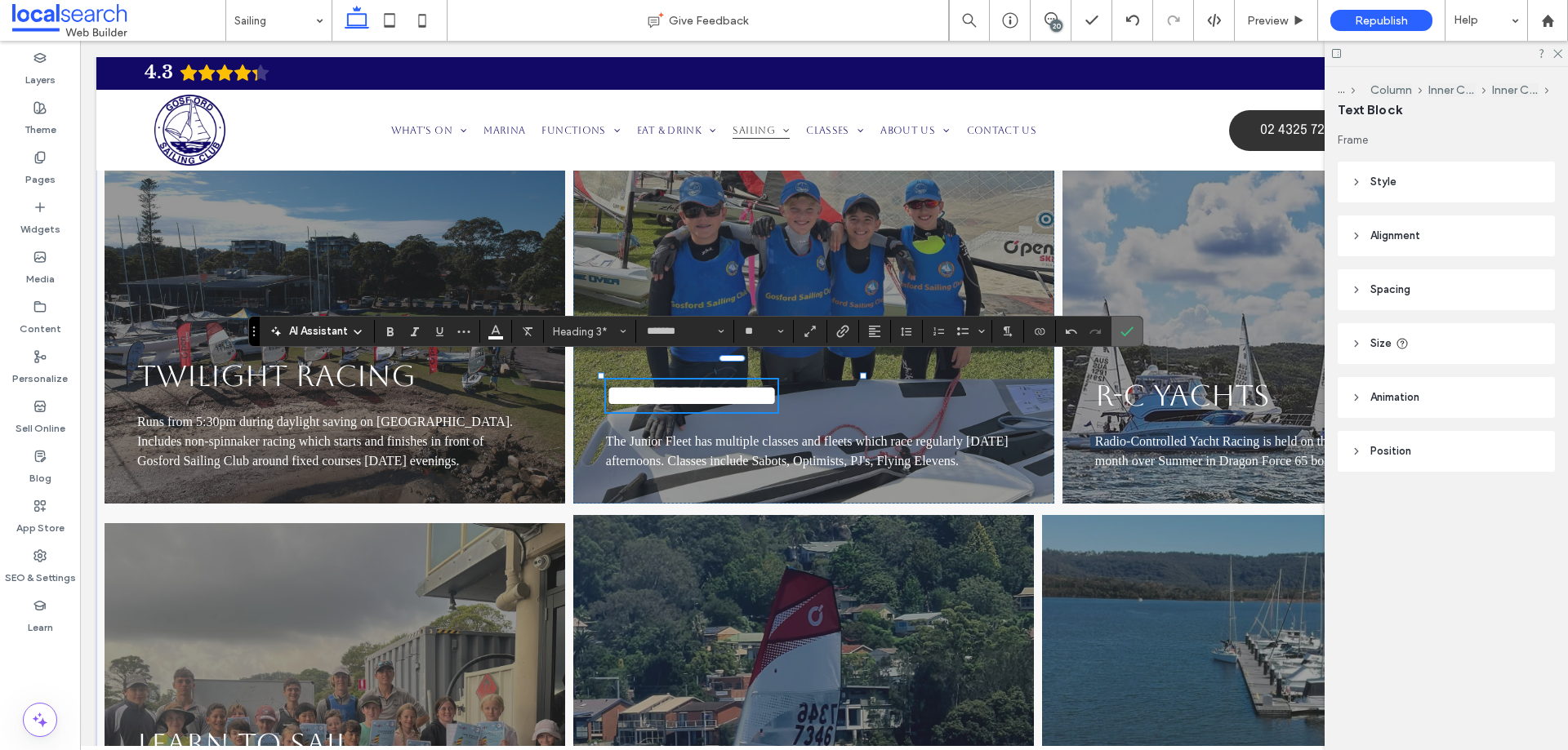
click at [1118, 327] on label "Confirm" at bounding box center [1127, 331] width 24 height 29
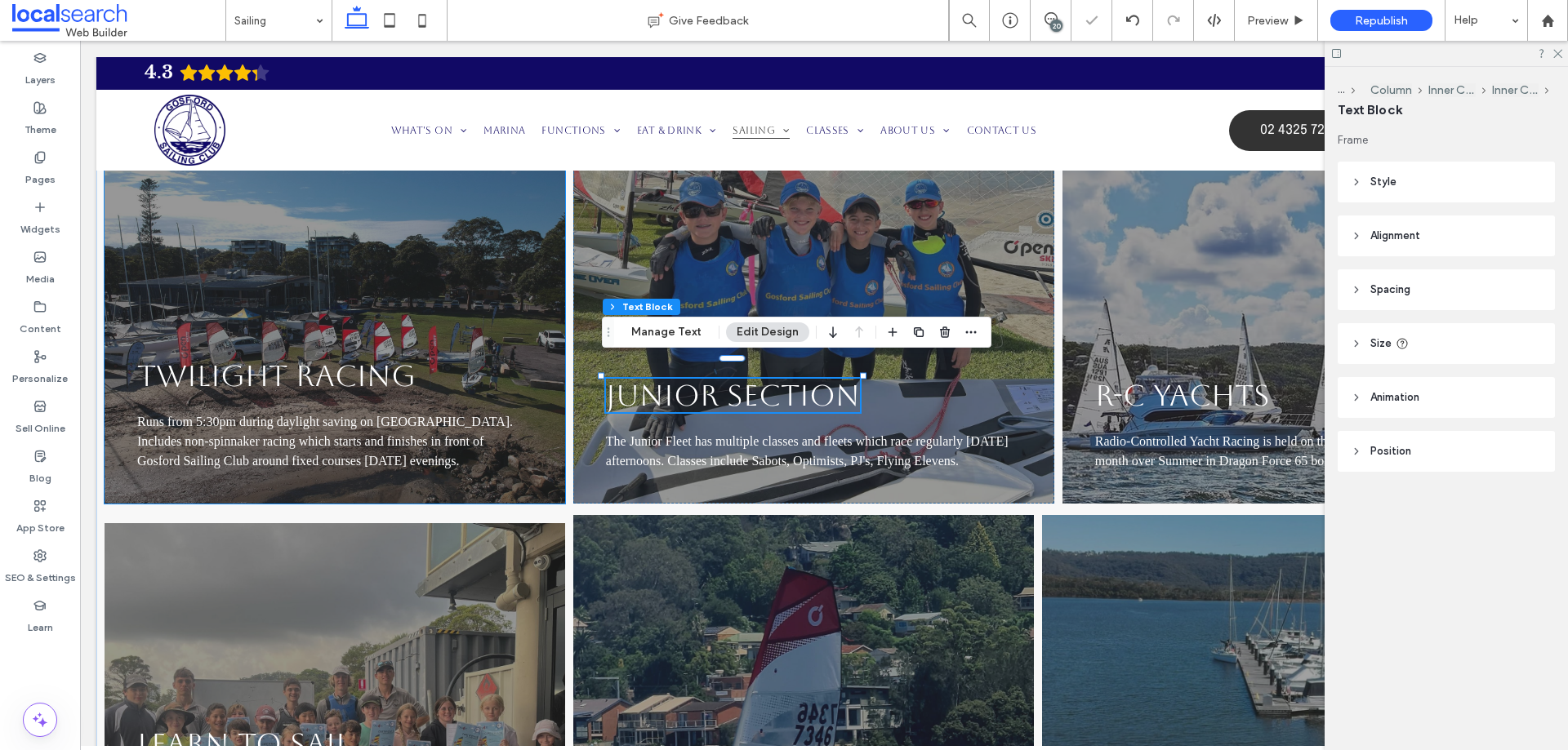
click at [351, 383] on span "TWILIGHT RACING" at bounding box center [276, 376] width 279 height 33
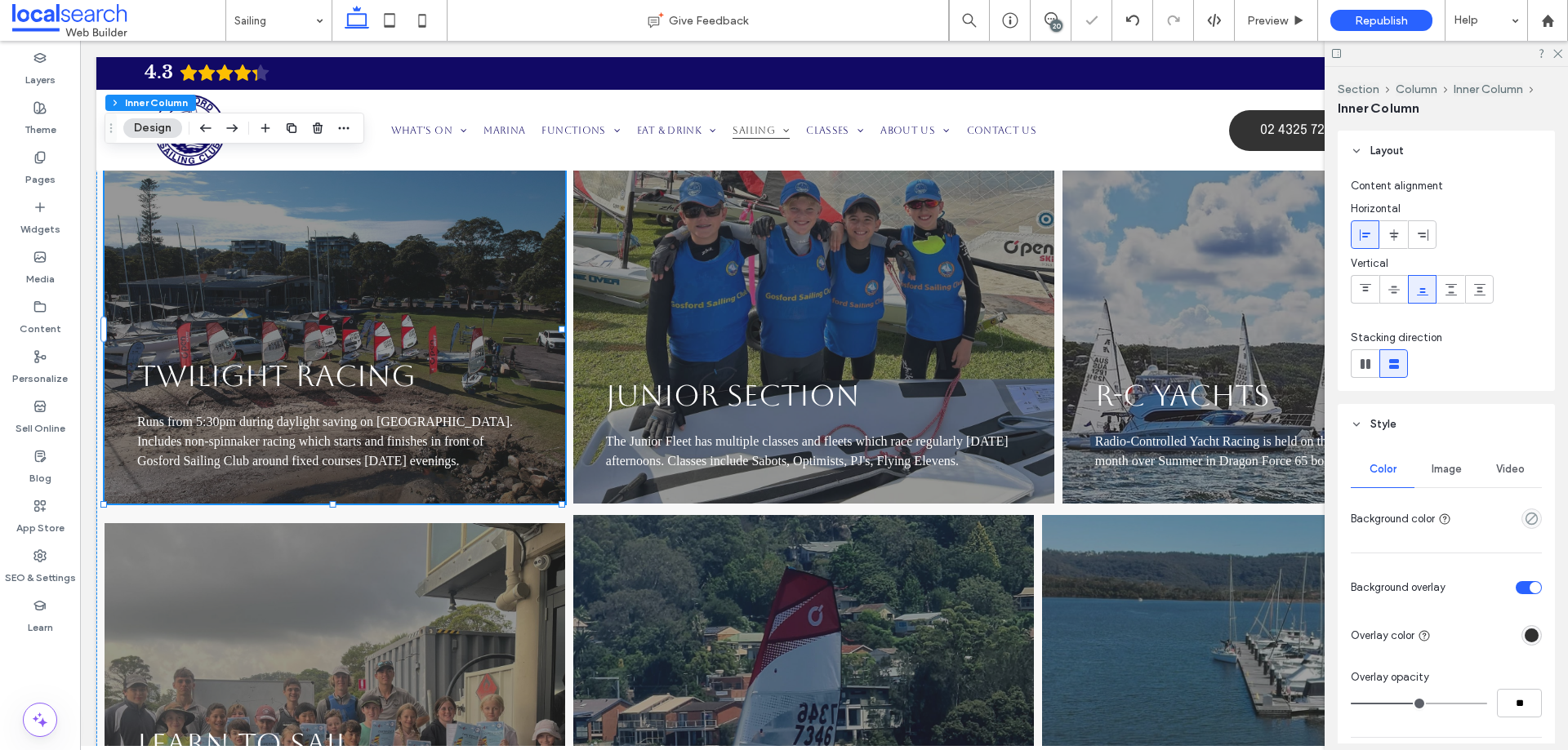
click at [351, 383] on span "TWILIGHT RACING" at bounding box center [276, 376] width 279 height 33
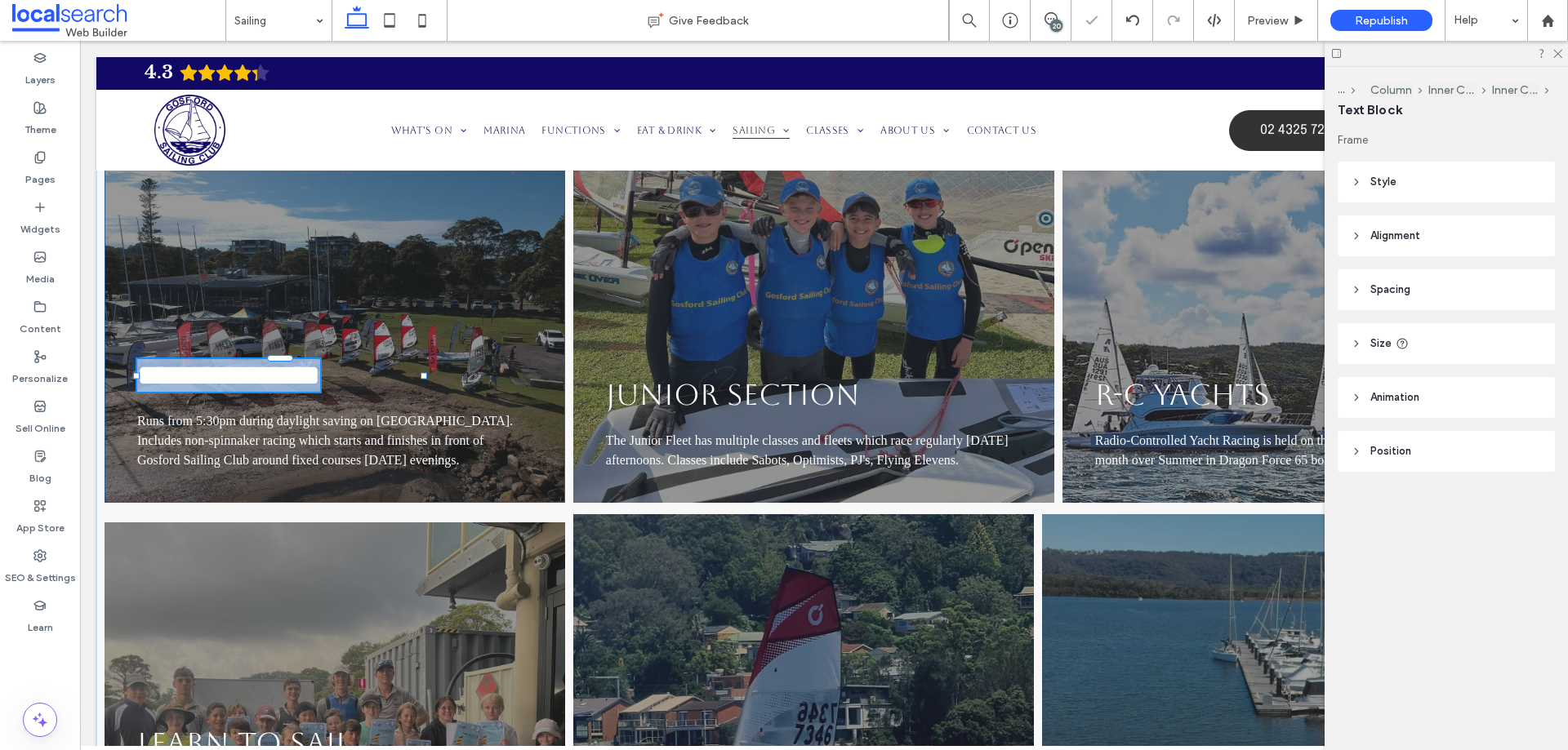
type input "*******"
type input "**"
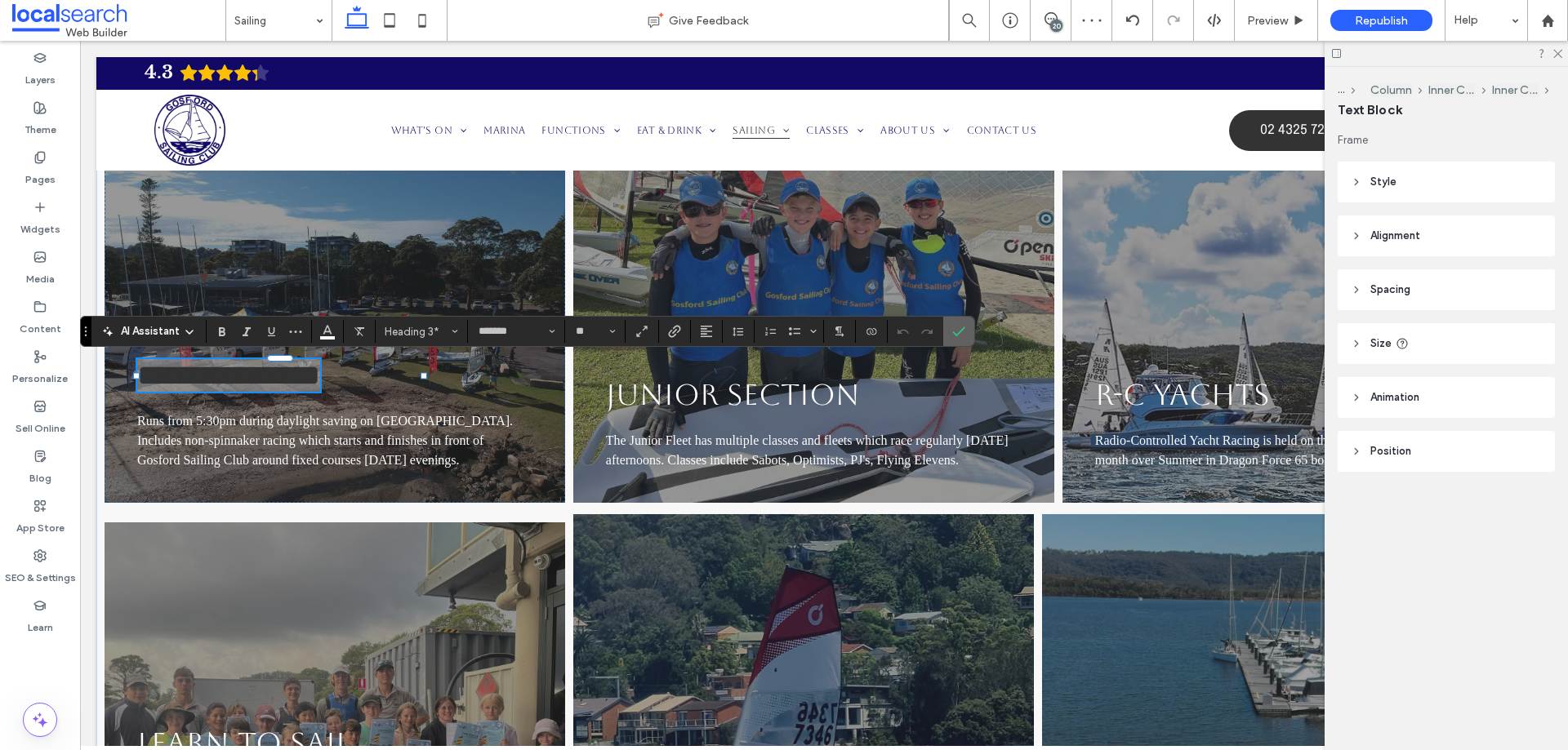
click at [951, 332] on label "Confirm" at bounding box center [958, 331] width 24 height 29
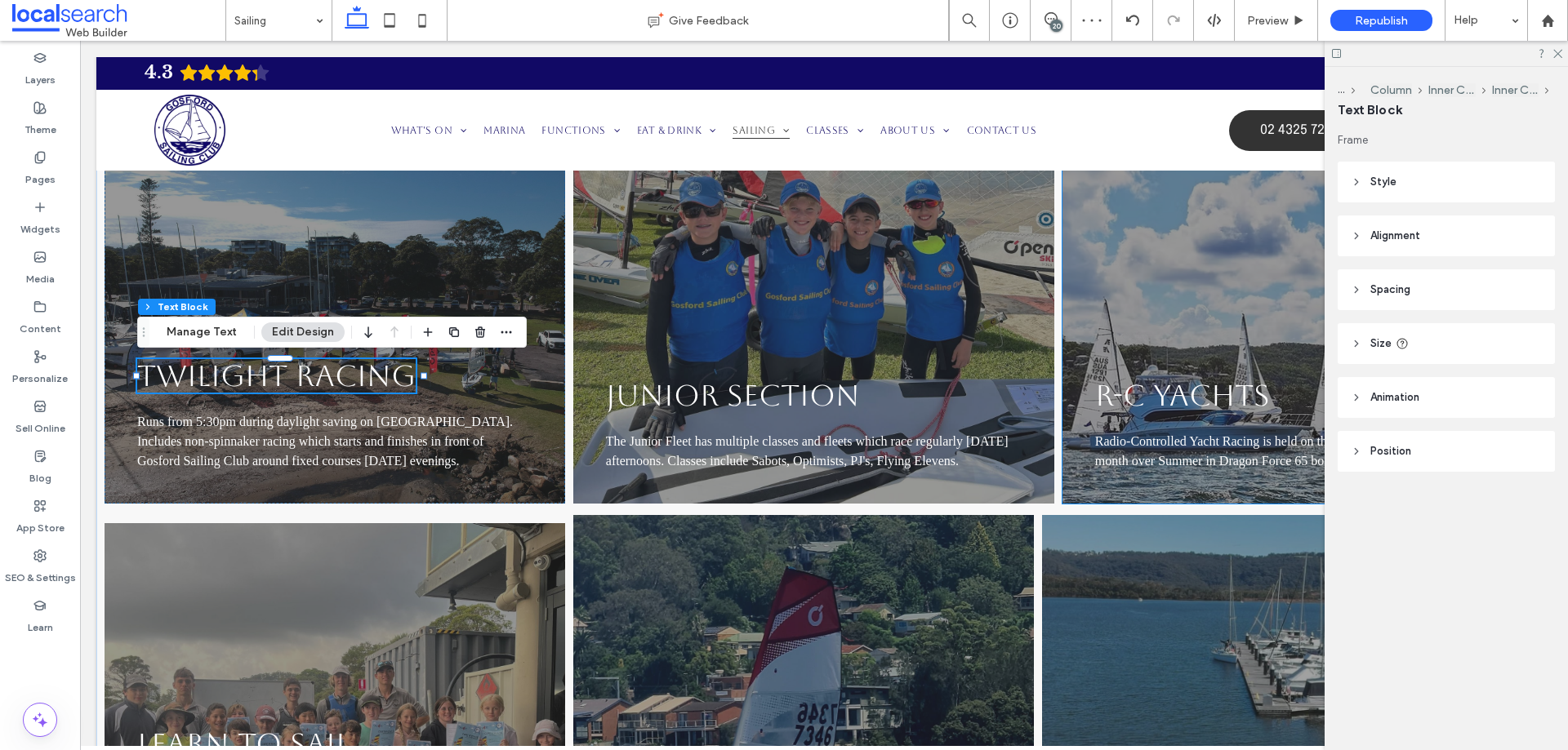
click at [1163, 395] on link "R-C YACHTS" at bounding box center [1183, 395] width 175 height 33
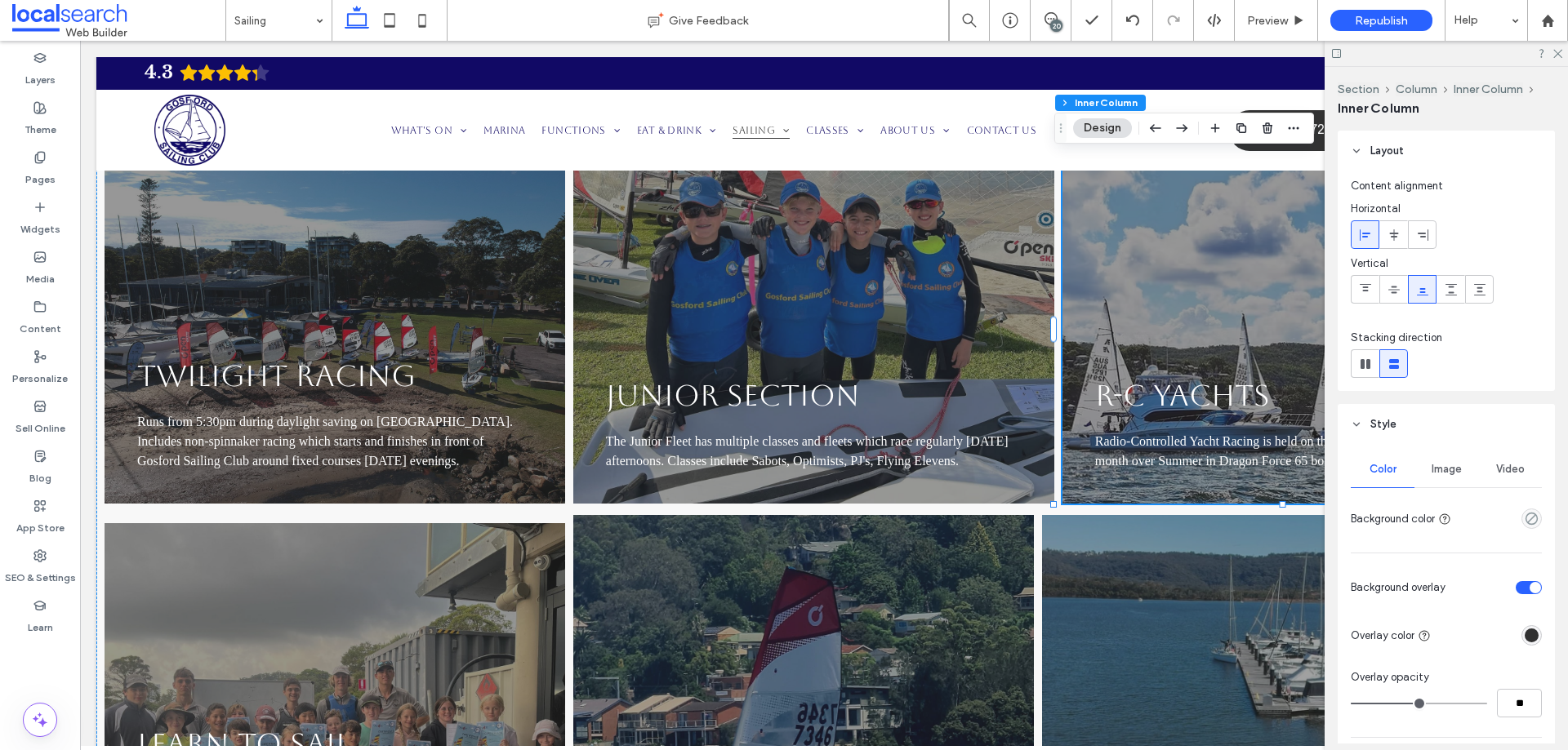
click at [1163, 395] on link "R-C YACHTS" at bounding box center [1183, 395] width 175 height 33
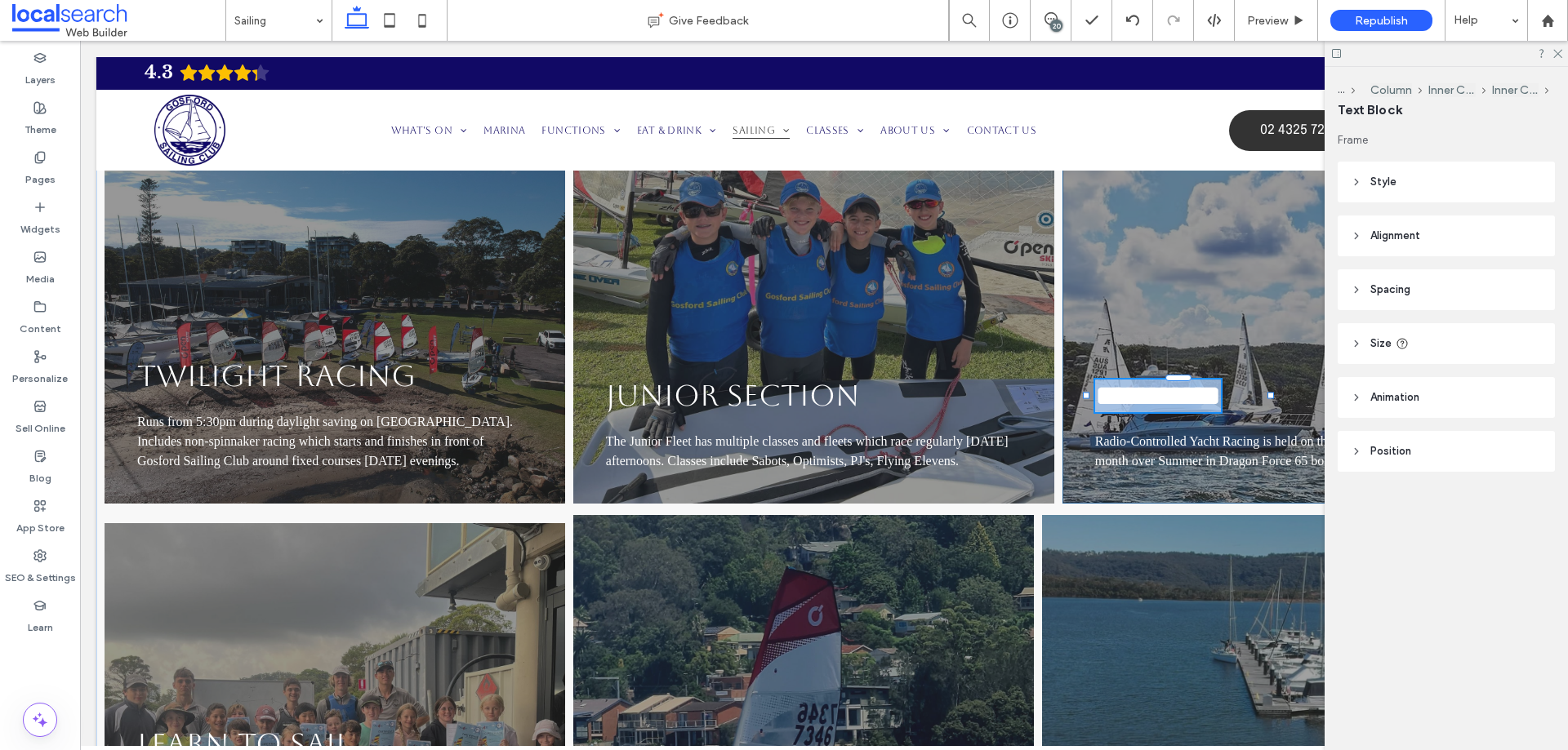
type input "*******"
type input "**"
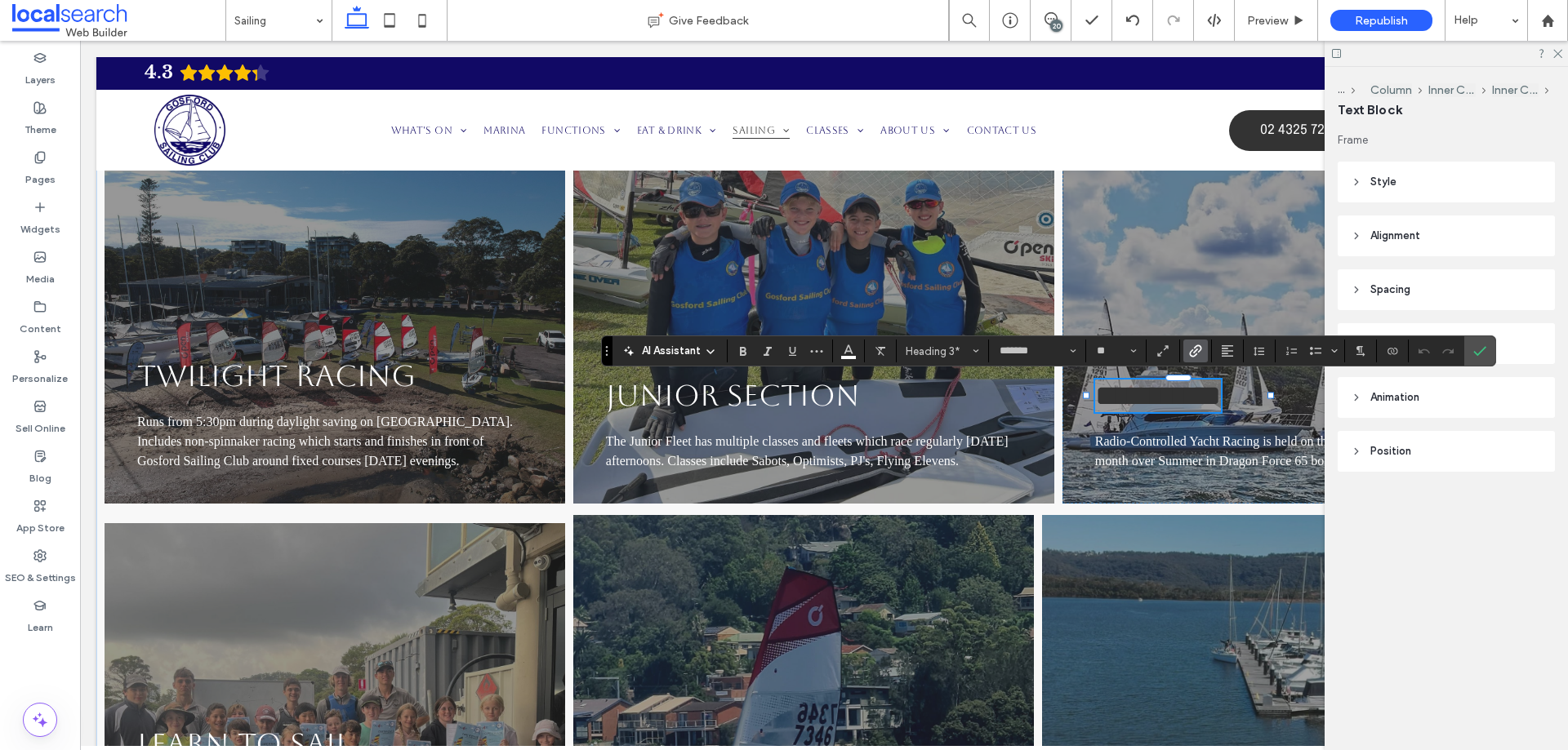
click at [1198, 362] on label "Link" at bounding box center [1195, 351] width 24 height 23
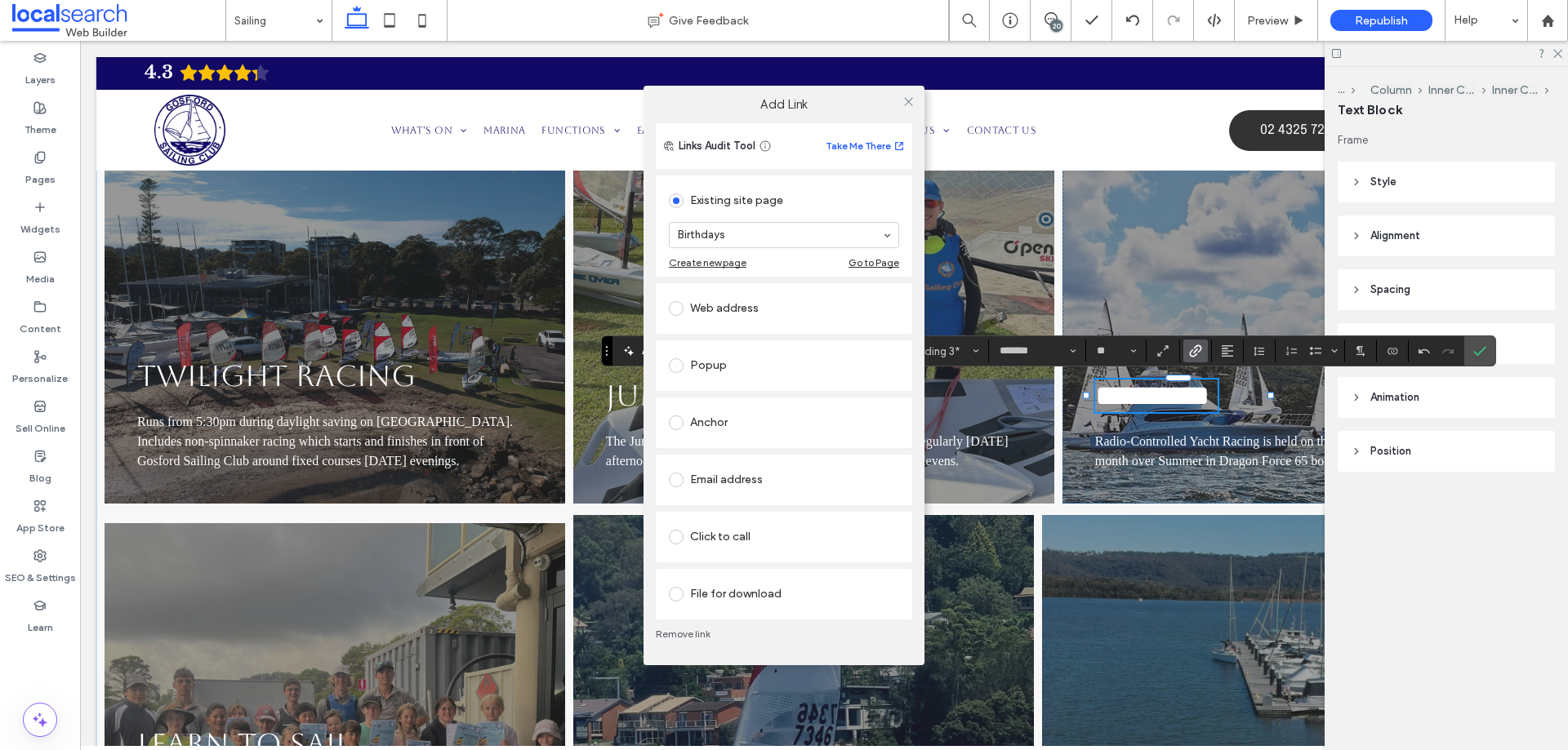
click at [691, 631] on link "Remove link" at bounding box center [784, 634] width 256 height 13
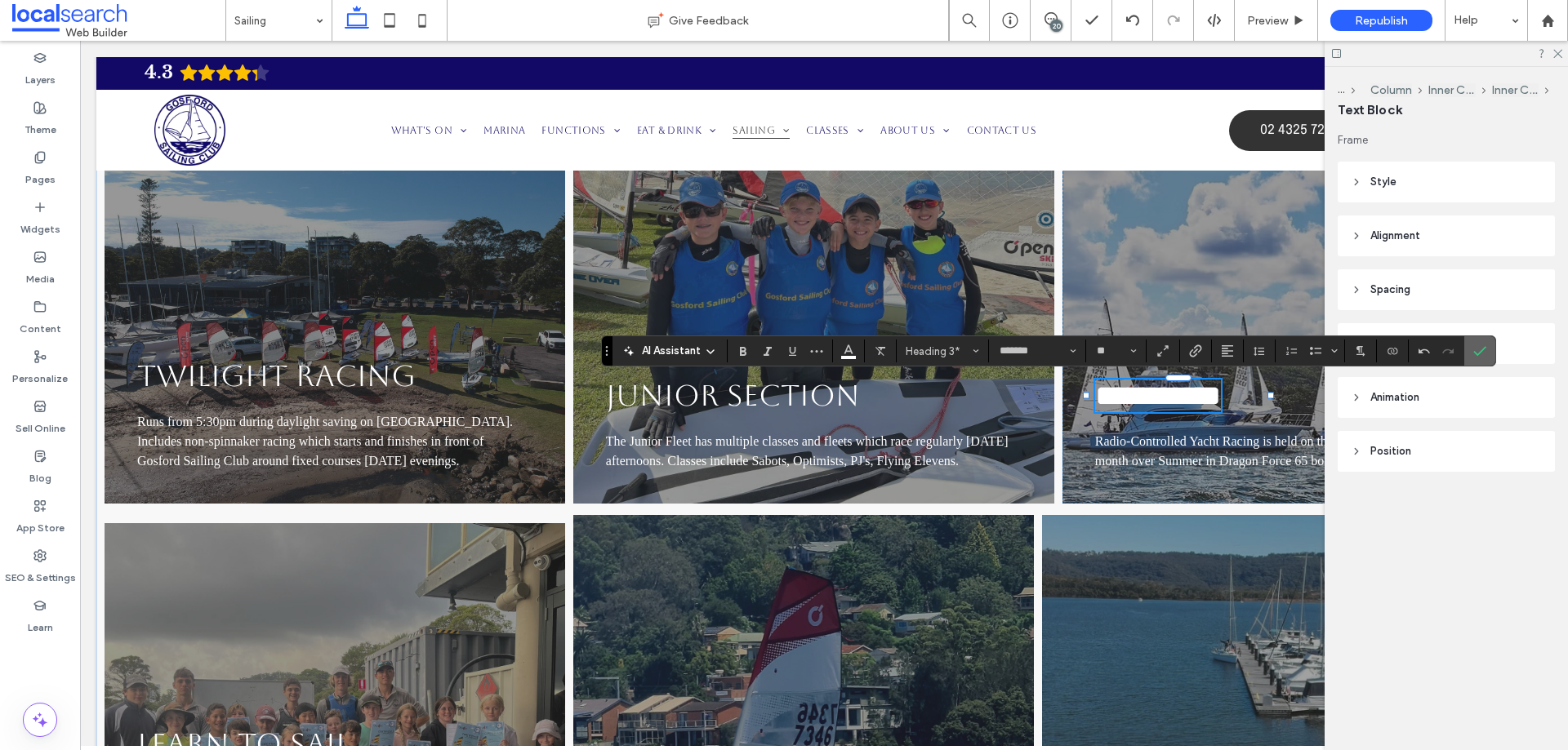
click at [1470, 350] on label "Confirm" at bounding box center [1479, 351] width 24 height 29
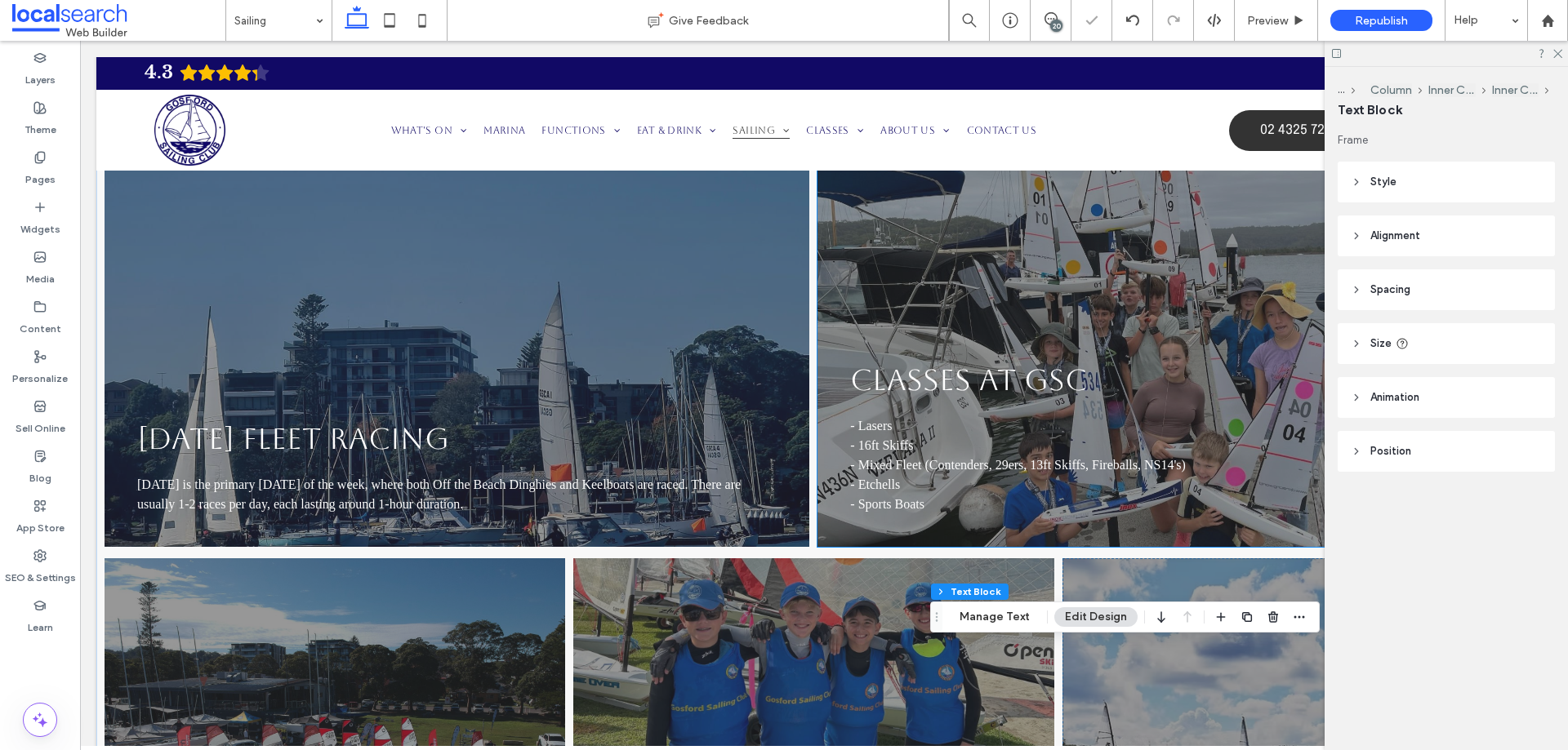
scroll to position [1469, 0]
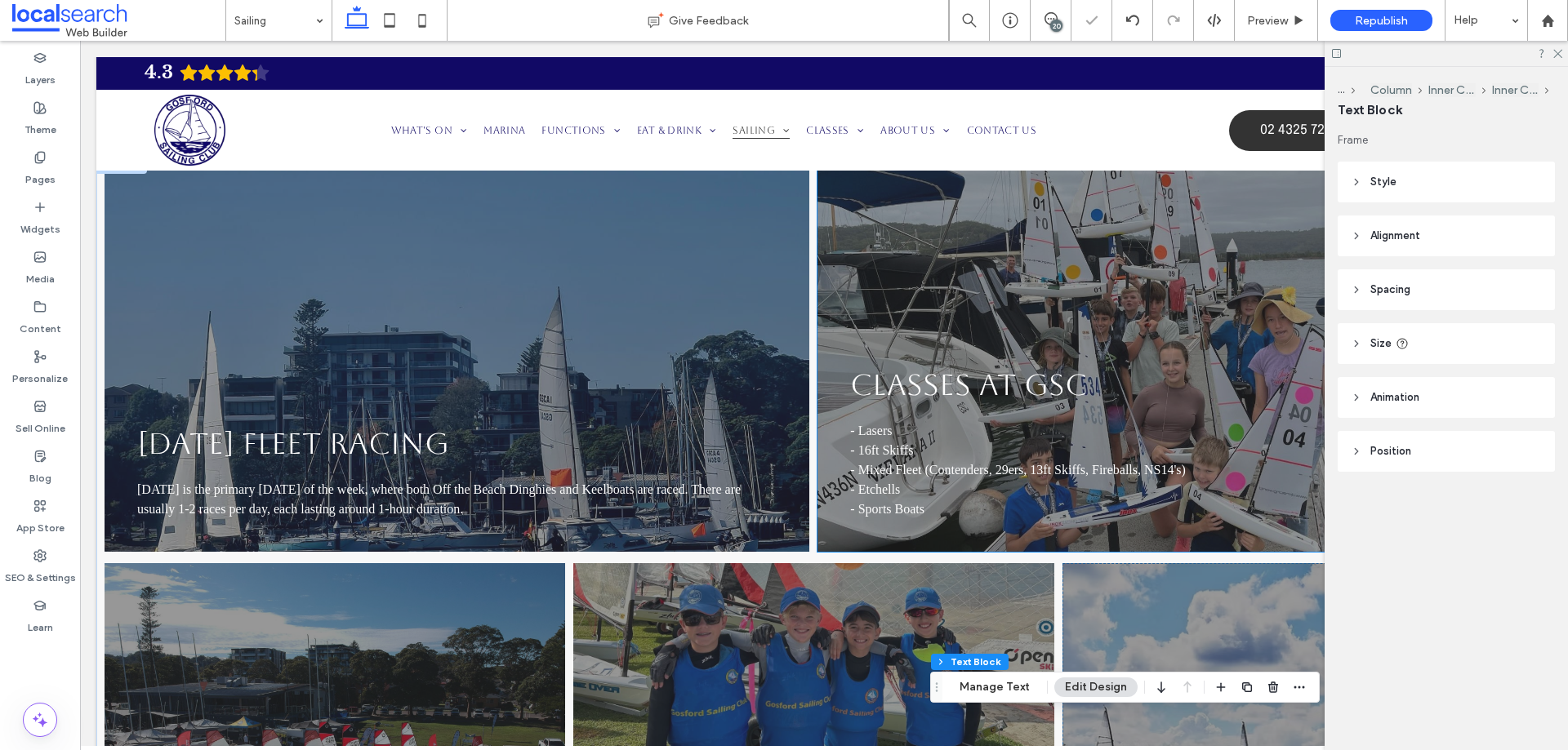
click at [961, 378] on span "CLASSES AT GSC" at bounding box center [968, 385] width 237 height 33
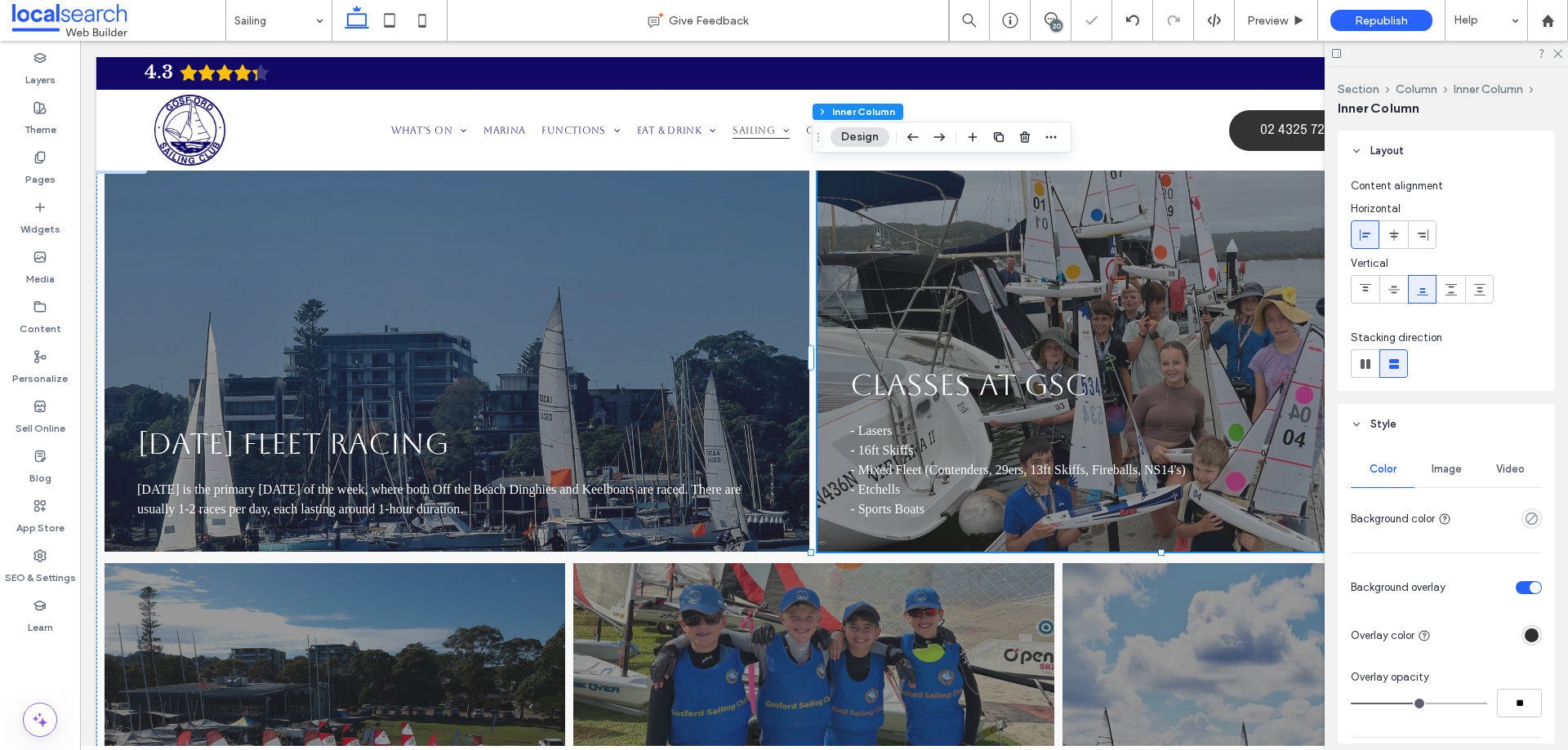
click at [961, 378] on span "CLASSES AT GSC" at bounding box center [968, 385] width 237 height 33
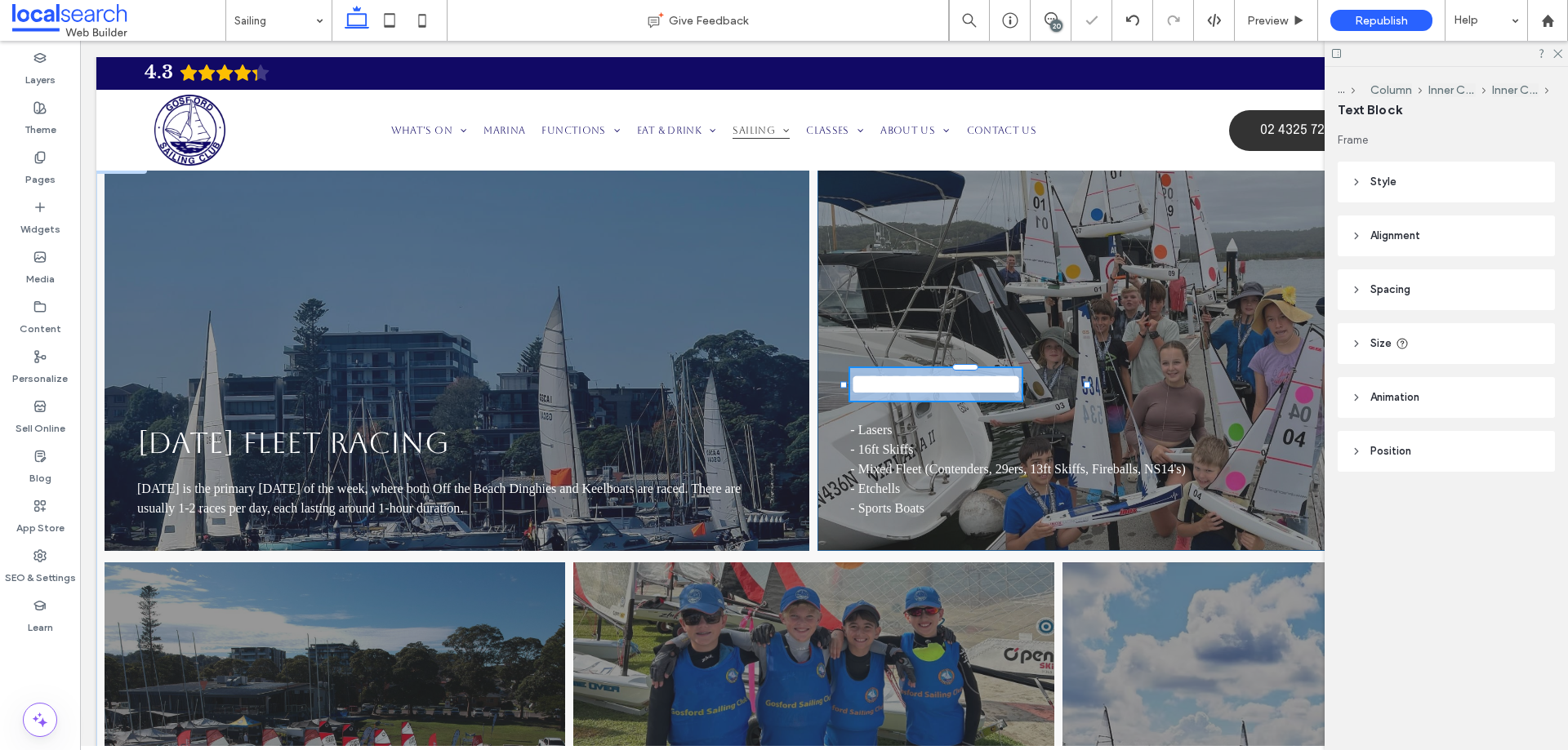
type input "*******"
type input "**"
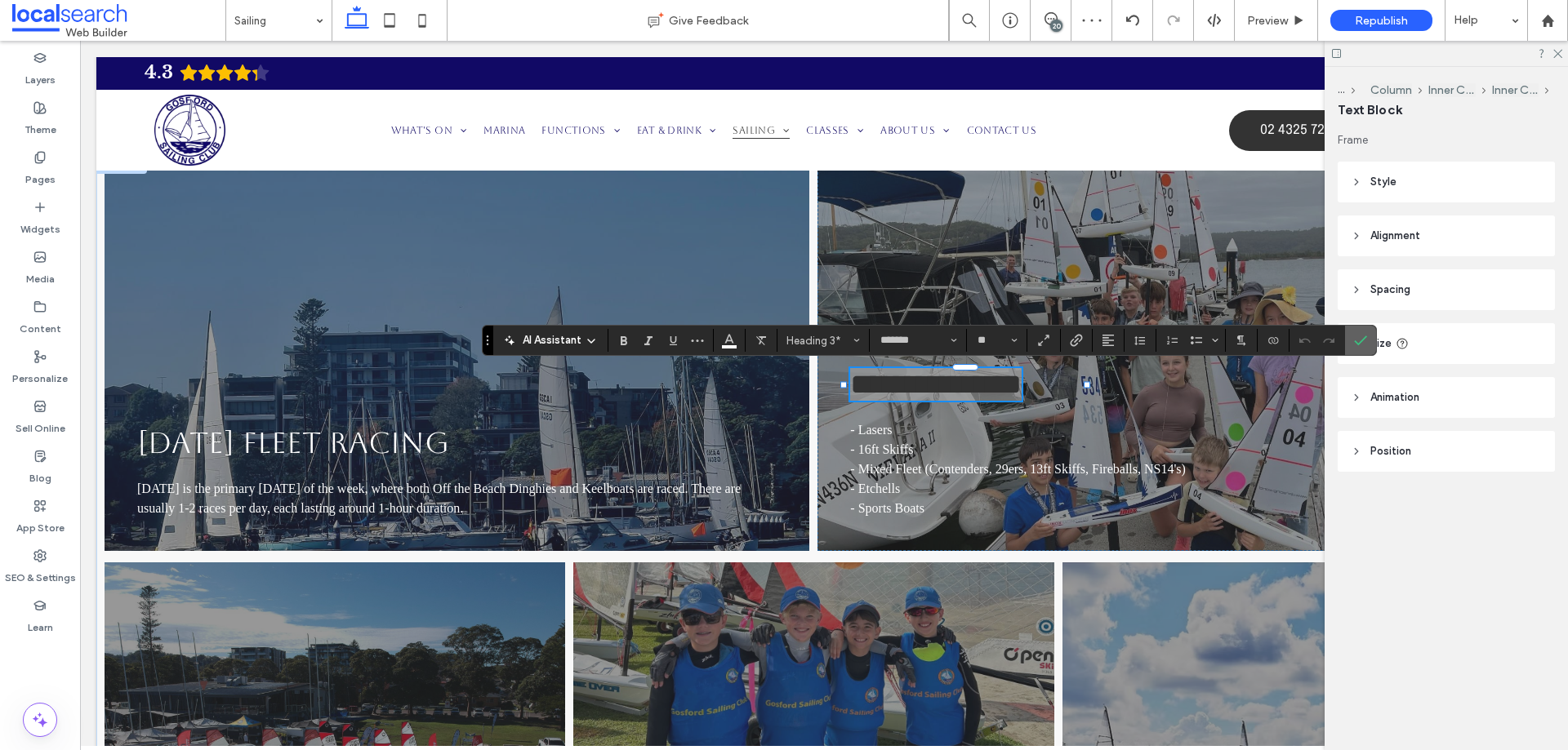
click at [1363, 349] on span "Confirm" at bounding box center [1361, 340] width 13 height 28
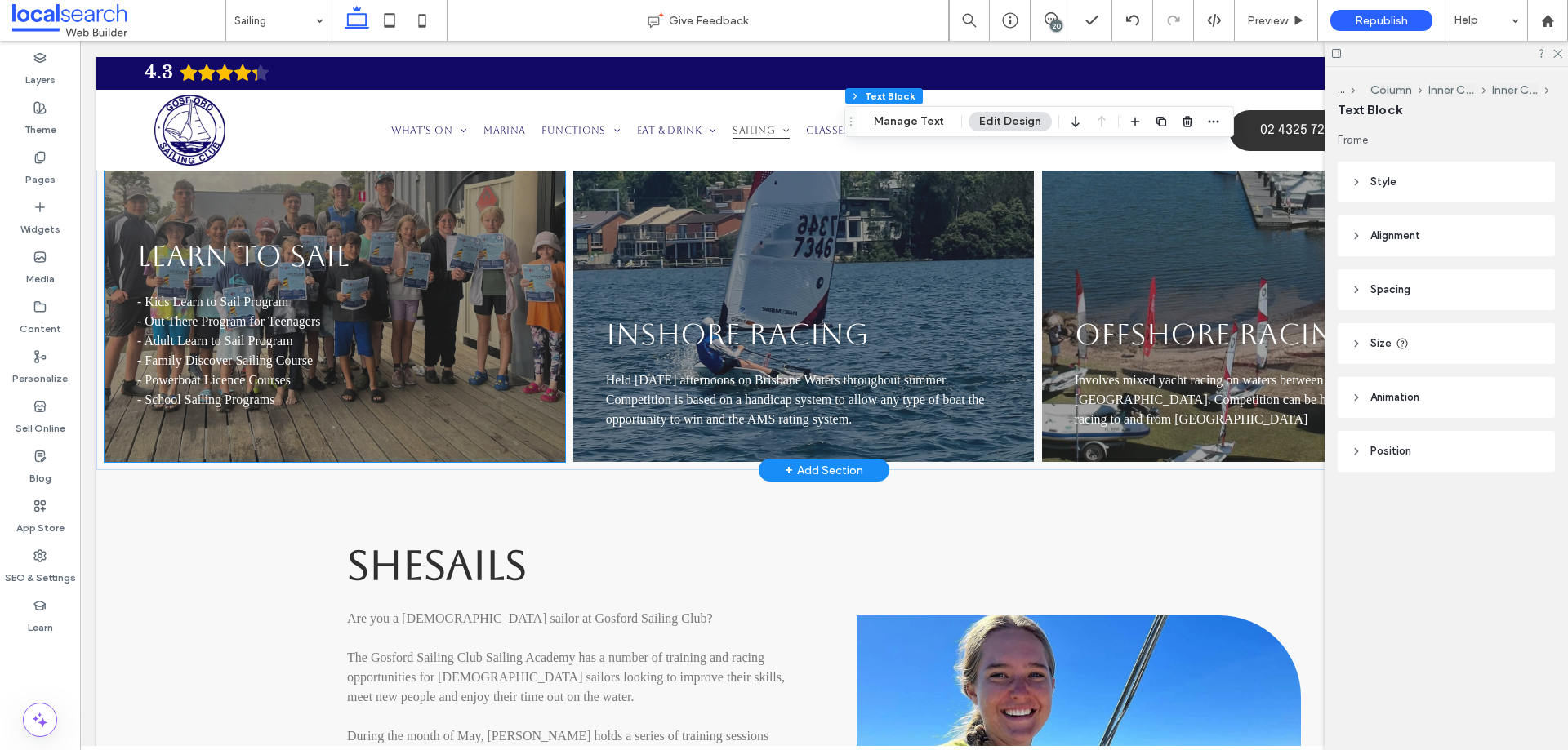
scroll to position [2285, 0]
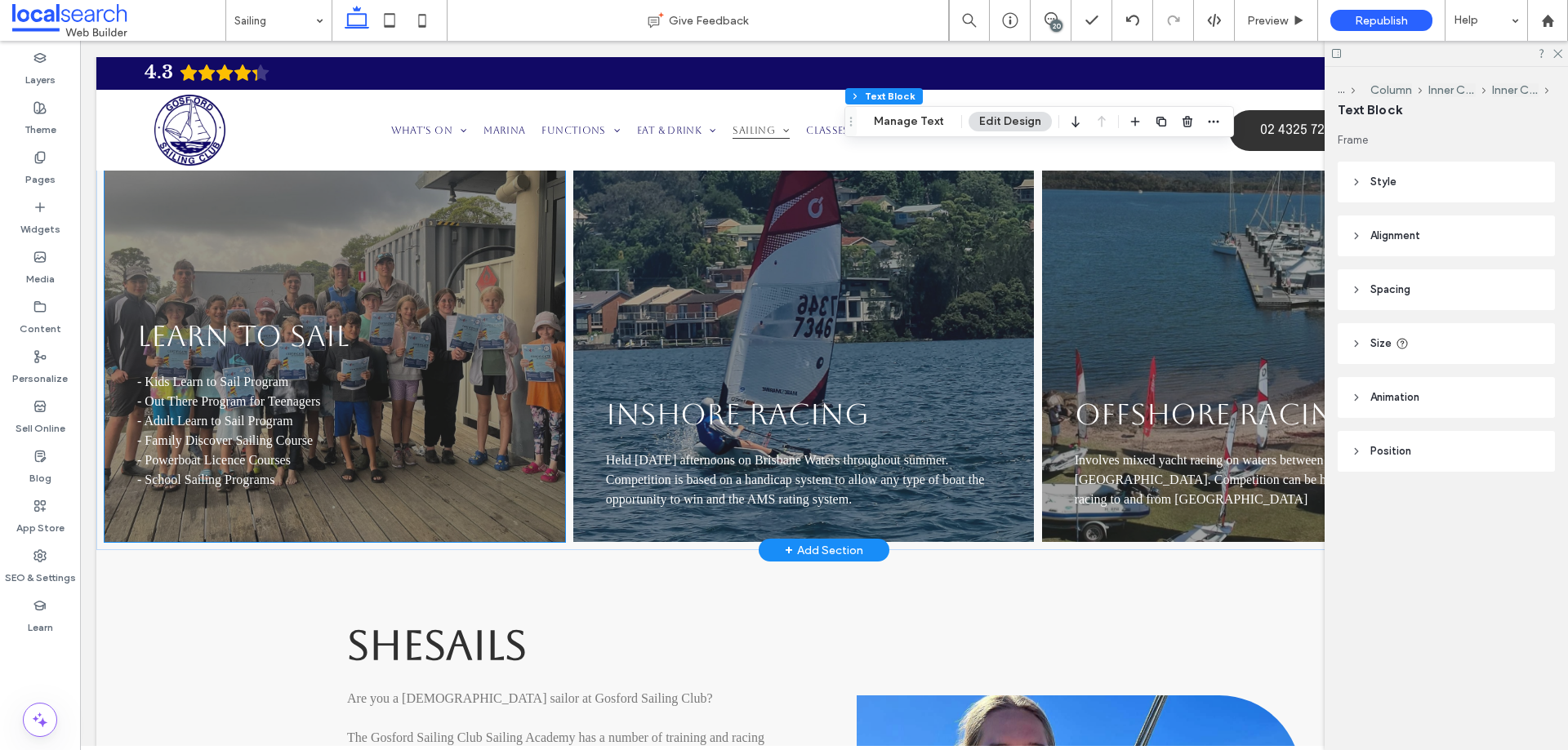
click at [288, 342] on link "LEARN TO SAIL" at bounding box center [244, 336] width 213 height 33
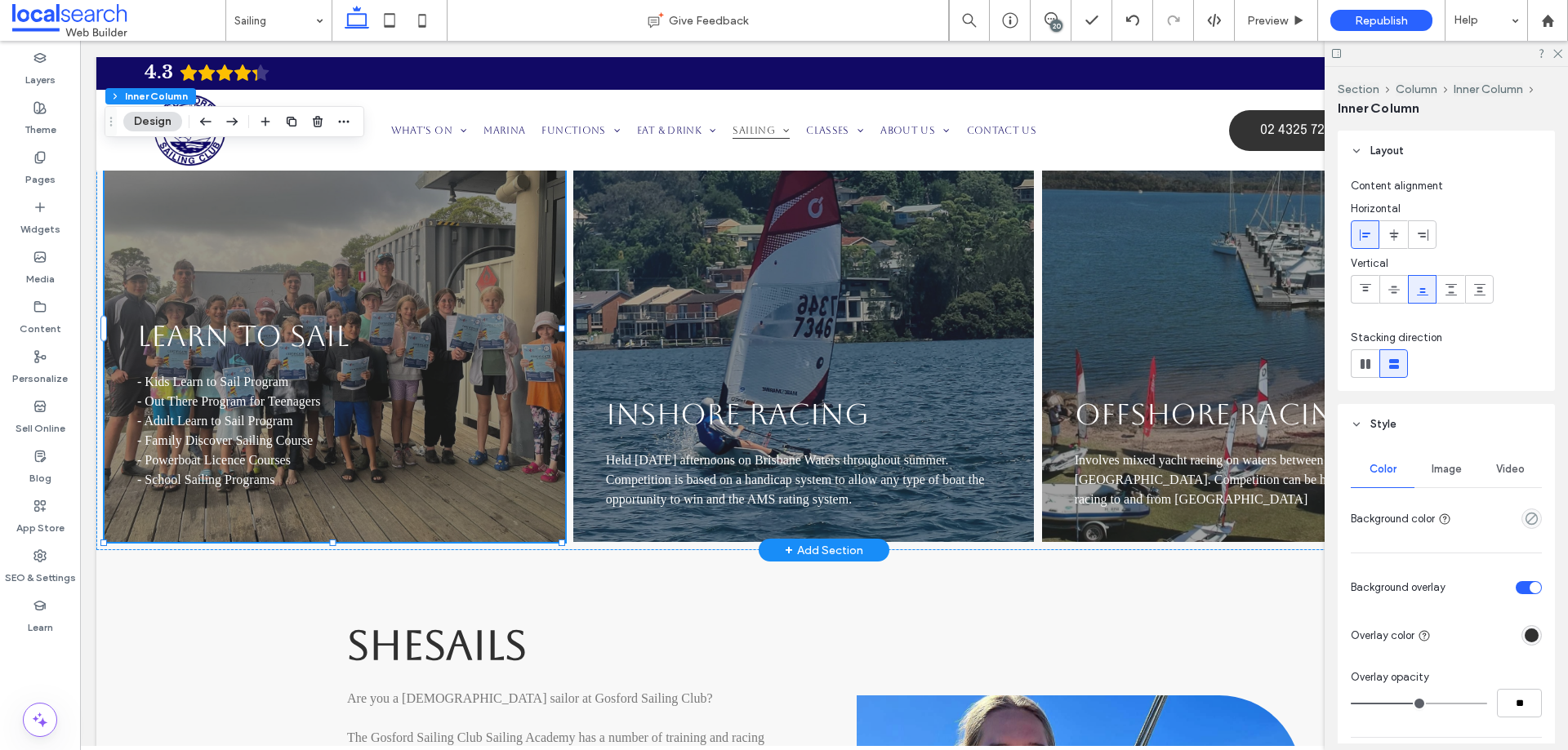
click at [288, 342] on link "LEARN TO SAIL" at bounding box center [244, 336] width 213 height 33
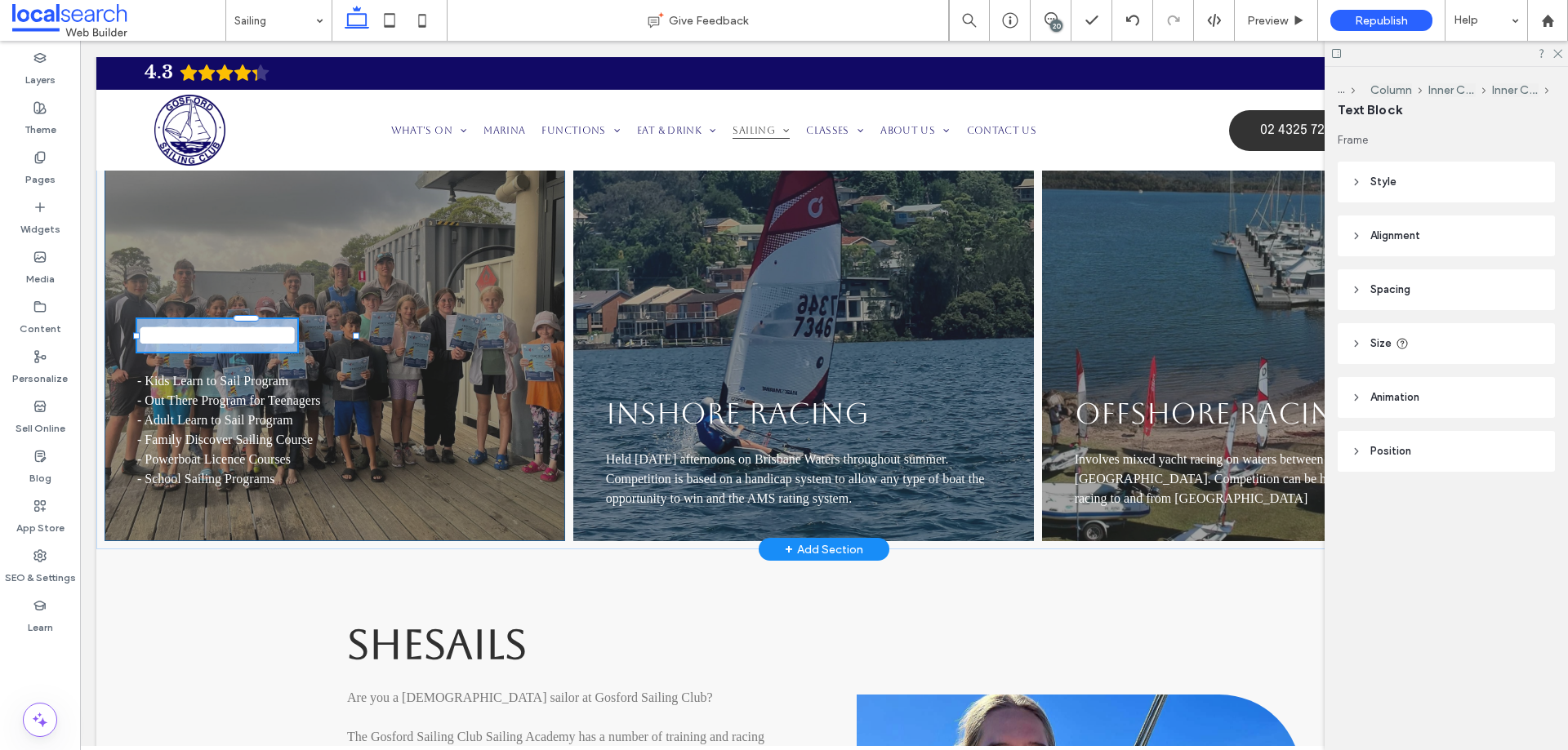
type input "*******"
type input "**"
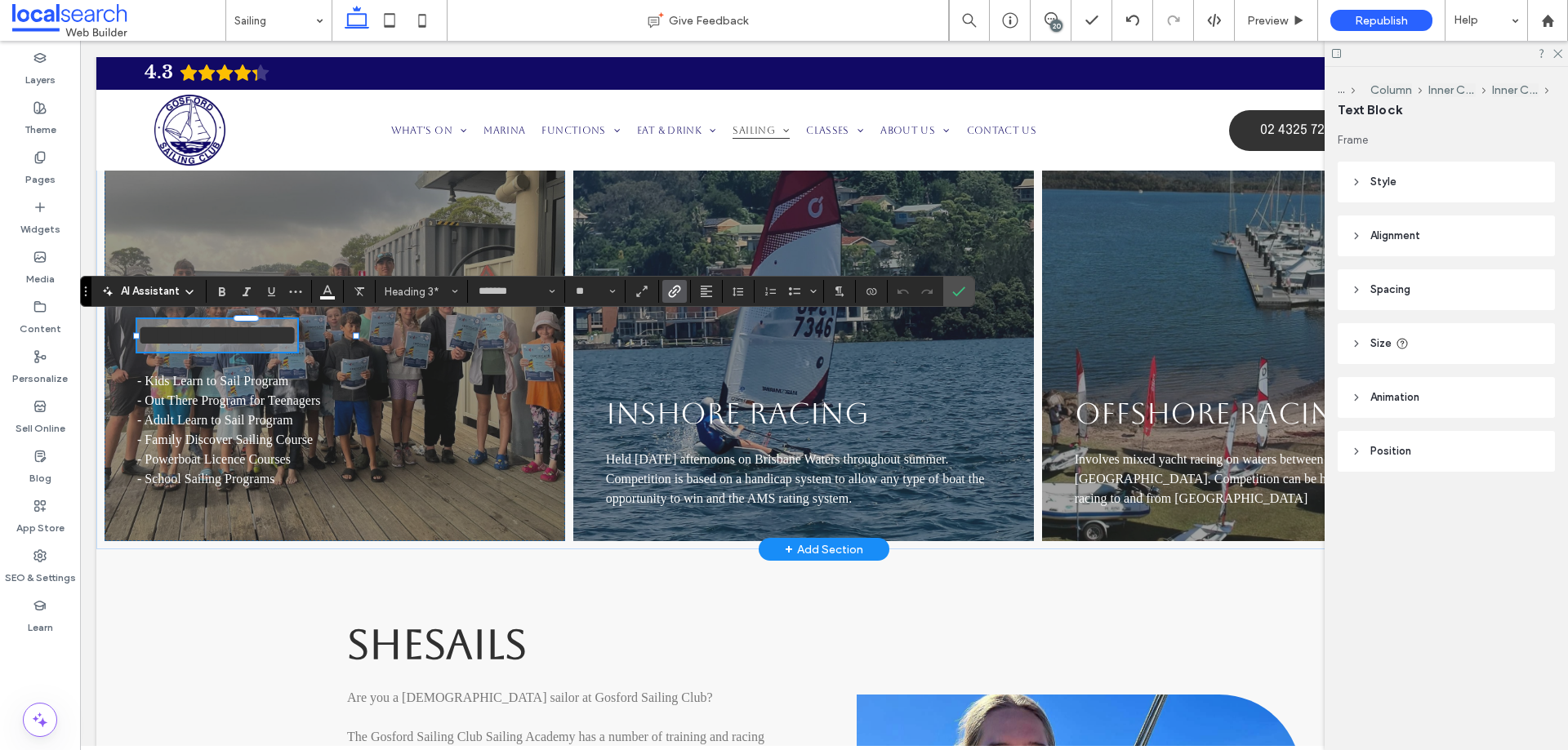
click at [670, 289] on icon "Link" at bounding box center [675, 291] width 13 height 13
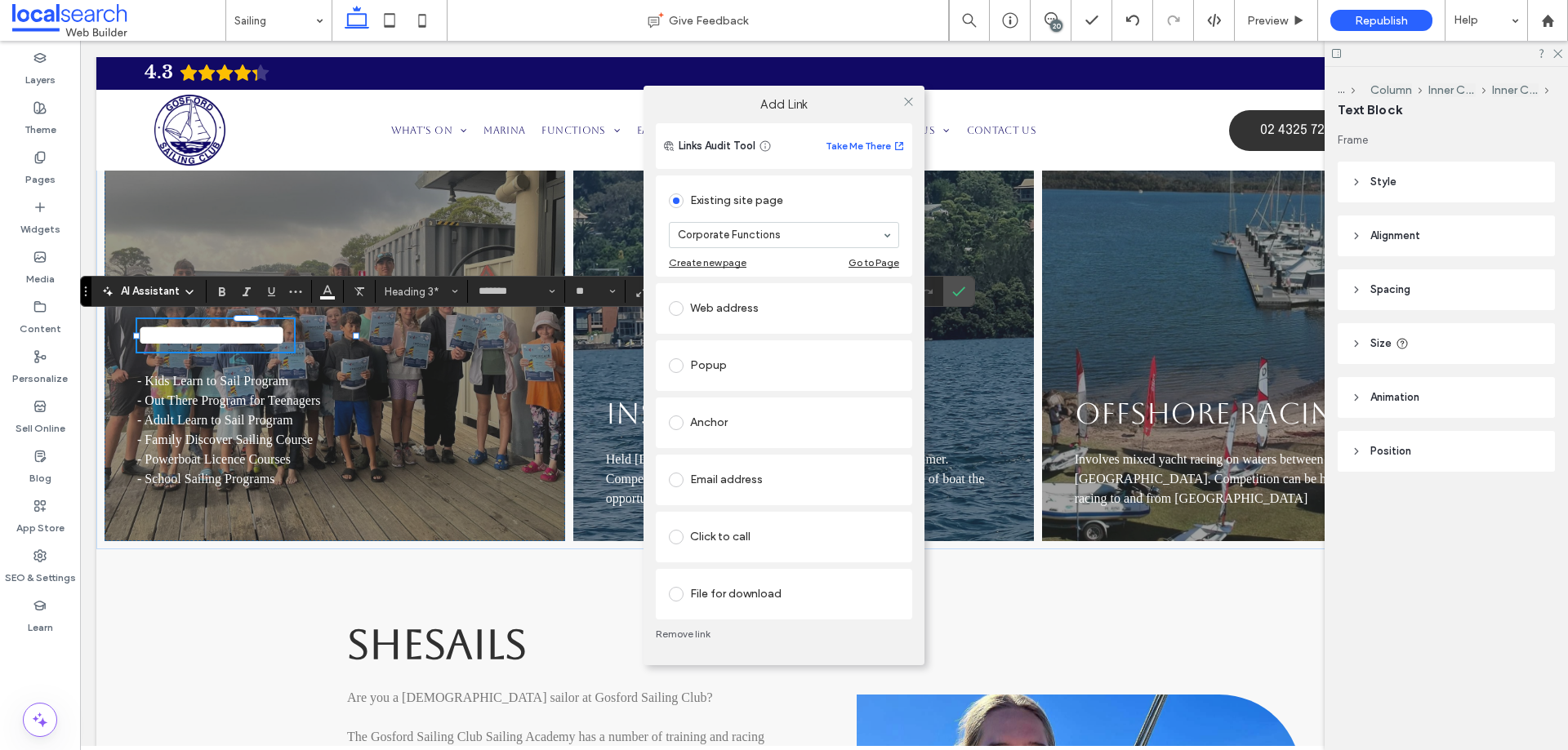
click at [683, 631] on link "Remove link" at bounding box center [784, 634] width 256 height 13
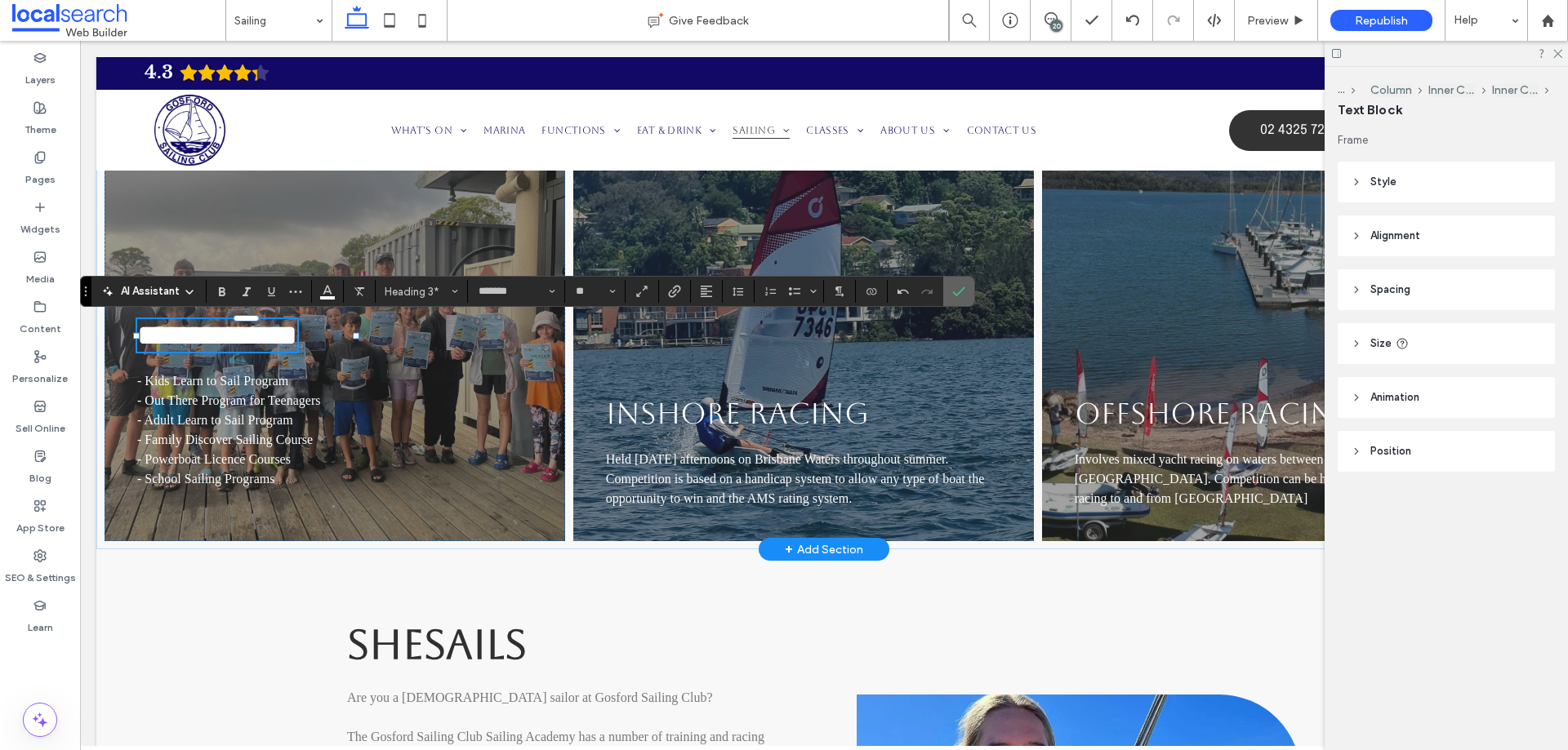
click at [958, 286] on icon "Confirm" at bounding box center [959, 291] width 13 height 13
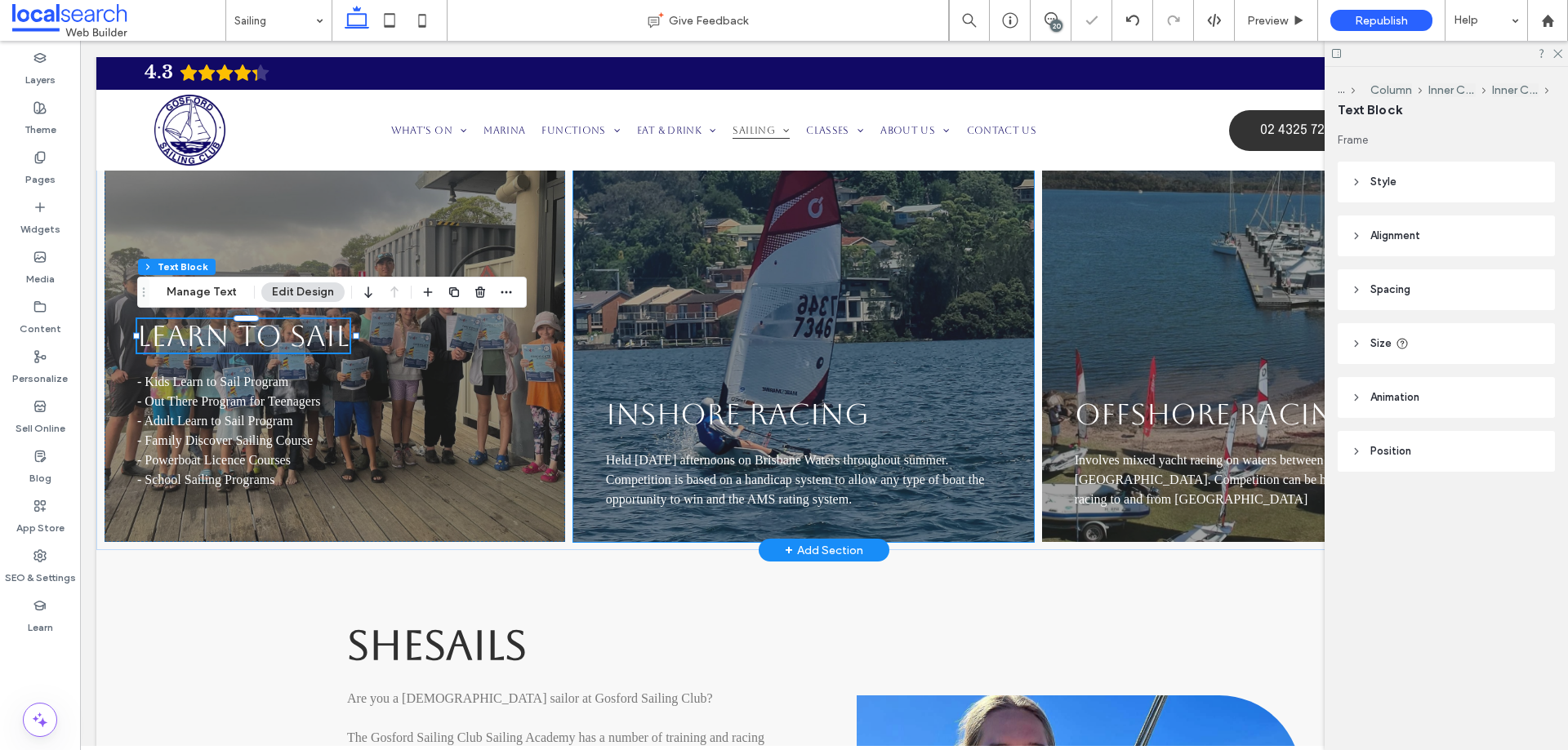
click at [772, 408] on link "INSHORE RACING" at bounding box center [738, 414] width 263 height 33
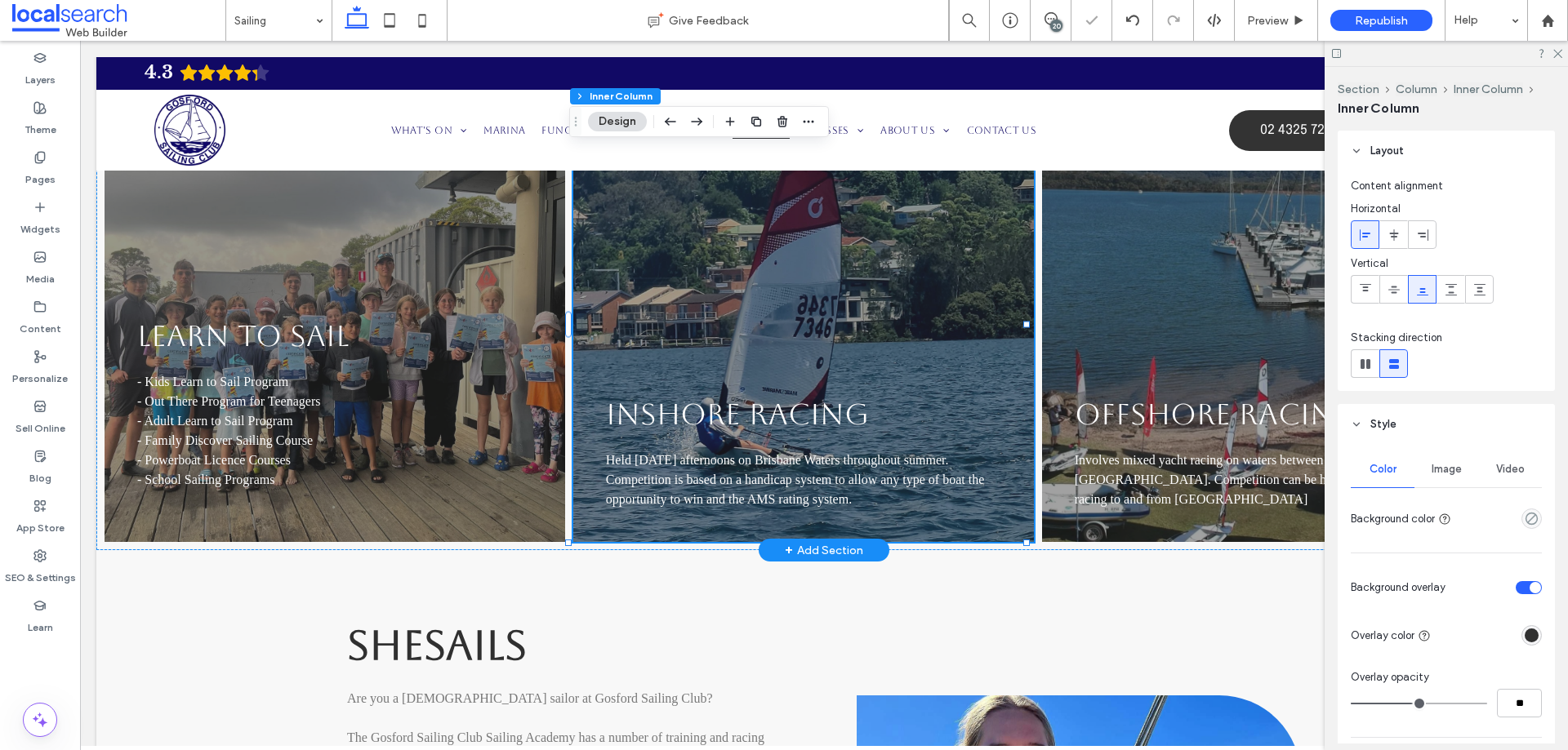
click at [772, 408] on link "INSHORE RACING" at bounding box center [738, 414] width 263 height 33
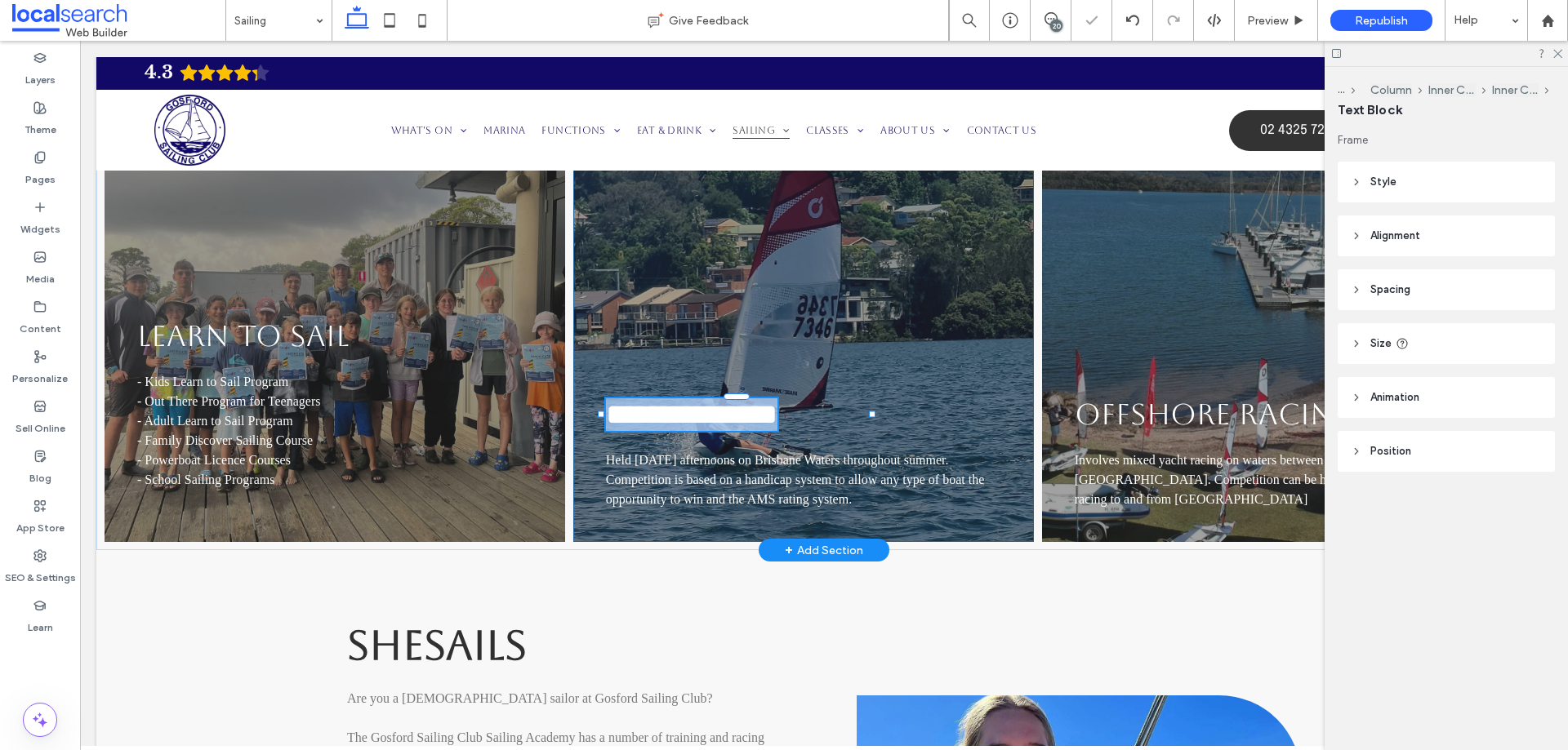
type input "*******"
type input "**"
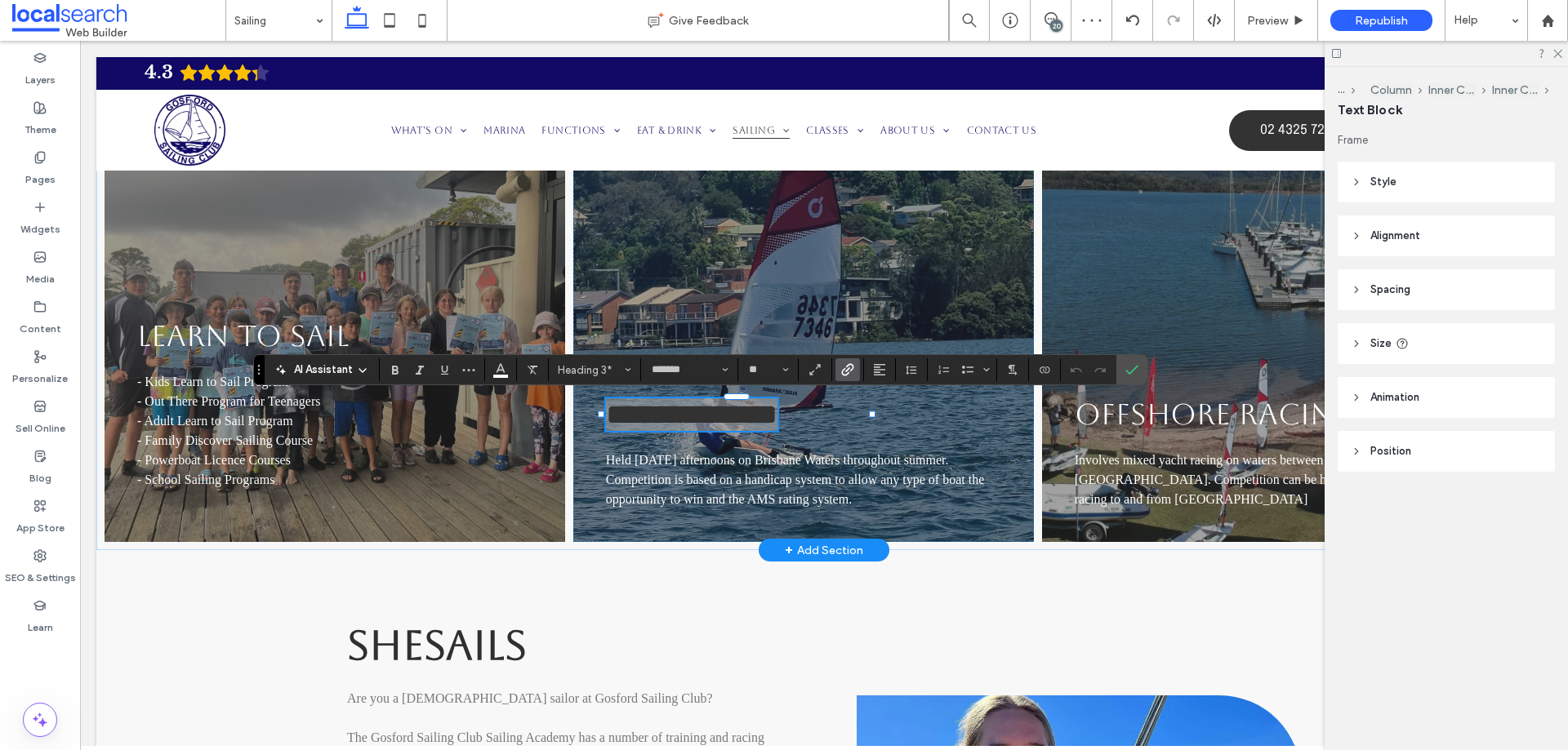
click at [853, 367] on use "Link" at bounding box center [847, 369] width 13 height 13
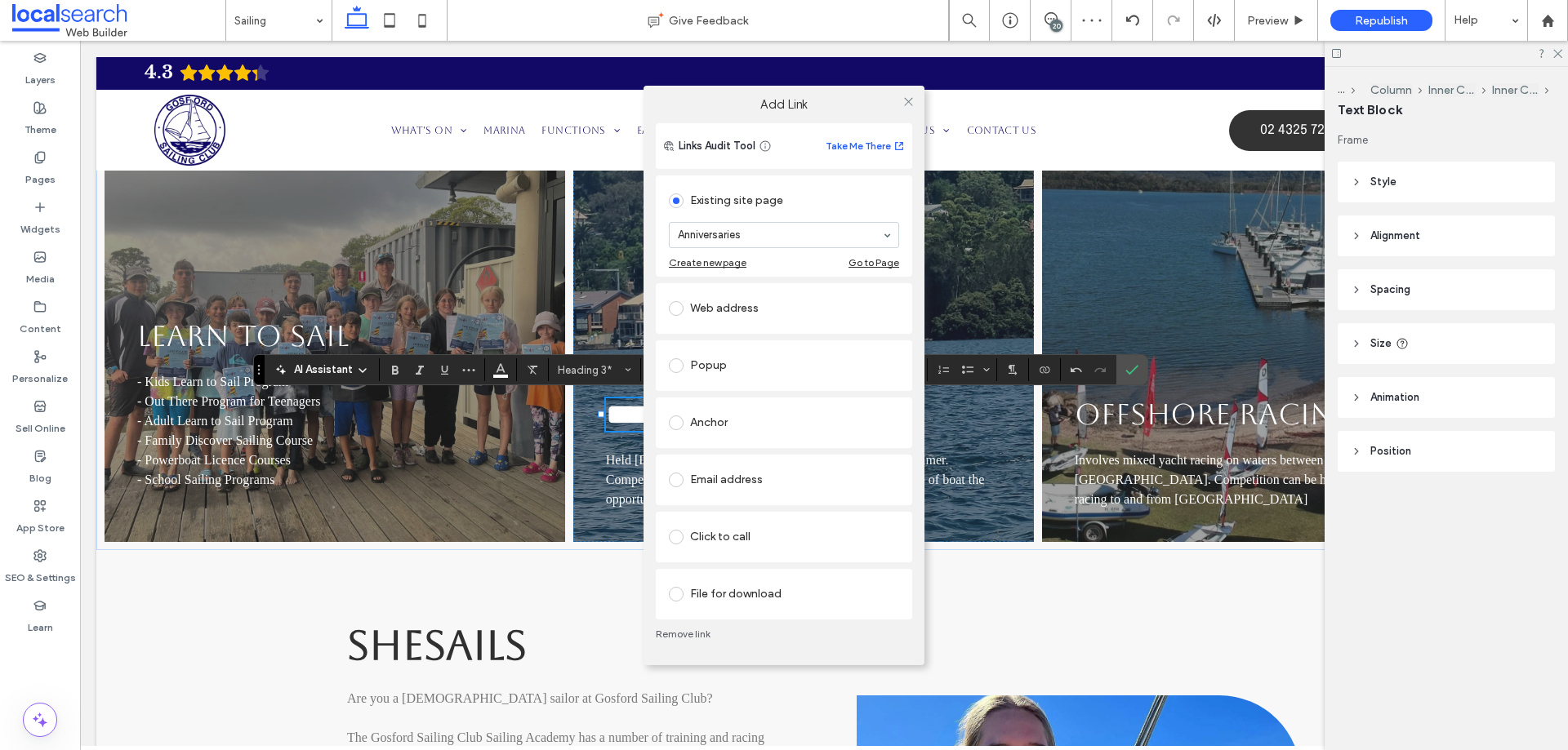
click at [675, 632] on link "Remove link" at bounding box center [784, 634] width 256 height 13
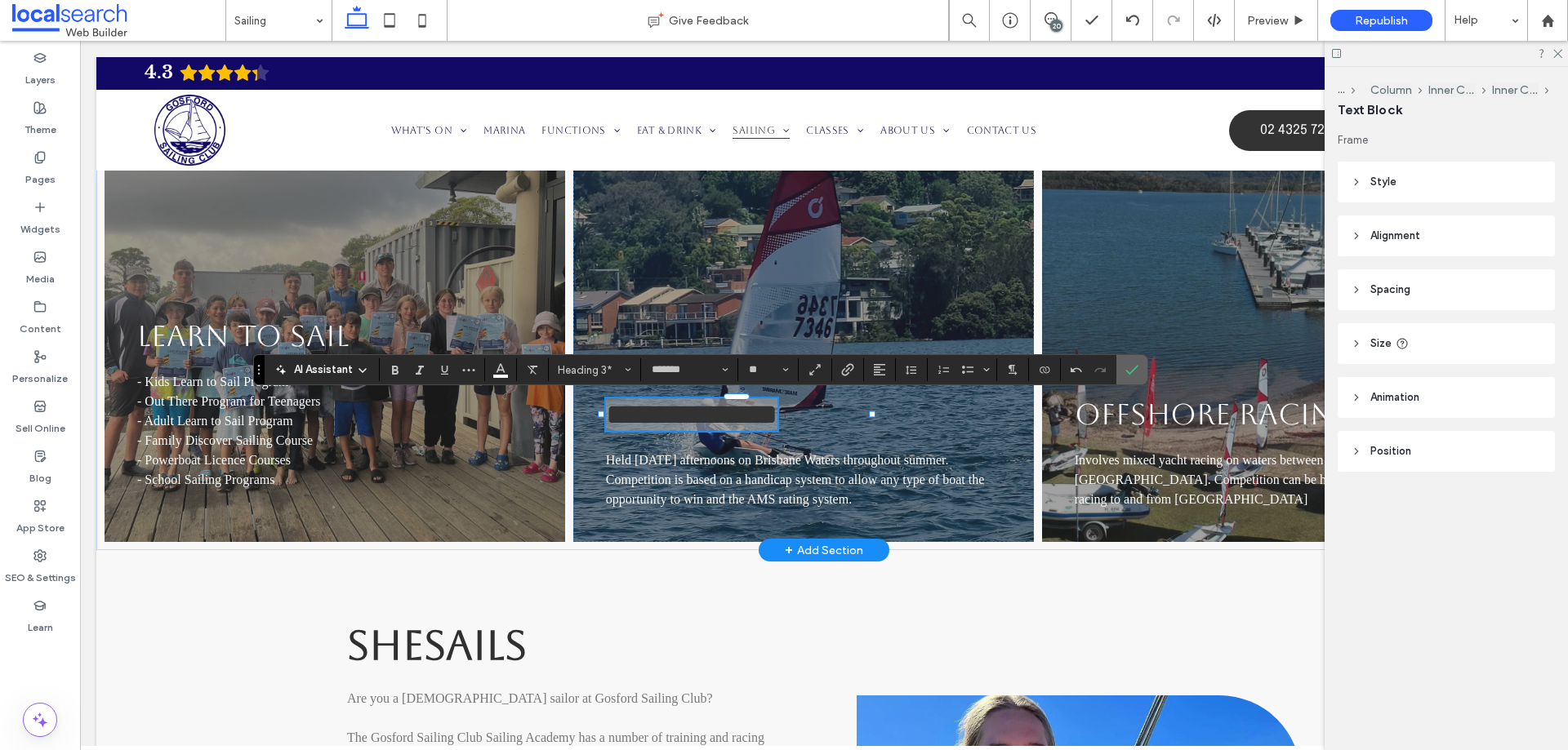
drag, startPoint x: 1127, startPoint y: 363, endPoint x: 1046, endPoint y: 323, distance: 90.3
click at [1127, 363] on icon "Confirm" at bounding box center [1132, 370] width 13 height 13
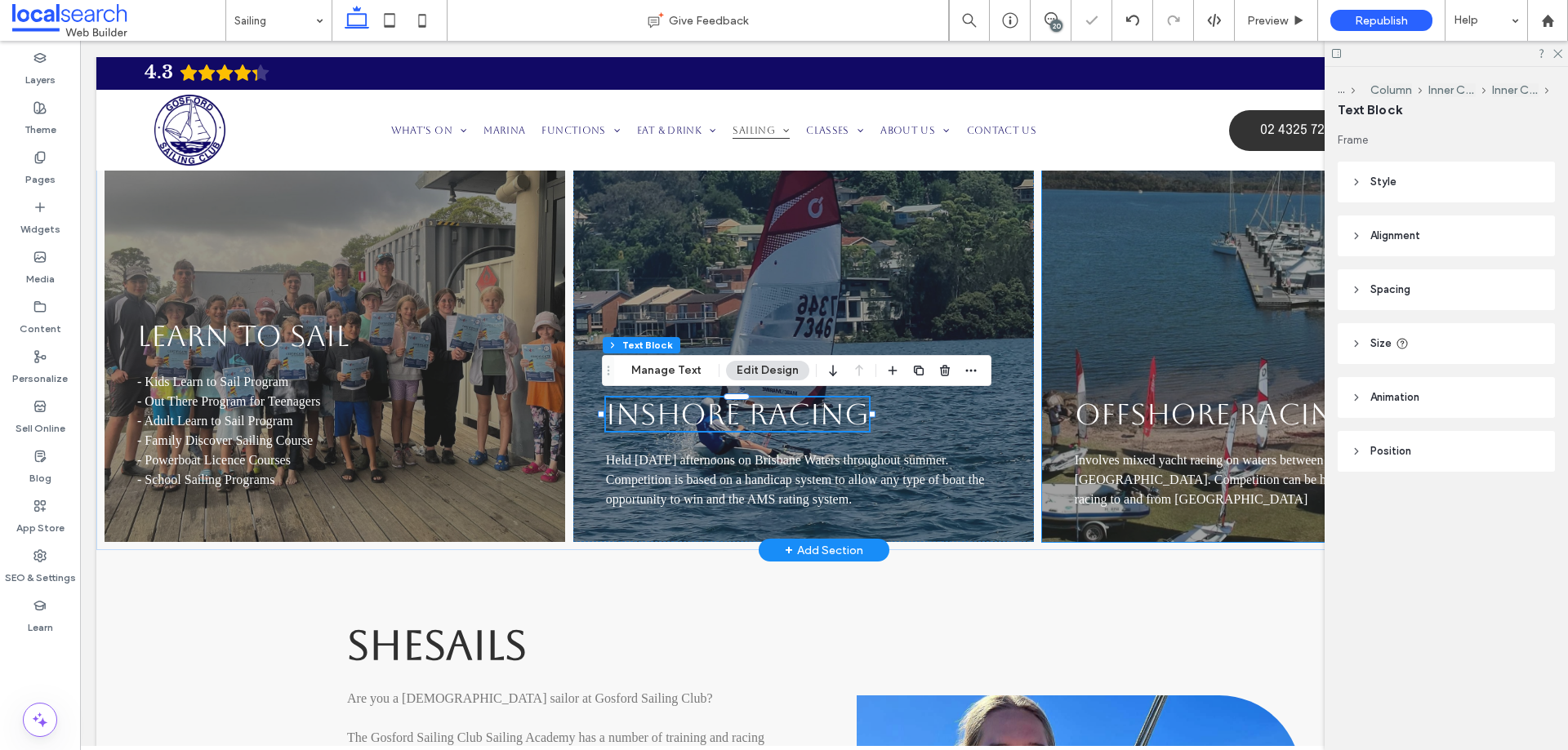
click at [1123, 411] on link "OFFSHORE RACING" at bounding box center [1216, 414] width 284 height 33
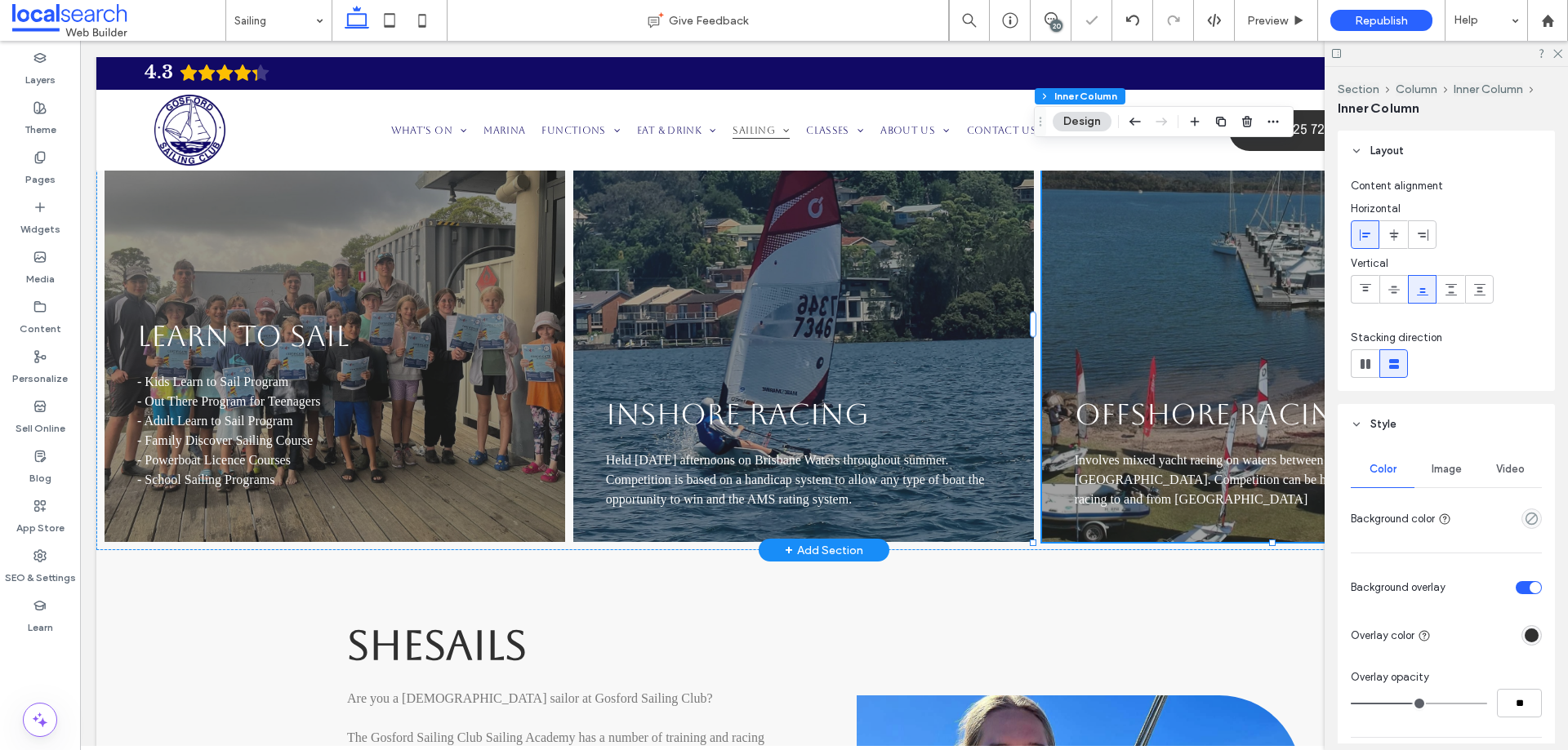
click at [1123, 411] on link "OFFSHORE RACING" at bounding box center [1216, 414] width 284 height 33
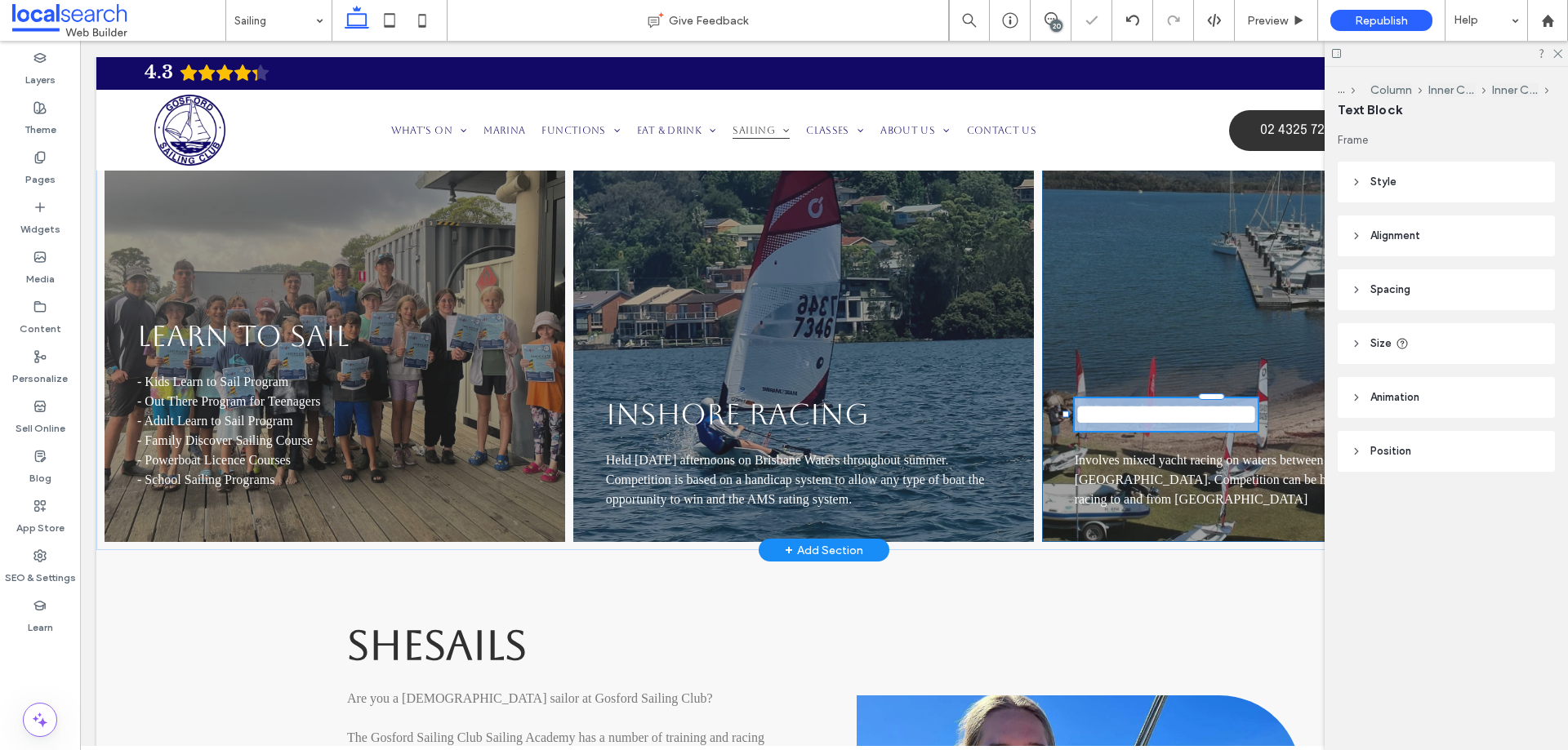
type input "*******"
type input "**"
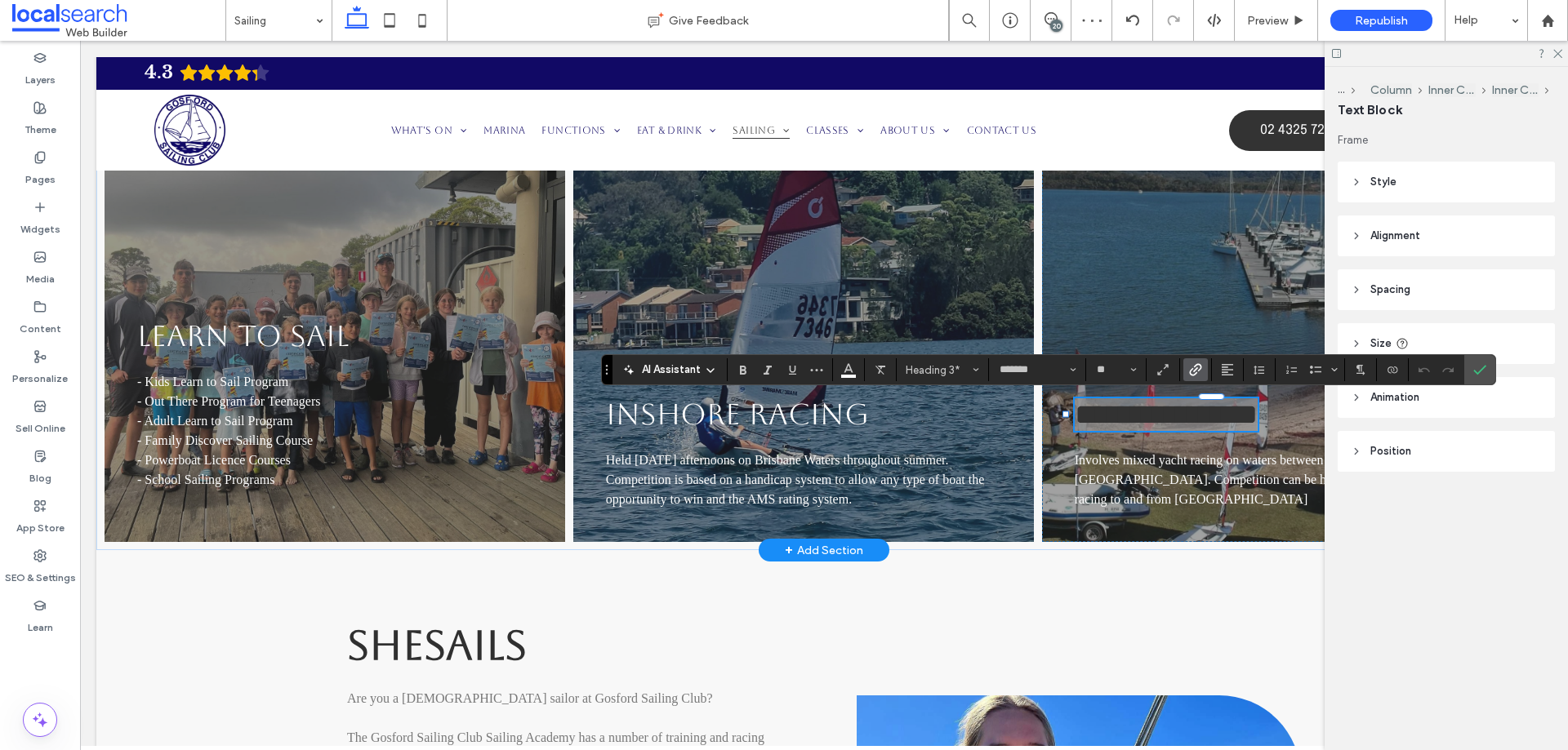
click at [1204, 372] on label "Link" at bounding box center [1195, 369] width 24 height 23
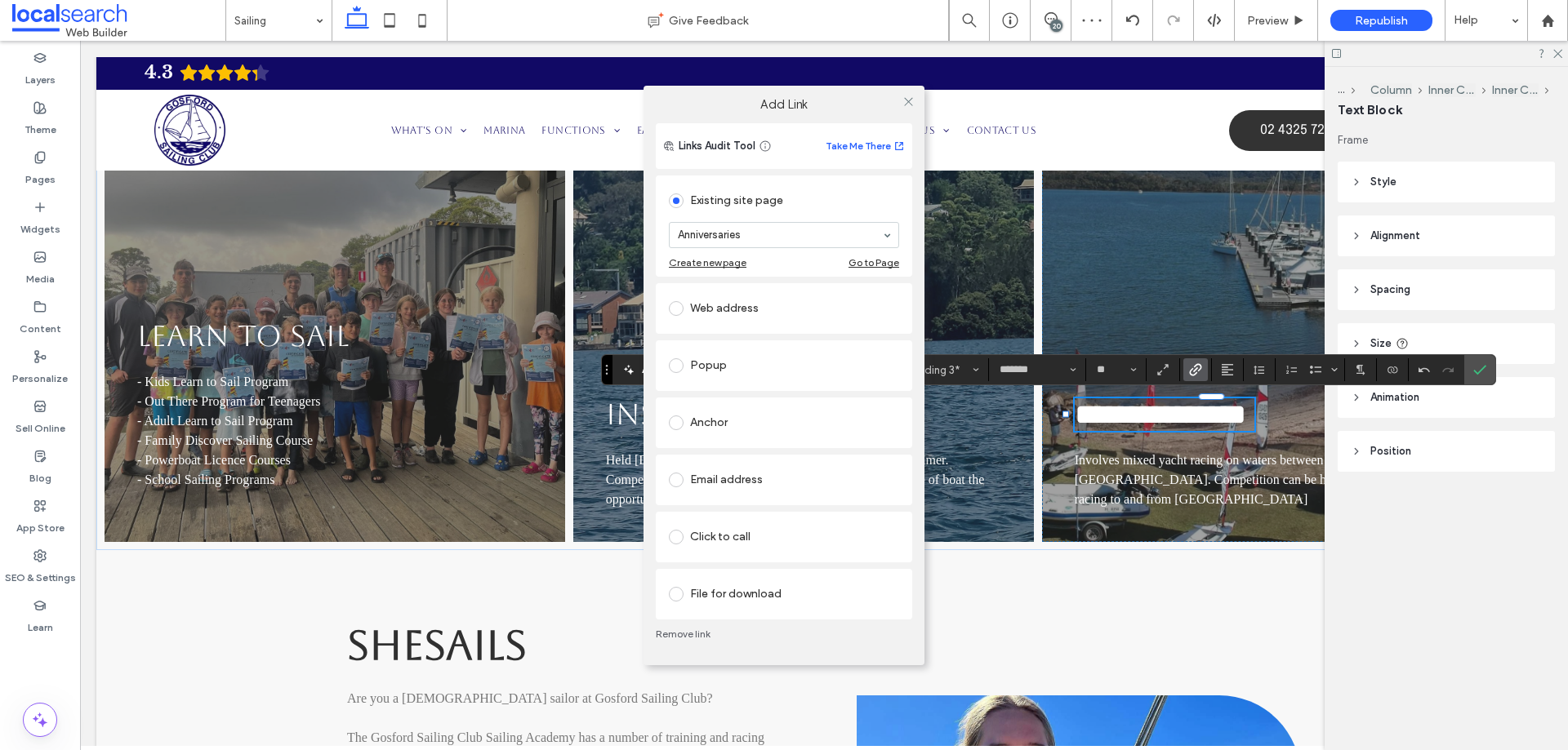
click at [683, 629] on link "Remove link" at bounding box center [784, 634] width 256 height 13
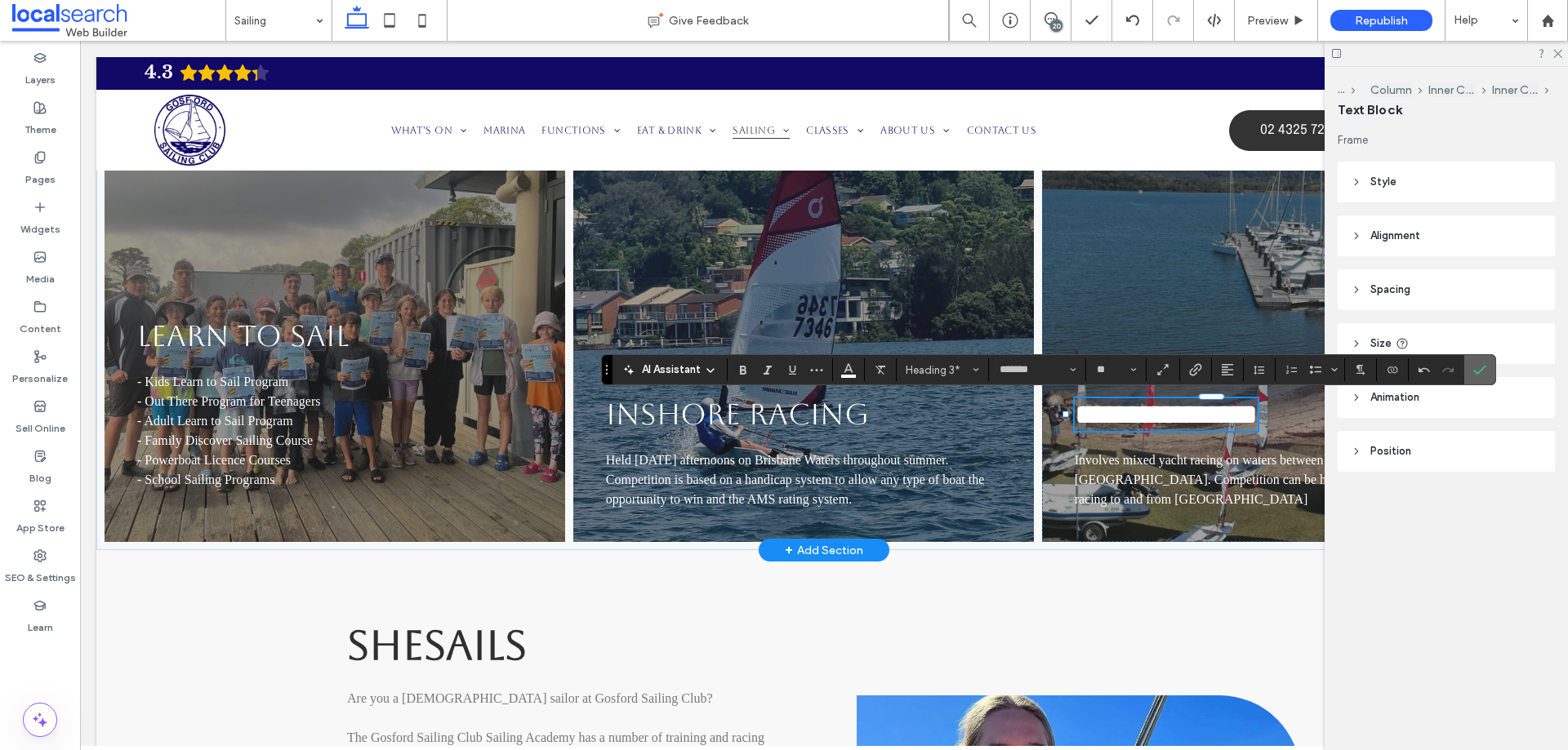
click at [1482, 367] on icon "Confirm" at bounding box center [1480, 370] width 13 height 13
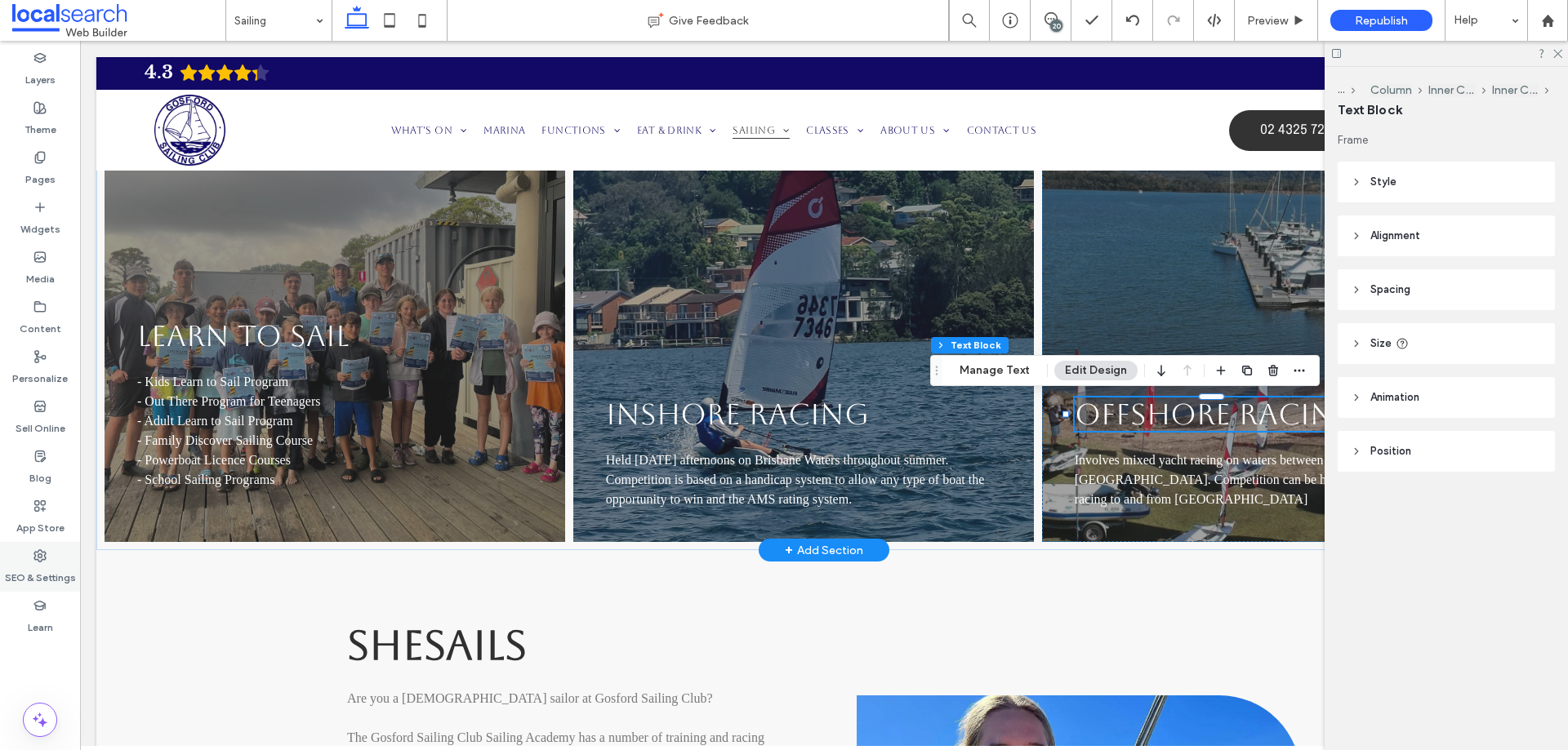
click at [53, 565] on label "SEO & Settings" at bounding box center [40, 573] width 71 height 23
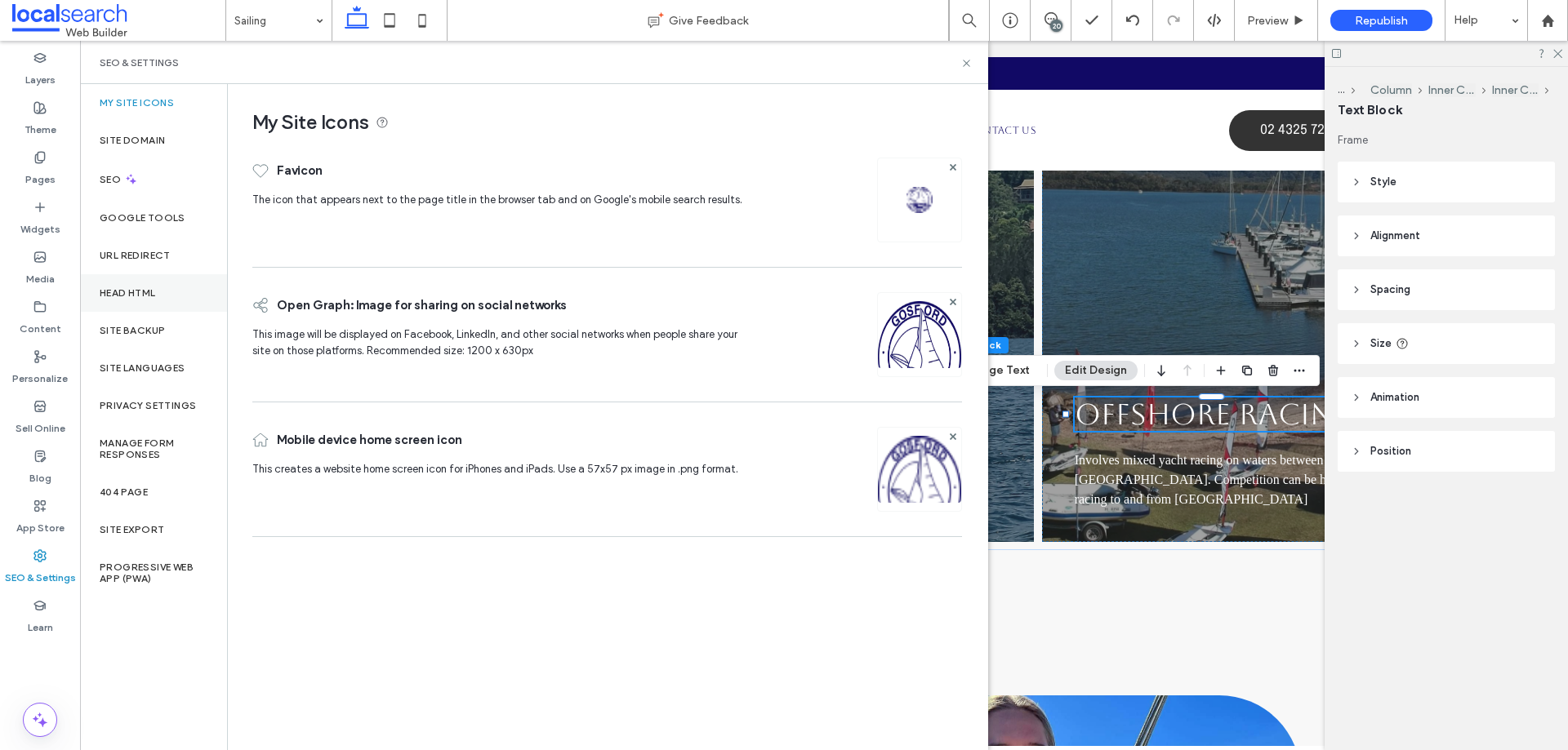
click at [129, 295] on label "Head HTML" at bounding box center [127, 293] width 56 height 12
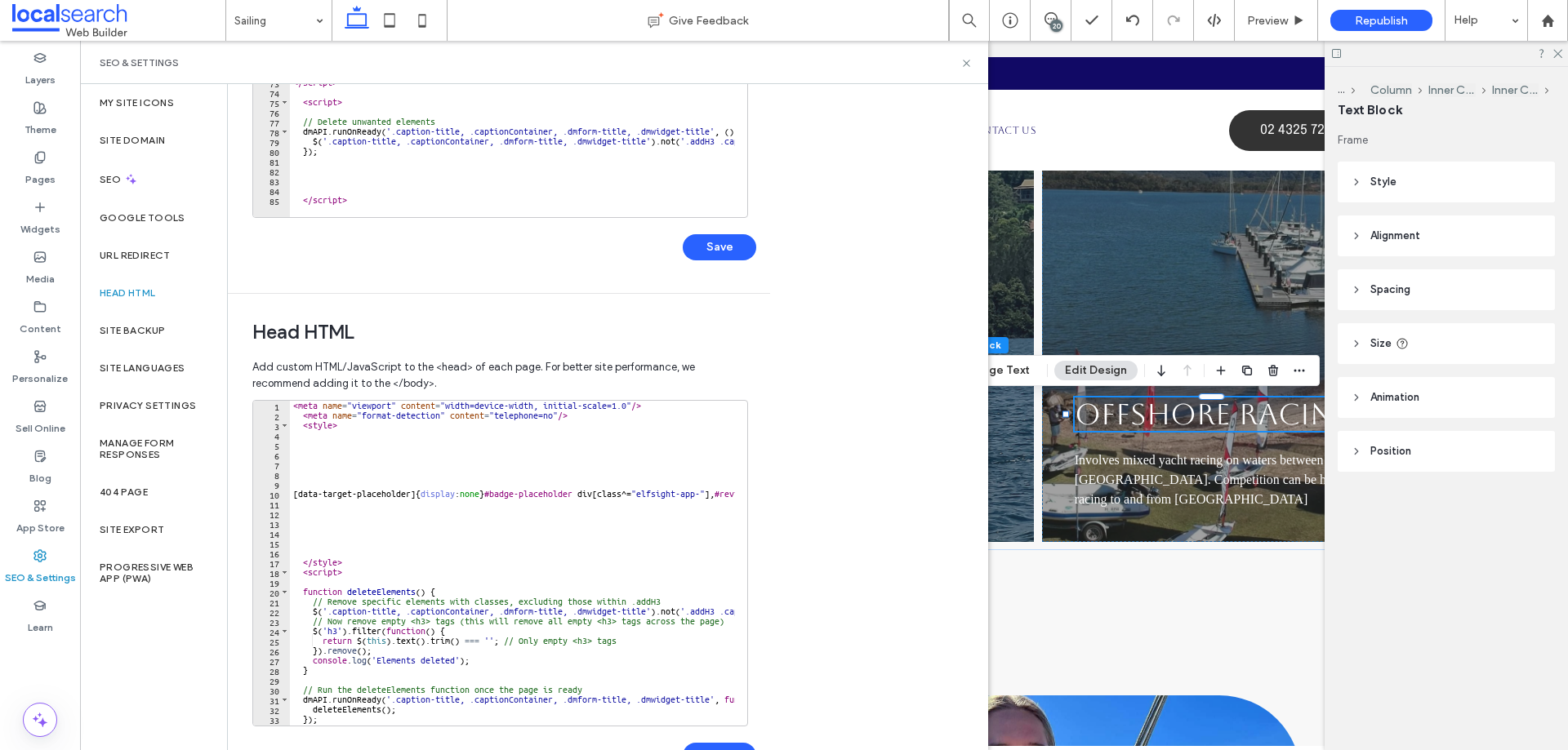
scroll to position [286, 0]
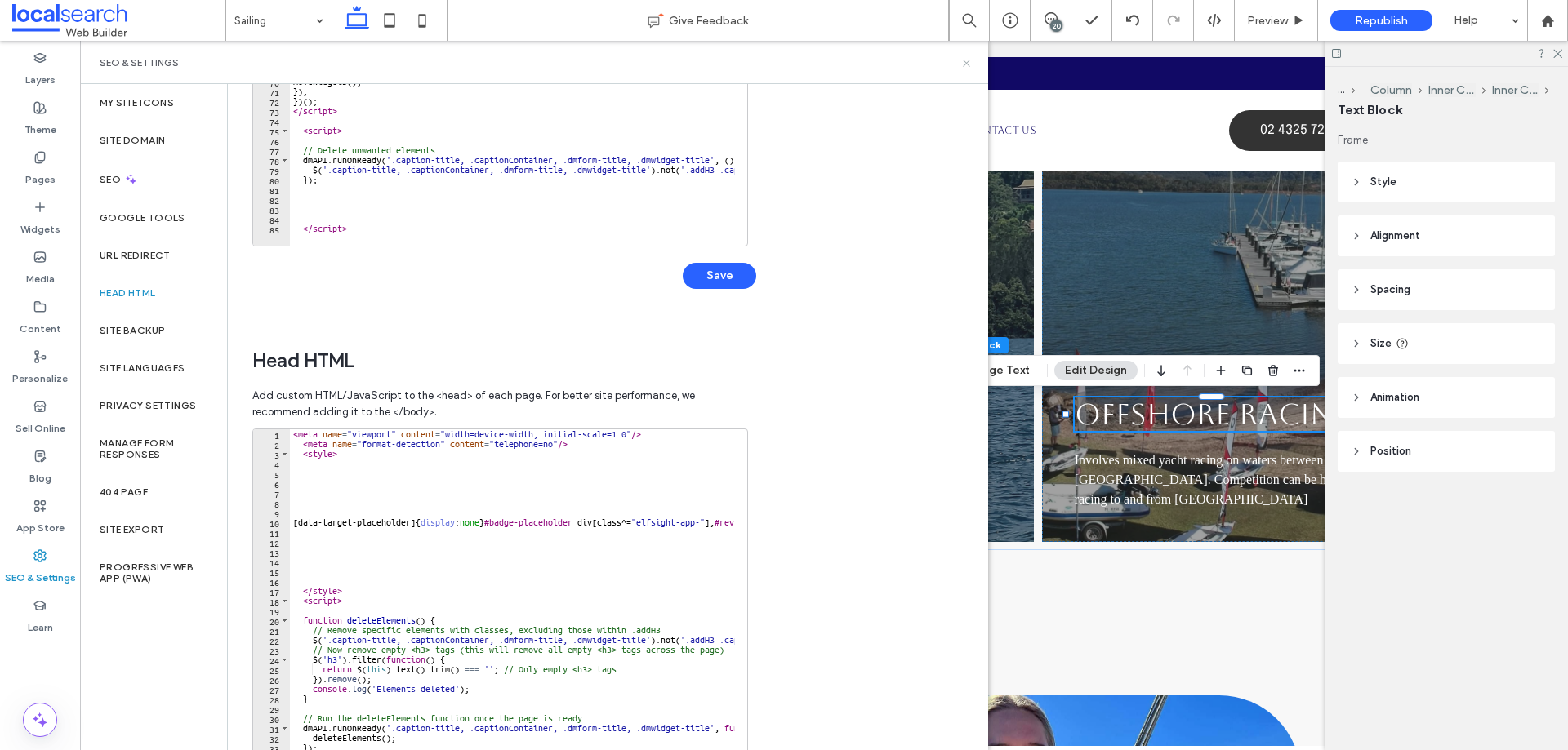
drag, startPoint x: 964, startPoint y: 61, endPoint x: 884, endPoint y: 22, distance: 89.0
click at [964, 61] on icon at bounding box center [967, 63] width 13 height 13
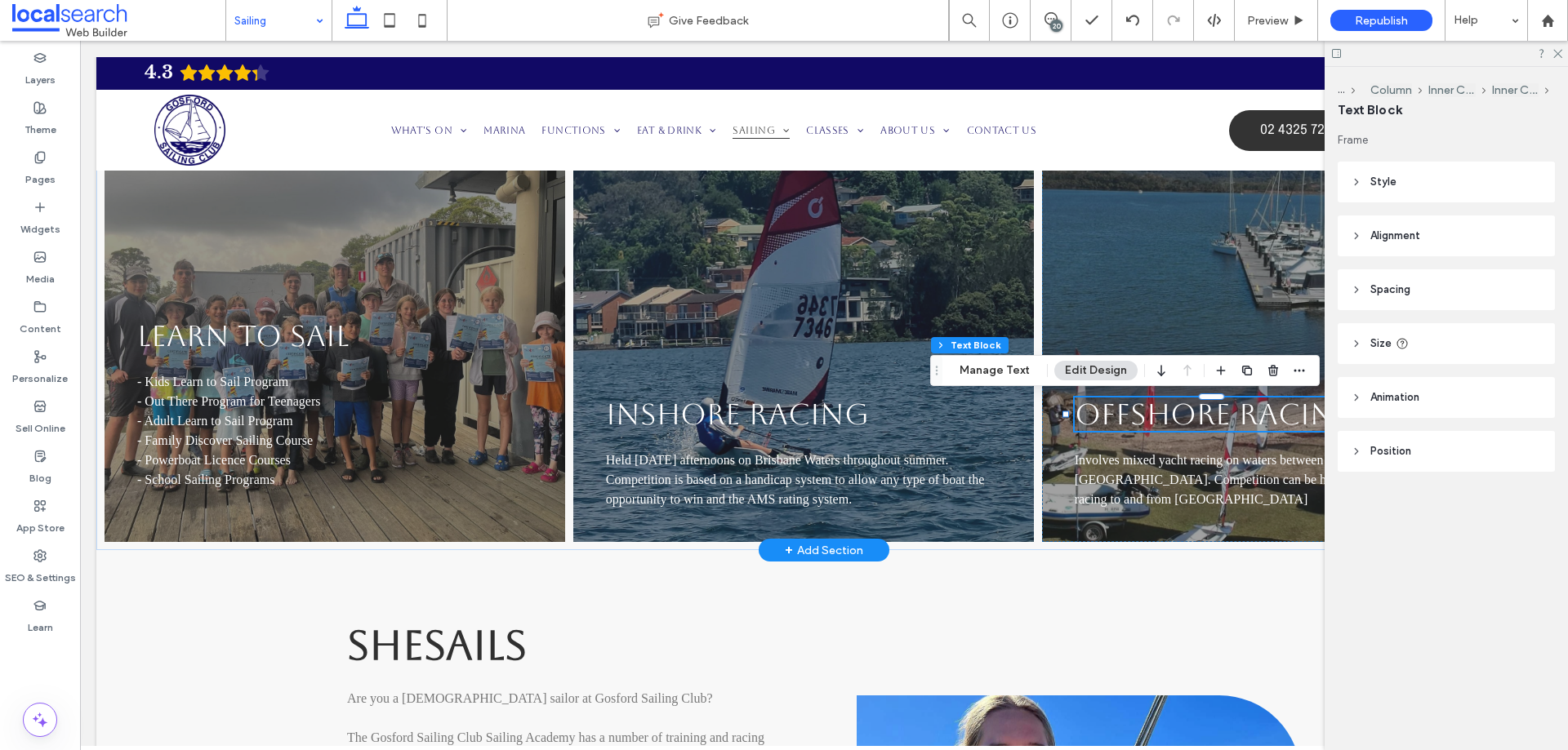
drag, startPoint x: 293, startPoint y: 23, endPoint x: 292, endPoint y: 34, distance: 11.0
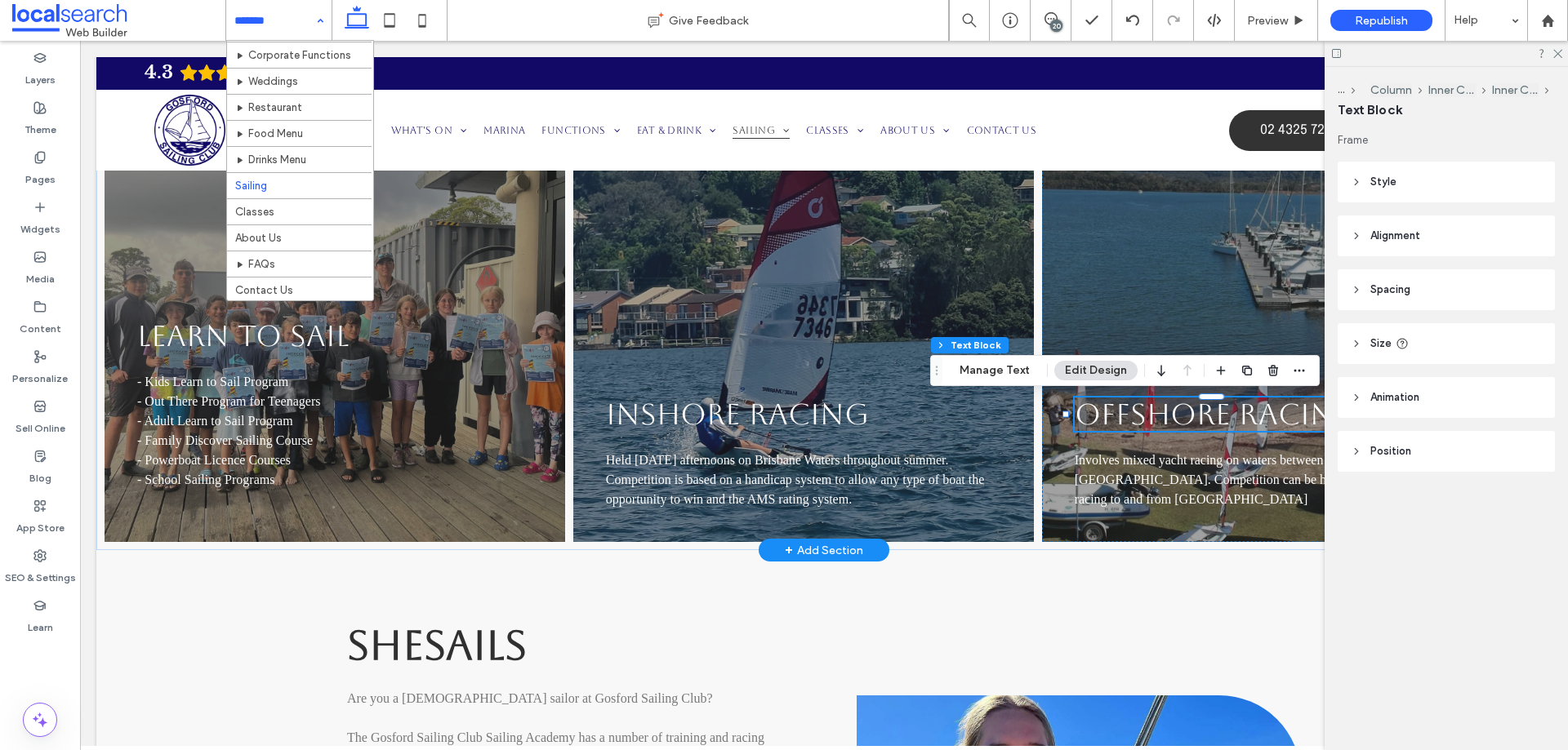
scroll to position [208, 0]
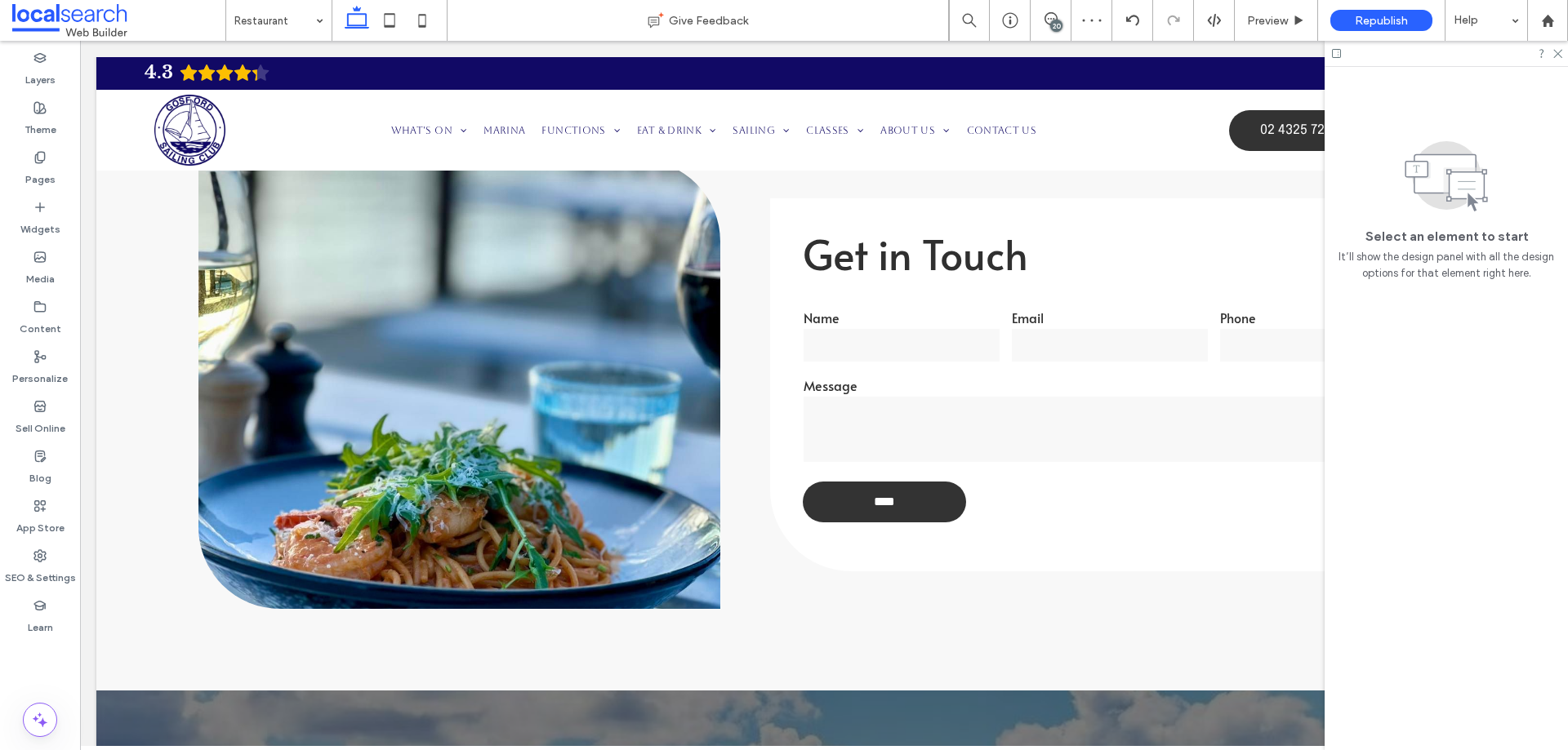
click at [1061, 23] on div "20" at bounding box center [1056, 25] width 13 height 13
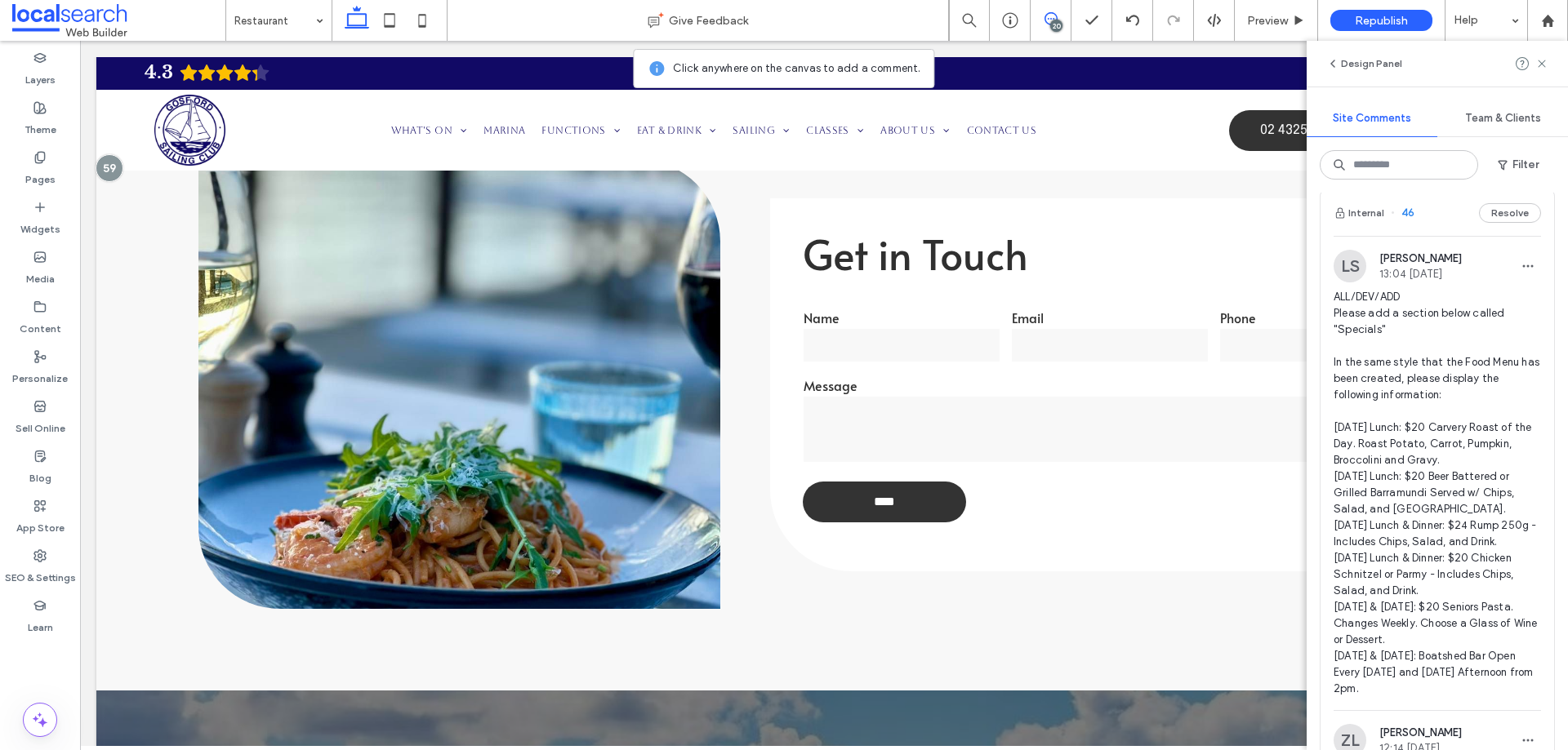
scroll to position [6203, 0]
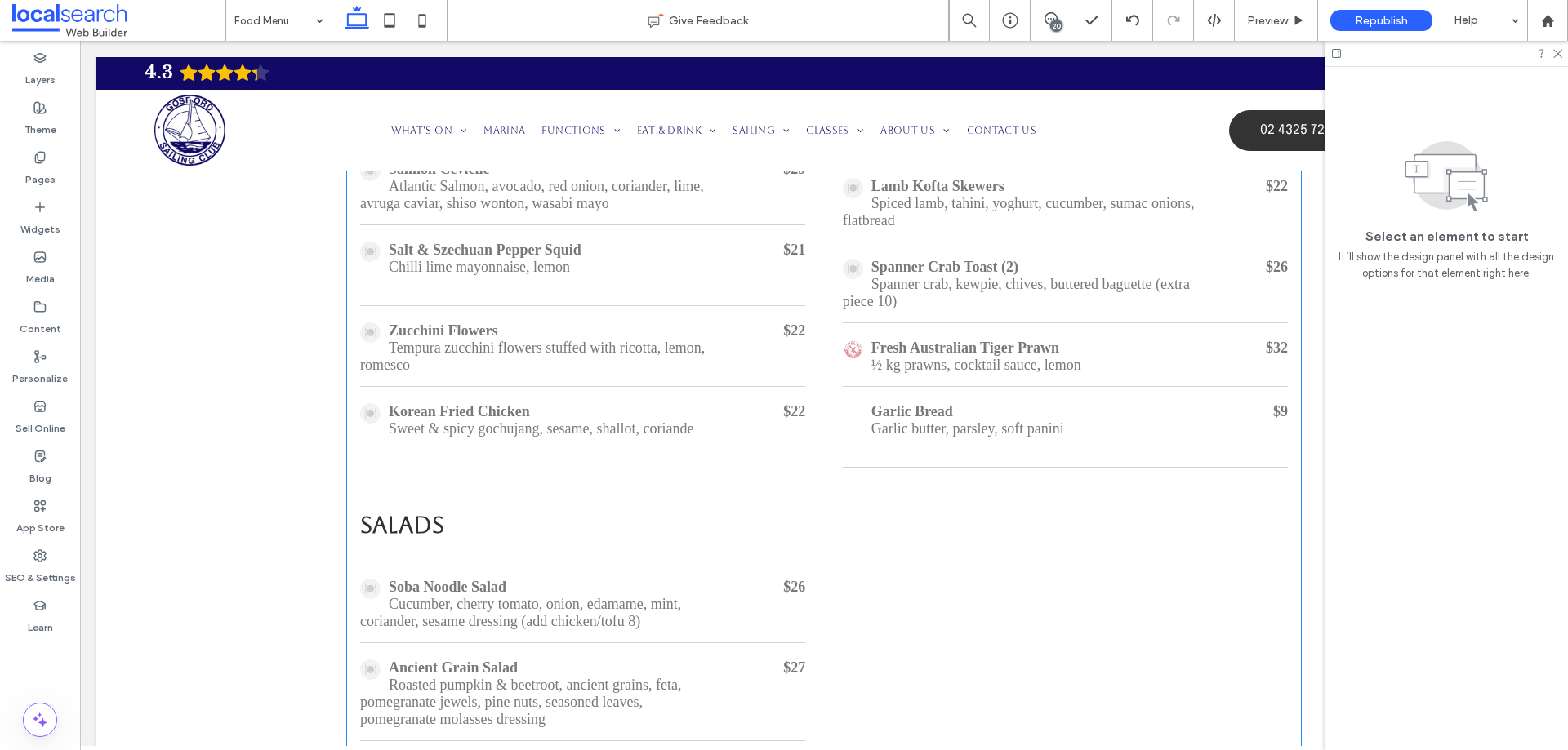
scroll to position [564, 0]
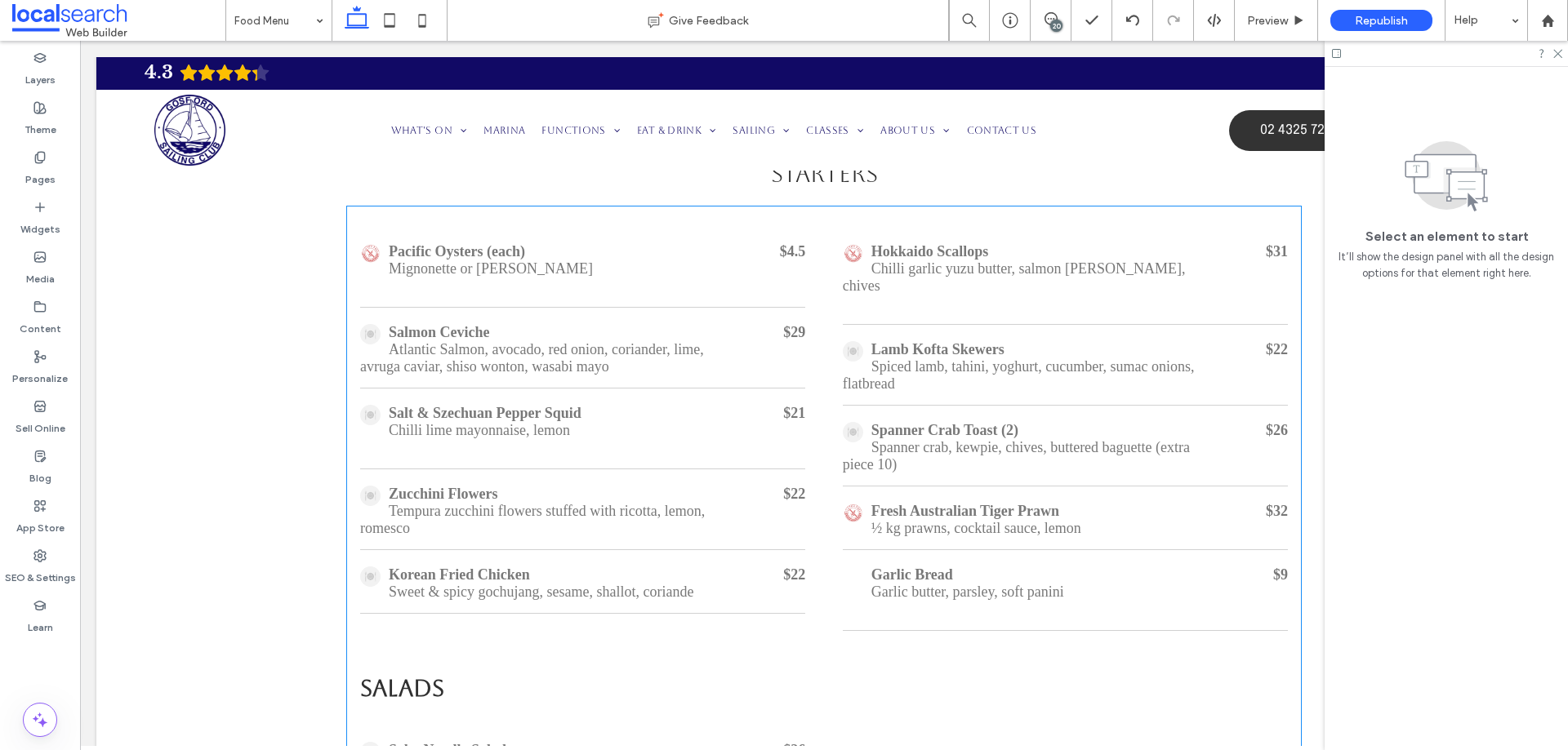
click at [732, 357] on div "Salmon Ceviche Atlantic Salmon, avocado, red onion, coriander, lime, avruga cav…" at bounding box center [582, 351] width 445 height 77
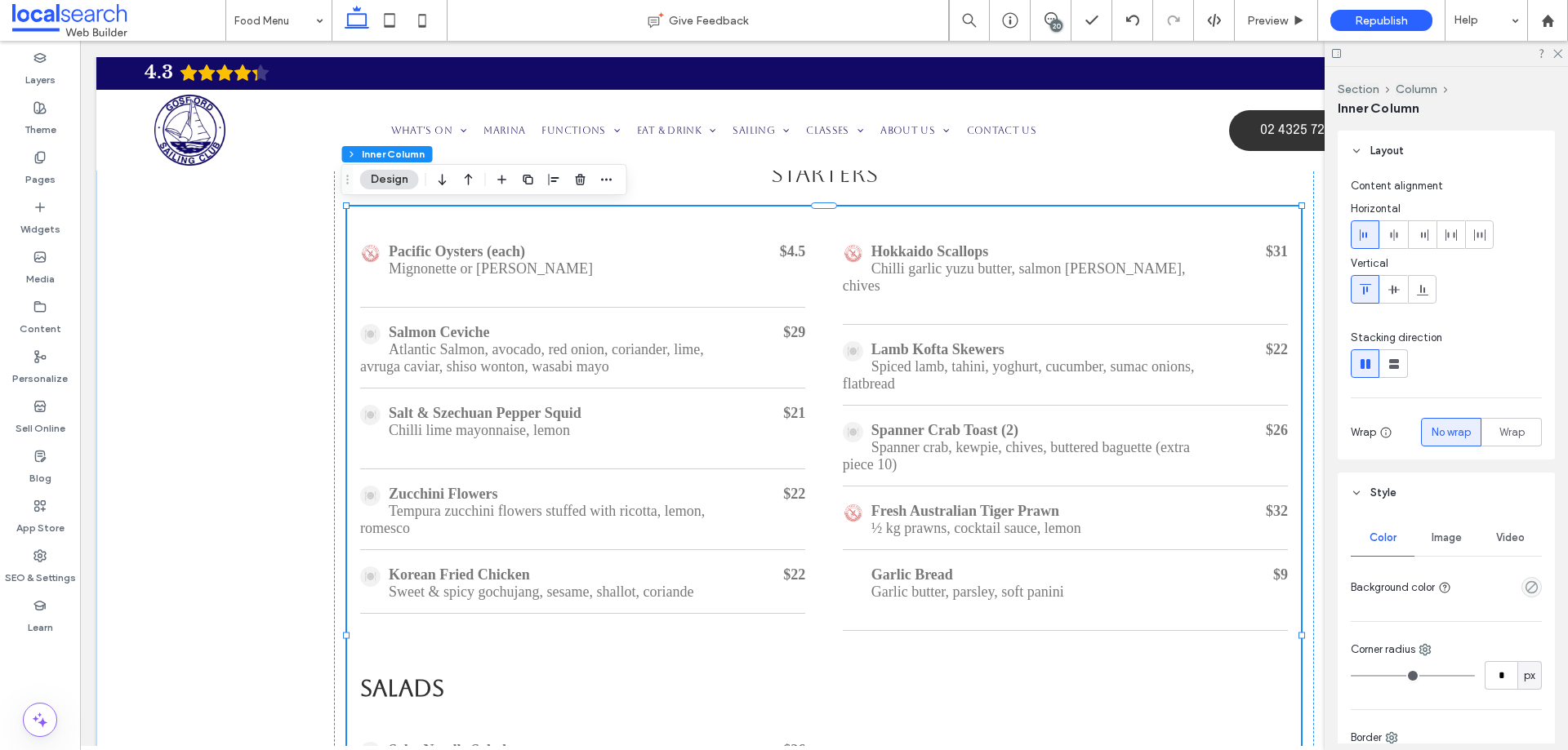
click at [732, 357] on div "Salmon Ceviche Atlantic Salmon, avocado, red onion, coriander, lime, avruga cav…" at bounding box center [582, 351] width 445 height 77
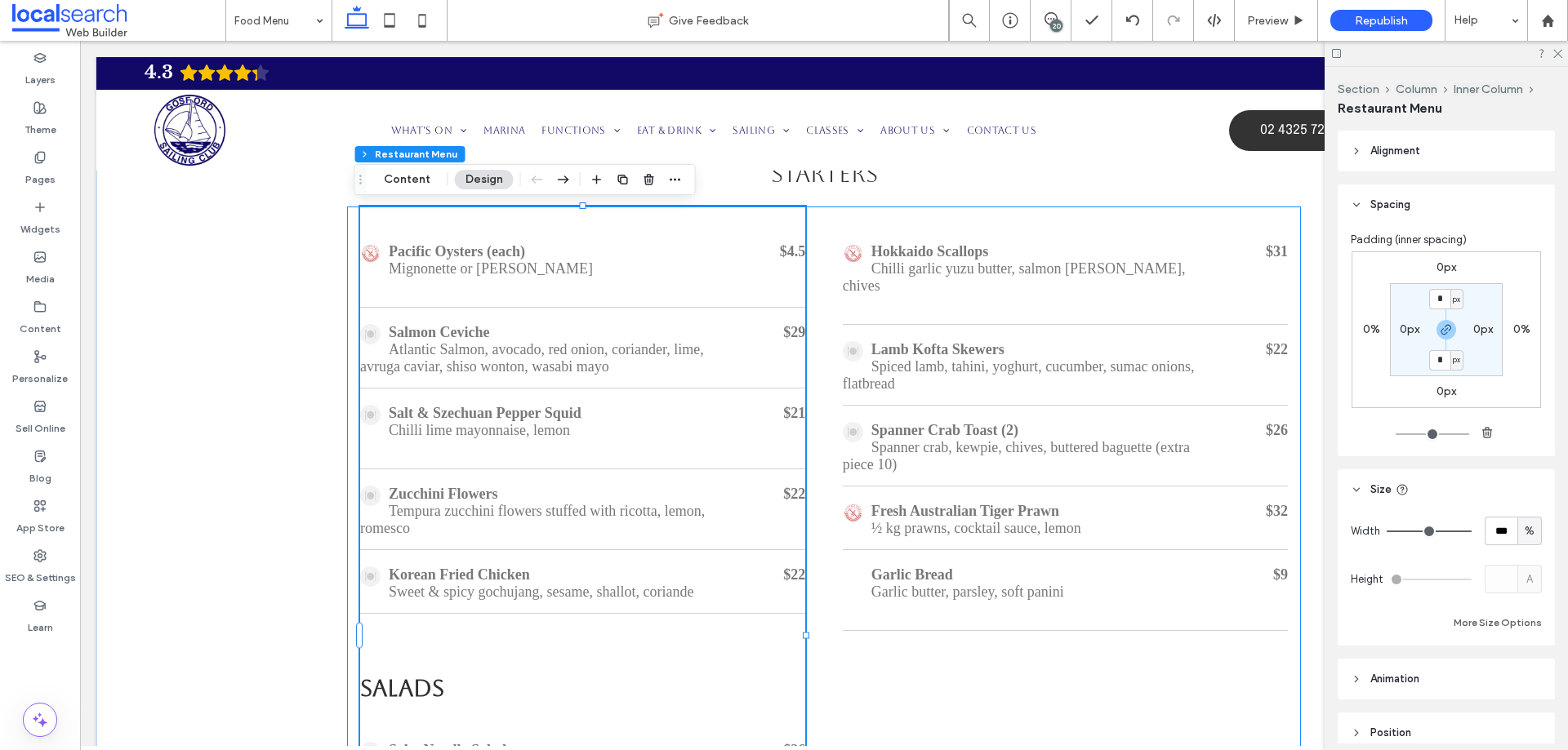
click at [732, 357] on div "Salmon Ceviche Atlantic Salmon, avocado, red onion, coriander, lime, avruga cav…" at bounding box center [582, 351] width 445 height 77
click at [734, 356] on div "Salmon Ceviche Atlantic Salmon, avocado, red onion, coriander, lime, avruga cav…" at bounding box center [582, 351] width 445 height 77
click at [540, 331] on div "Salmon Ceviche" at bounding box center [536, 332] width 352 height 17
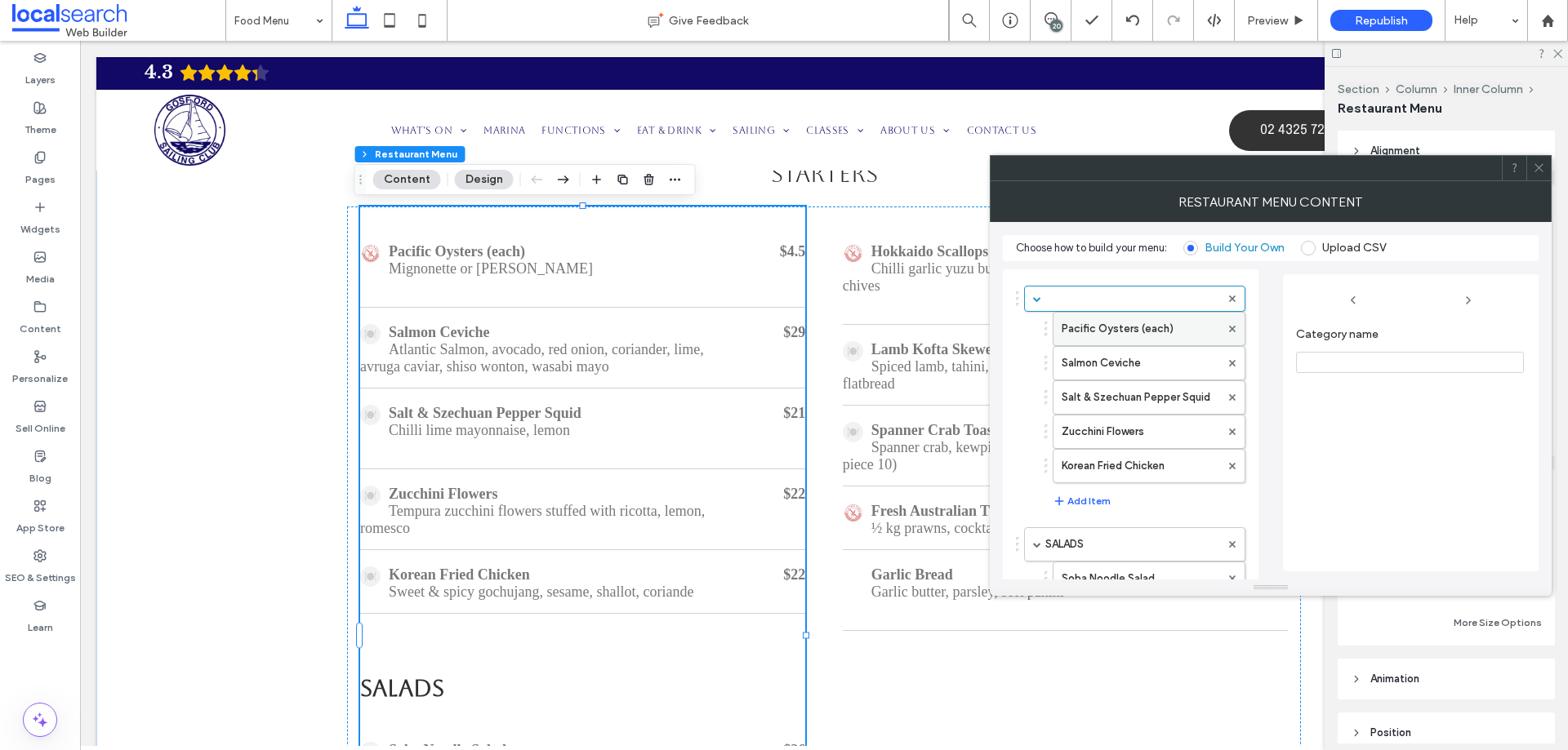
click at [1119, 335] on label "Pacific Oysters (each)" at bounding box center [1141, 328] width 158 height 33
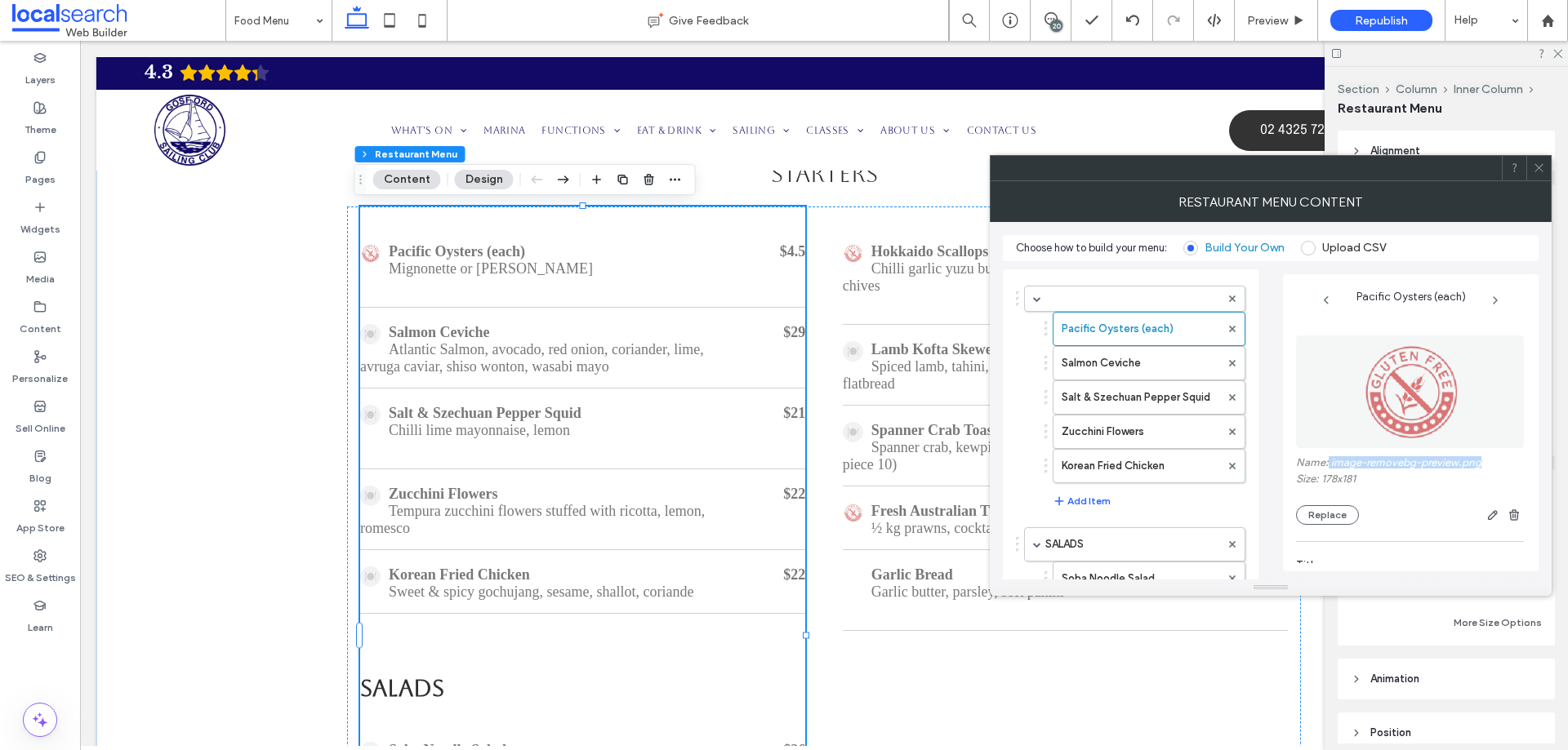
drag, startPoint x: 1483, startPoint y: 461, endPoint x: 1328, endPoint y: 461, distance: 155.0
click at [1328, 461] on label "Name: image-removebg-preview.png" at bounding box center [1411, 465] width 228 height 17
copy label "image-removebg-preview.png"
click at [1535, 172] on use at bounding box center [1539, 168] width 8 height 8
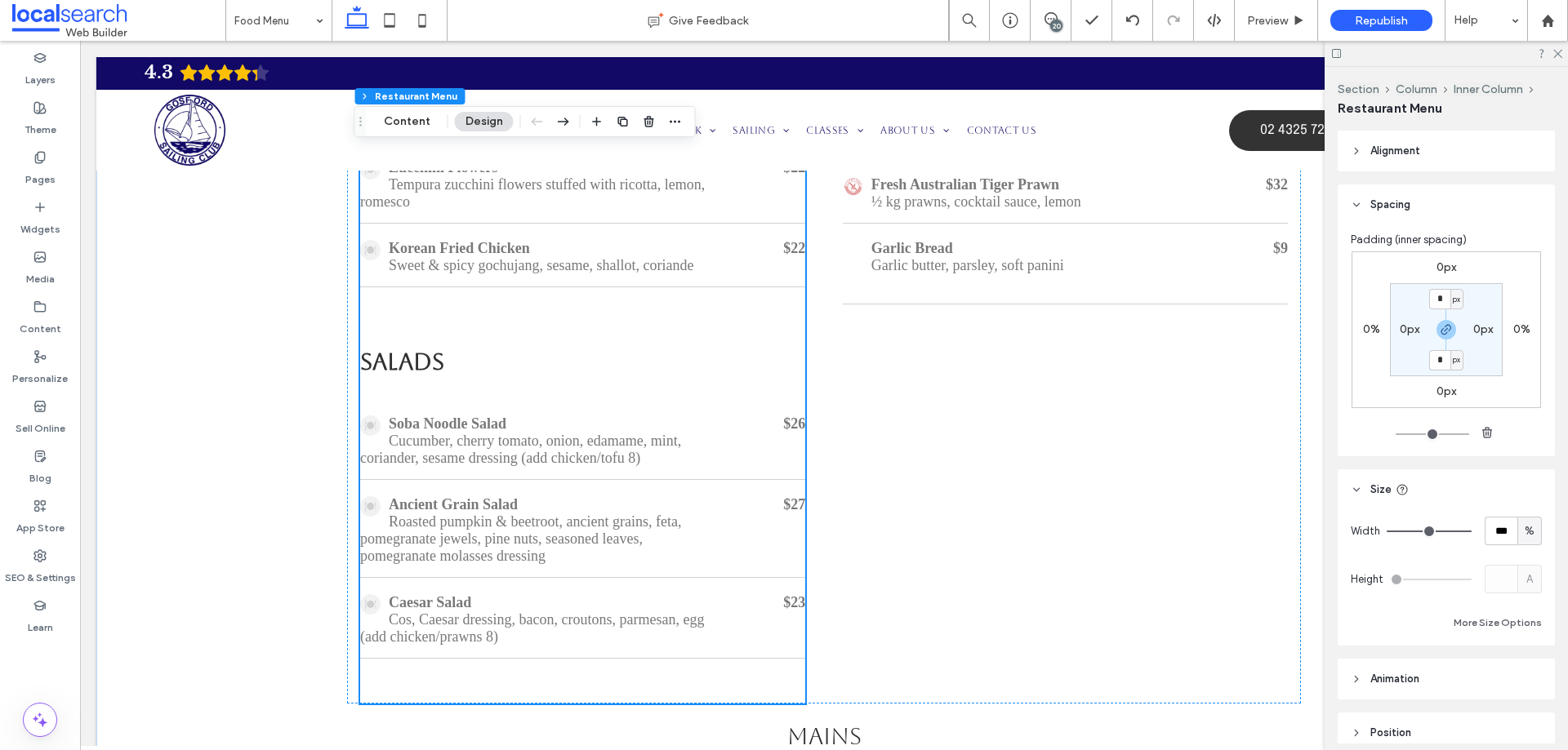
scroll to position [1054, 0]
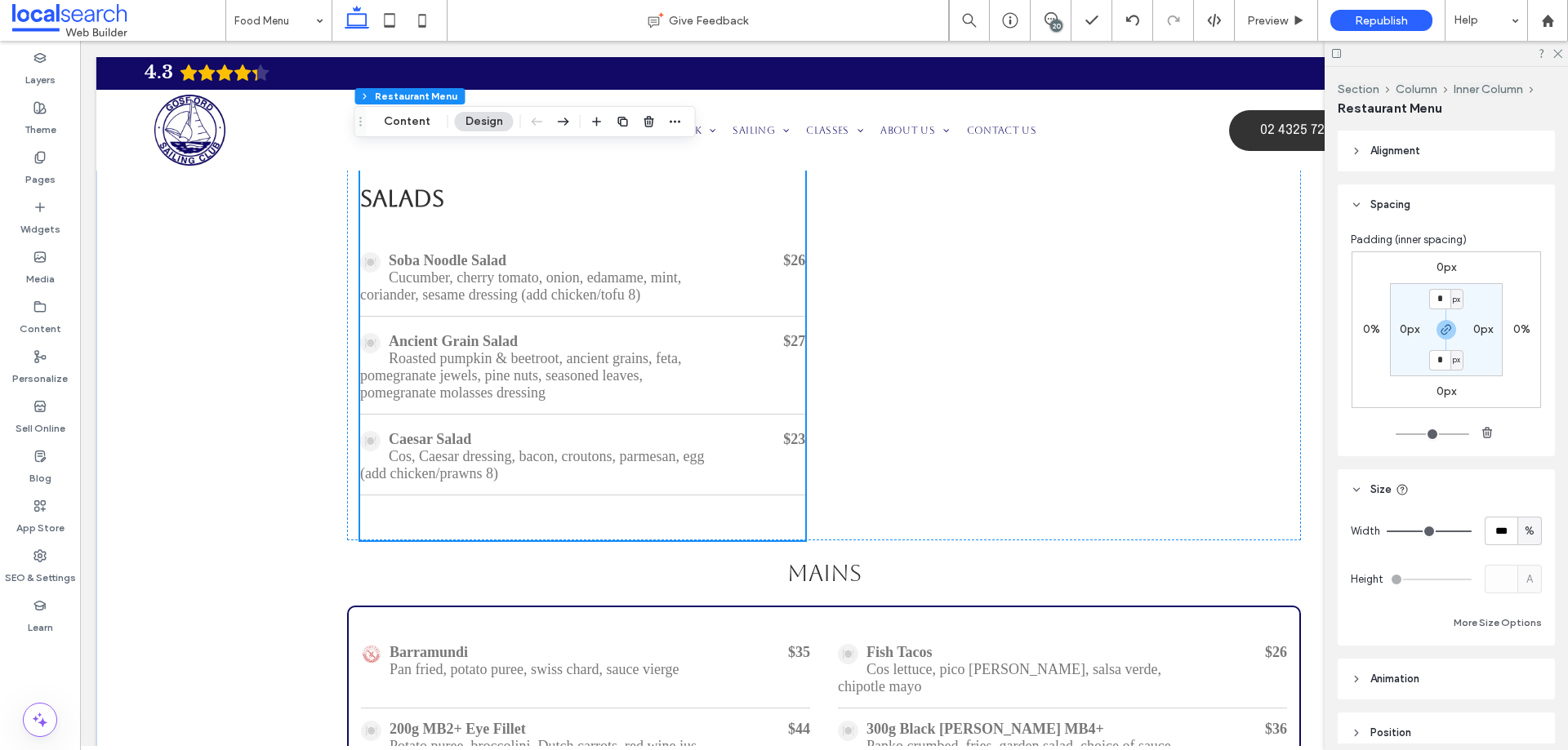
click at [635, 414] on div "Ancient Grain Salad Roasted pumpkin & beetroot, ancient grains, feta, pomegrana…" at bounding box center [582, 367] width 445 height 94
click at [407, 115] on button "Content" at bounding box center [407, 121] width 68 height 19
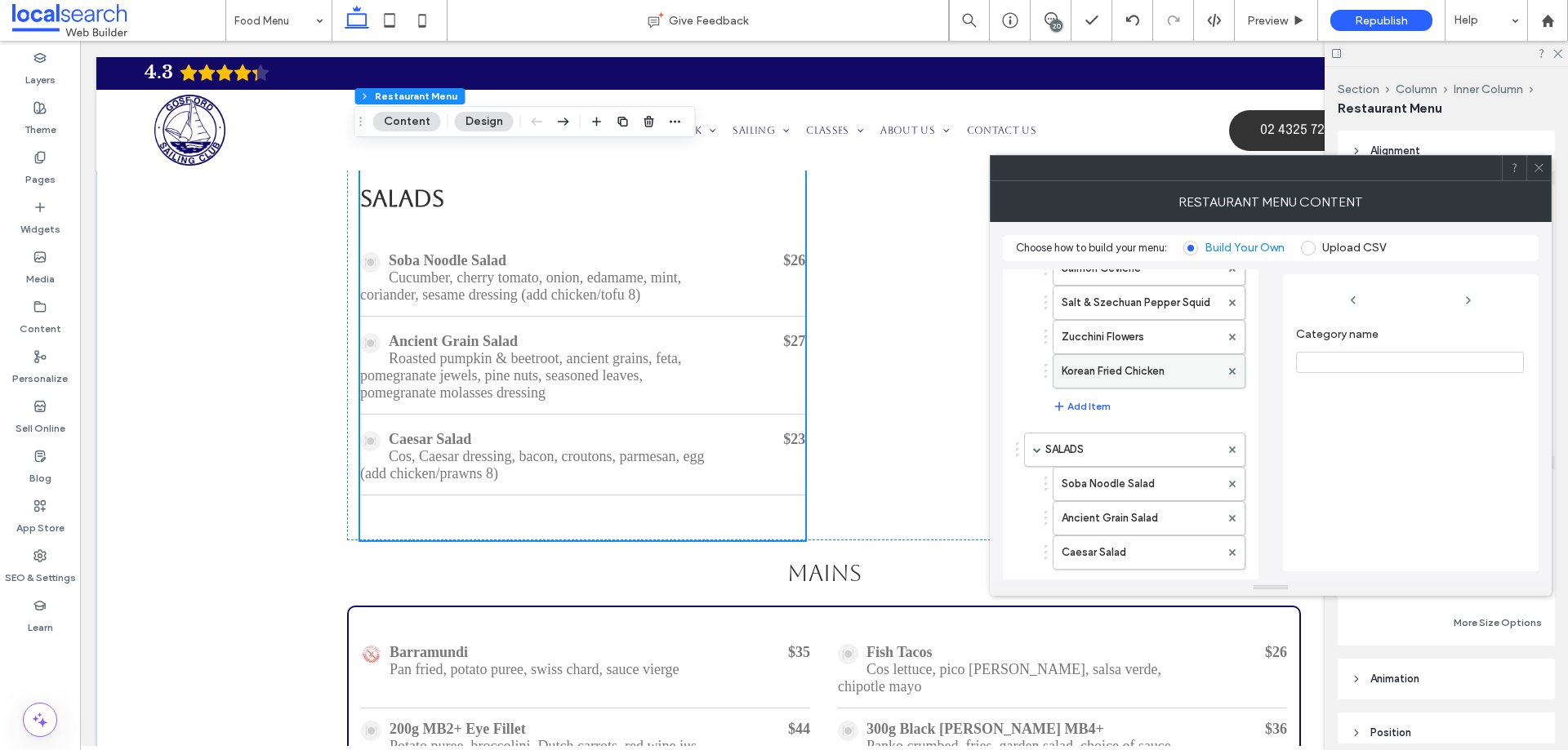
scroll to position [163, 0]
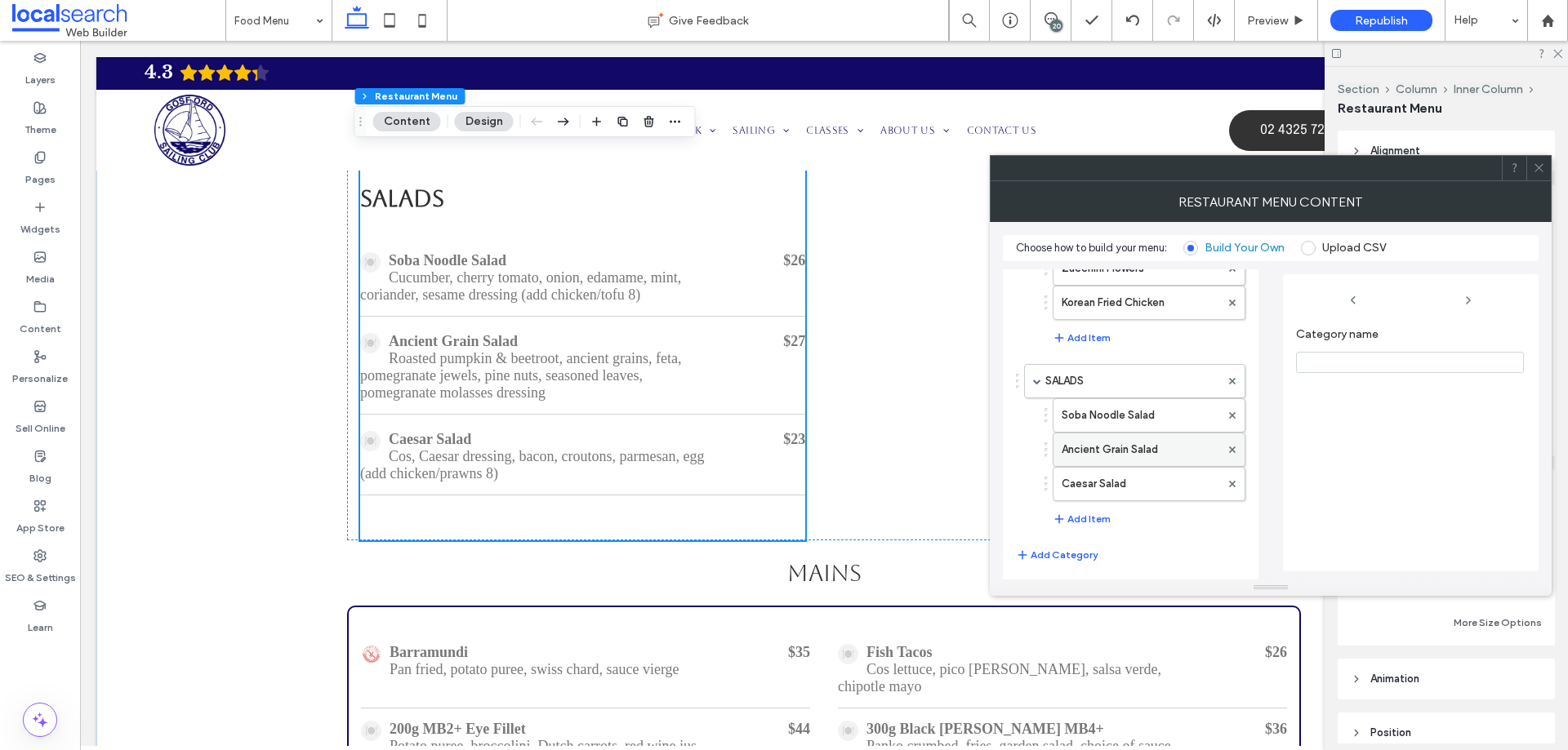
click at [1107, 440] on label "Ancient Grain Salad" at bounding box center [1141, 449] width 158 height 33
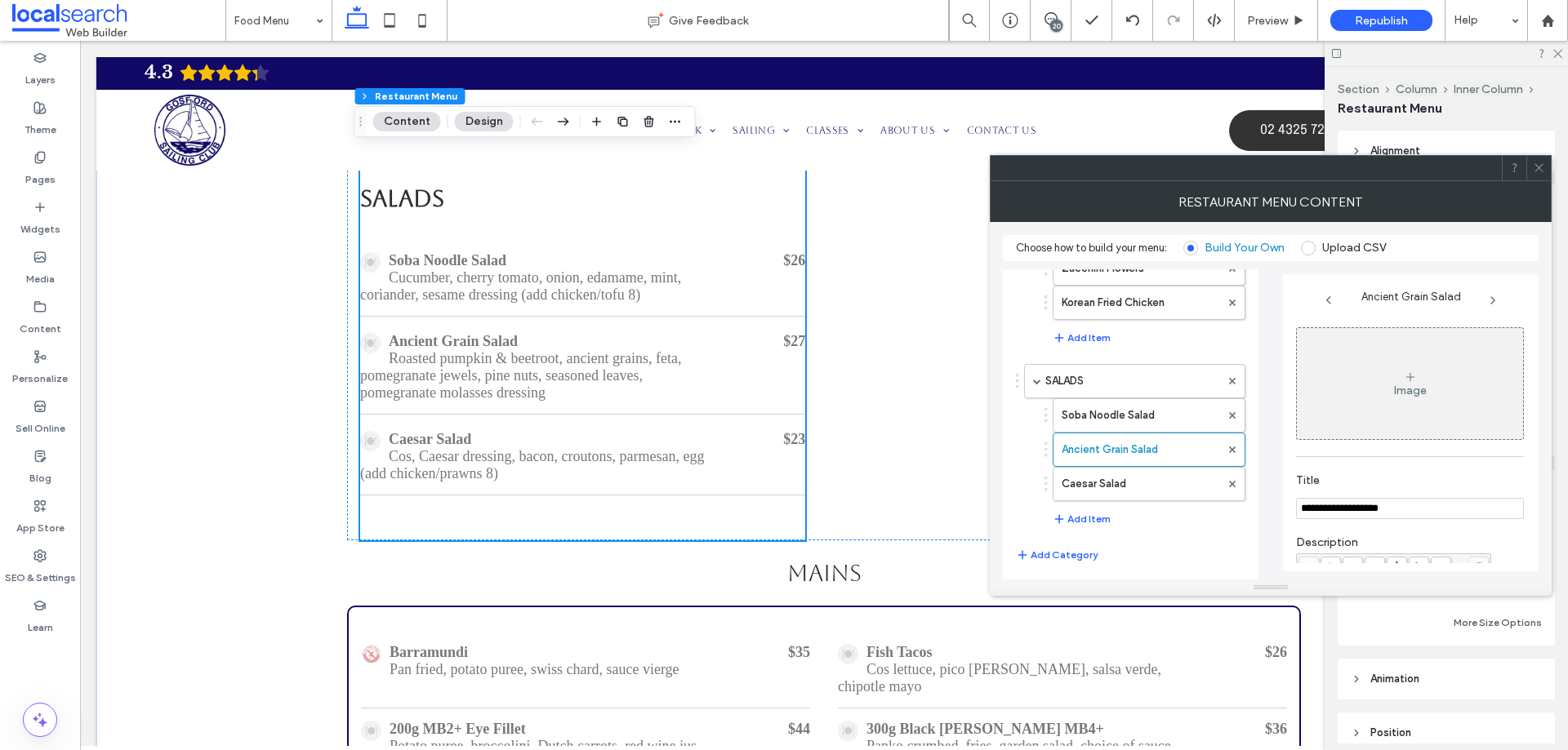
click at [1360, 386] on div "Image" at bounding box center [1411, 383] width 226 height 108
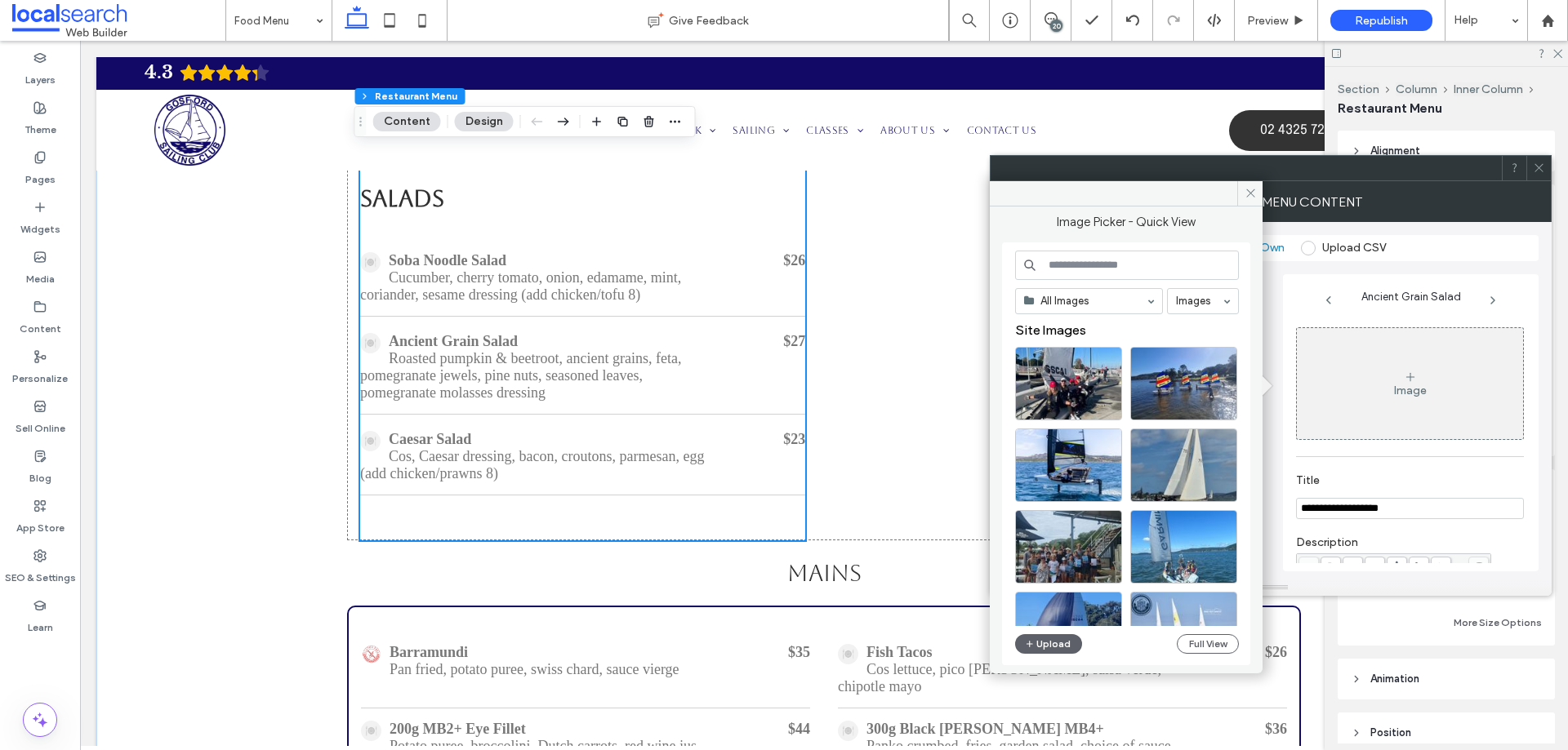
click at [1098, 259] on input at bounding box center [1127, 265] width 224 height 29
paste input "**********"
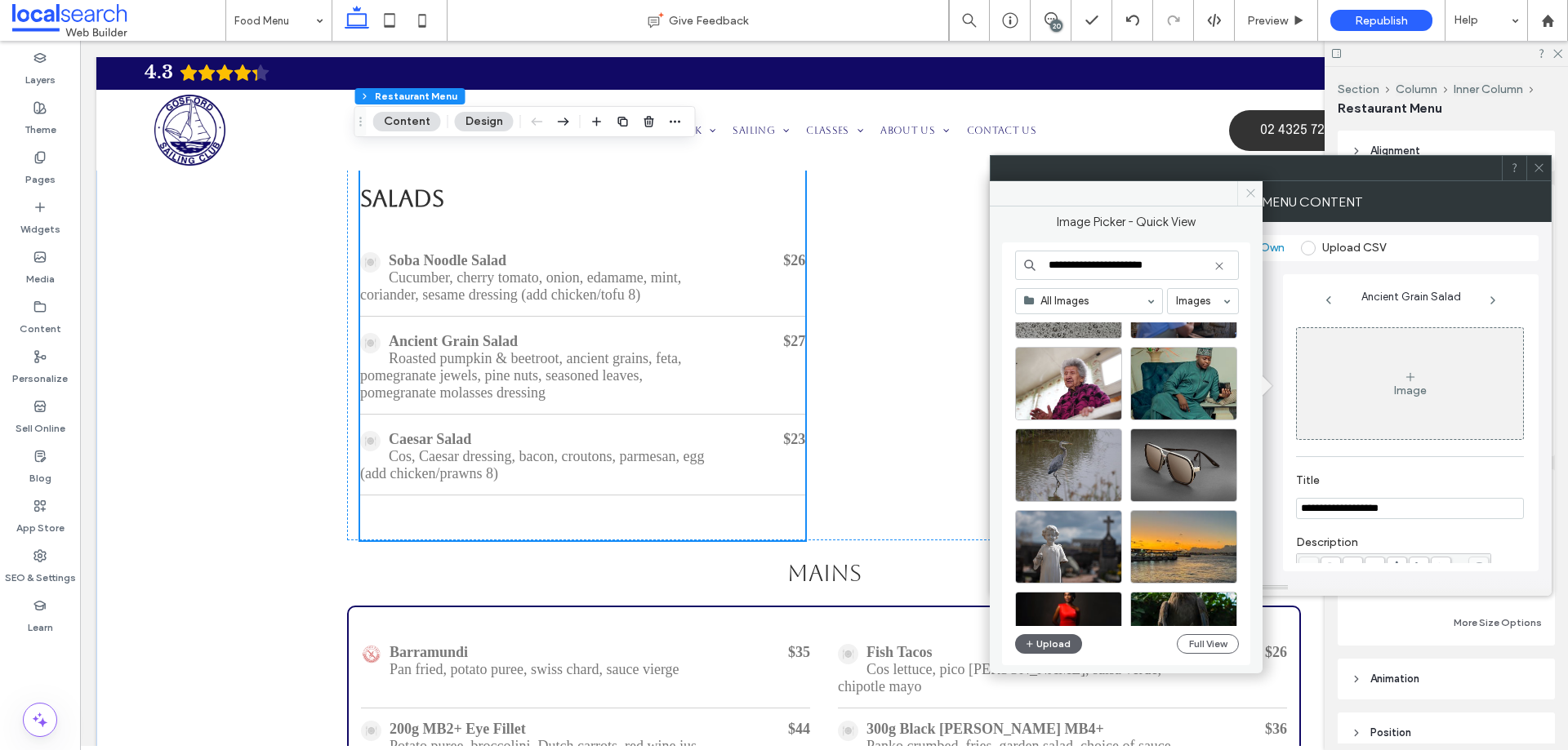
type input "**********"
click at [1251, 195] on icon at bounding box center [1251, 193] width 13 height 13
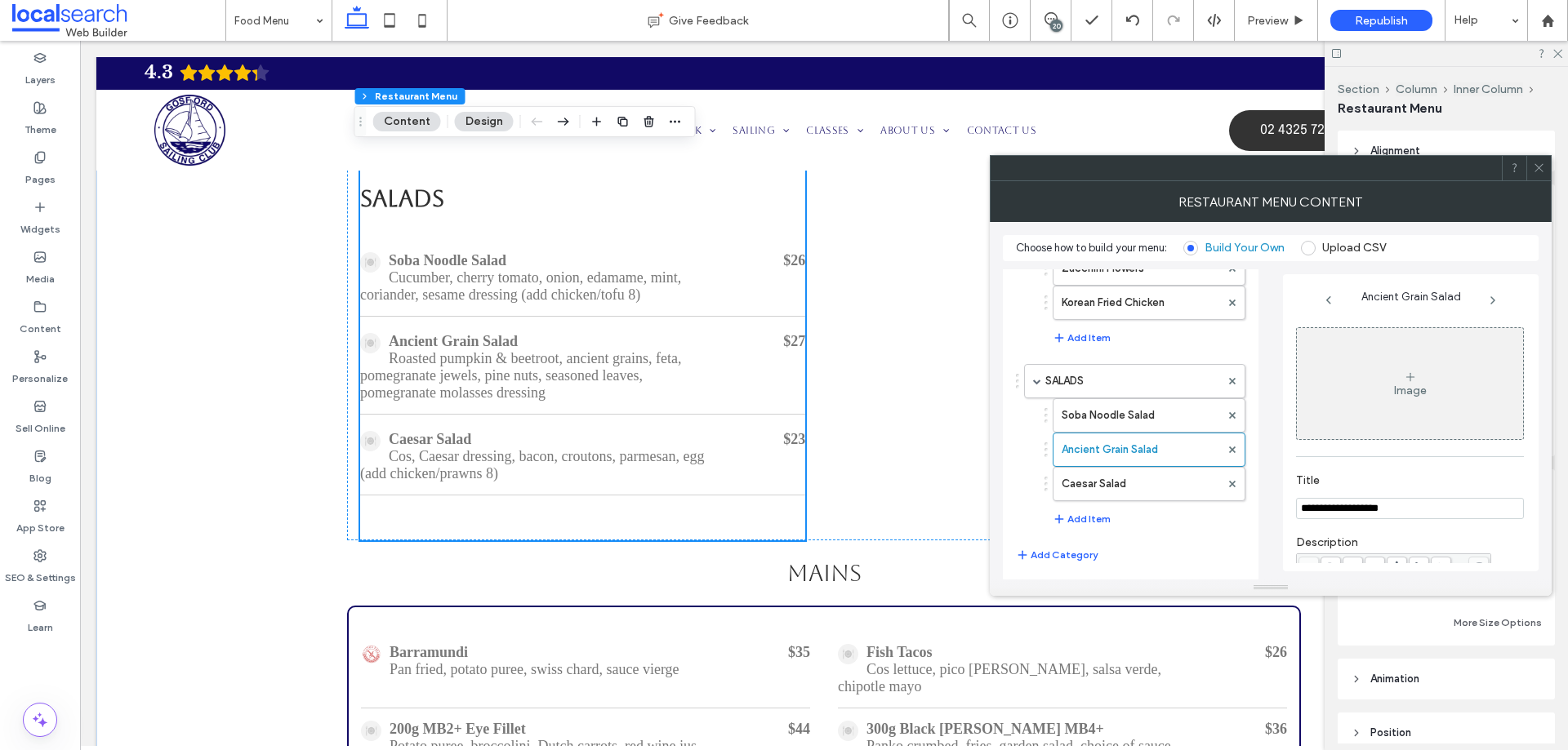
click at [1378, 402] on div "Image" at bounding box center [1411, 383] width 226 height 108
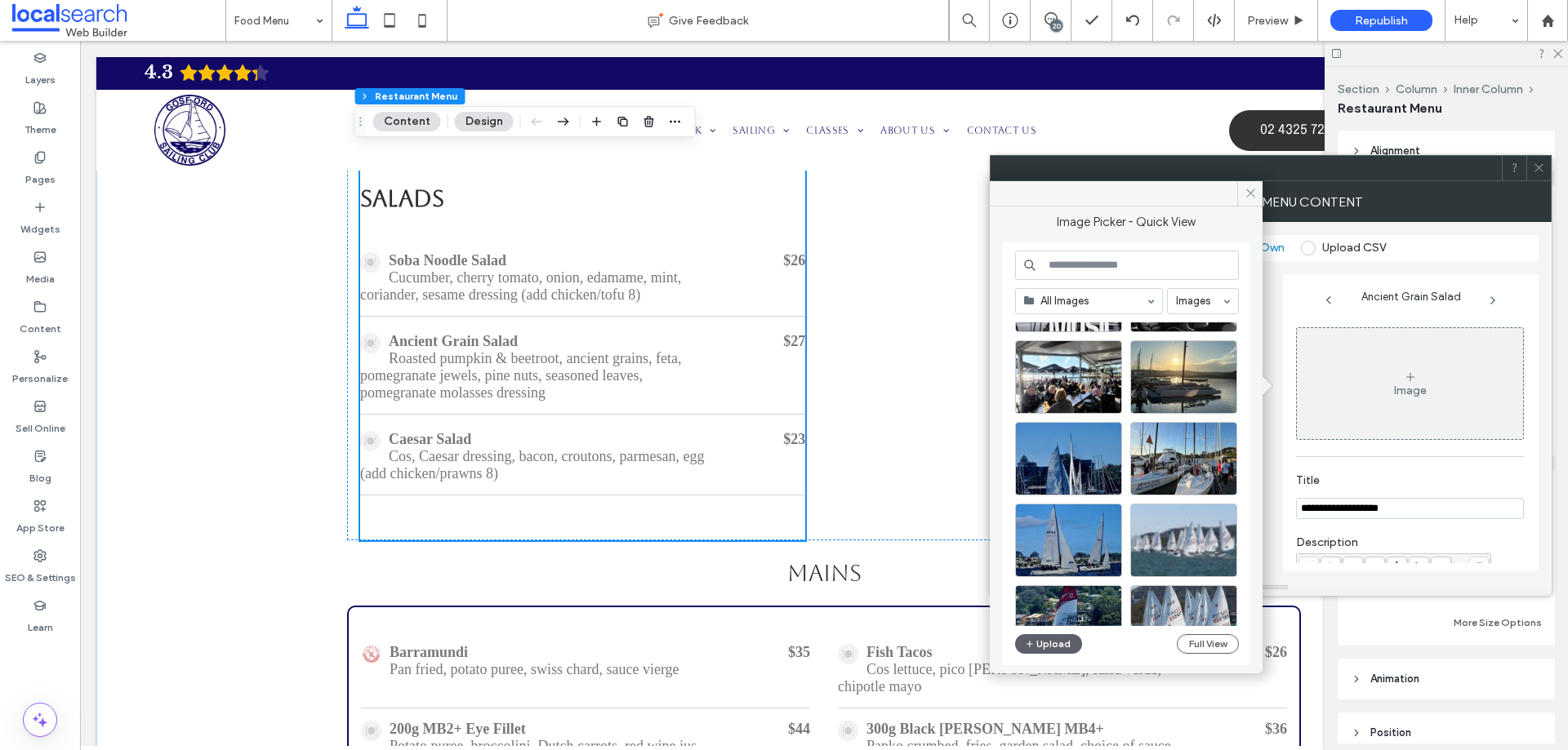
scroll to position [374, 0]
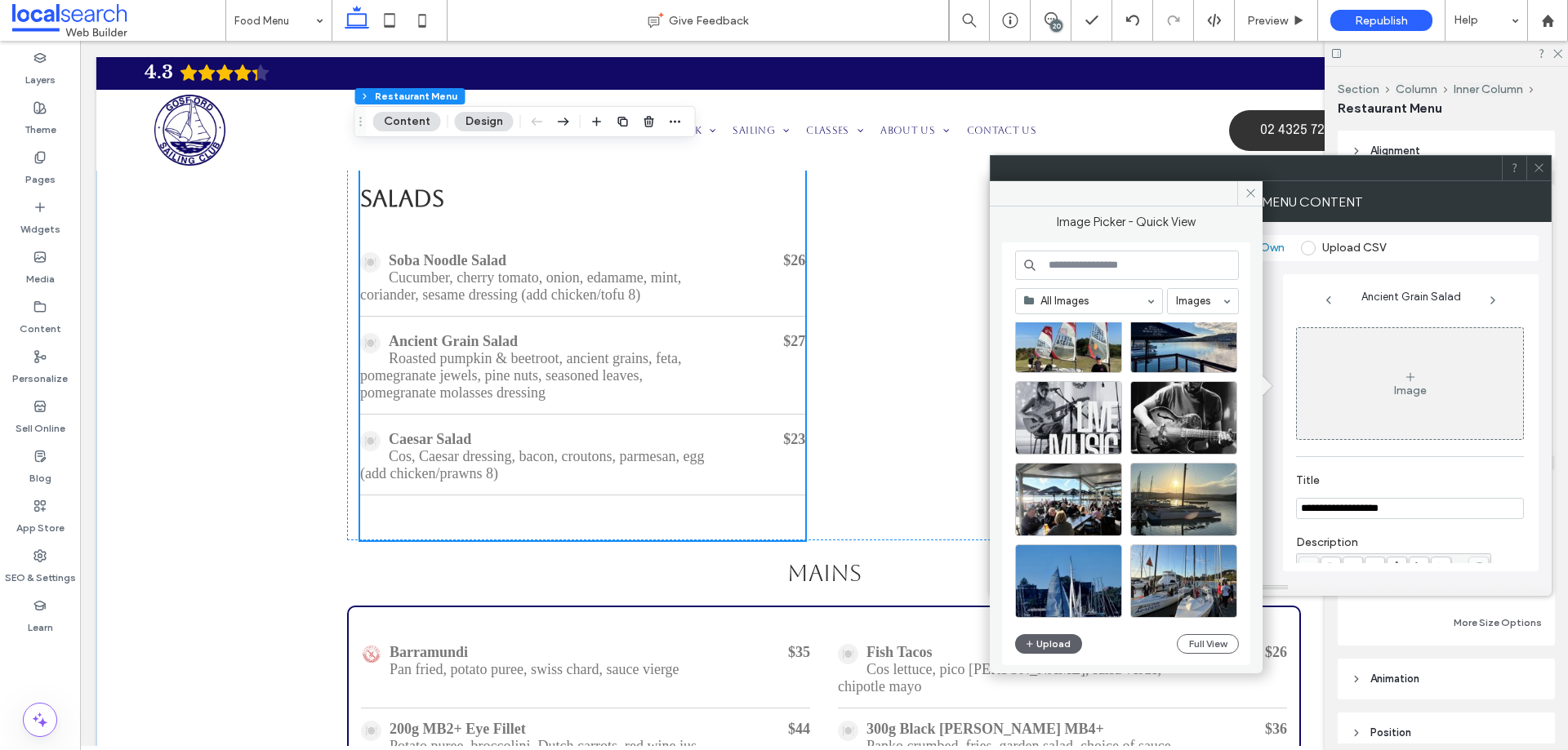
click at [1106, 258] on input at bounding box center [1127, 265] width 224 height 29
paste input "**********"
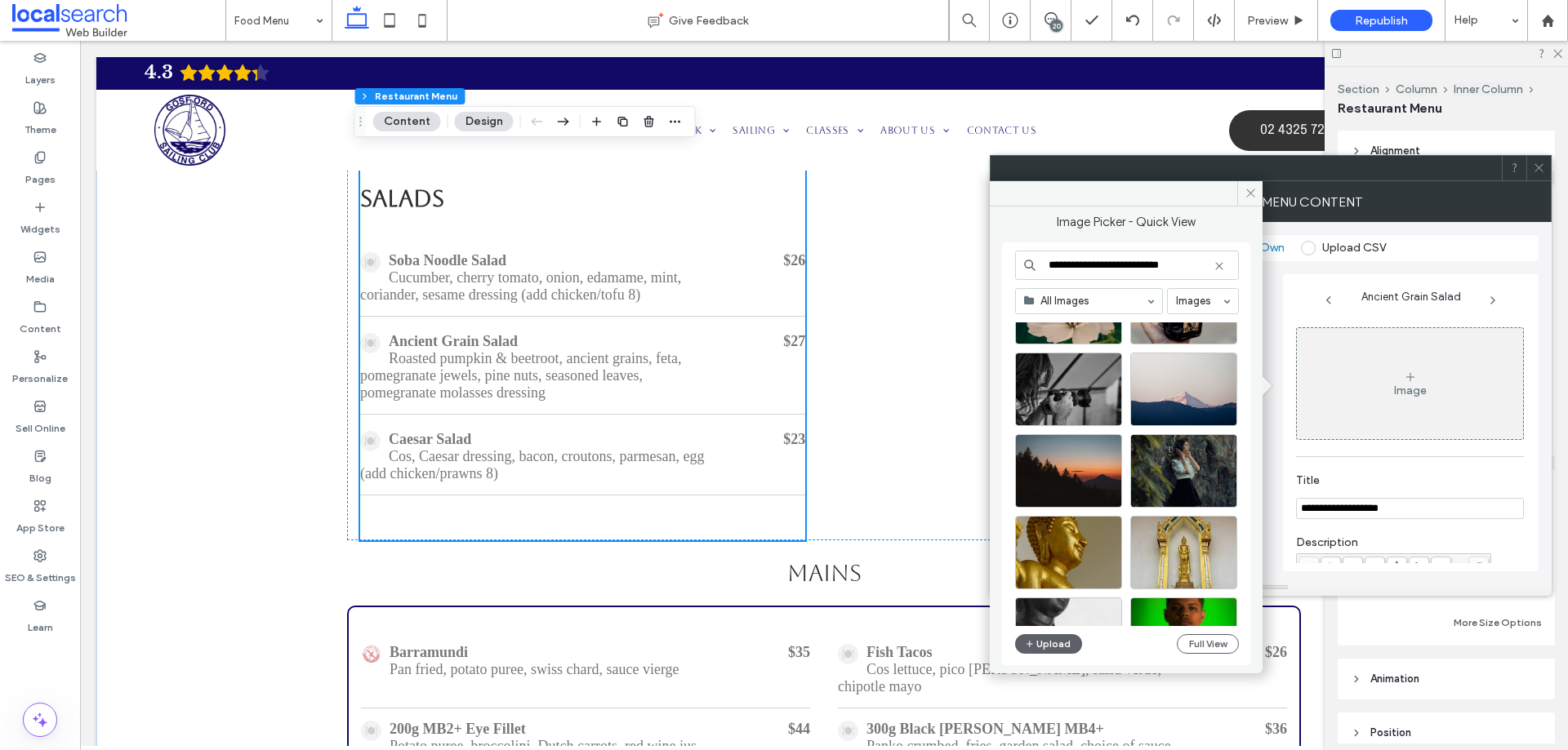
scroll to position [619, 0]
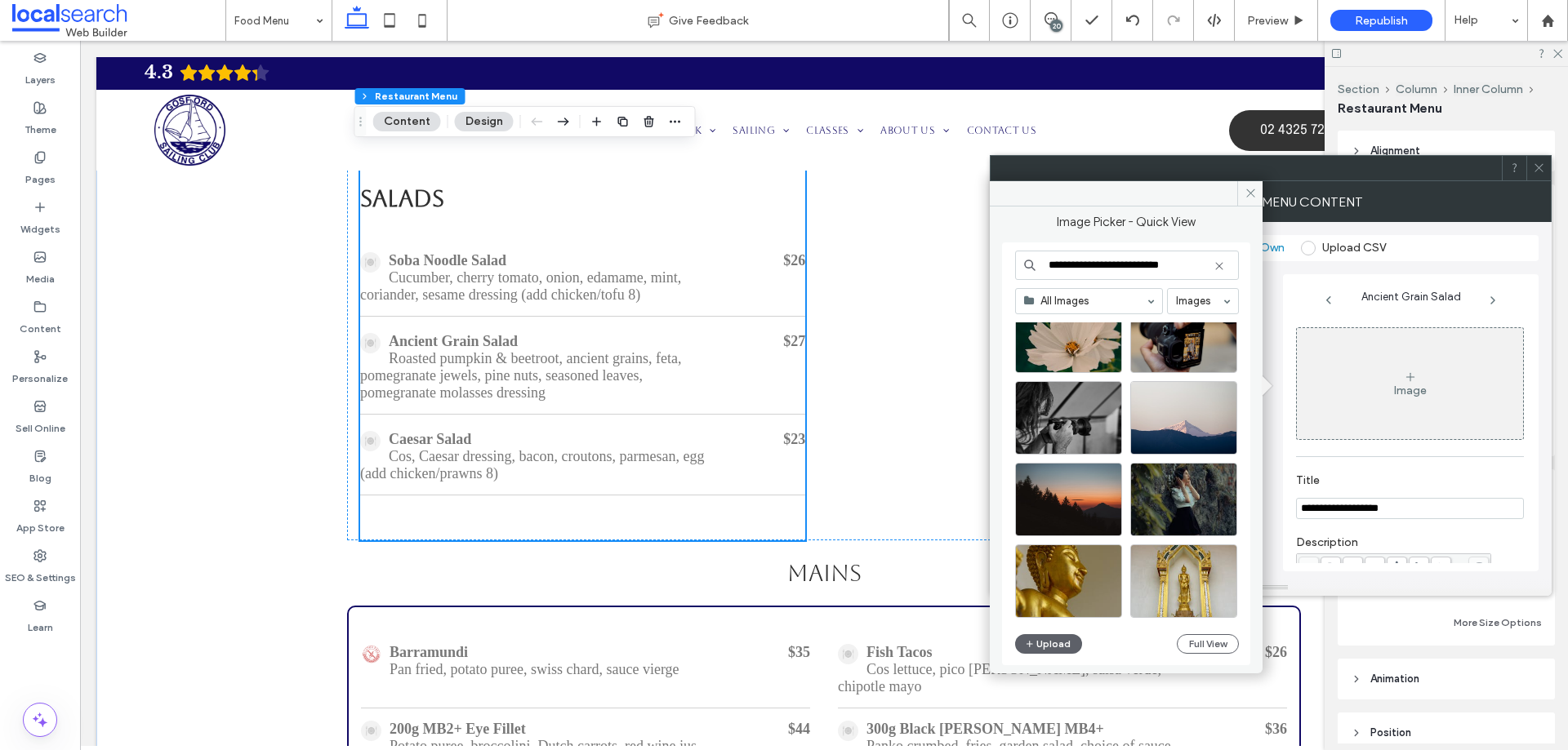
type input "**********"
click at [1217, 264] on use at bounding box center [1219, 265] width 8 height 8
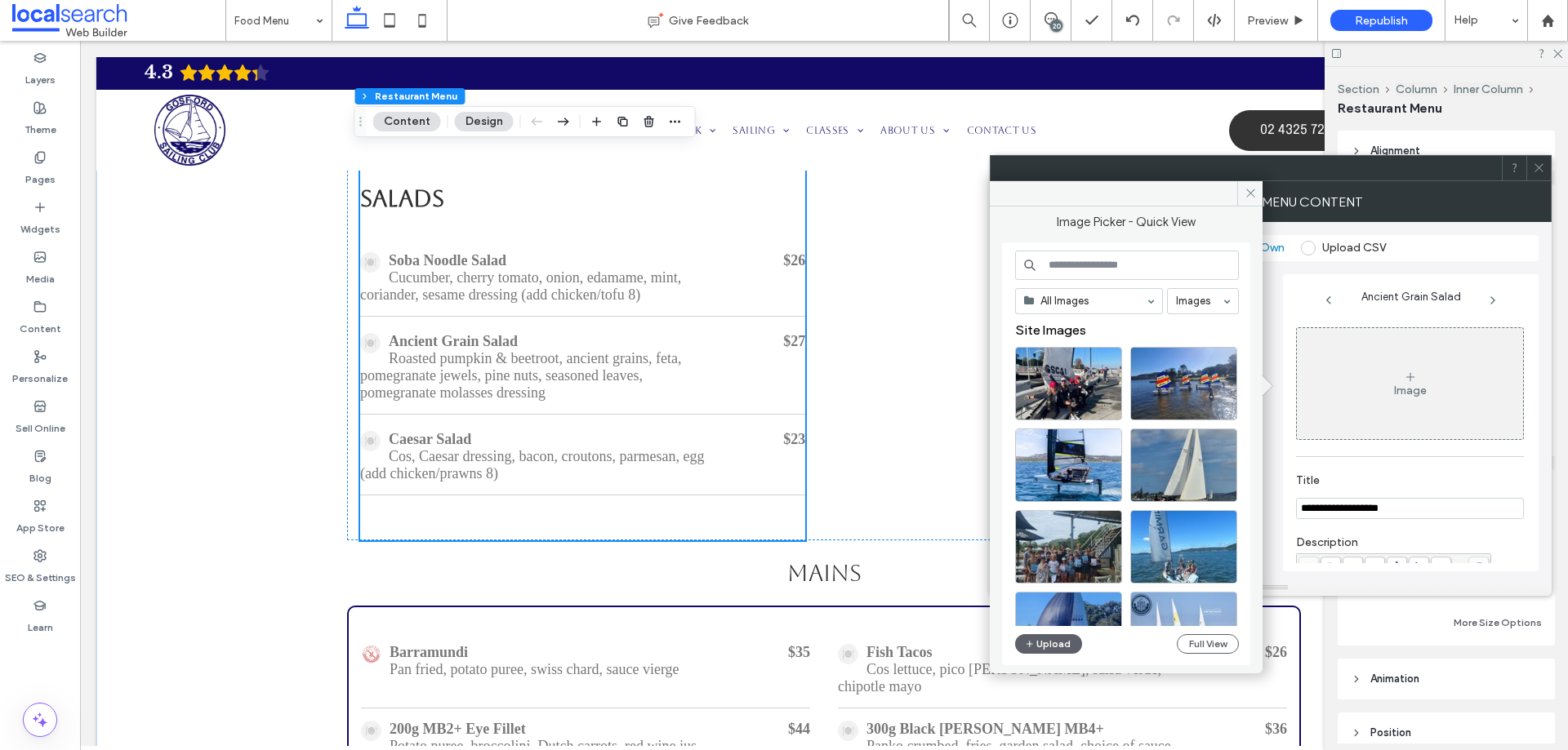
click at [729, 414] on div "Ancient Grain Salad Roasted pumpkin & beetroot, ancient grains, feta, pomegrana…" at bounding box center [582, 367] width 445 height 94
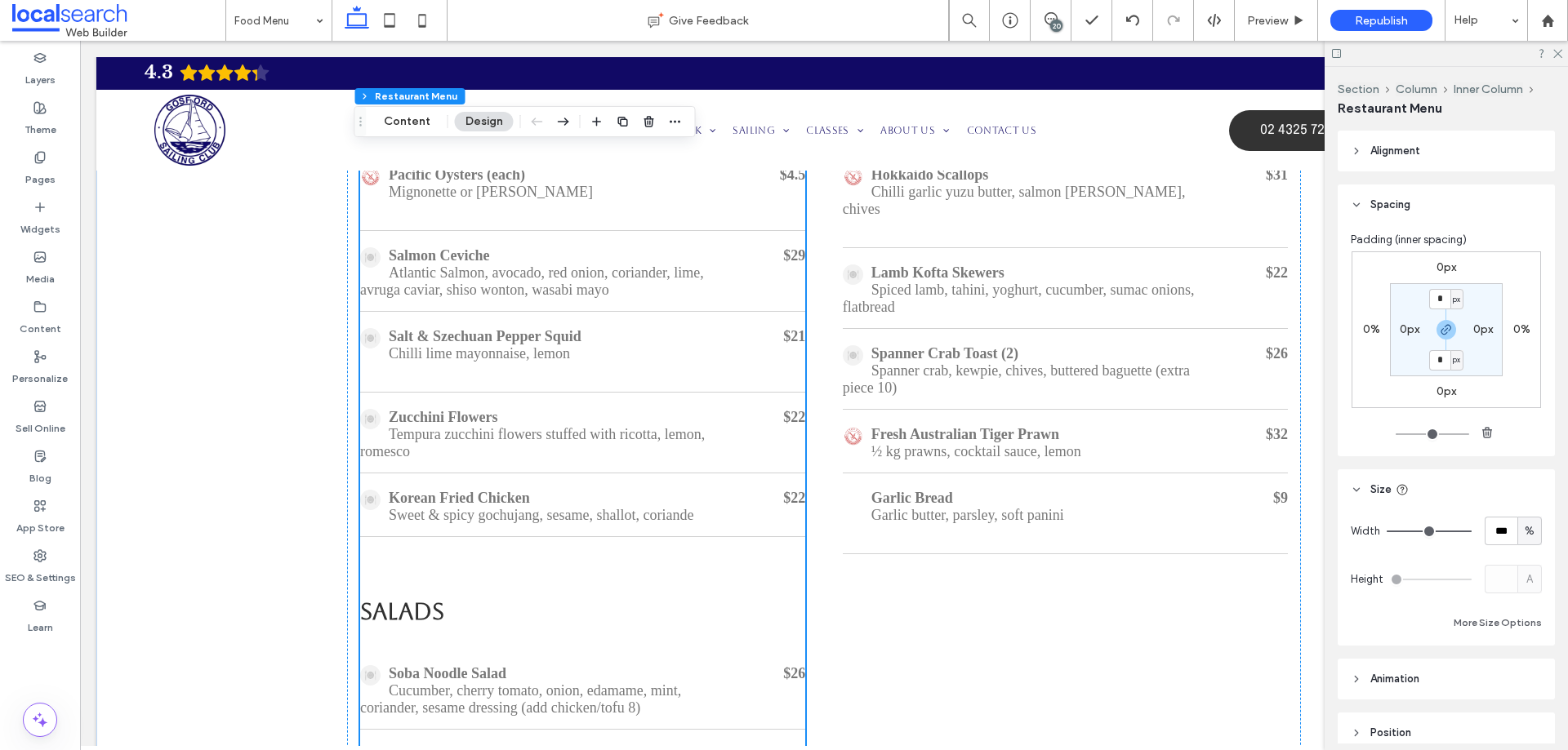
scroll to position [482, 0]
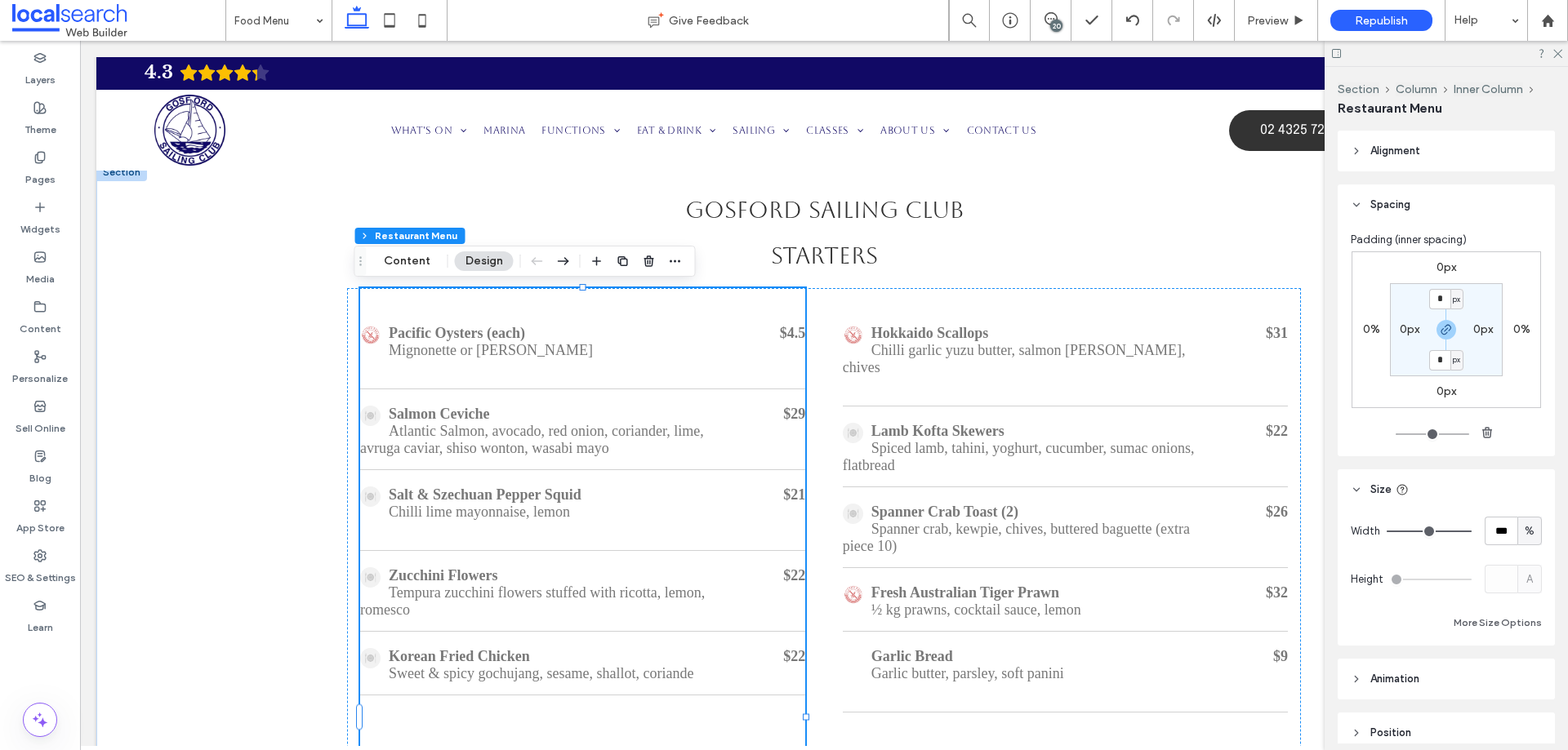
click at [545, 352] on p "Mignonette or [PERSON_NAME]" at bounding box center [536, 351] width 352 height 17
click at [399, 259] on button "Content" at bounding box center [407, 260] width 68 height 19
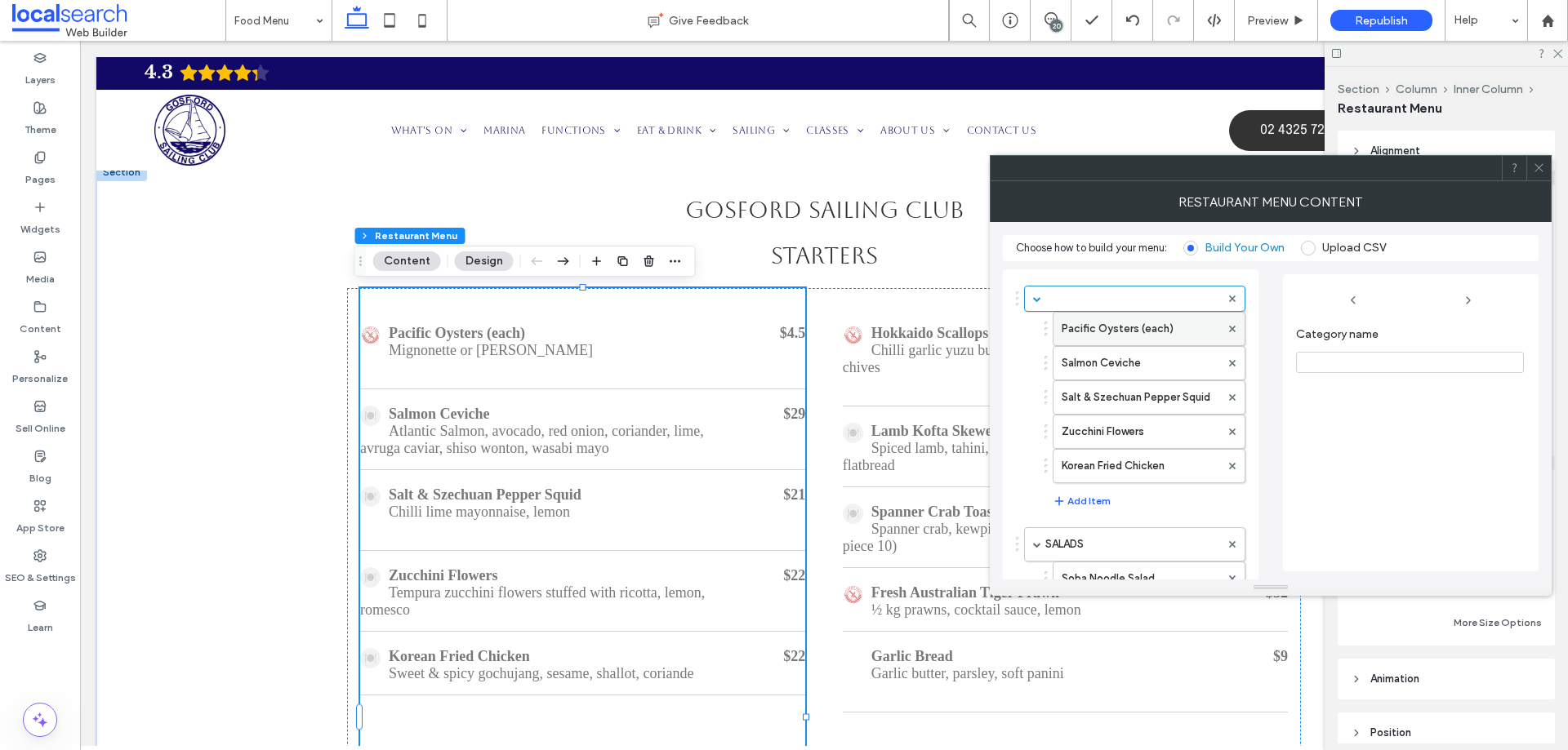
click at [1140, 319] on label "Pacific Oysters (each)" at bounding box center [1141, 328] width 158 height 33
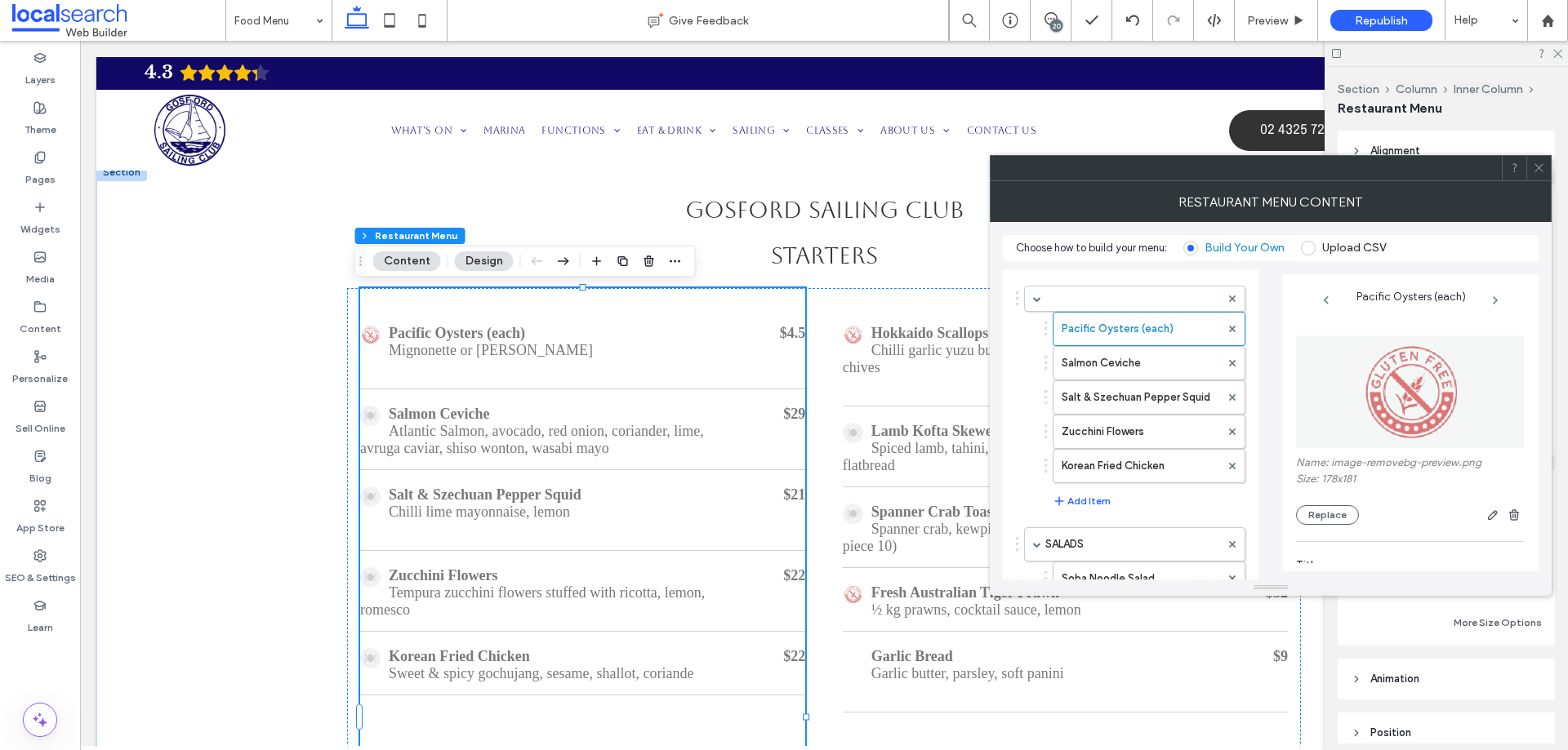
click at [1401, 476] on label "Size: 178x181" at bounding box center [1411, 481] width 228 height 17
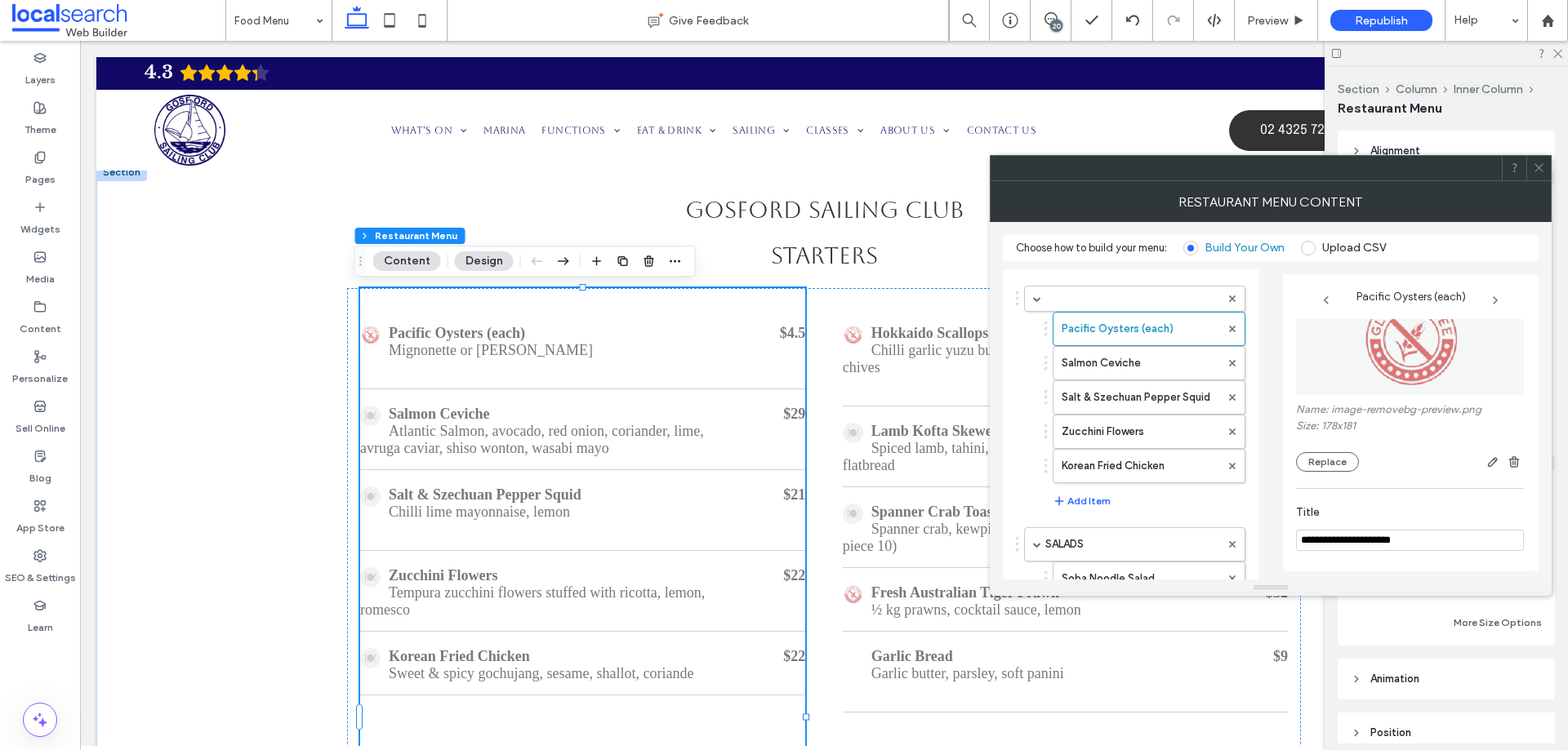
scroll to position [82, 0]
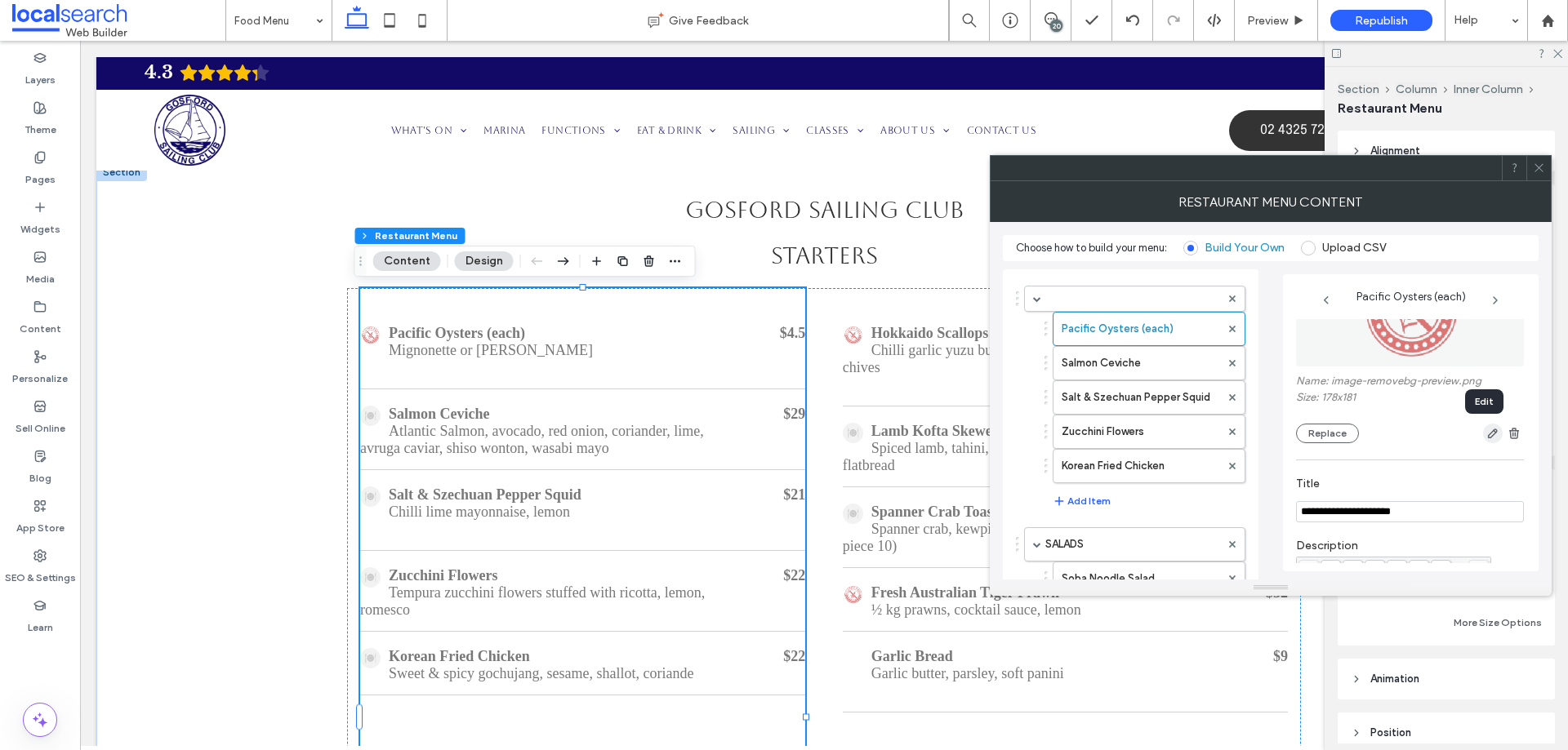
click at [1483, 438] on span "button" at bounding box center [1493, 433] width 19 height 19
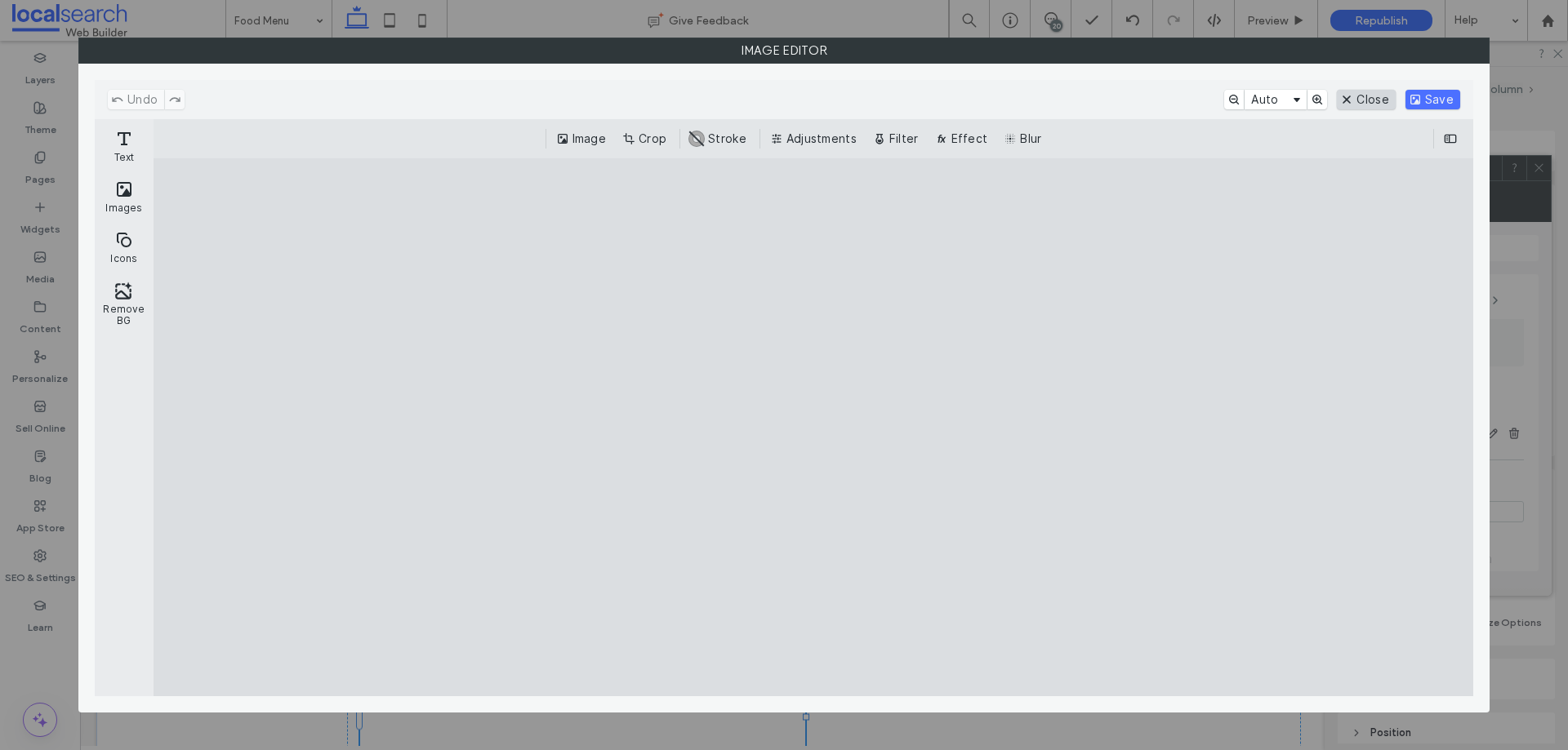
click at [1359, 95] on button "Close" at bounding box center [1365, 99] width 58 height 19
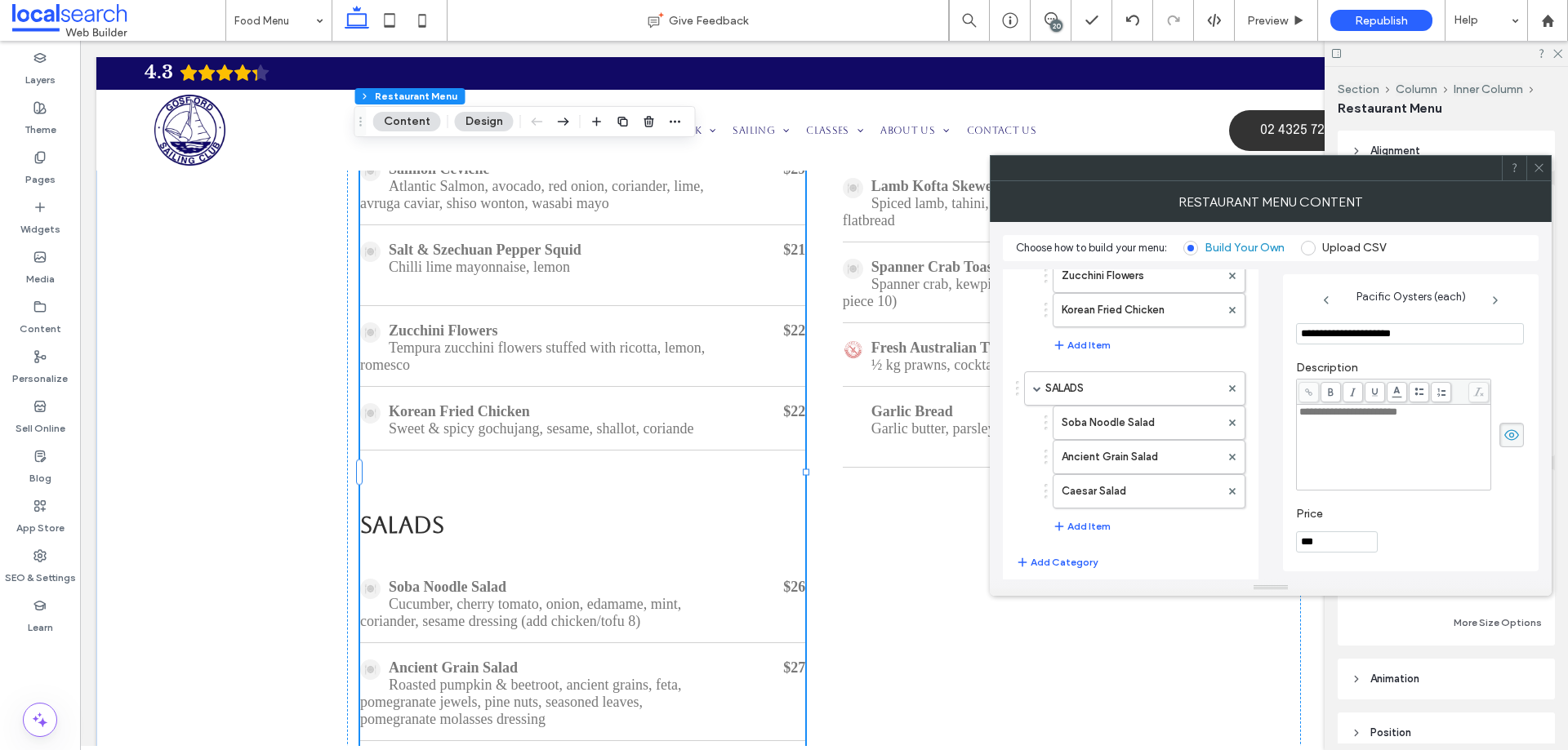
scroll to position [163, 0]
click at [1159, 451] on label "Ancient Grain Salad" at bounding box center [1141, 449] width 158 height 33
type input "**********"
type input "**"
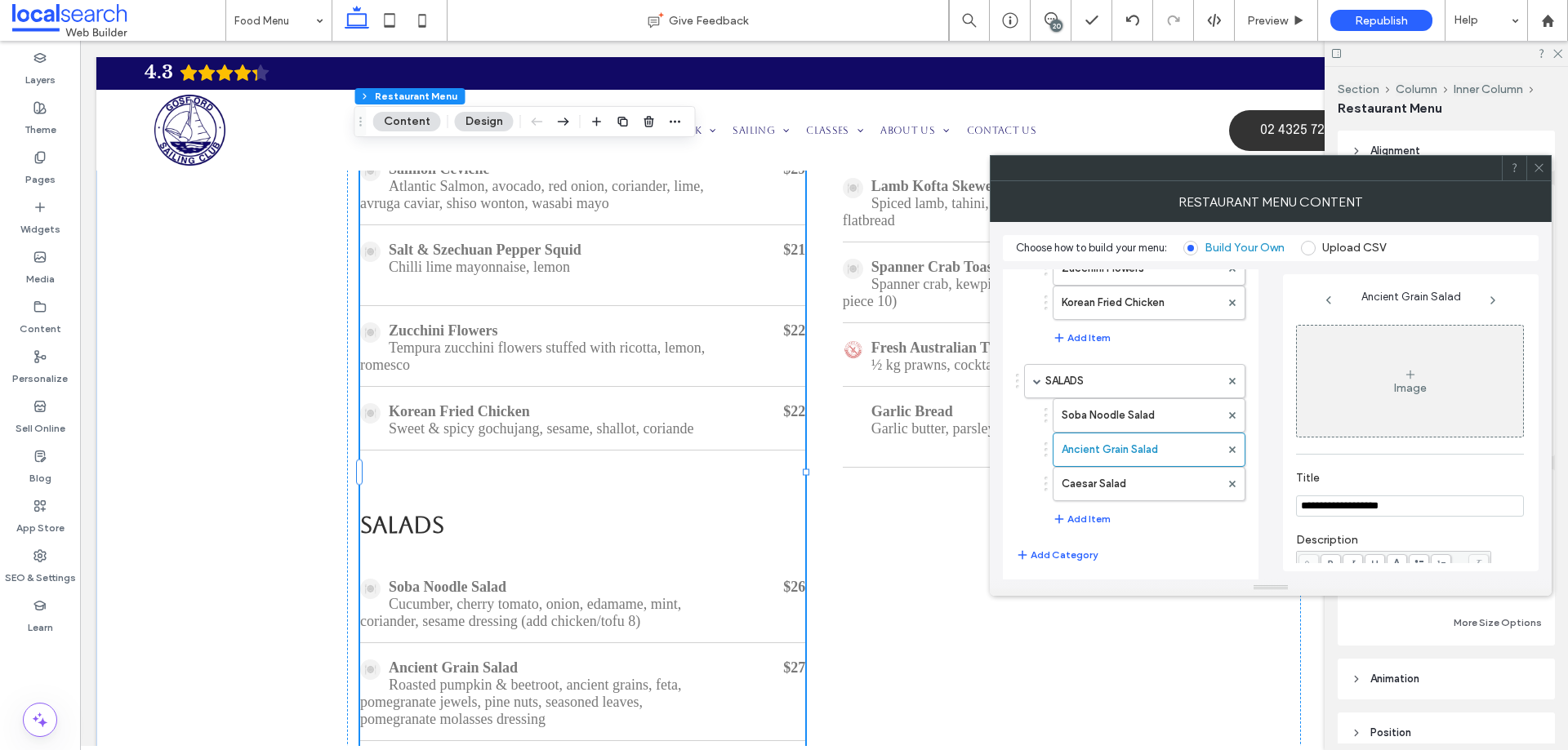
scroll to position [0, 0]
click at [1397, 382] on div "Image" at bounding box center [1411, 383] width 226 height 108
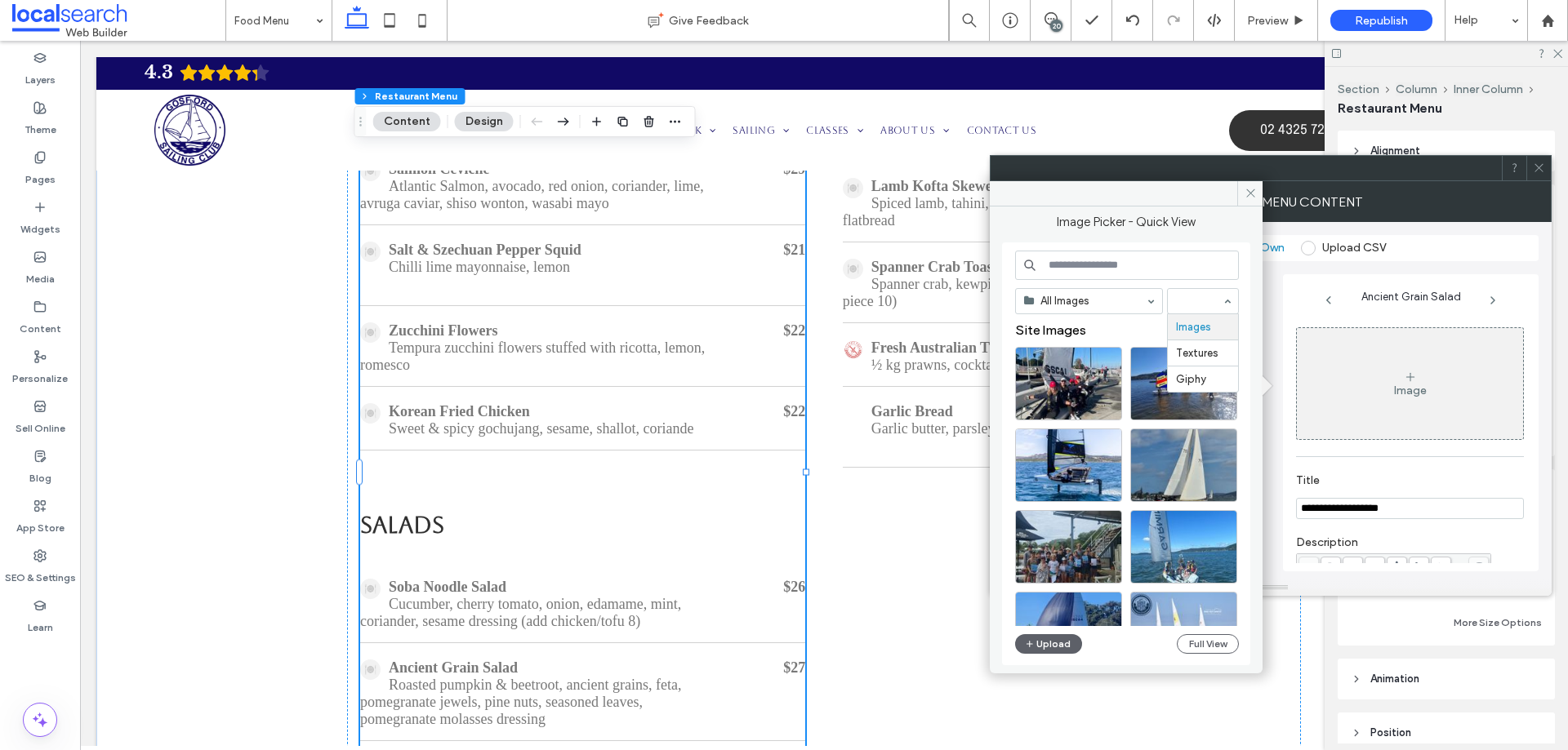
click at [1222, 291] on div "Images Textures Giphy" at bounding box center [1203, 301] width 72 height 26
click at [1145, 254] on input at bounding box center [1127, 265] width 224 height 29
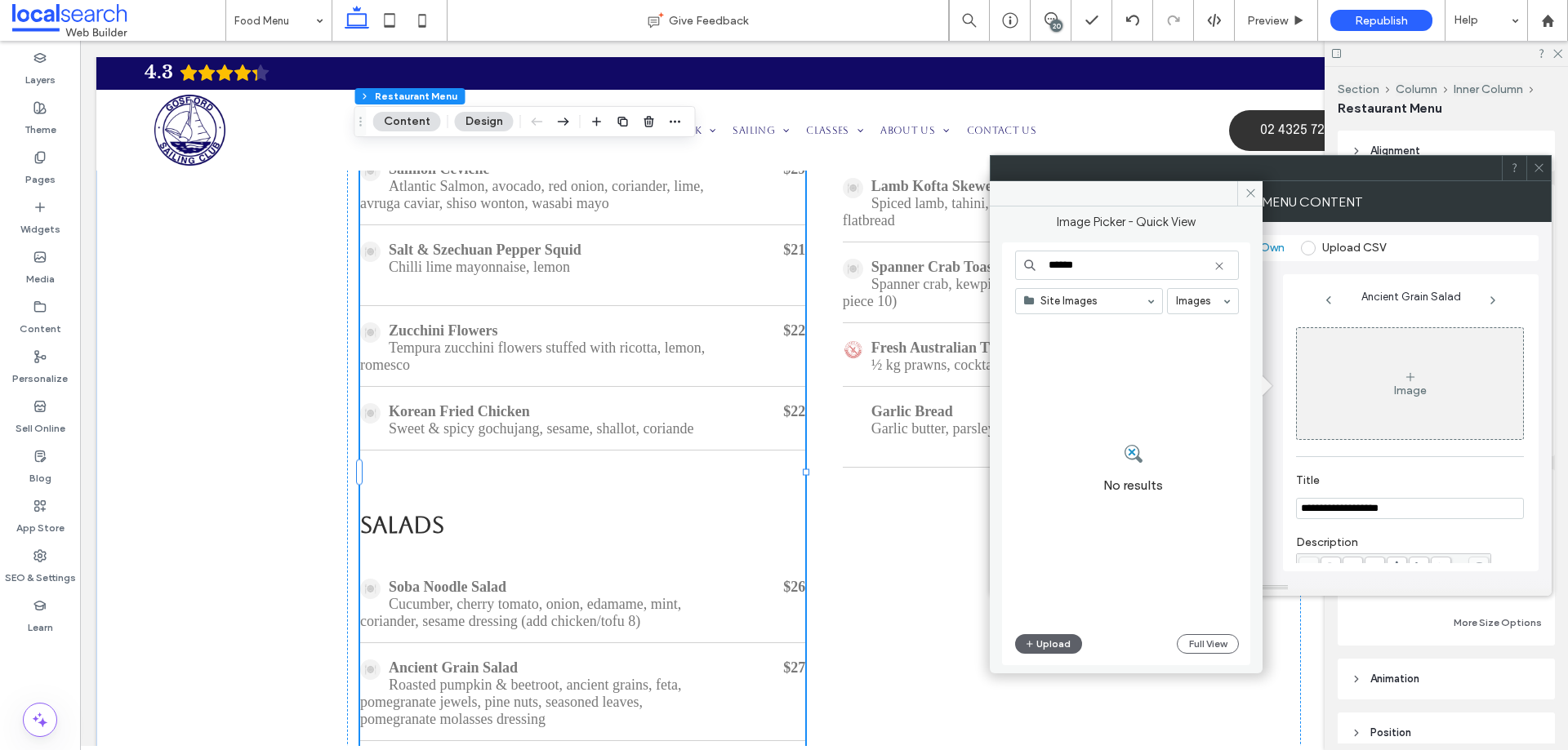
click at [1138, 259] on input "******" at bounding box center [1127, 265] width 224 height 29
paste input "**********"
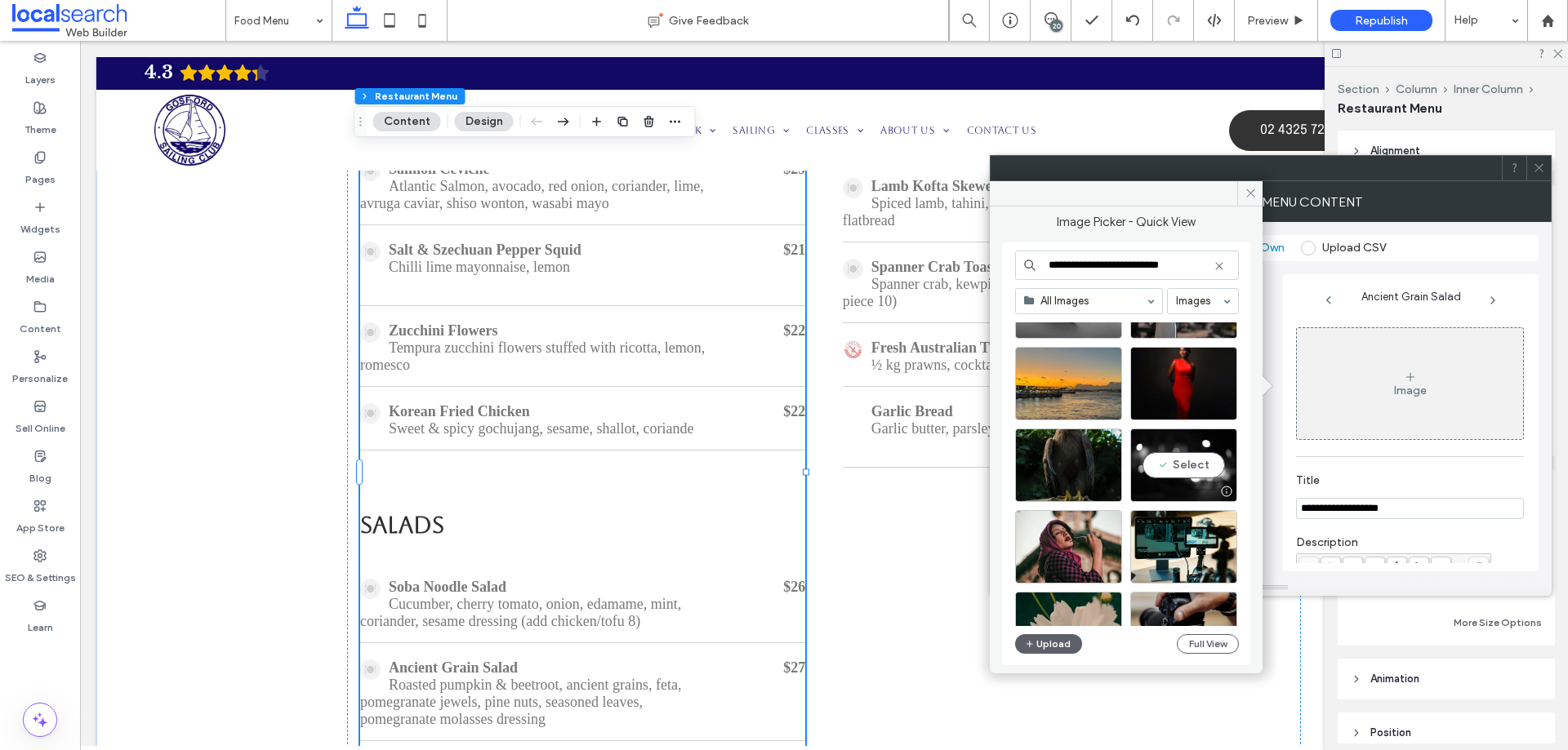
scroll to position [572, 0]
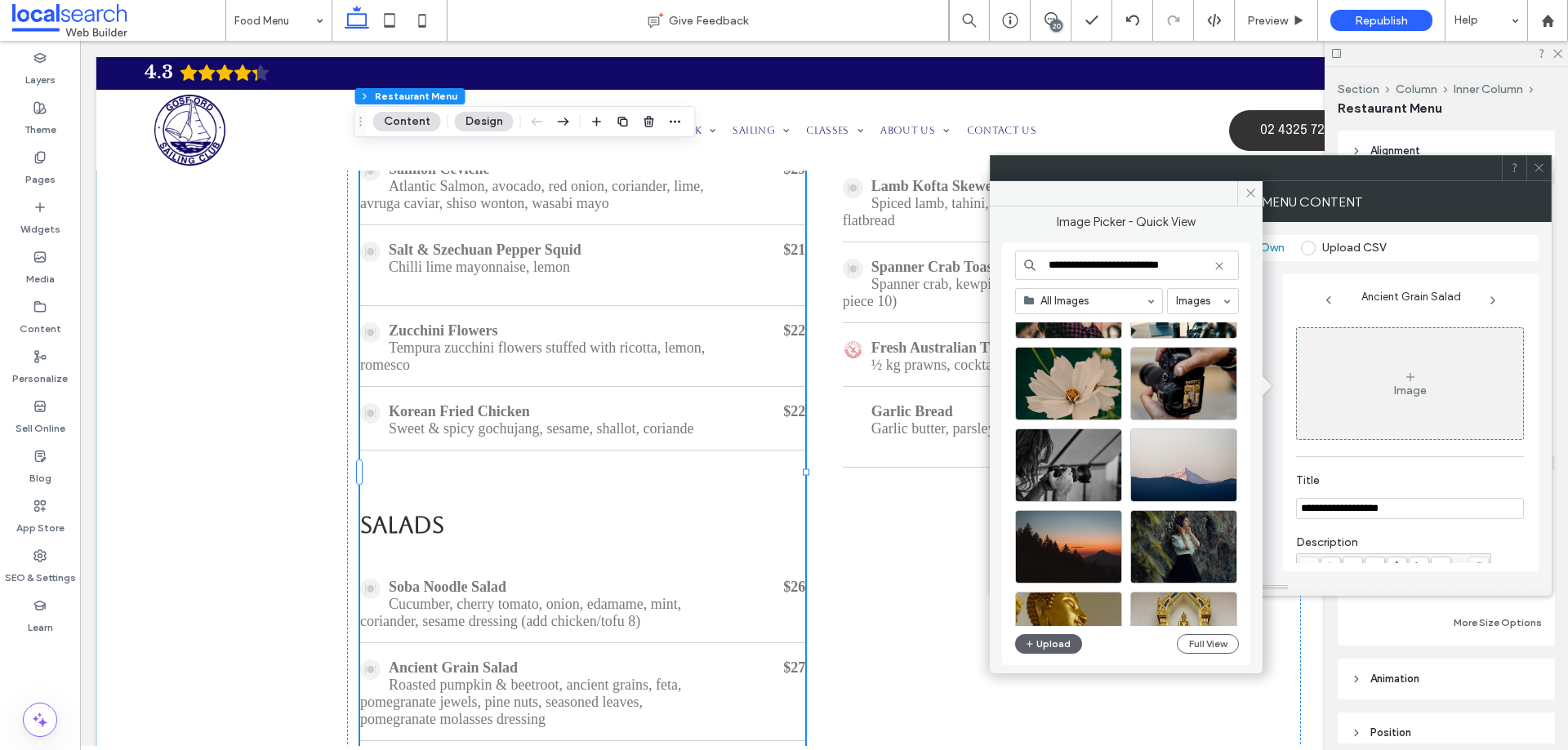
type input "**********"
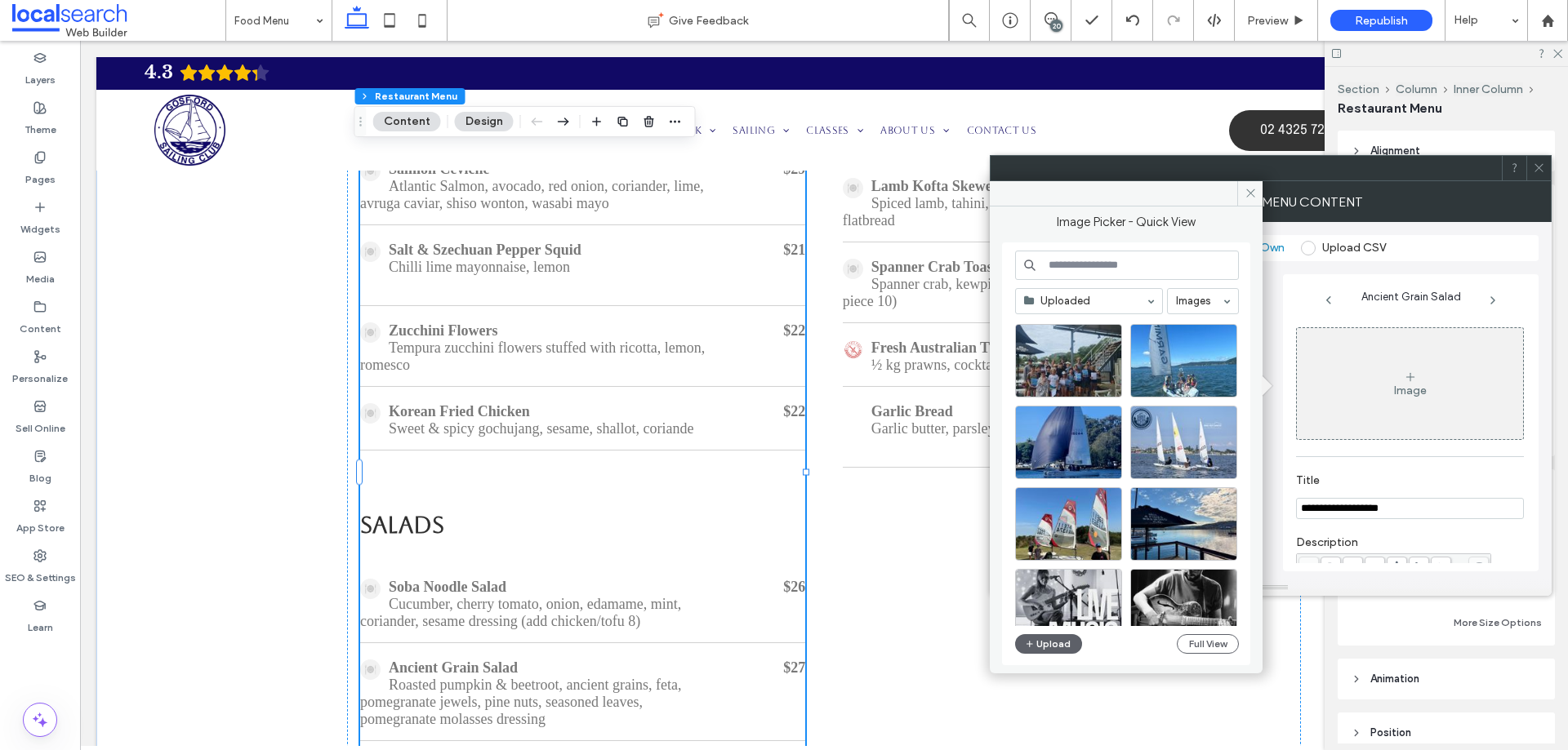
scroll to position [163, 0]
click at [1168, 263] on input at bounding box center [1127, 265] width 224 height 29
paste input "**********"
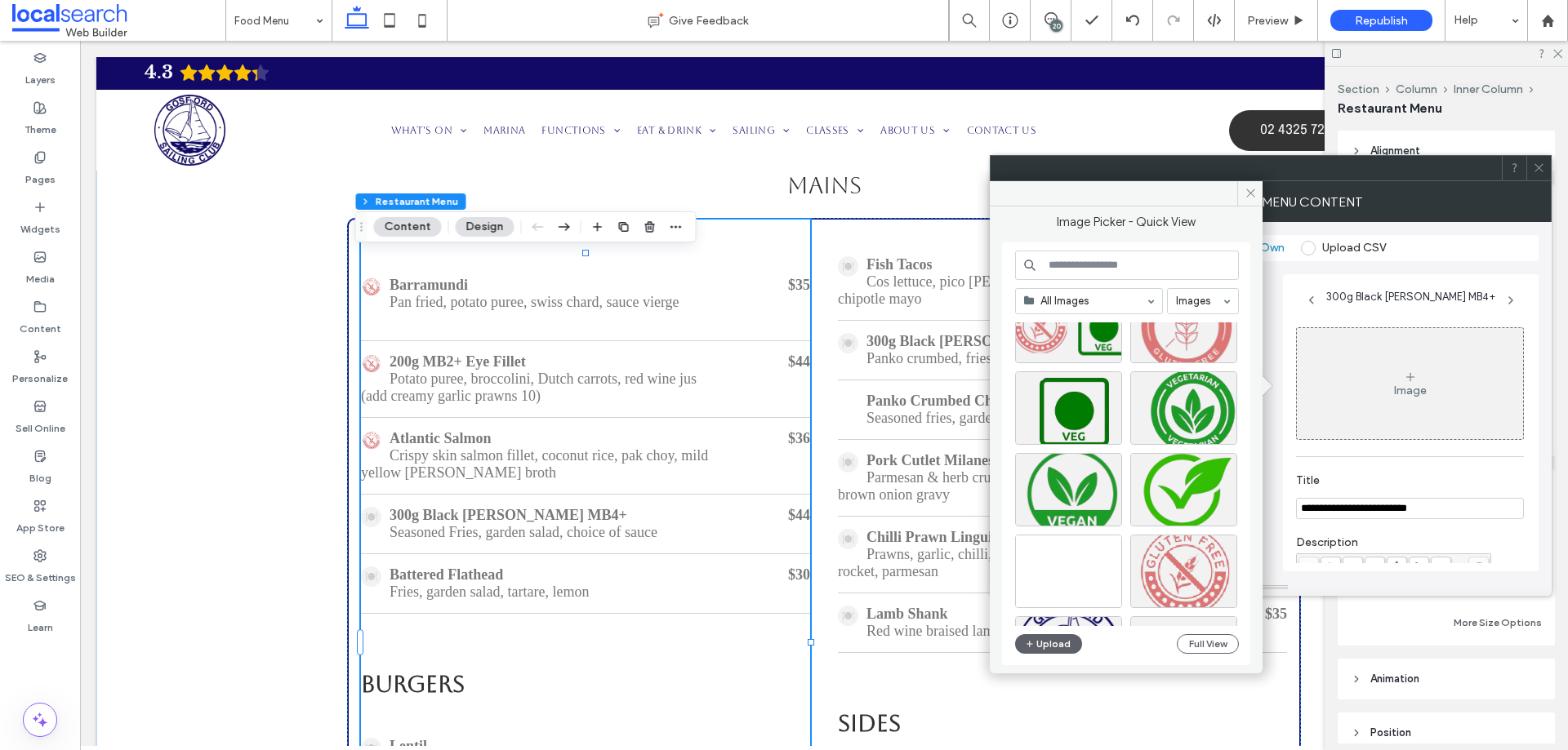
scroll to position [11720, 0]
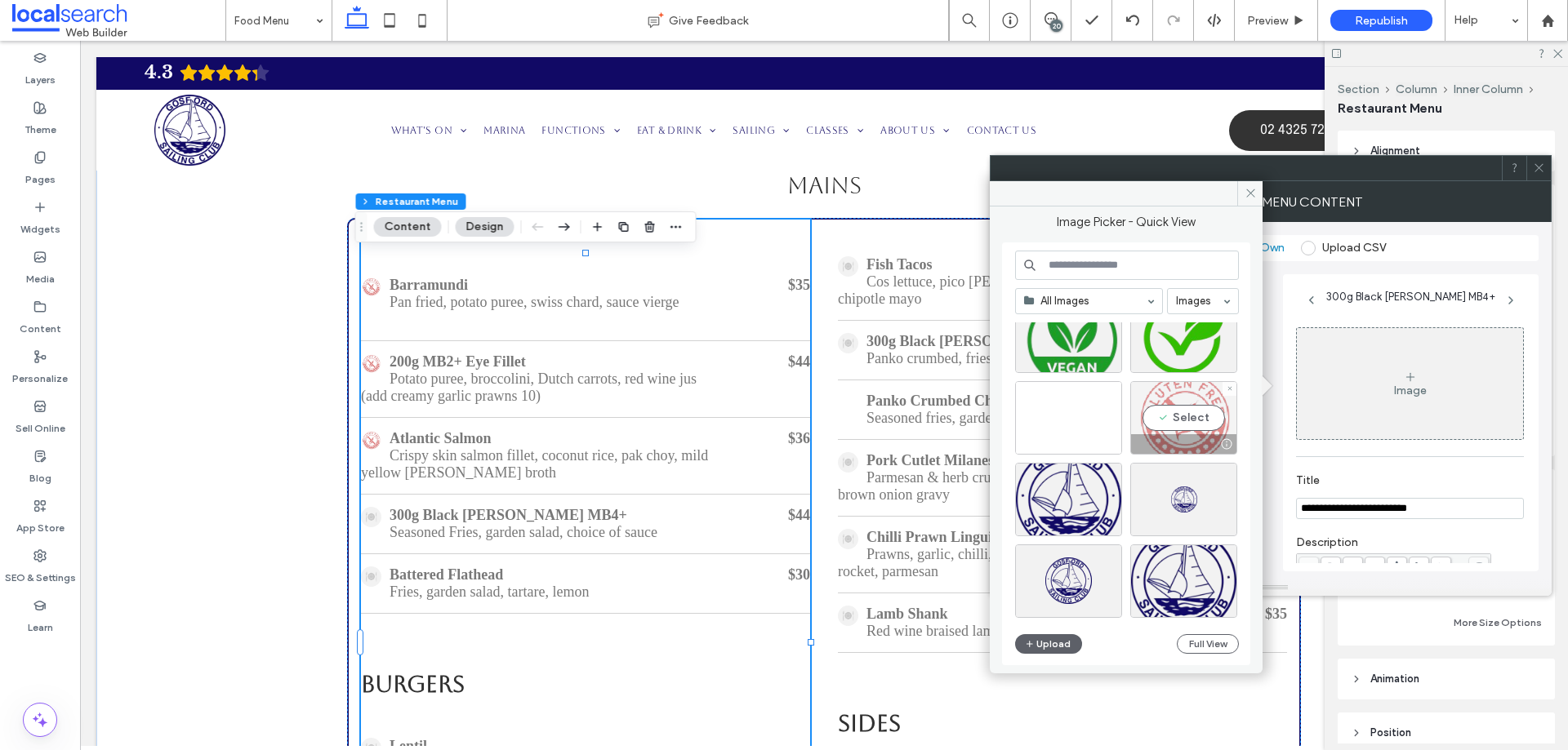
click at [1191, 414] on div "Select" at bounding box center [1184, 418] width 107 height 74
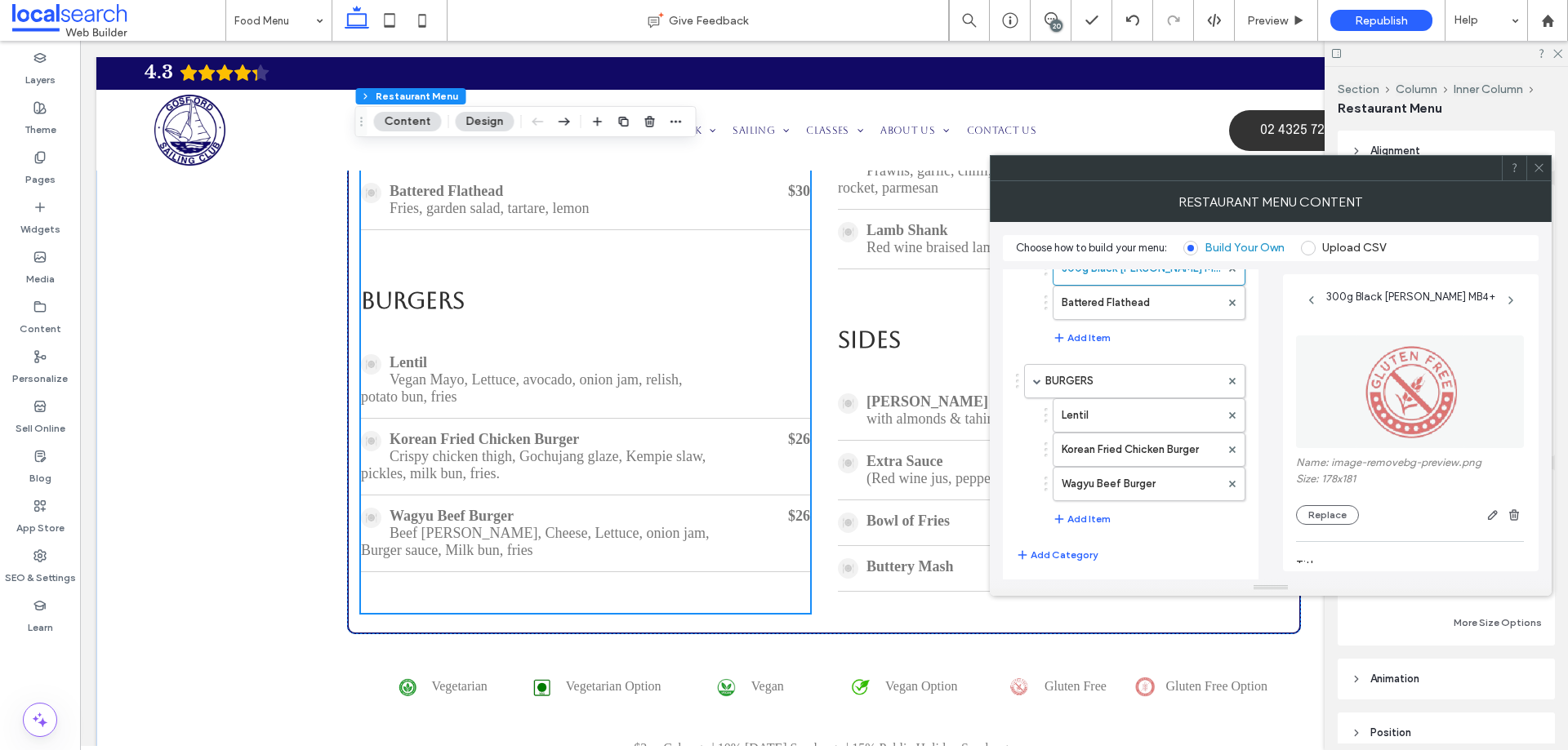
scroll to position [1870, 0]
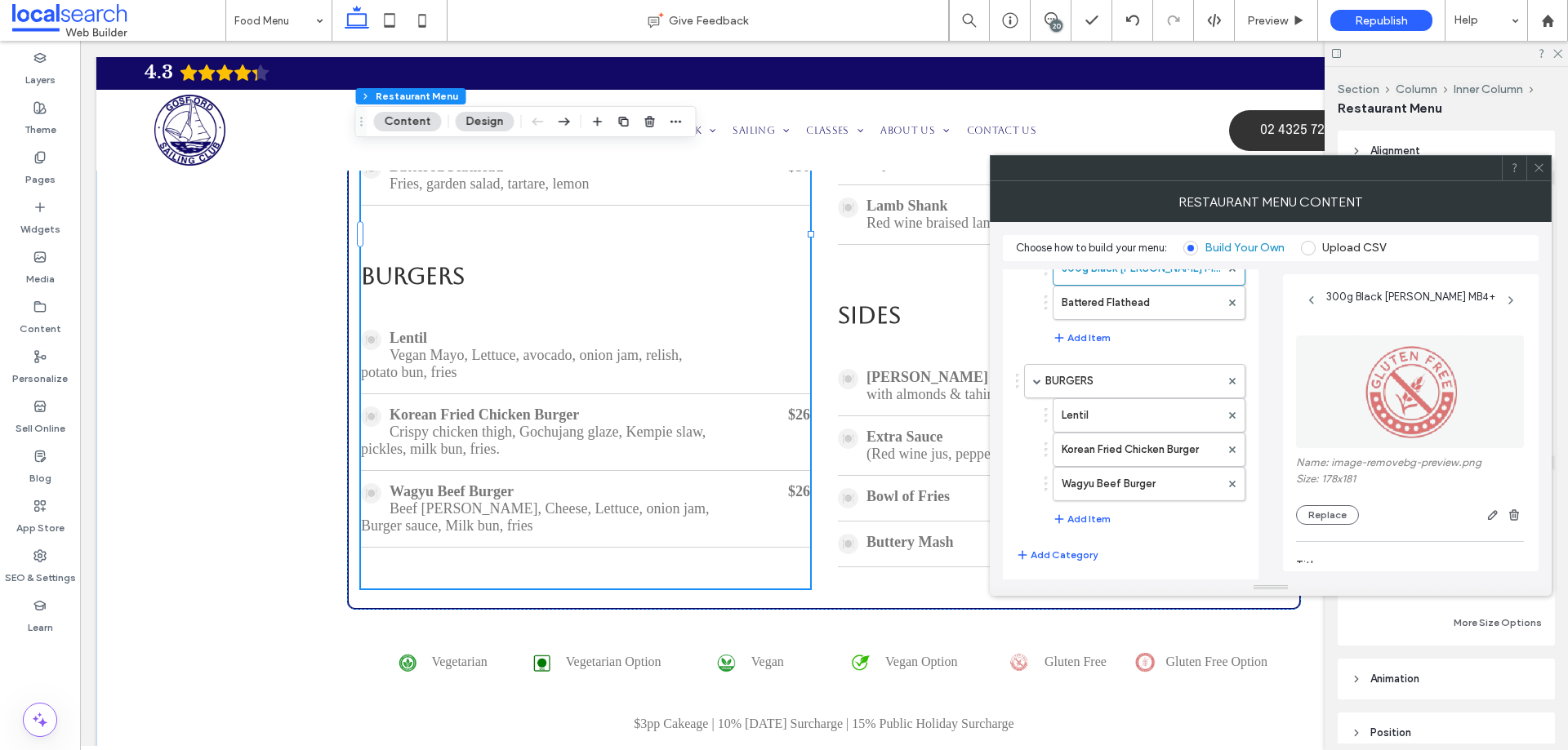
click at [1539, 167] on use at bounding box center [1539, 168] width 8 height 8
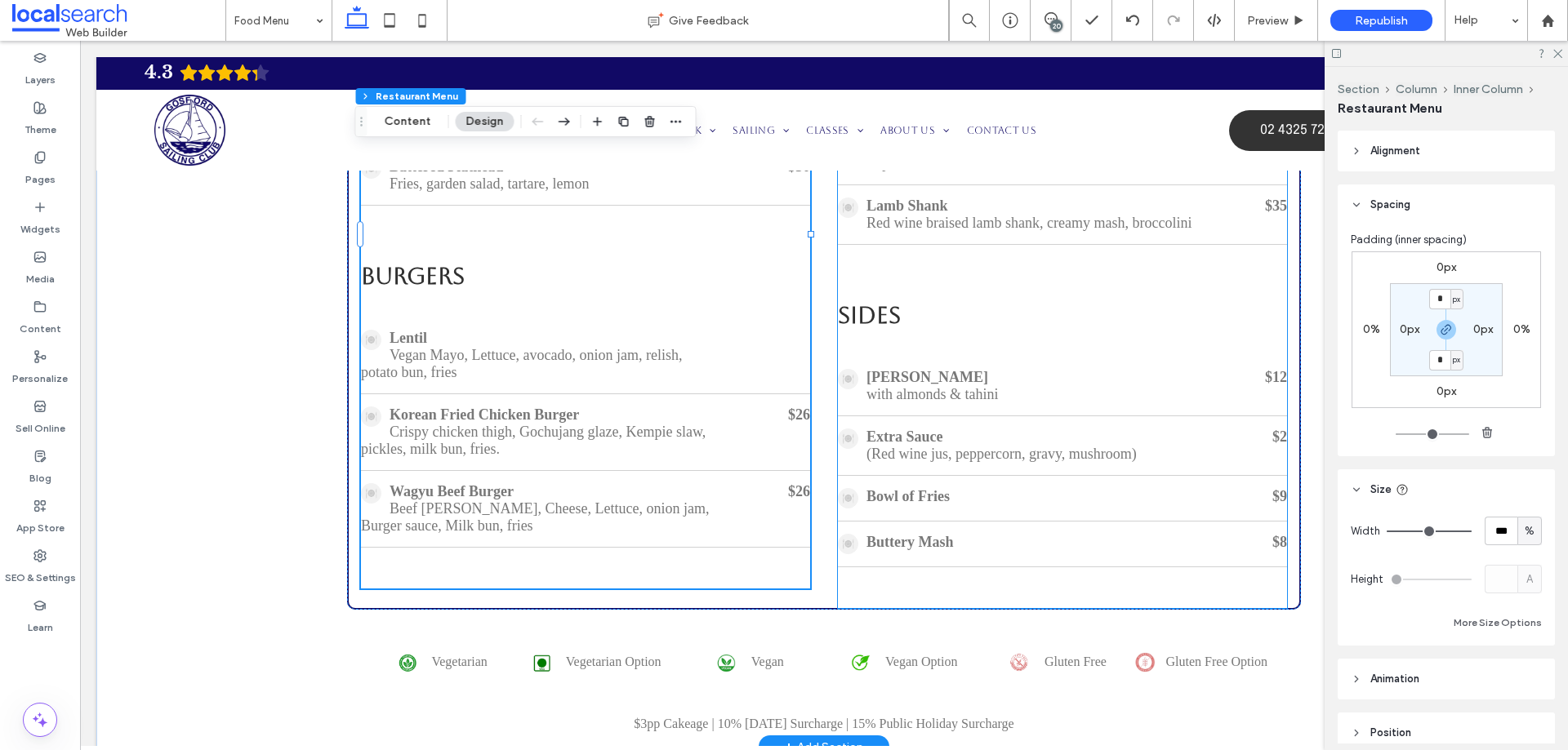
click at [1035, 328] on h3 "SIDES" at bounding box center [1063, 315] width 449 height 26
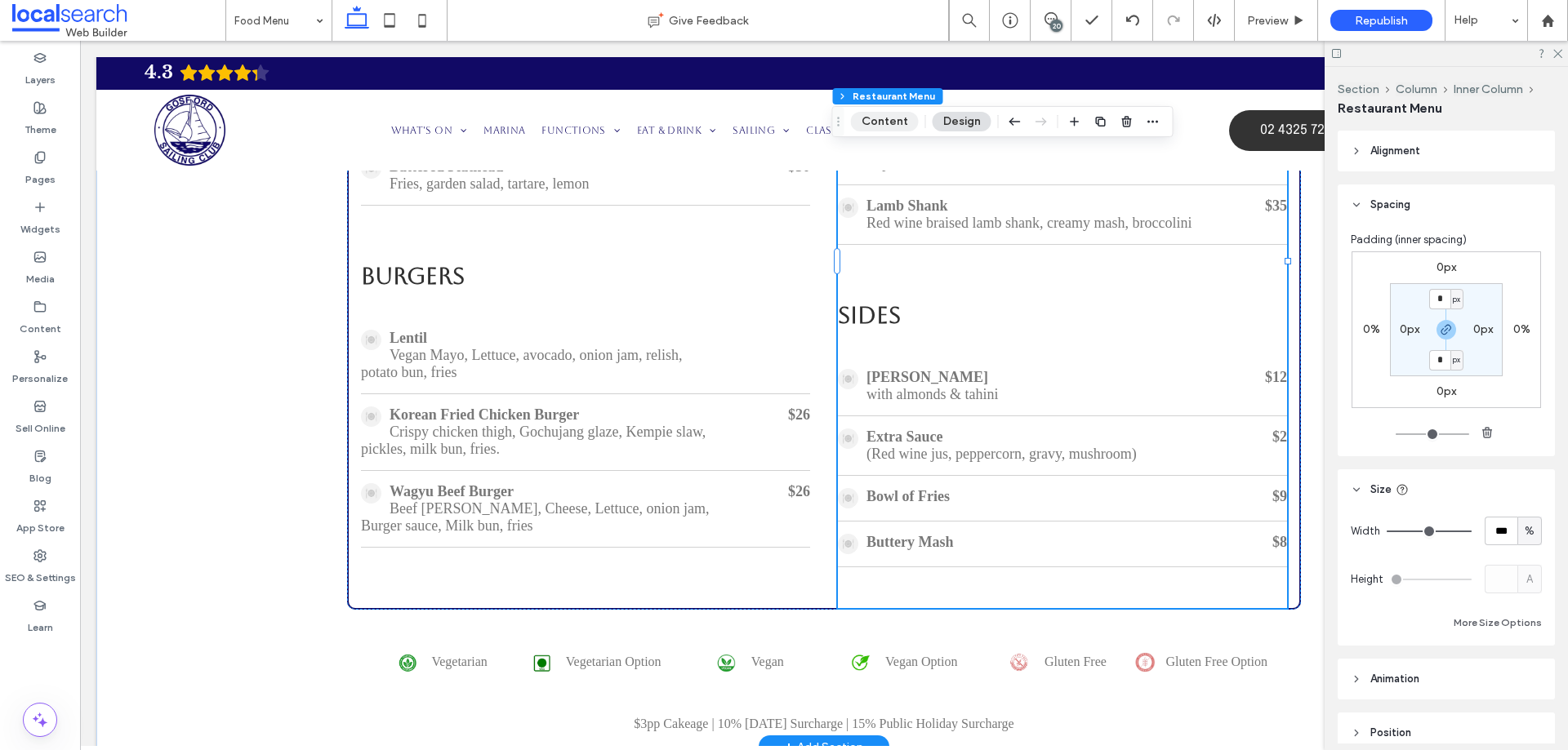
click at [892, 121] on button "Content" at bounding box center [885, 121] width 68 height 19
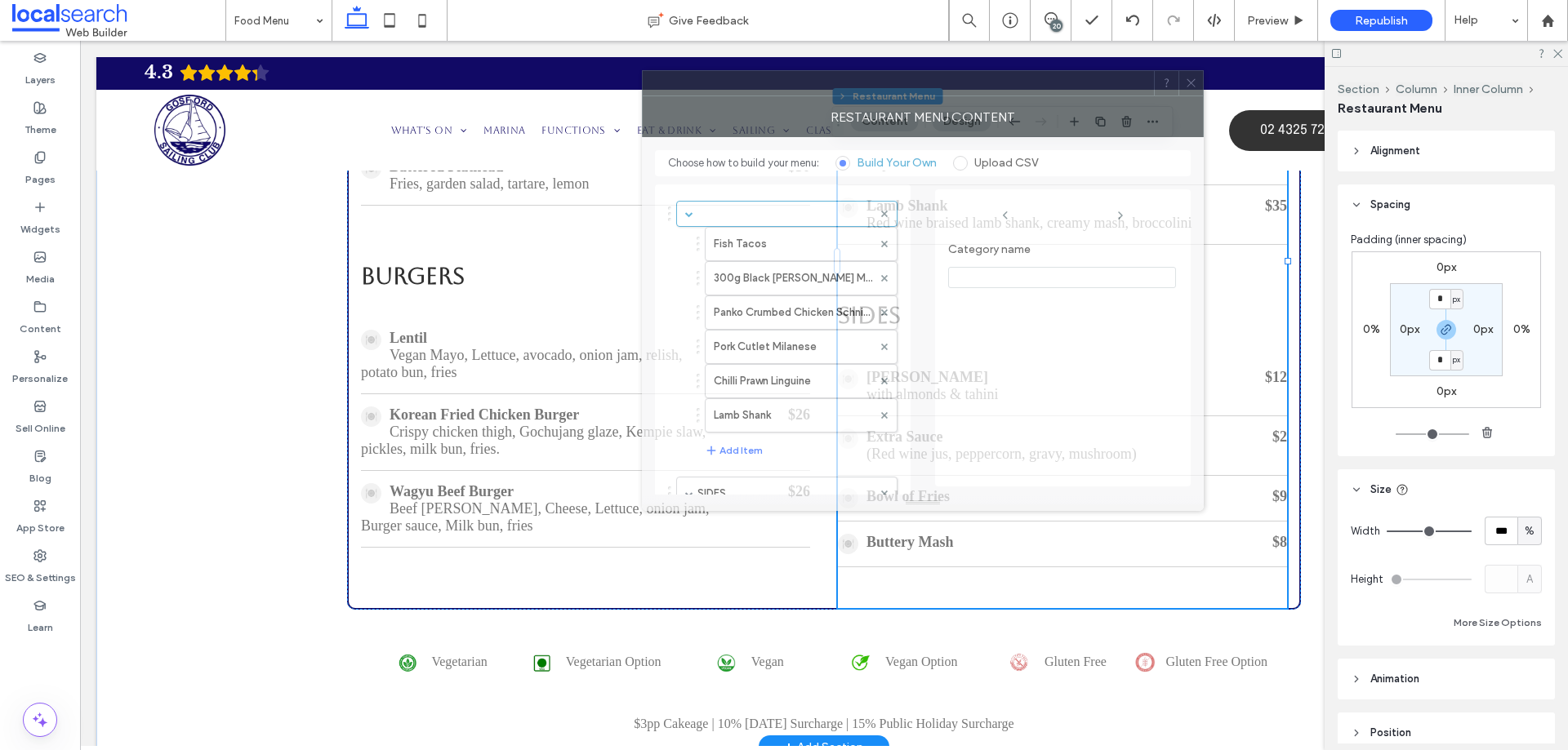
drag, startPoint x: 1166, startPoint y: 178, endPoint x: 822, endPoint y: 90, distance: 355.1
click at [822, 90] on div at bounding box center [898, 83] width 511 height 24
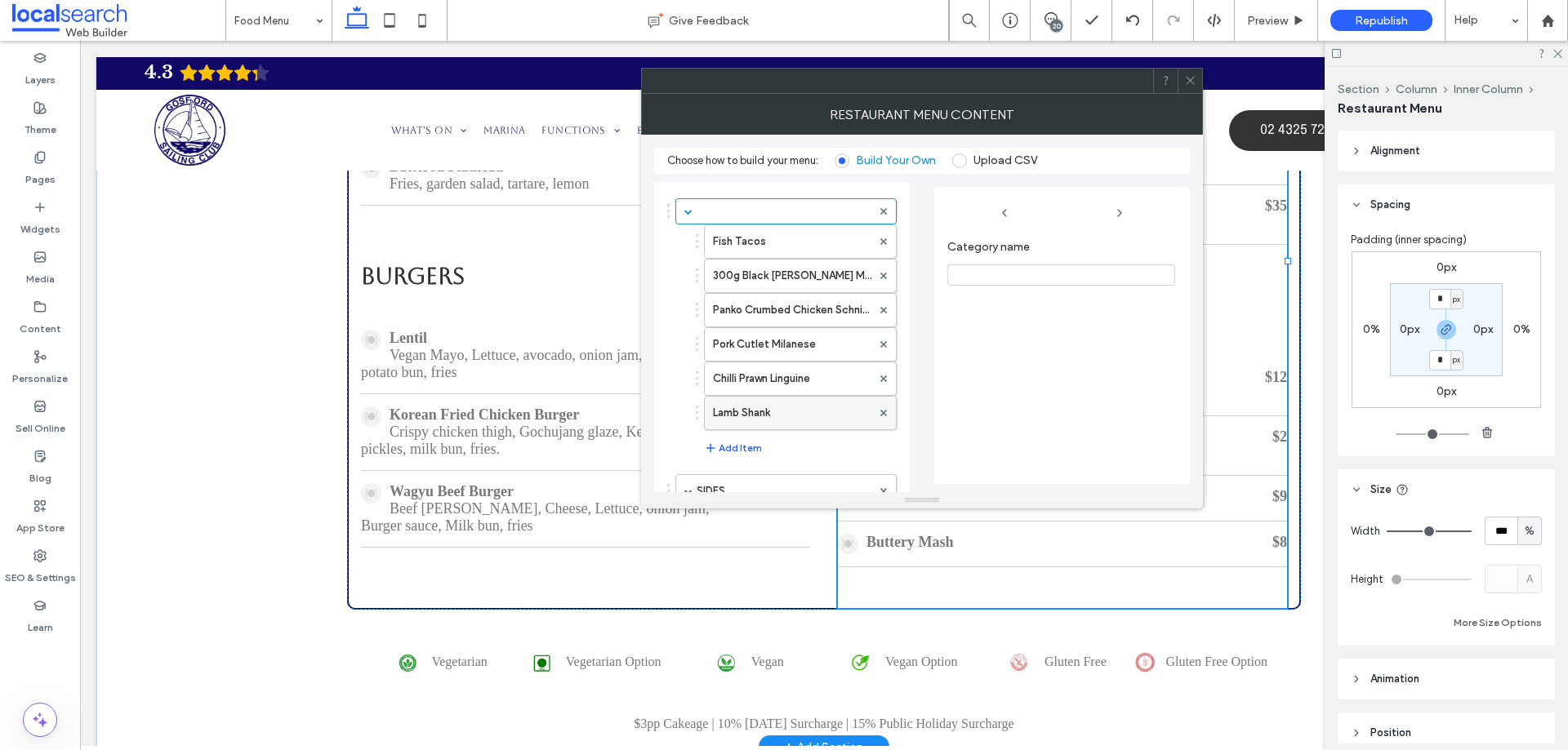
click at [757, 406] on label "Lamb Shank" at bounding box center [792, 413] width 158 height 33
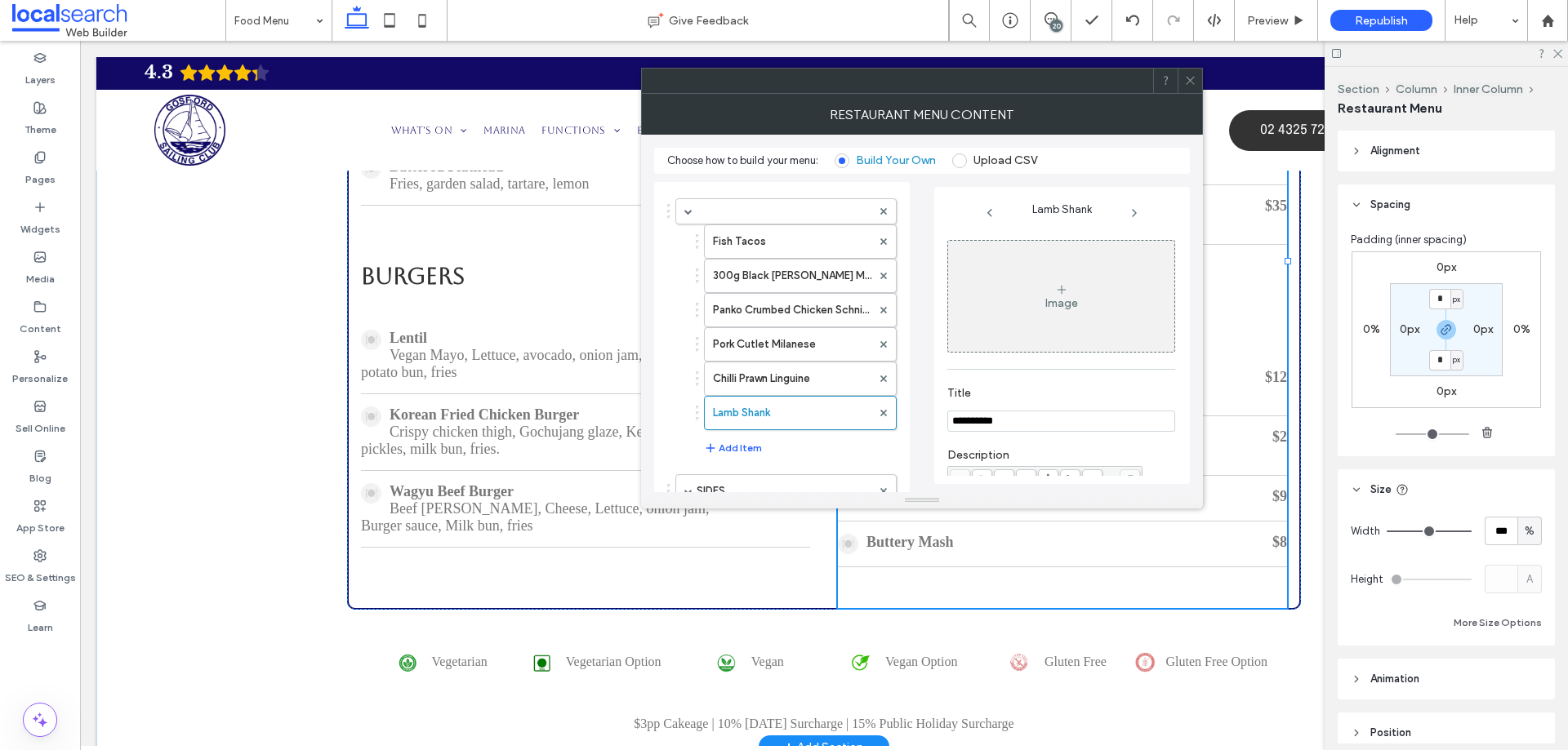
click at [1063, 286] on icon at bounding box center [1062, 290] width 13 height 13
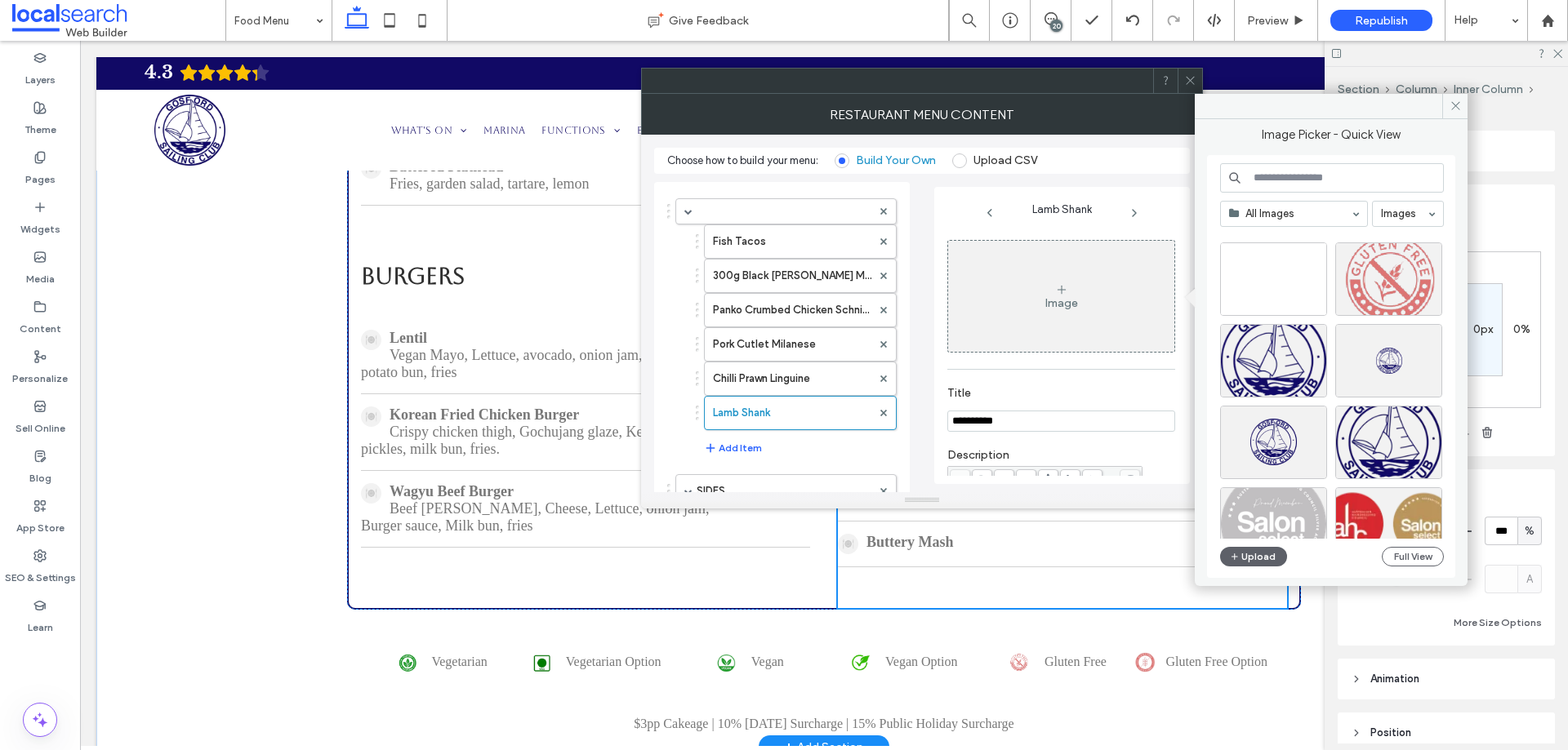
scroll to position [11735, 0]
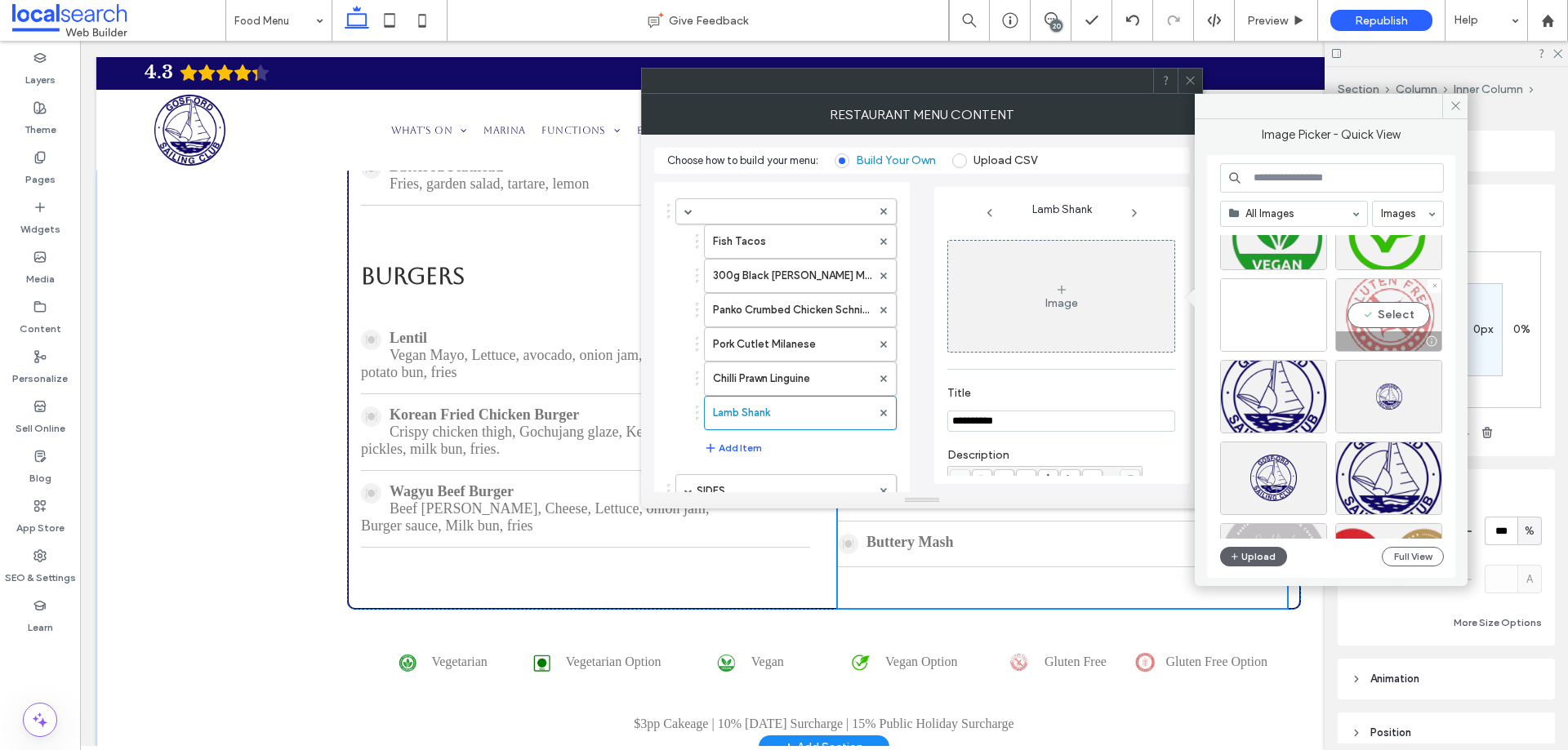
click at [1409, 308] on div "Select" at bounding box center [1389, 316] width 107 height 74
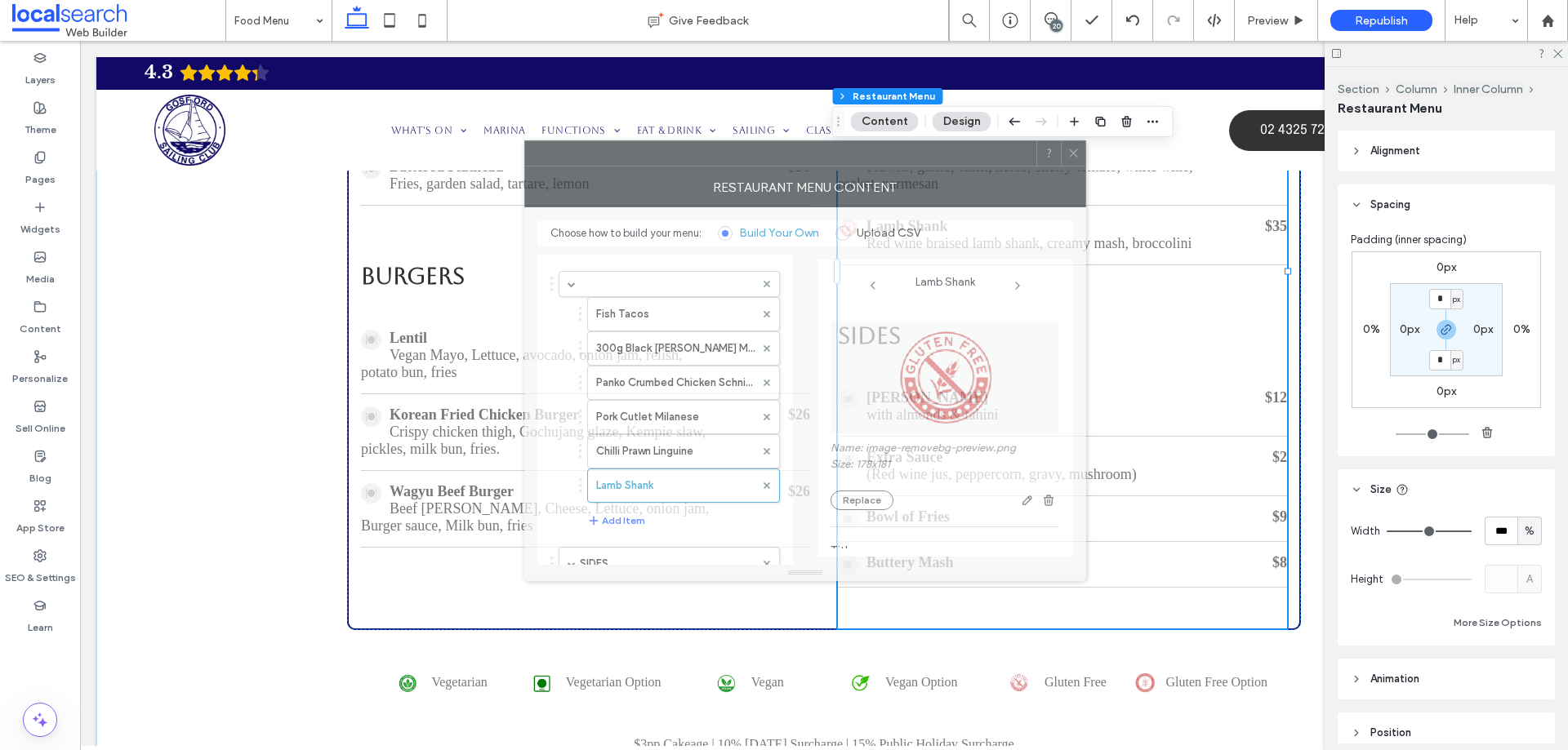
drag, startPoint x: 1031, startPoint y: 85, endPoint x: 914, endPoint y: 157, distance: 137.4
click at [914, 157] on div at bounding box center [781, 153] width 511 height 24
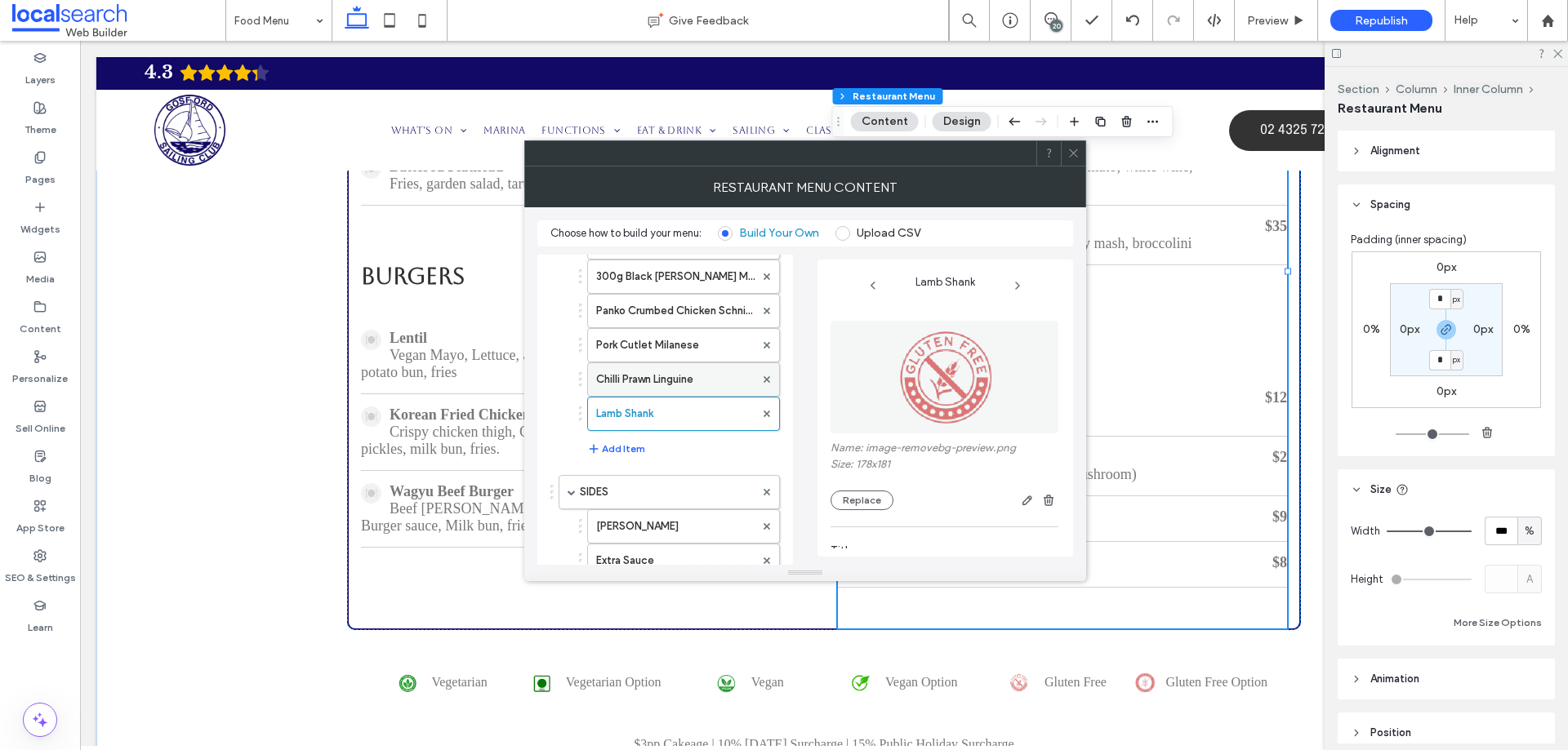
scroll to position [163, 0]
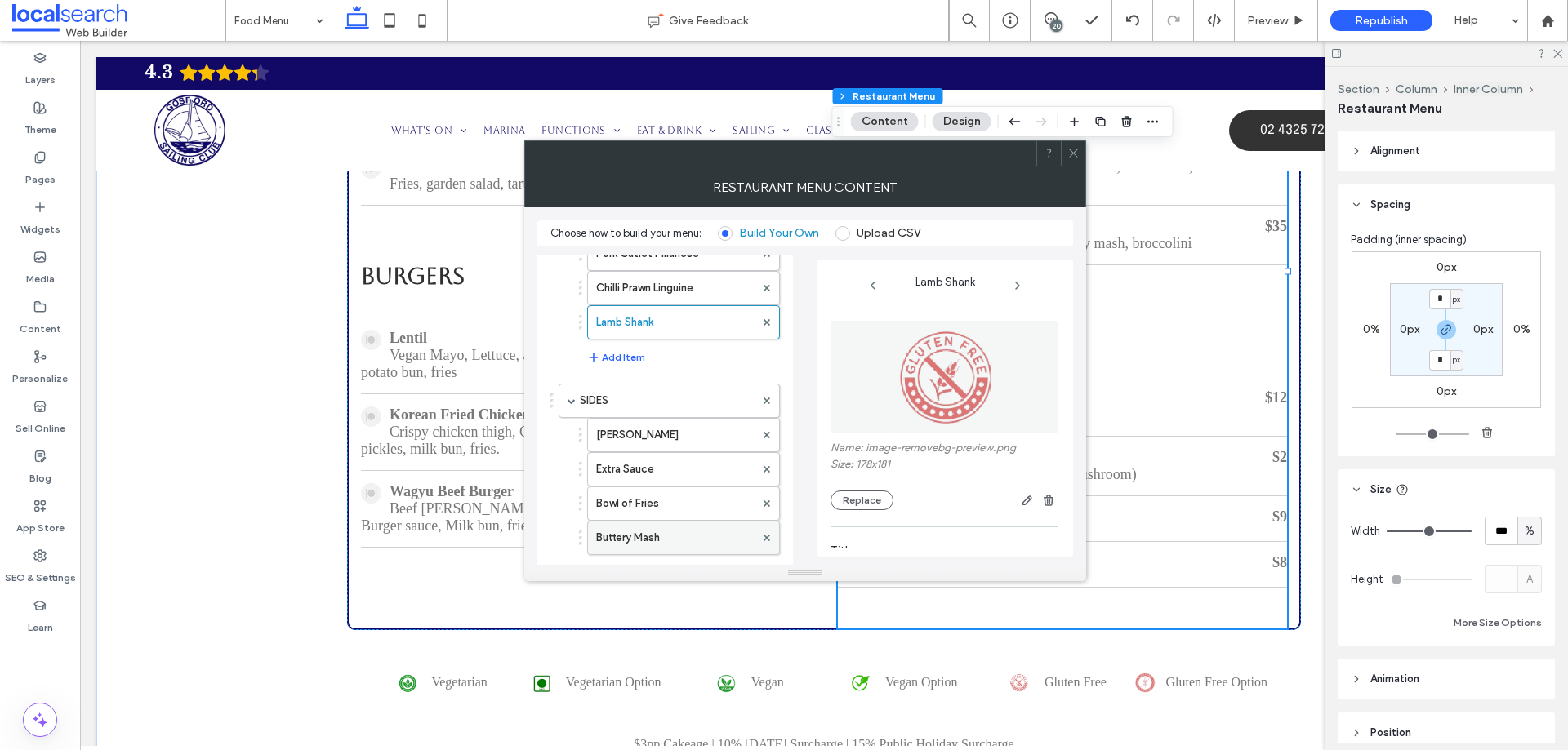
click at [658, 527] on label "Buttery Mash" at bounding box center [675, 537] width 158 height 33
type input "**********"
type input "*"
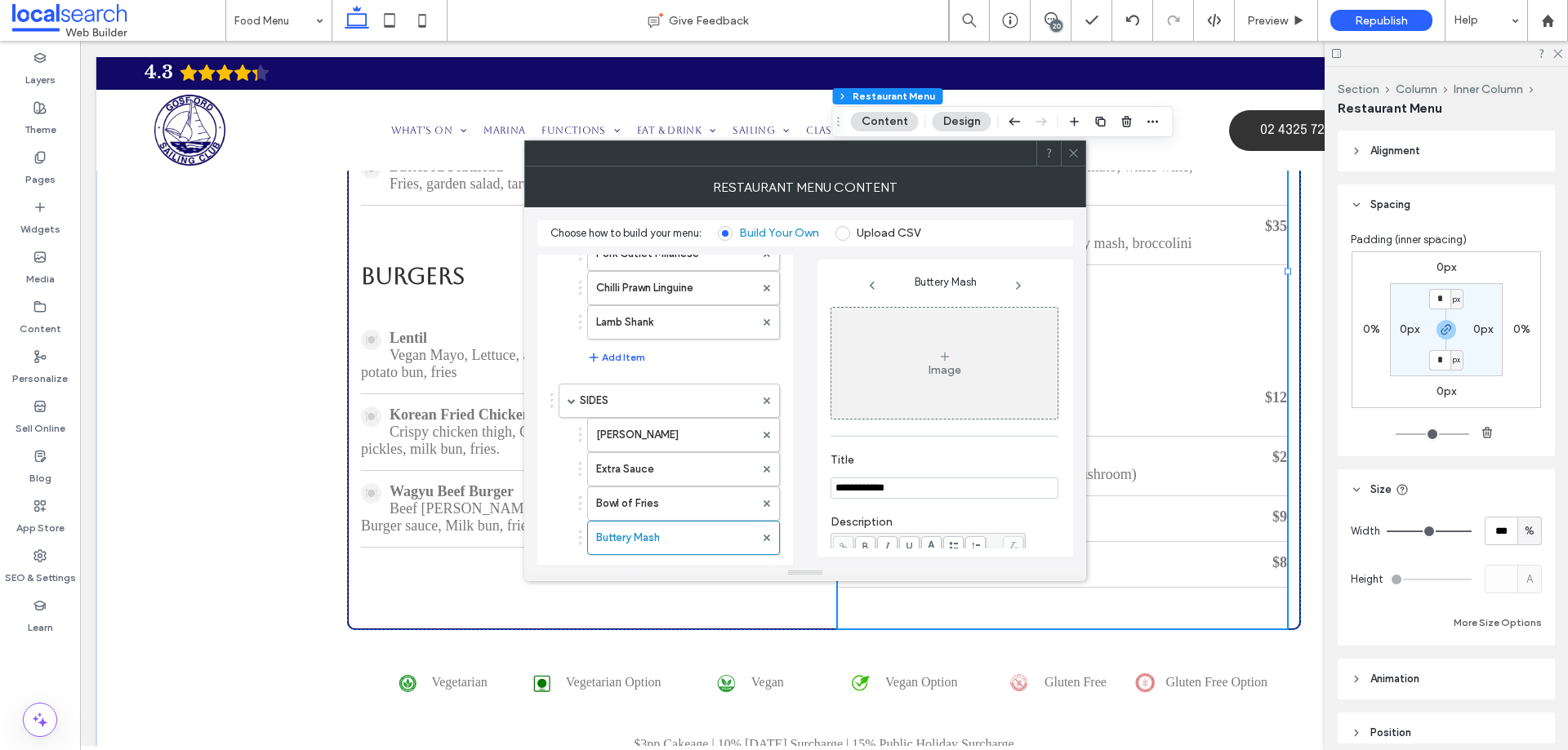
scroll to position [0, 0]
click at [911, 369] on div "Image" at bounding box center [945, 368] width 226 height 108
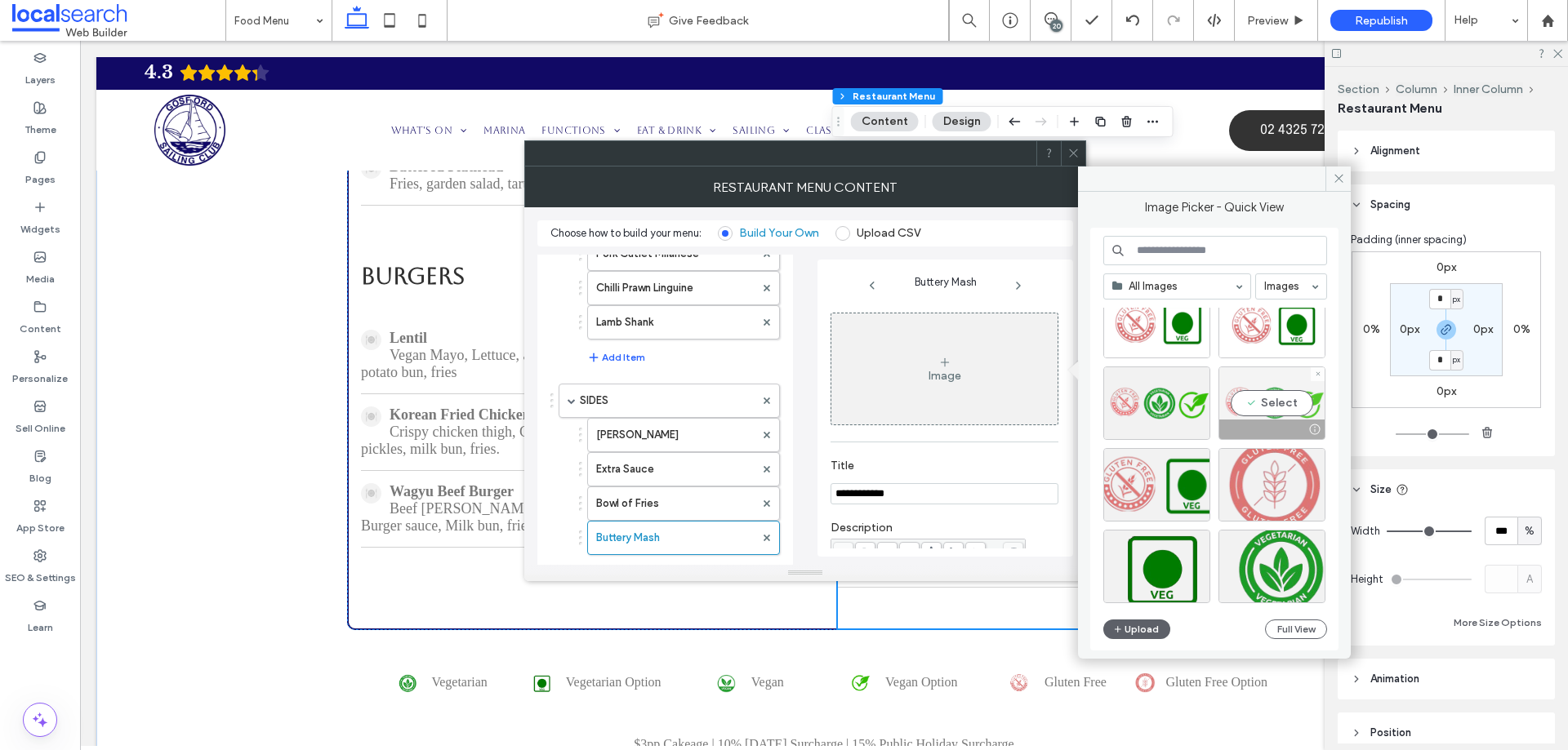
scroll to position [11556, 0]
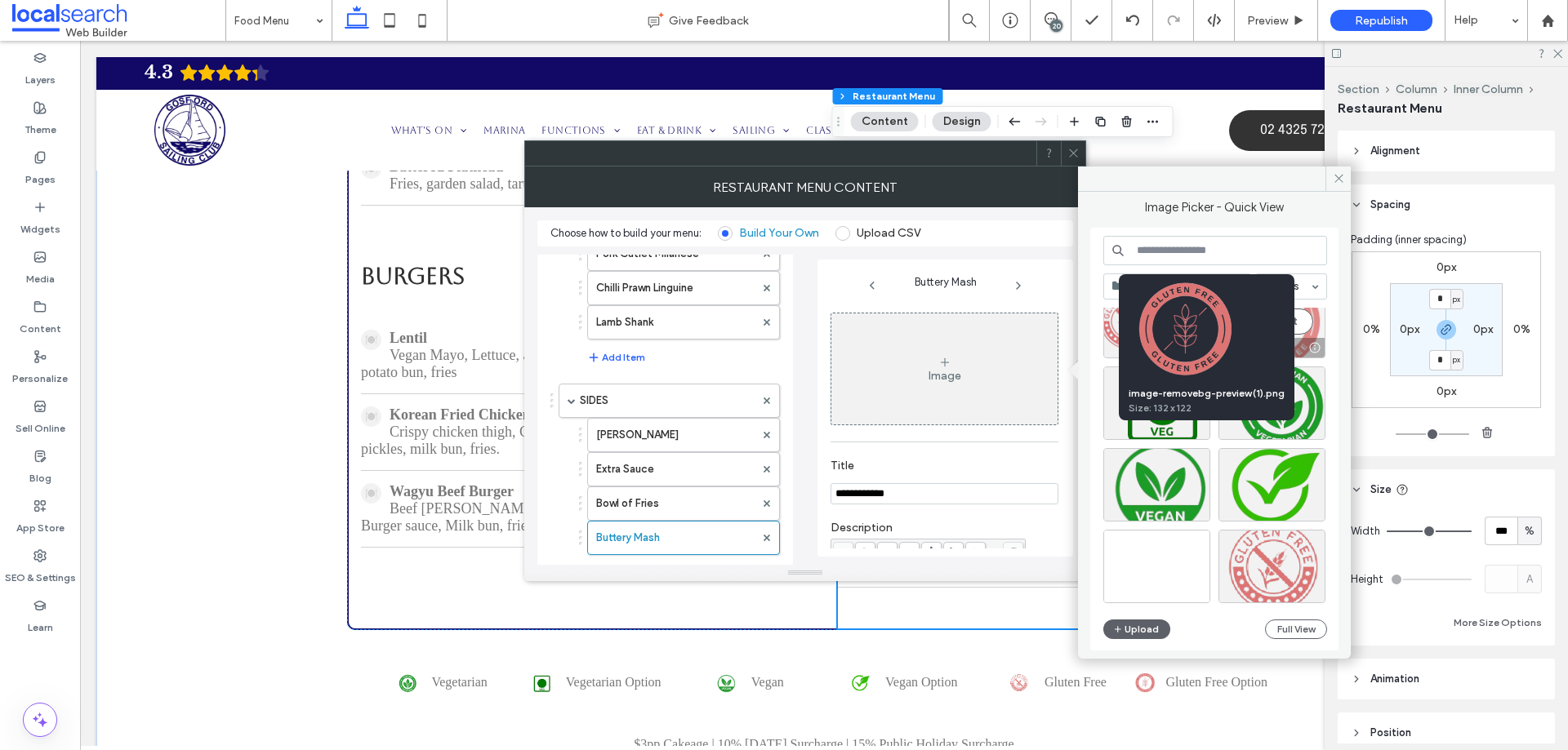
click at [1313, 344] on div at bounding box center [1314, 348] width 20 height 13
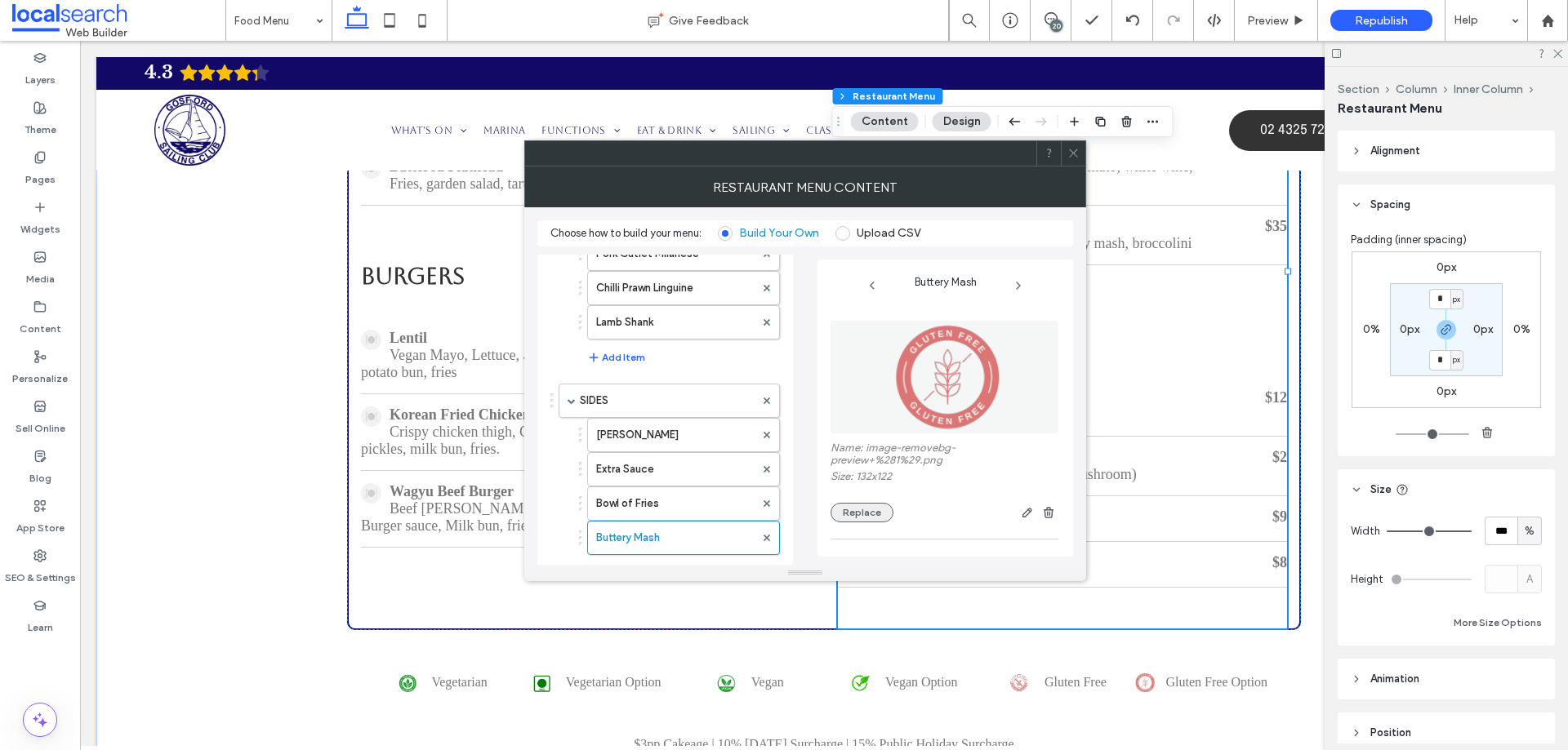
click at [838, 514] on button "Replace" at bounding box center [862, 512] width 63 height 19
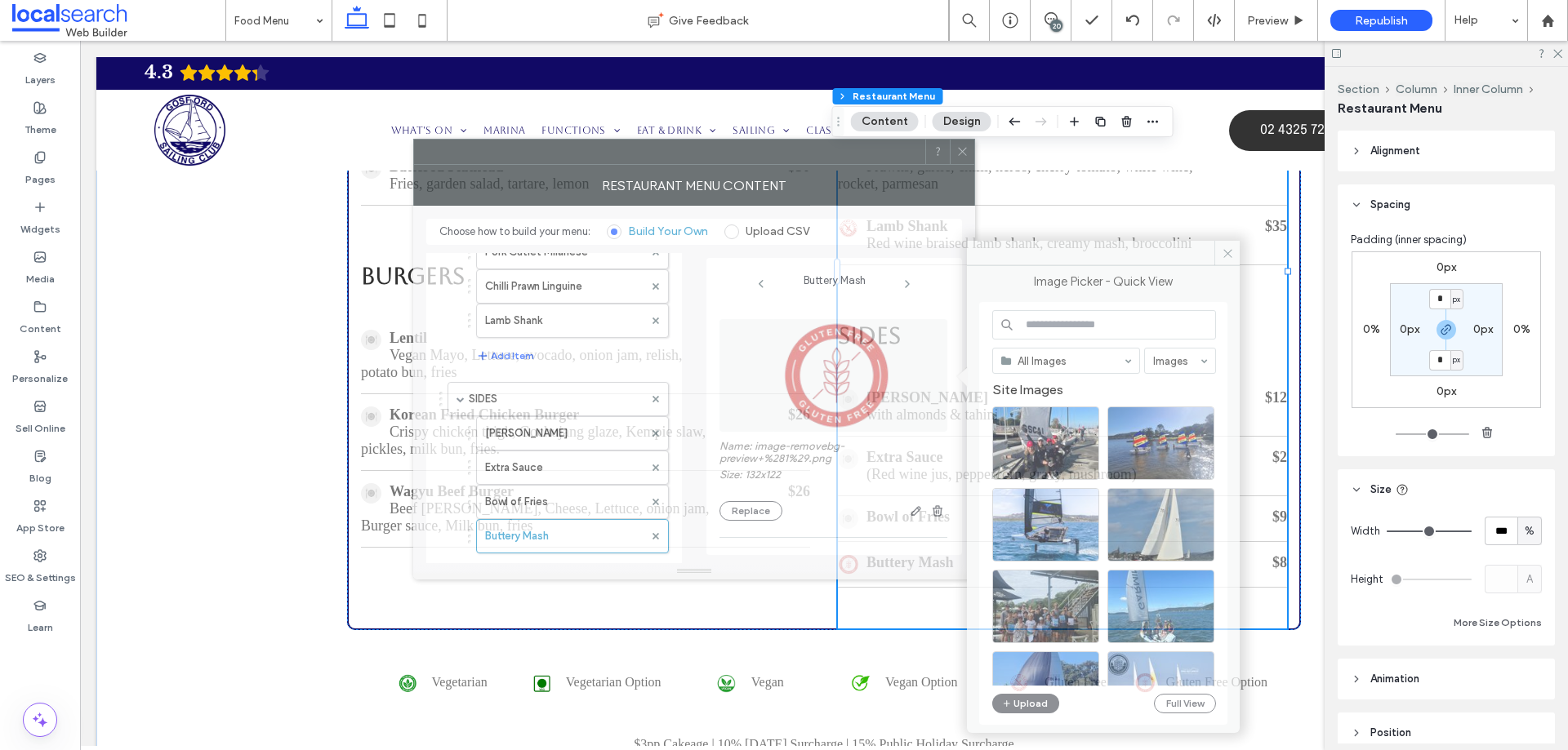
drag, startPoint x: 966, startPoint y: 167, endPoint x: 854, endPoint y: 165, distance: 112.0
click at [854, 165] on div "RESTAURANT MENU CONTENT" at bounding box center [694, 185] width 562 height 41
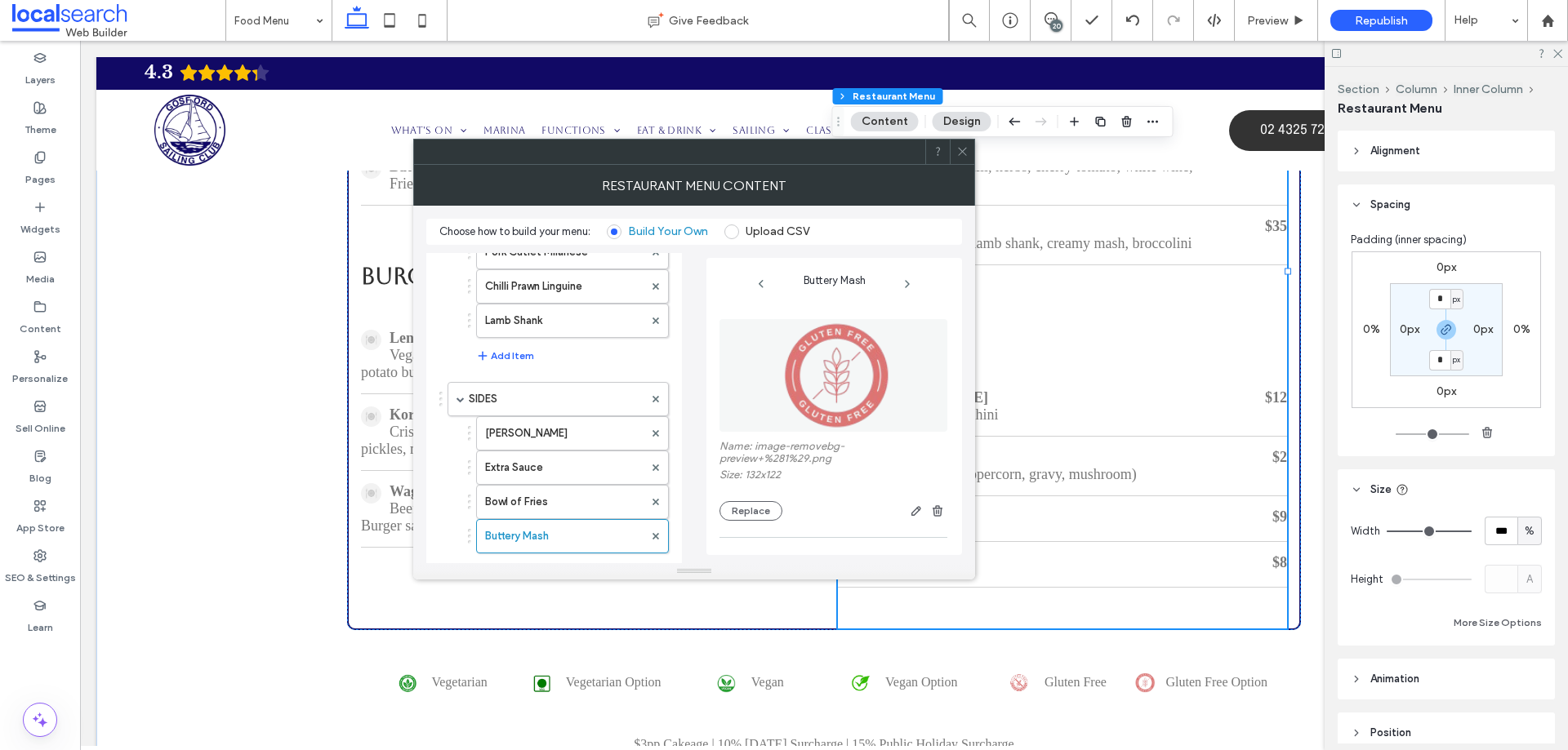
click at [768, 449] on label "Name: image-removebg-preview+%281%29.png" at bounding box center [833, 455] width 228 height 28
click at [809, 449] on label "Name: image-removebg-preview+%281%29.png" at bounding box center [833, 455] width 228 height 28
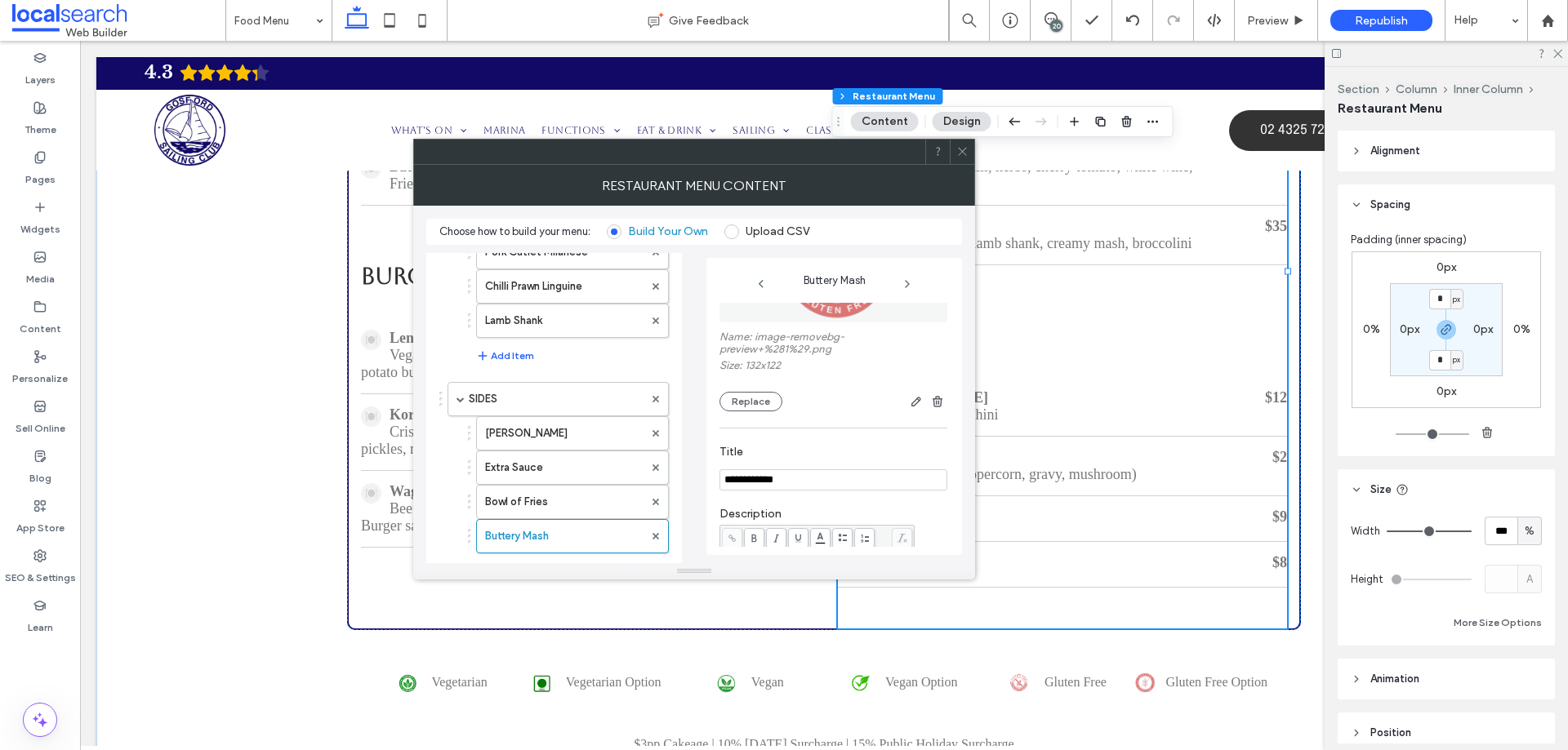
scroll to position [82, 0]
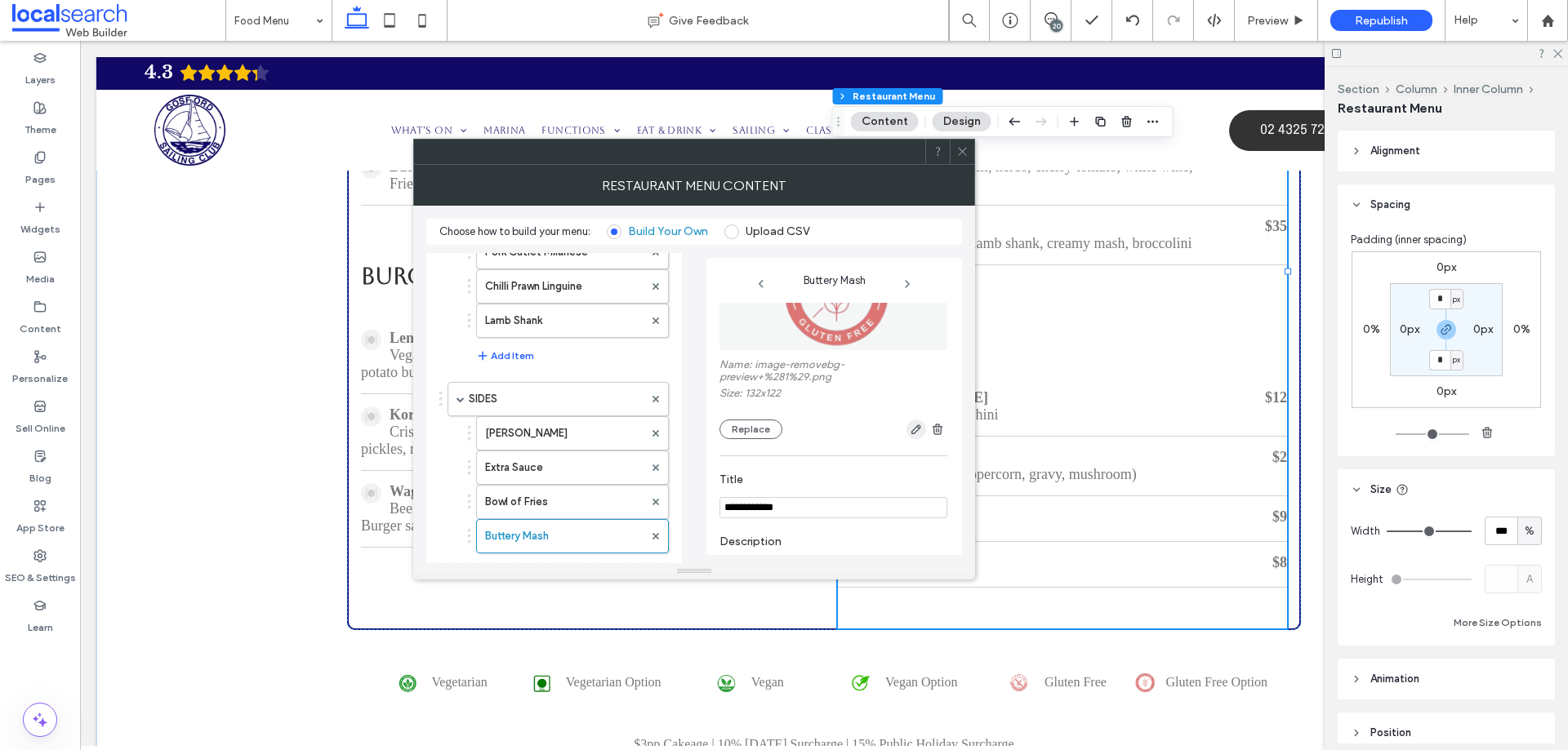
click at [910, 427] on icon "button" at bounding box center [916, 429] width 13 height 13
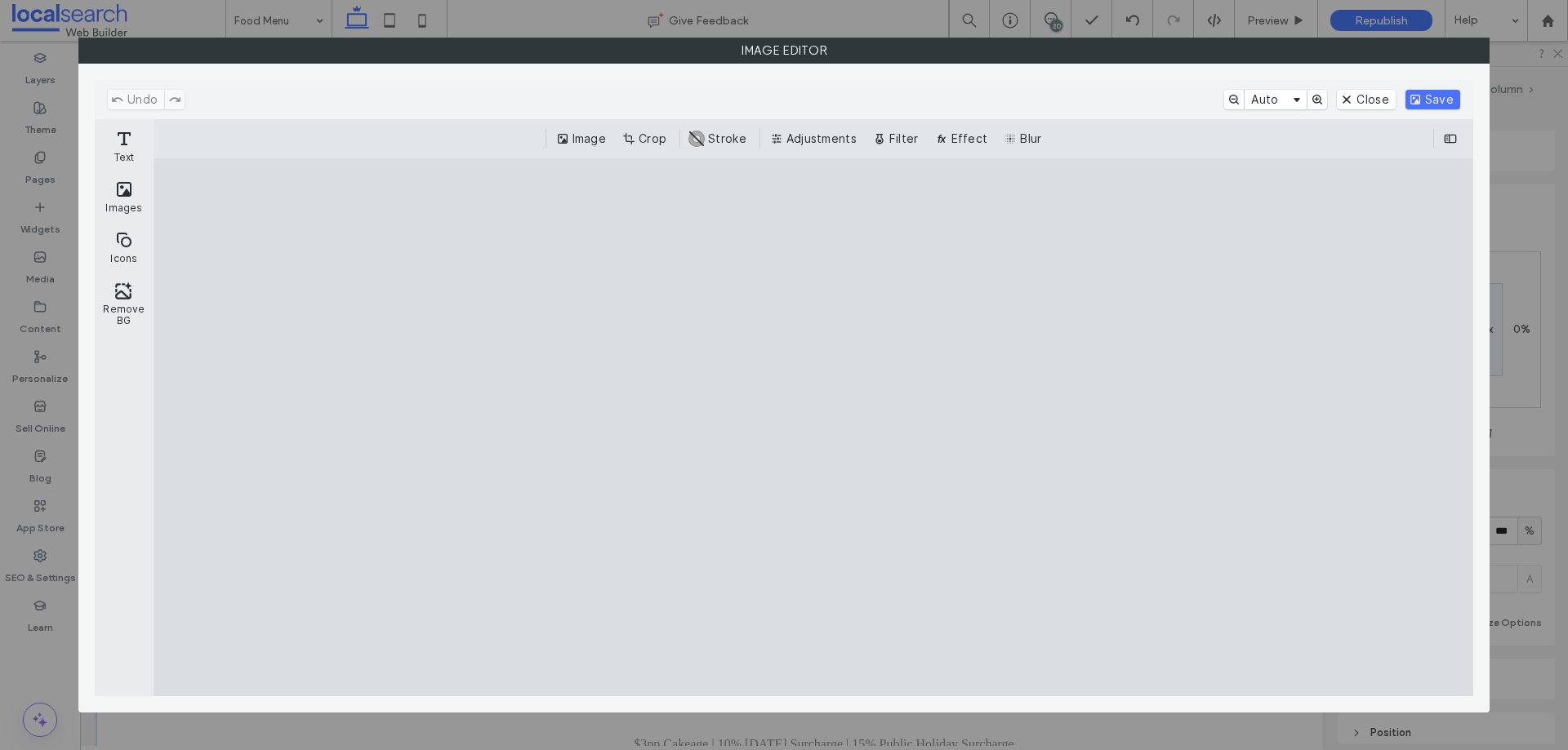
click at [813, 428] on cesdk-canvas "Editor canvas" at bounding box center [813, 428] width 0 height 0
click at [1368, 99] on button "Close" at bounding box center [1365, 99] width 58 height 19
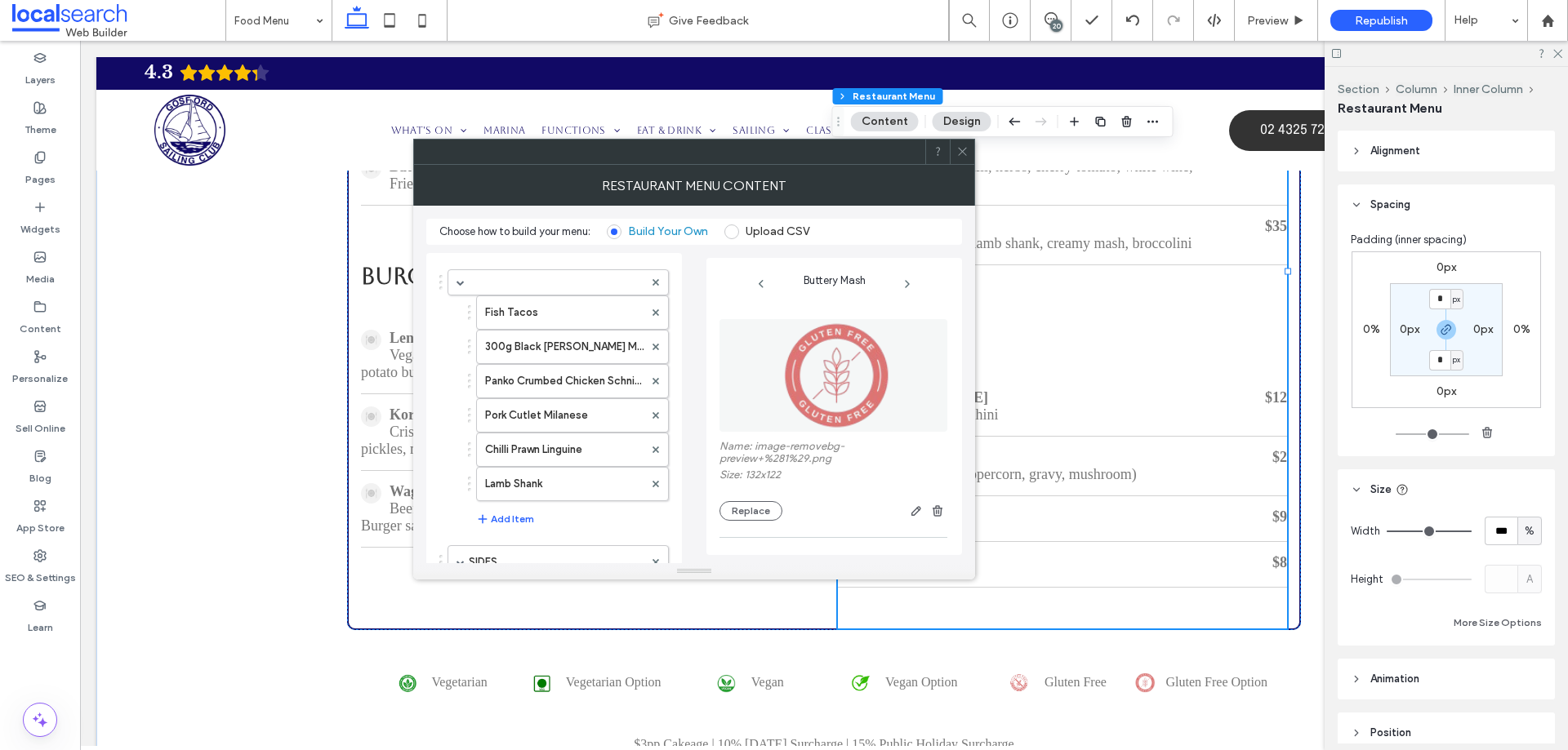
scroll to position [326, 0]
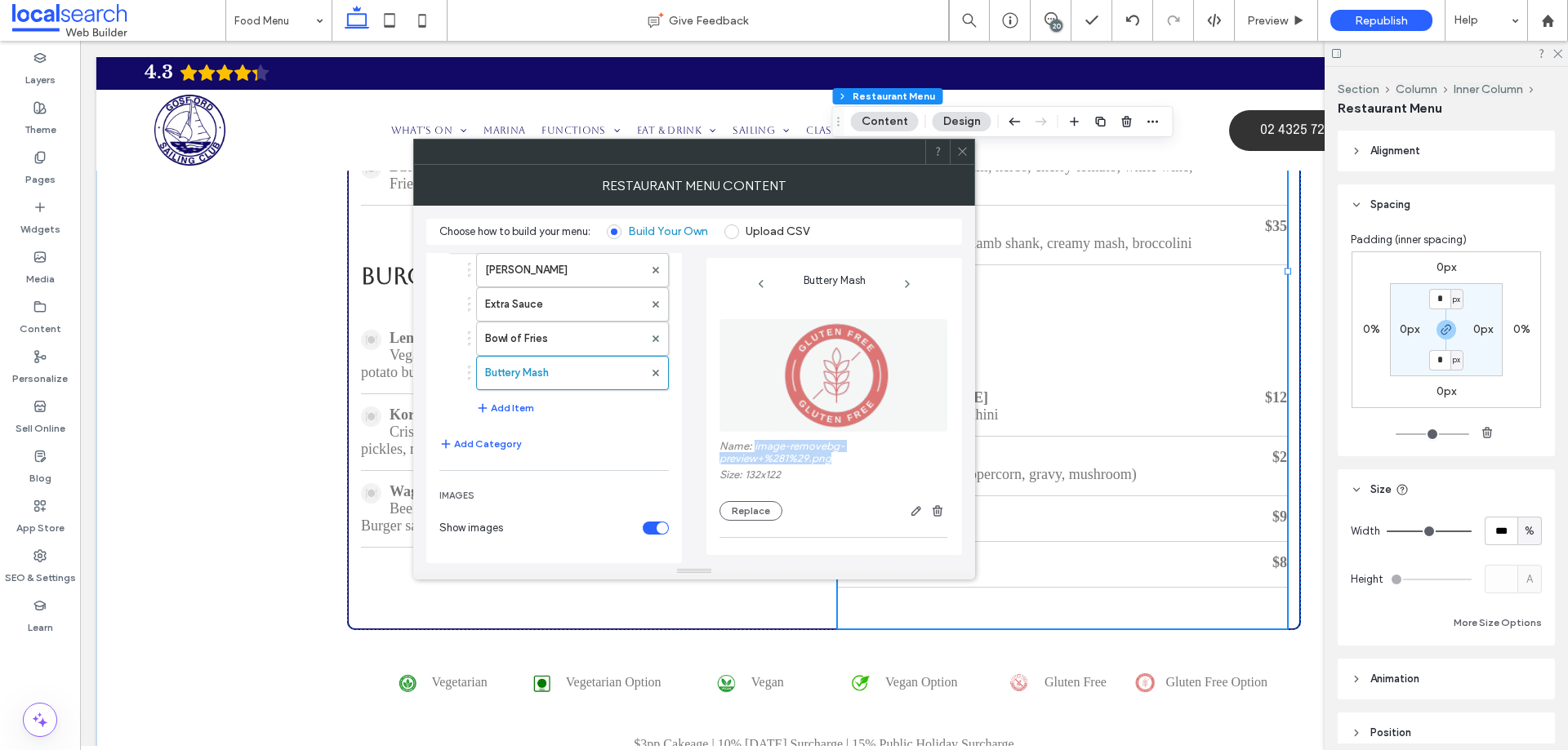
drag, startPoint x: 837, startPoint y: 456, endPoint x: 753, endPoint y: 449, distance: 84.3
click at [753, 449] on label "Name: image-removebg-preview+%281%29.png" at bounding box center [833, 455] width 228 height 28
copy label "image-removebg-preview+%281%29.png"
click at [957, 155] on icon at bounding box center [962, 152] width 13 height 13
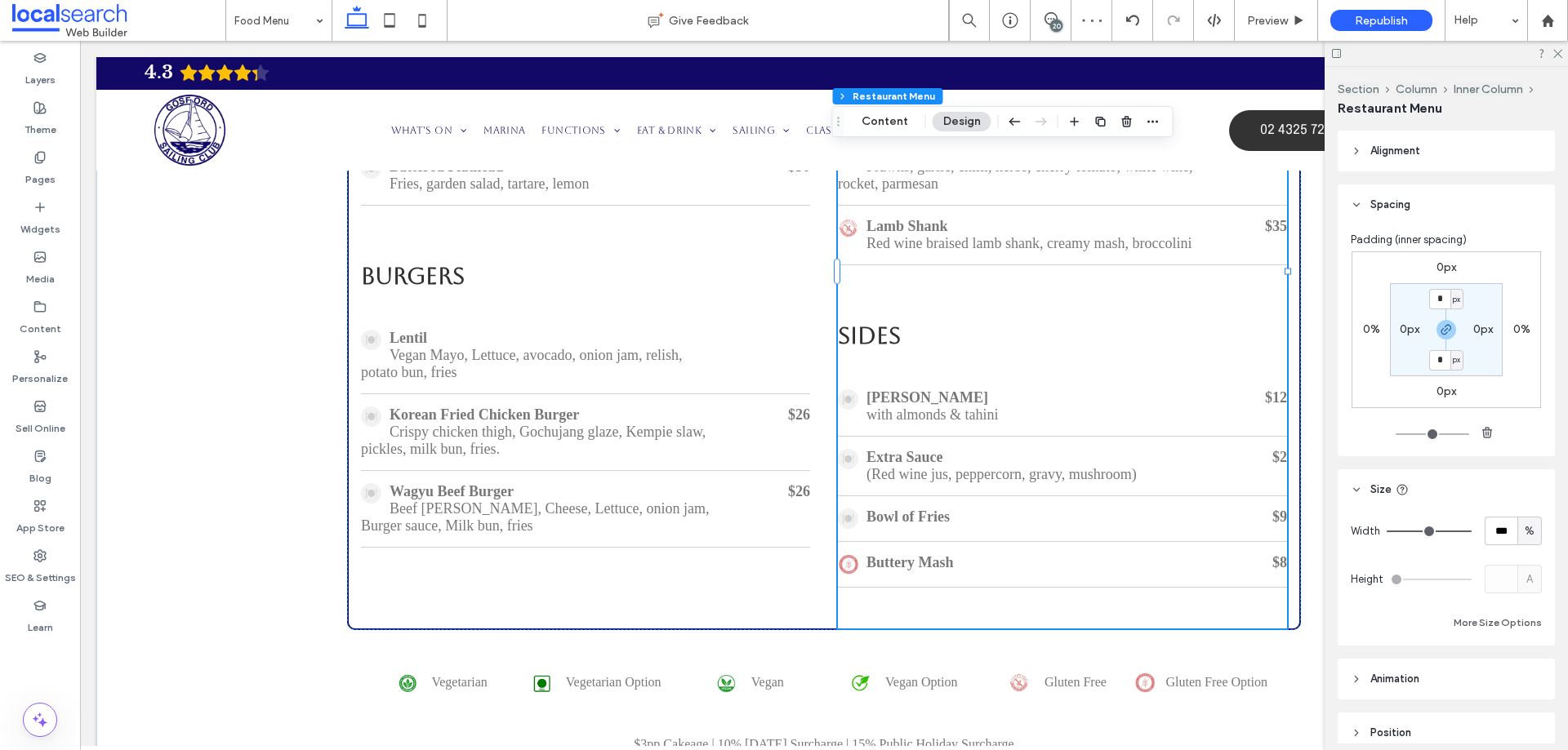
scroll to position [1707, 0]
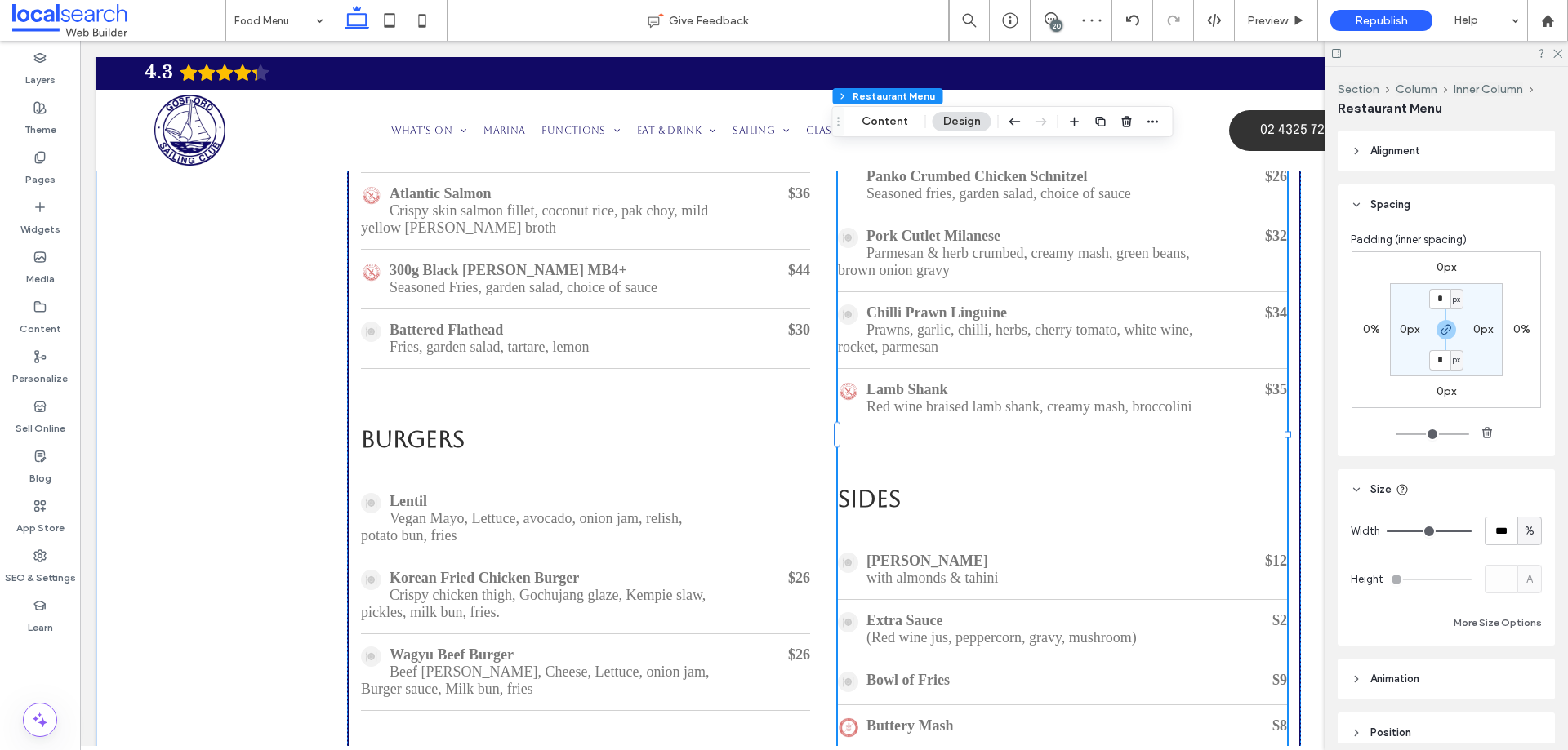
click at [989, 398] on div "Lamb Shank" at bounding box center [1015, 389] width 354 height 17
click at [876, 398] on div "Lamb Shank" at bounding box center [1015, 389] width 354 height 17
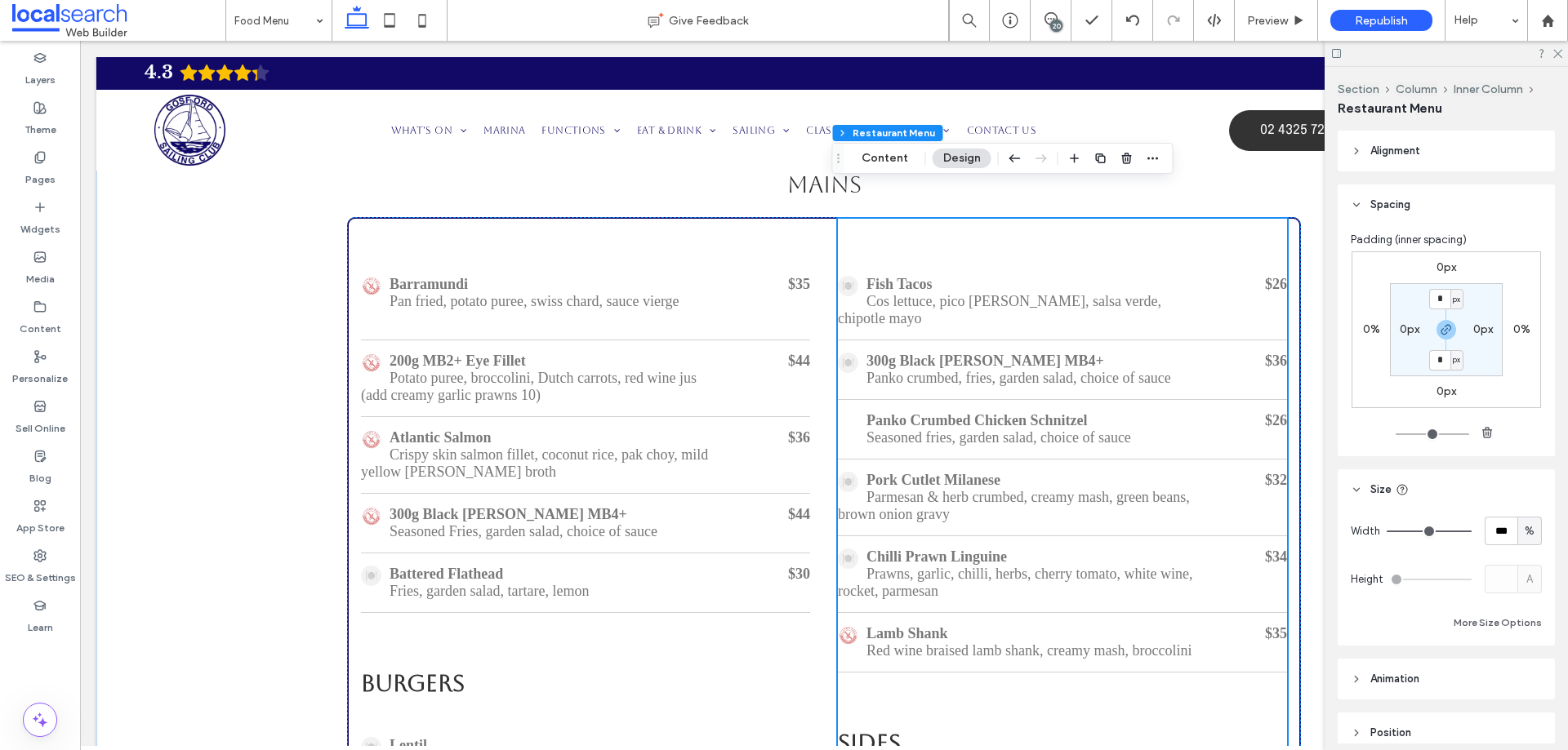
scroll to position [1461, 0]
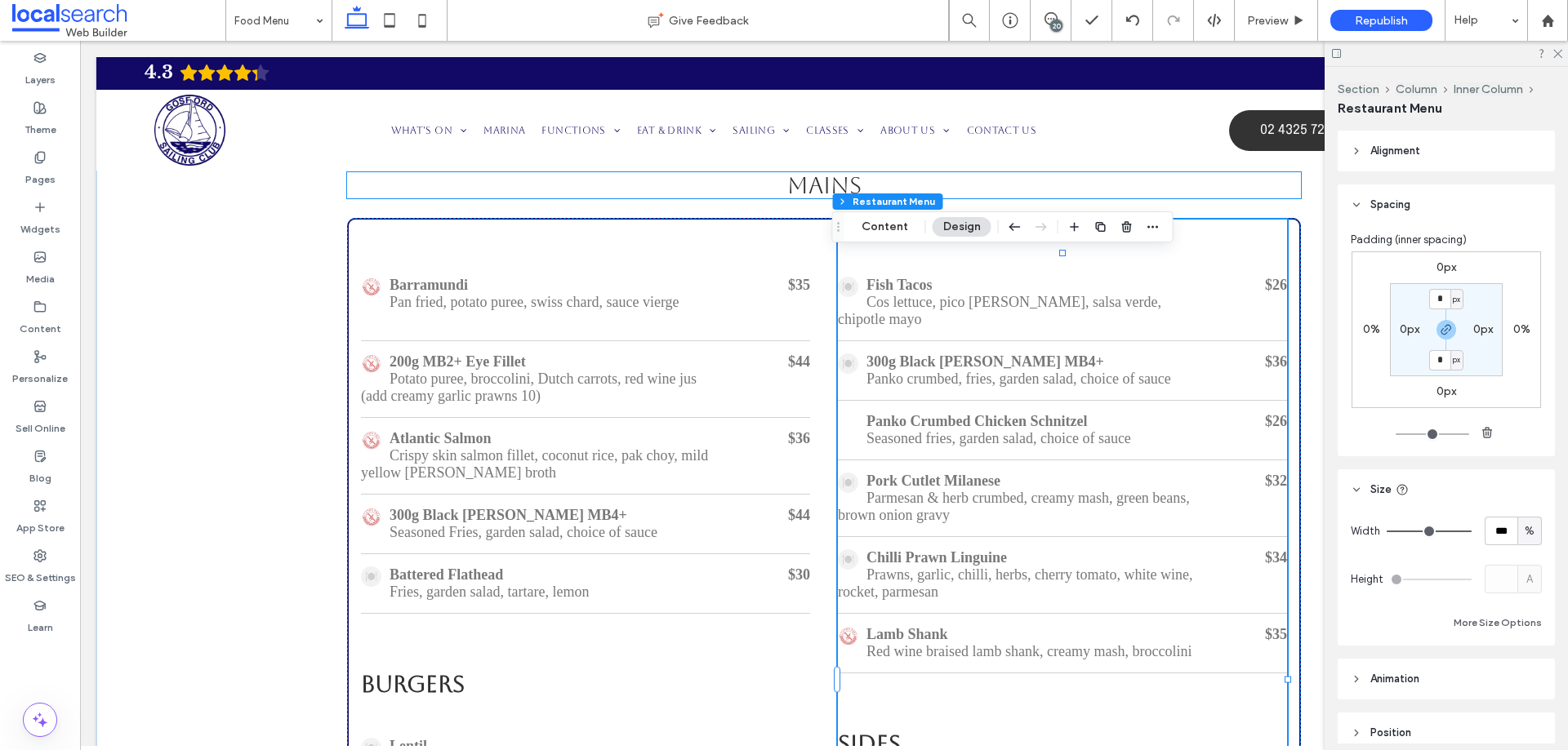
drag, startPoint x: 878, startPoint y: 210, endPoint x: 957, endPoint y: 252, distance: 89.5
click at [878, 198] on h4 "mains" at bounding box center [823, 185] width 954 height 26
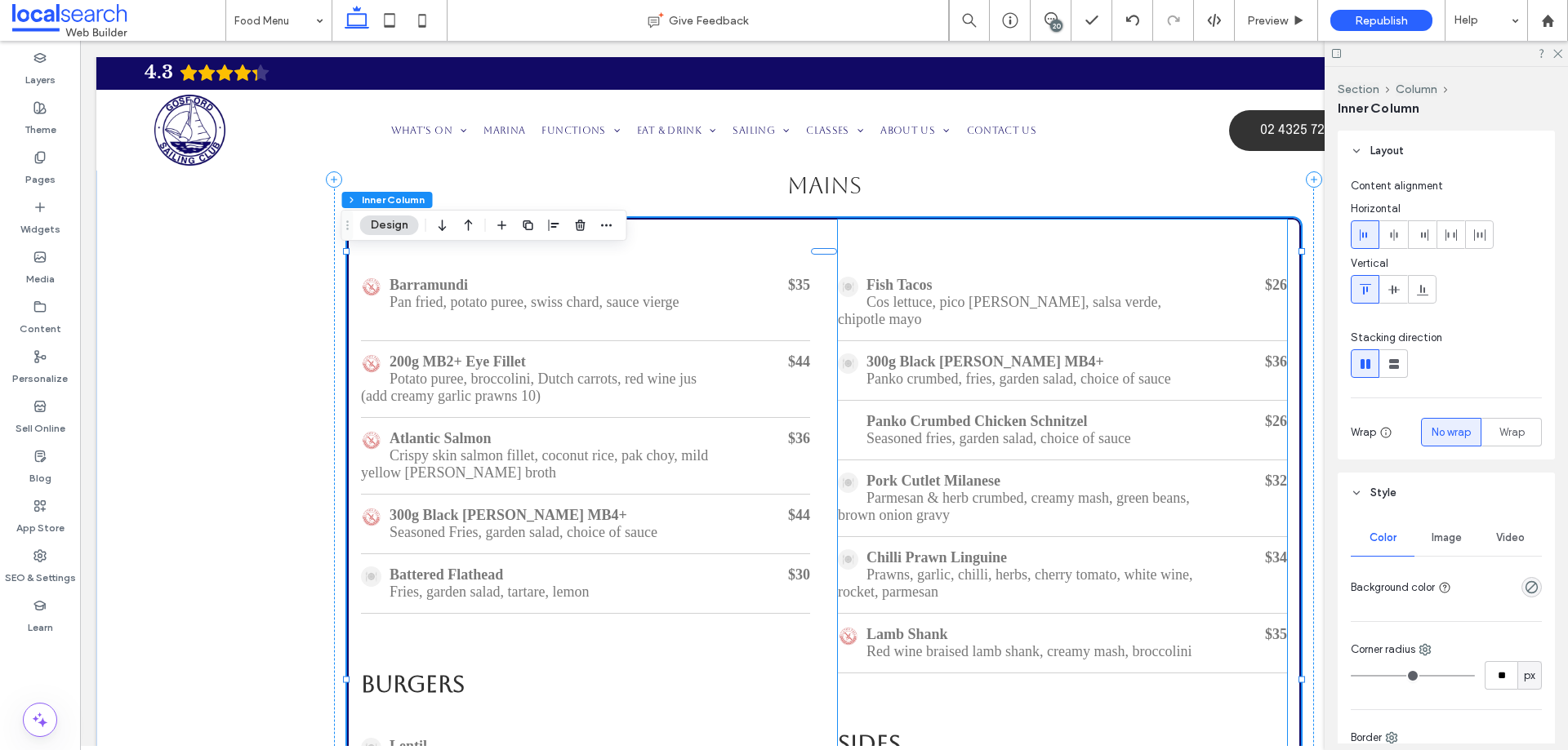
click at [934, 371] on div "300g Black [PERSON_NAME] MB4+" at bounding box center [1015, 362] width 354 height 17
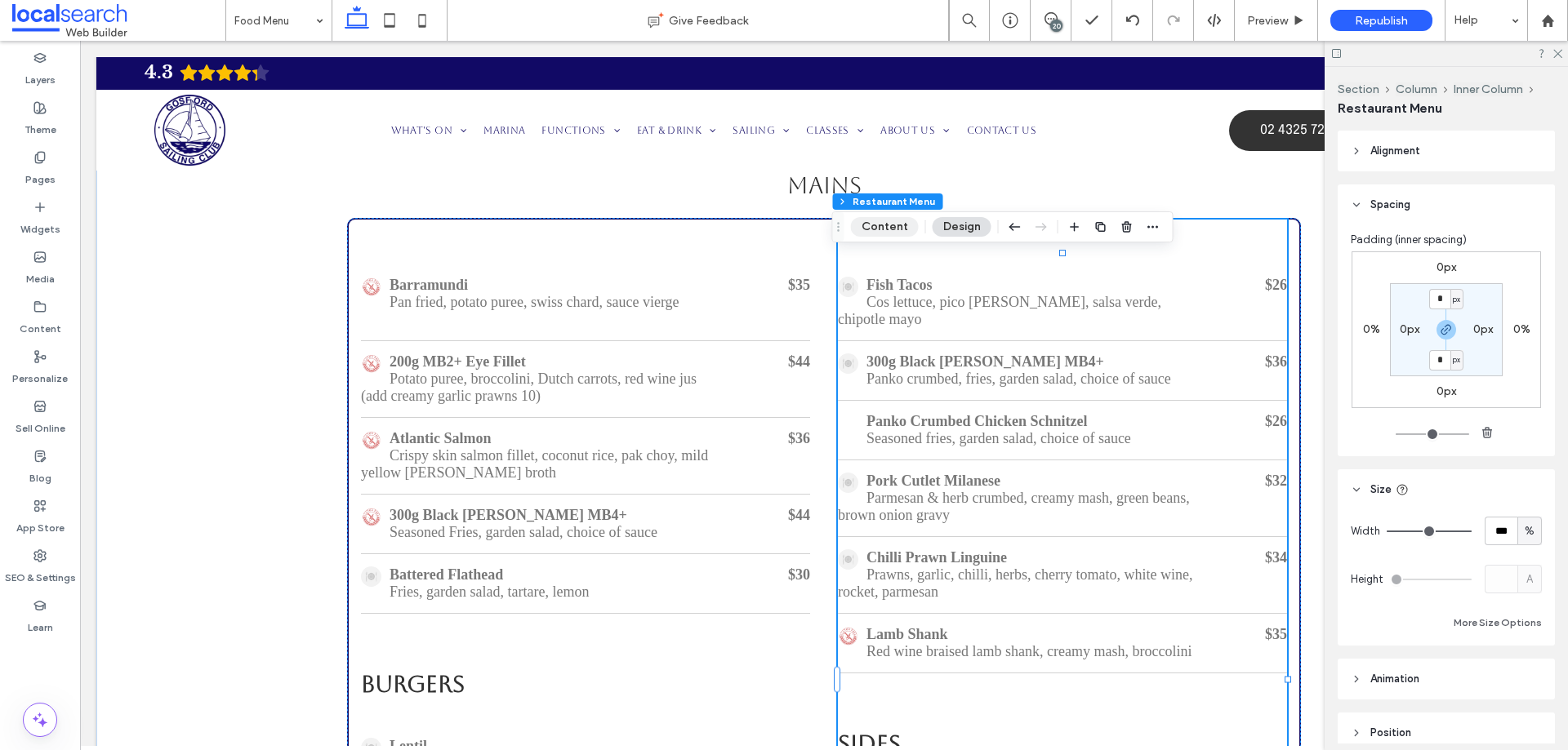
click at [881, 226] on button "Content" at bounding box center [885, 226] width 68 height 19
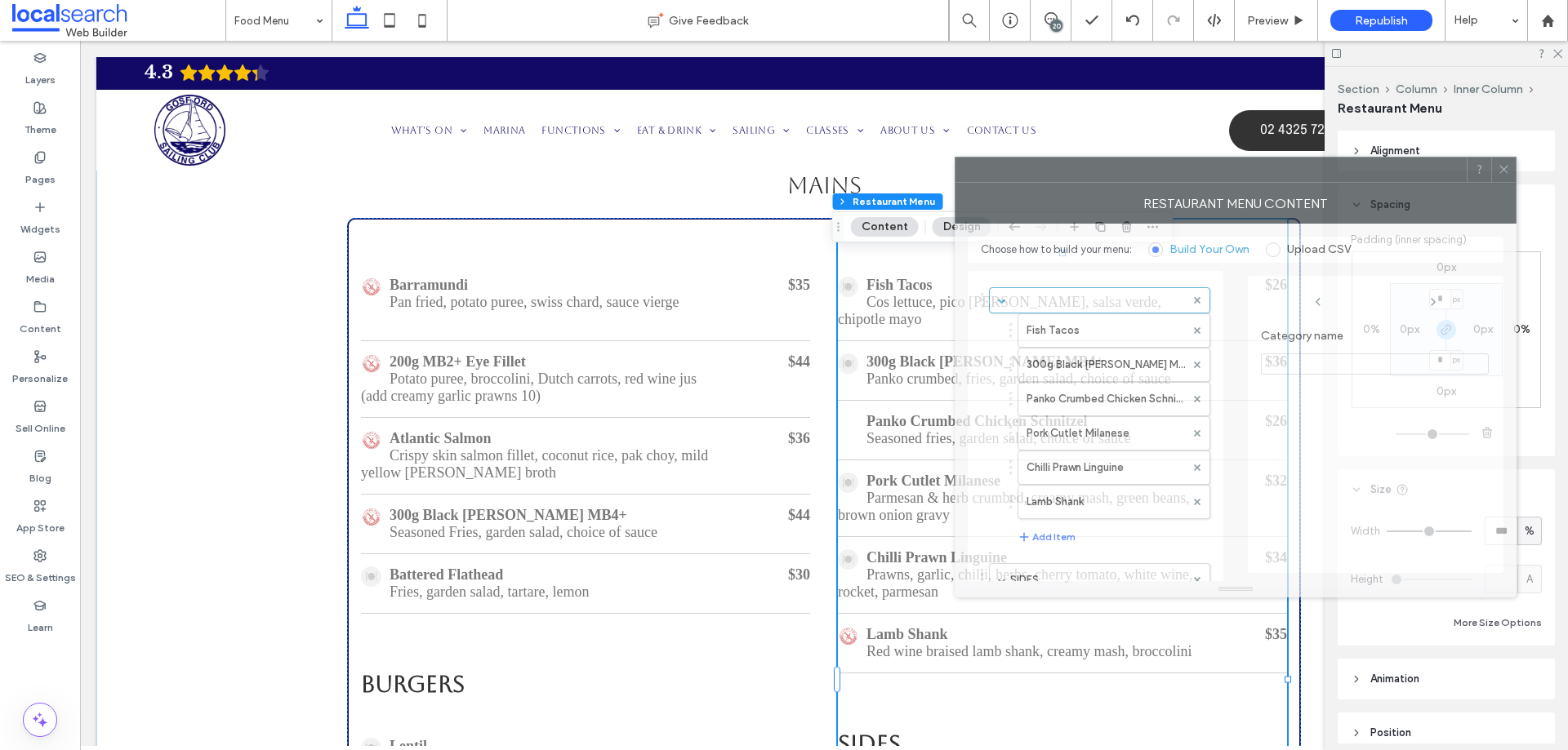
drag, startPoint x: 1149, startPoint y: 185, endPoint x: 859, endPoint y: 171, distance: 290.3
click at [955, 182] on div "RESTAURANT MENU CONTENT" at bounding box center [1235, 203] width 562 height 41
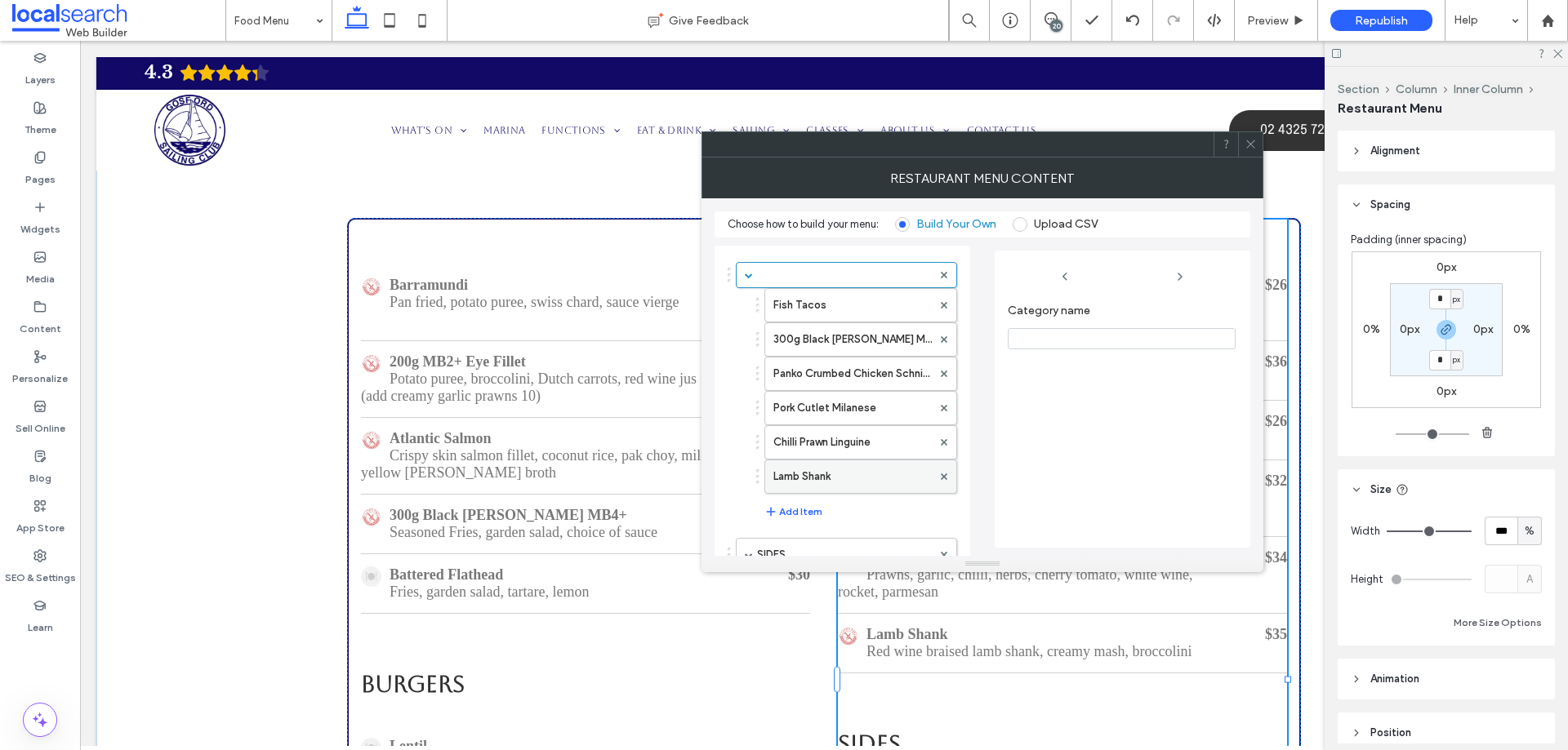
click at [851, 491] on label "Lamb Shank" at bounding box center [852, 476] width 158 height 33
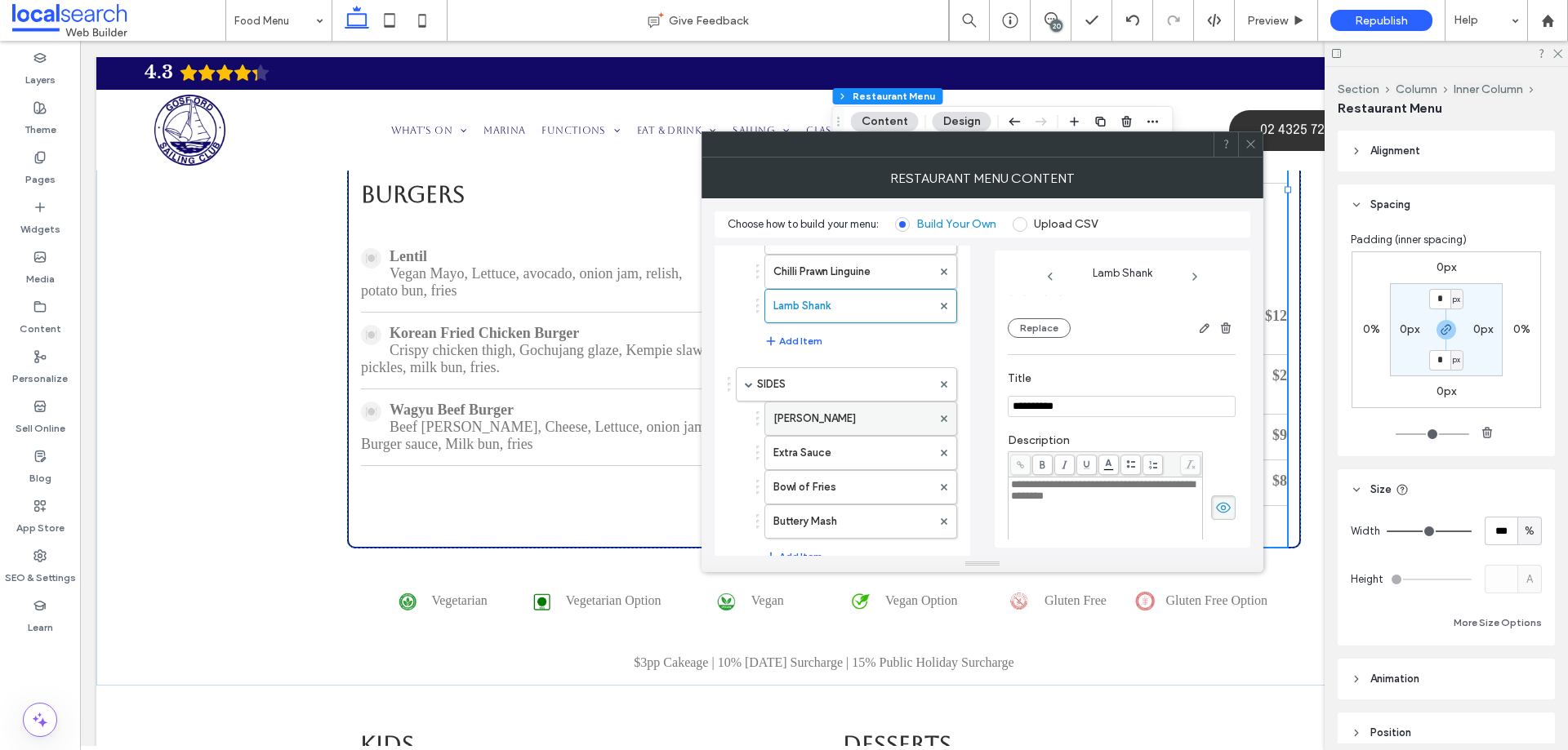
scroll to position [245, 0]
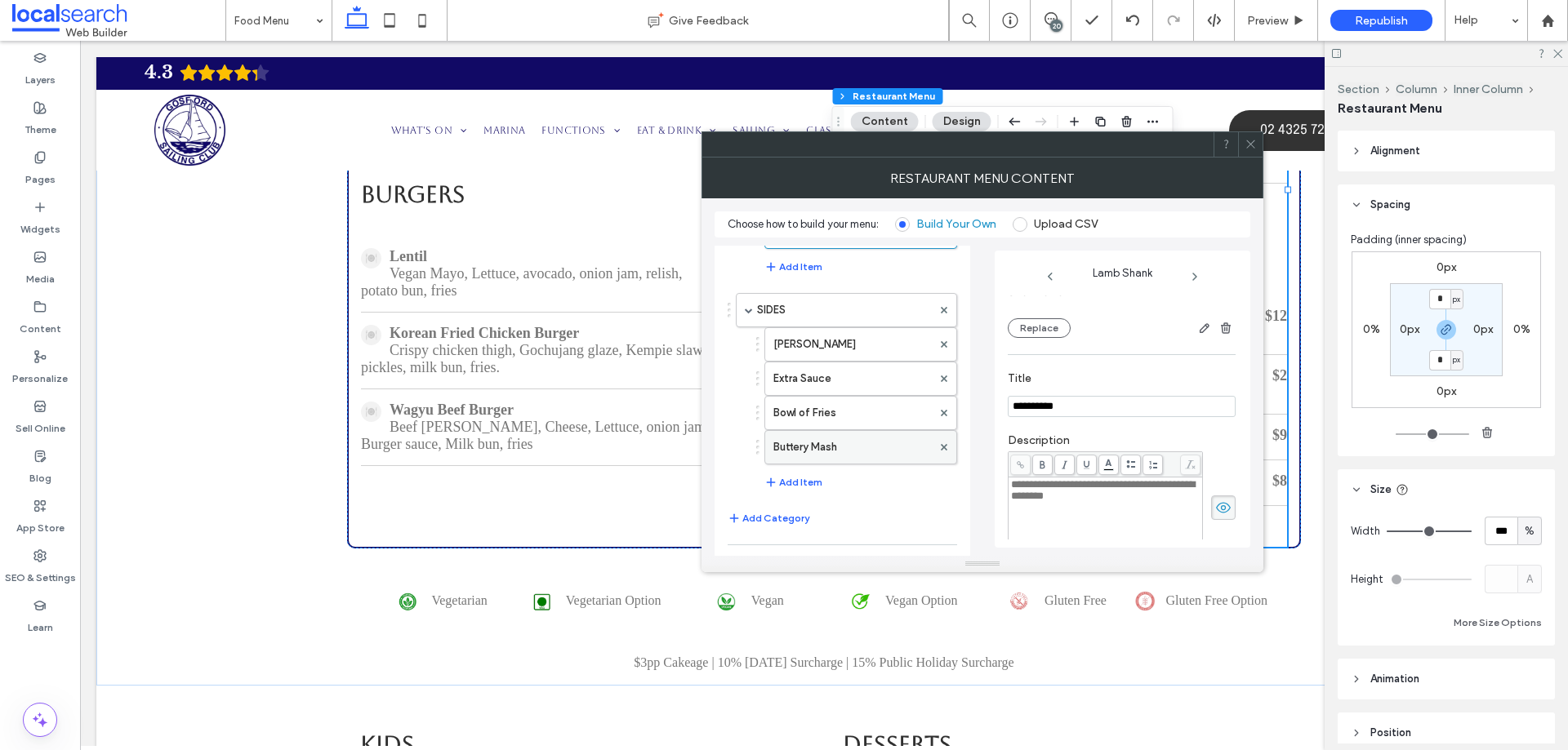
click at [839, 447] on label "Buttery Mash" at bounding box center [852, 447] width 158 height 33
type input "**********"
type input "*"
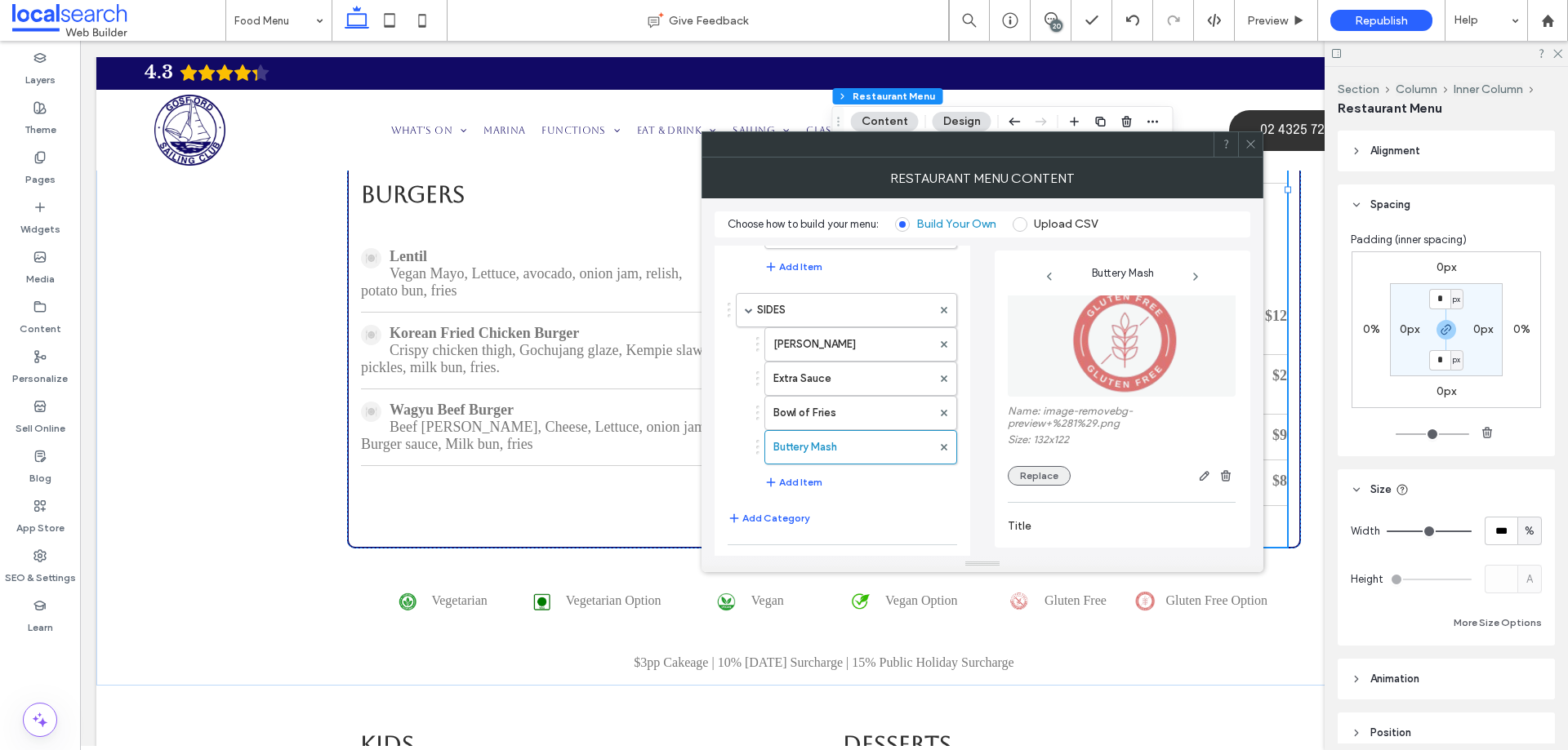
click at [1019, 470] on button "Replace" at bounding box center [1039, 475] width 63 height 19
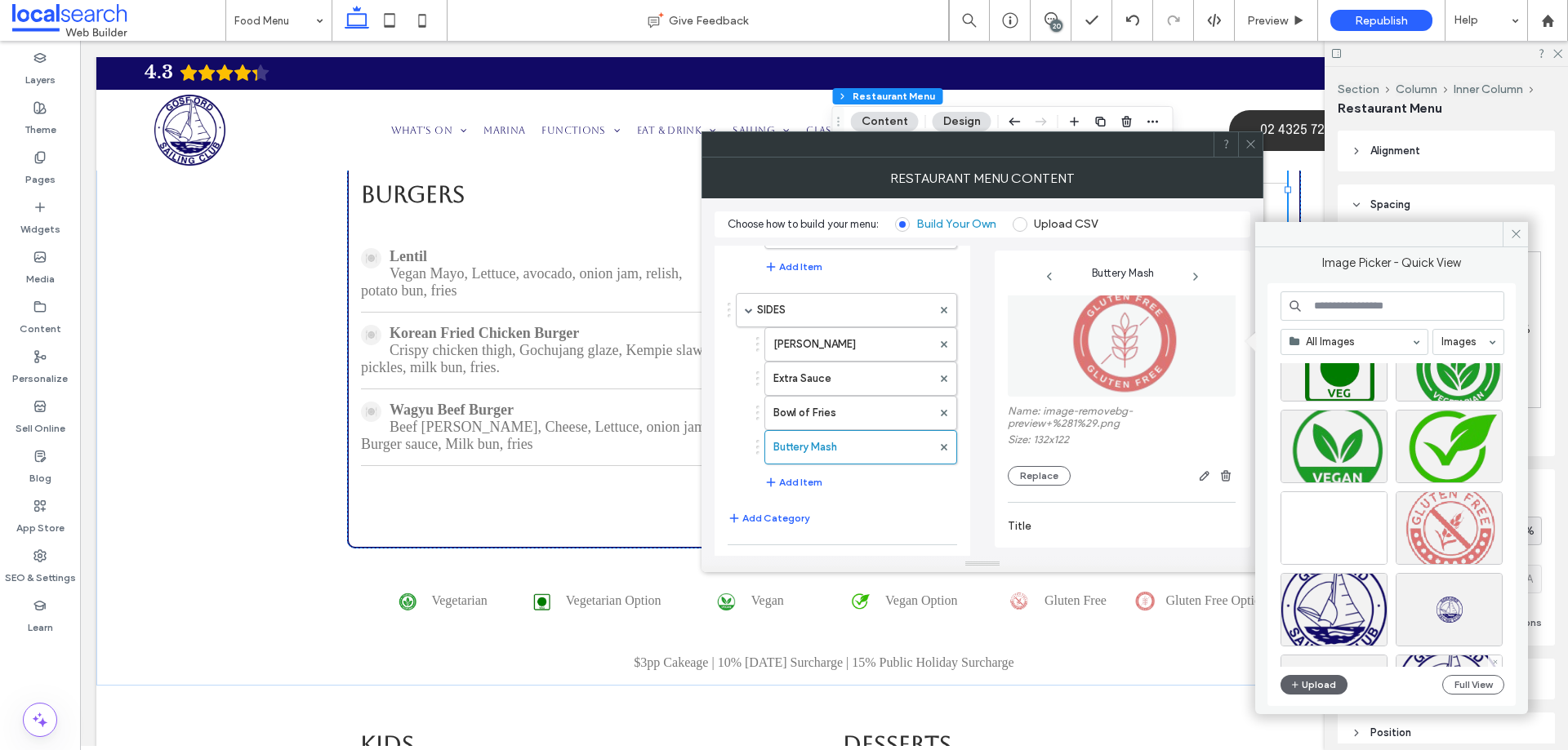
scroll to position [11638, 0]
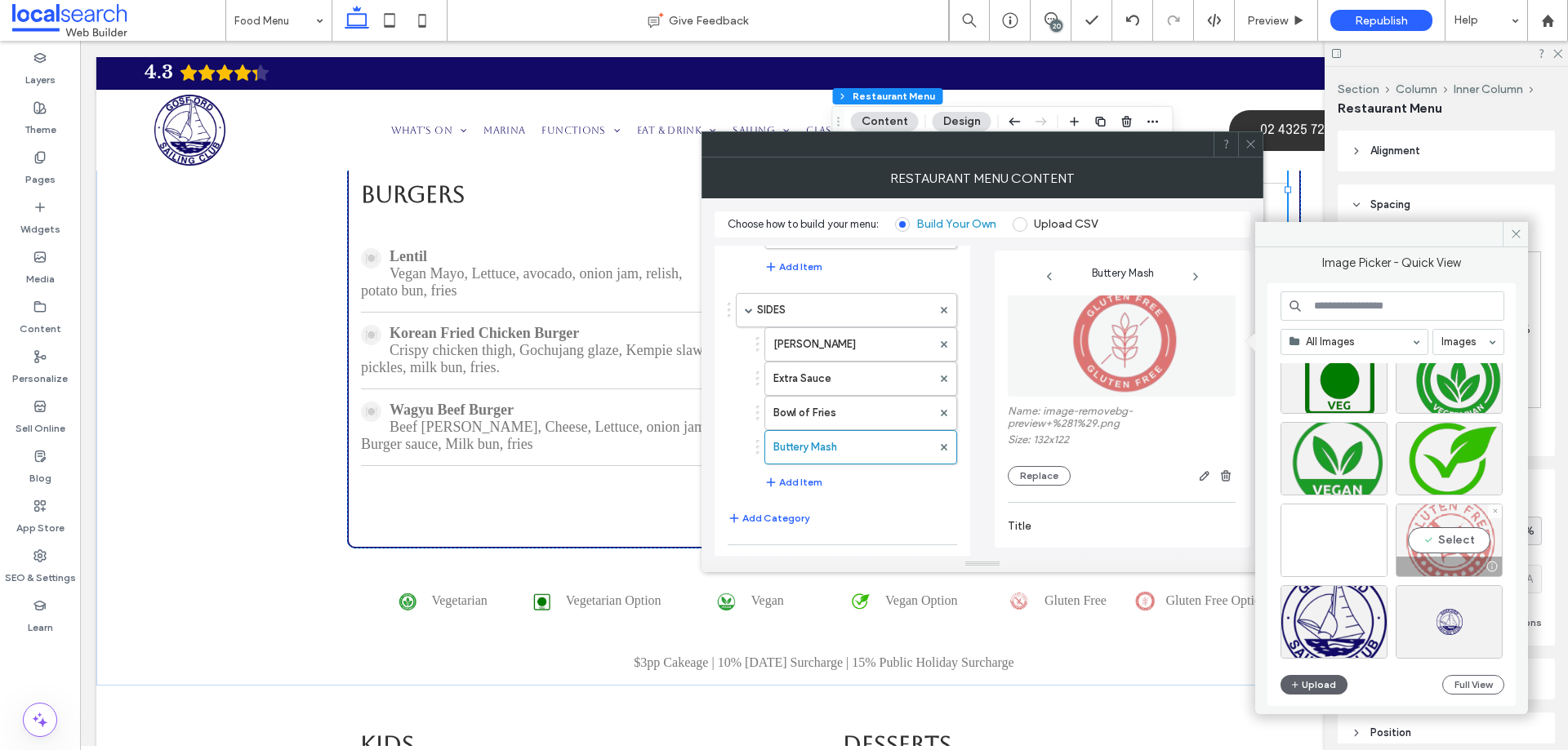
click at [1455, 536] on div "Select" at bounding box center [1450, 541] width 107 height 74
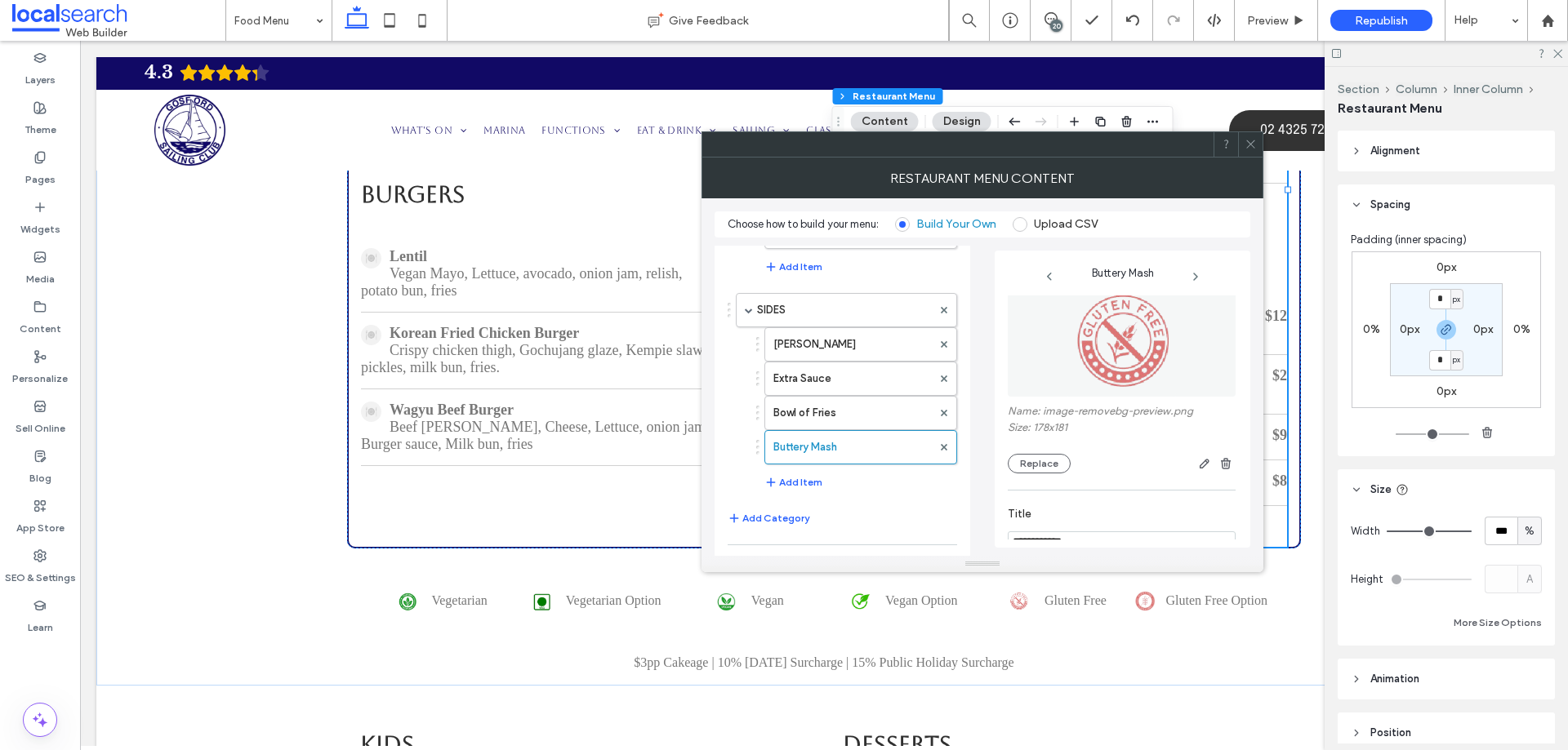
click at [1249, 148] on icon at bounding box center [1251, 144] width 13 height 13
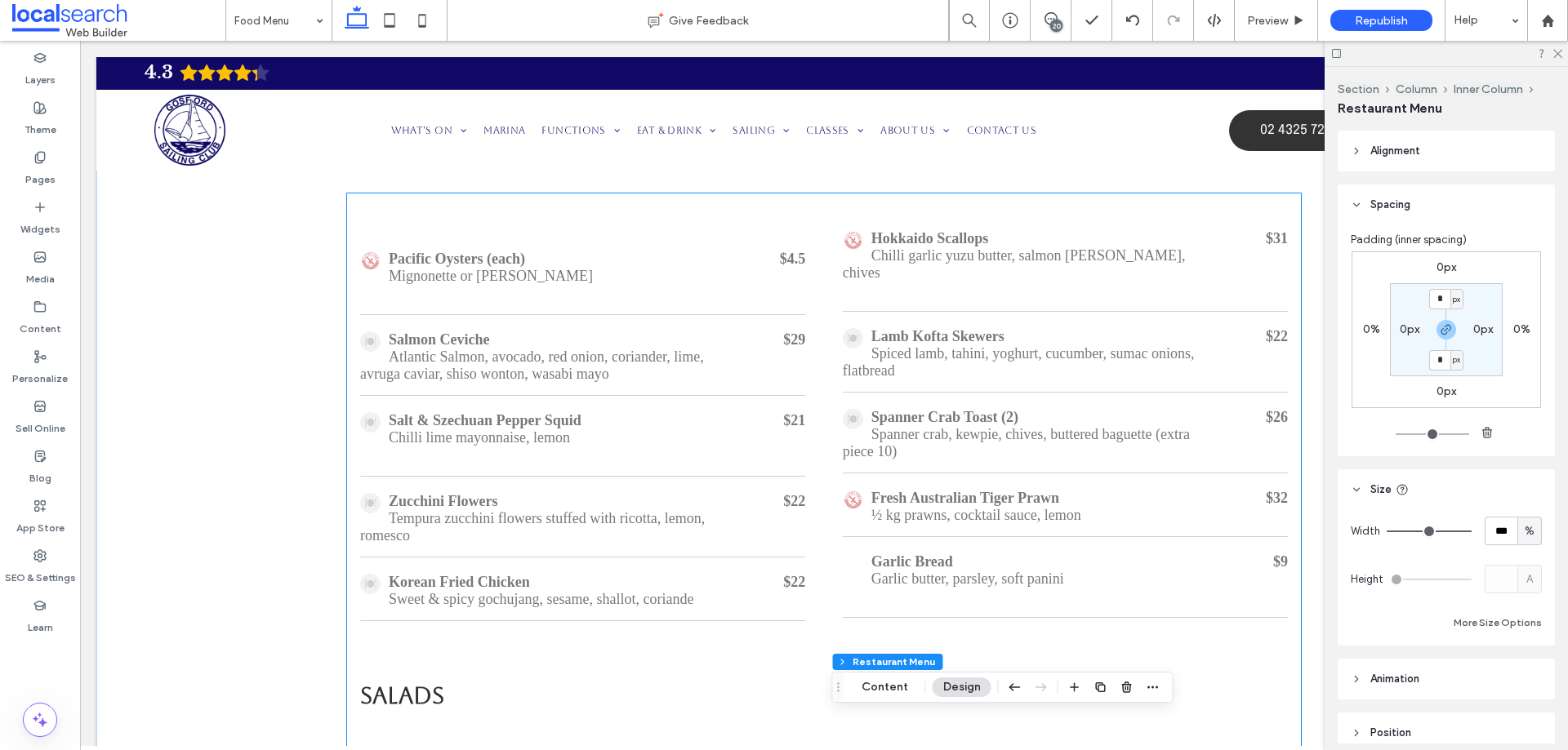
scroll to position [482, 0]
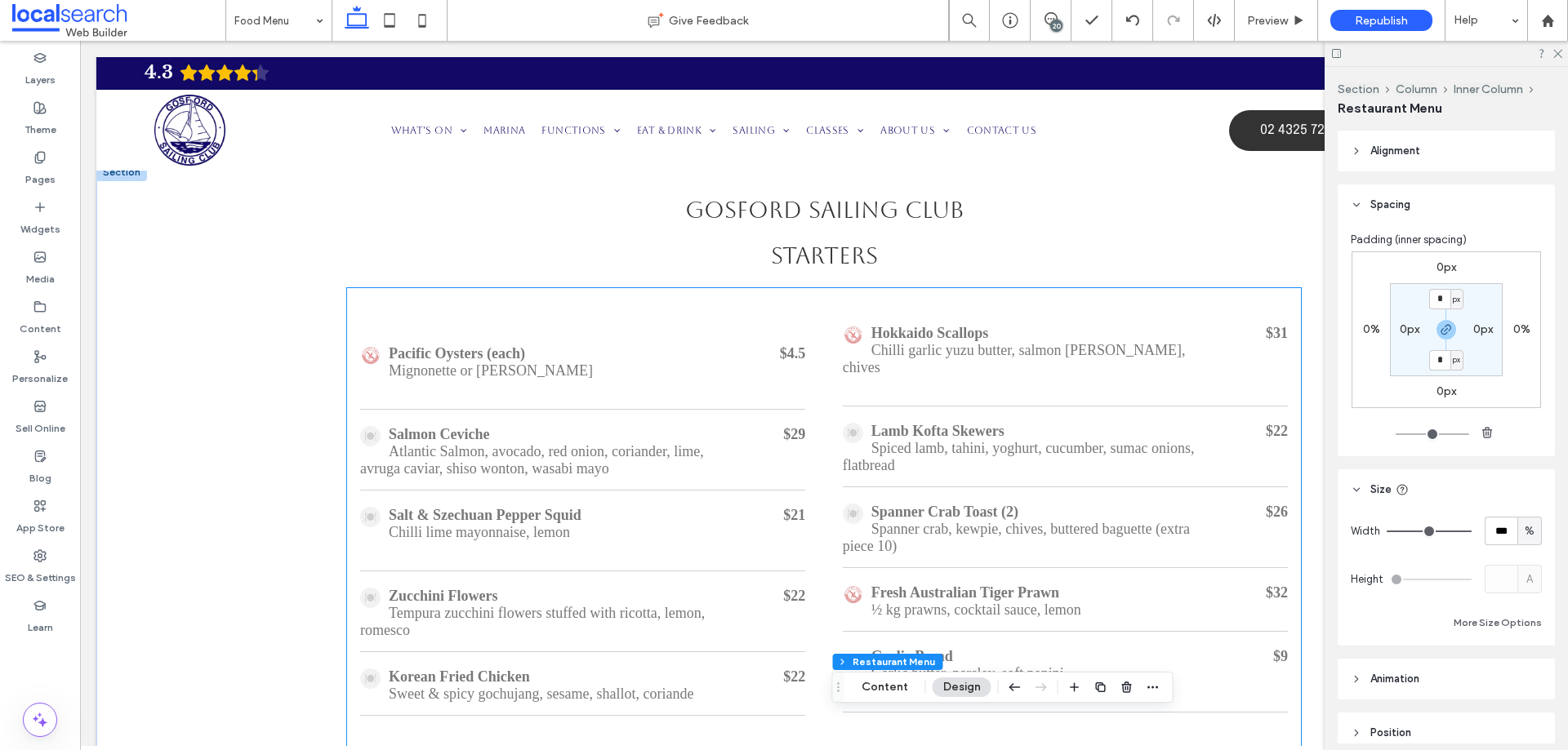
click at [1057, 491] on div "Spanner Crab Toast (2) Spanner crab, kewpie, chives, buttered baguette (extra p…" at bounding box center [1065, 530] width 445 height 77
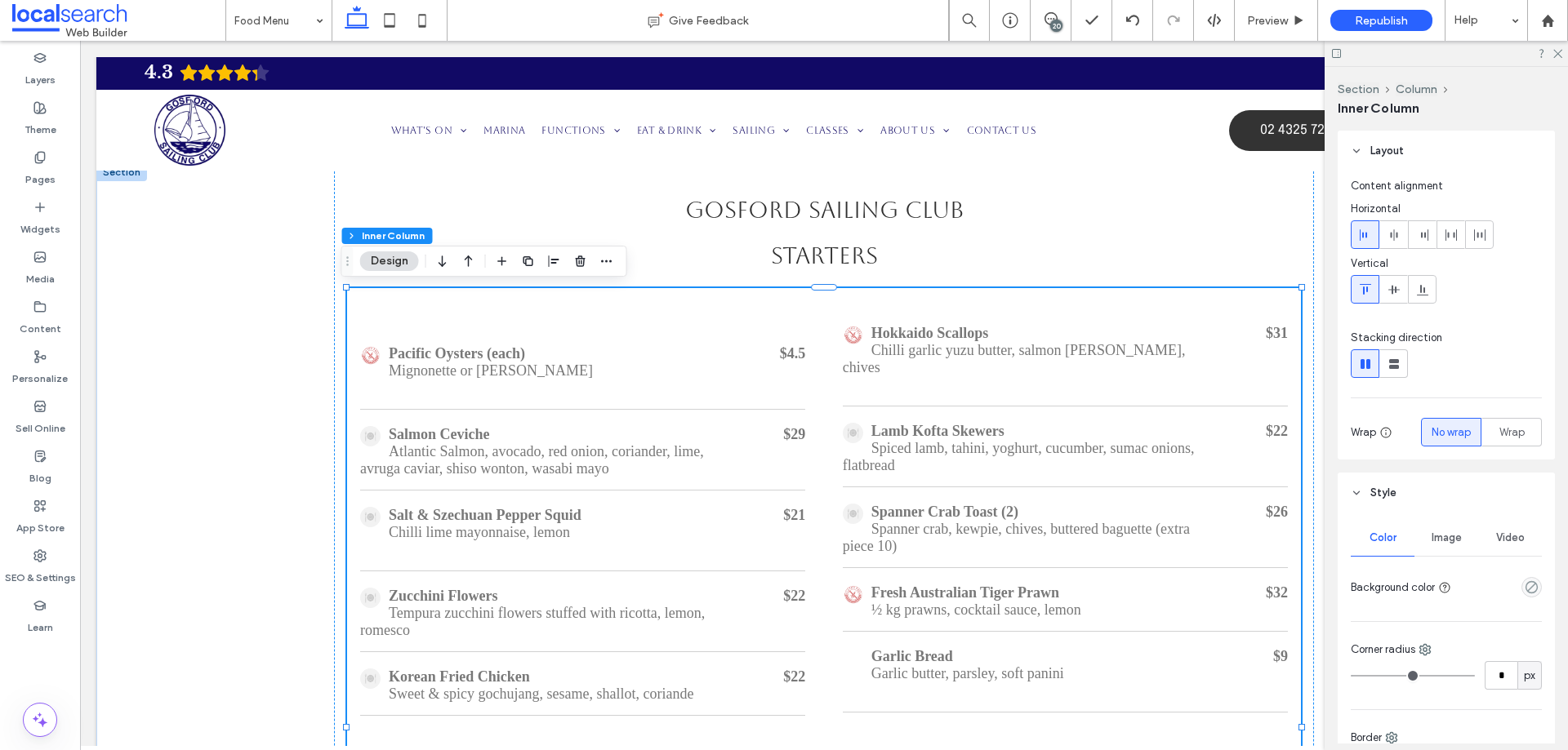
click at [1056, 491] on div "Spanner Crab Toast (2) Spanner crab, kewpie, chives, buttered baguette (extra p…" at bounding box center [1065, 530] width 445 height 77
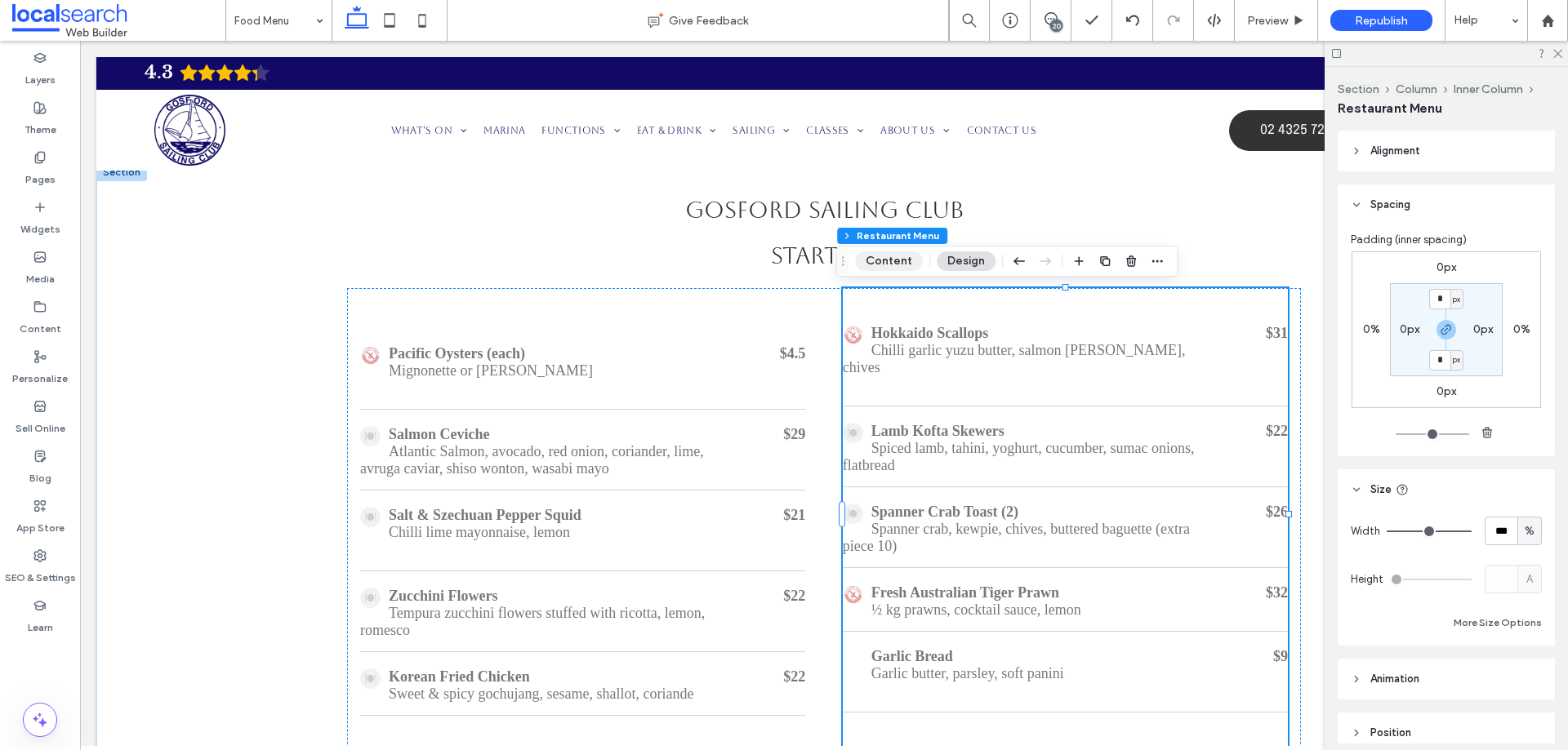
click at [910, 265] on button "Content" at bounding box center [889, 260] width 68 height 19
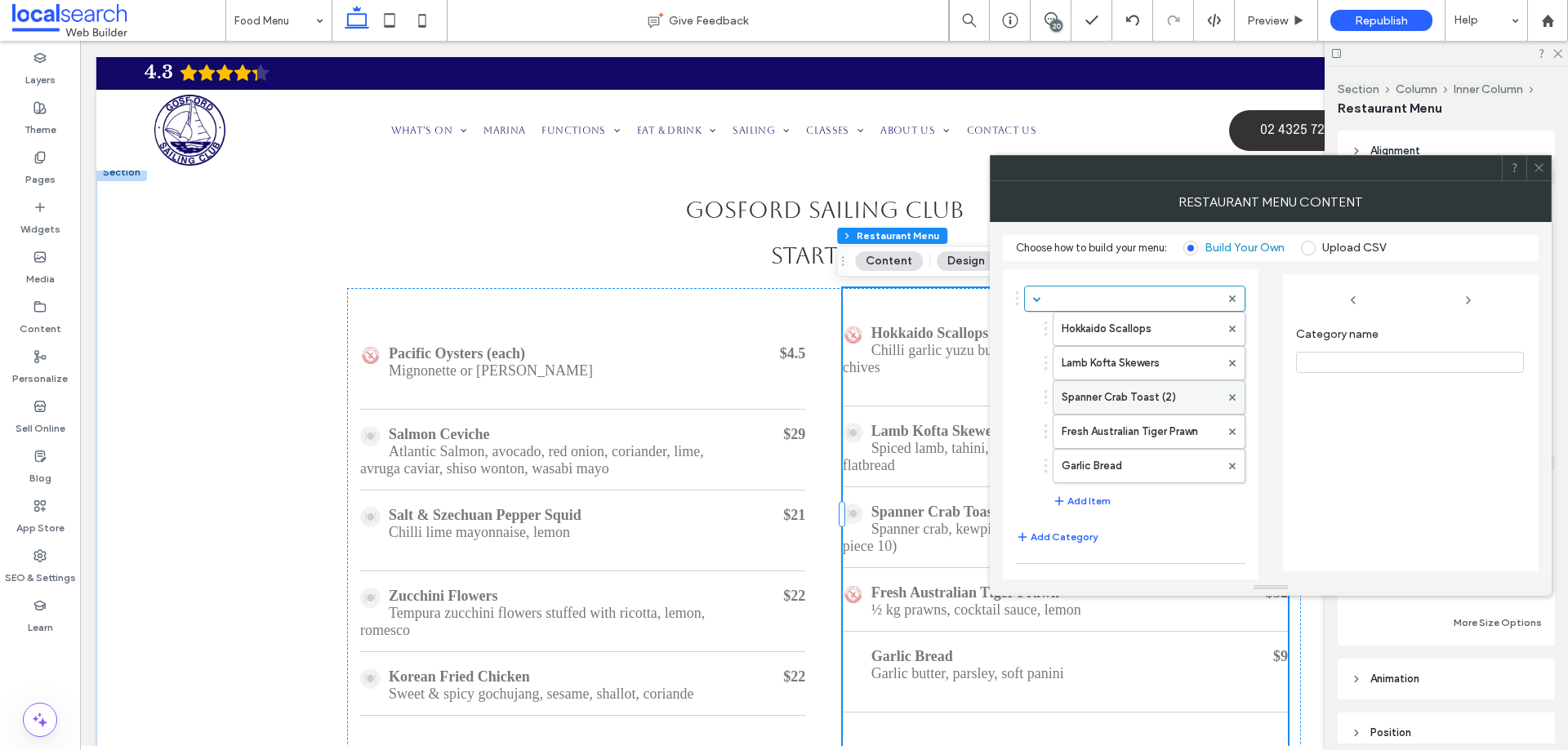
click at [1117, 385] on label "Spanner Crab Toast (2)" at bounding box center [1141, 397] width 158 height 33
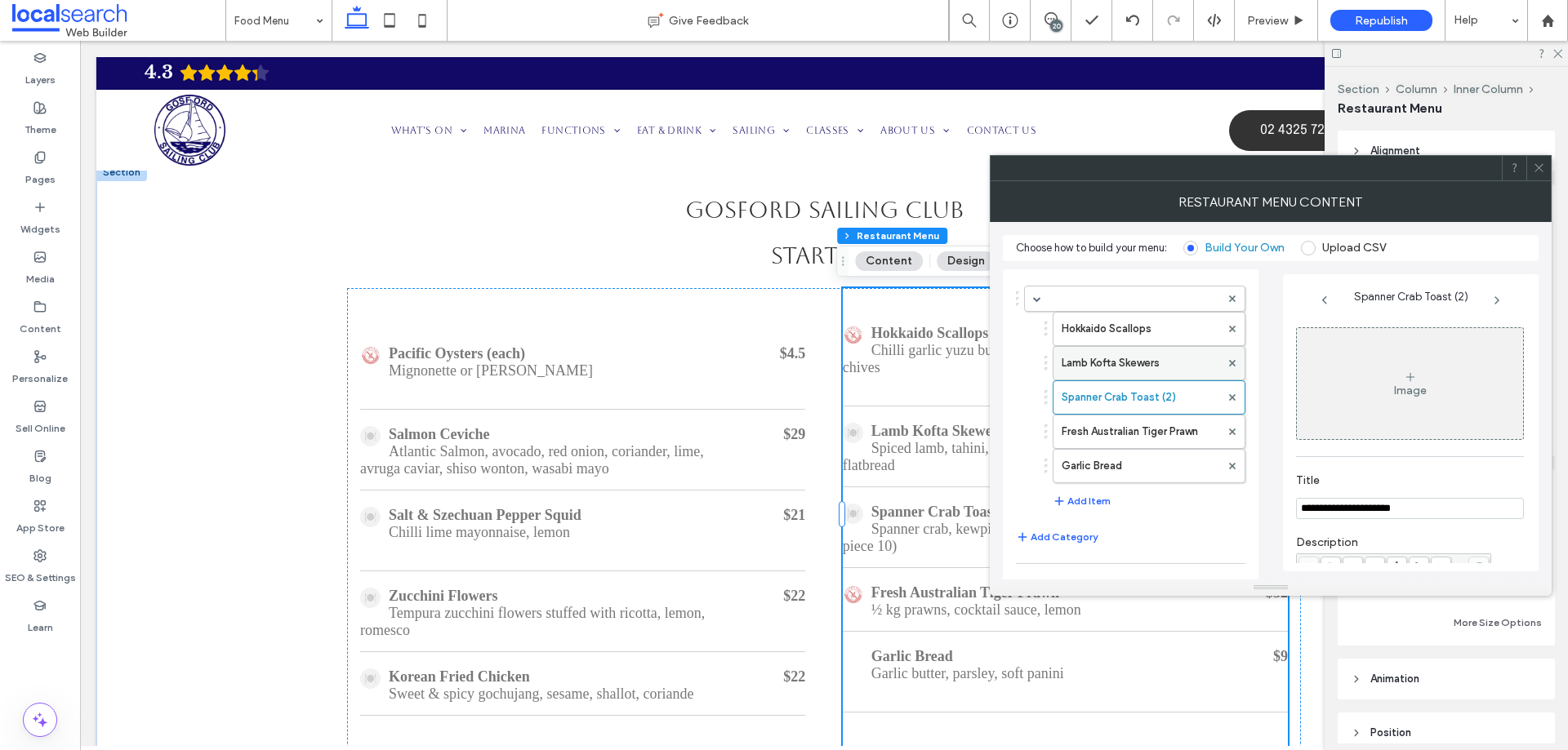
click at [1118, 371] on label "Lamb Kofta Skewers" at bounding box center [1141, 362] width 158 height 33
type input "**********"
type input "**"
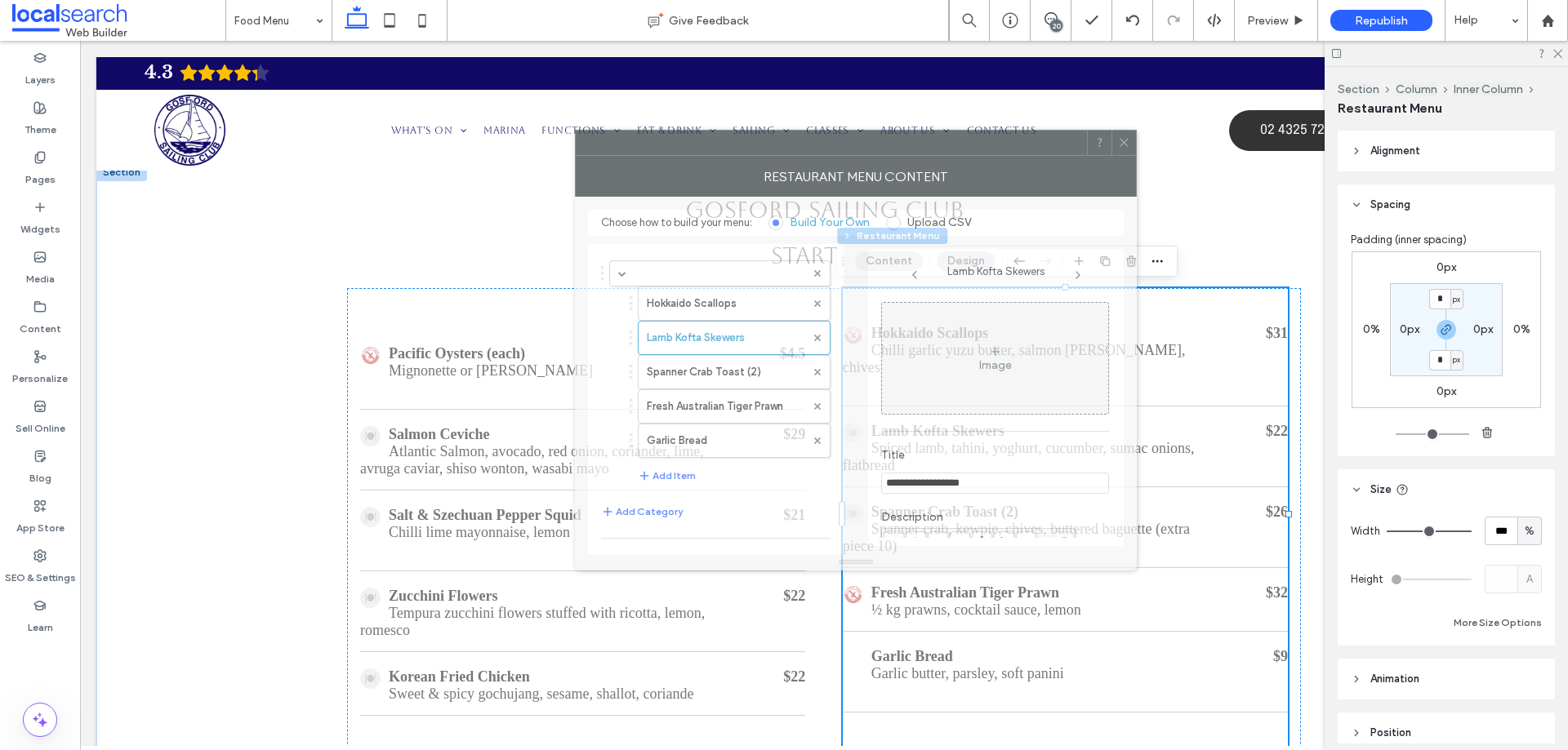
drag, startPoint x: 1244, startPoint y: 179, endPoint x: 883, endPoint y: 267, distance: 371.6
click at [827, 154] on div at bounding box center [831, 142] width 511 height 24
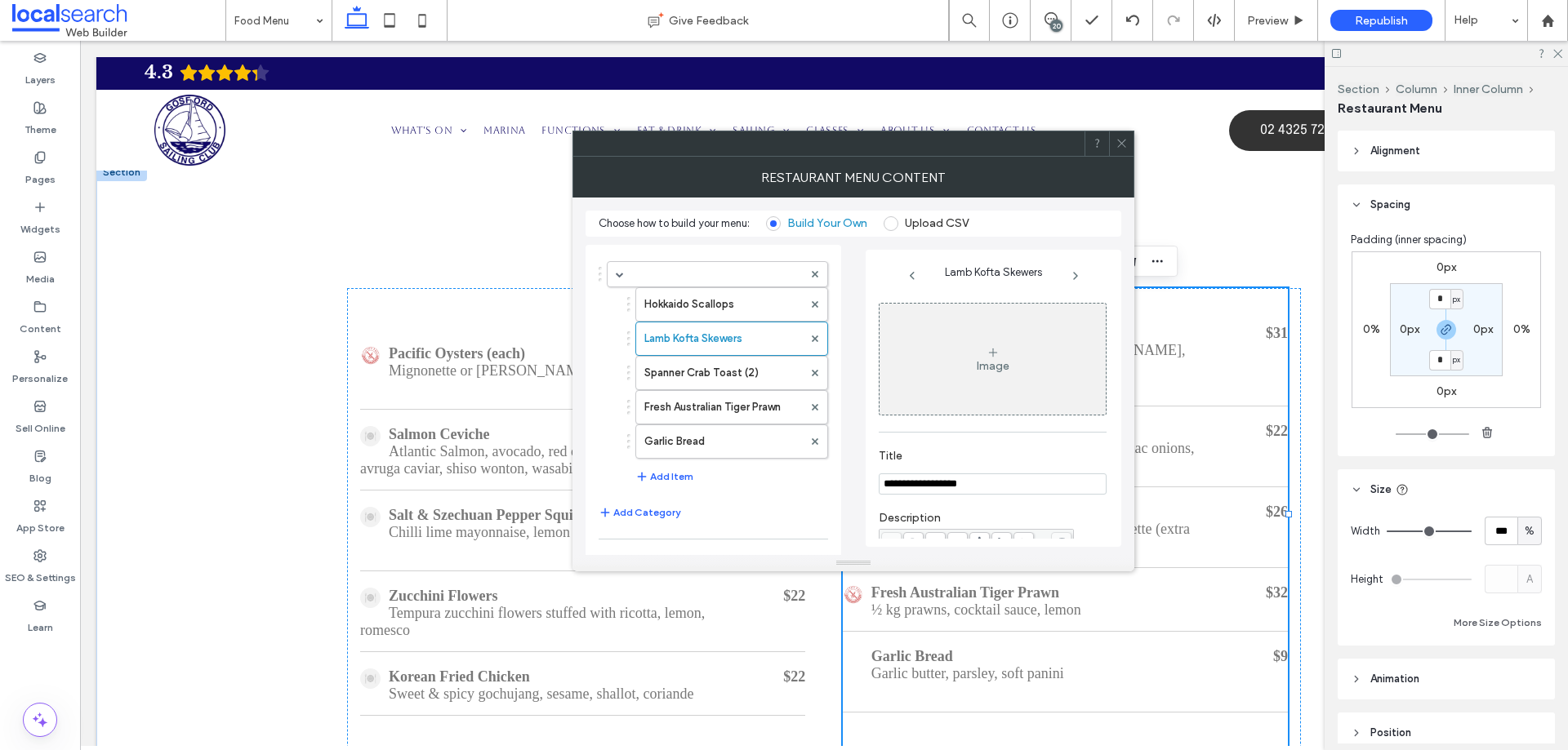
click at [983, 365] on div "Image" at bounding box center [993, 366] width 33 height 14
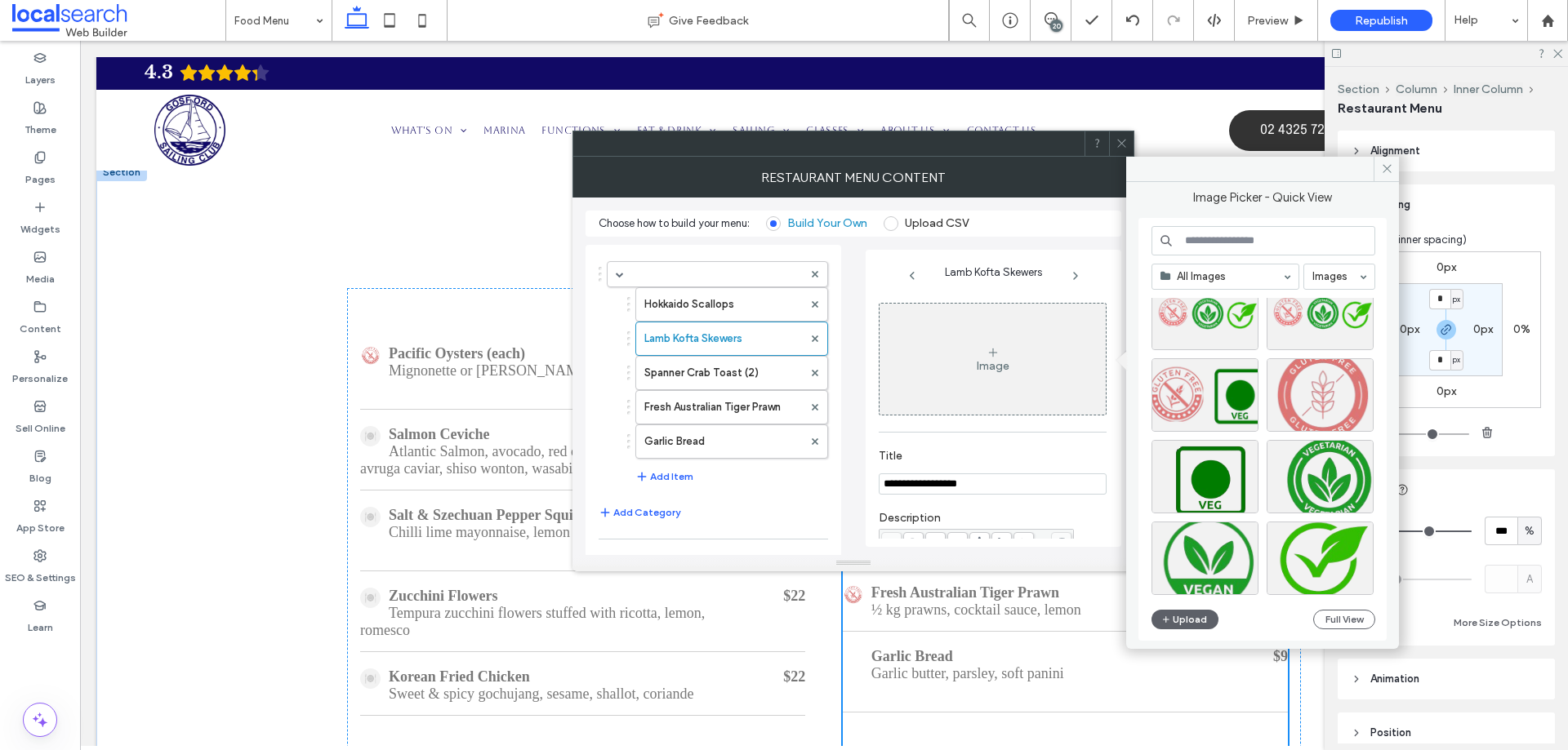
scroll to position [11475, 0]
click at [1334, 388] on div "Select" at bounding box center [1320, 393] width 107 height 74
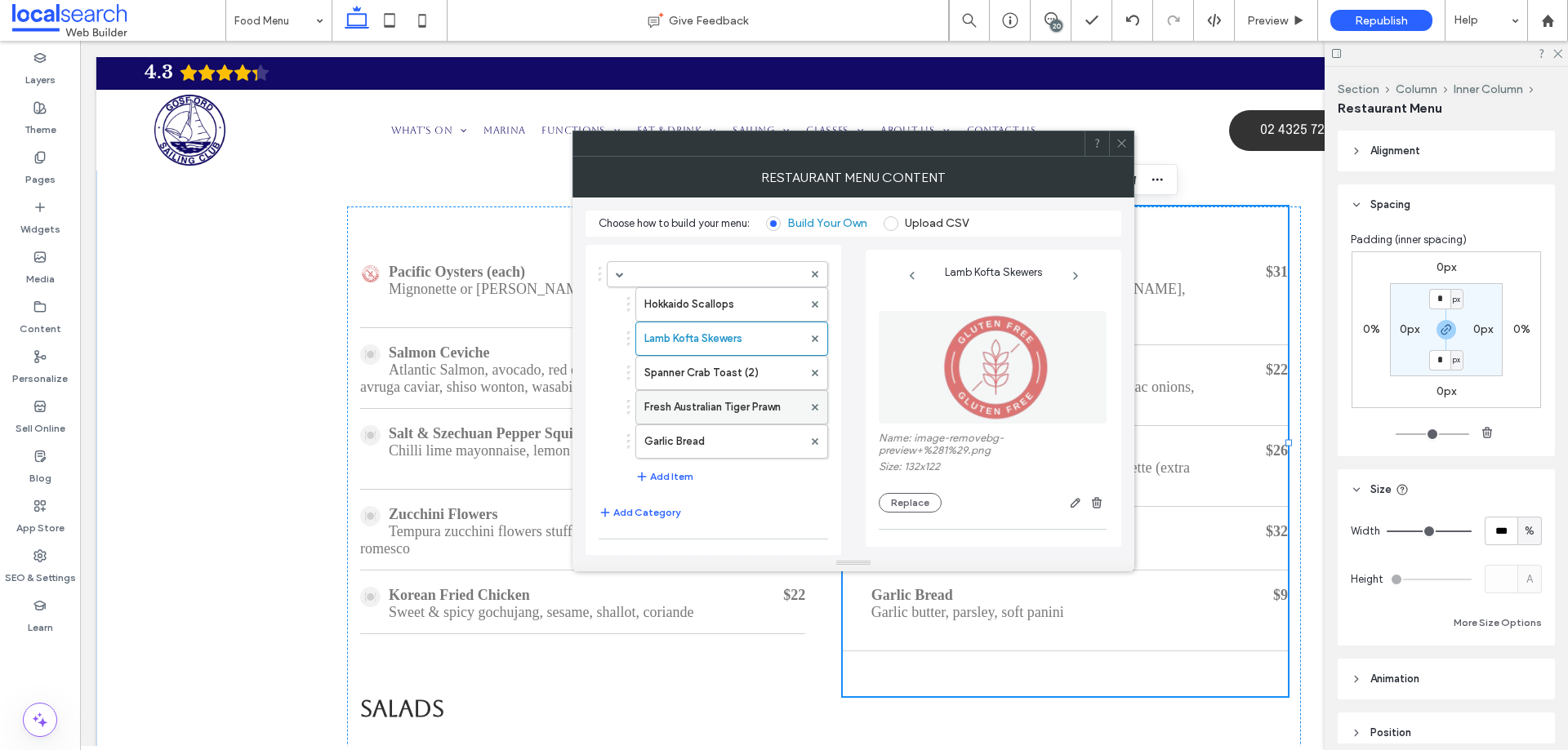
scroll to position [163, 0]
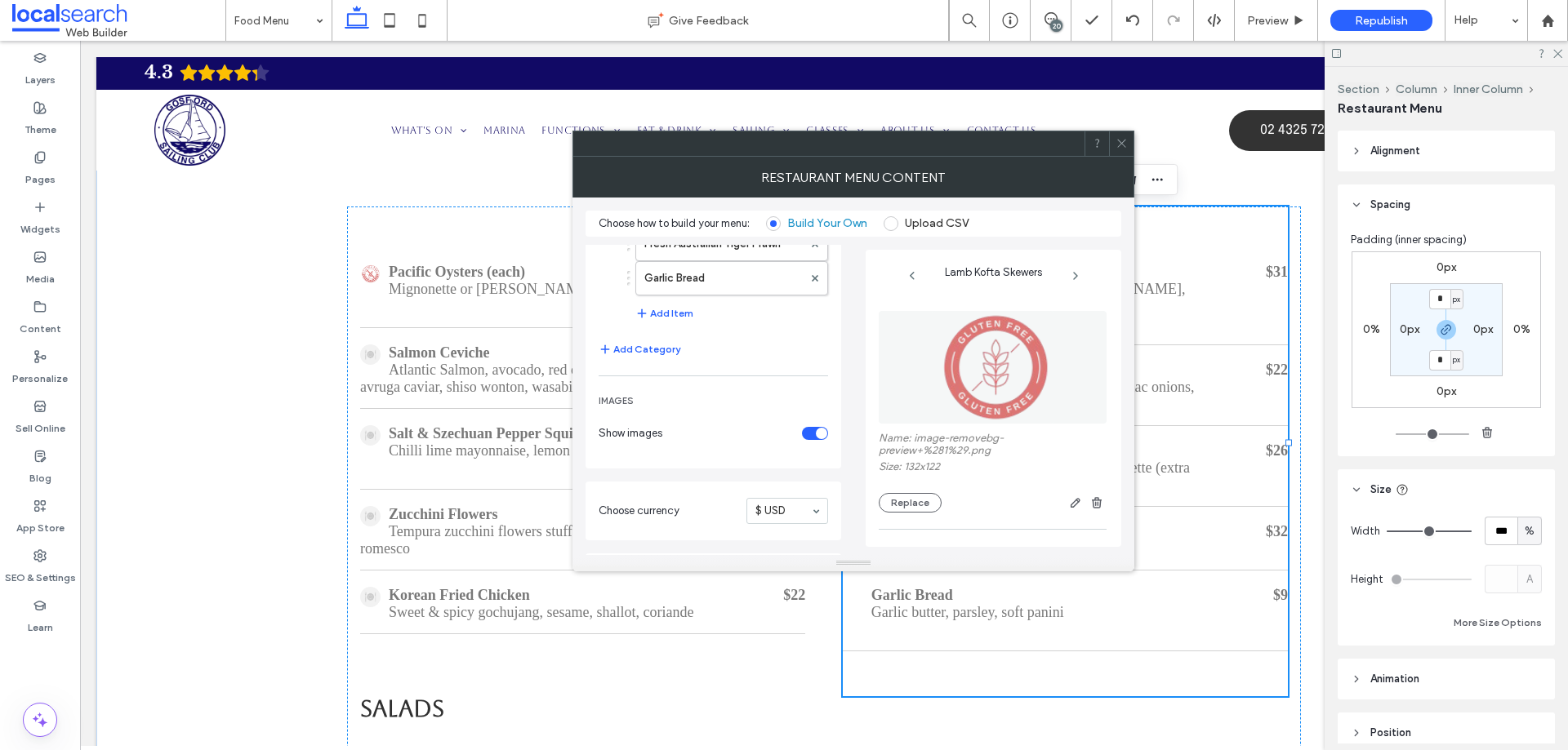
click at [1117, 152] on span at bounding box center [1122, 143] width 13 height 24
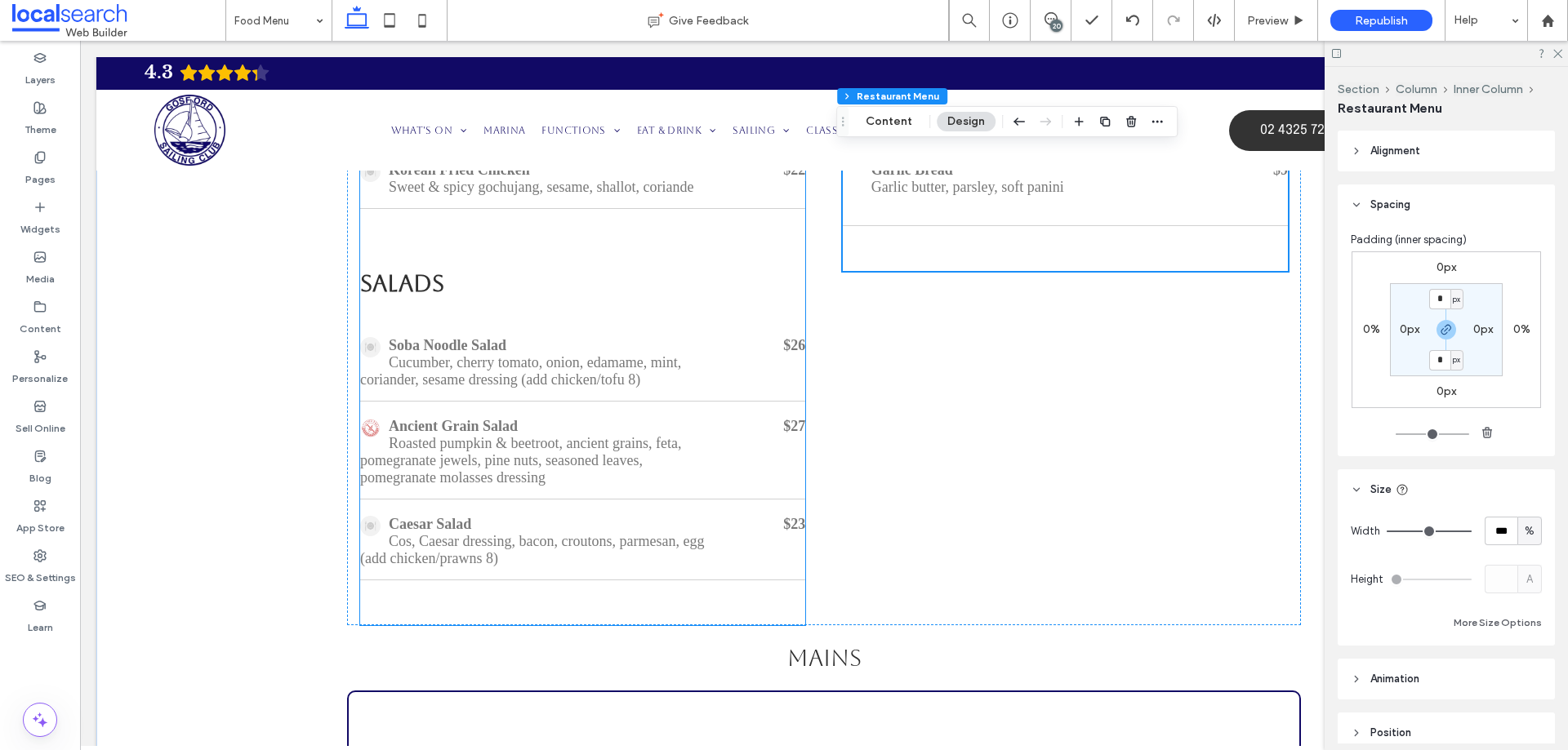
scroll to position [972, 0]
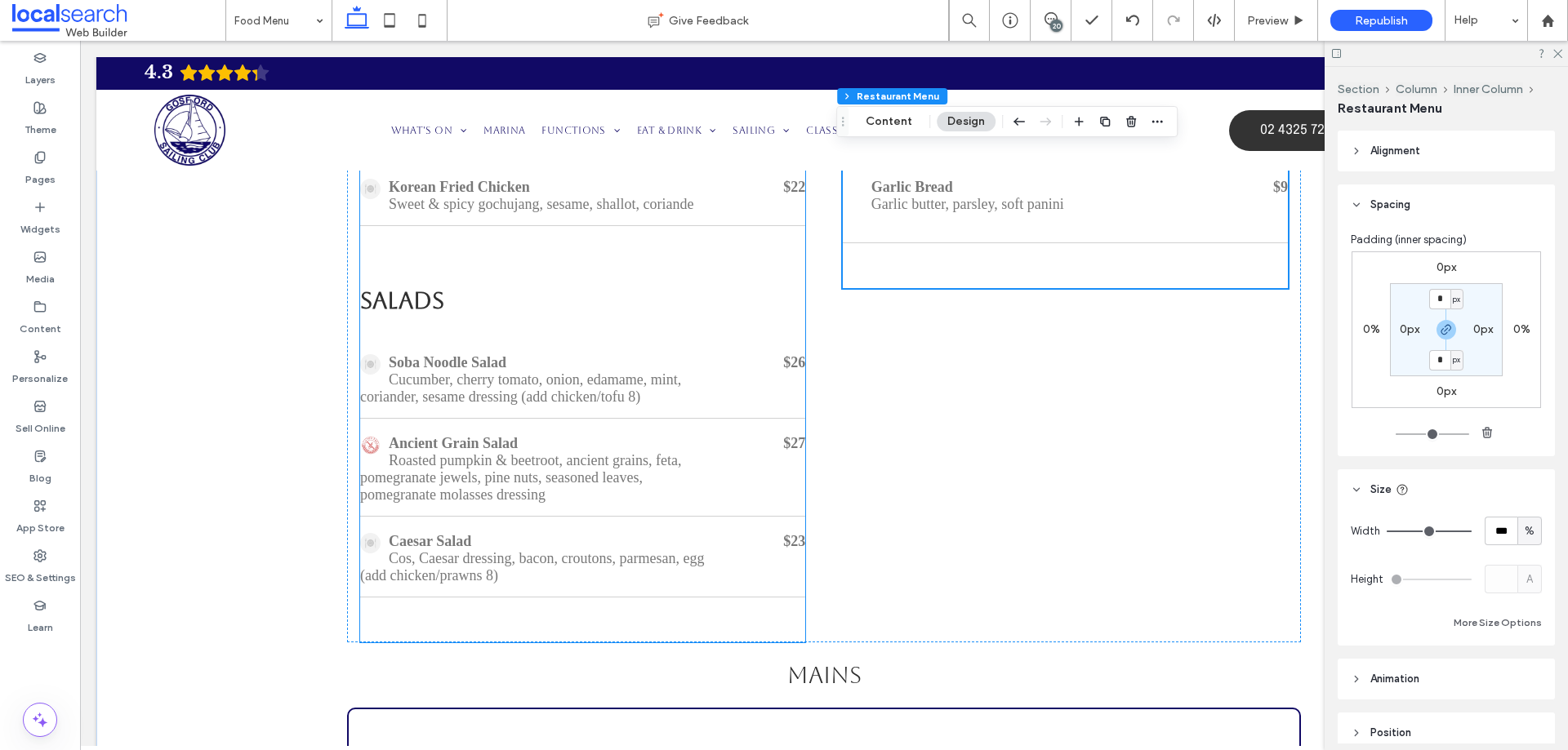
click at [637, 468] on div "Ancient Grain Salad Roasted pumpkin & beetroot, ancient grains, feta, pomegrana…" at bounding box center [582, 470] width 445 height 94
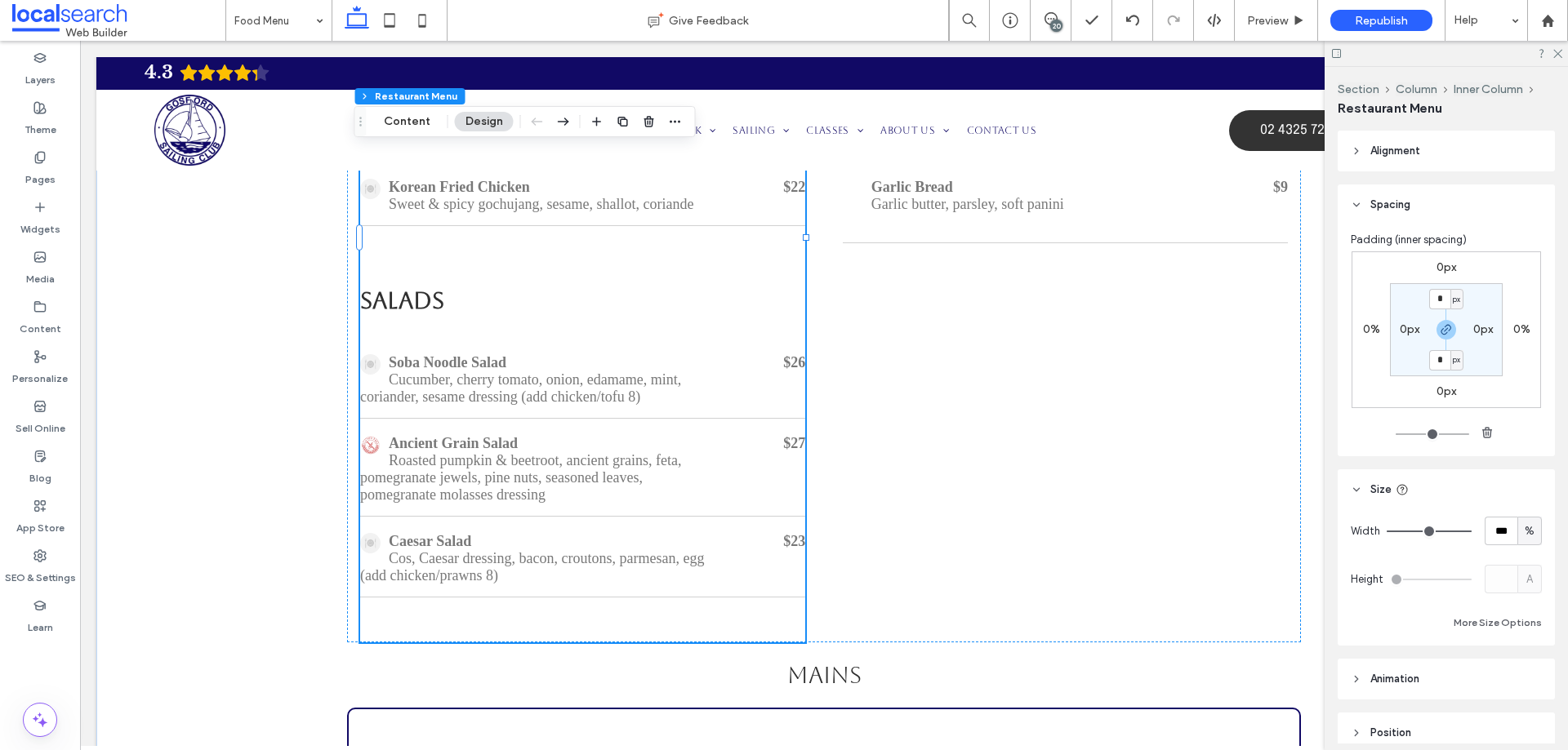
click at [637, 468] on div "Ancient Grain Salad Roasted pumpkin & beetroot, ancient grains, feta, pomegrana…" at bounding box center [582, 470] width 445 height 94
click at [415, 118] on button "Content" at bounding box center [407, 121] width 68 height 19
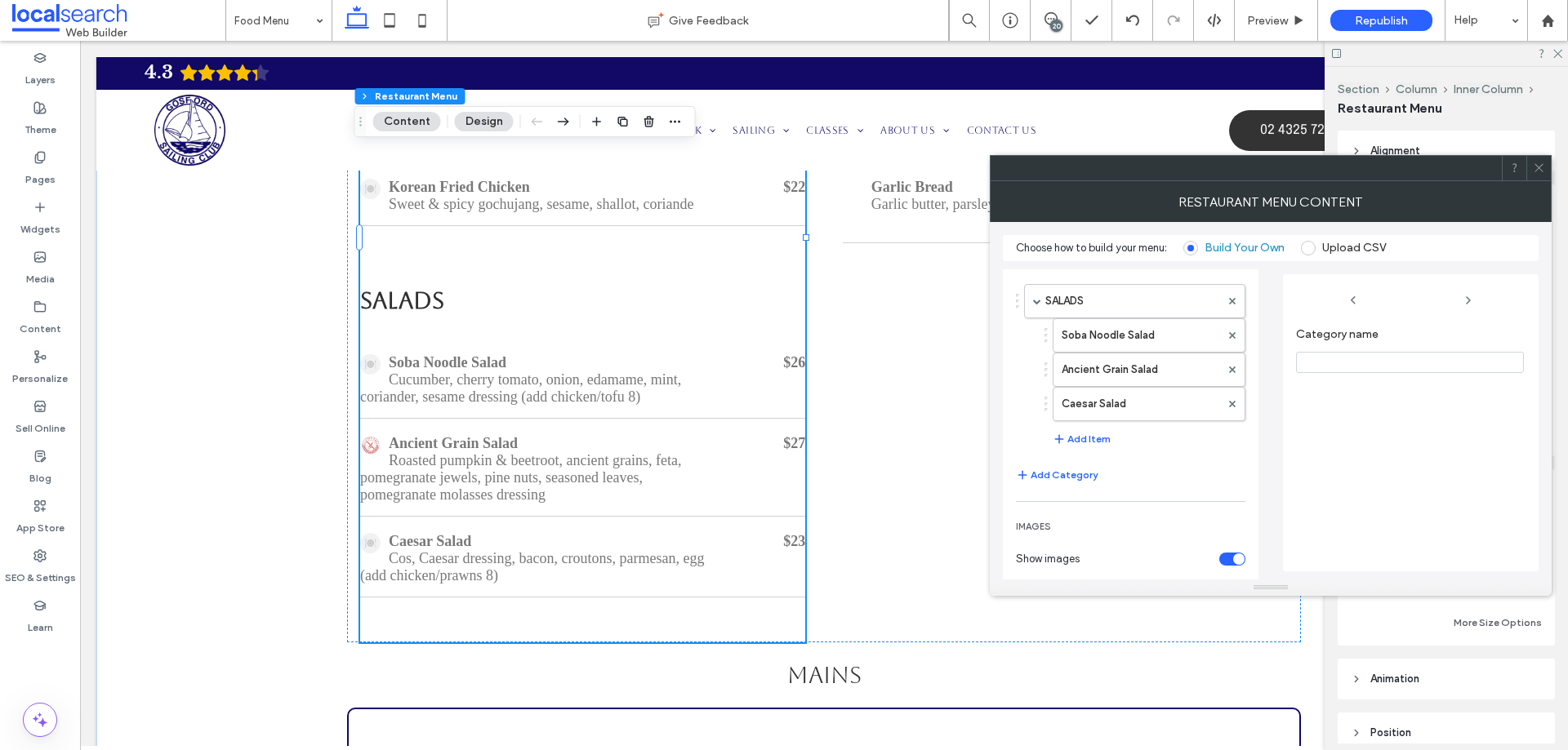
scroll to position [245, 0]
click at [1127, 406] on label "Caesar Salad" at bounding box center [1141, 402] width 158 height 33
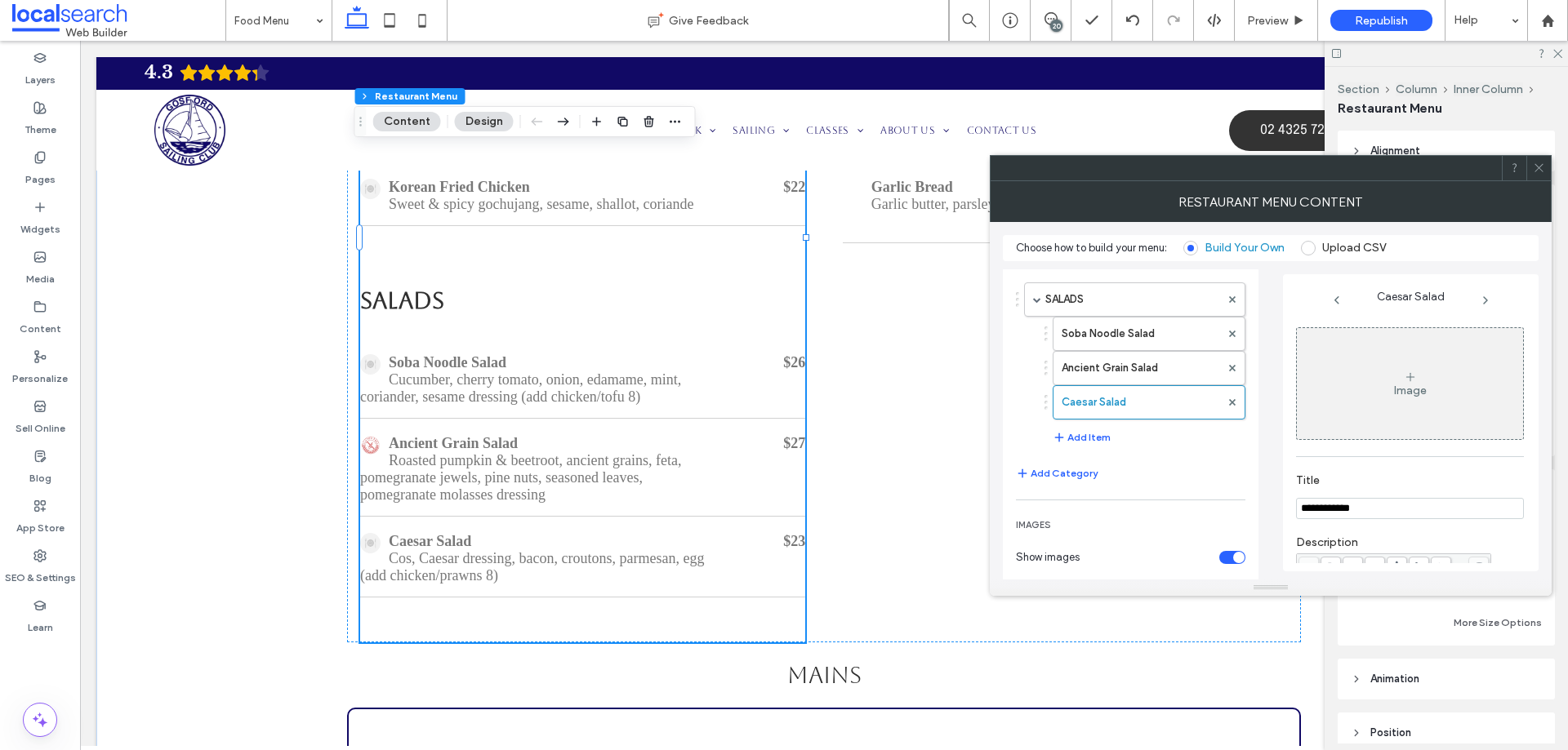
click at [1389, 406] on div "Image" at bounding box center [1411, 383] width 226 height 108
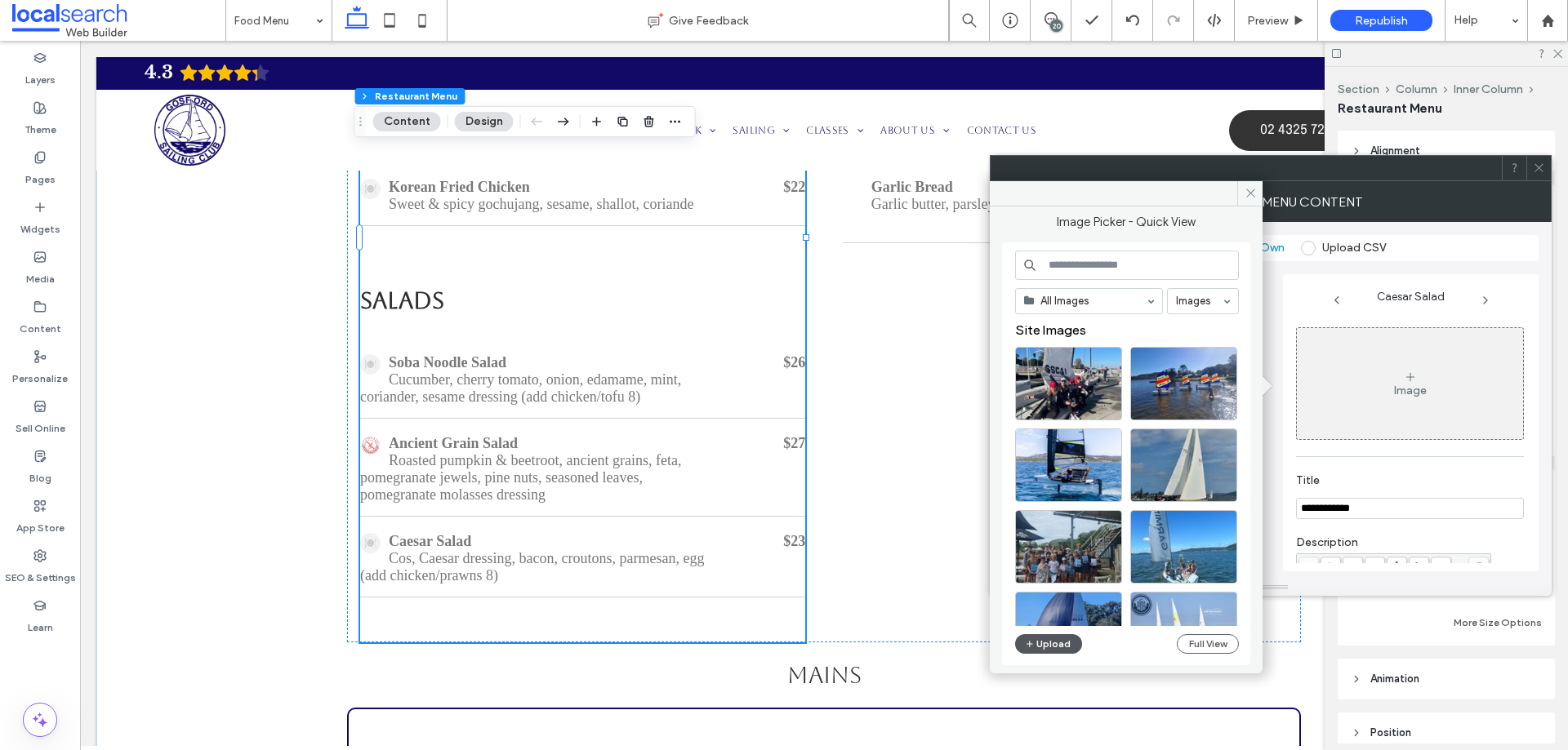
click at [1064, 648] on button "Upload" at bounding box center [1049, 644] width 67 height 19
click at [1058, 640] on button "Upload" at bounding box center [1049, 644] width 67 height 19
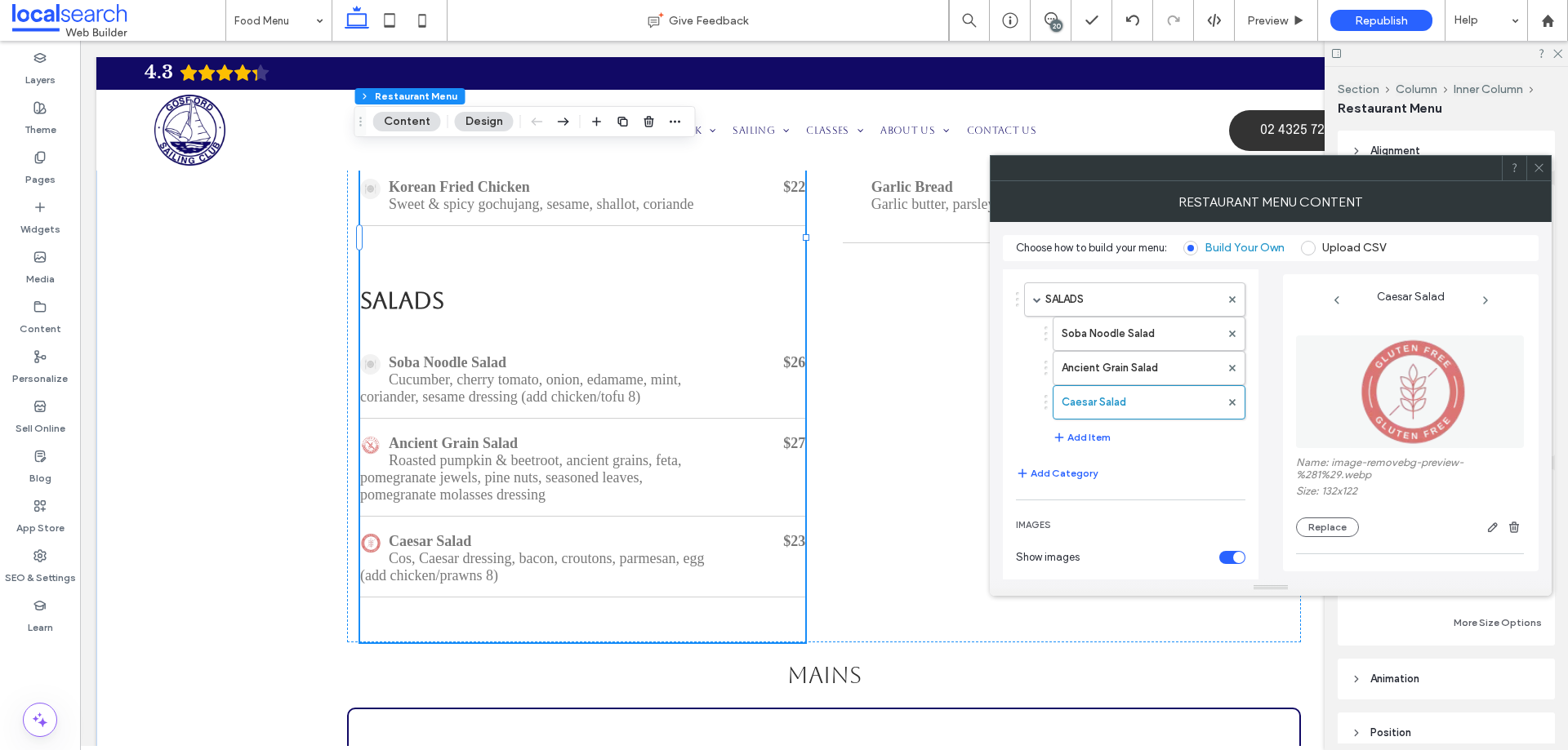
drag, startPoint x: 1539, startPoint y: 167, endPoint x: 861, endPoint y: 345, distance: 701.0
click at [1539, 167] on use at bounding box center [1539, 168] width 8 height 8
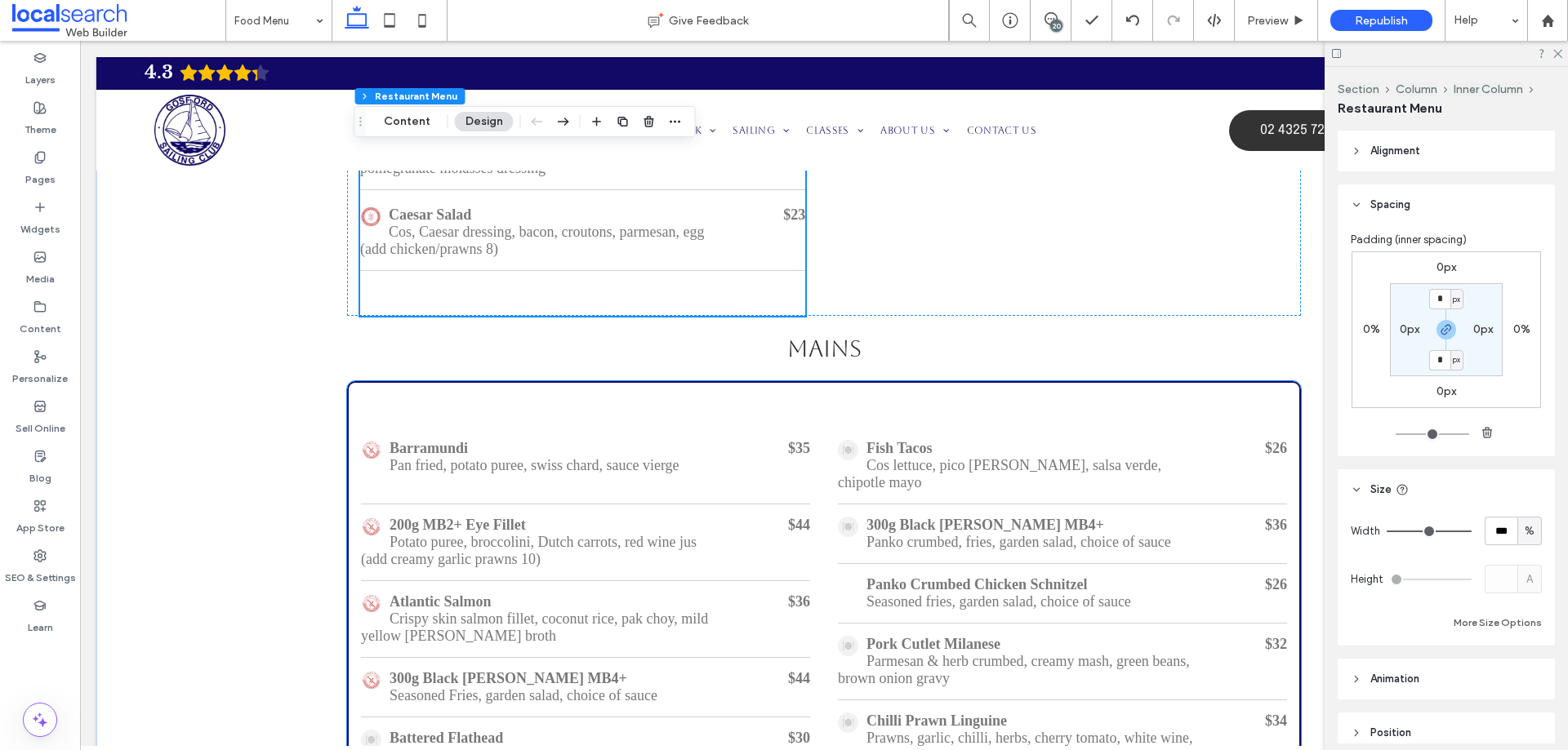
scroll to position [1626, 0]
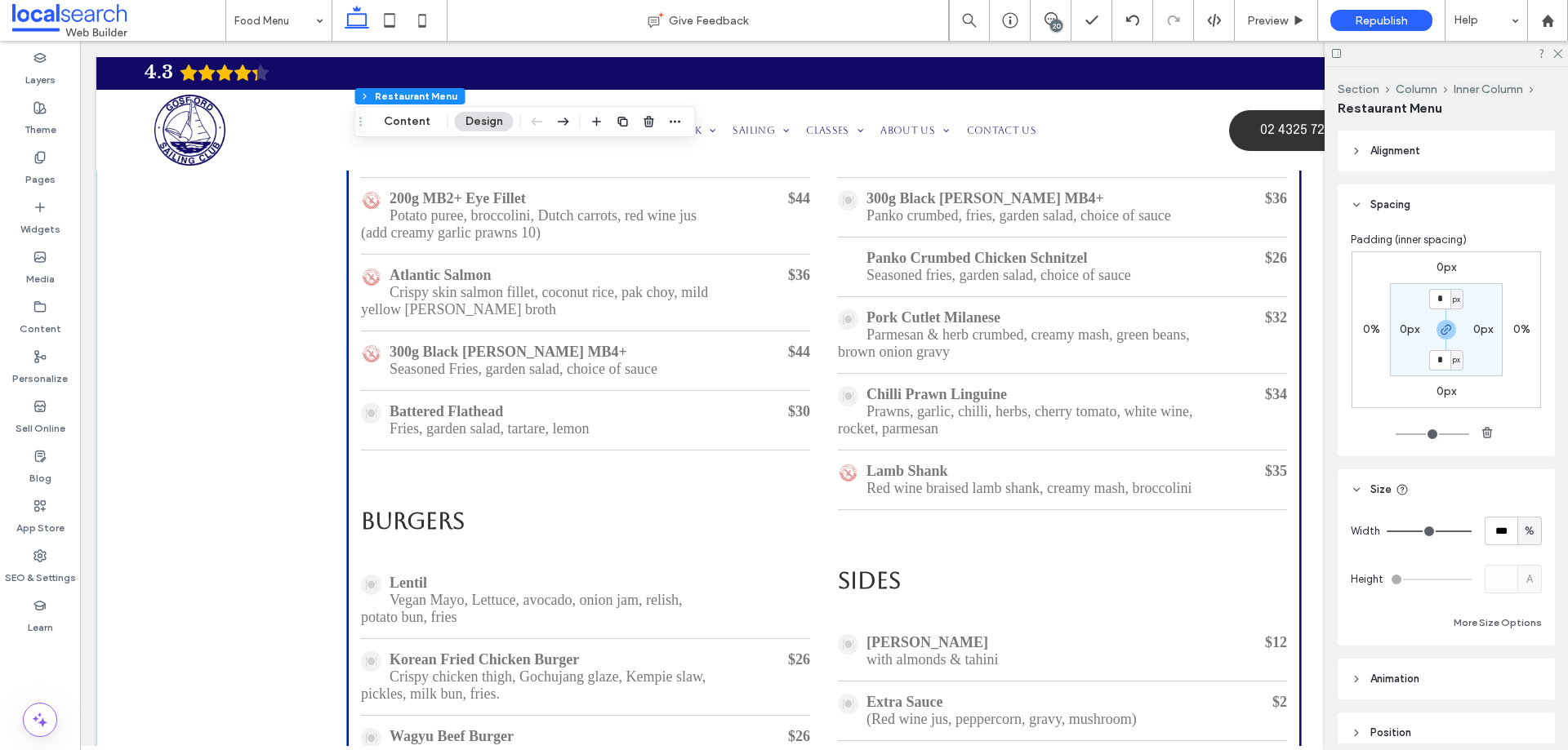
click at [995, 403] on div "Chilli Prawn Linguine" at bounding box center [1015, 394] width 354 height 17
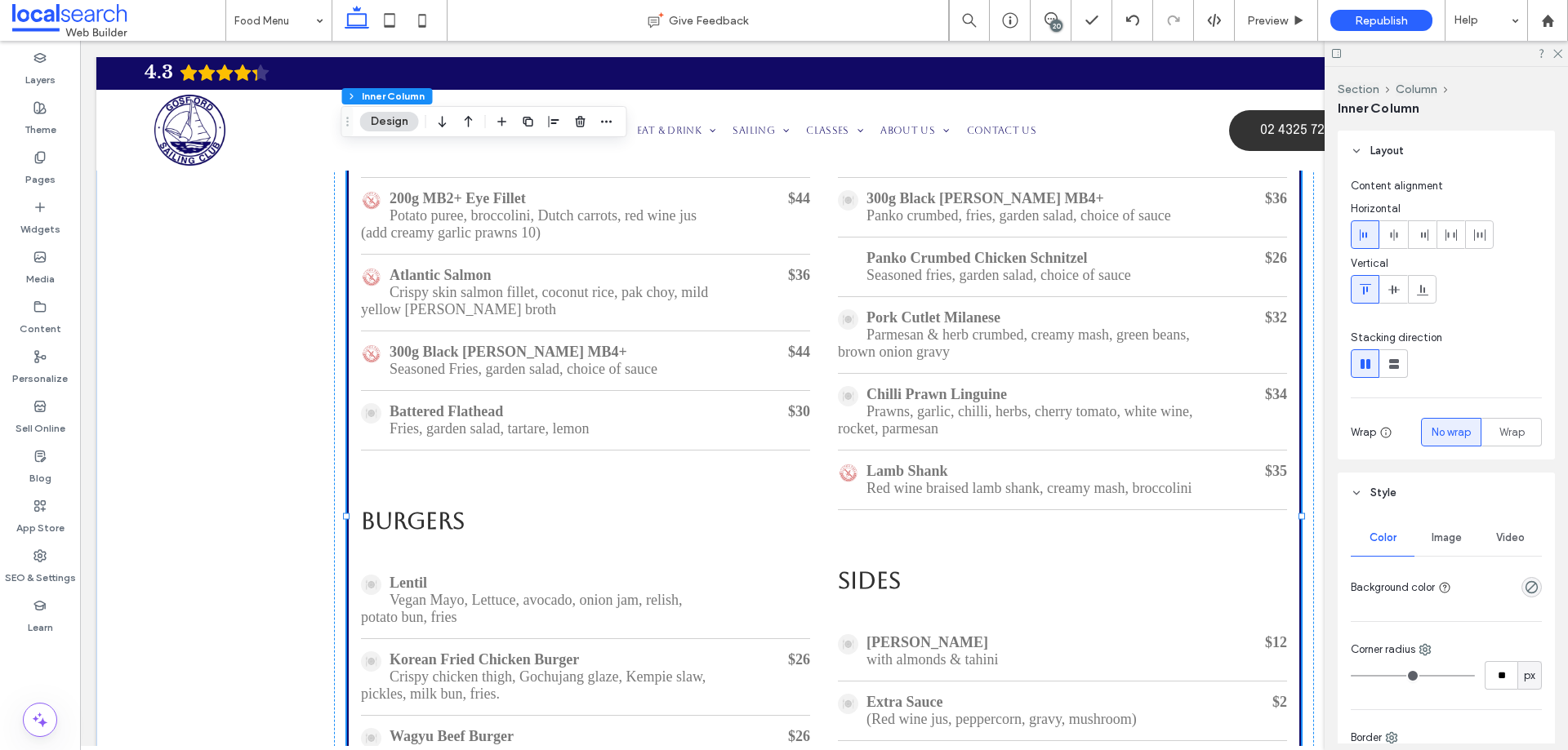
click at [995, 403] on div "Chilli Prawn Linguine" at bounding box center [1015, 394] width 354 height 17
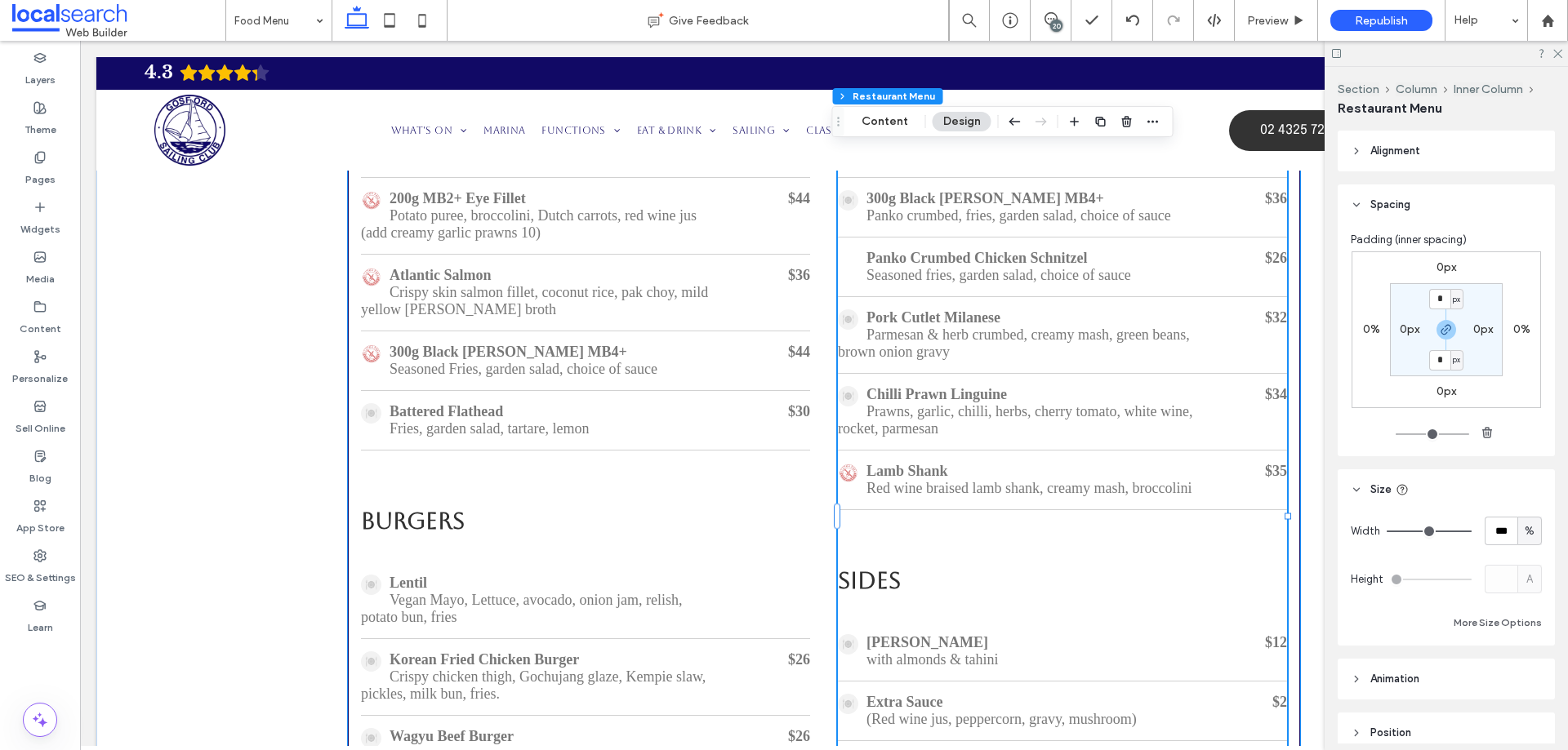
click at [995, 403] on div "Chilli Prawn Linguine" at bounding box center [1015, 394] width 354 height 17
click at [874, 122] on button "Content" at bounding box center [885, 121] width 68 height 19
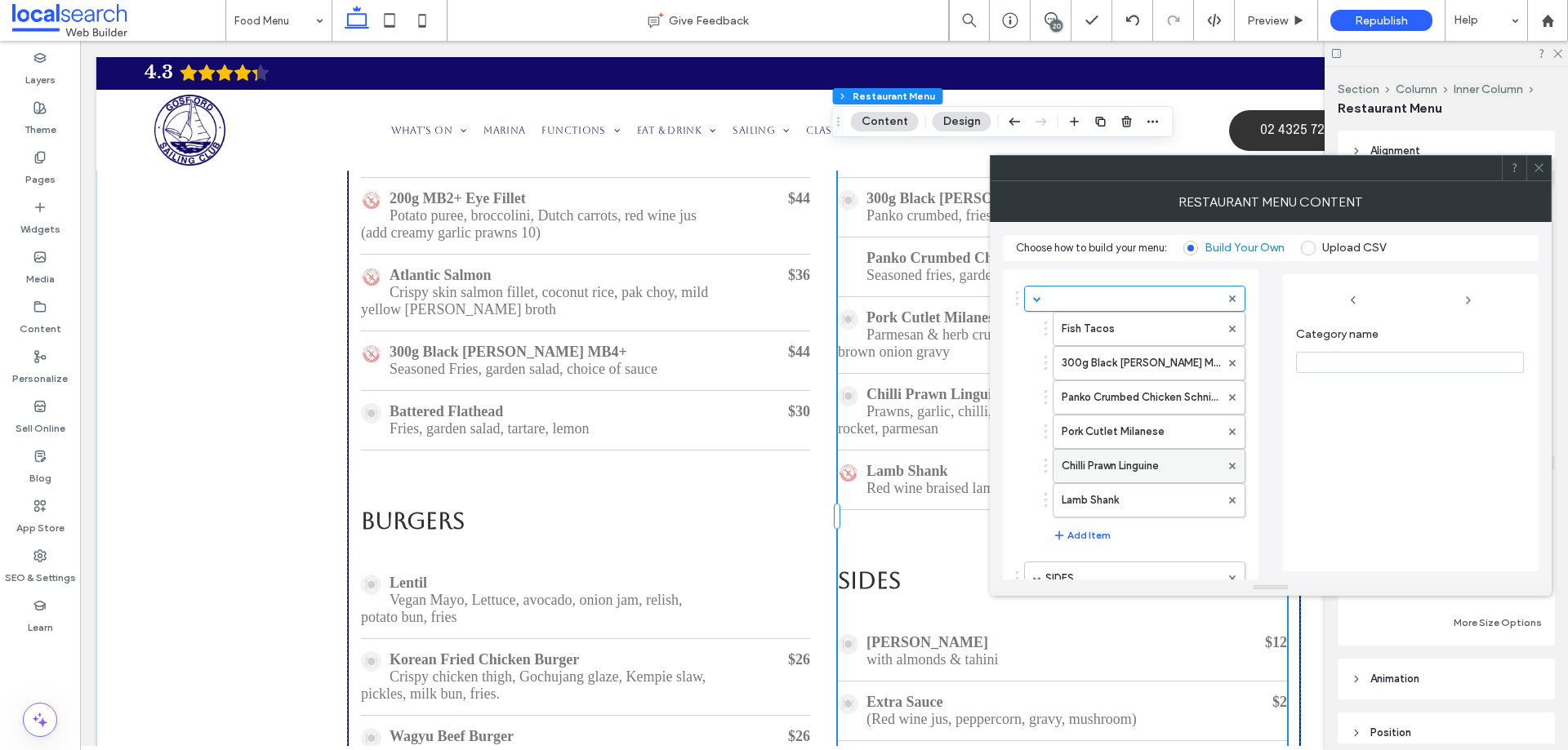
click at [1131, 467] on label "Chilli Prawn Linguine" at bounding box center [1141, 465] width 158 height 33
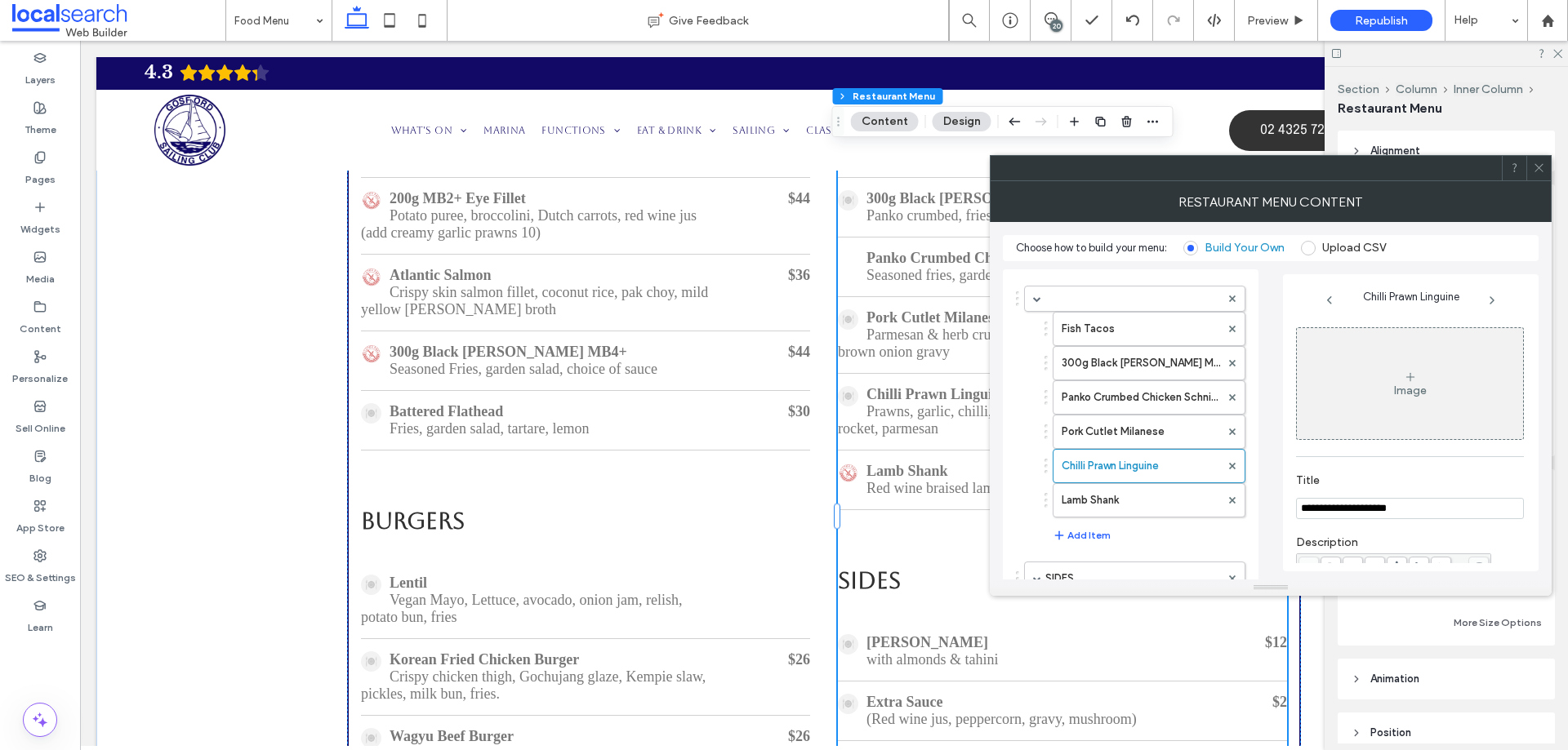
click at [1384, 383] on div "Image" at bounding box center [1411, 383] width 226 height 108
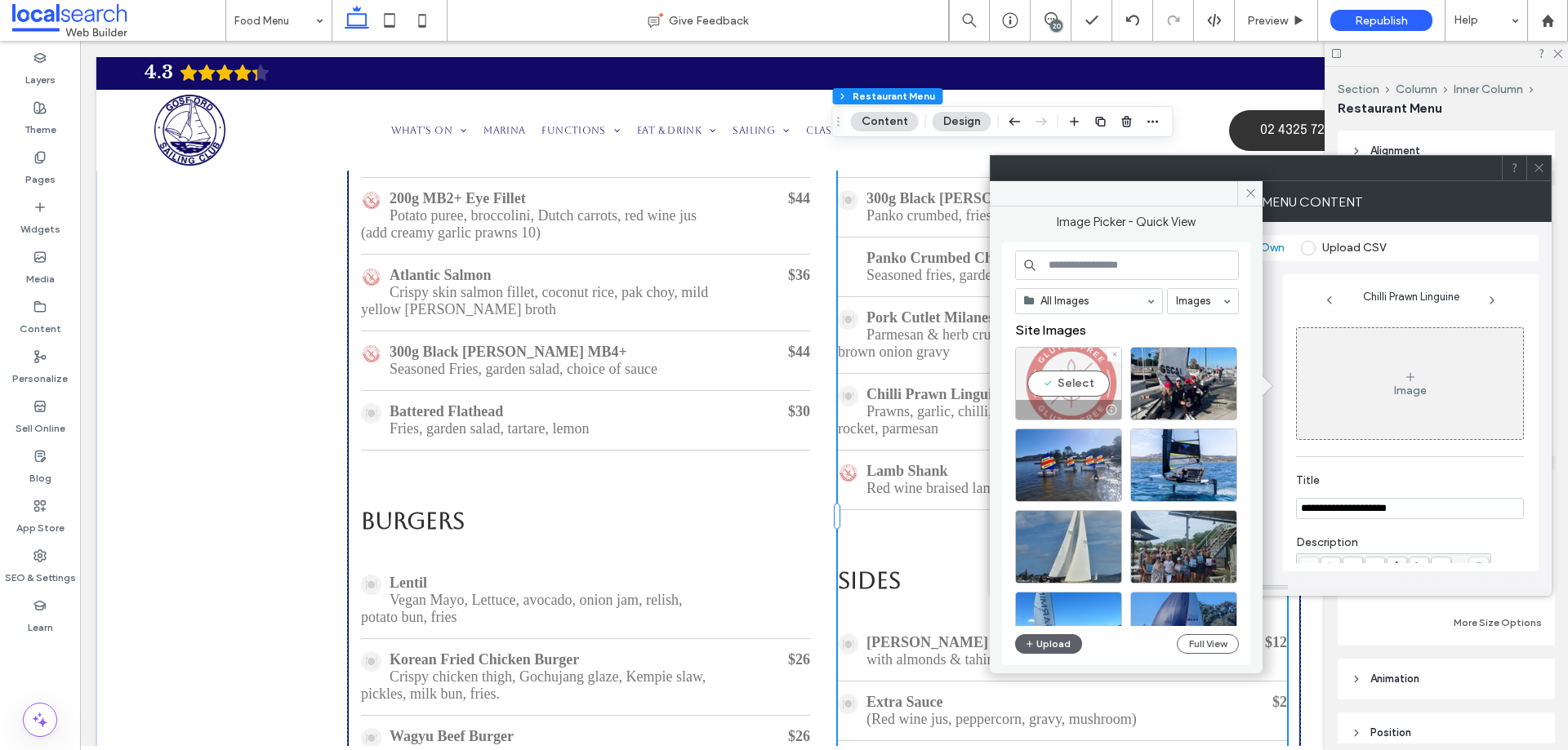
click at [1069, 388] on div "Select" at bounding box center [1069, 383] width 107 height 74
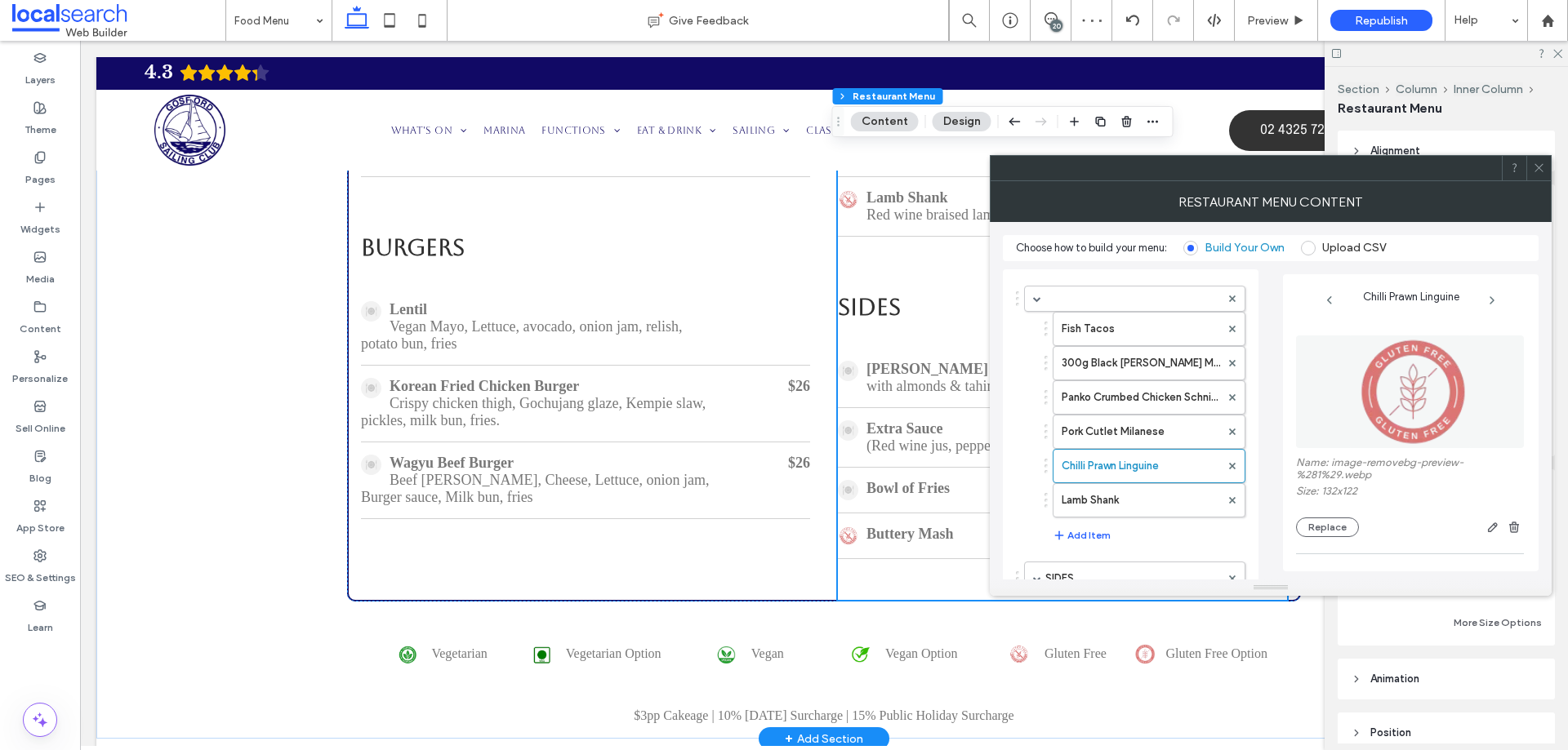
scroll to position [1870, 0]
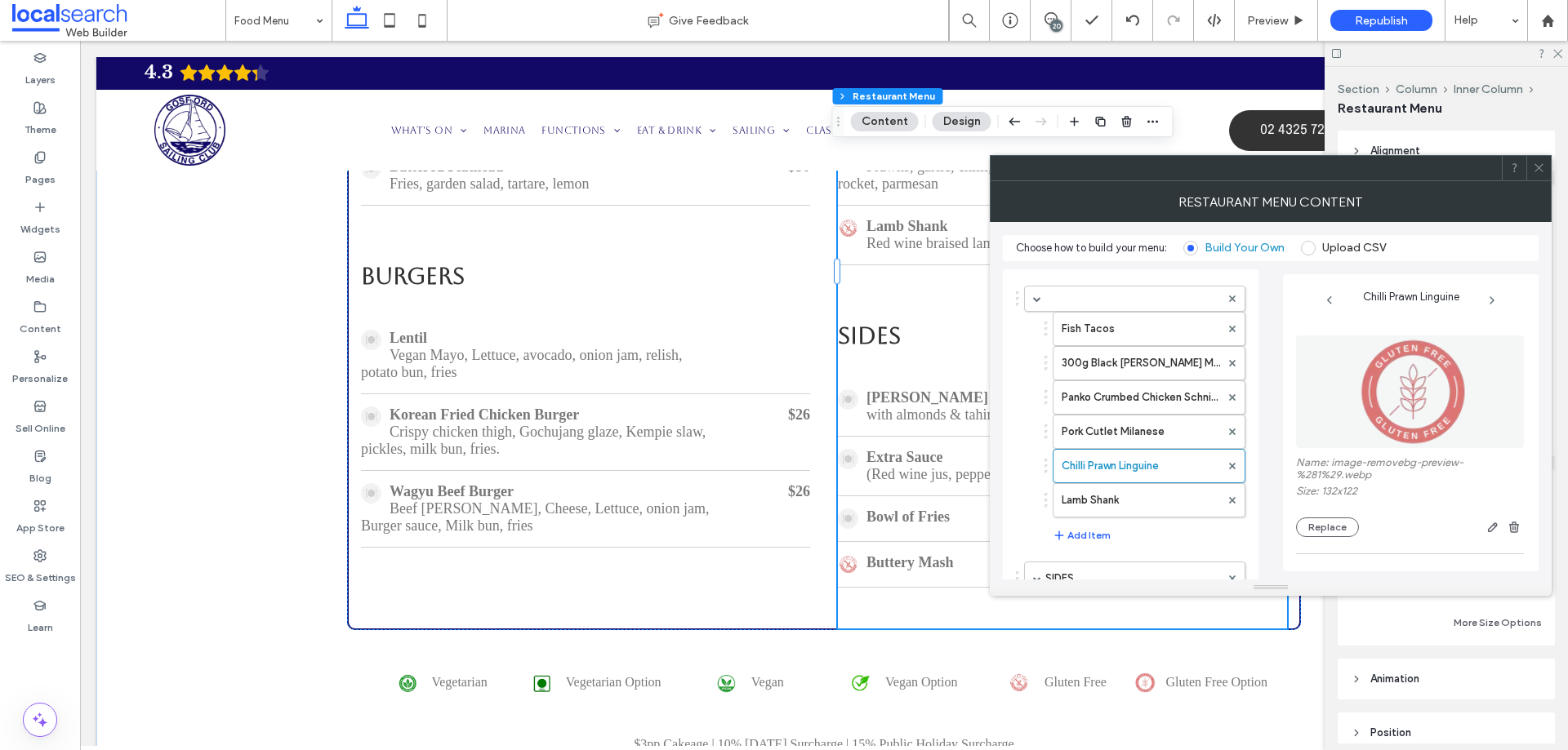
click at [908, 437] on div "Charred Broccolini with almonds & tahini $12" at bounding box center [1063, 407] width 449 height 59
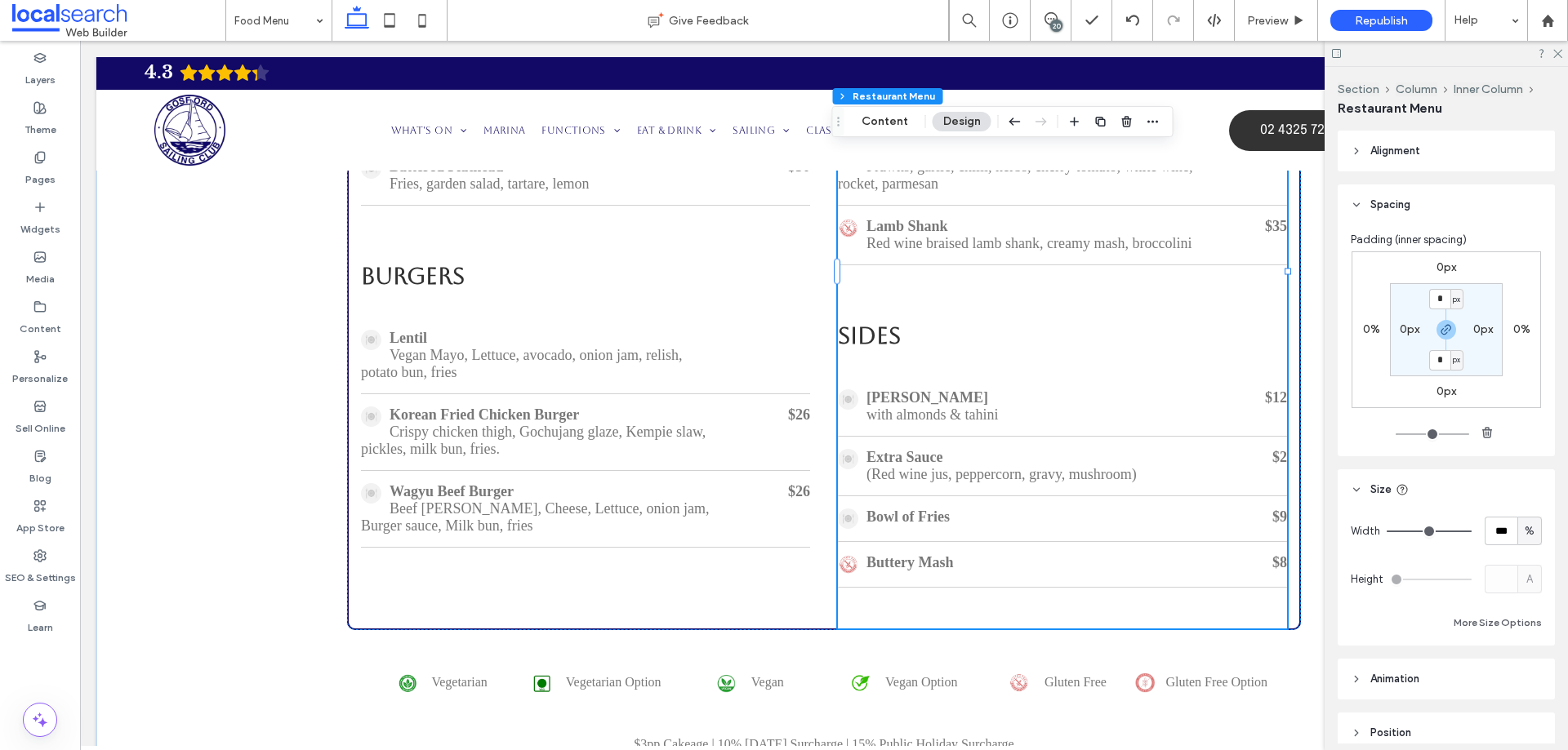
click at [908, 437] on div "Charred Broccolini with almonds & tahini $12" at bounding box center [1063, 407] width 449 height 59
click at [890, 126] on button "Content" at bounding box center [885, 121] width 68 height 19
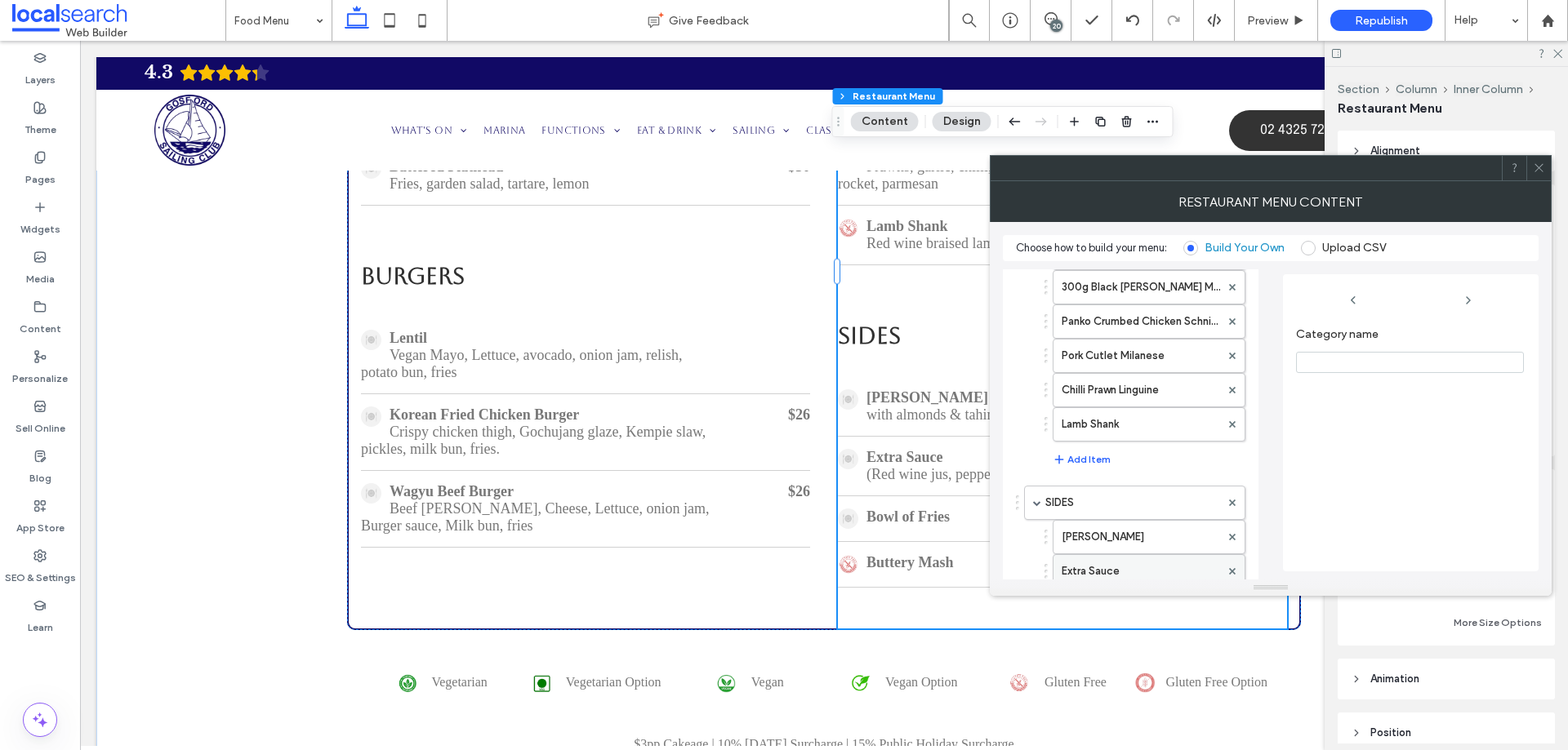
scroll to position [163, 0]
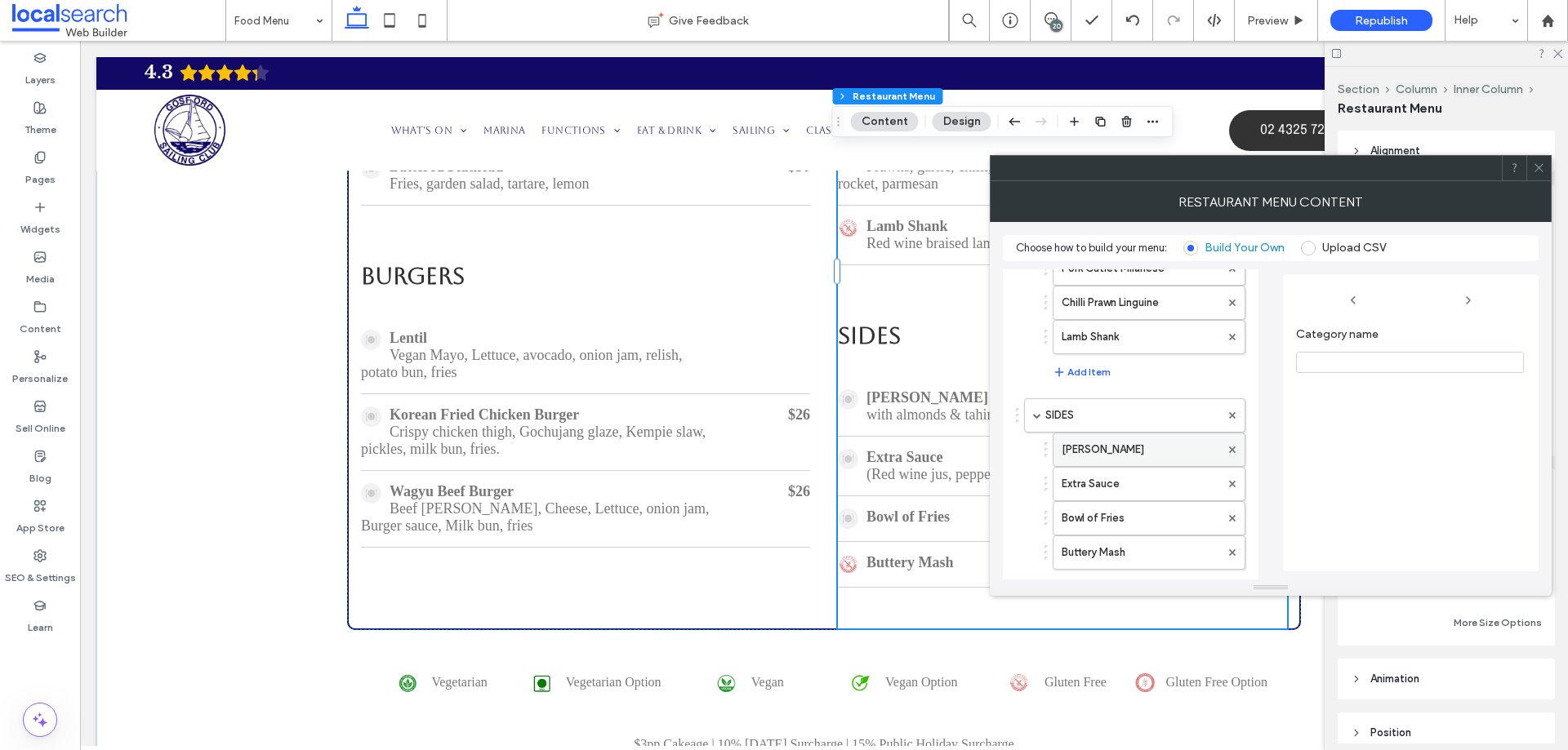
click at [1125, 455] on label "[PERSON_NAME]" at bounding box center [1141, 449] width 158 height 33
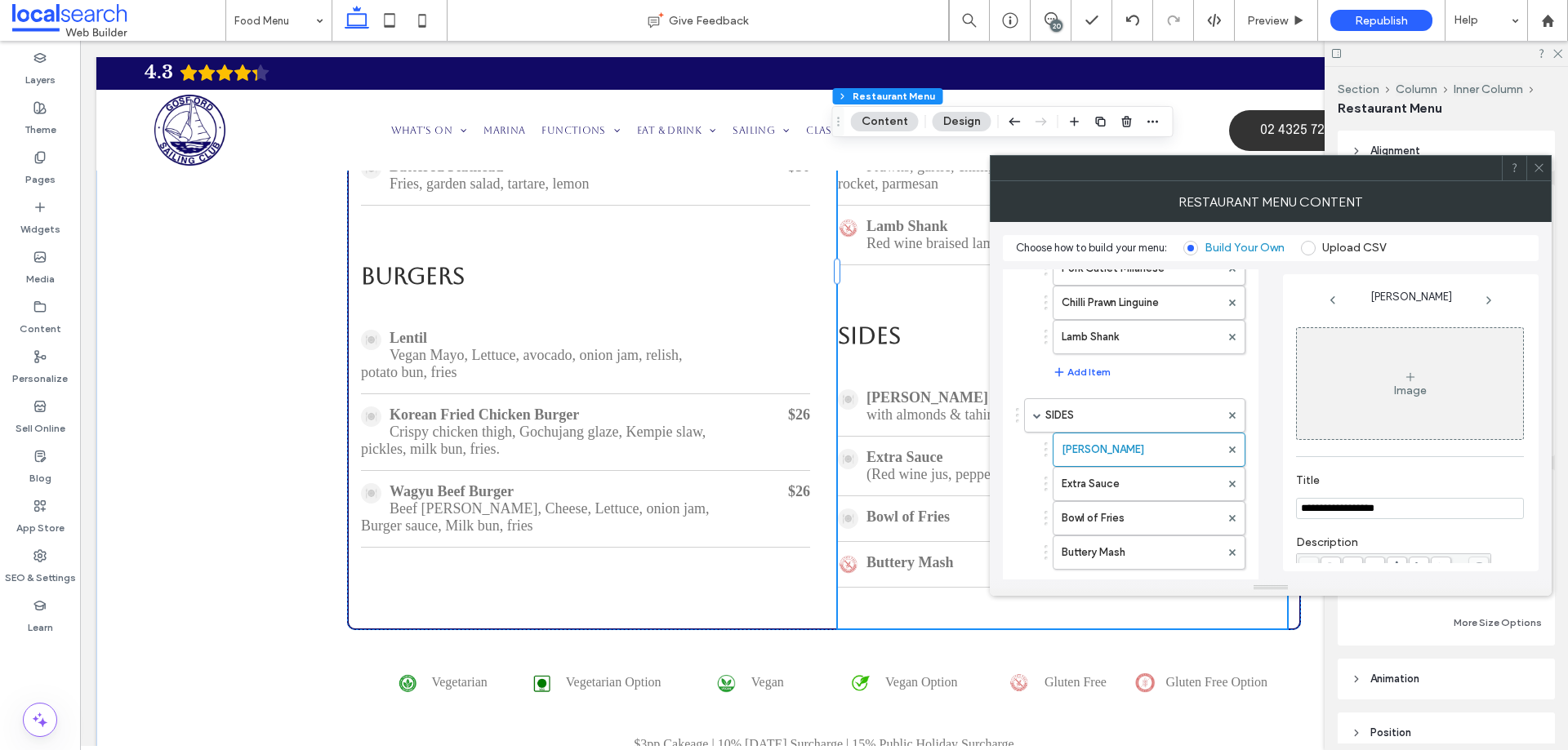
click at [1404, 378] on icon at bounding box center [1411, 378] width 13 height 13
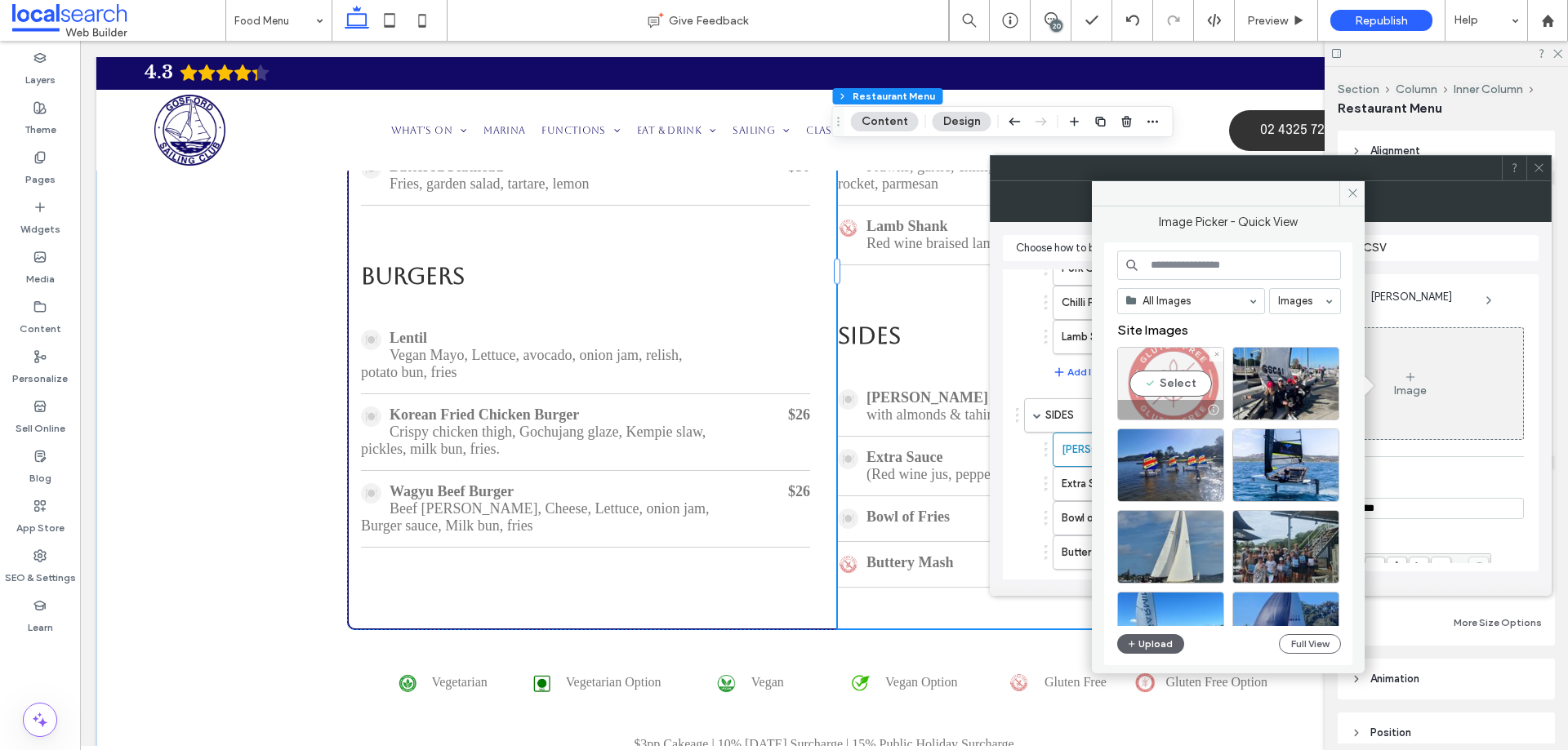
click at [1130, 378] on div "Select" at bounding box center [1171, 383] width 107 height 74
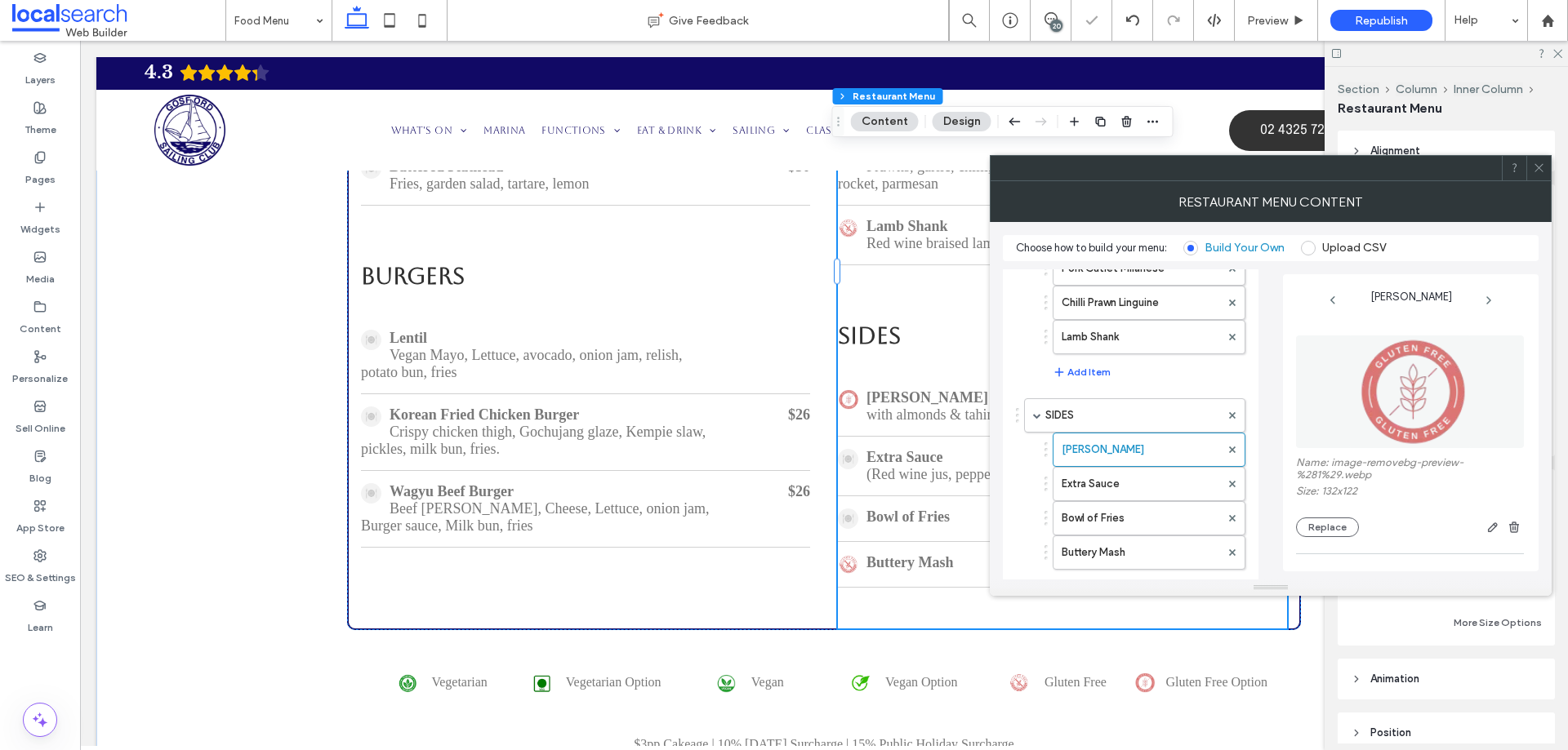
click at [1536, 165] on icon at bounding box center [1539, 167] width 13 height 13
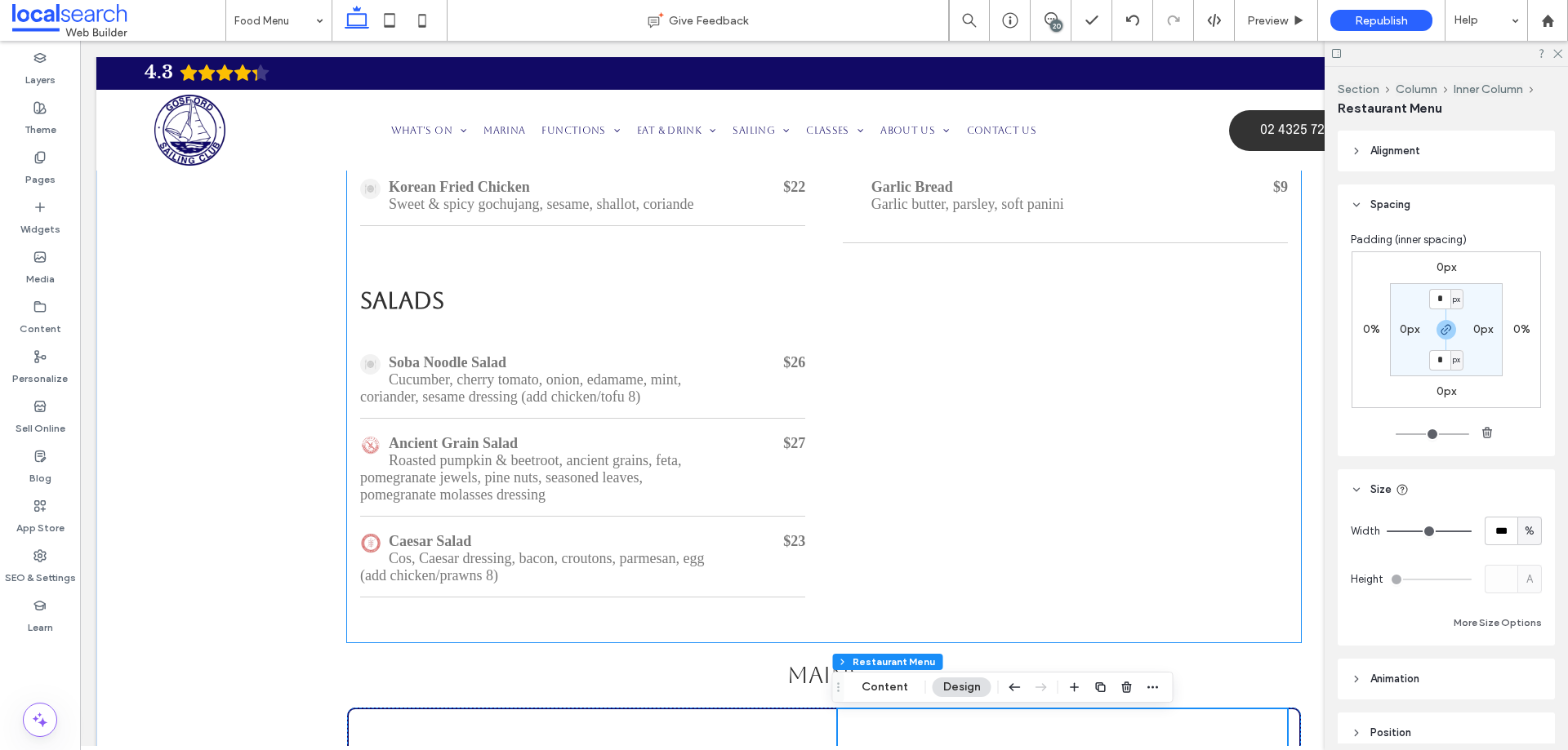
scroll to position [645, 0]
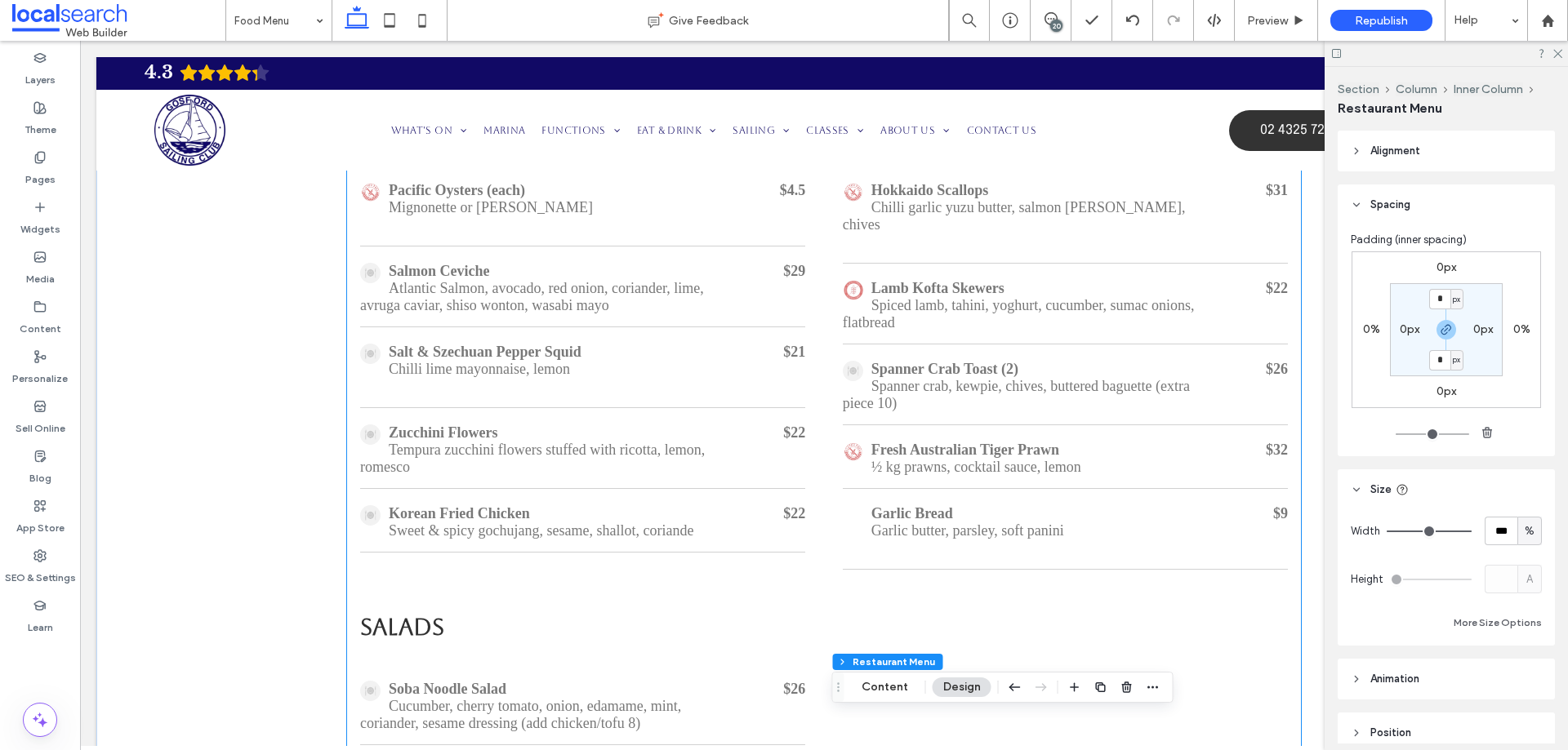
click at [632, 463] on p "Tempura zucchini flowers stuffed with ricotta, lemon, romesco" at bounding box center [536, 459] width 352 height 34
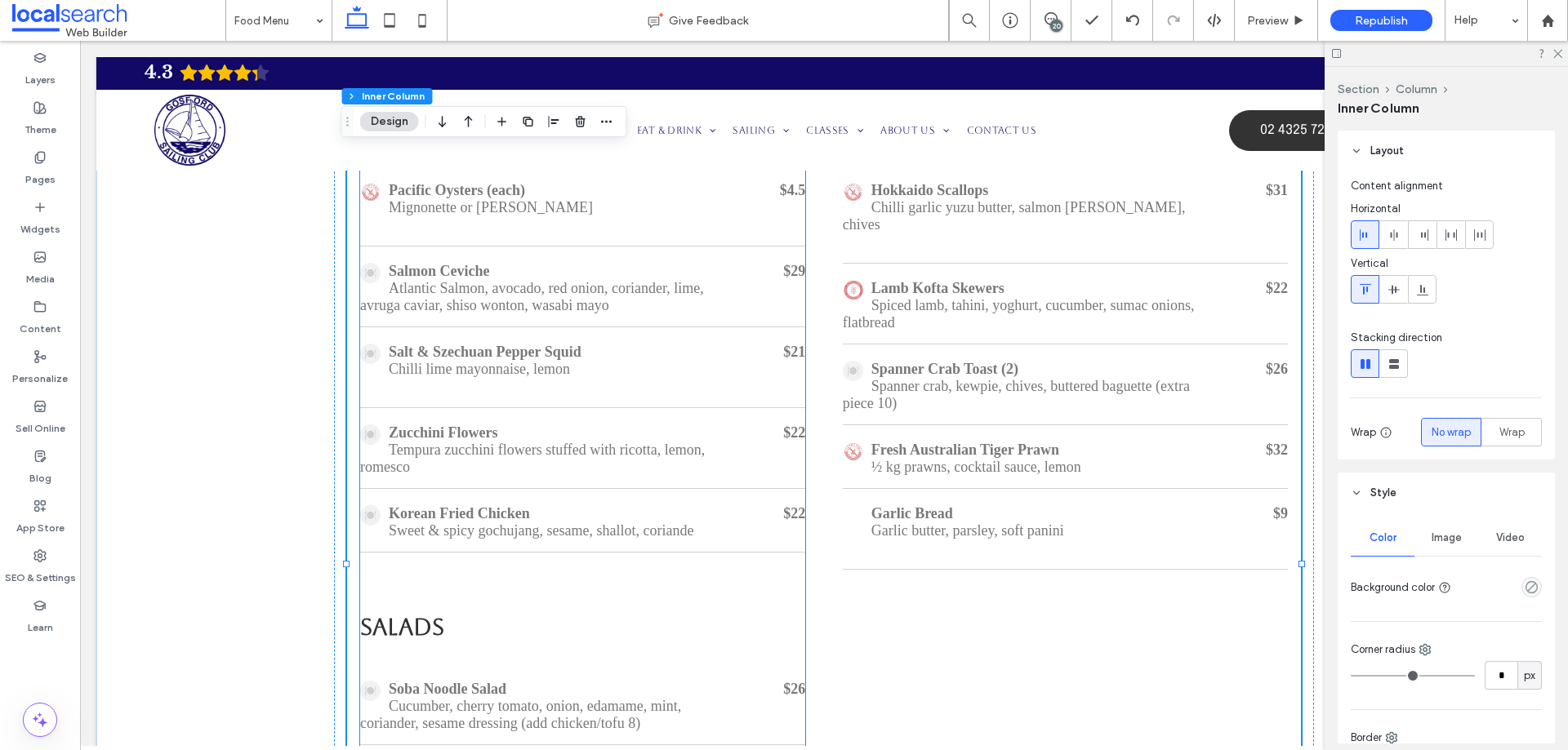
click at [467, 255] on div "Salmon Ceviche Atlantic Salmon, avocado, red onion, coriander, lime, avruga cav…" at bounding box center [582, 289] width 445 height 77
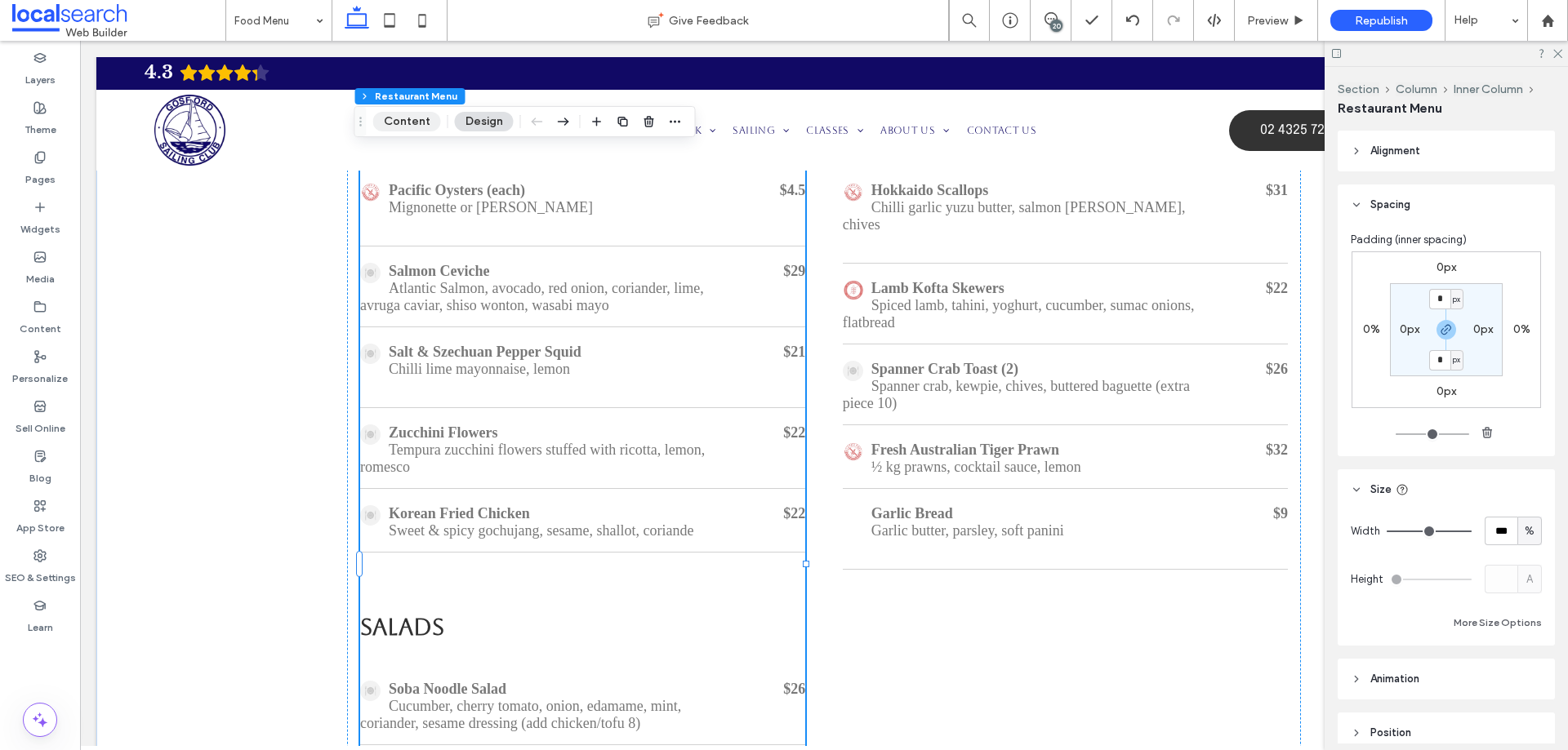
click at [401, 117] on button "Content" at bounding box center [407, 121] width 68 height 19
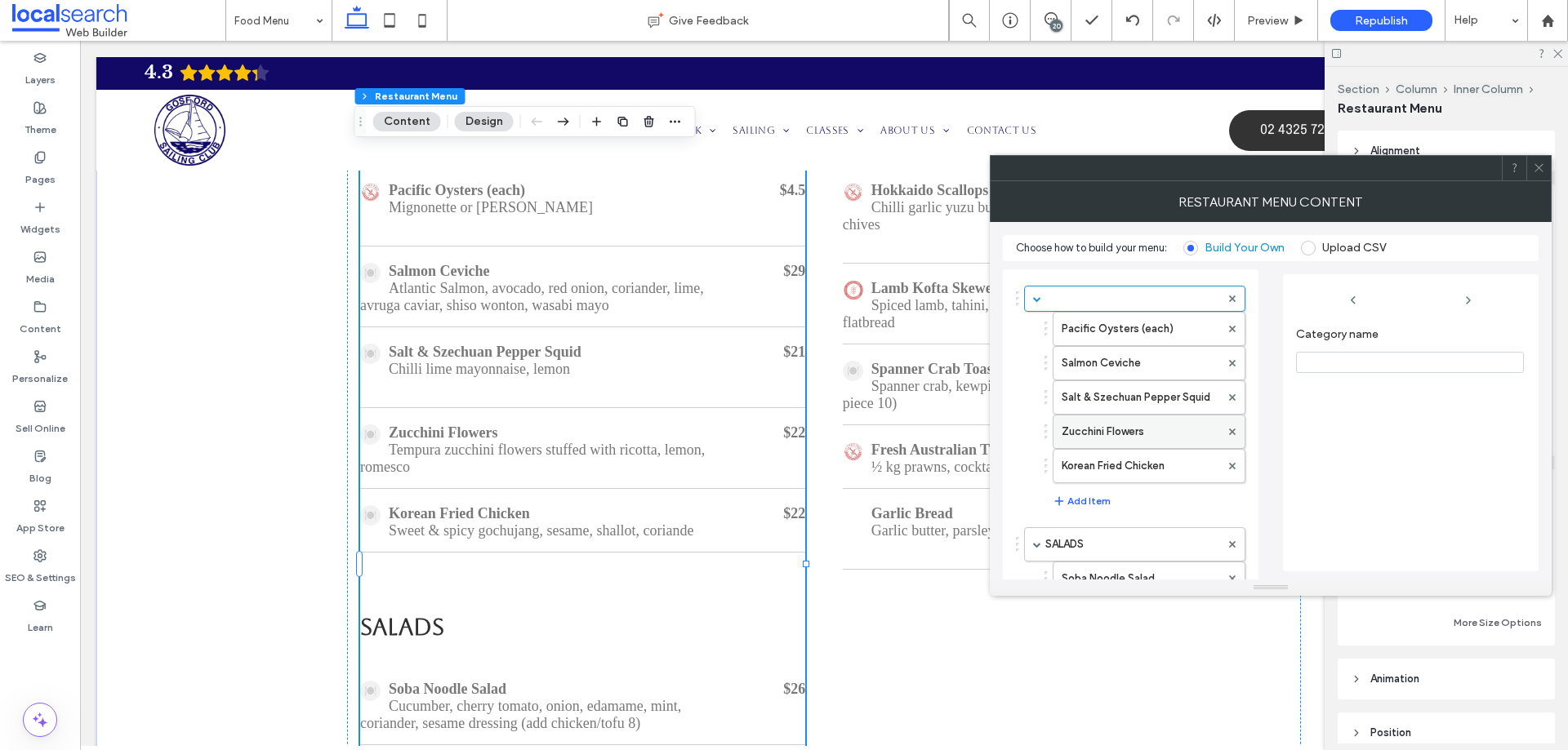
click at [1106, 426] on label "Zucchini Flowers" at bounding box center [1141, 431] width 158 height 33
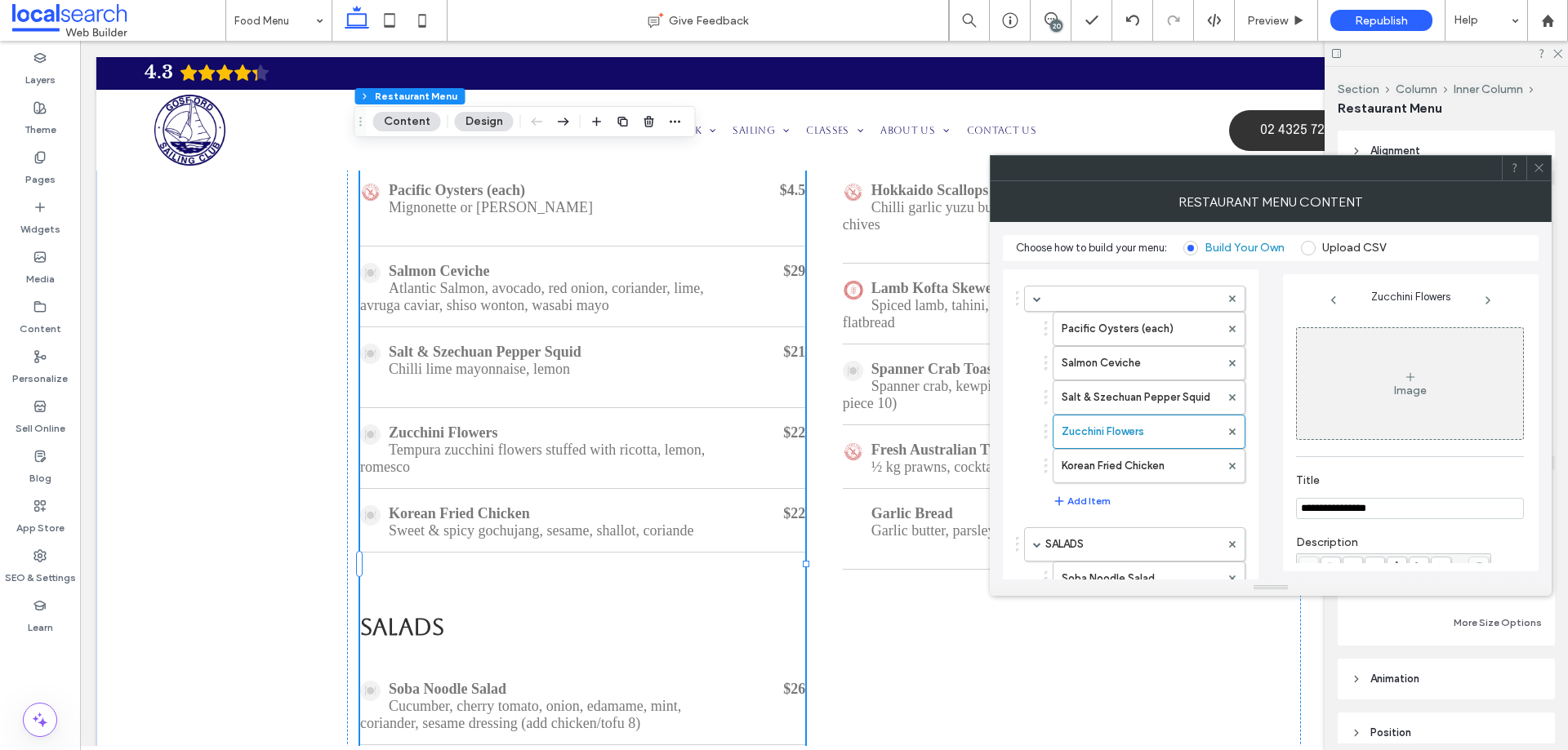
click at [1416, 391] on div "Image" at bounding box center [1411, 390] width 33 height 14
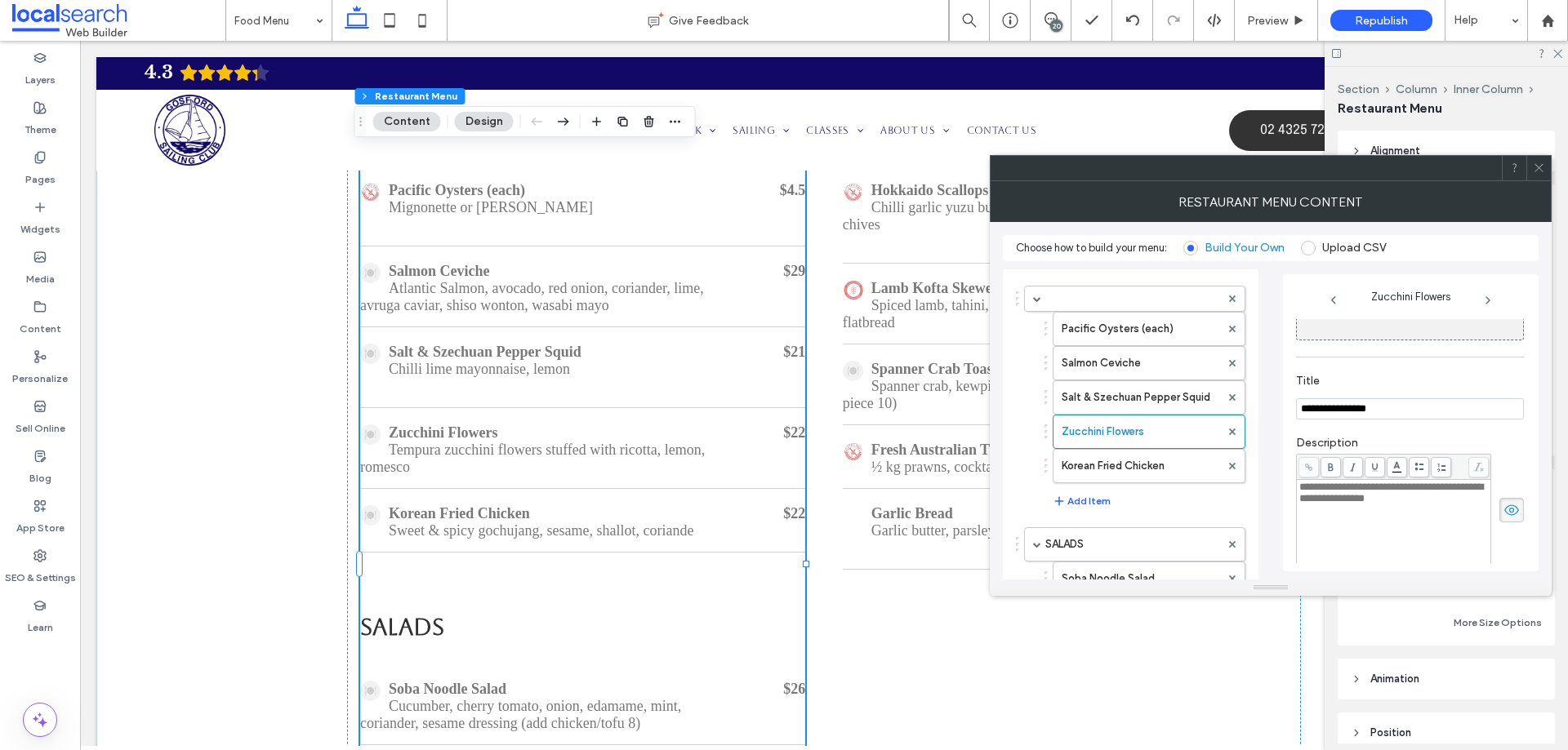
scroll to position [0, 0]
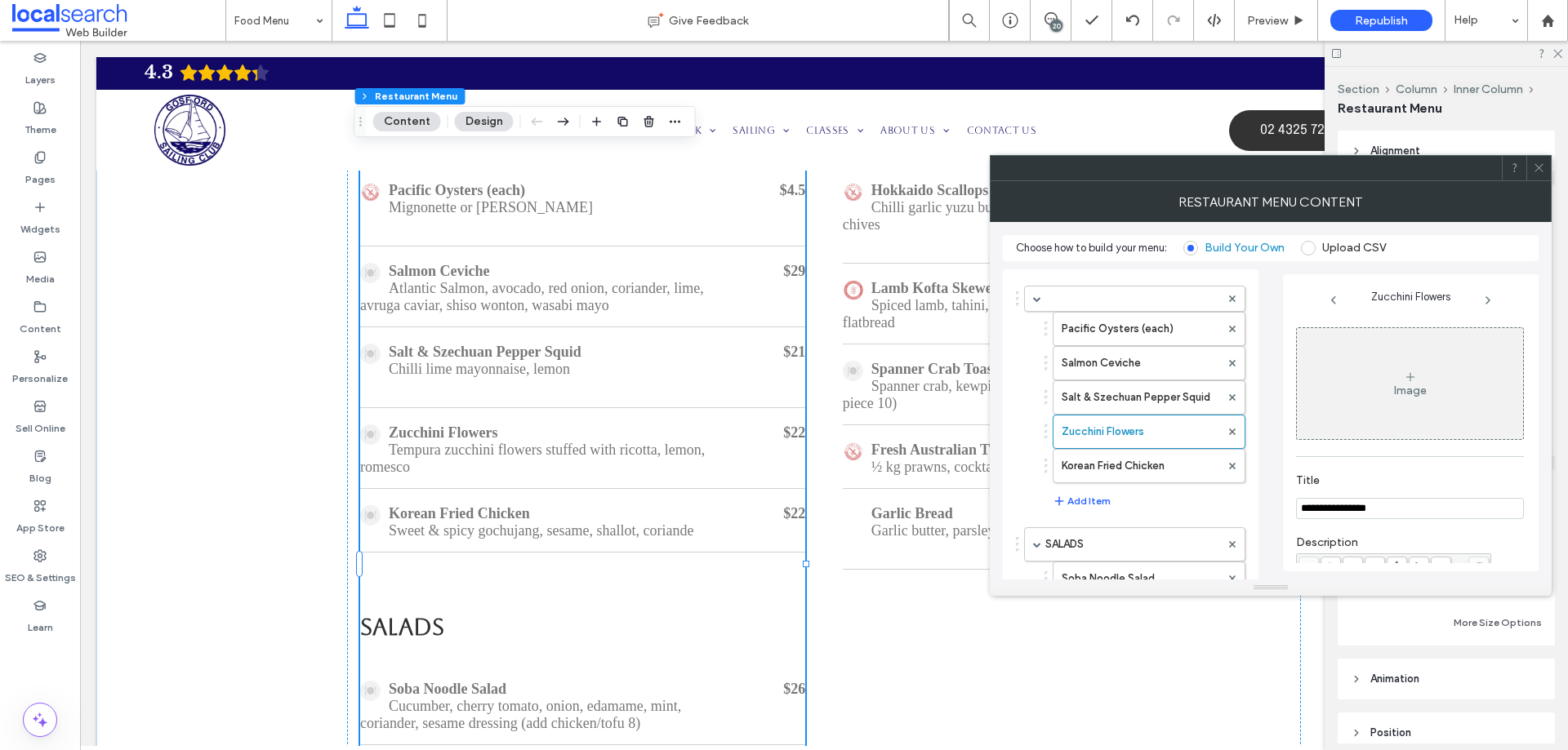
click at [1415, 408] on div "Image" at bounding box center [1411, 383] width 226 height 108
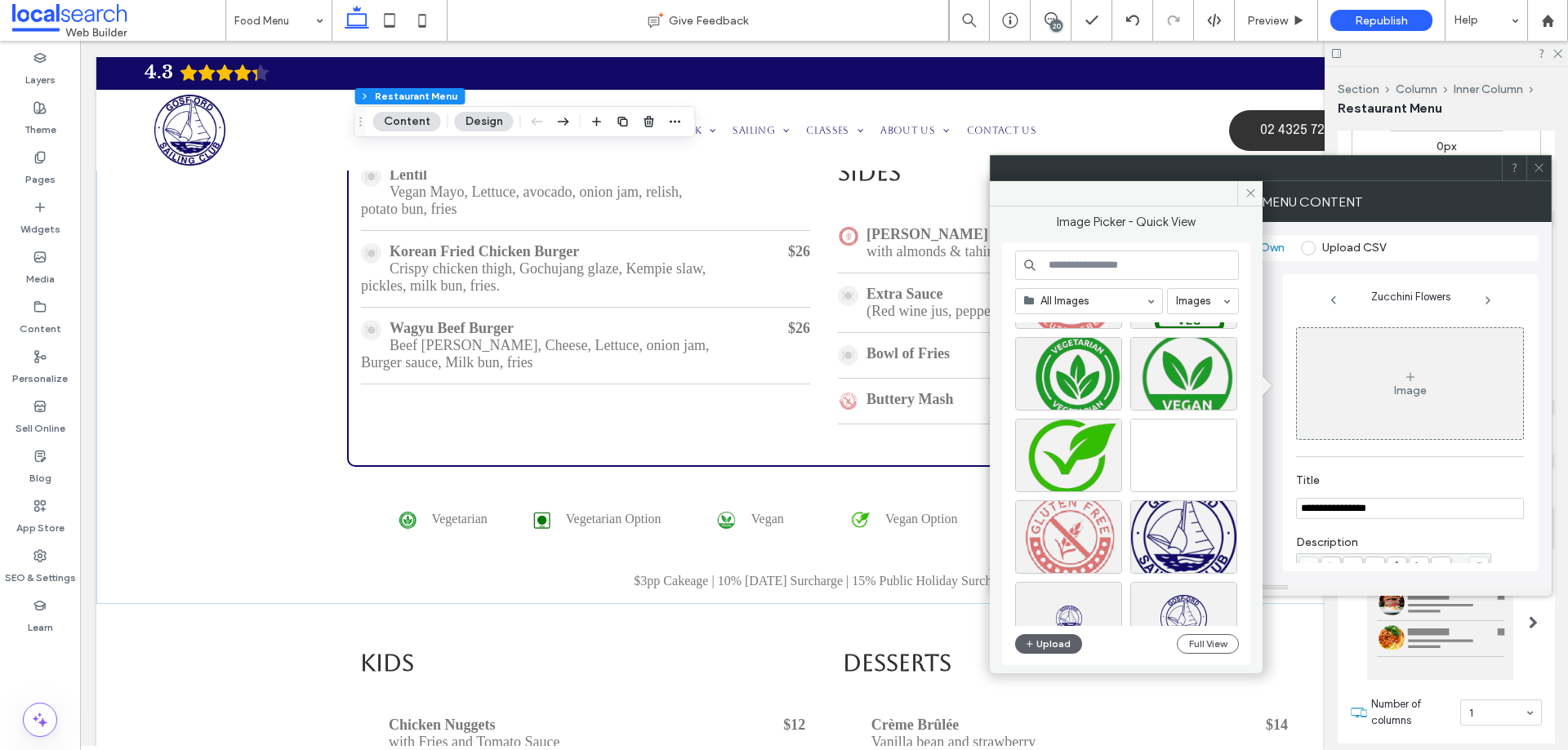
scroll to position [11653, 0]
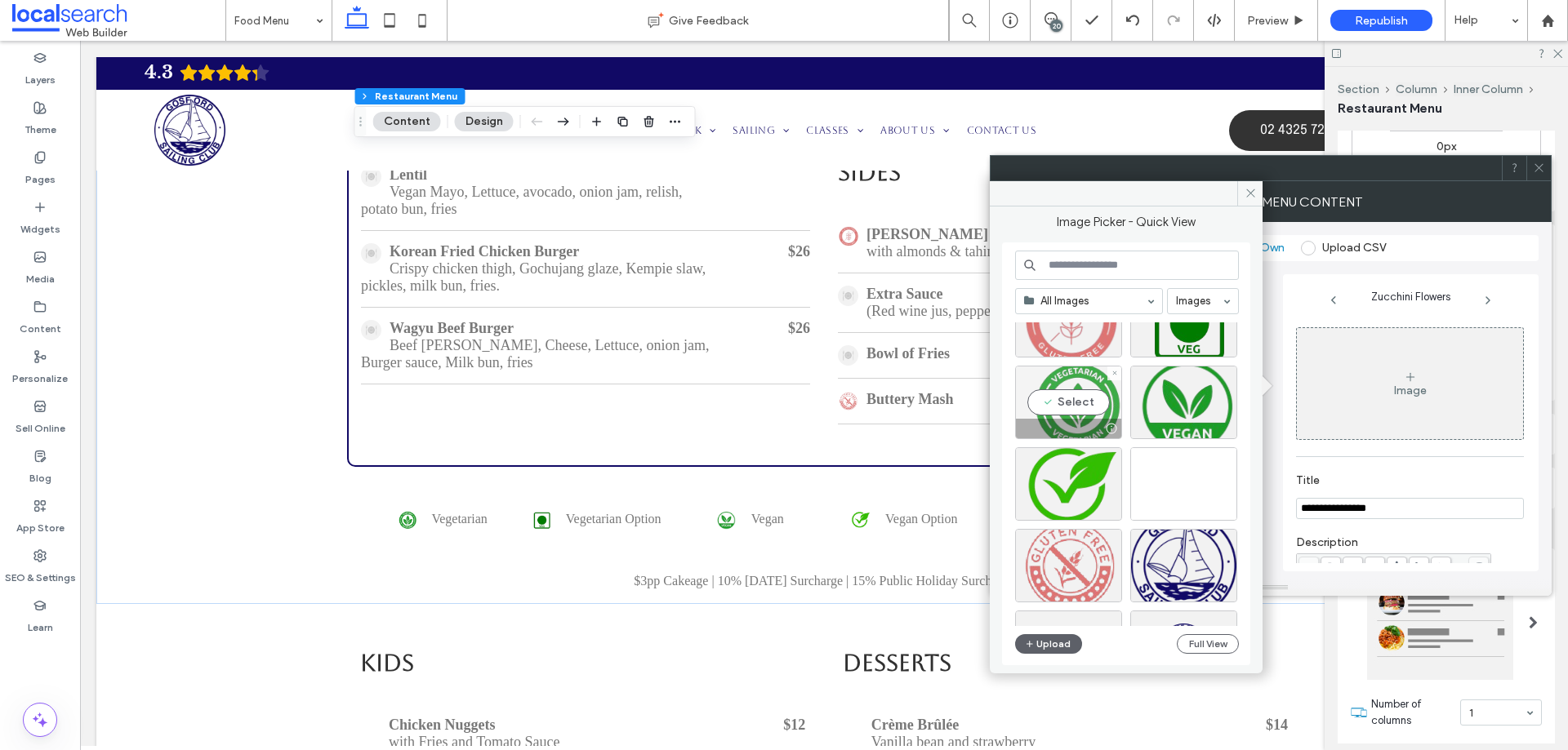
click at [1070, 395] on div "Select" at bounding box center [1069, 403] width 107 height 74
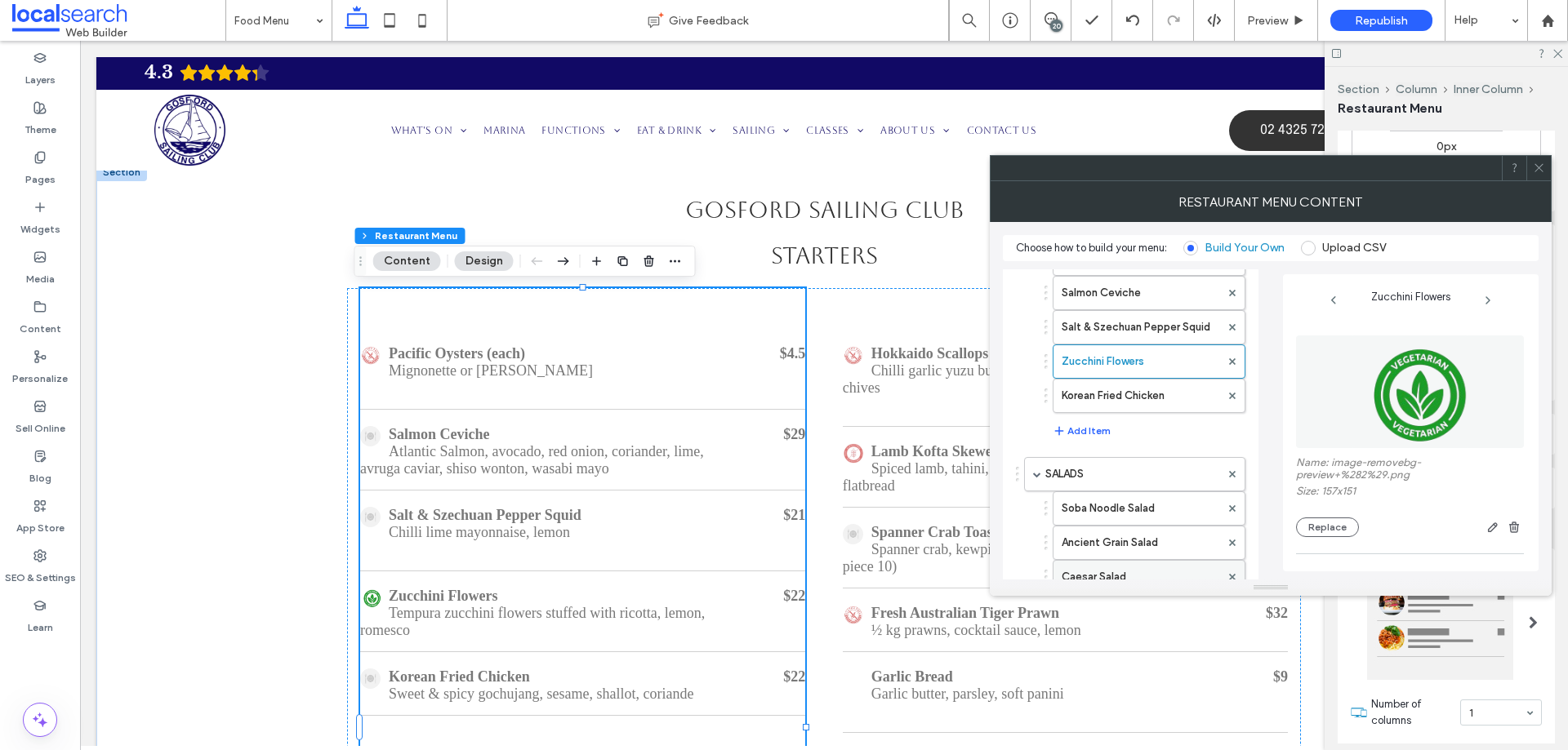
scroll to position [163, 0]
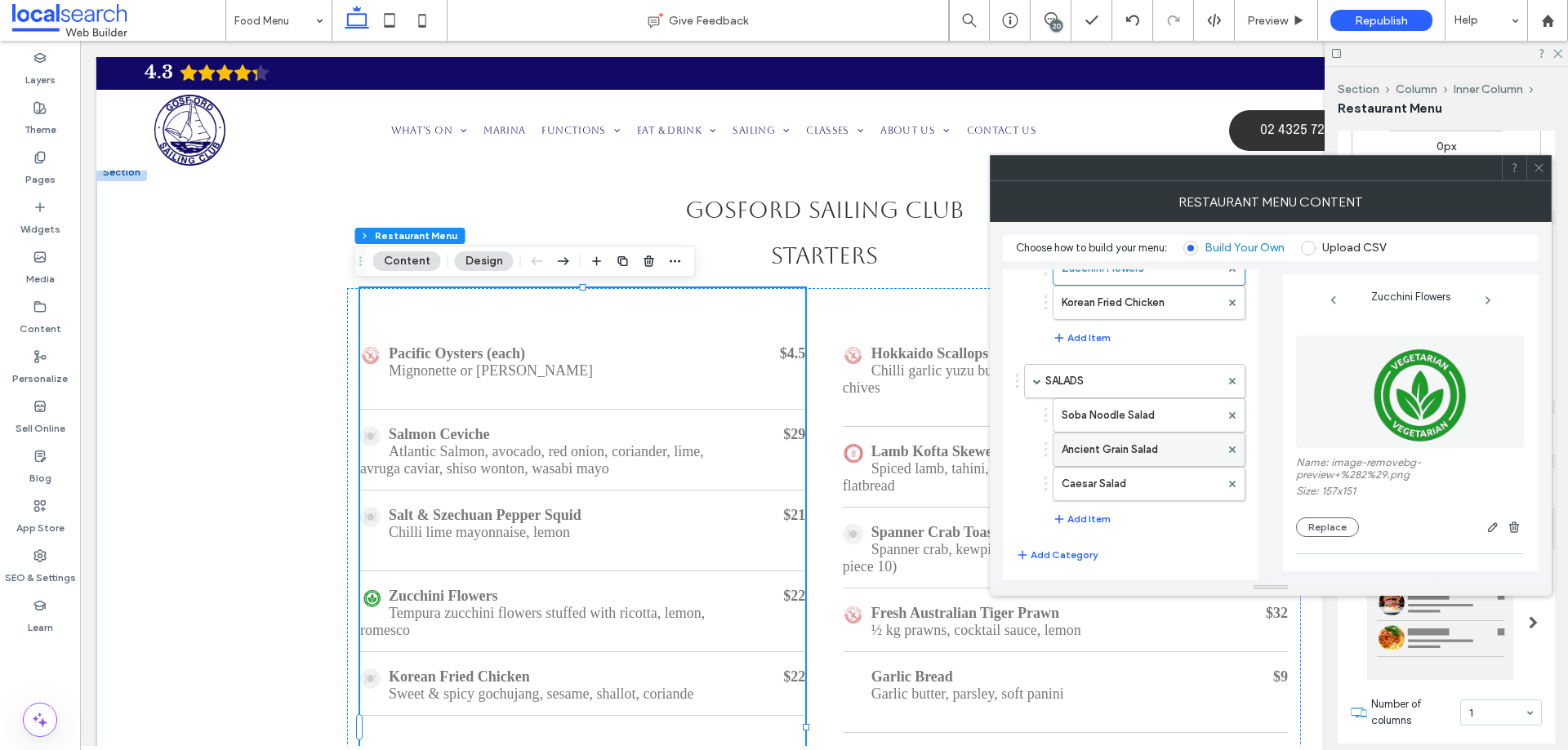
click at [1153, 449] on label "Ancient Grain Salad" at bounding box center [1141, 449] width 158 height 33
type input "**********"
type input "**"
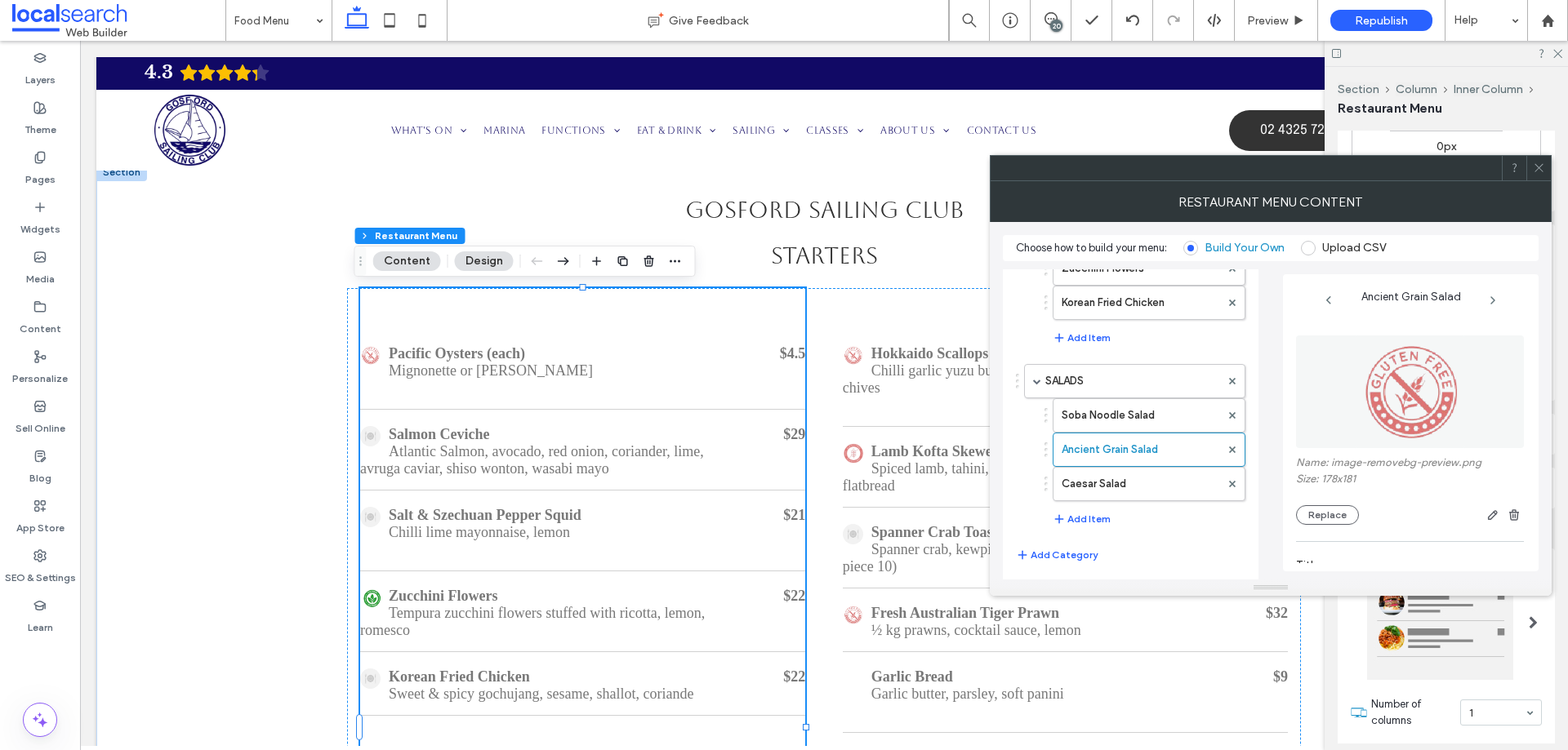
click at [1352, 506] on div "Replace" at bounding box center [1411, 515] width 228 height 19
click at [1346, 516] on button "Replace" at bounding box center [1328, 515] width 63 height 19
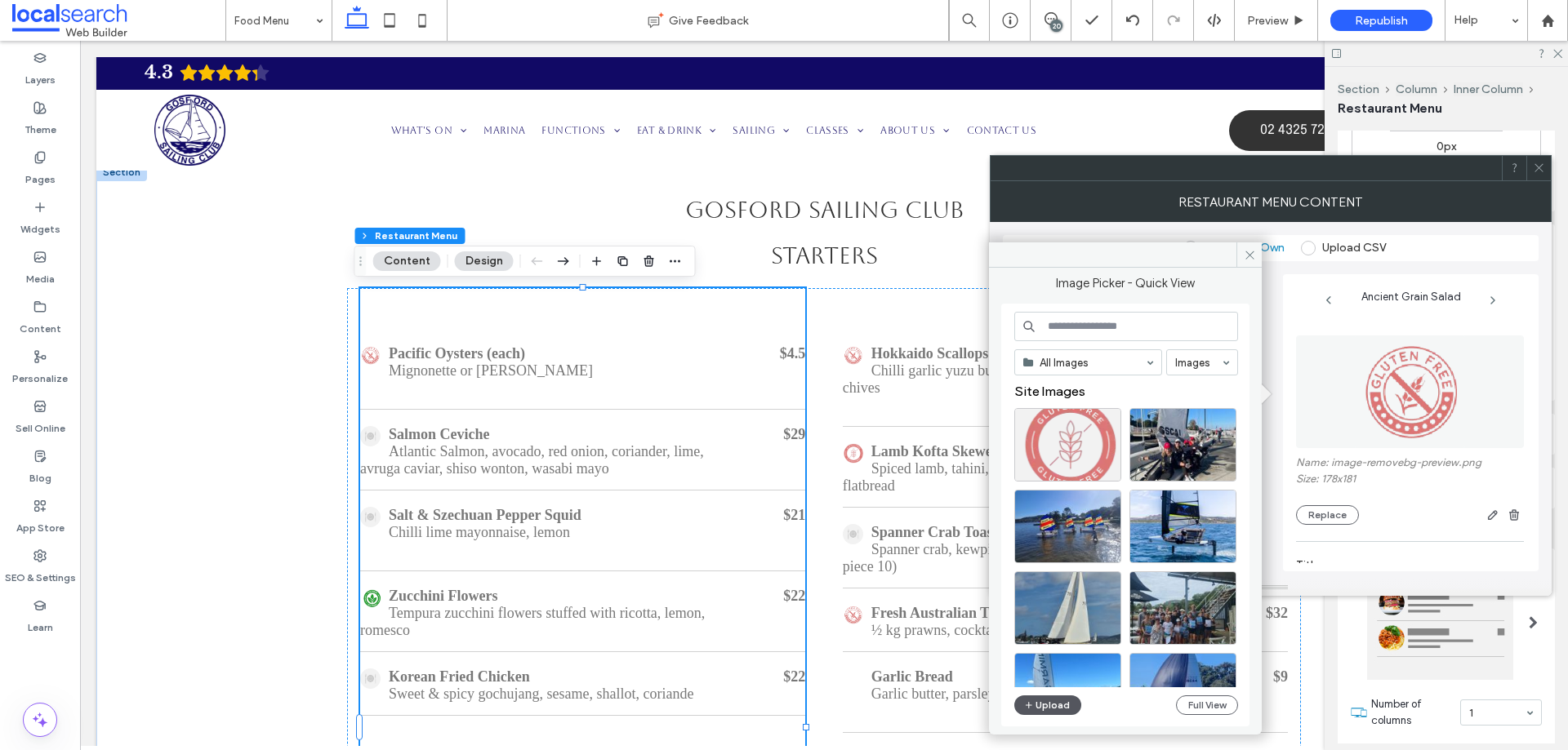
click at [1060, 696] on button "Upload" at bounding box center [1048, 705] width 67 height 19
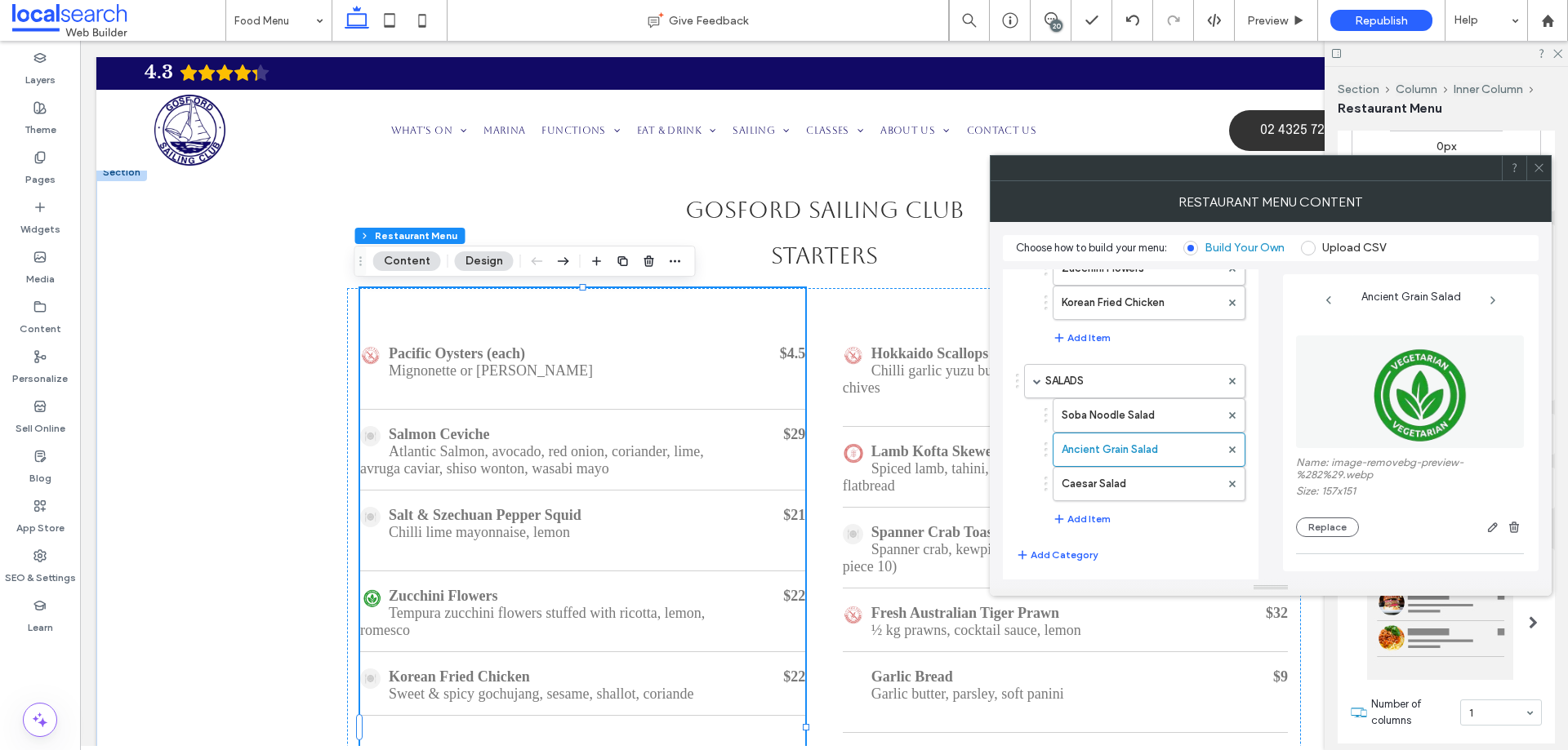
click at [1536, 165] on use at bounding box center [1539, 168] width 8 height 8
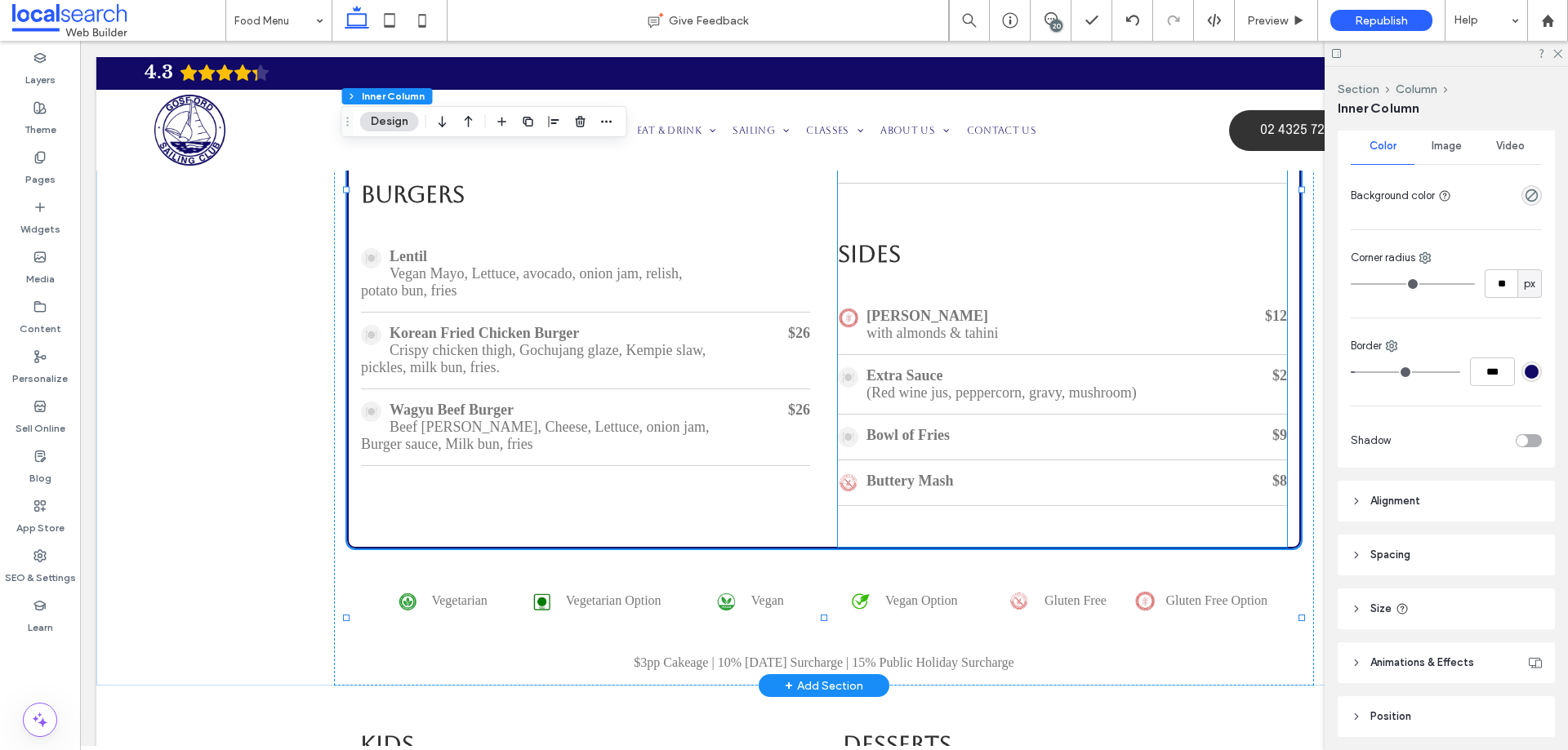
scroll to position [450, 0]
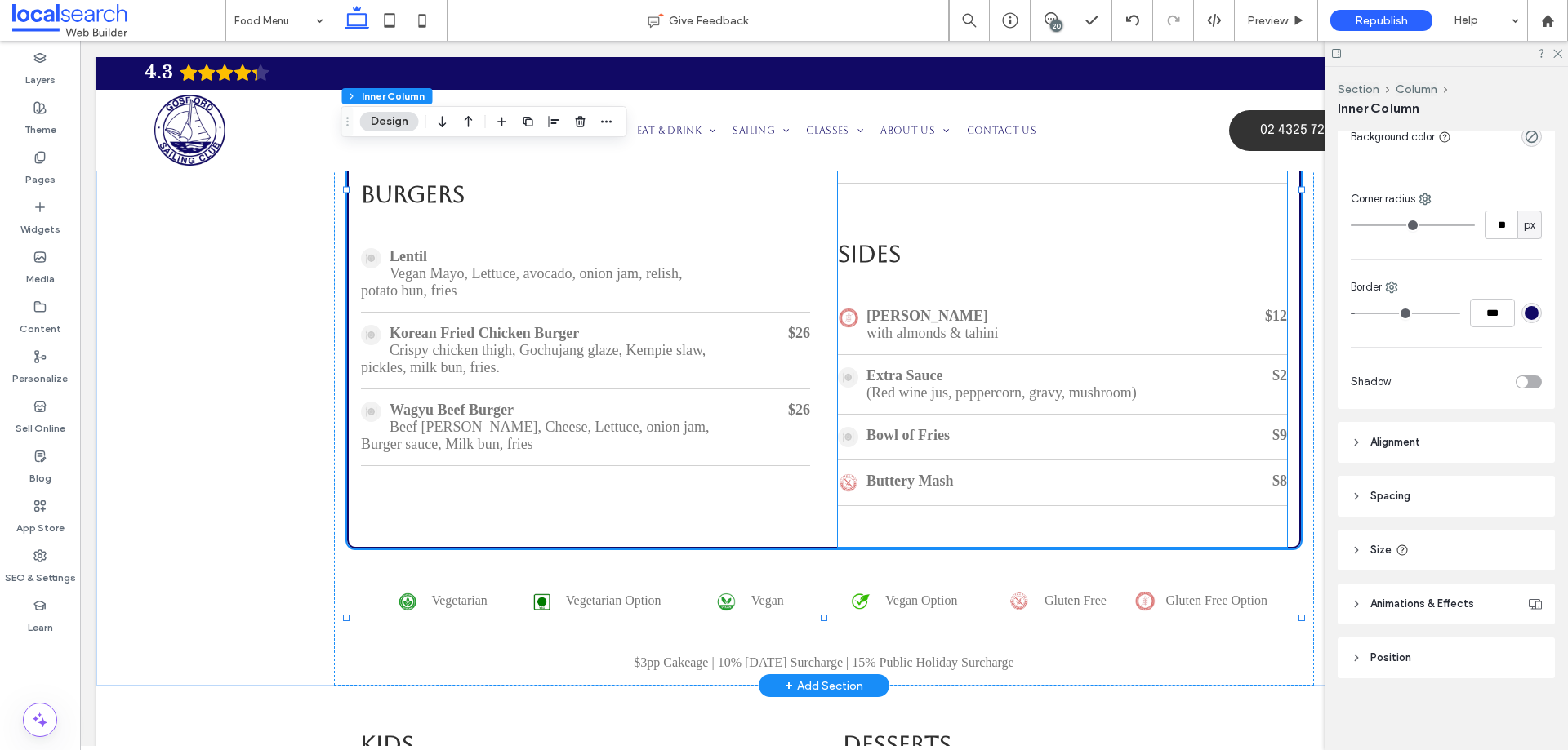
click at [1045, 384] on div "Extra Sauce" at bounding box center [1015, 376] width 354 height 17
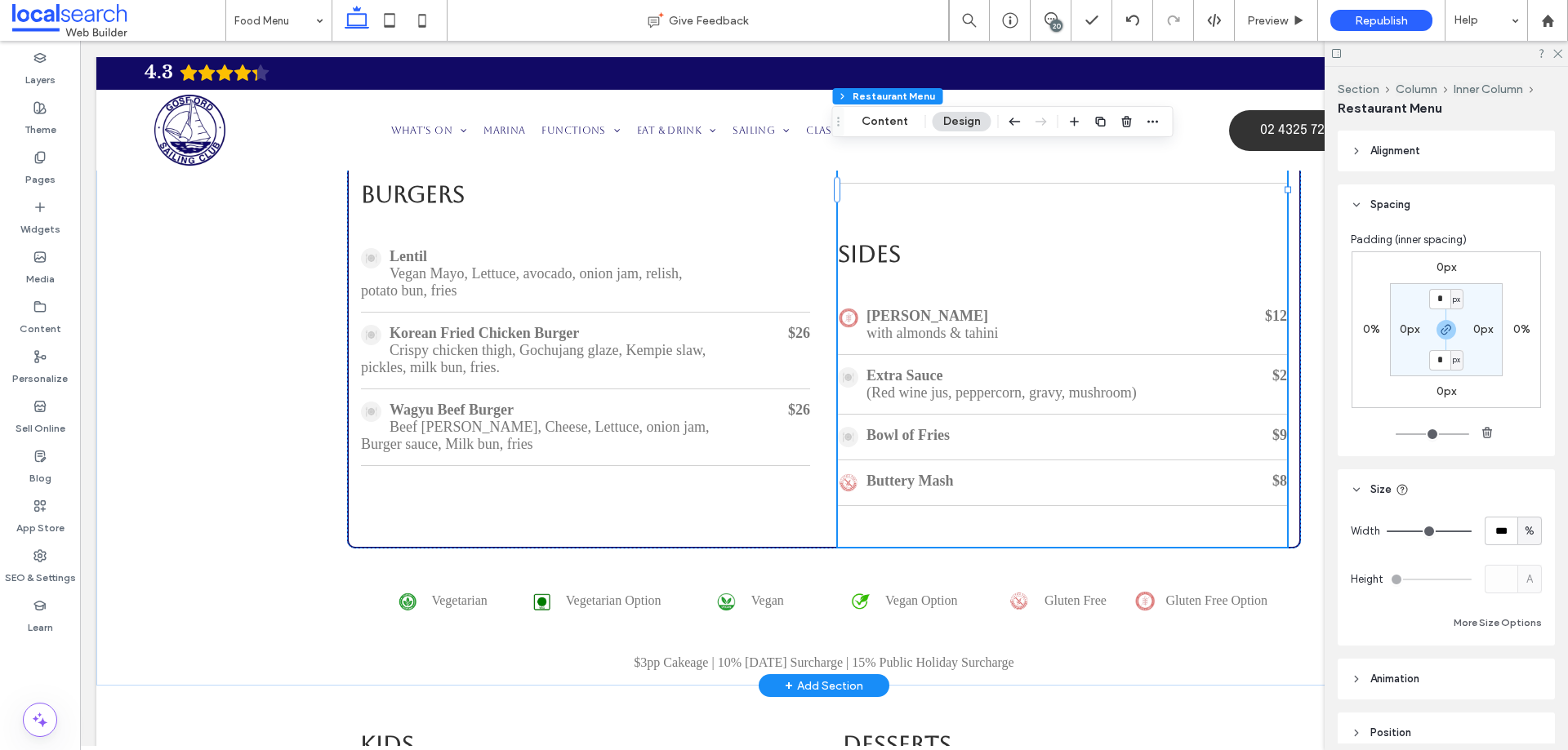
click at [1049, 384] on div "Extra Sauce" at bounding box center [1015, 376] width 354 height 17
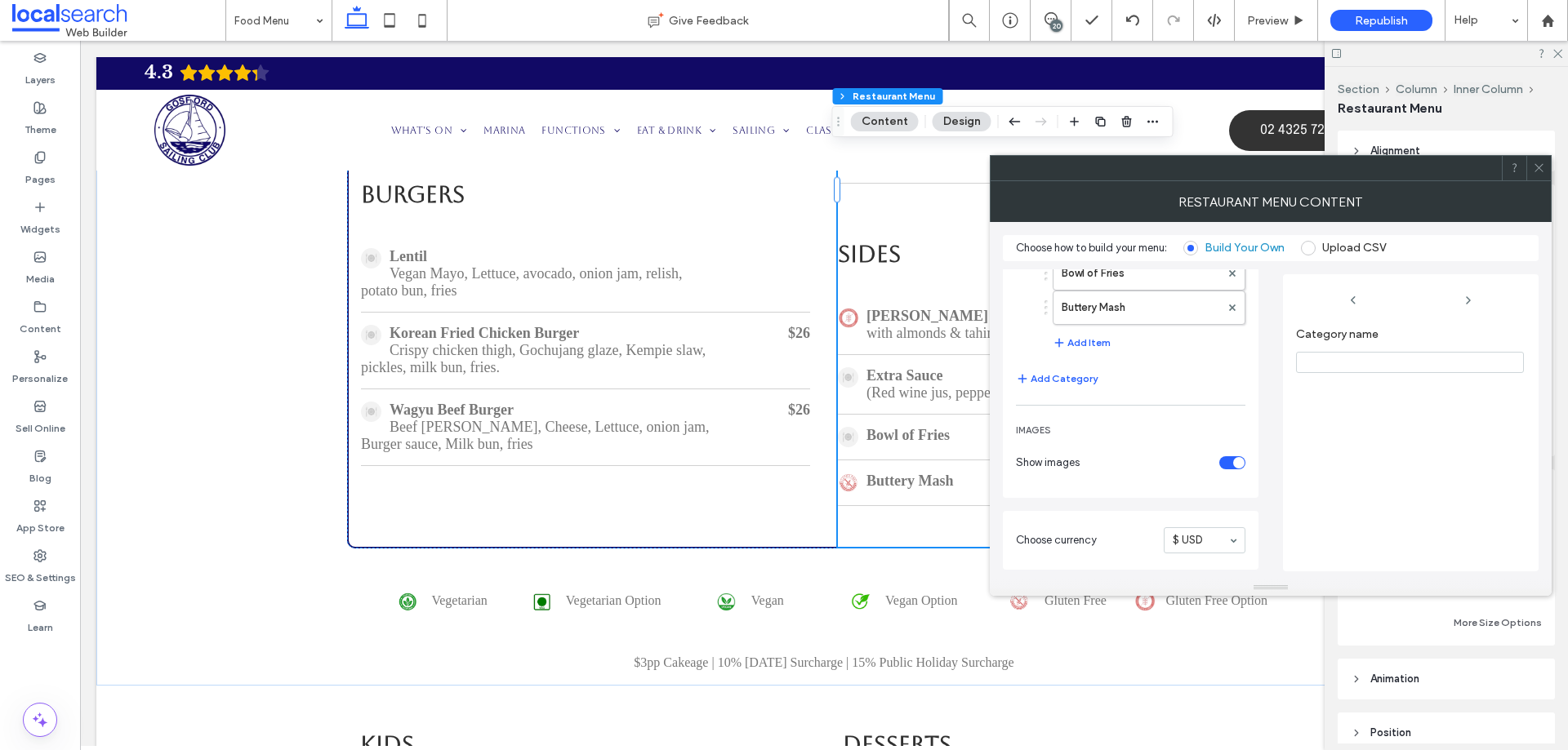
scroll to position [245, 0]
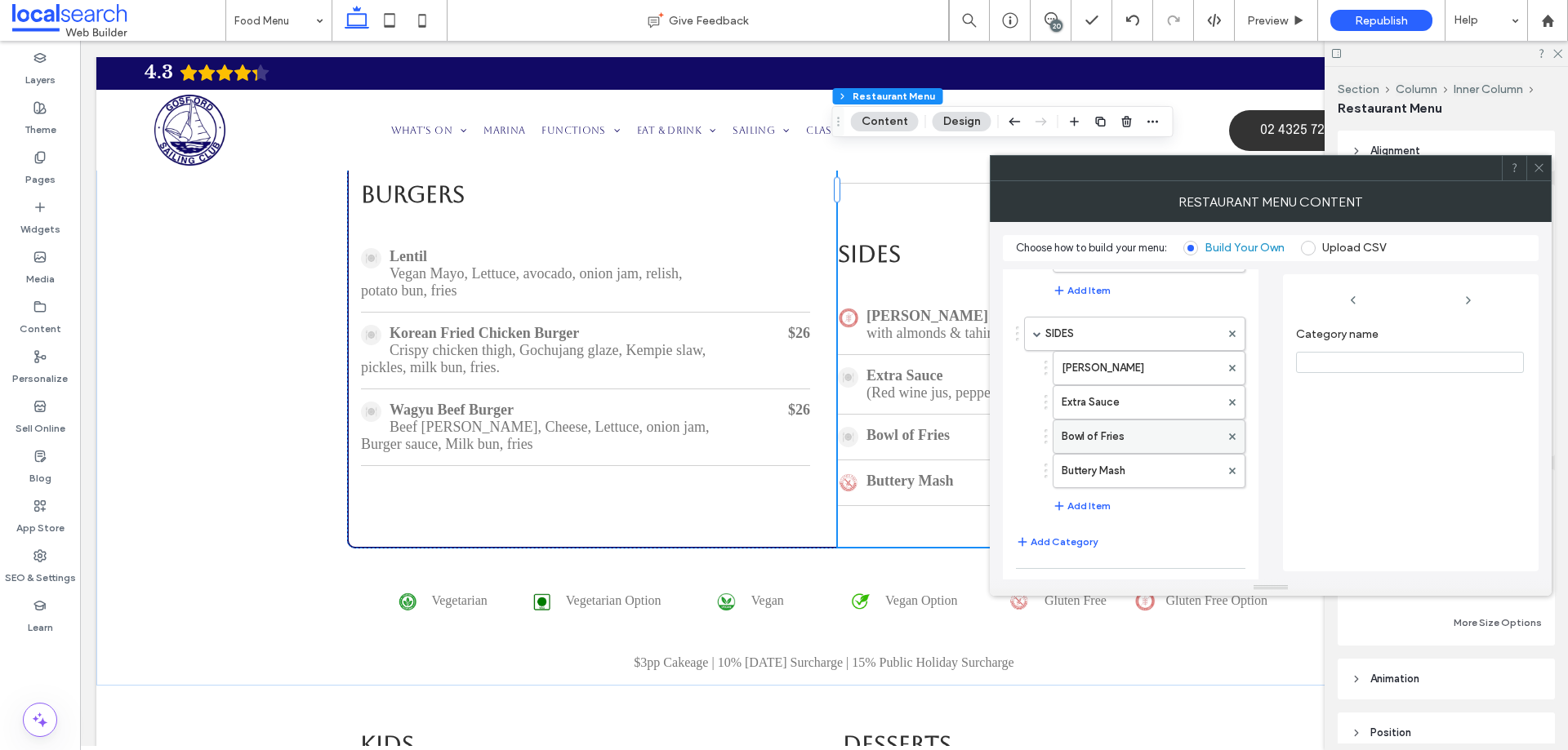
click at [1115, 439] on label "Bowl of Fries" at bounding box center [1141, 436] width 158 height 33
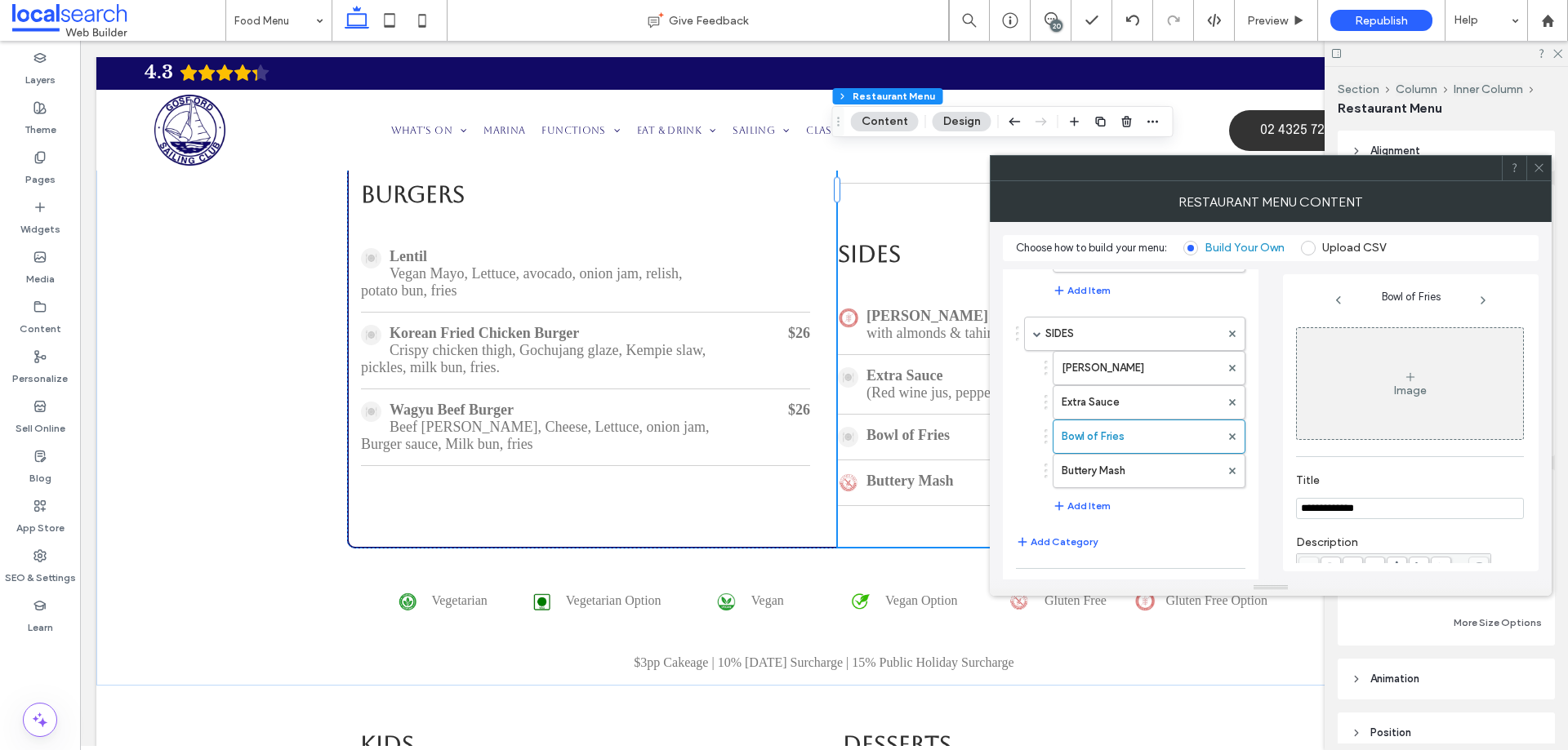
click at [1430, 393] on div "Image" at bounding box center [1411, 383] width 226 height 108
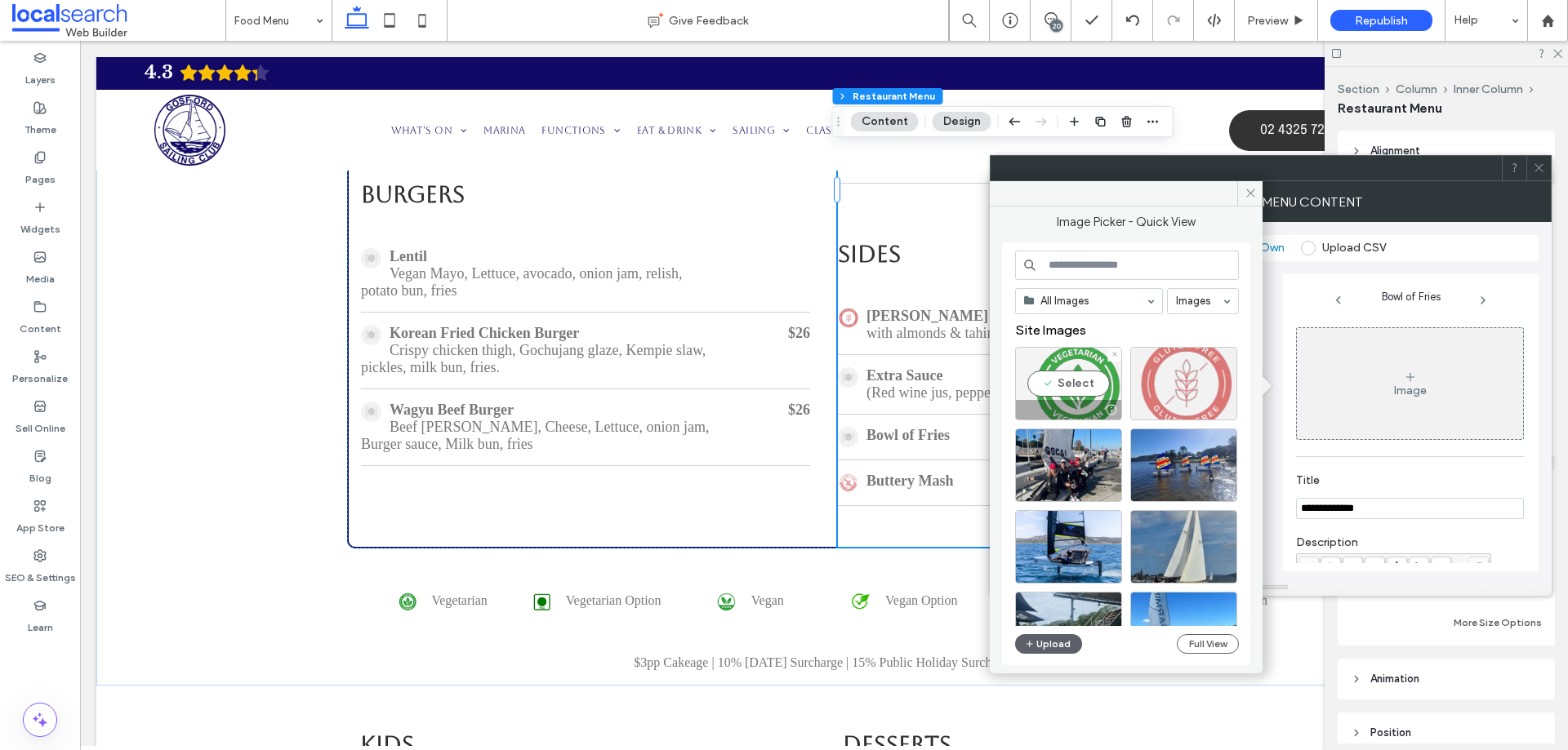
click at [1087, 383] on div "Select" at bounding box center [1069, 383] width 107 height 74
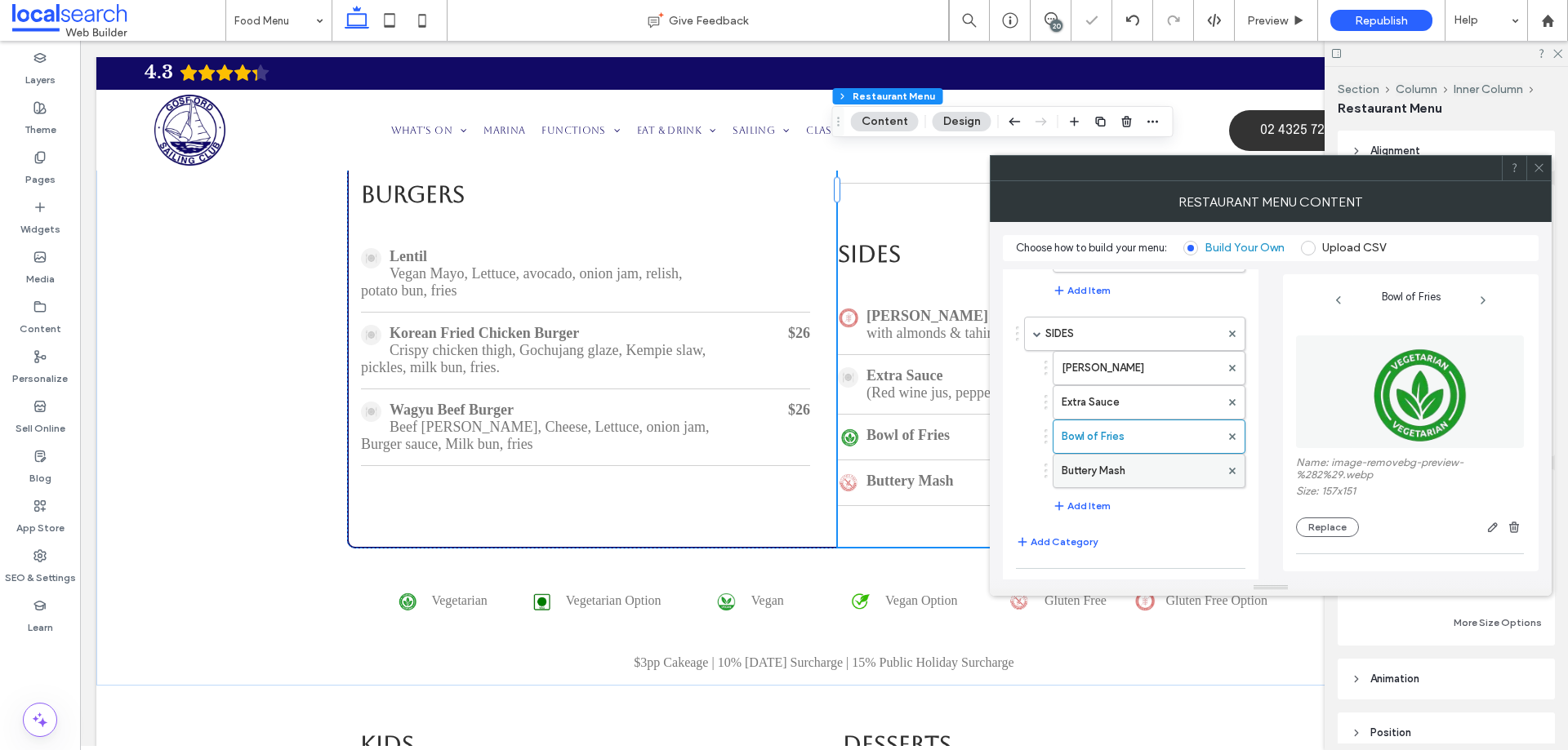
click at [1123, 470] on label "Buttery Mash" at bounding box center [1141, 470] width 158 height 33
type input "**********"
type input "*"
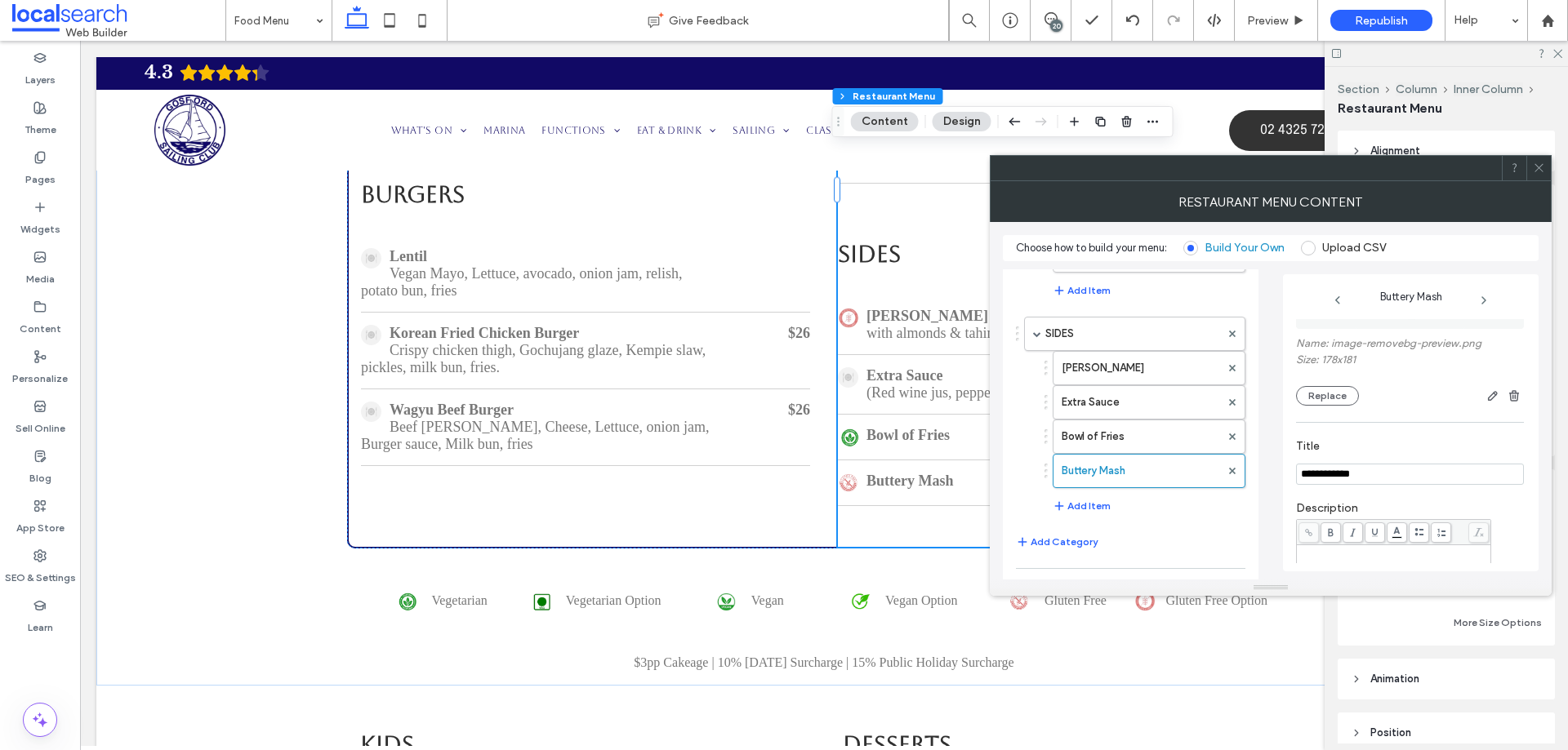
scroll to position [0, 0]
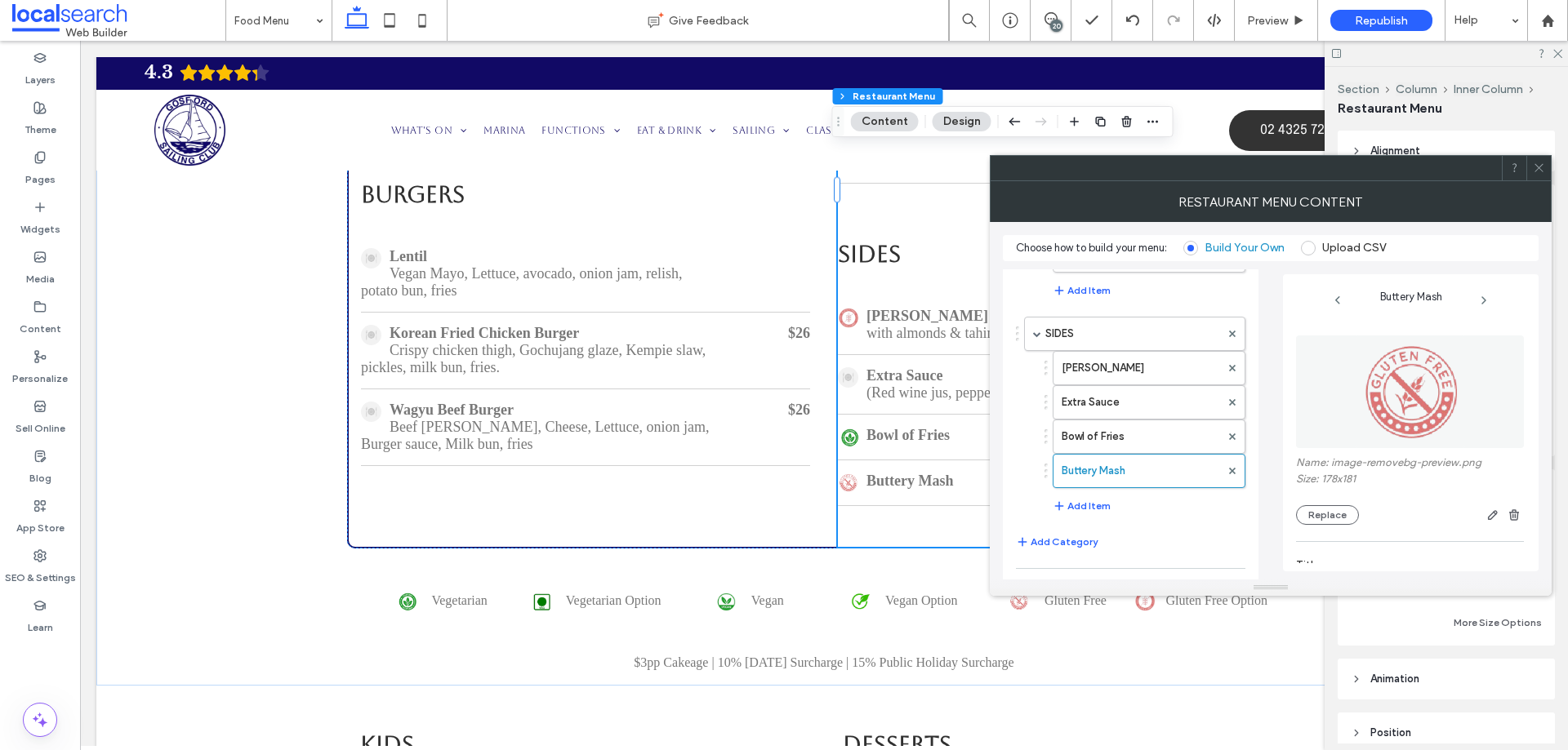
click at [1358, 393] on img at bounding box center [1411, 392] width 111 height 113
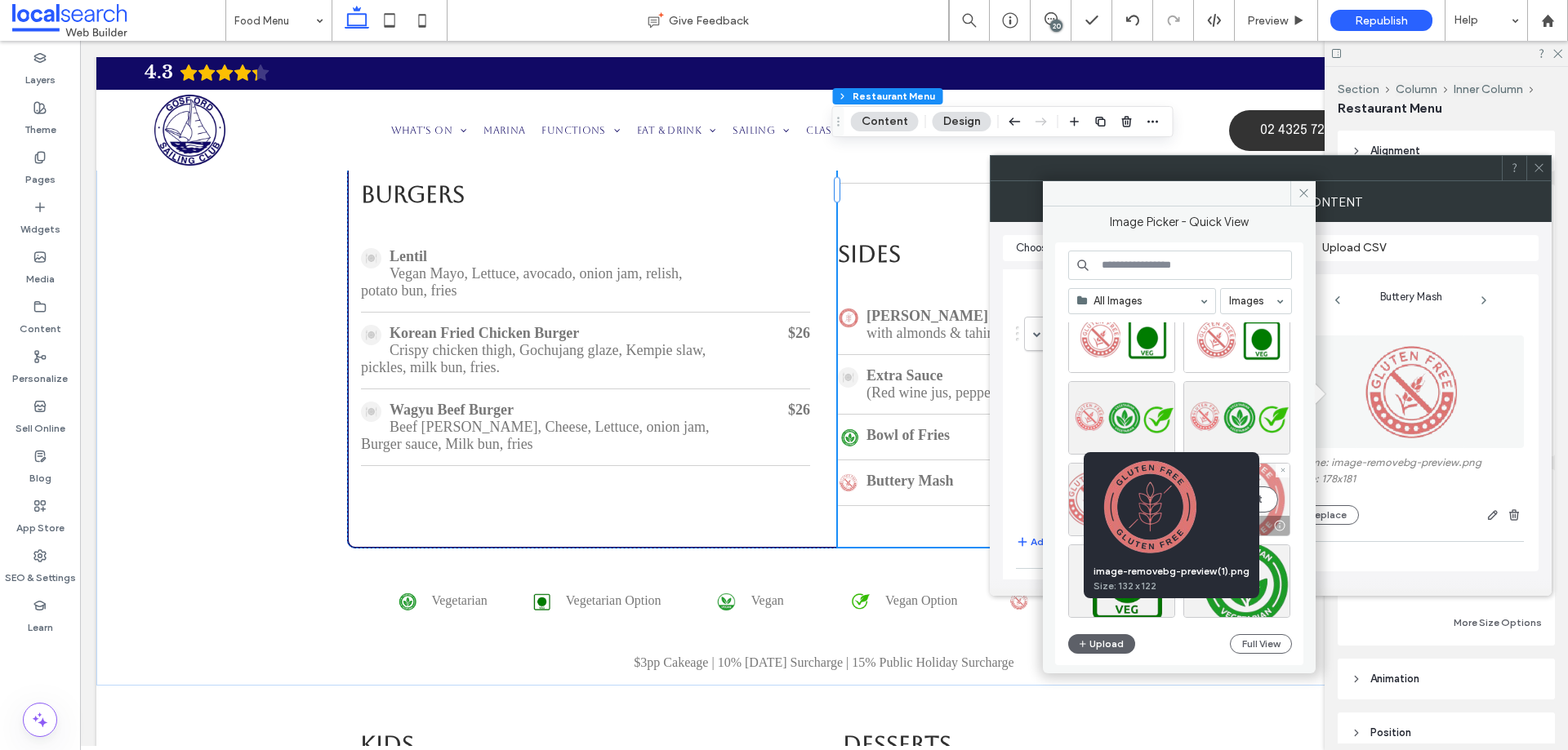
scroll to position [11312, 0]
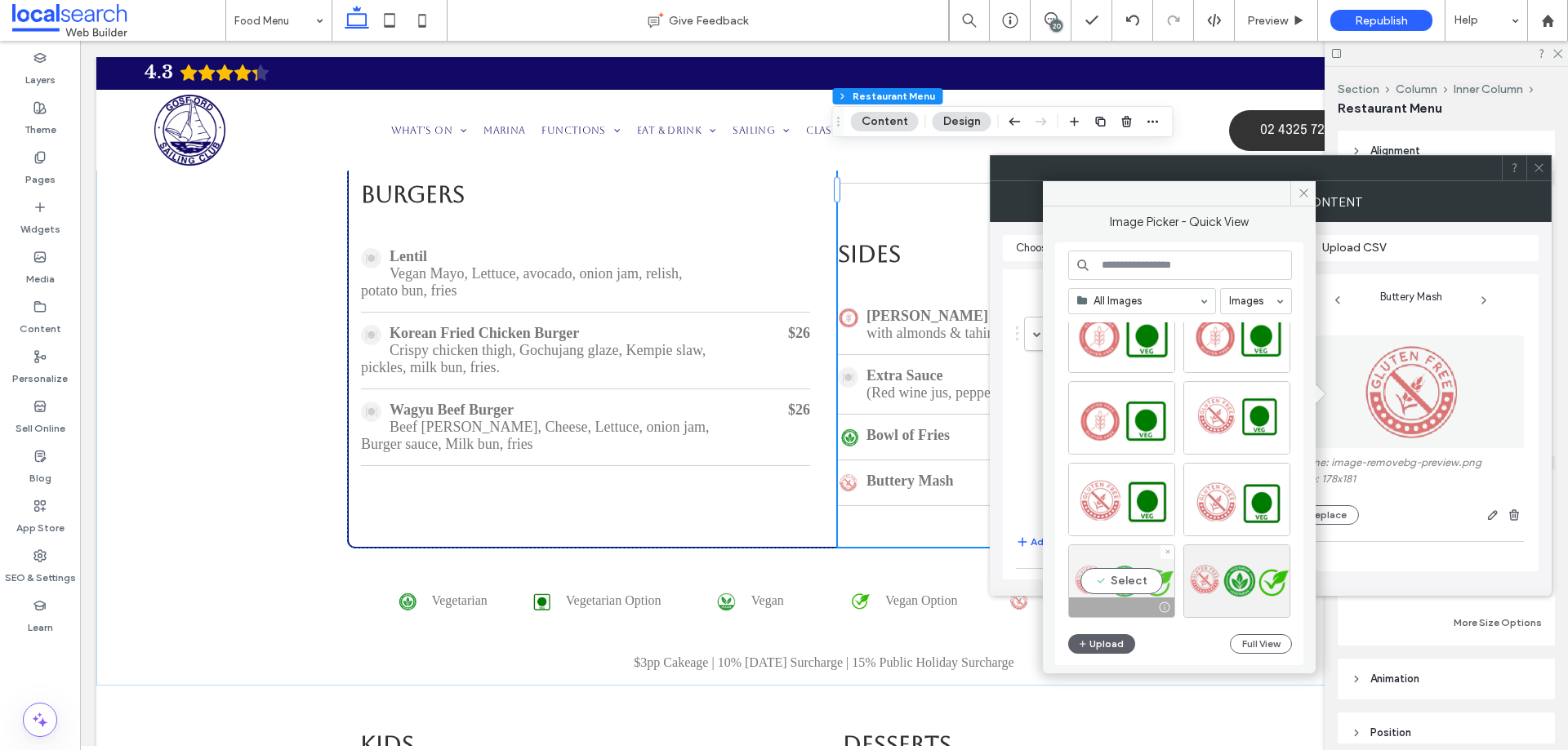
click at [1132, 580] on div "Select" at bounding box center [1122, 581] width 107 height 74
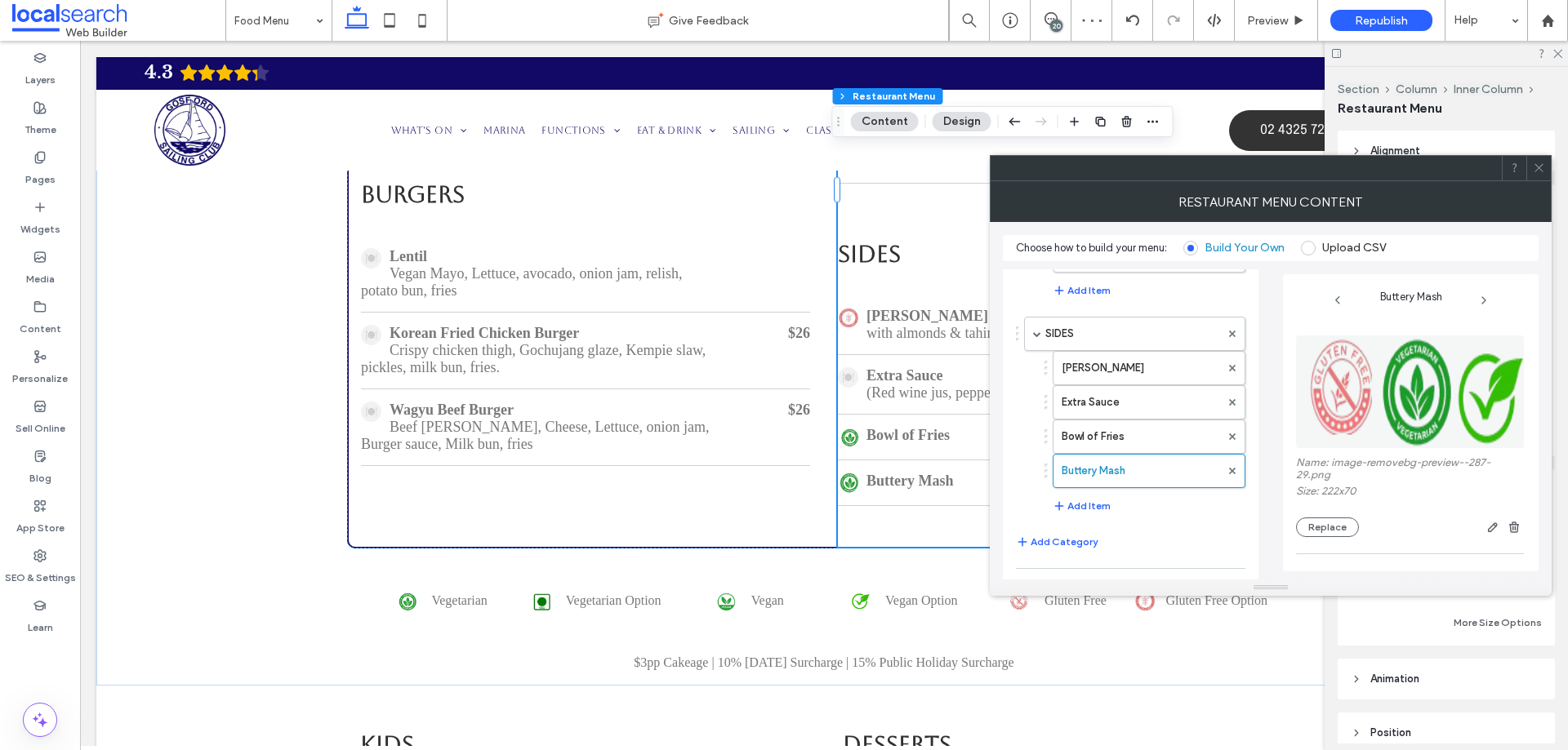
drag, startPoint x: 1344, startPoint y: 525, endPoint x: 1470, endPoint y: 531, distance: 126.1
click at [1470, 531] on div "Replace" at bounding box center [1411, 527] width 228 height 19
click at [1483, 529] on span "button" at bounding box center [1493, 527] width 19 height 19
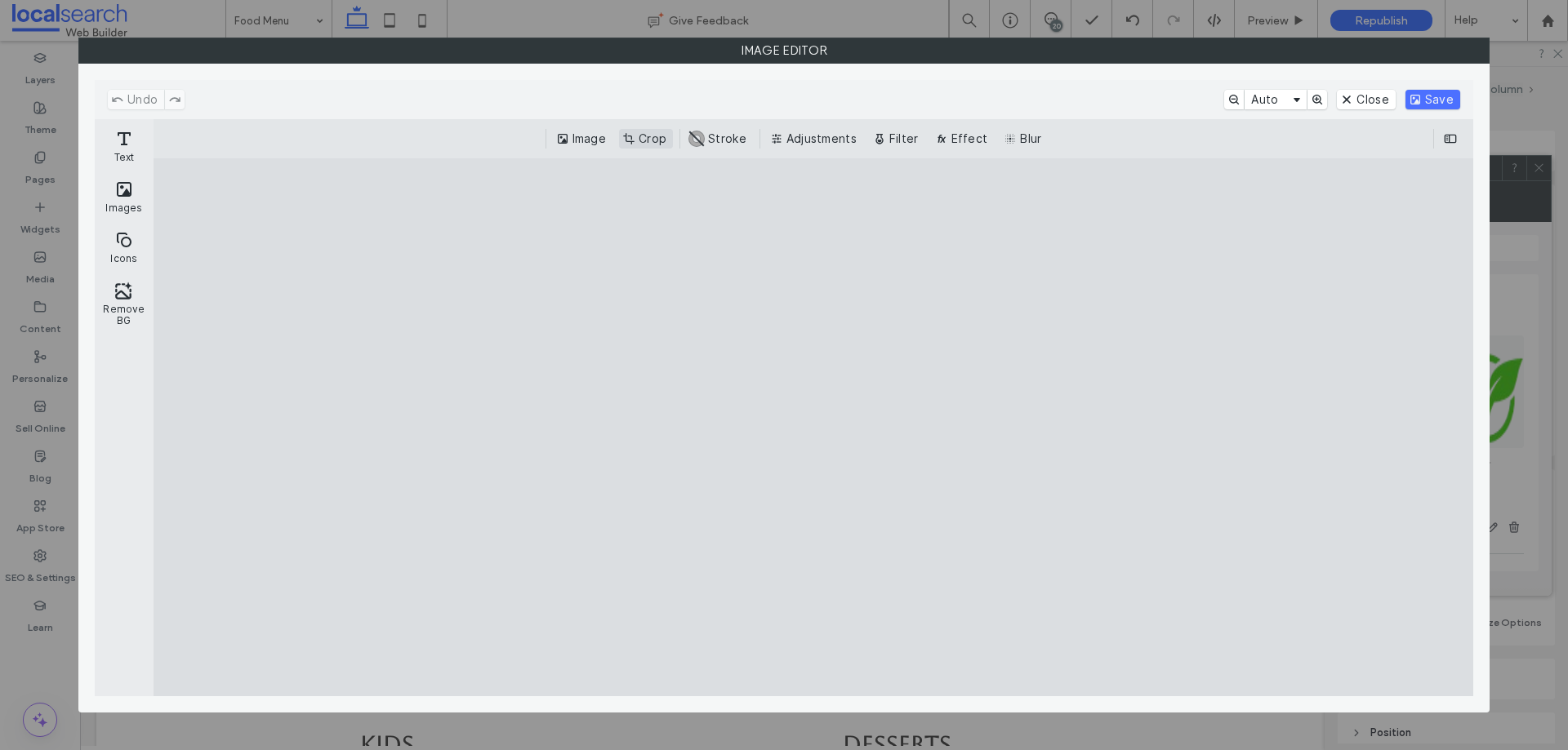
click at [632, 142] on button "Crop" at bounding box center [646, 138] width 54 height 19
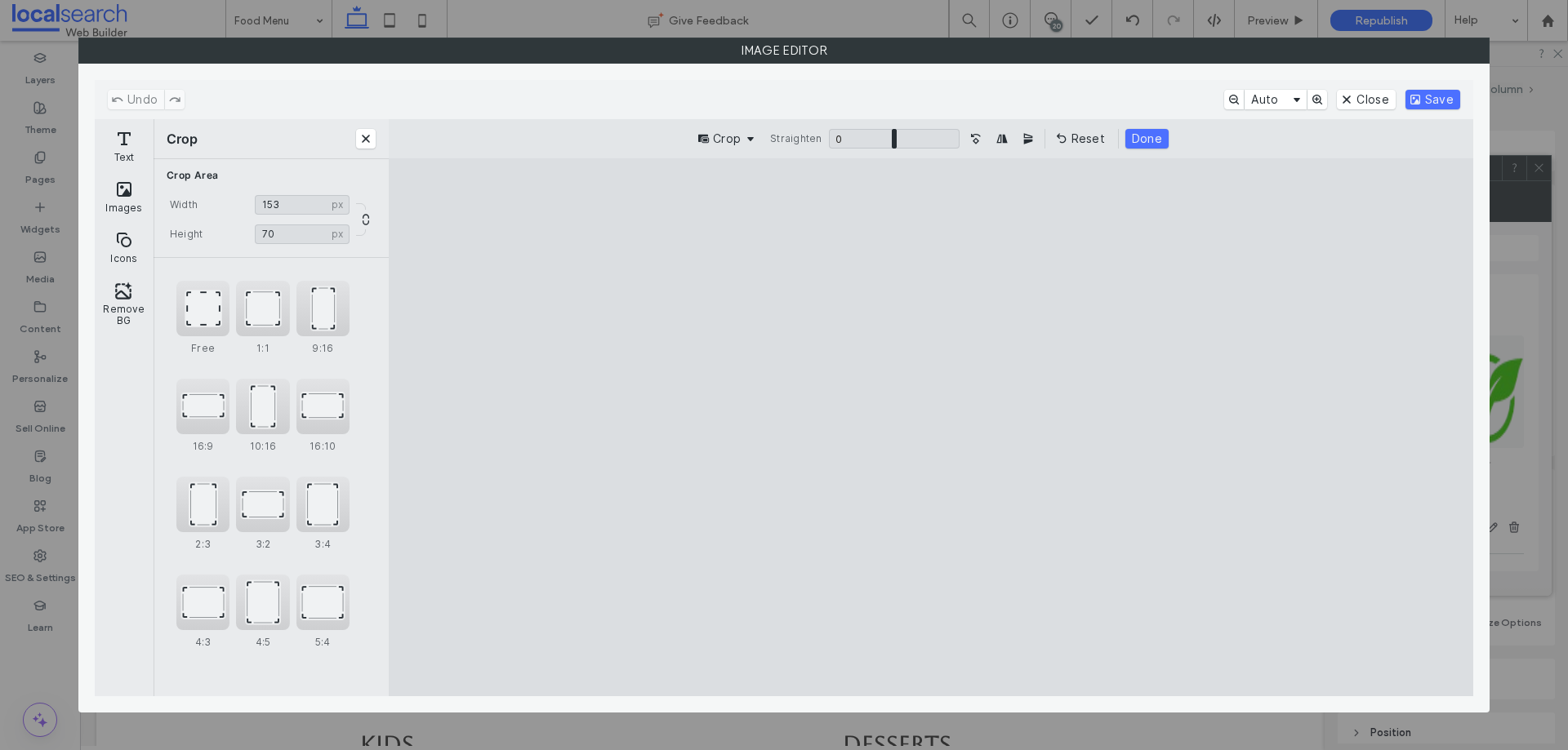
drag, startPoint x: 1421, startPoint y: 438, endPoint x: 1120, endPoint y: 435, distance: 301.0
click at [931, 428] on cesdk-canvas "Editor canvas" at bounding box center [931, 428] width 0 height 0
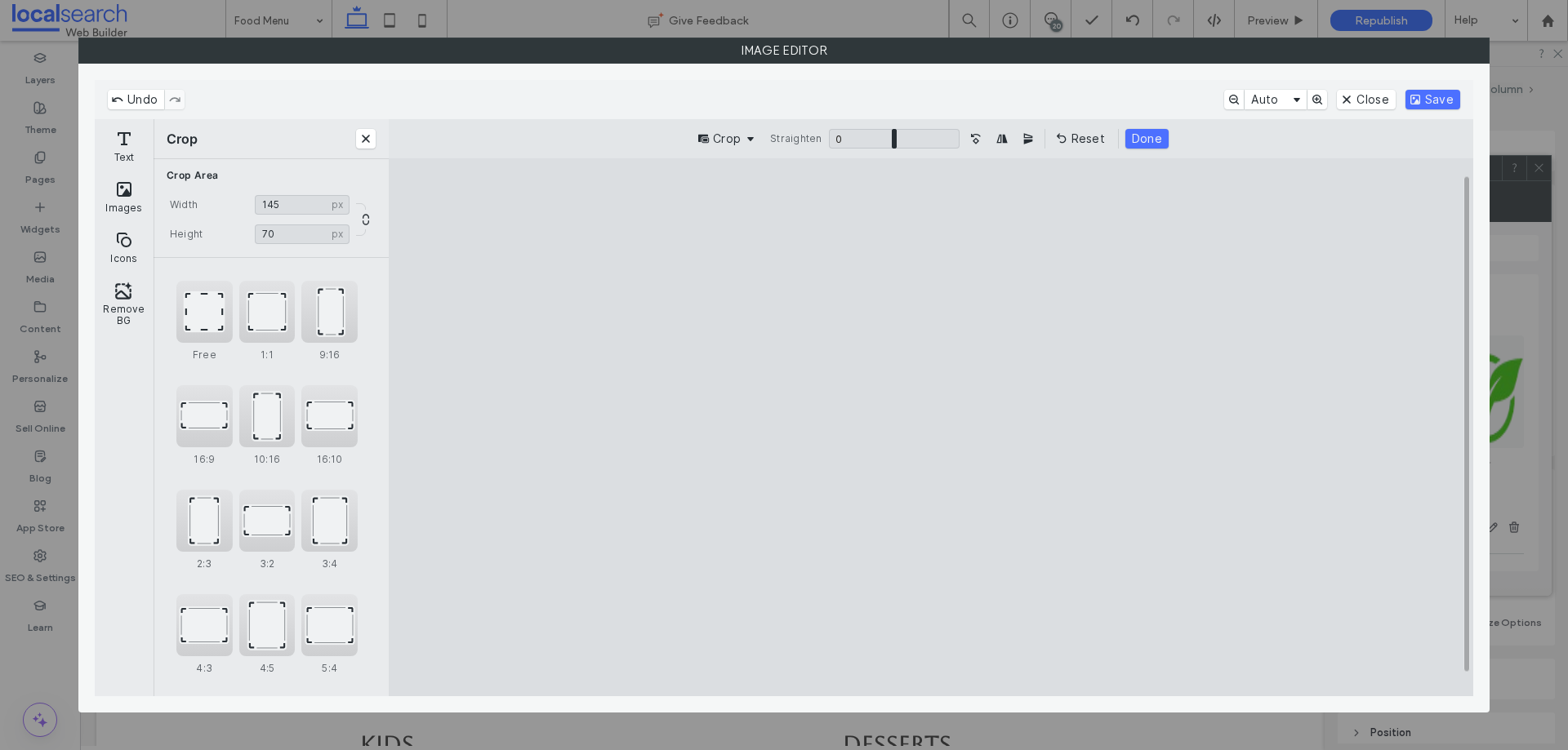
type input "***"
drag, startPoint x: 460, startPoint y: 440, endPoint x: 515, endPoint y: 444, distance: 55.1
click at [931, 428] on cesdk-canvas "Editor canvas" at bounding box center [931, 428] width 0 height 0
click at [1425, 105] on button "Save" at bounding box center [1432, 99] width 54 height 19
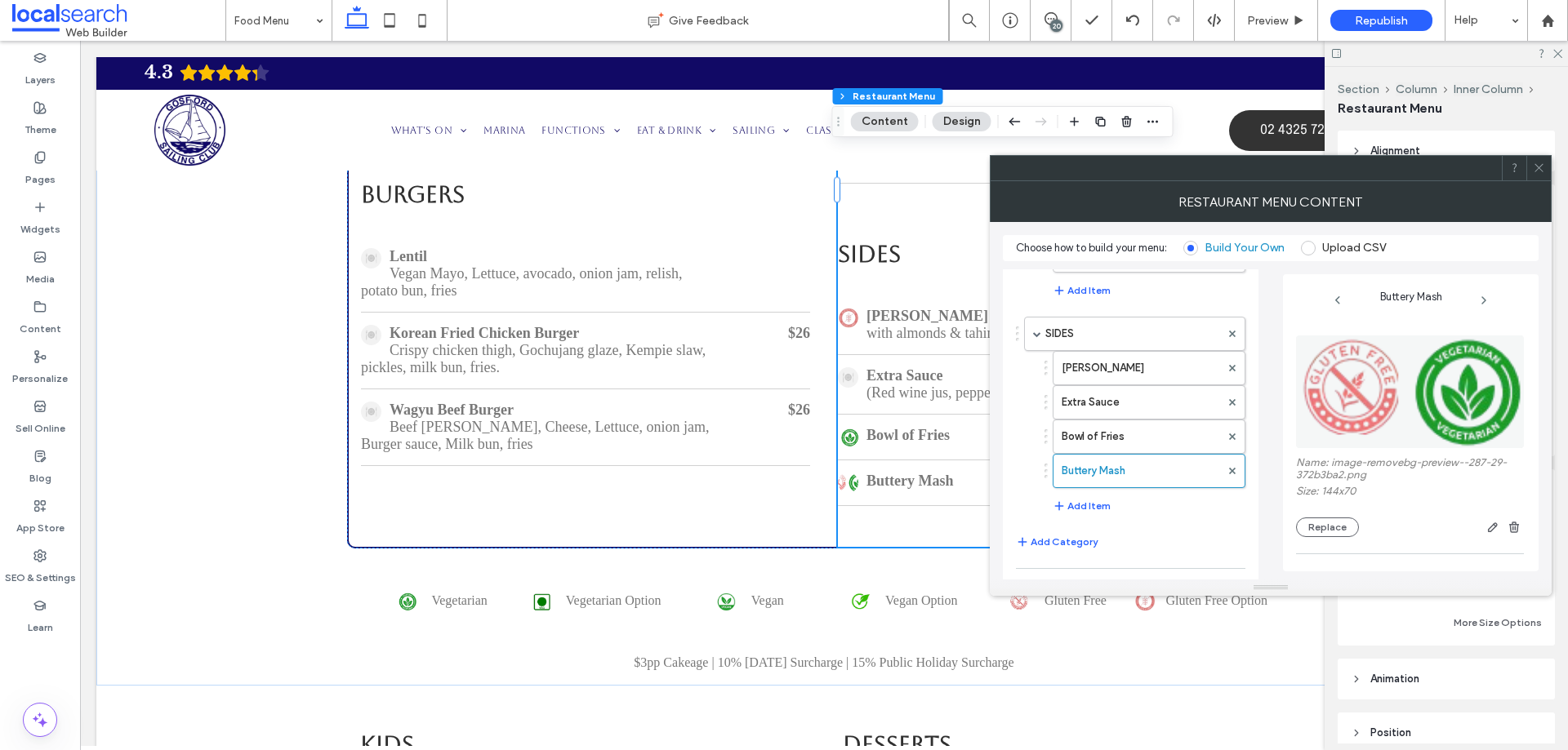
drag, startPoint x: 1534, startPoint y: 158, endPoint x: 1509, endPoint y: 168, distance: 26.9
click at [1534, 159] on span at bounding box center [1539, 167] width 13 height 24
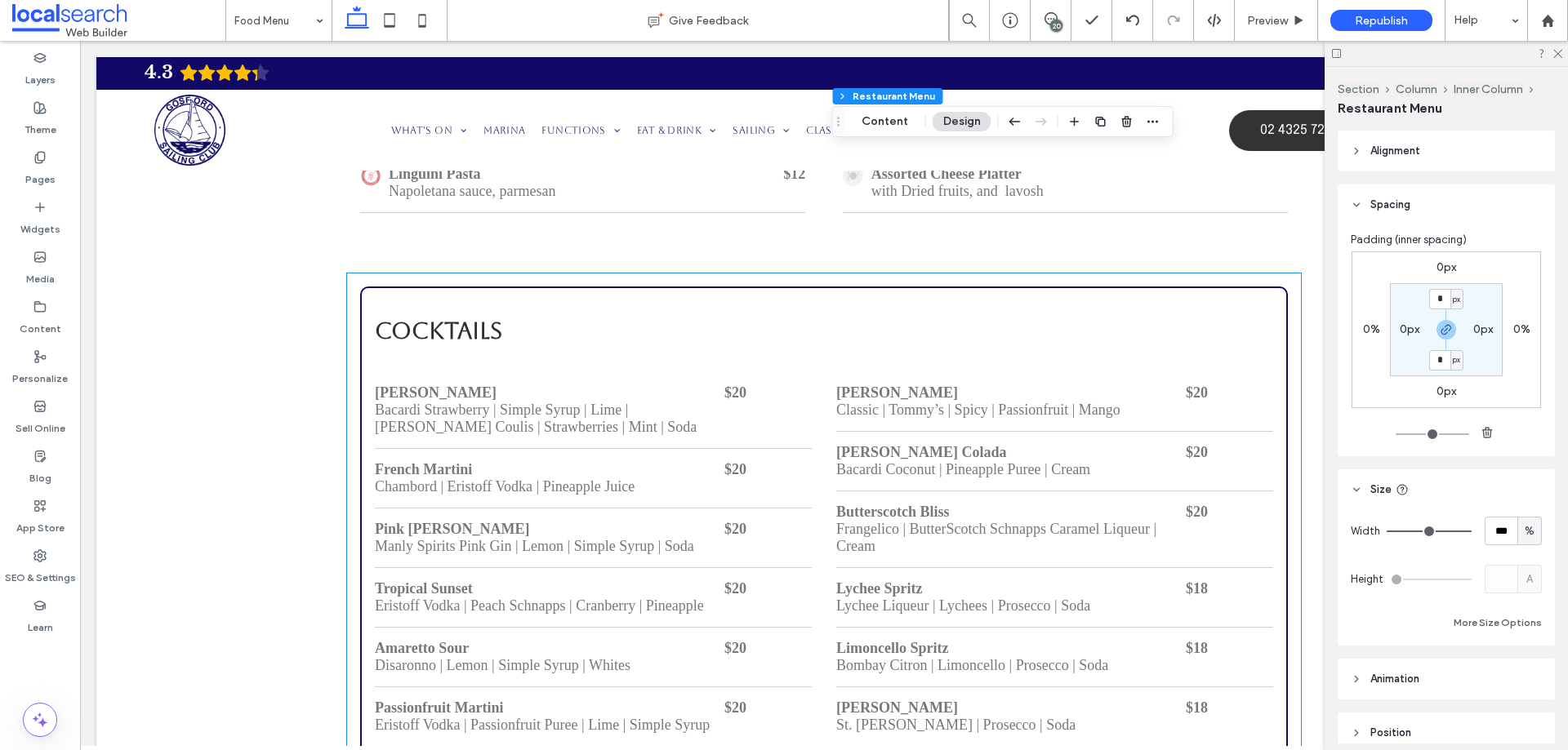
scroll to position [2768, 0]
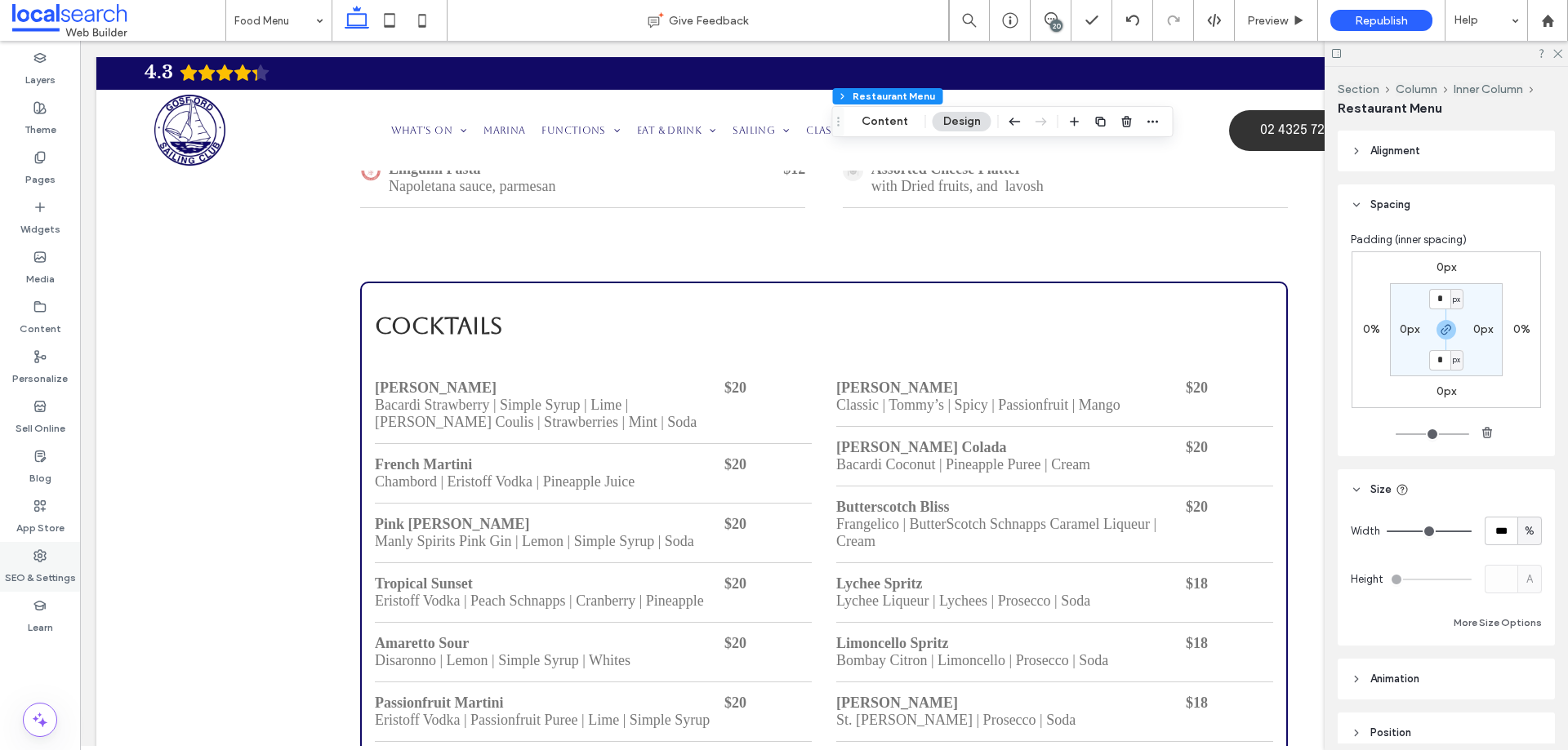
click at [56, 568] on label "SEO & Settings" at bounding box center [40, 573] width 71 height 23
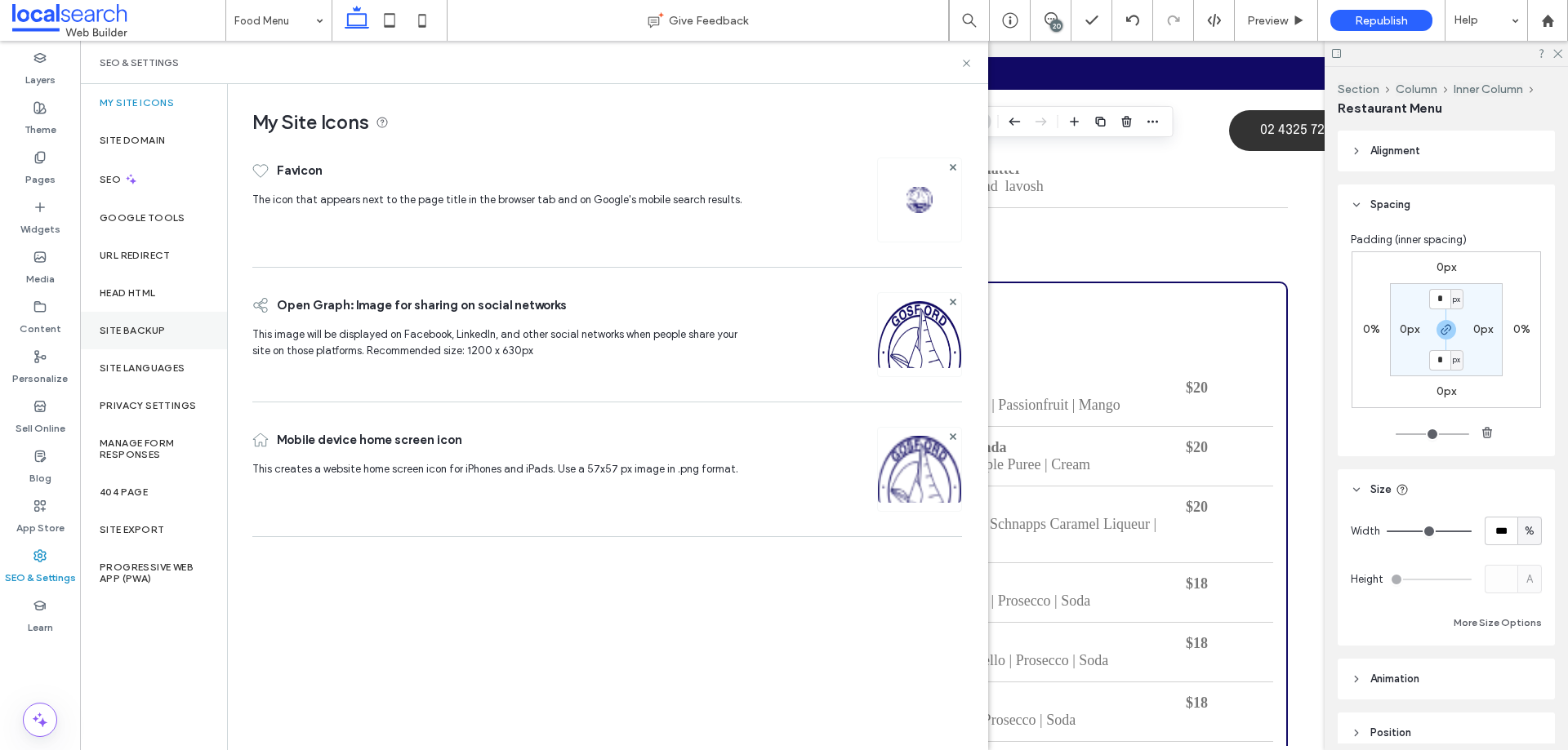
click at [153, 331] on label "Site Backup" at bounding box center [132, 331] width 65 height 12
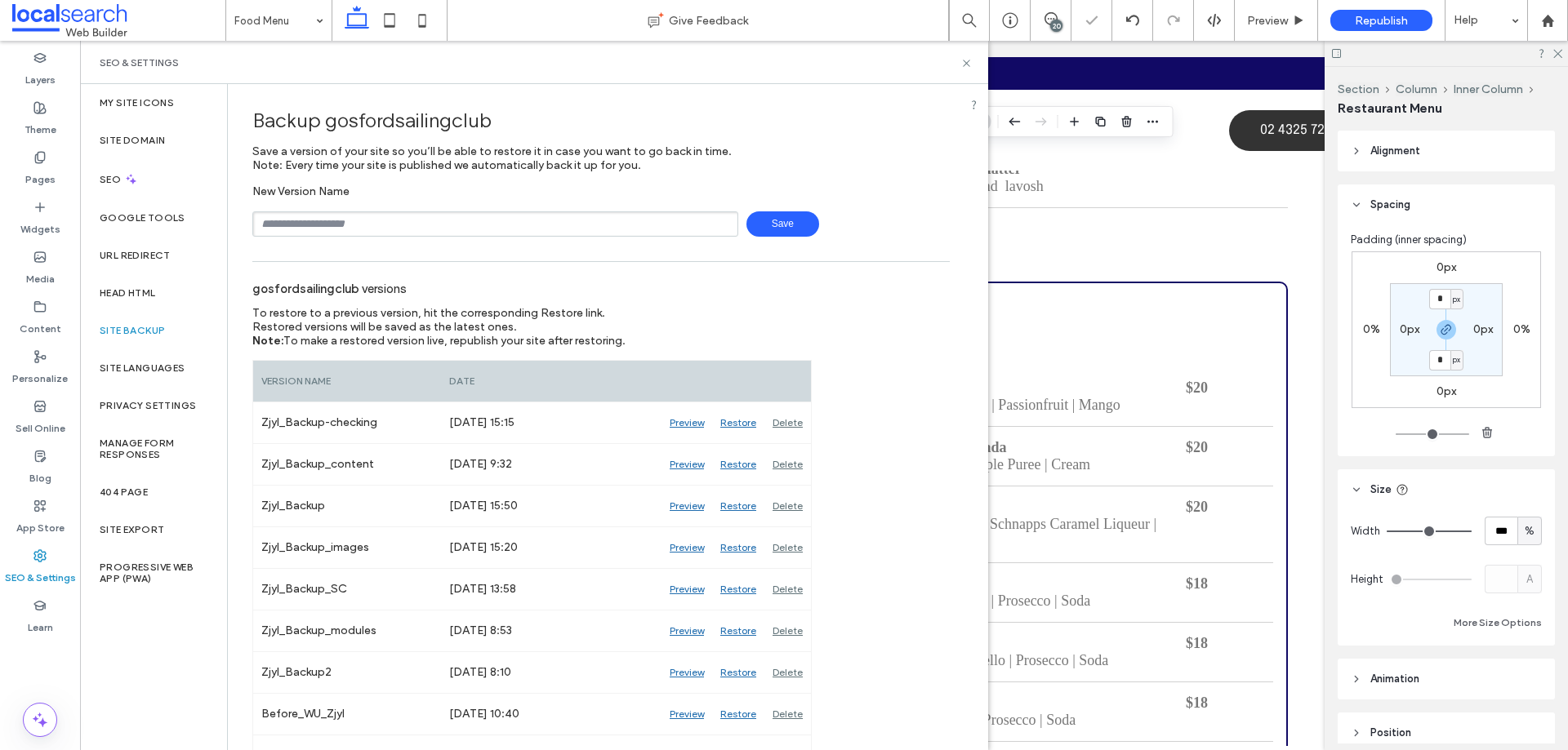
click at [357, 222] on input "text" at bounding box center [495, 224] width 486 height 25
type input "**********"
click at [761, 219] on span "Save" at bounding box center [782, 224] width 73 height 25
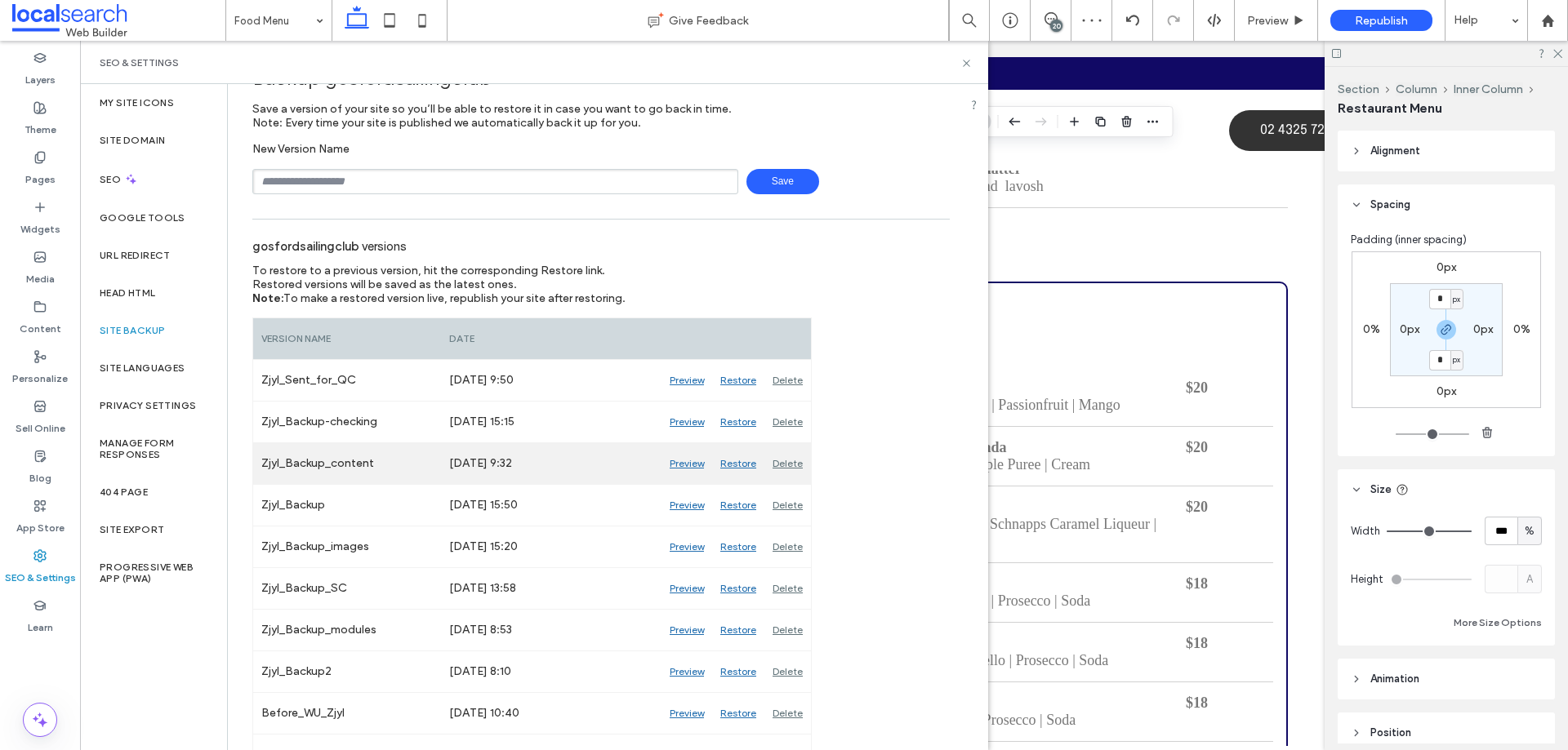
scroll to position [82, 0]
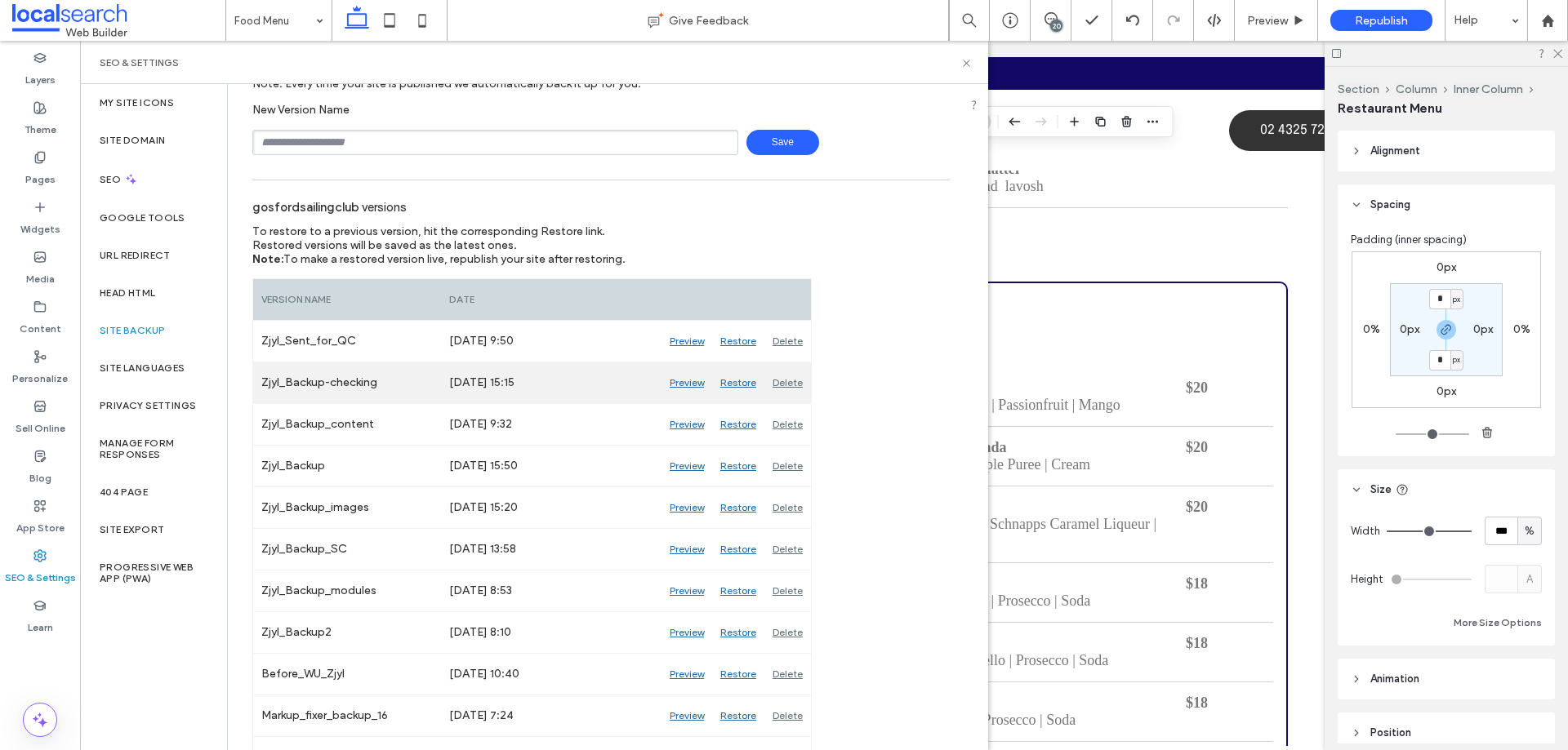
click at [792, 380] on div "Delete" at bounding box center [788, 383] width 47 height 41
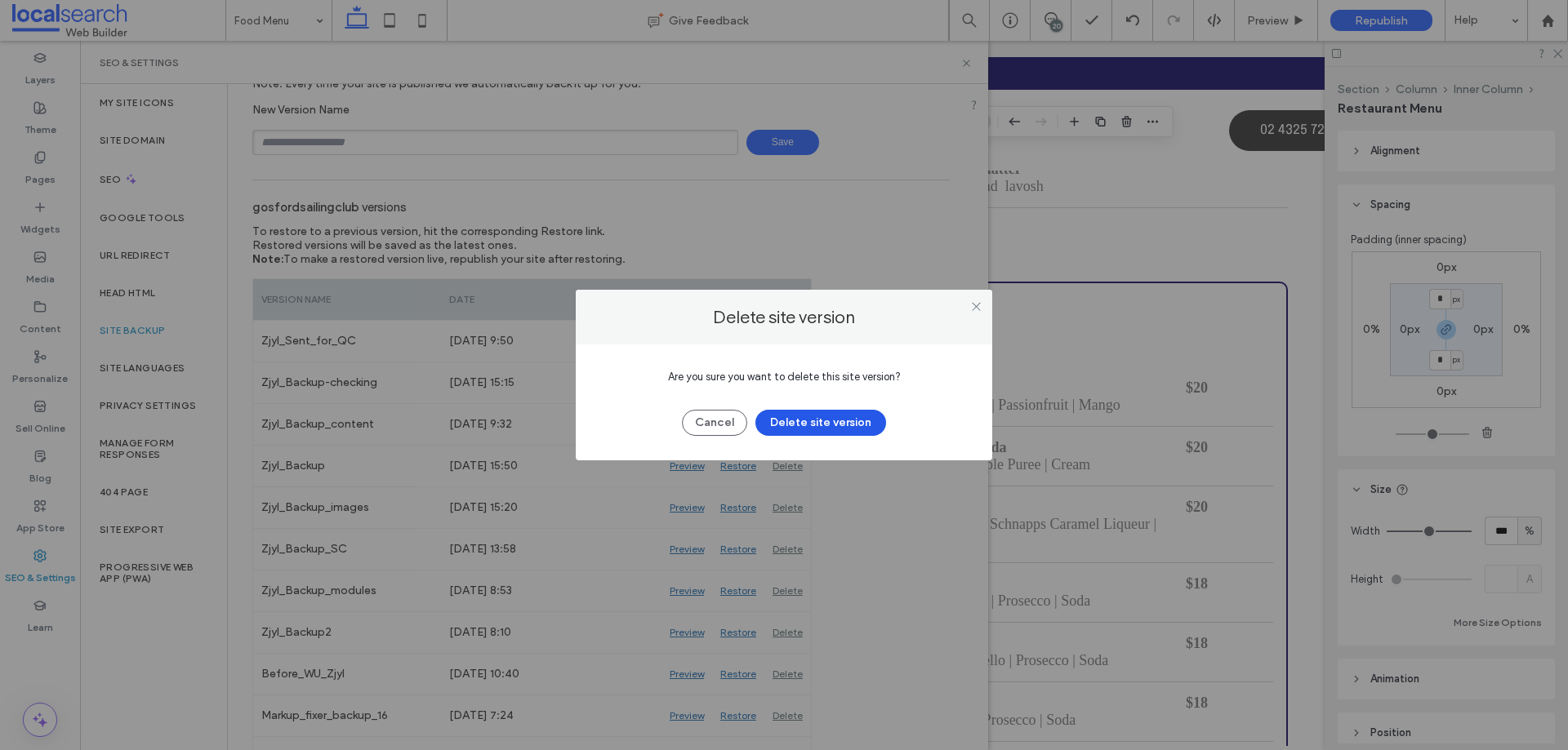
click at [842, 422] on button "Delete site version" at bounding box center [821, 423] width 131 height 26
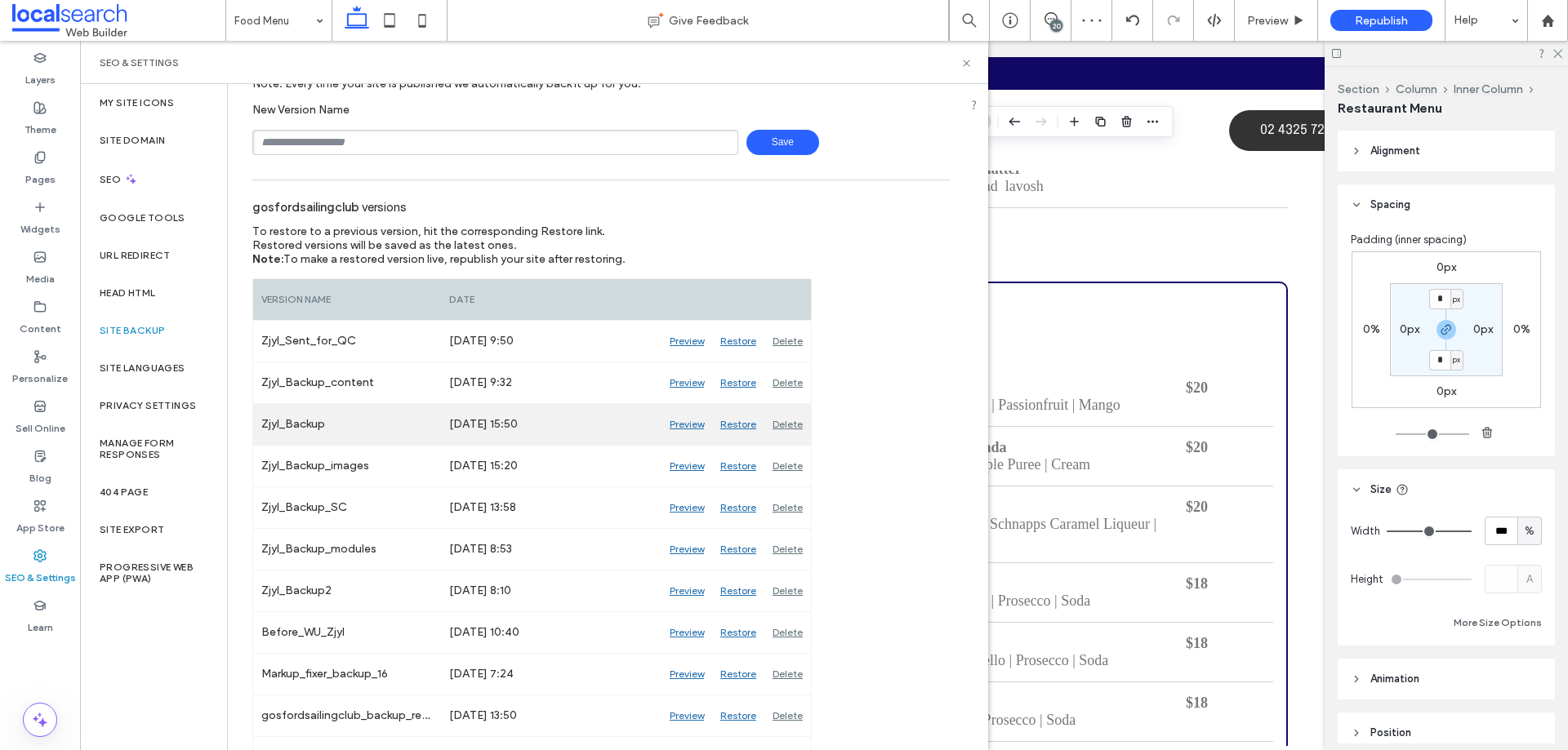
click at [781, 419] on div "Delete" at bounding box center [788, 424] width 47 height 41
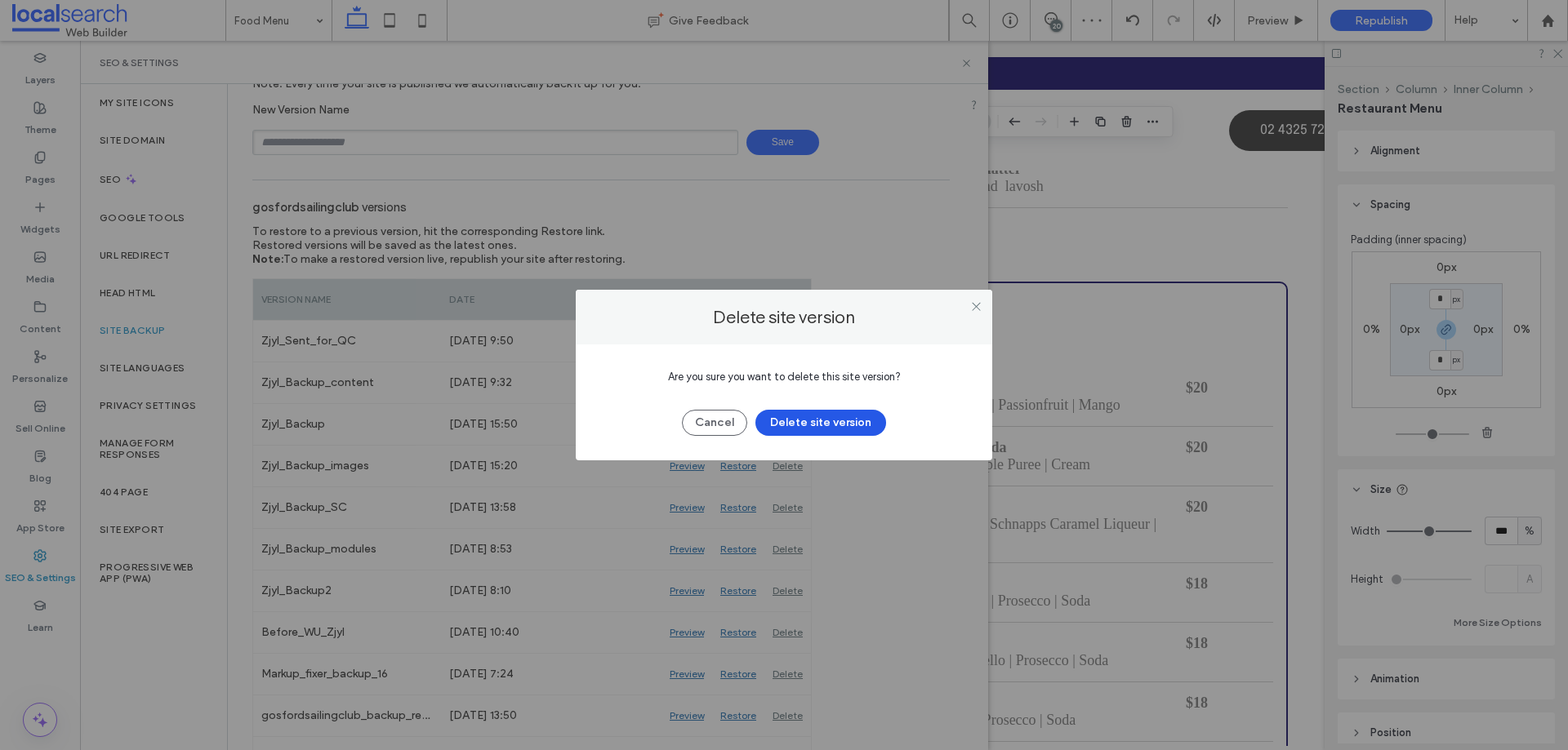
click at [848, 414] on button "Delete site version" at bounding box center [821, 423] width 131 height 26
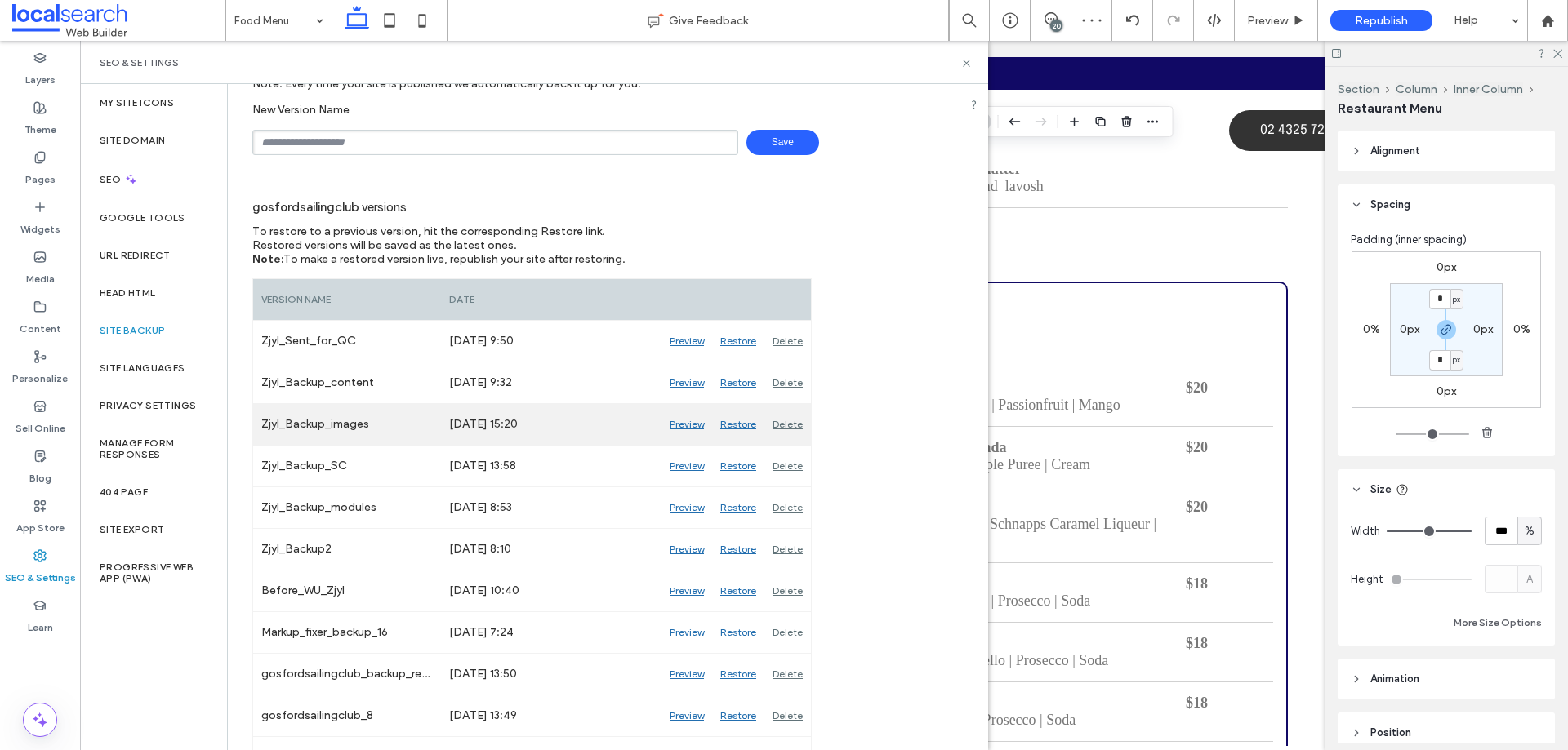
click at [773, 421] on div "Delete" at bounding box center [788, 424] width 47 height 41
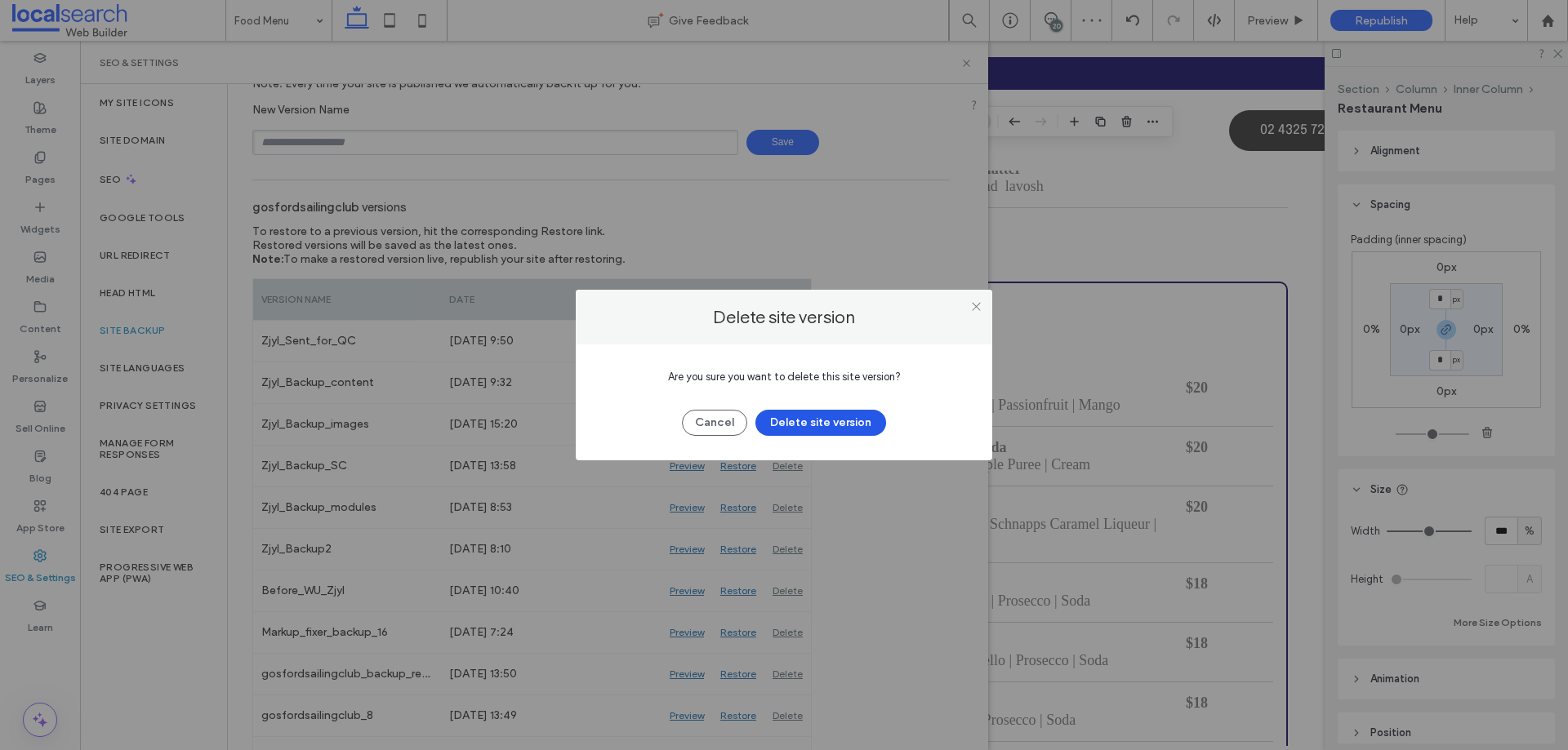
click at [803, 420] on button "Delete site version" at bounding box center [821, 423] width 131 height 26
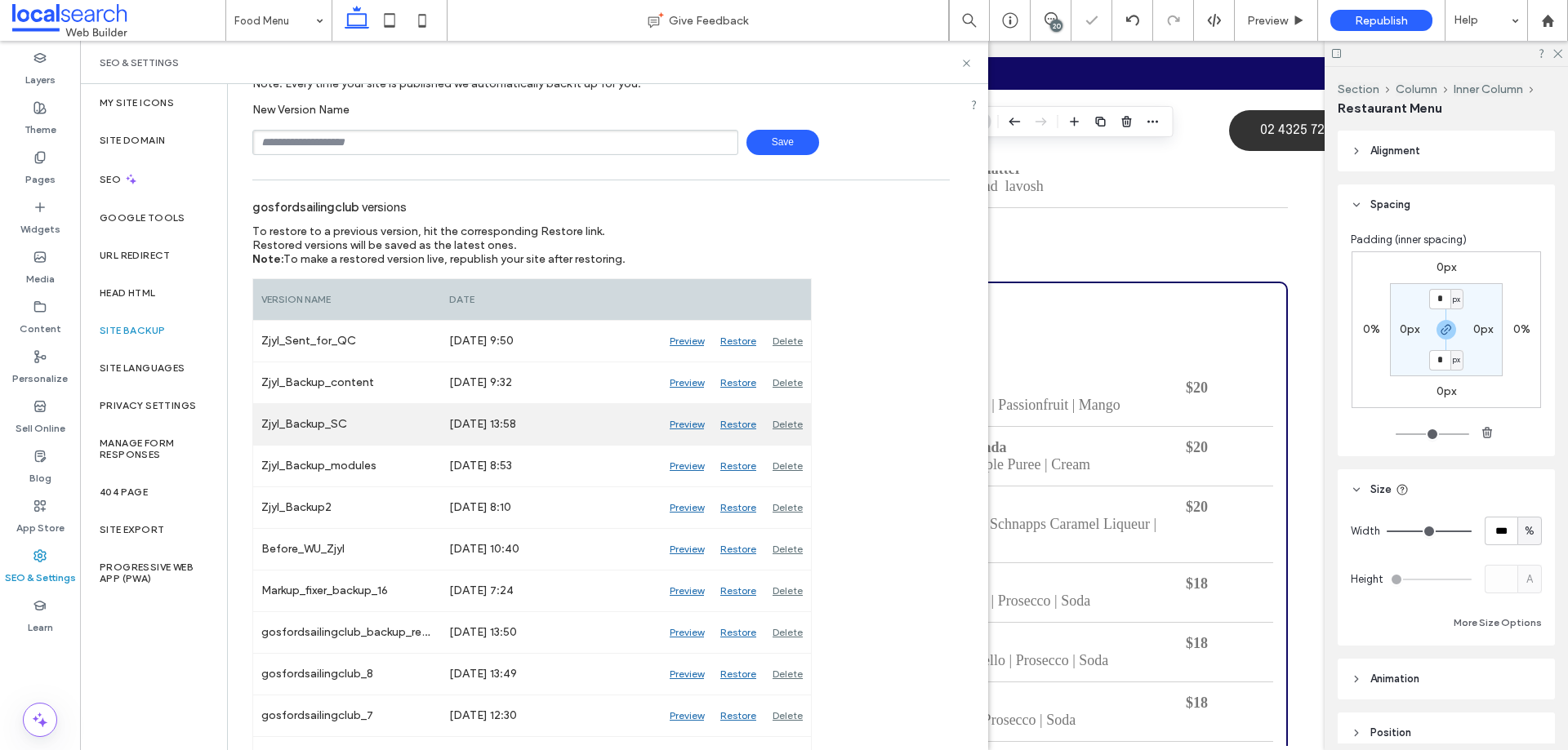
click at [778, 427] on div "Delete" at bounding box center [788, 424] width 47 height 41
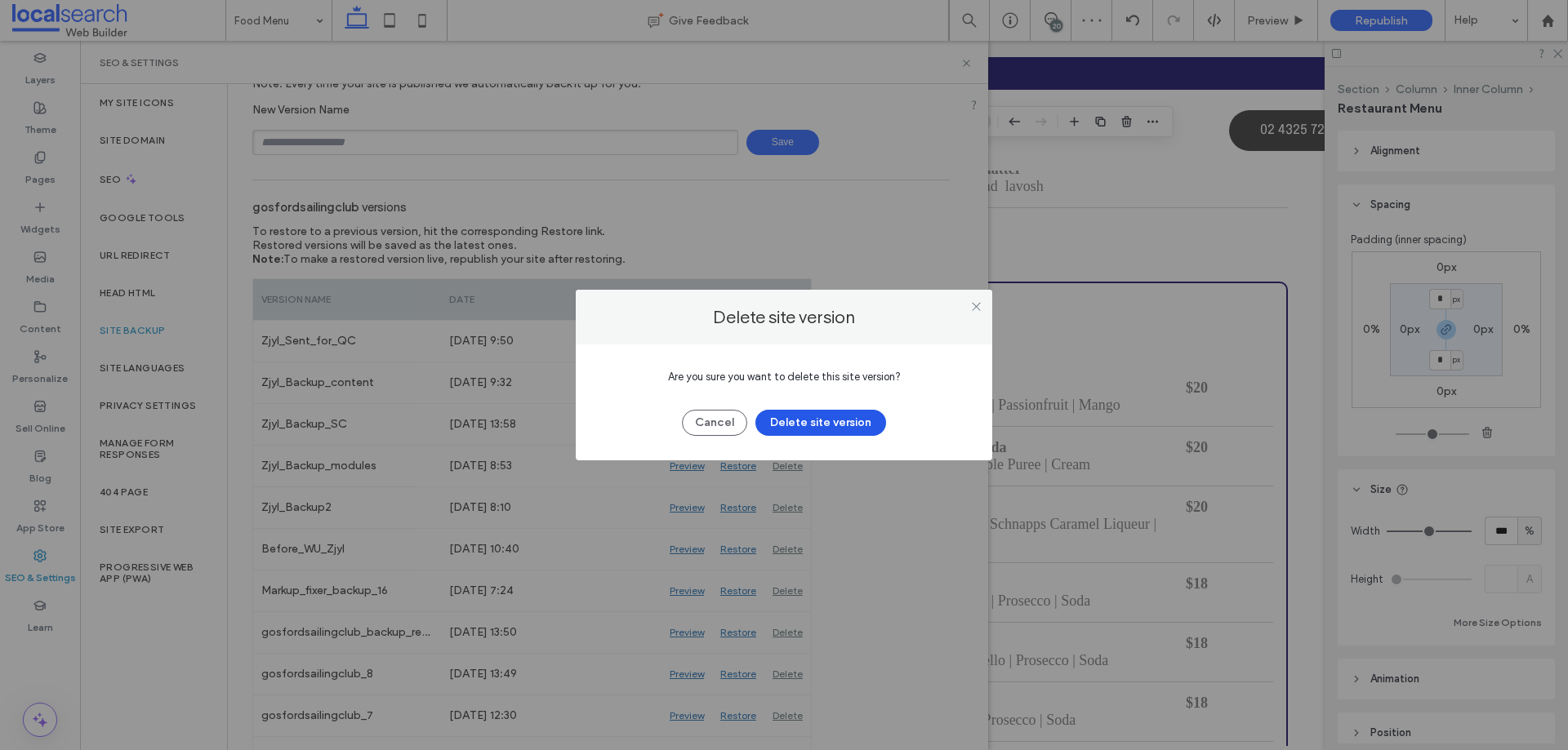
click at [805, 422] on button "Delete site version" at bounding box center [821, 423] width 131 height 26
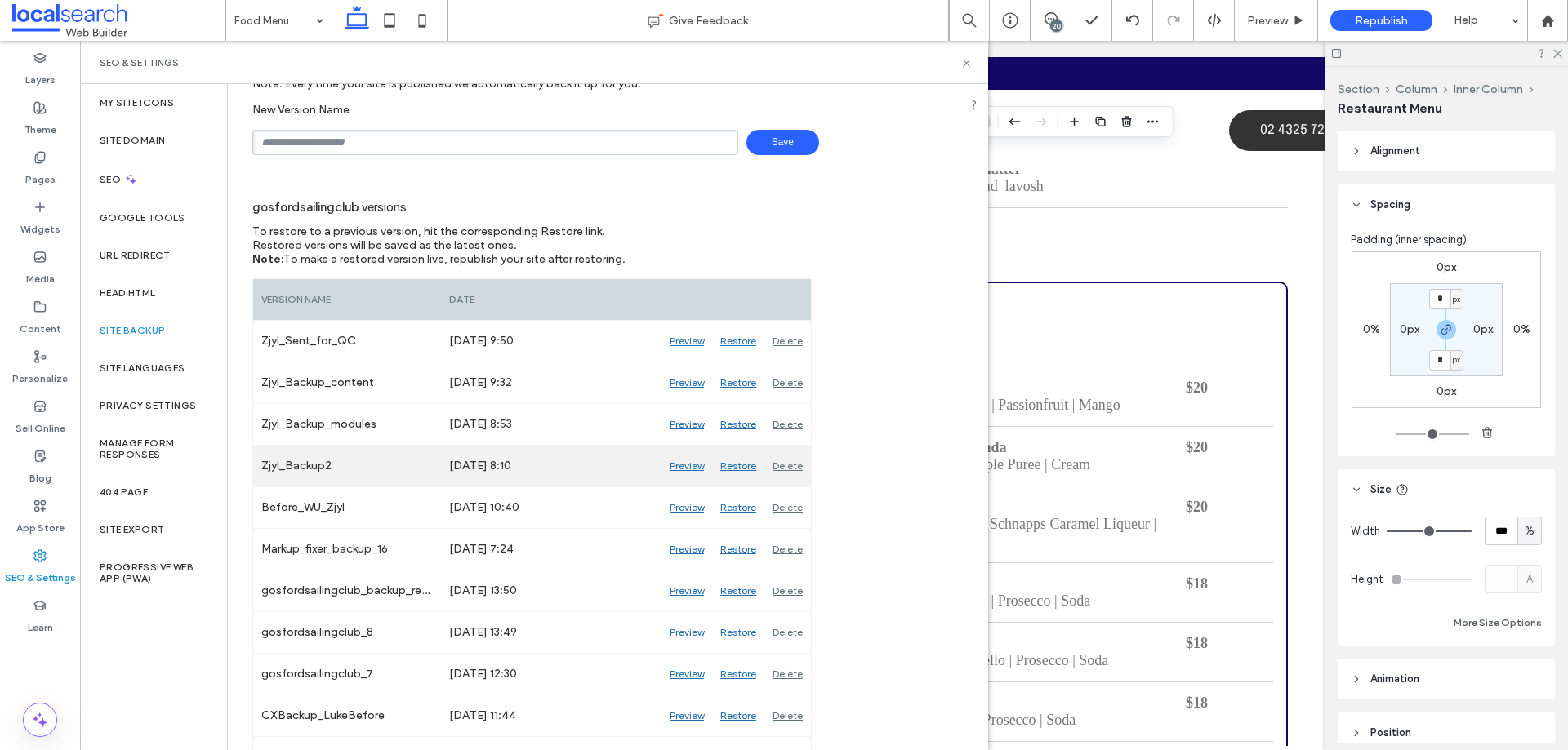
click at [800, 463] on div "Delete" at bounding box center [788, 465] width 47 height 41
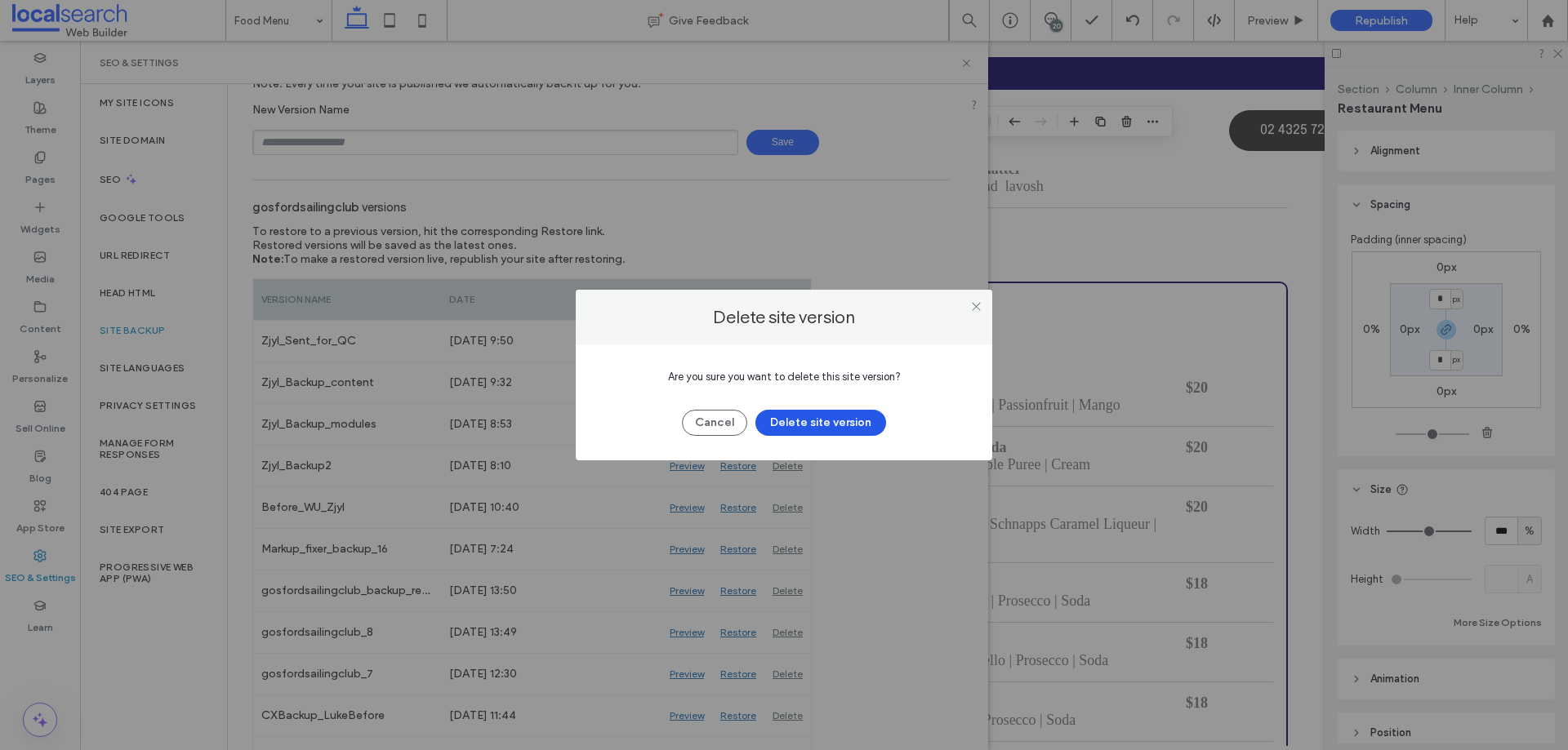
click at [837, 418] on button "Delete site version" at bounding box center [821, 423] width 131 height 26
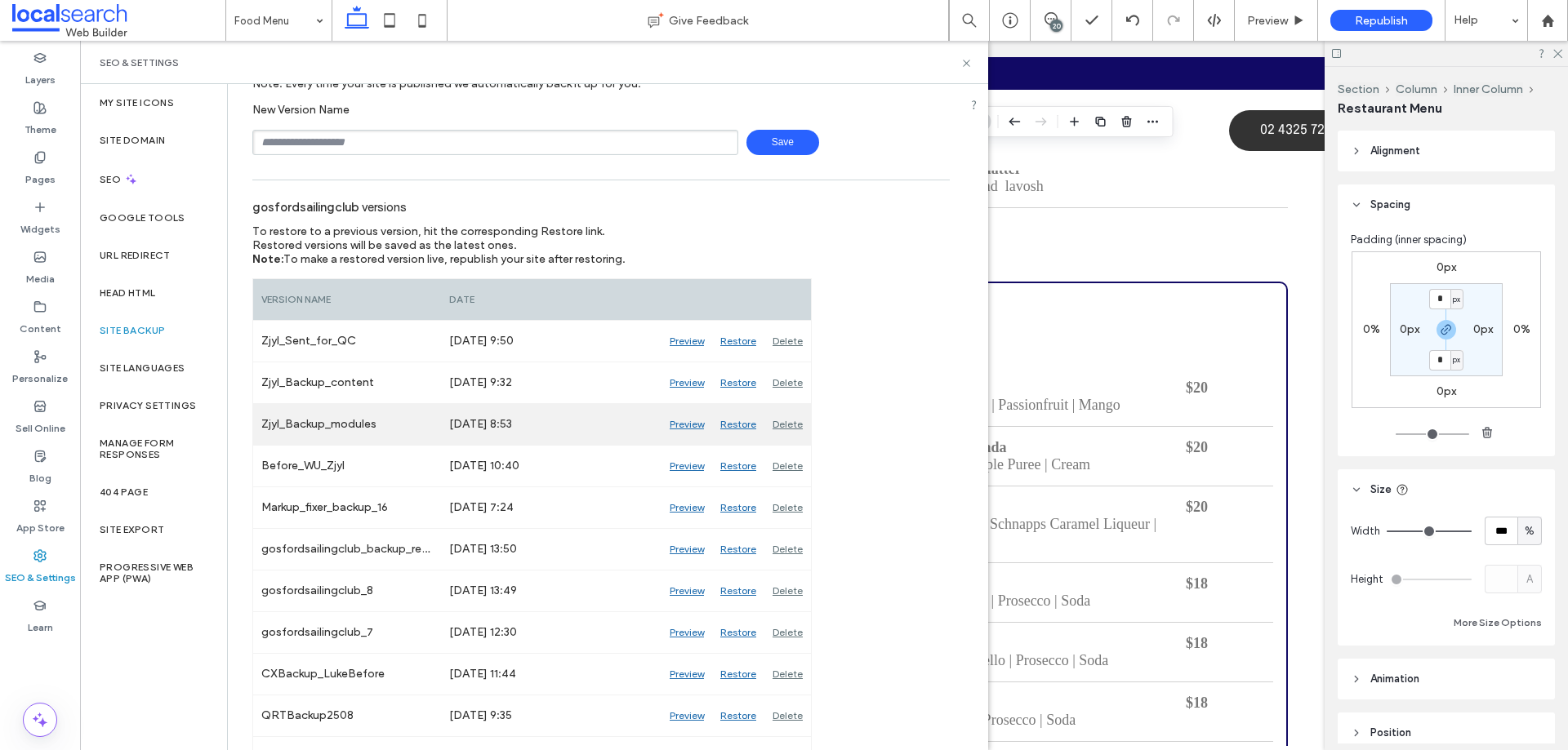
click at [791, 419] on div "Delete" at bounding box center [788, 424] width 47 height 41
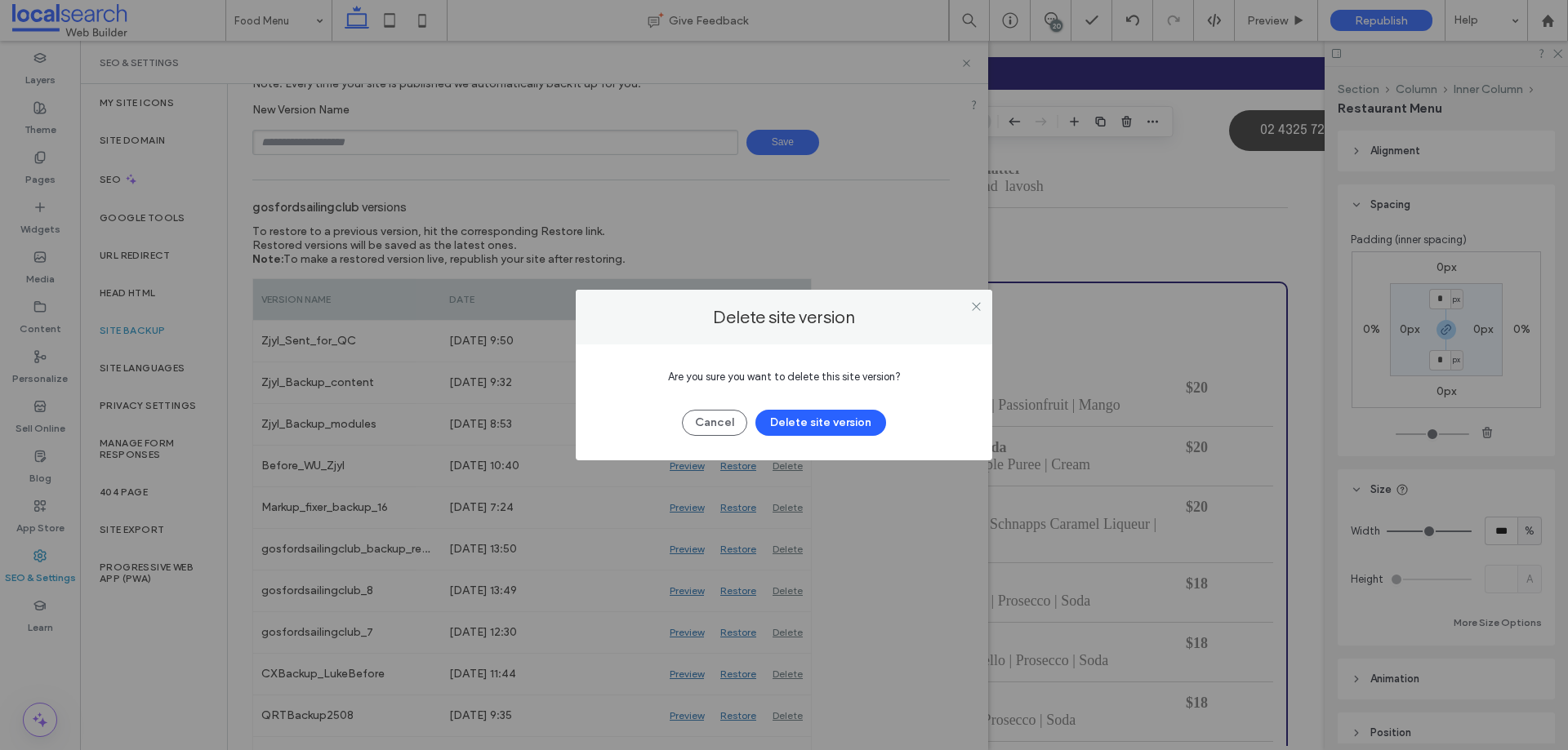
click at [890, 416] on div "Cancel Delete site version" at bounding box center [784, 414] width 368 height 43
click at [868, 420] on button "Delete site version" at bounding box center [821, 423] width 131 height 26
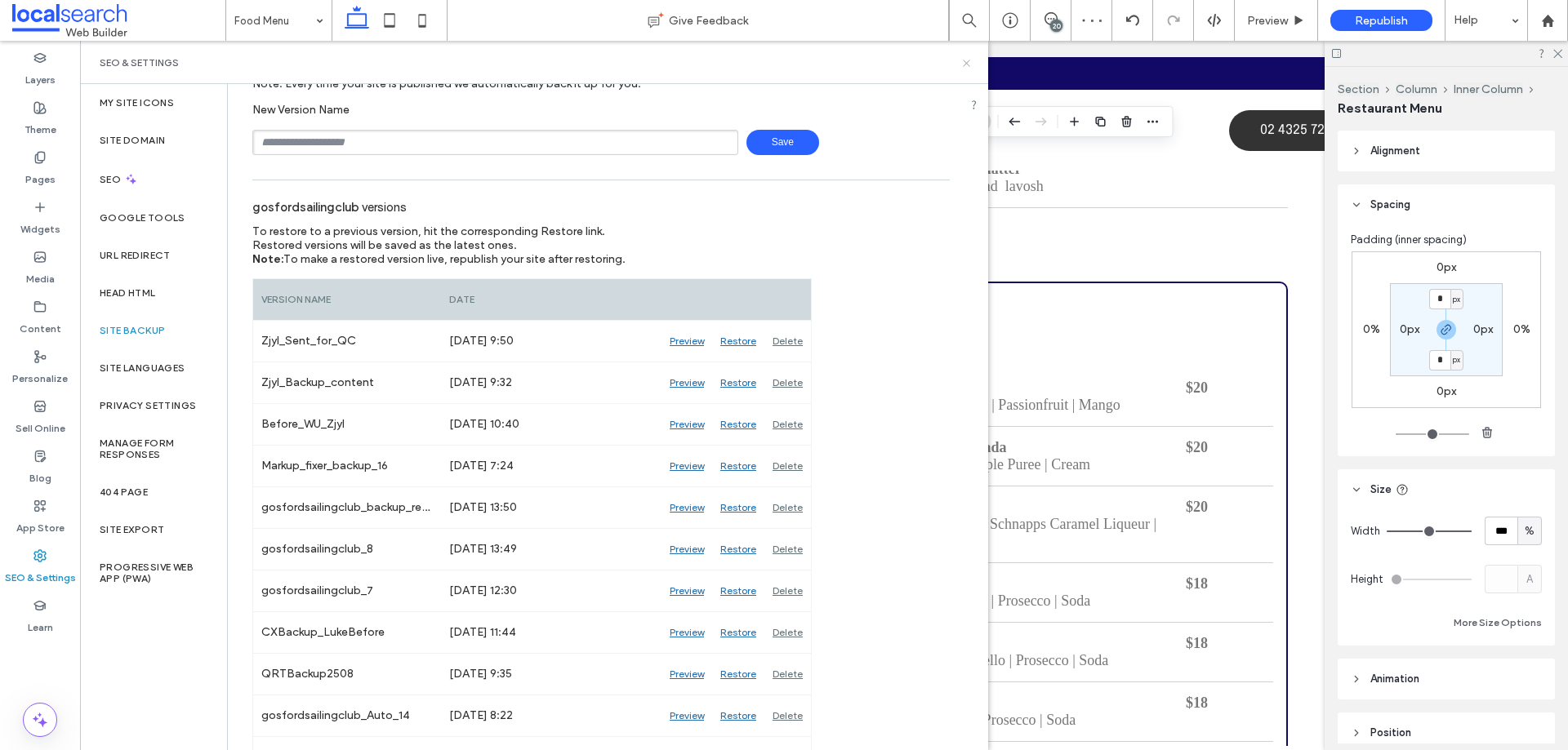
click at [968, 64] on use at bounding box center [967, 63] width 7 height 7
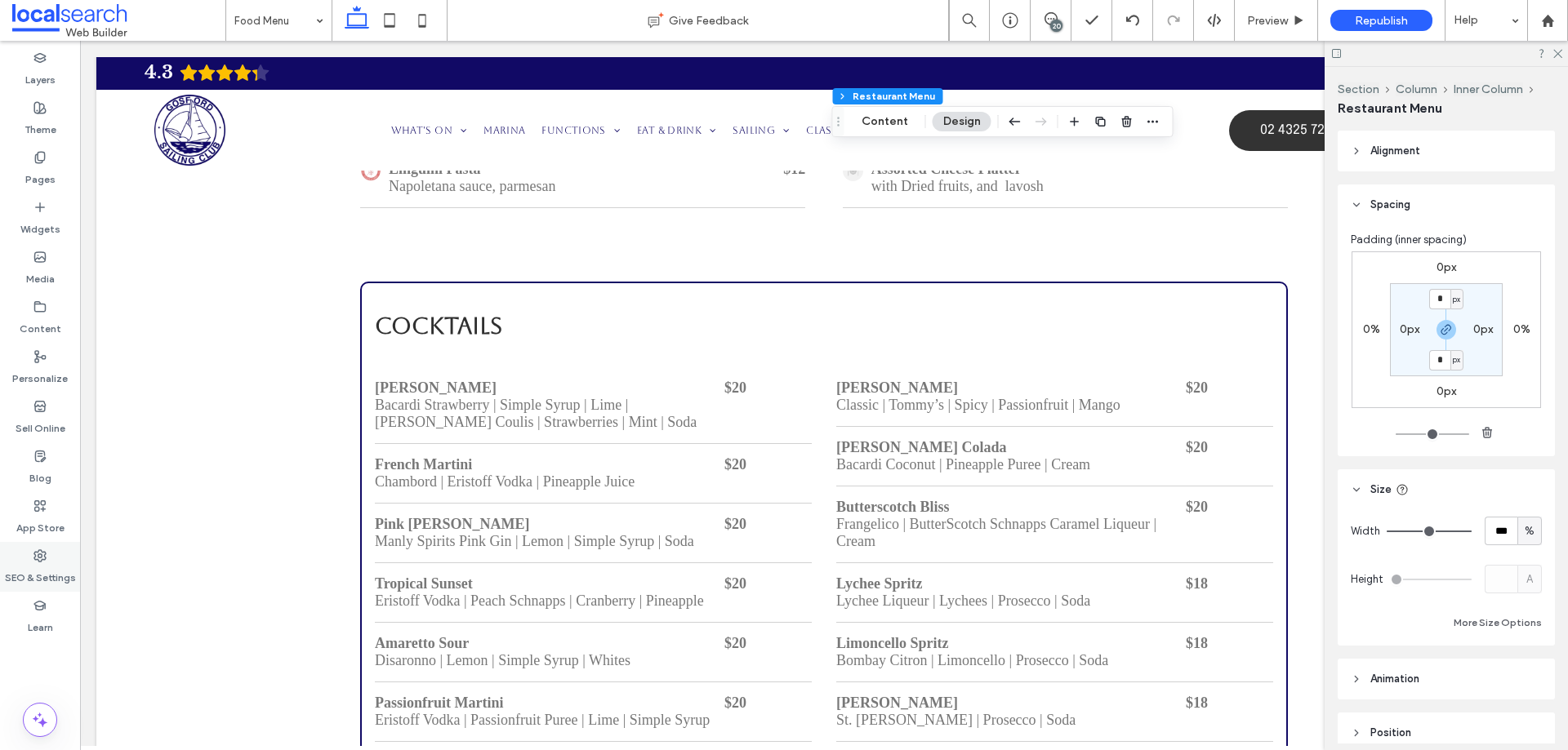
click at [17, 557] on div "SEO & Settings" at bounding box center [40, 566] width 80 height 49
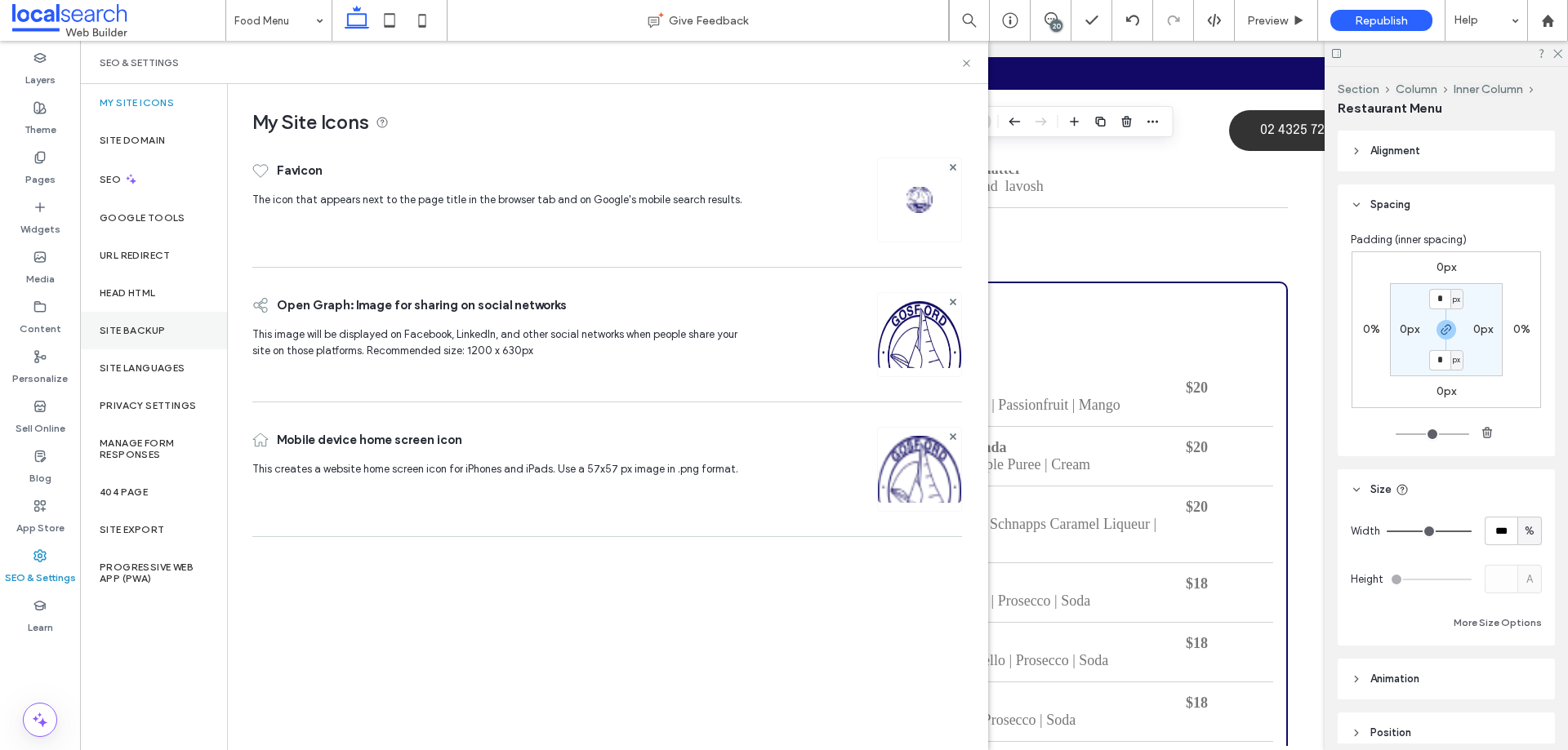
click at [159, 331] on label "Site Backup" at bounding box center [132, 331] width 65 height 12
